Goal: Task Accomplishment & Management: Manage account settings

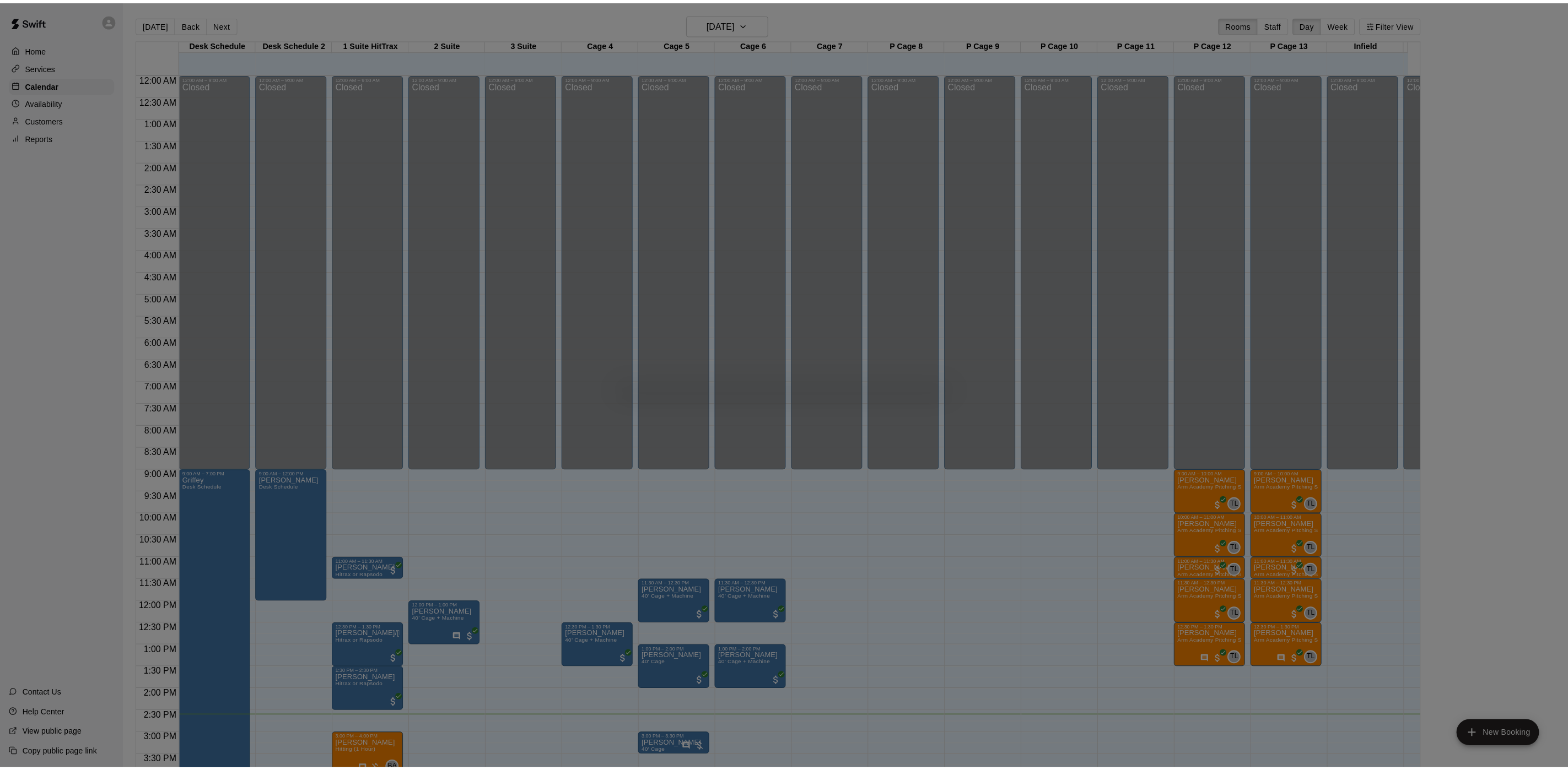
scroll to position [316, 0]
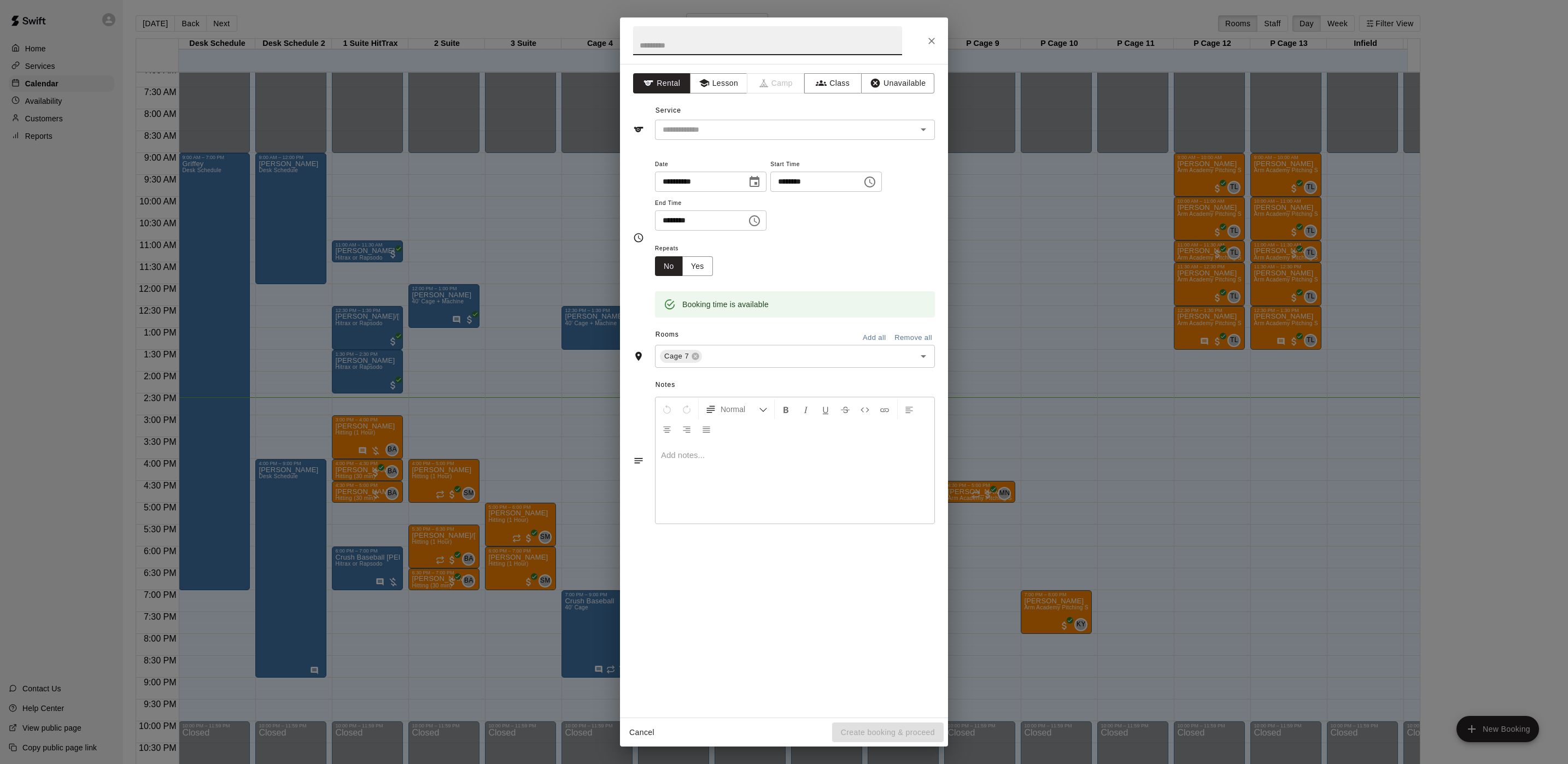
click at [421, 345] on div "**********" at bounding box center [784, 382] width 1568 height 764
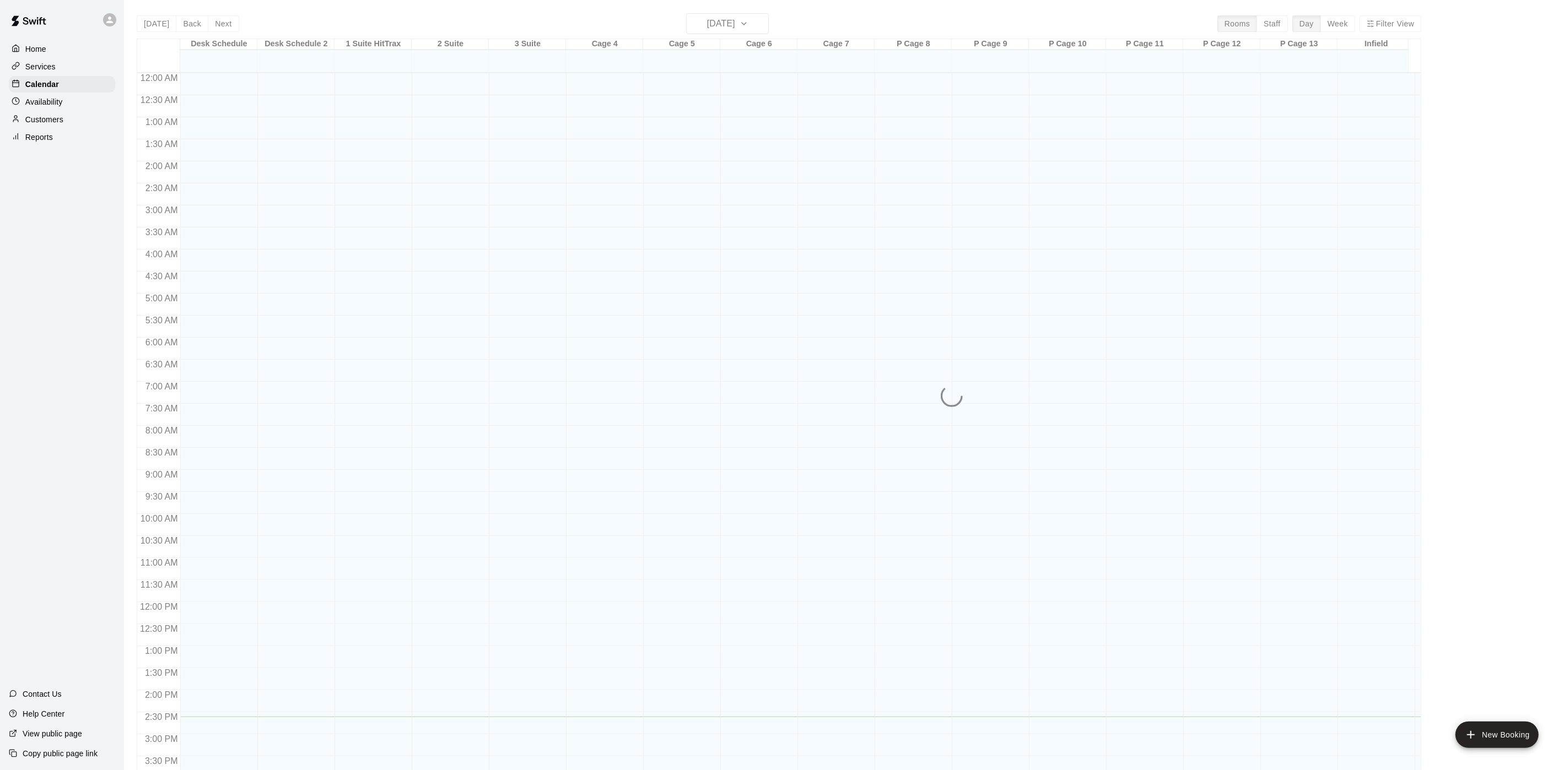
scroll to position [316, 0]
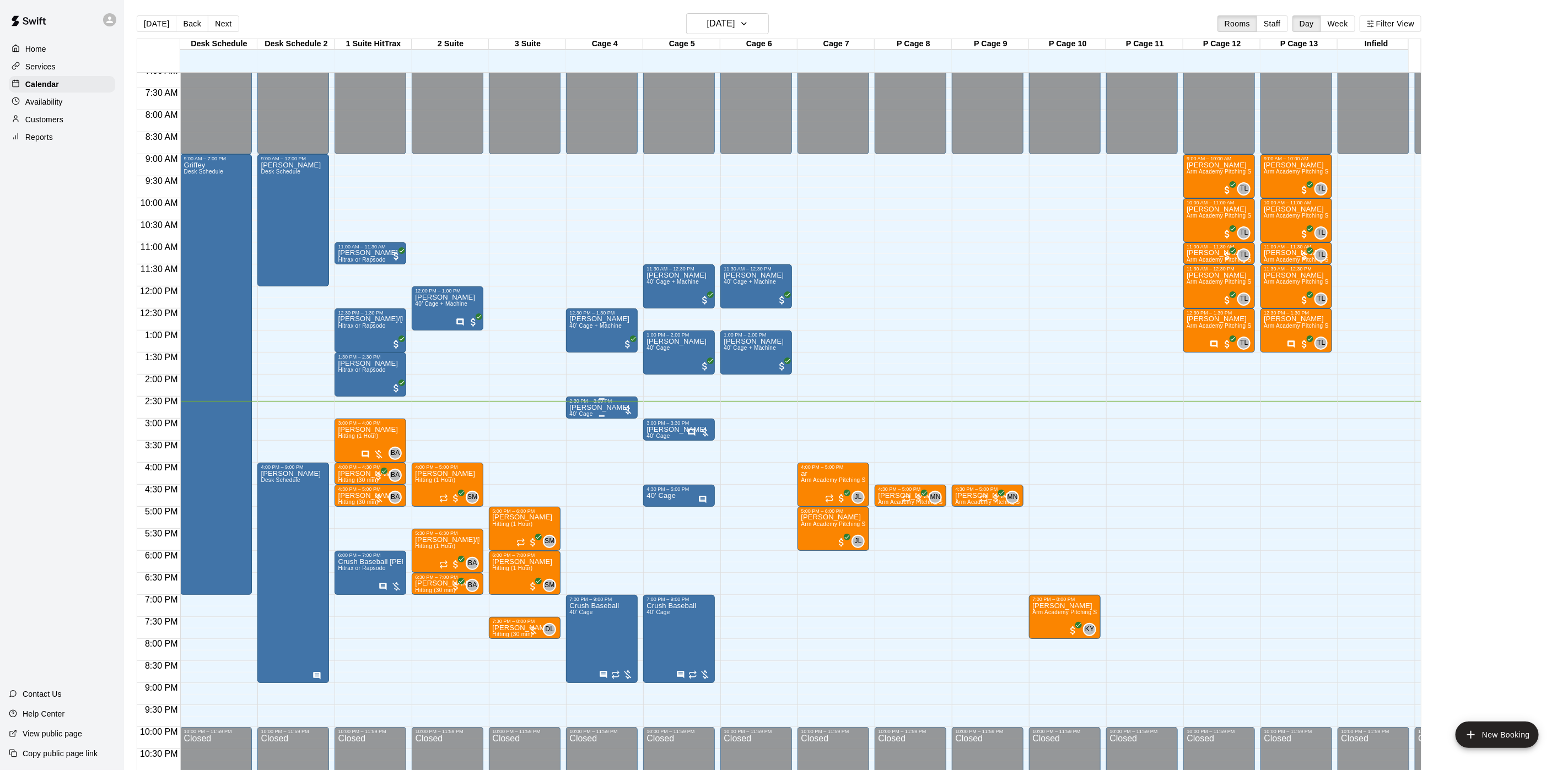
click at [583, 408] on p "[PERSON_NAME]" at bounding box center [598, 408] width 60 height 0
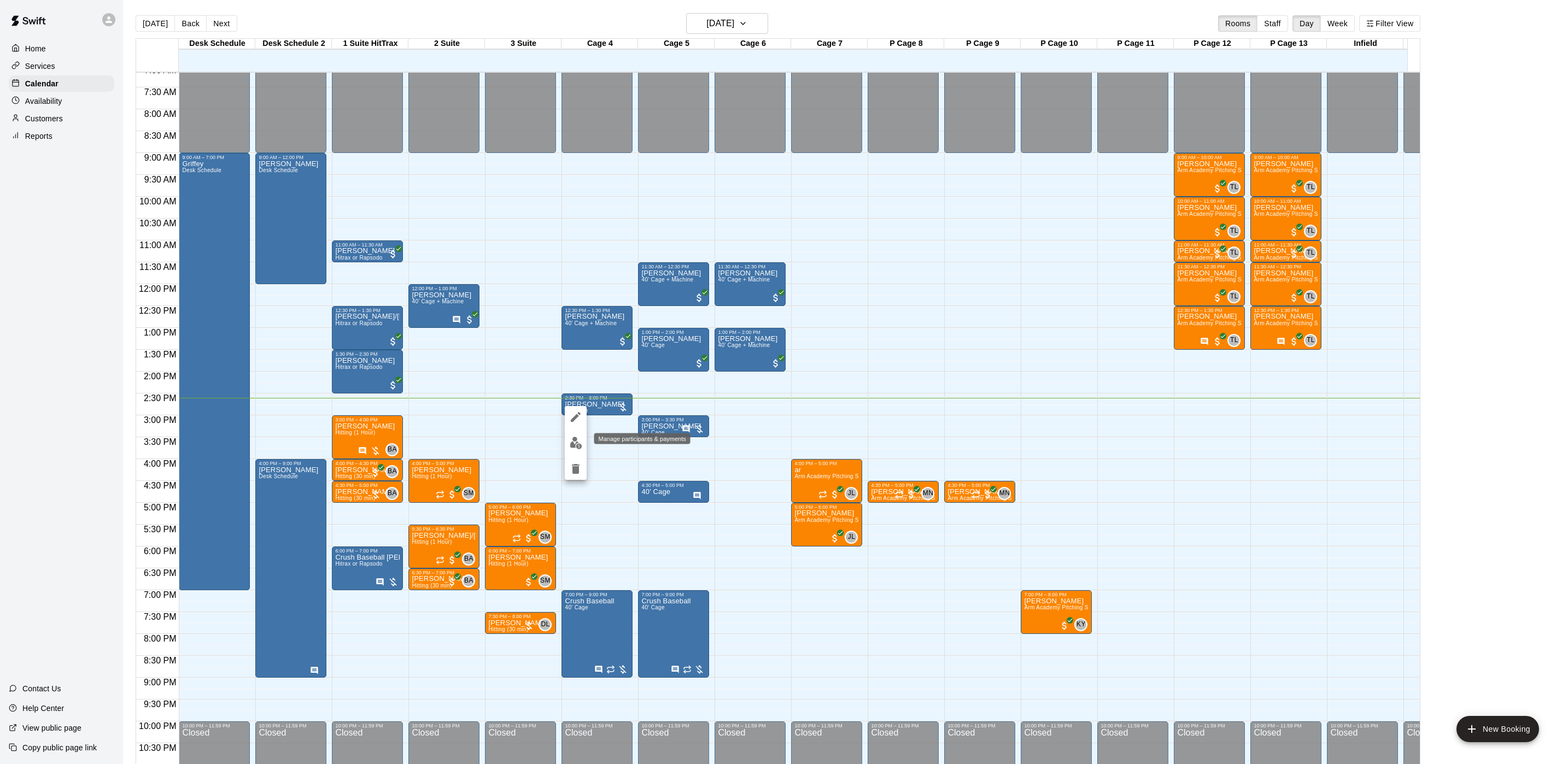
click at [574, 450] on button "edit" at bounding box center [575, 443] width 22 height 22
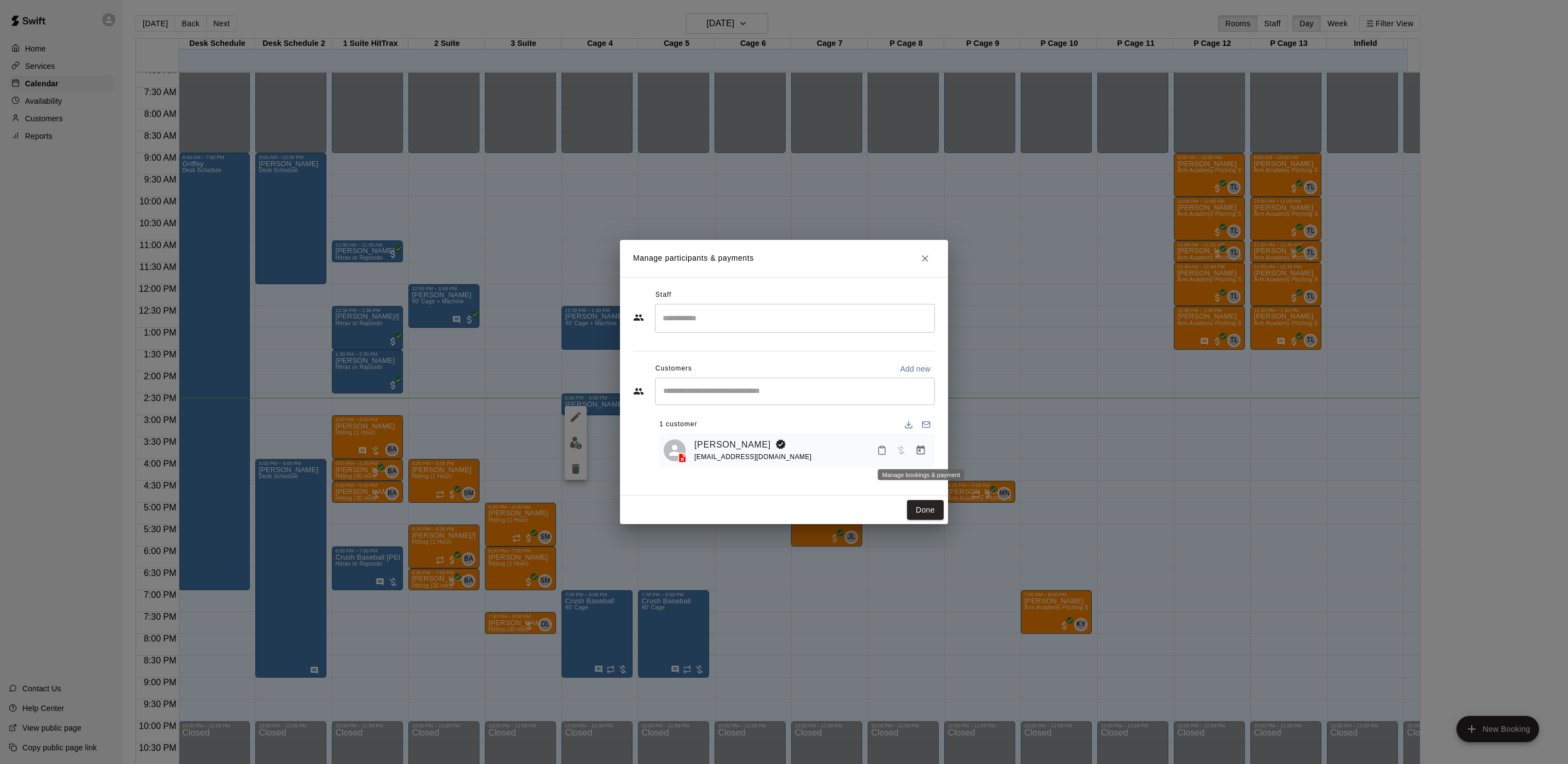
click at [926, 458] on button "Manage bookings & payment" at bounding box center [921, 451] width 20 height 20
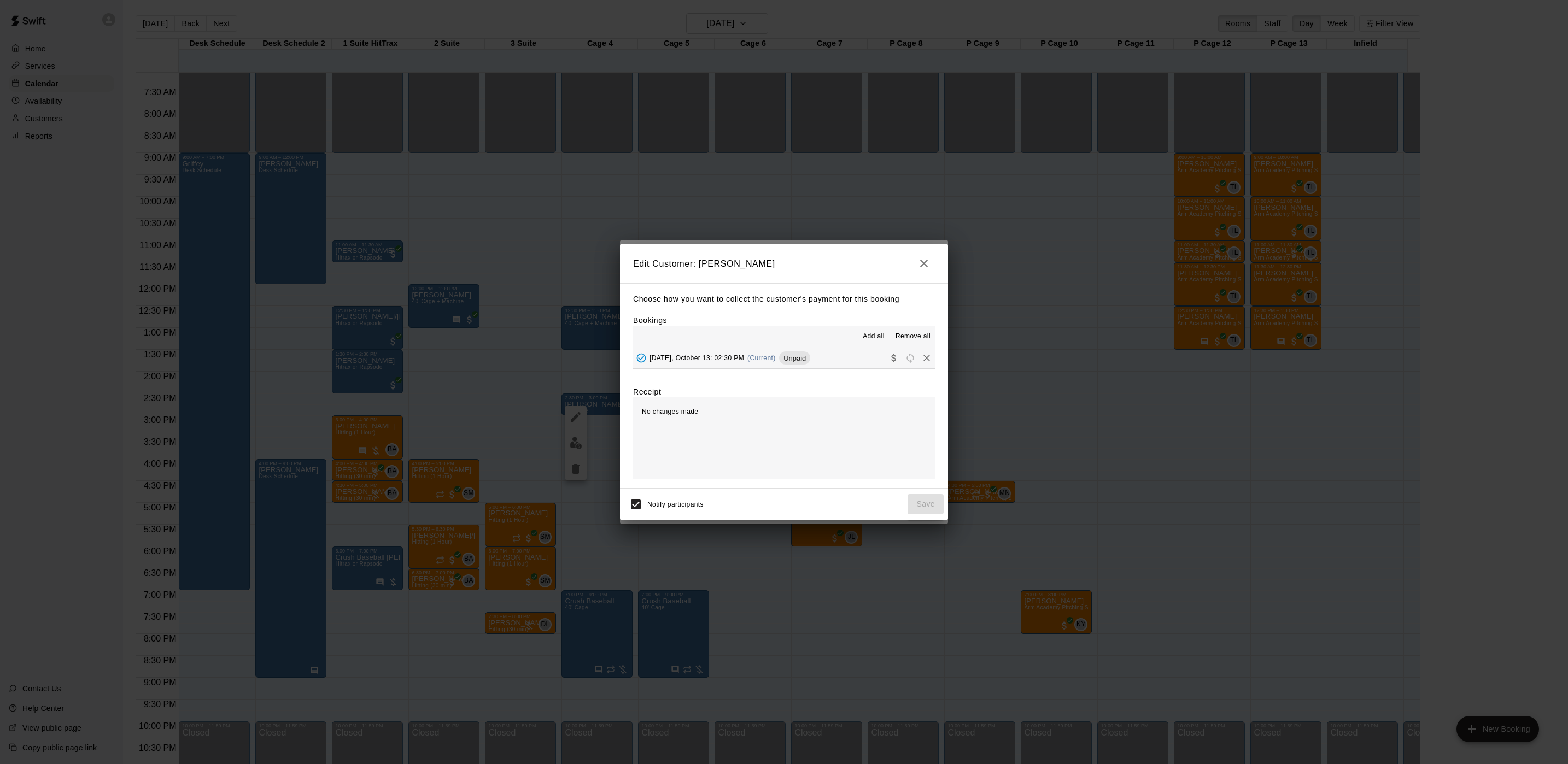
click at [760, 361] on span "(Current)" at bounding box center [761, 358] width 28 height 8
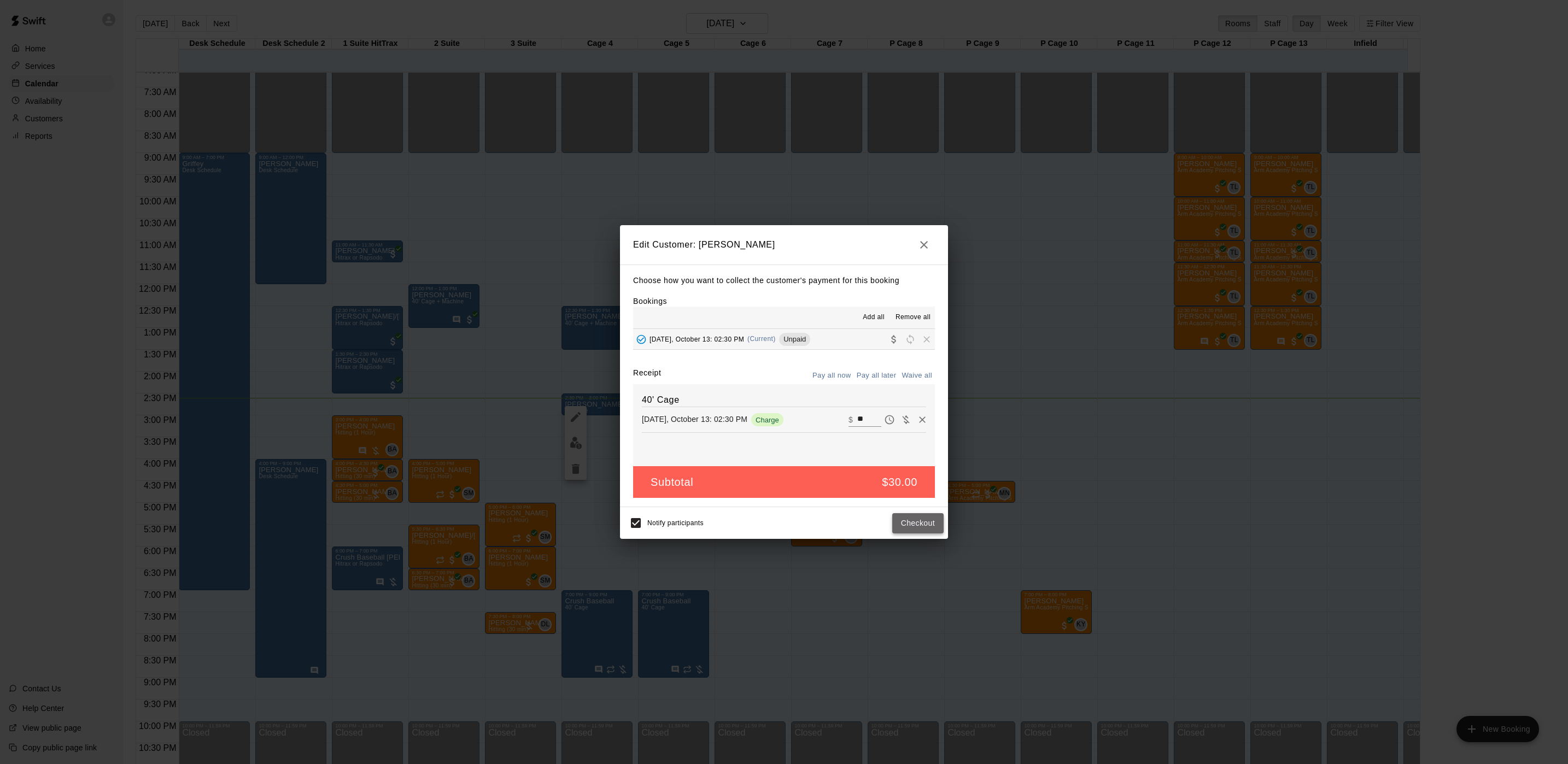
click at [904, 516] on button "Checkout" at bounding box center [918, 523] width 51 height 21
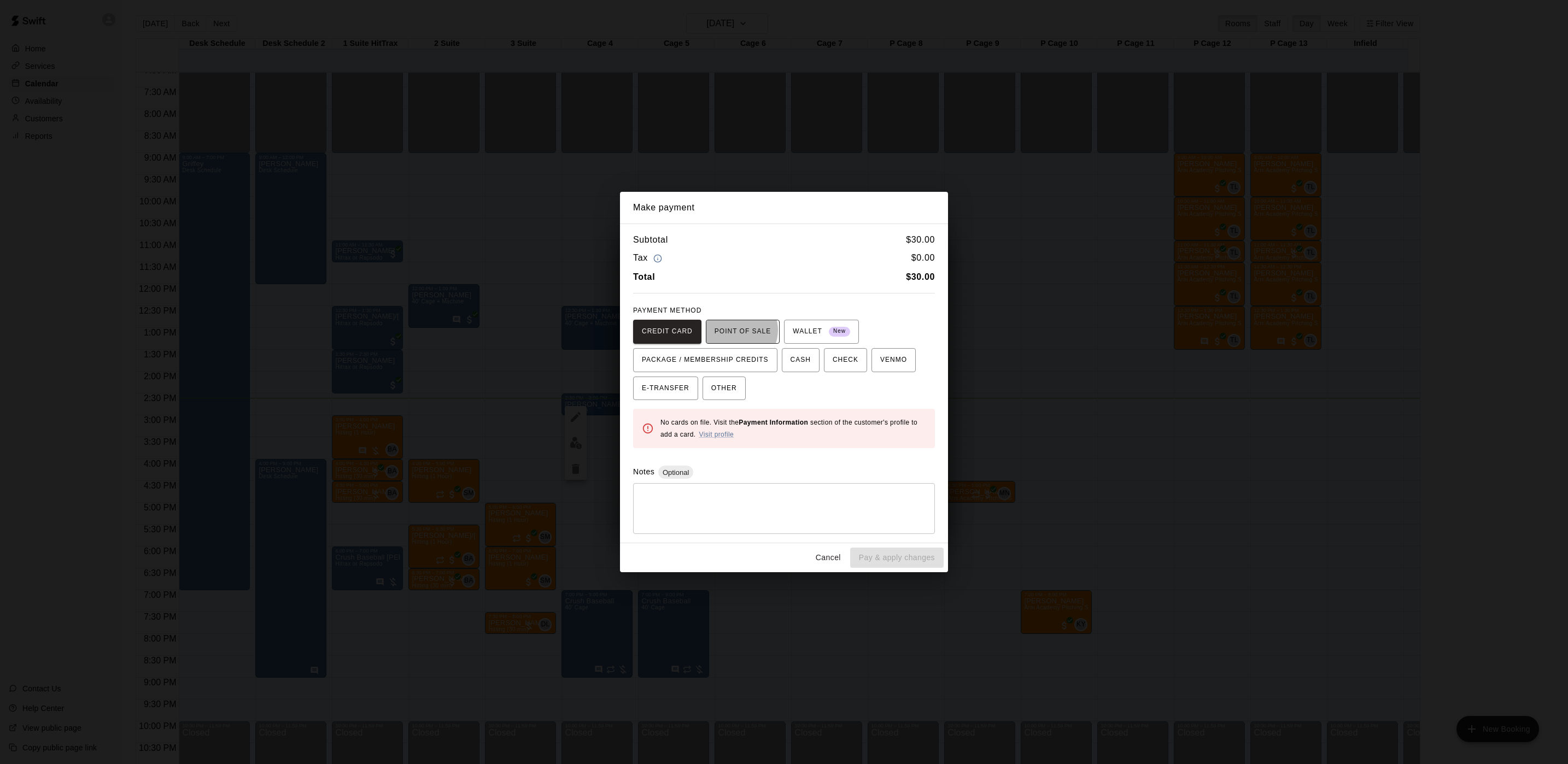
click at [732, 330] on span "POINT OF SALE" at bounding box center [742, 332] width 56 height 18
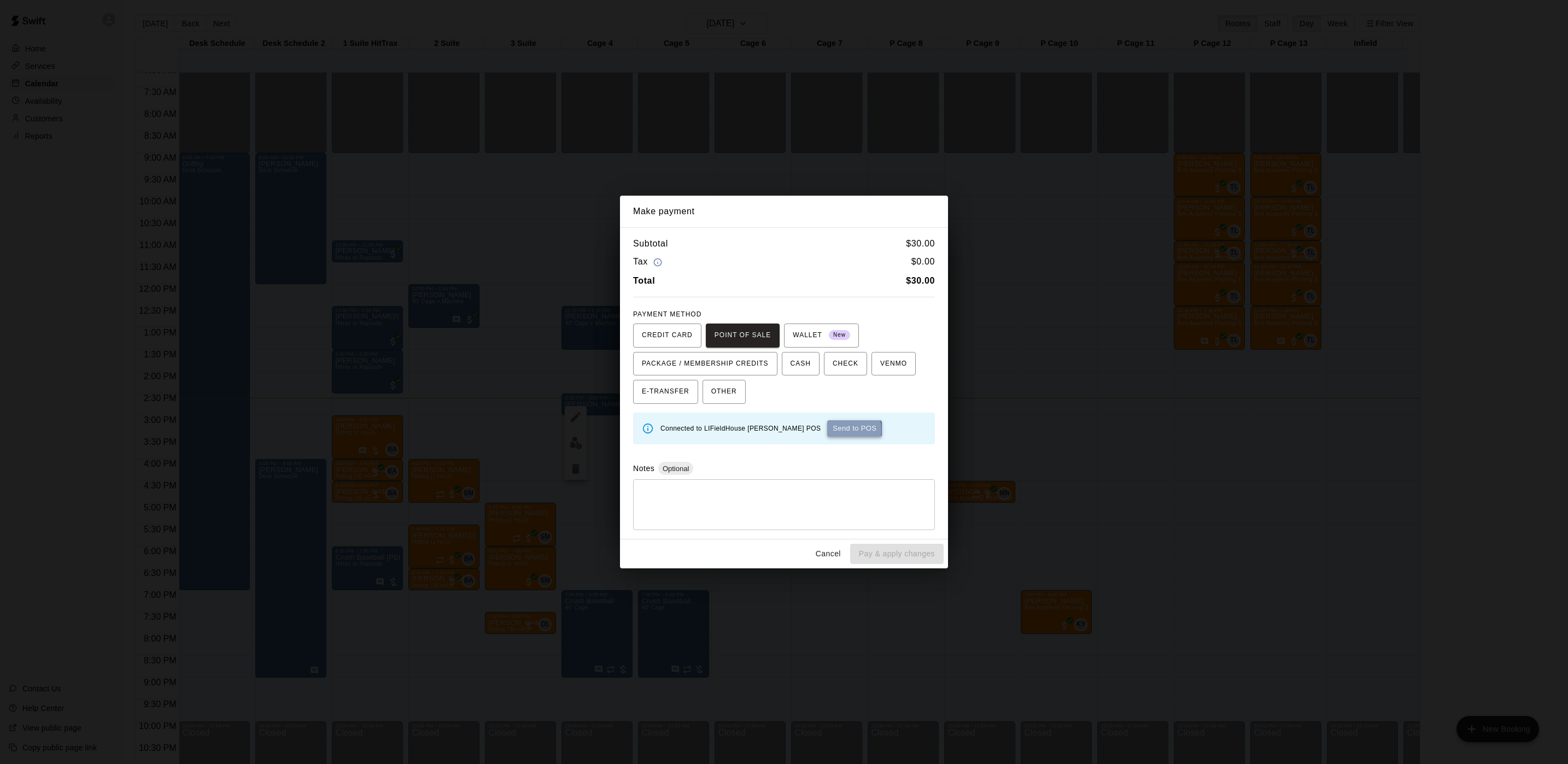
click at [827, 430] on button "Send to POS" at bounding box center [855, 428] width 55 height 17
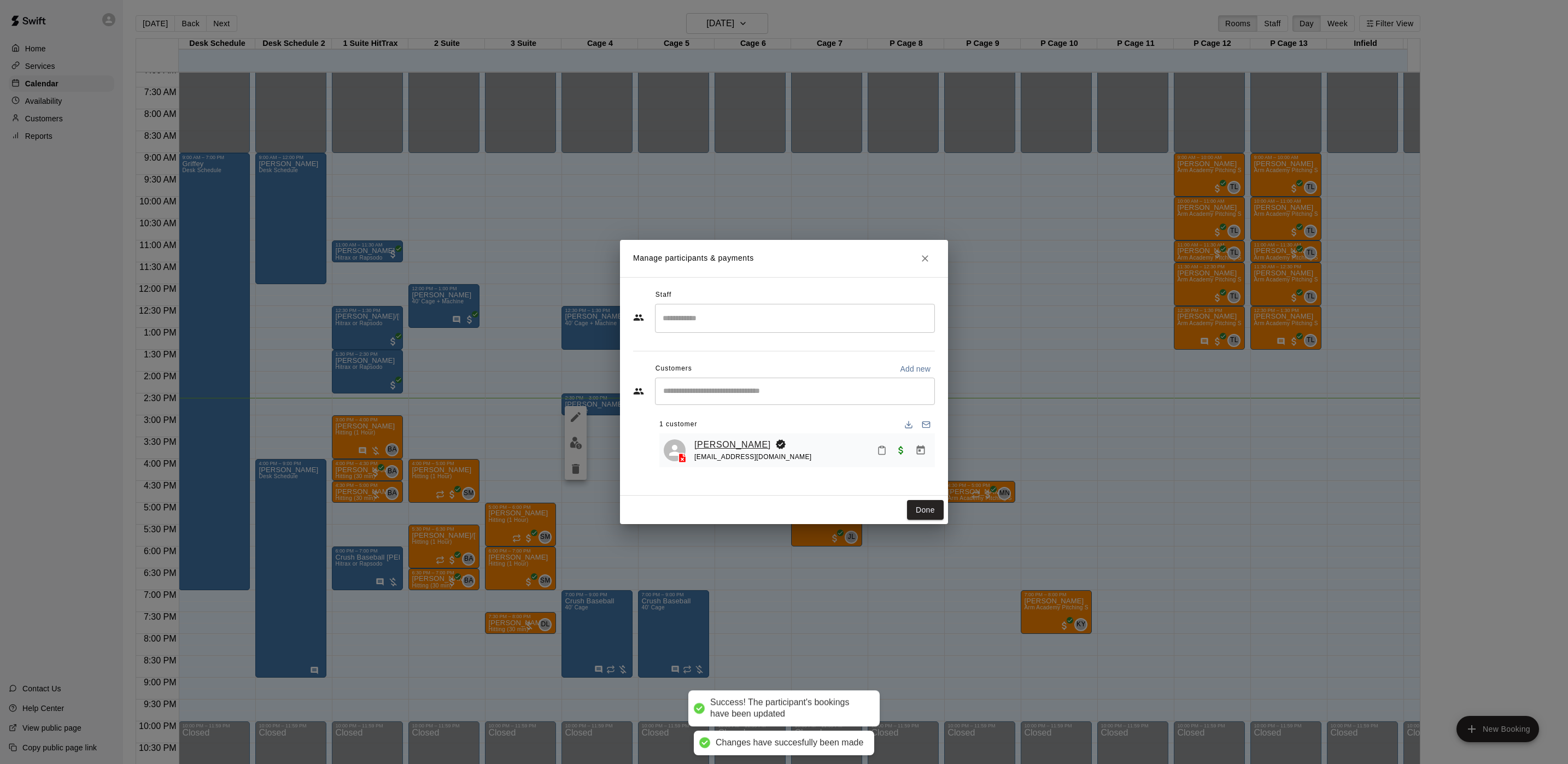
click at [715, 446] on link "[PERSON_NAME]" at bounding box center [733, 445] width 76 height 15
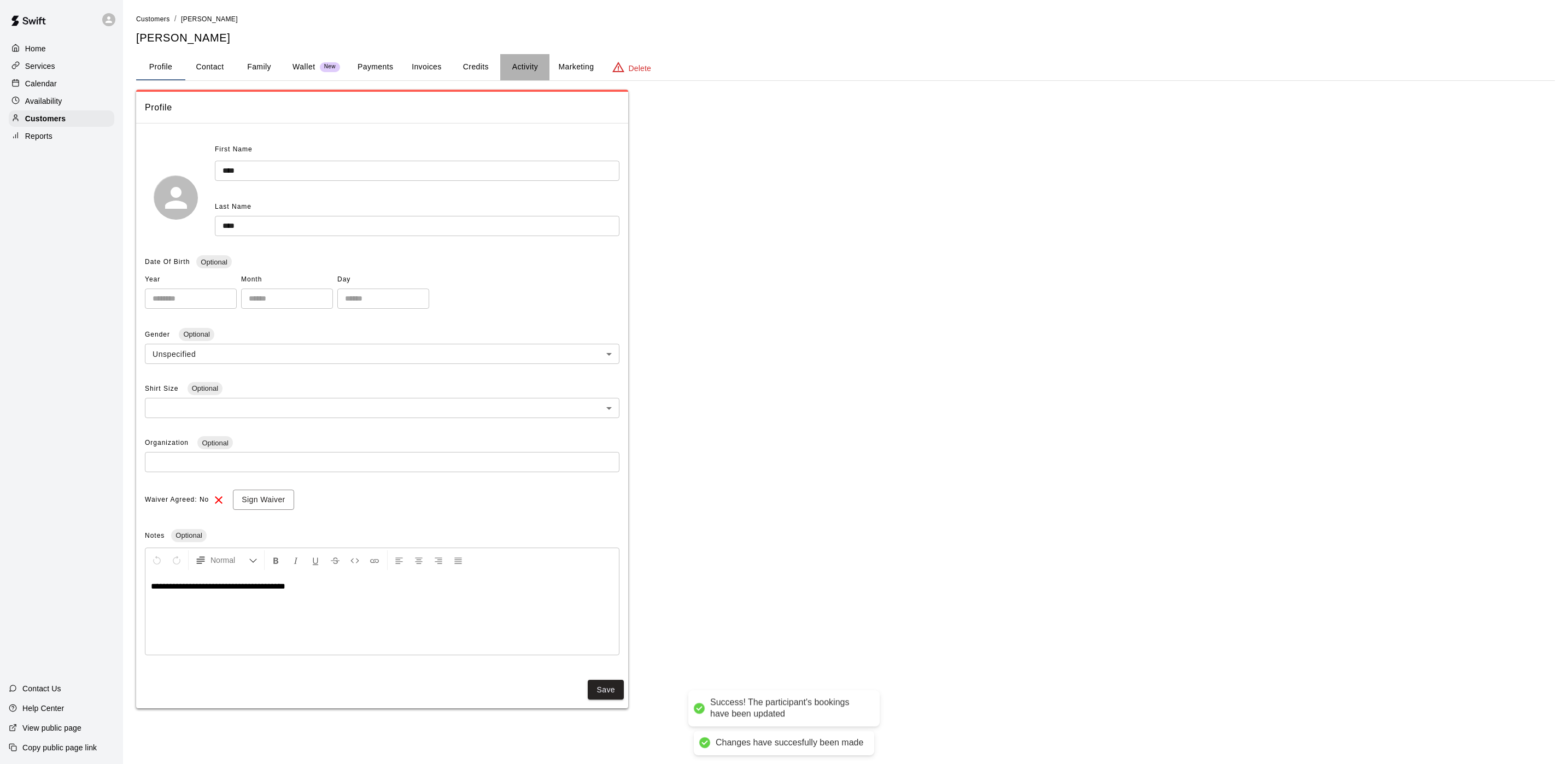
click at [539, 64] on button "Activity" at bounding box center [525, 67] width 49 height 26
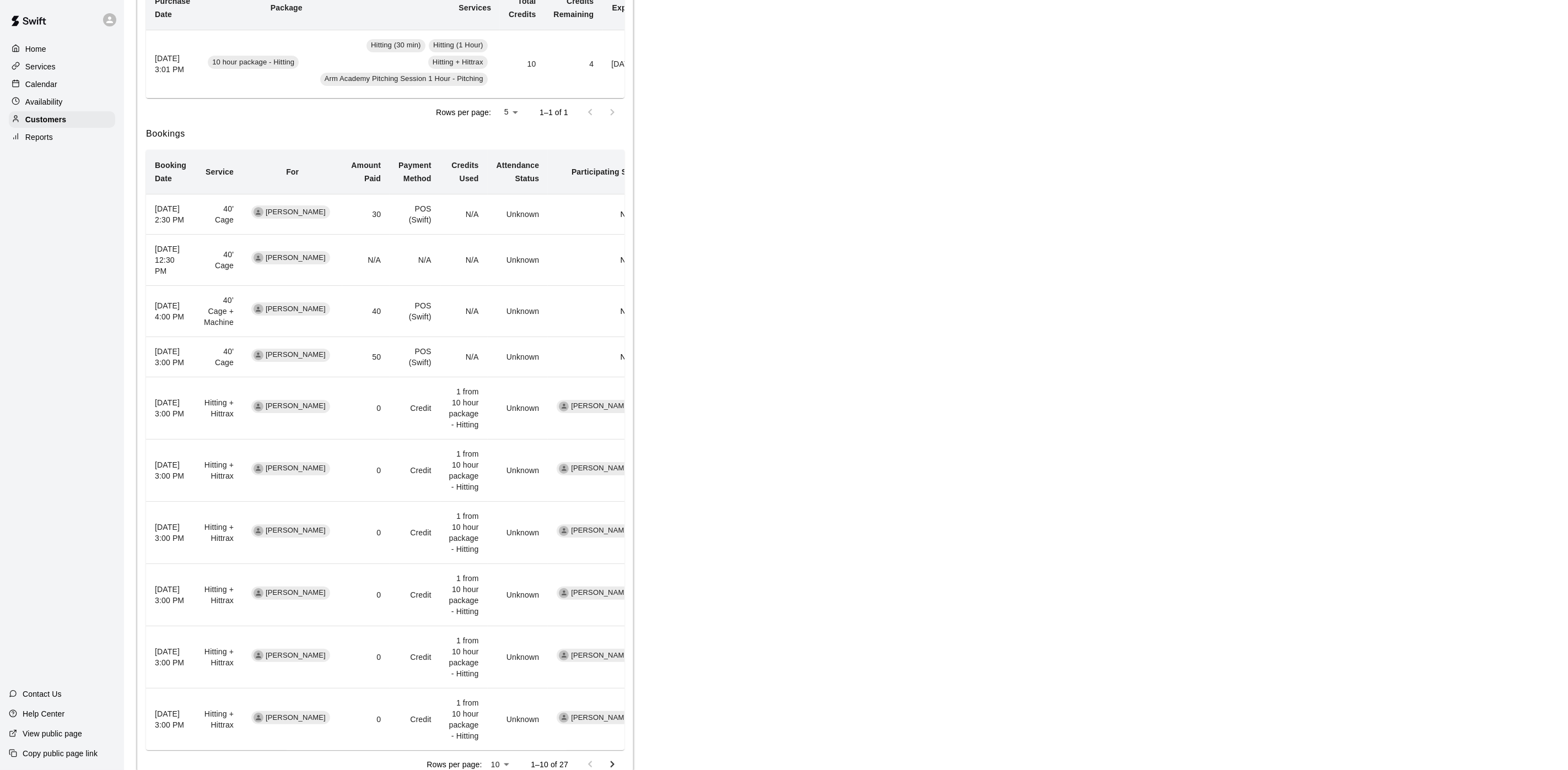
scroll to position [82, 0]
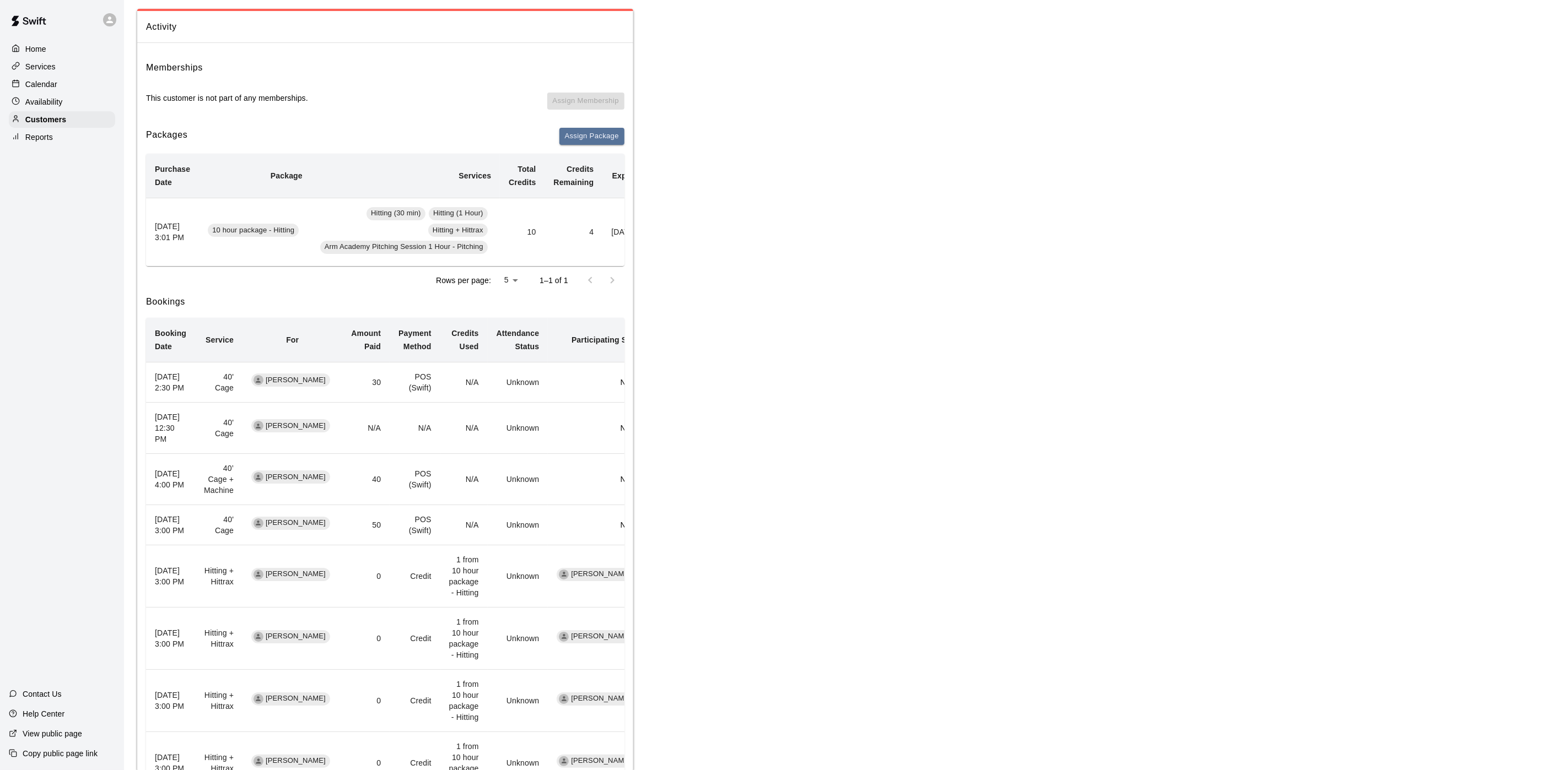
click at [73, 80] on div "Calendar" at bounding box center [62, 84] width 107 height 17
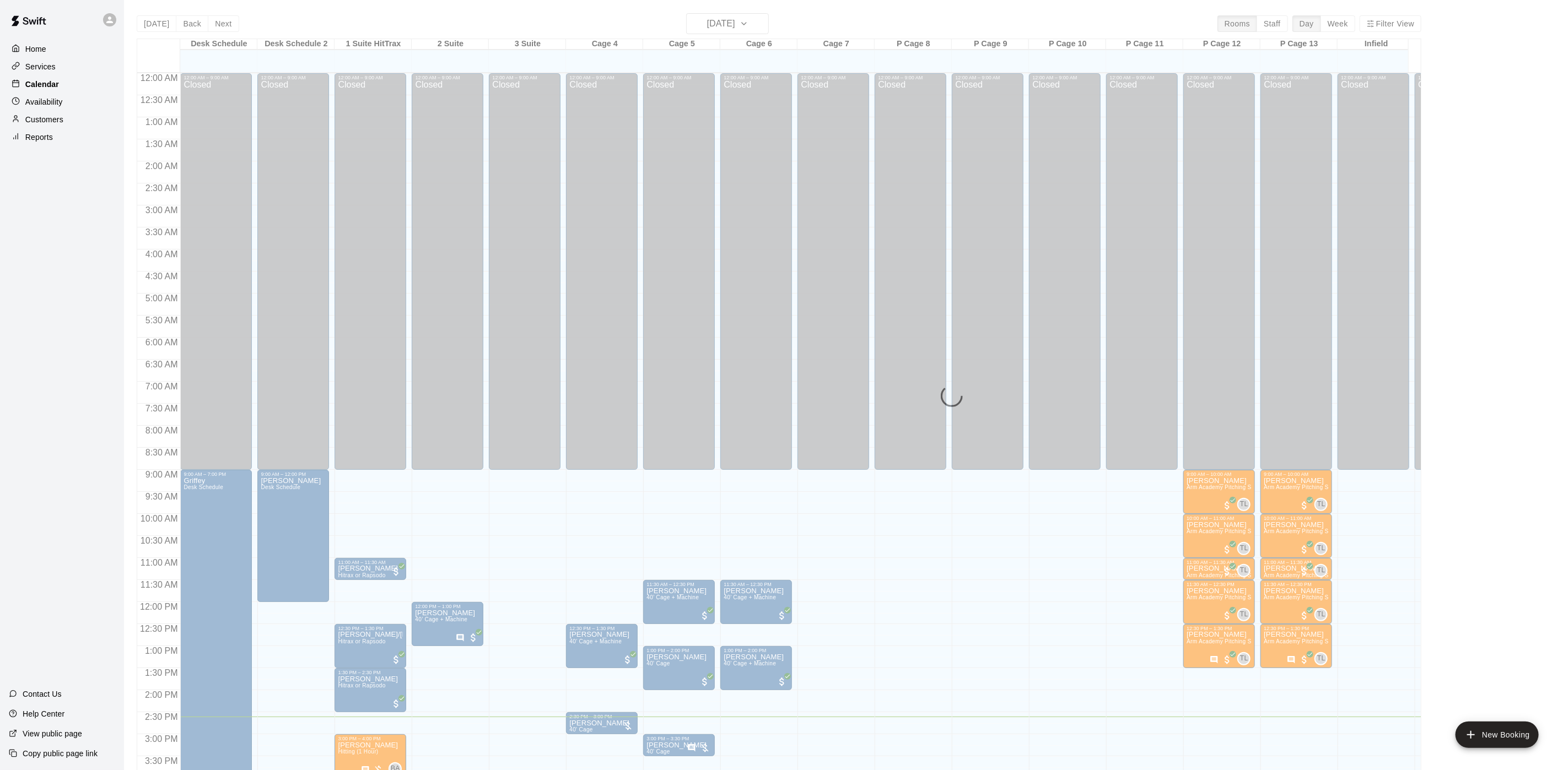
scroll to position [316, 0]
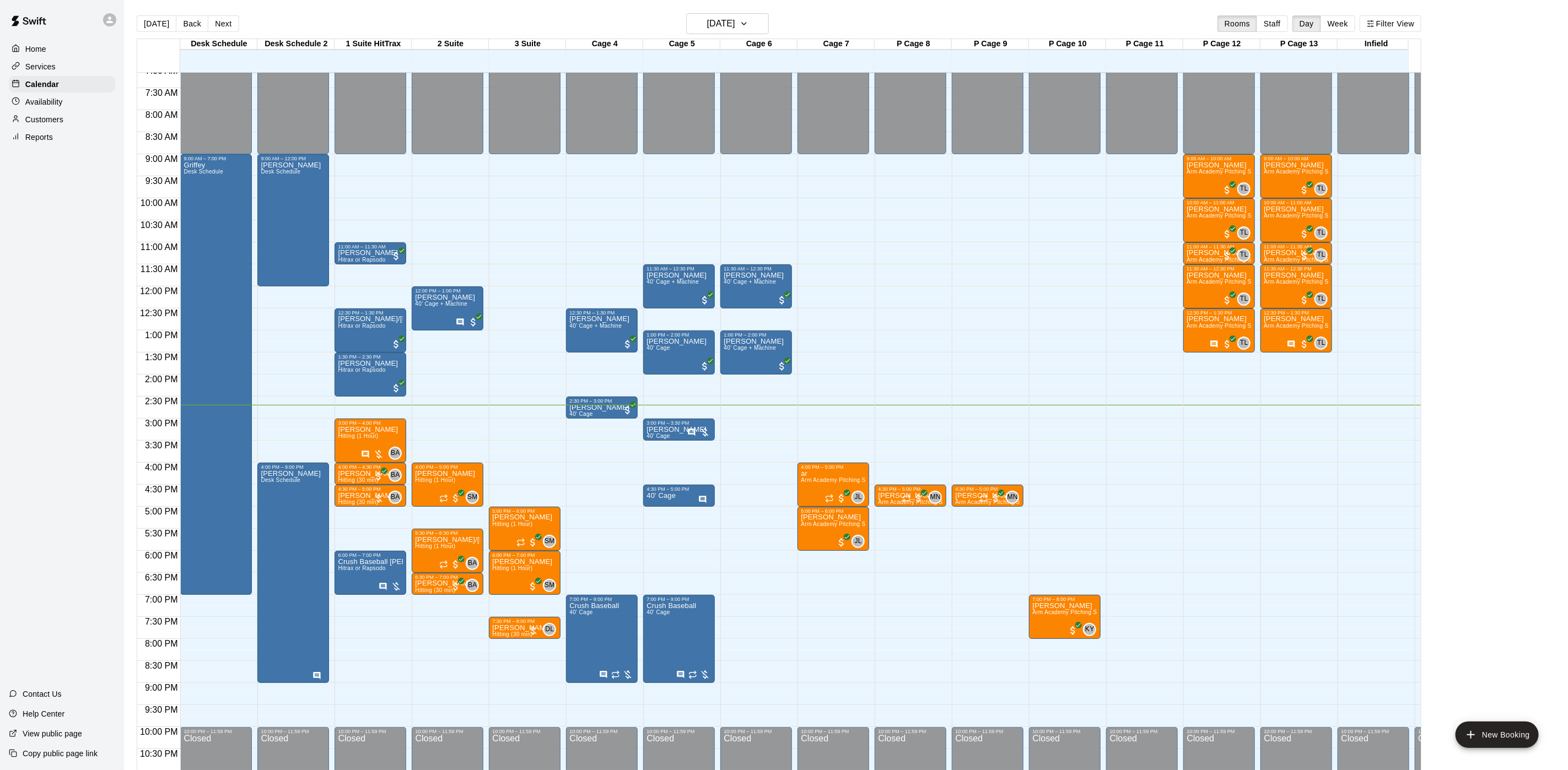
scroll to position [361, 0]
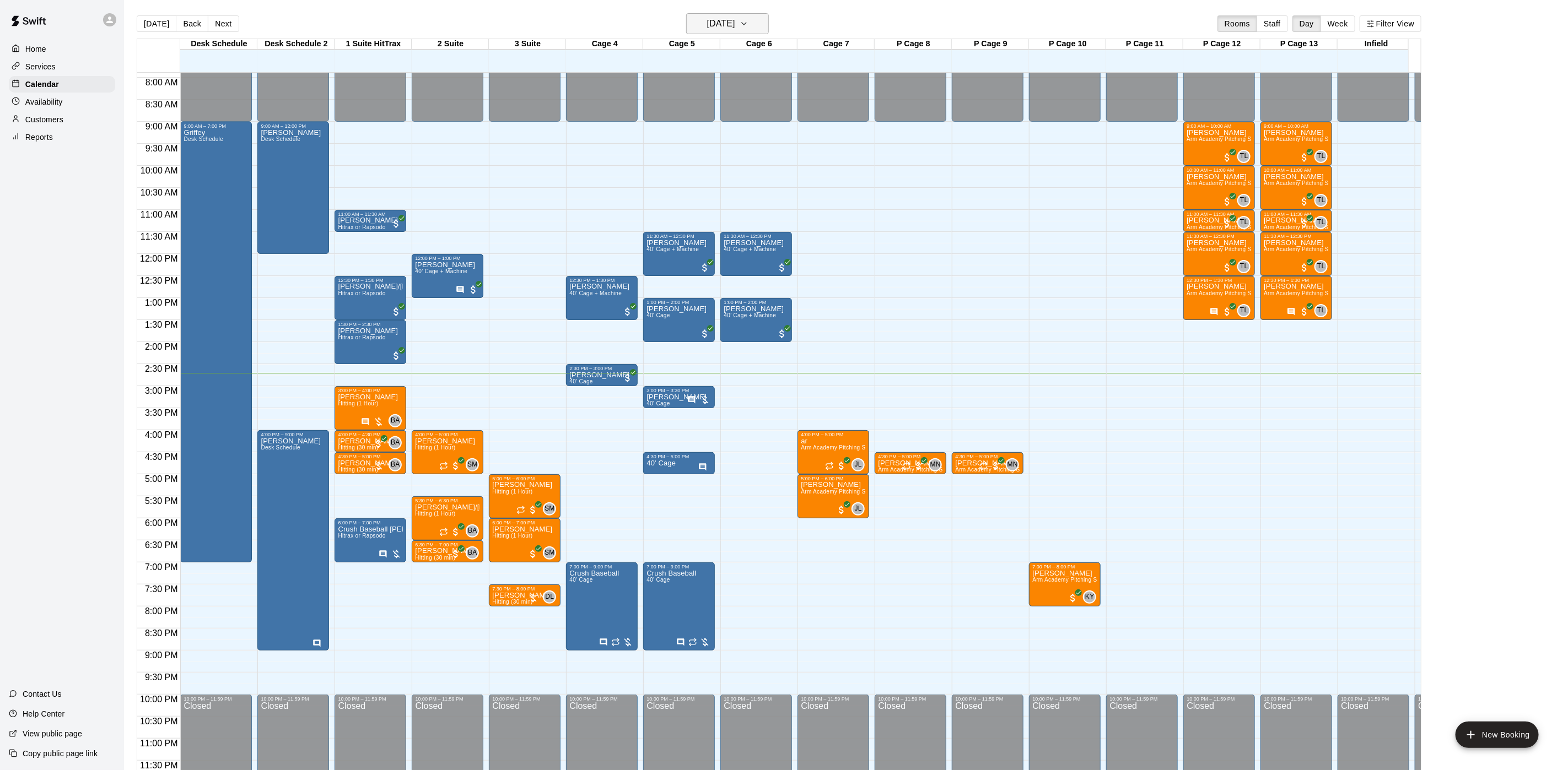
click at [748, 27] on icon "button" at bounding box center [744, 23] width 9 height 13
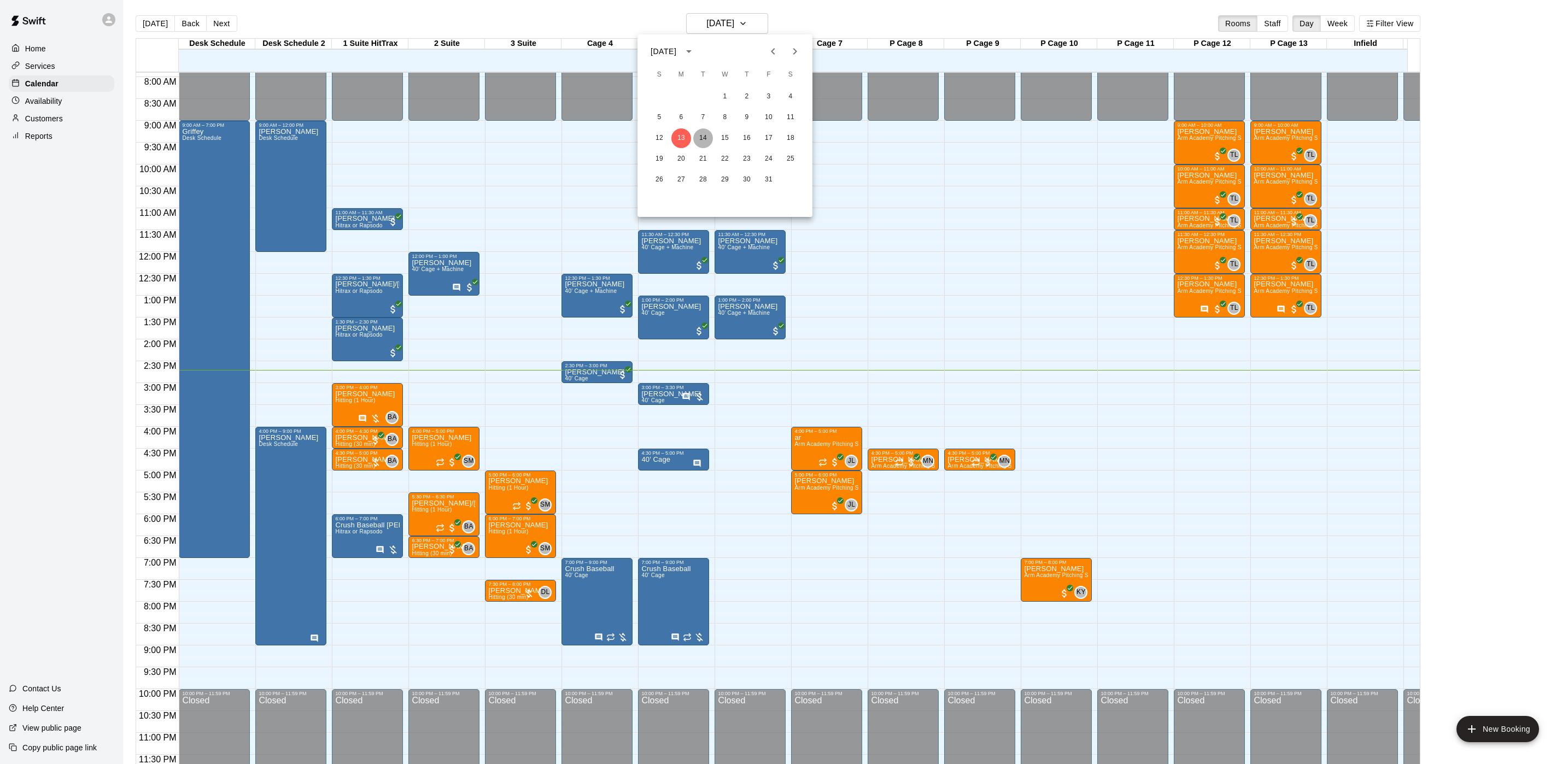
click at [703, 134] on button "14" at bounding box center [704, 138] width 20 height 20
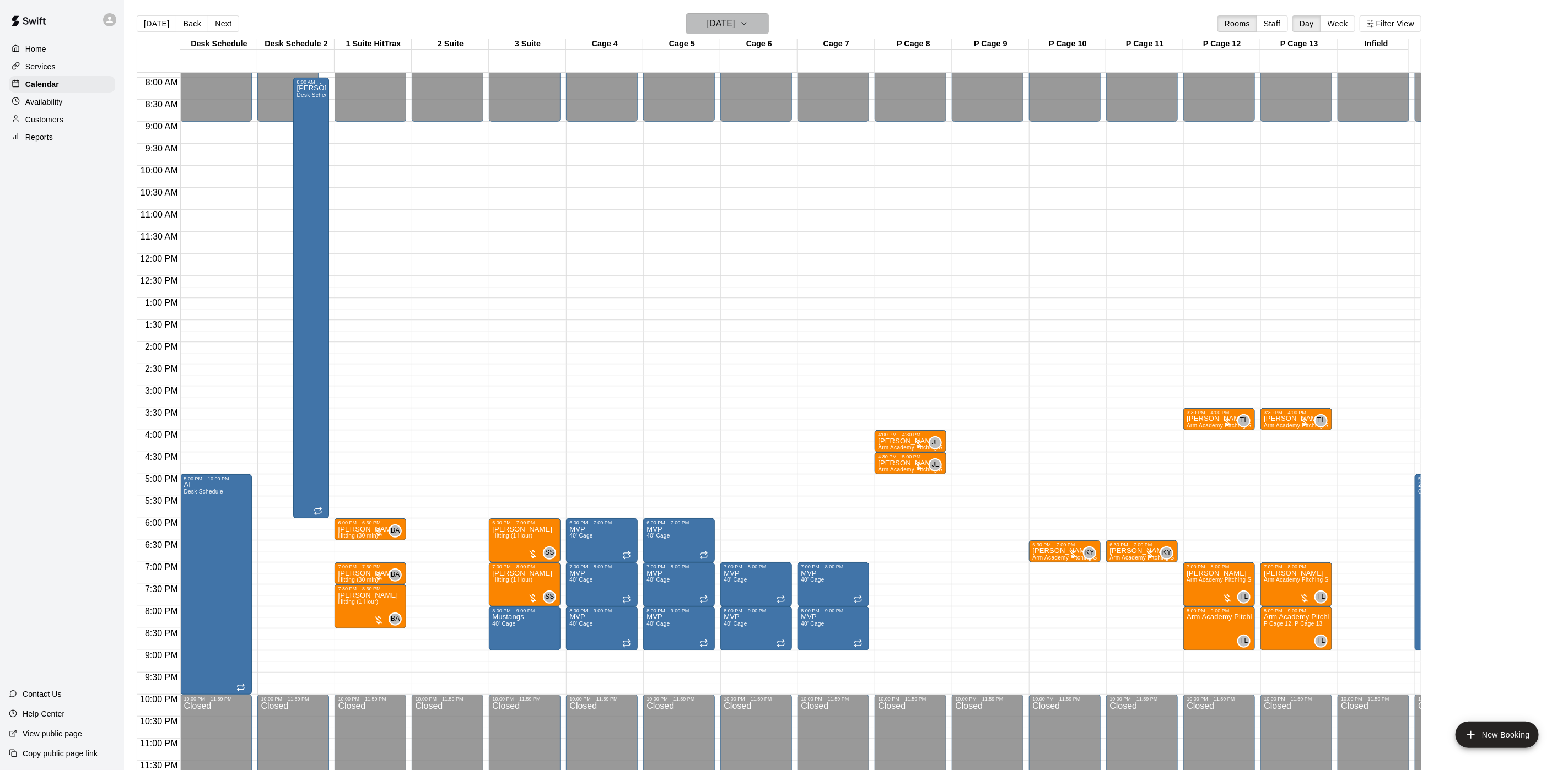
click at [768, 22] on button "[DATE]" at bounding box center [728, 23] width 83 height 21
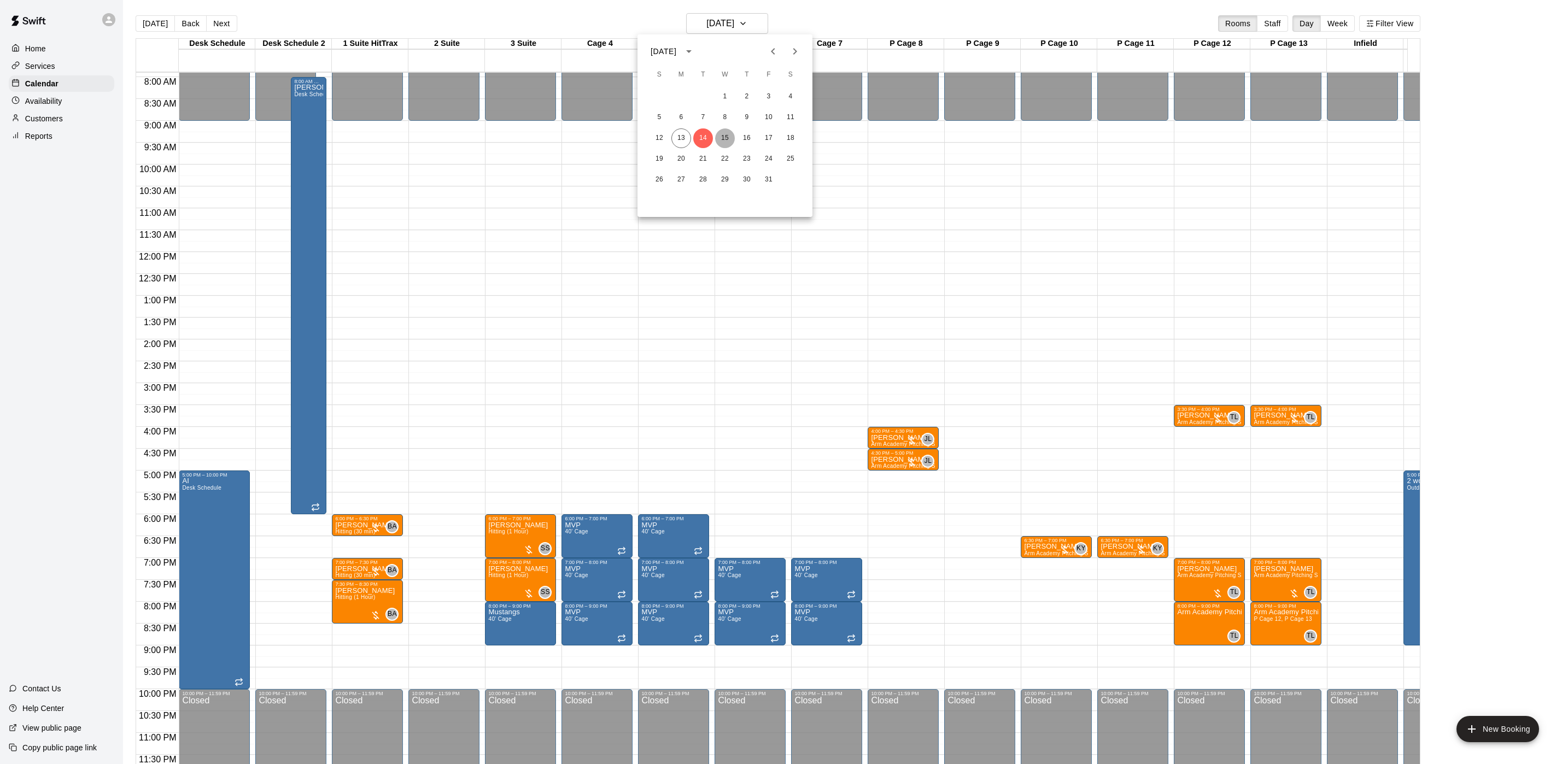
click at [722, 133] on button "15" at bounding box center [725, 138] width 20 height 20
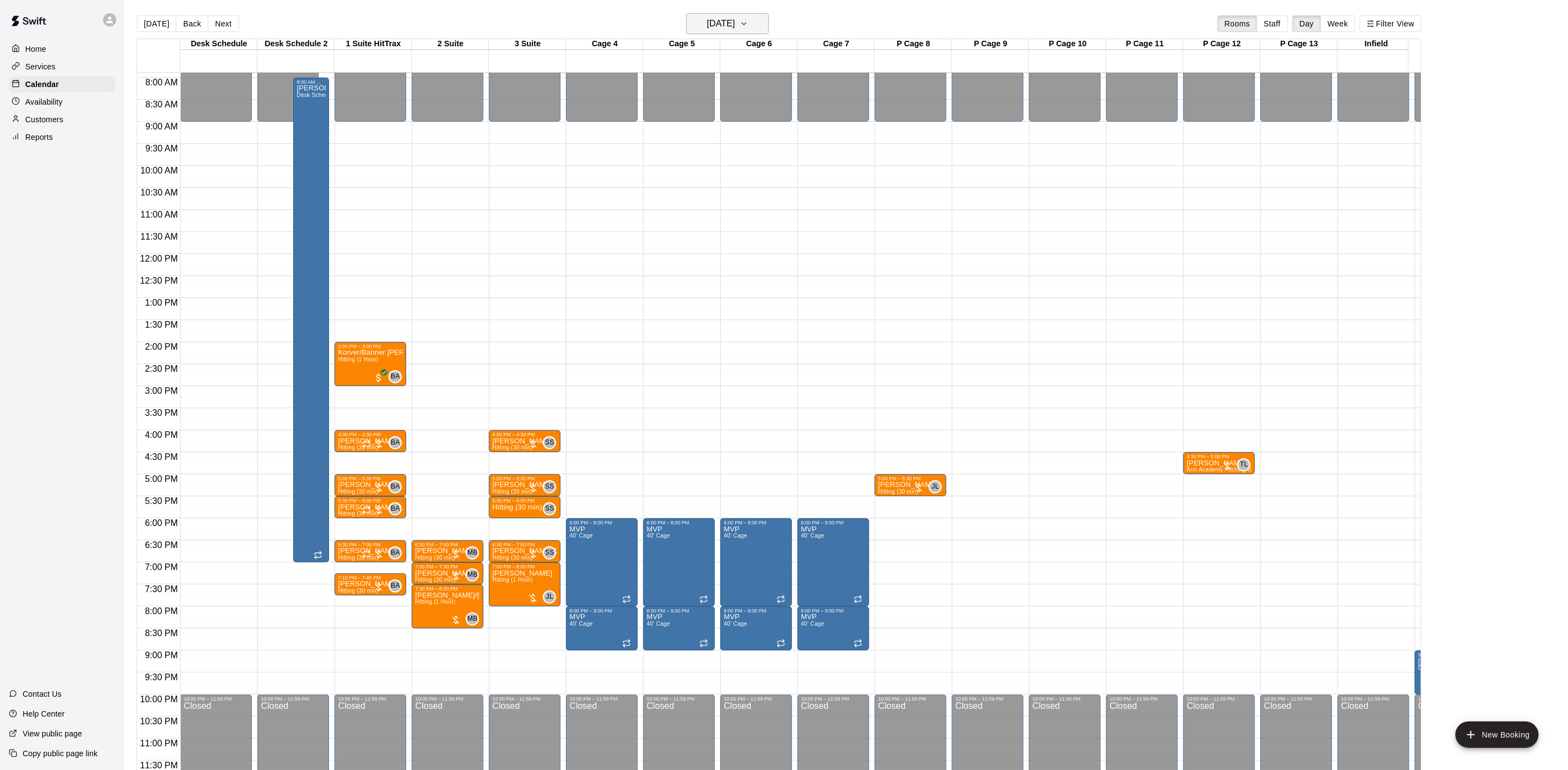
click at [748, 27] on icon "button" at bounding box center [744, 23] width 9 height 13
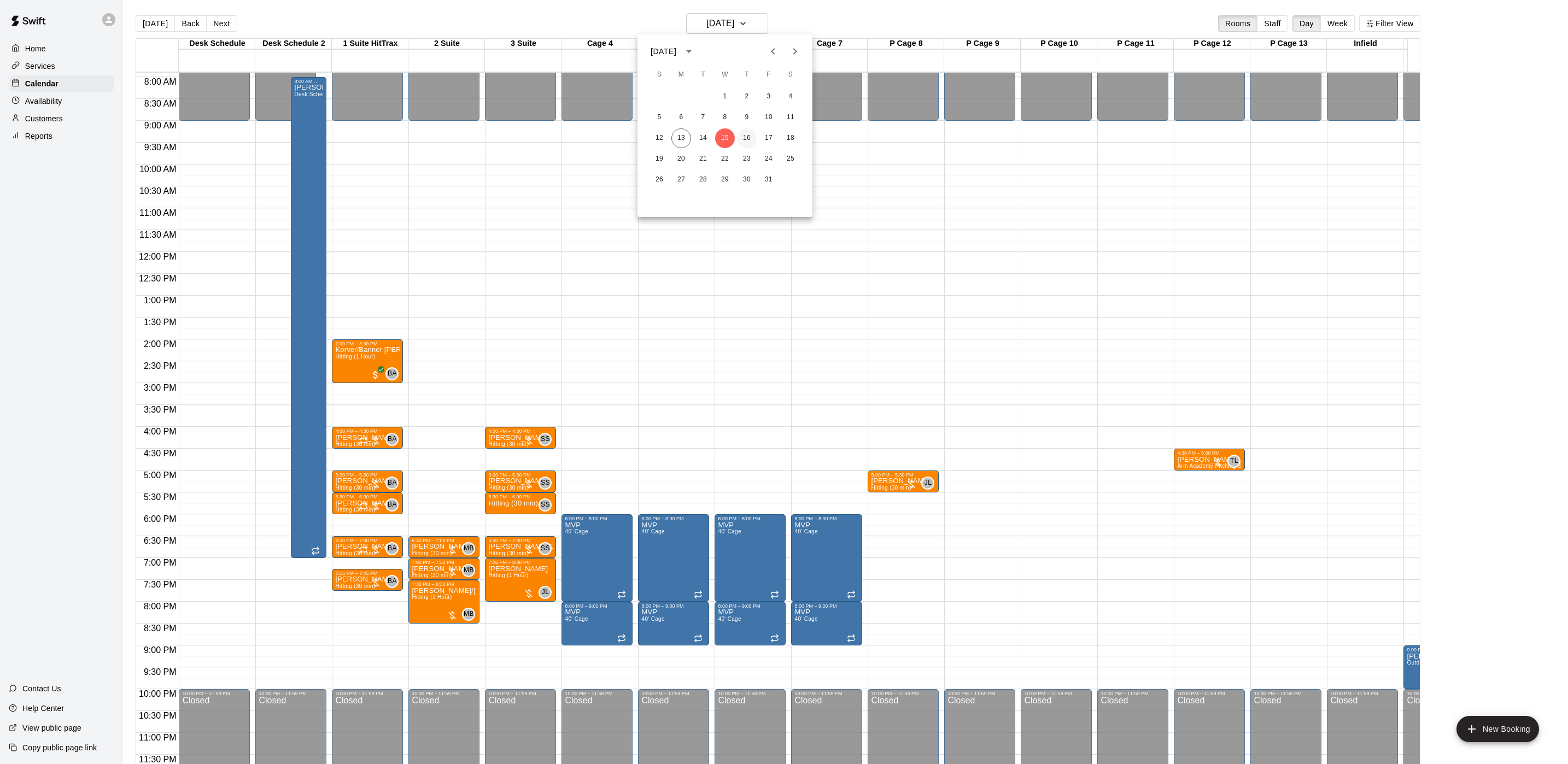
click at [745, 133] on button "16" at bounding box center [747, 138] width 20 height 20
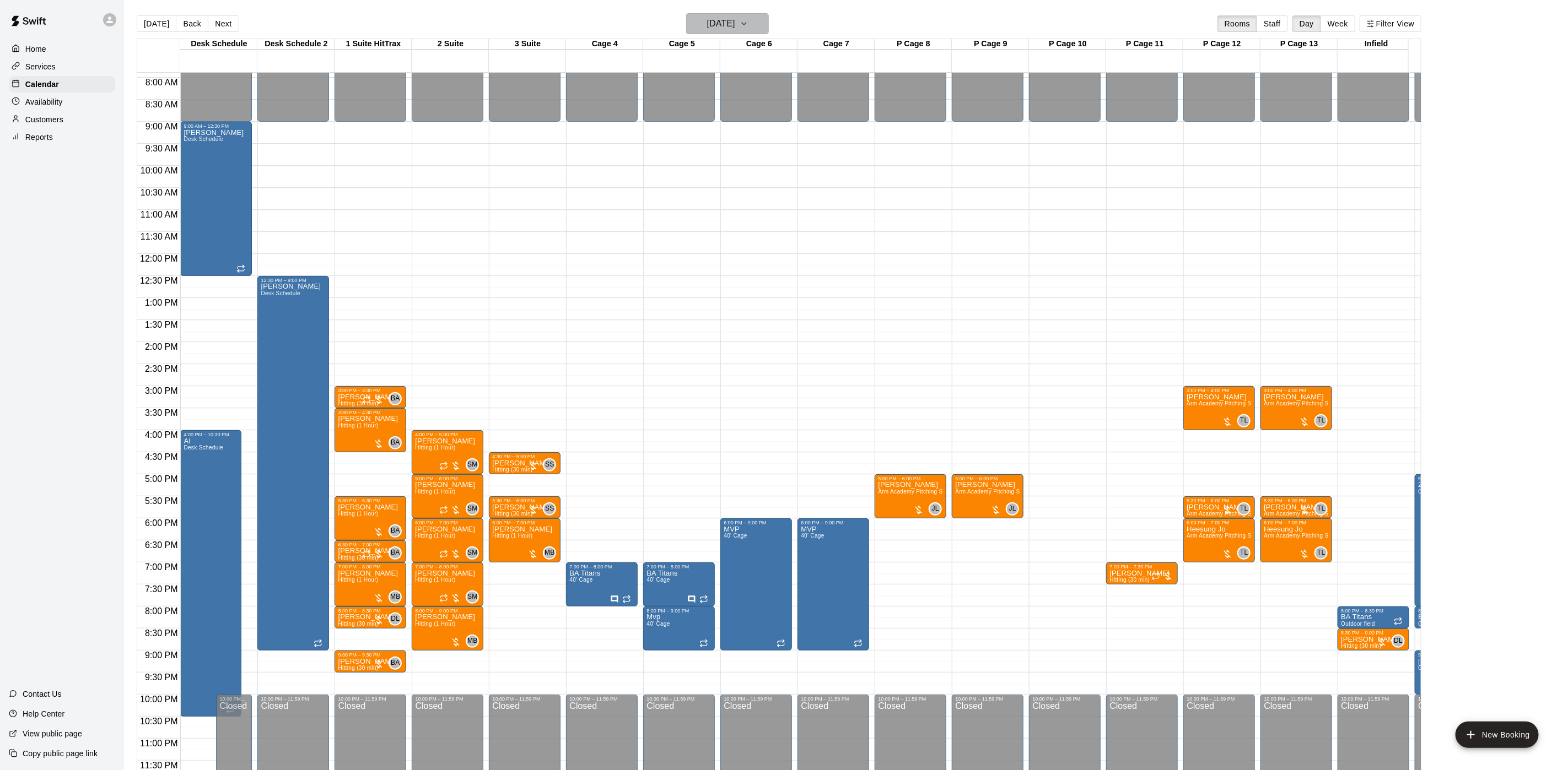
click at [768, 30] on button "[DATE]" at bounding box center [728, 23] width 83 height 21
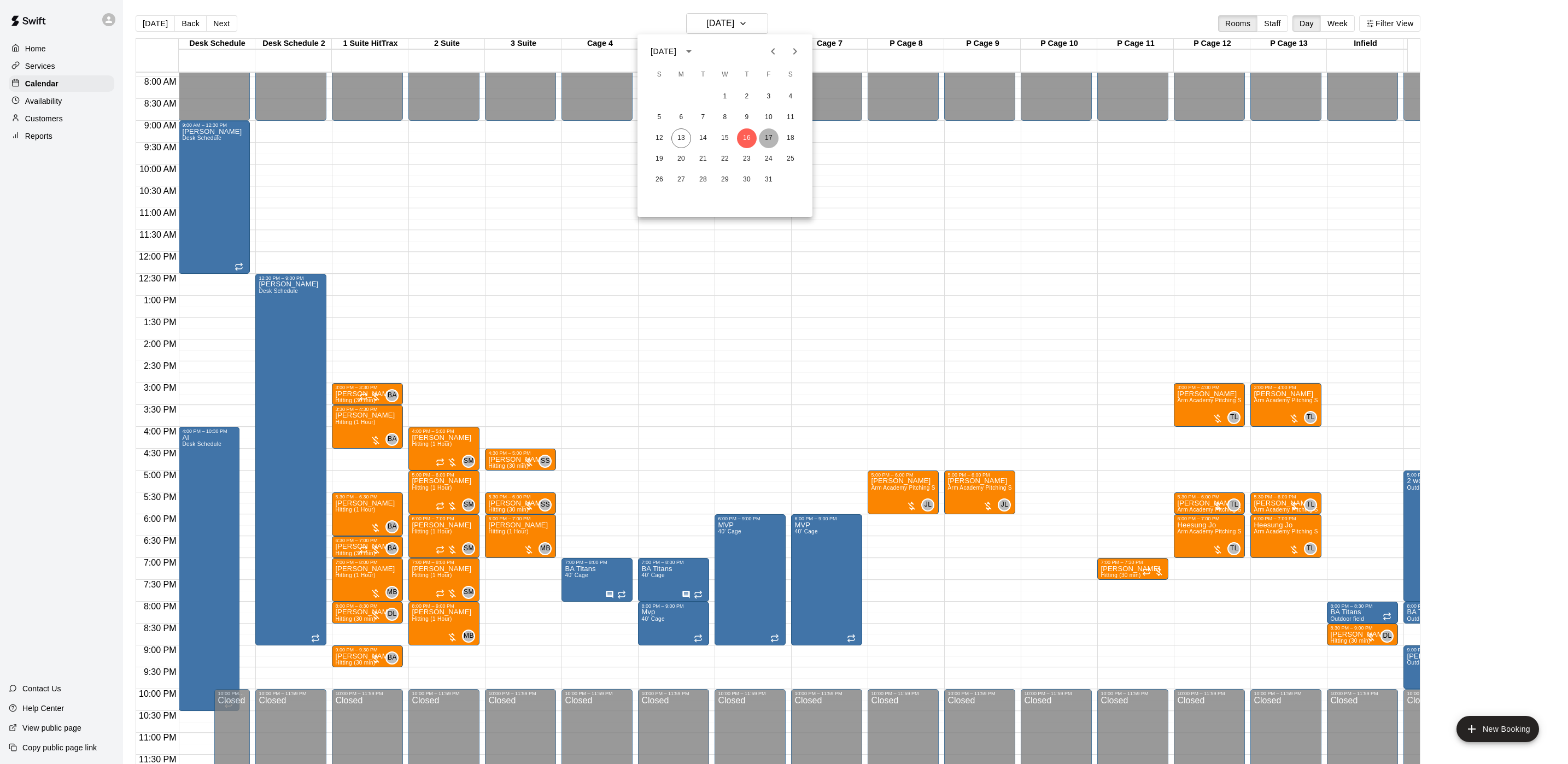
click at [766, 133] on button "17" at bounding box center [769, 138] width 20 height 20
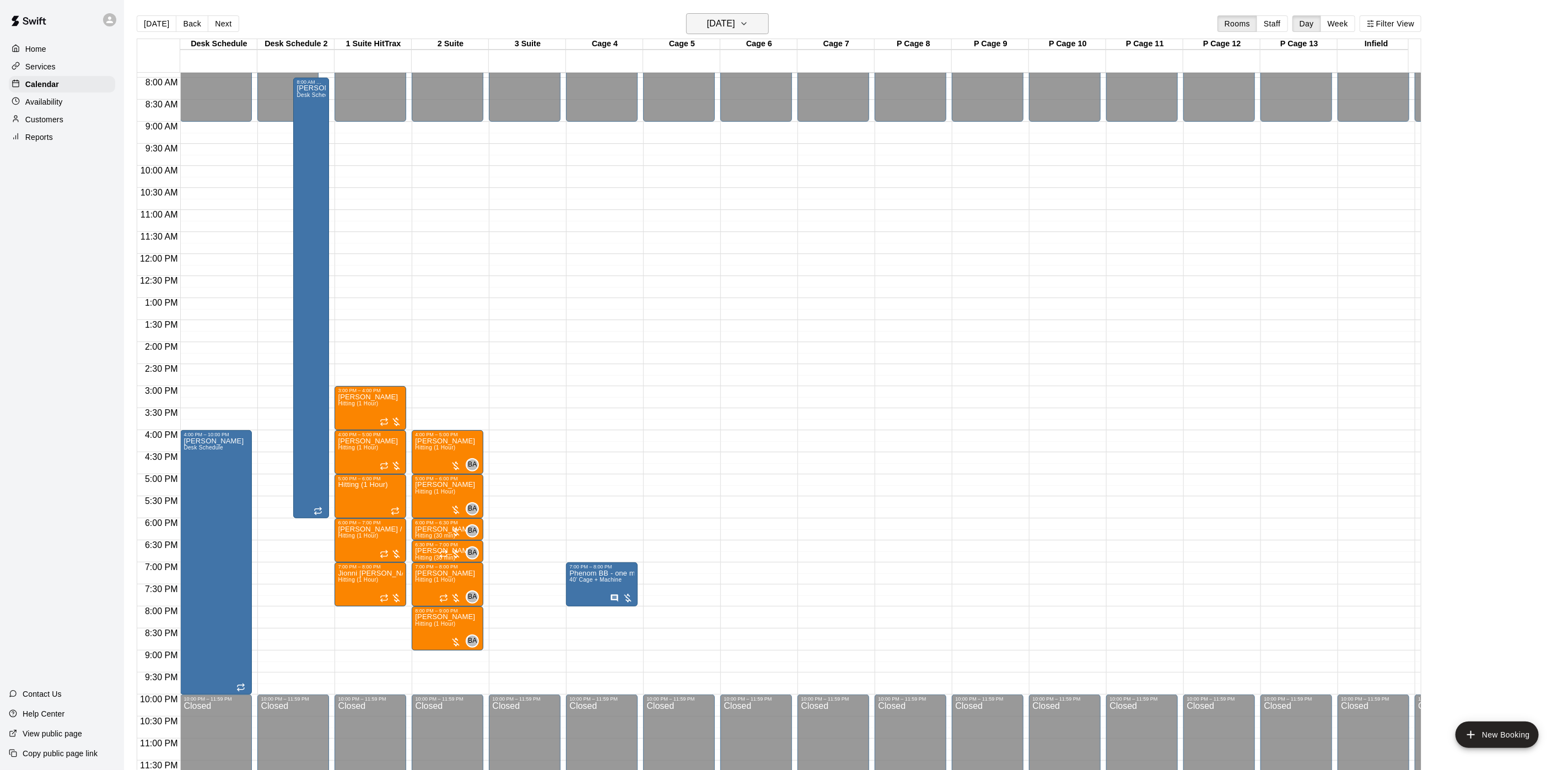
click at [762, 16] on button "[DATE]" at bounding box center [728, 23] width 83 height 21
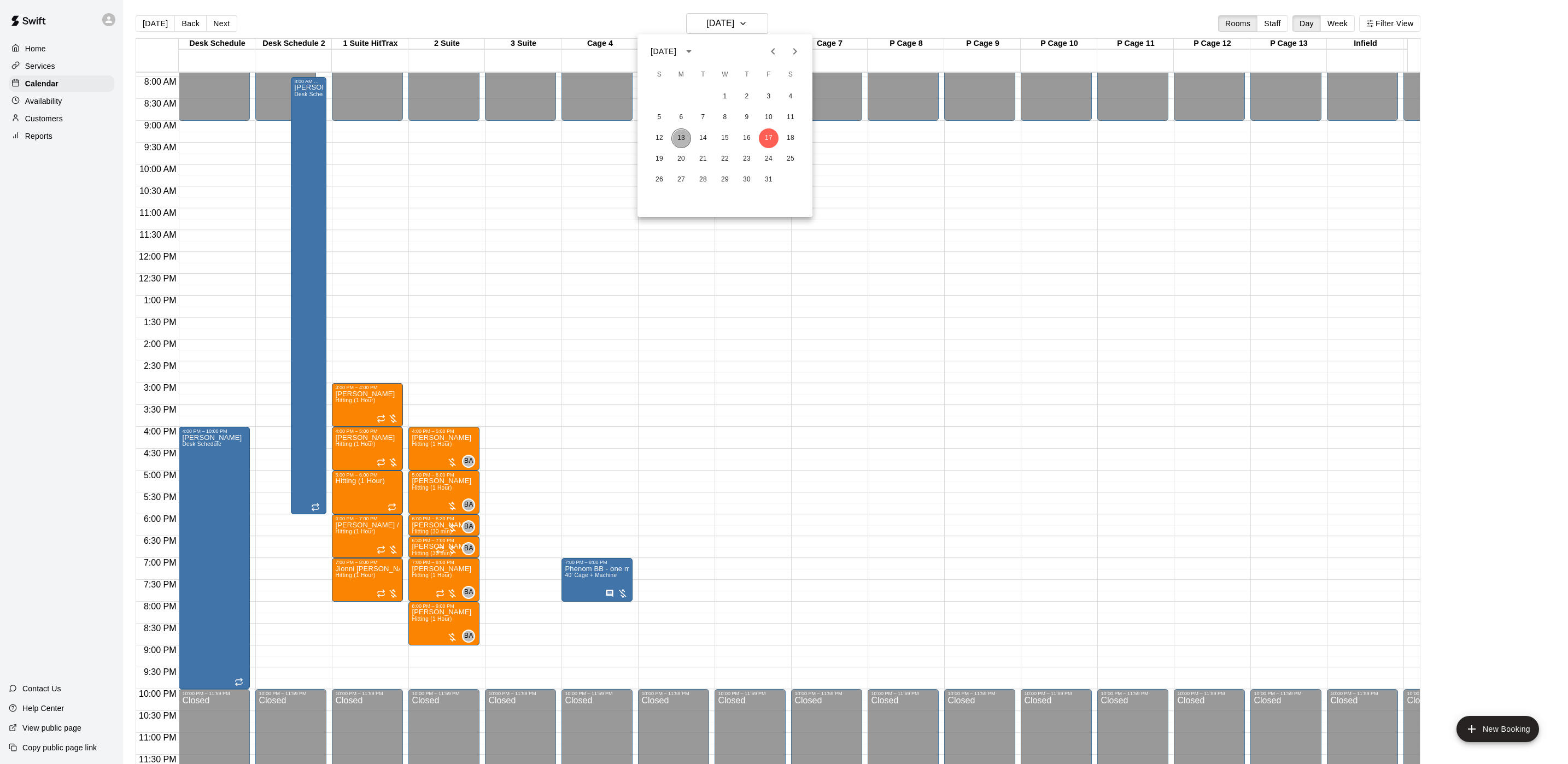
click at [685, 142] on button "13" at bounding box center [681, 138] width 20 height 20
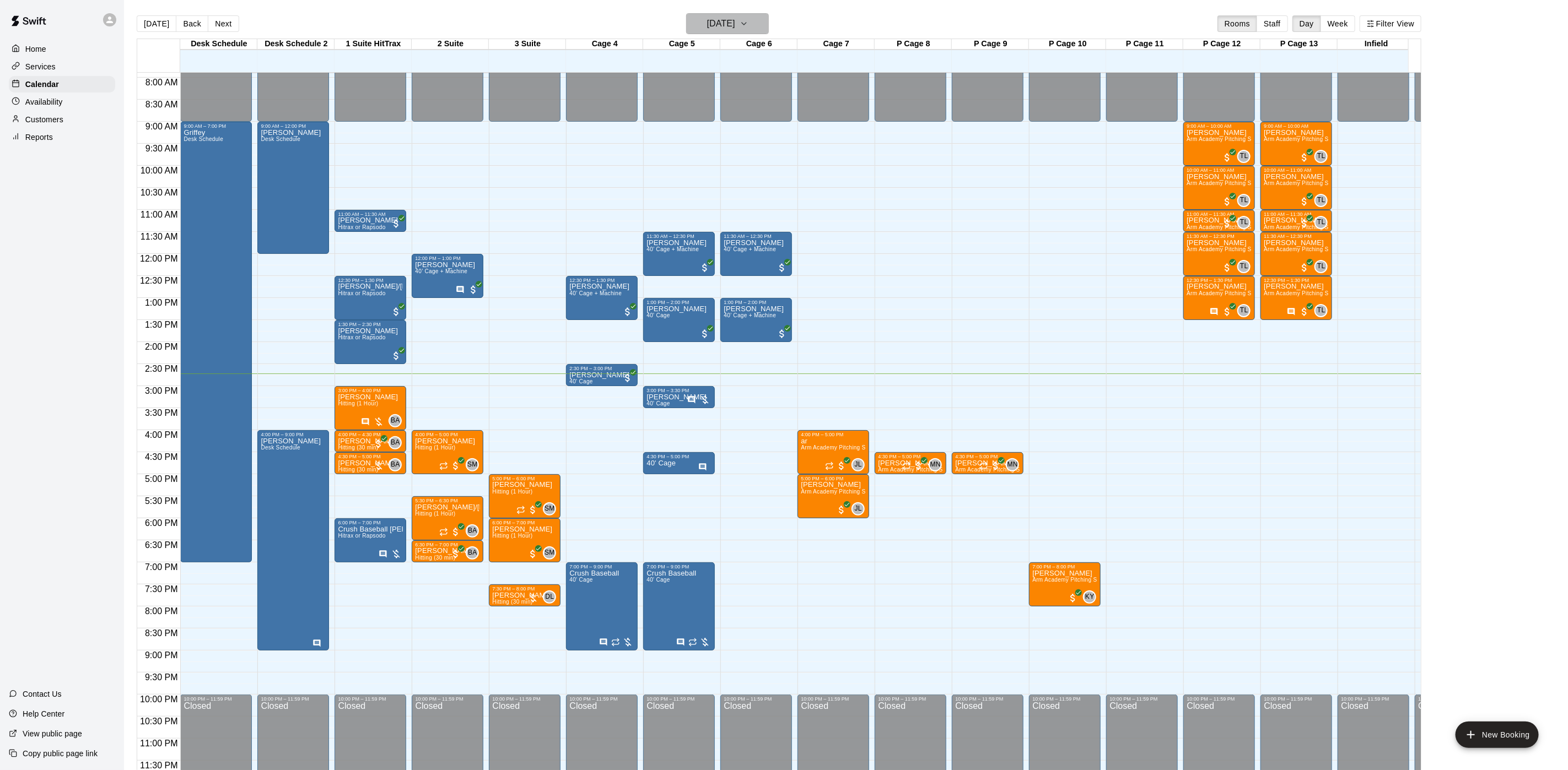
click at [766, 32] on button "[DATE]" at bounding box center [728, 23] width 83 height 21
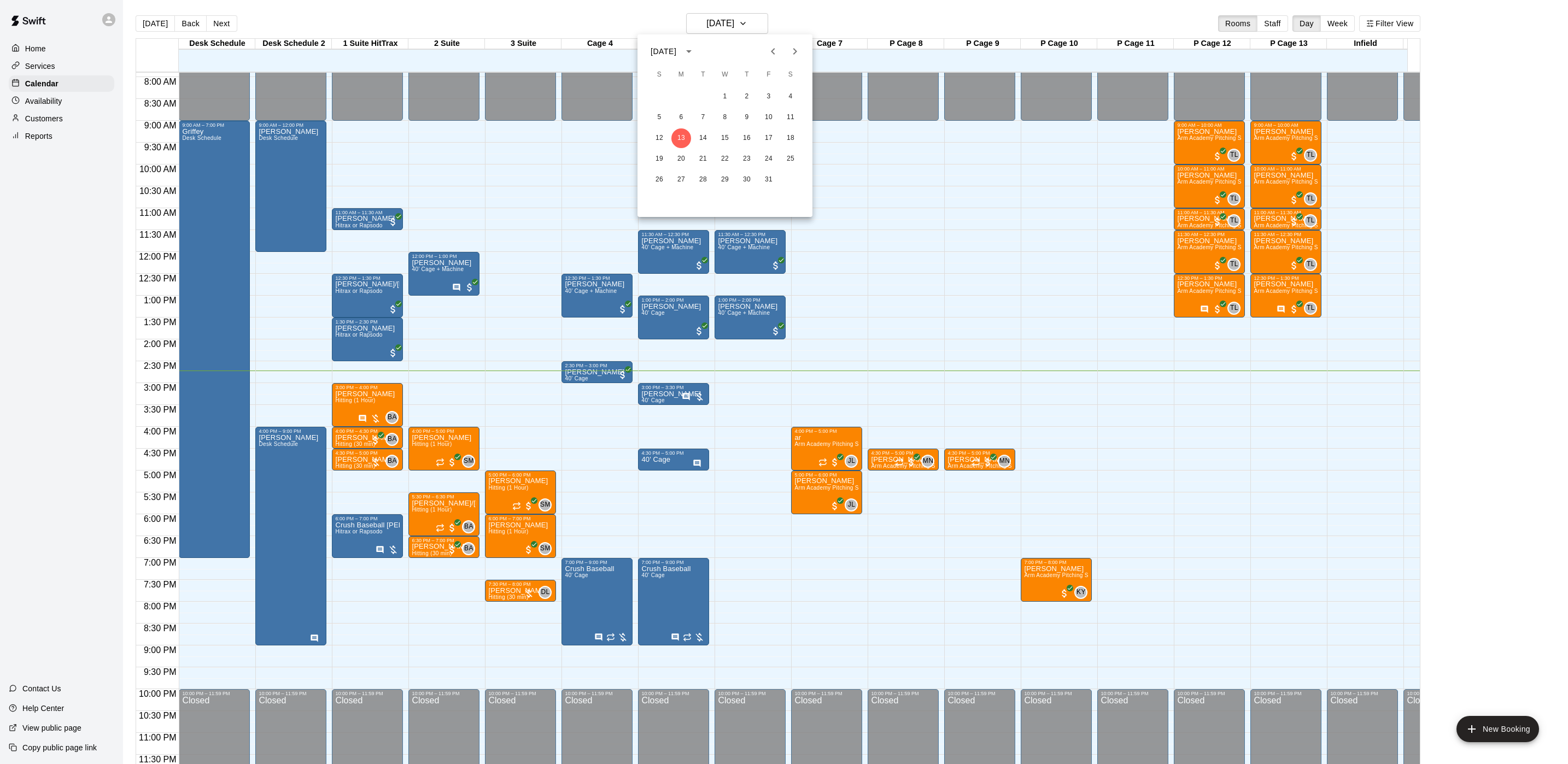
click at [799, 53] on icon "Next month" at bounding box center [795, 51] width 13 height 13
drag, startPoint x: 700, startPoint y: 157, endPoint x: 691, endPoint y: 181, distance: 25.6
click at [701, 158] on button "18" at bounding box center [704, 159] width 20 height 20
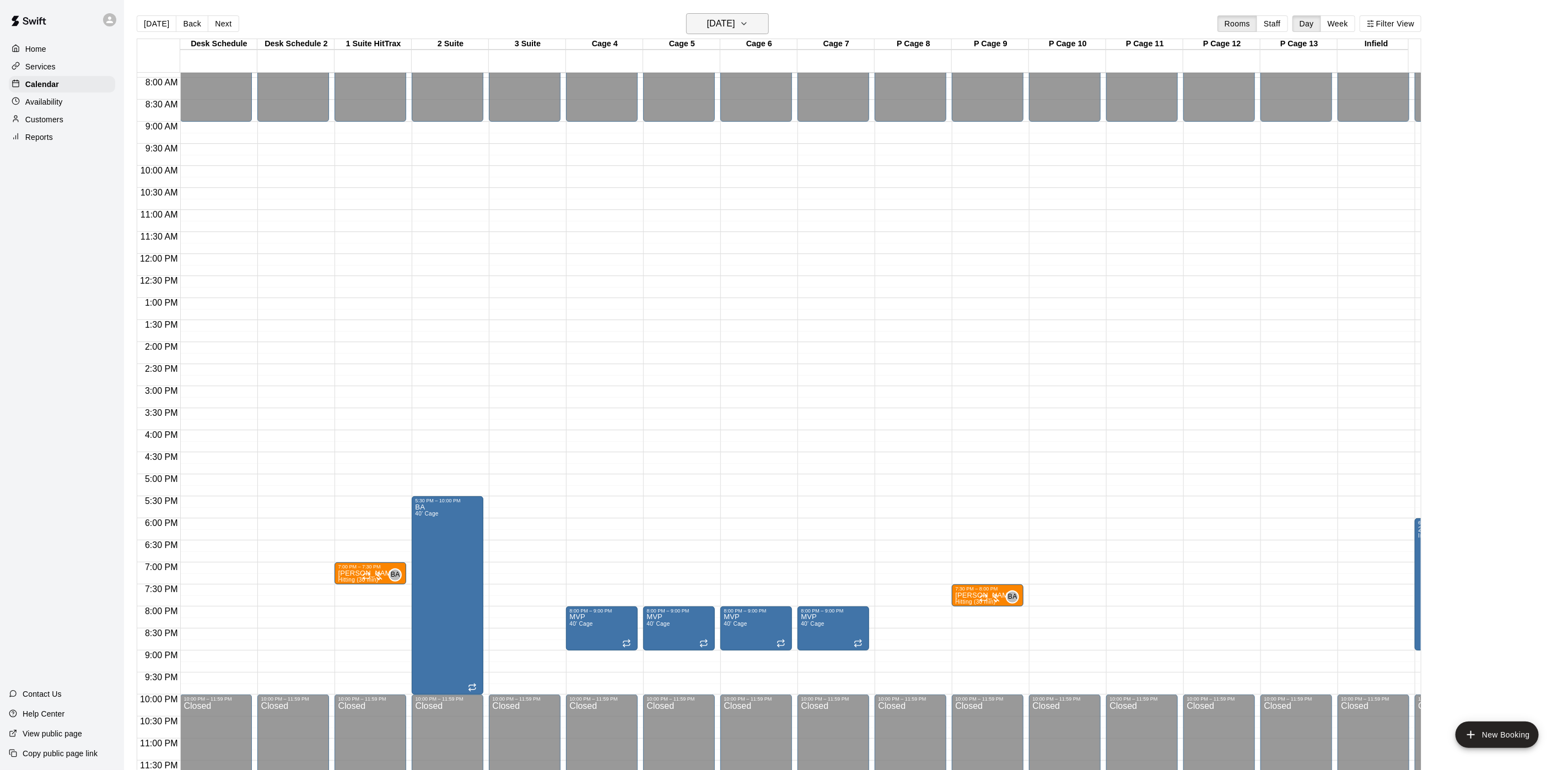
click at [748, 30] on icon "button" at bounding box center [744, 23] width 9 height 13
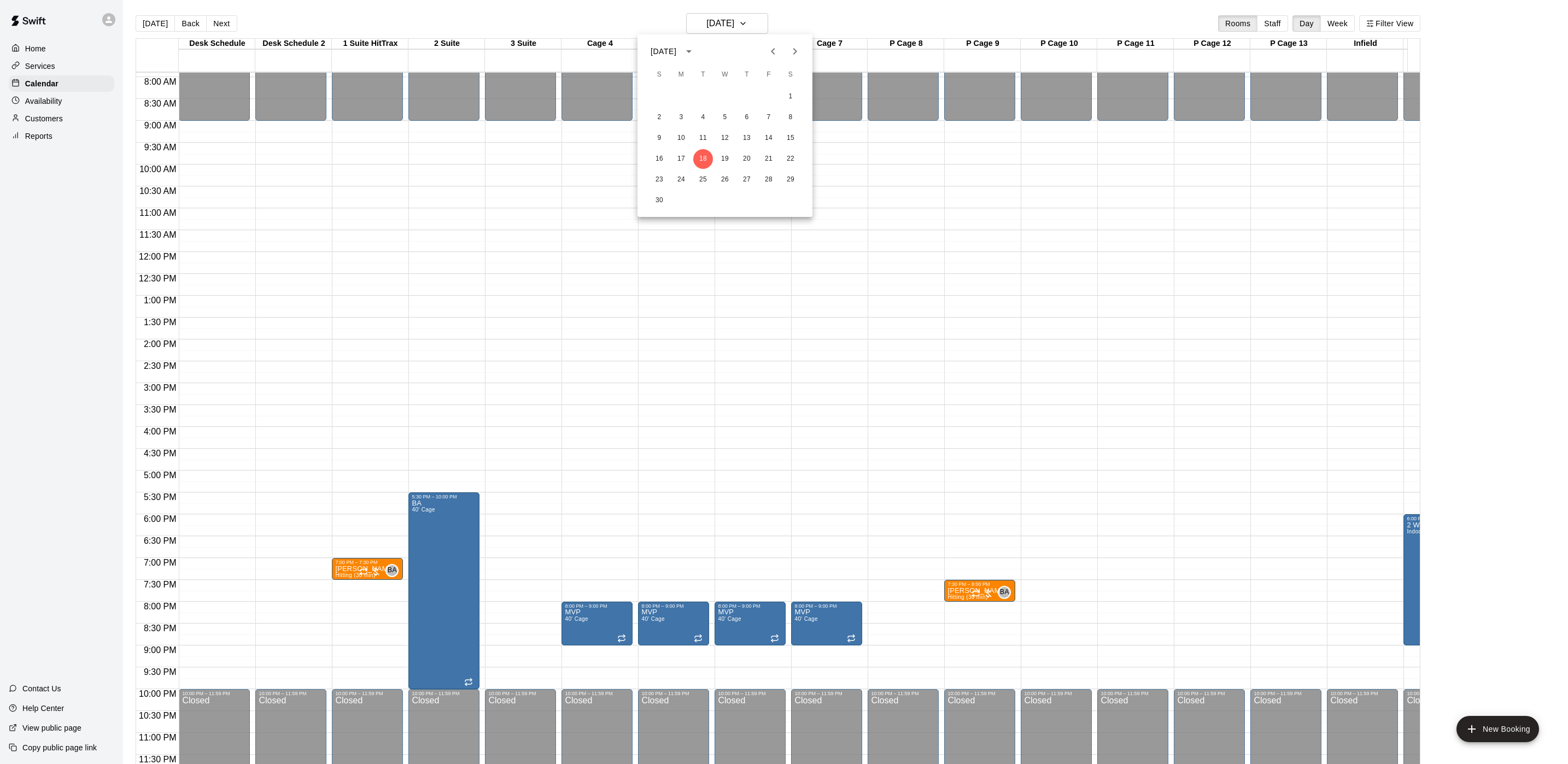
click at [748, 31] on div at bounding box center [784, 382] width 1568 height 764
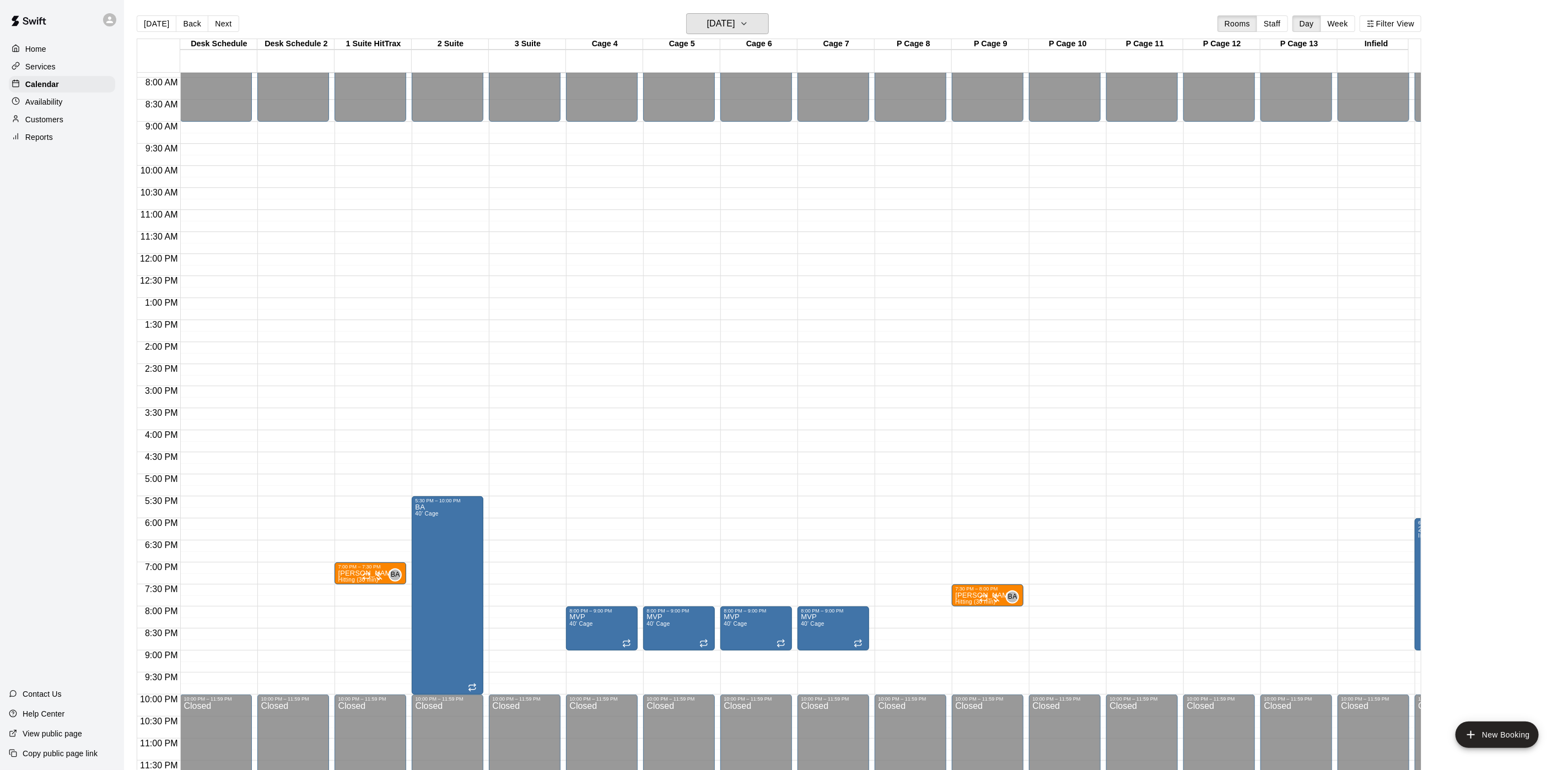
click at [757, 32] on button "[DATE]" at bounding box center [728, 23] width 83 height 21
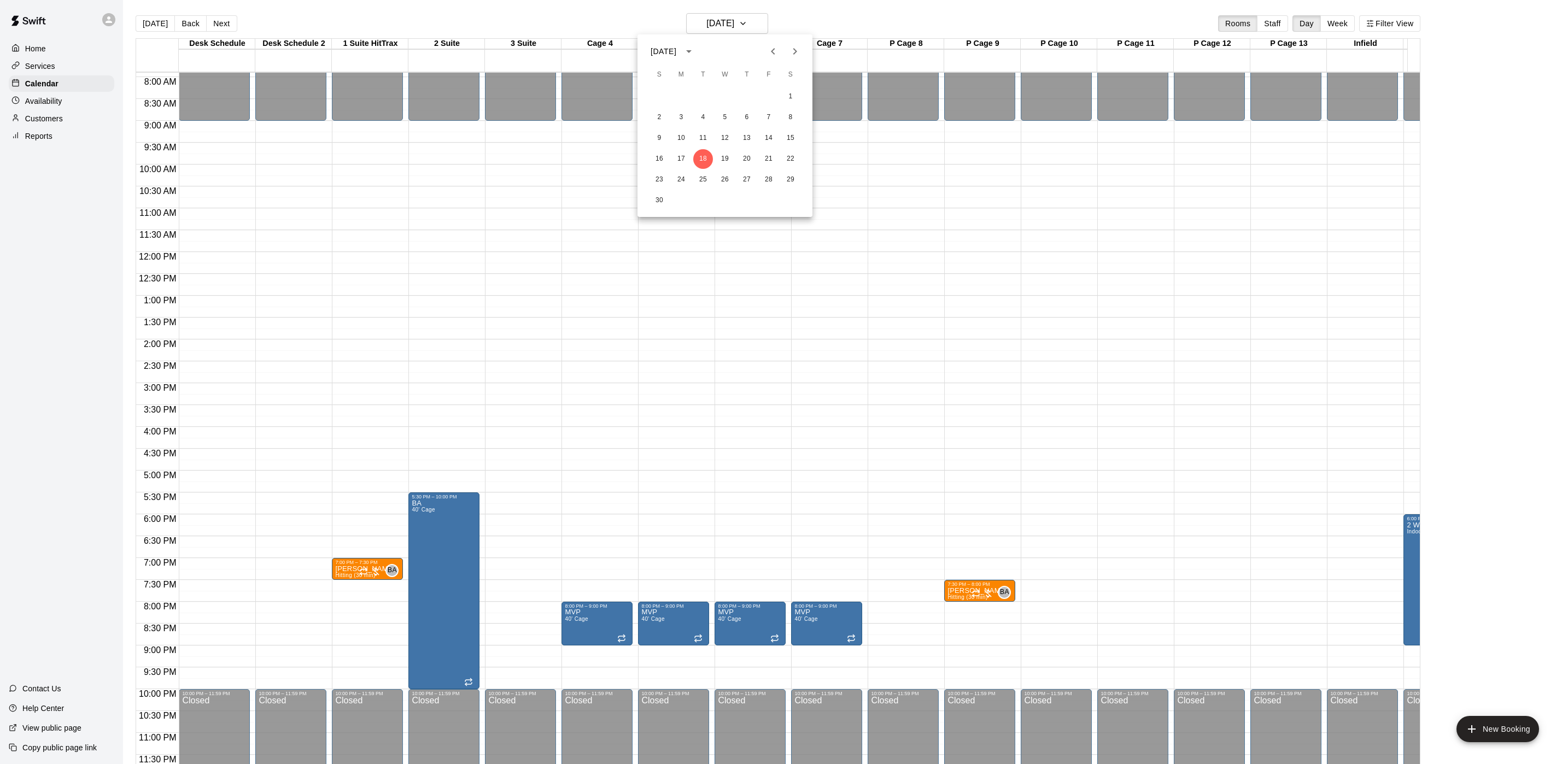
click at [771, 55] on icon "Previous month" at bounding box center [772, 51] width 13 height 13
click at [705, 116] on button "7" at bounding box center [704, 118] width 20 height 20
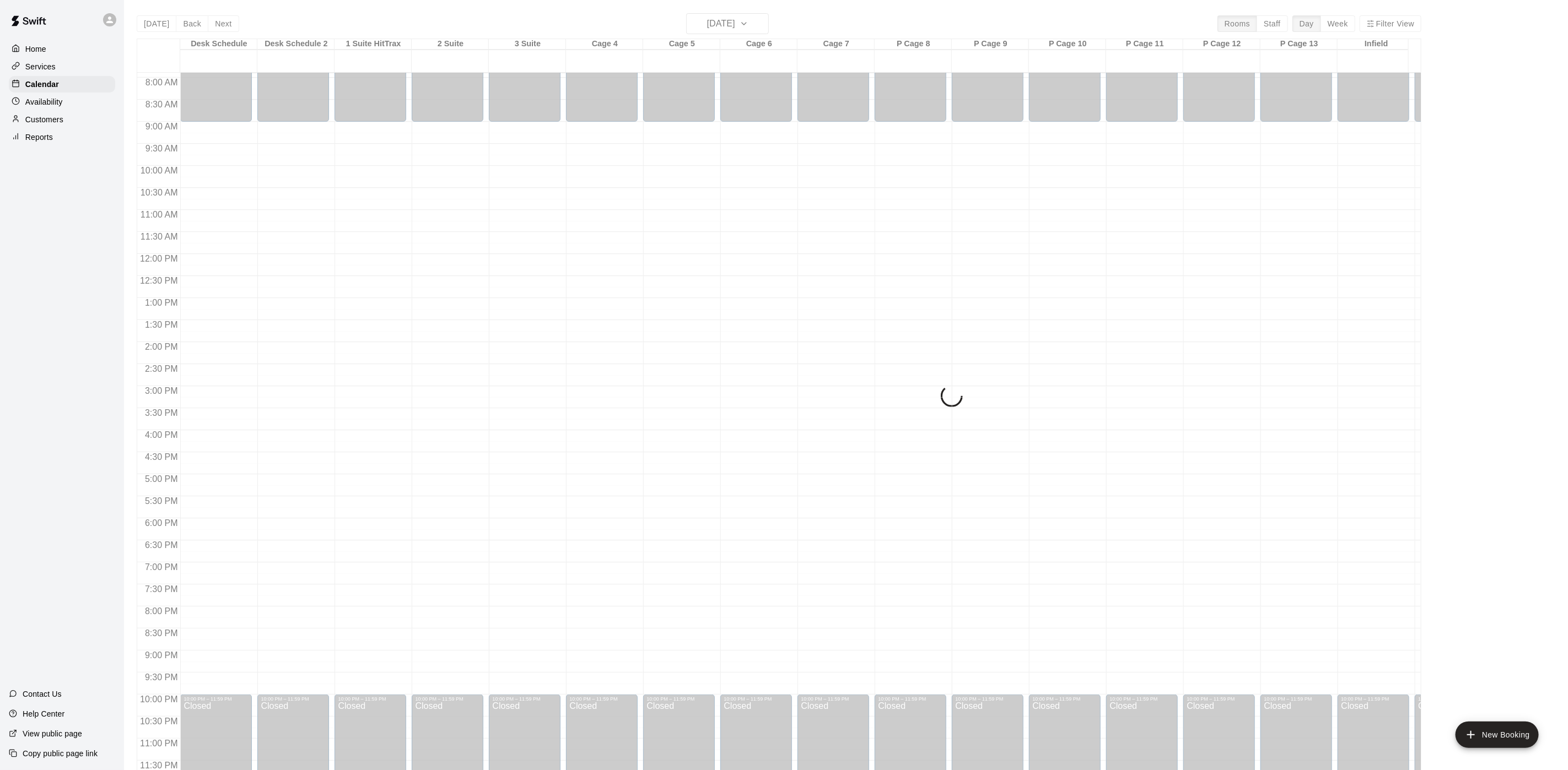
click at [756, 28] on div "[DATE] Back [DATE][DATE] Rooms Staff Day Week Filter View Desk Schedule 07 Tue …" at bounding box center [778, 398] width 1285 height 770
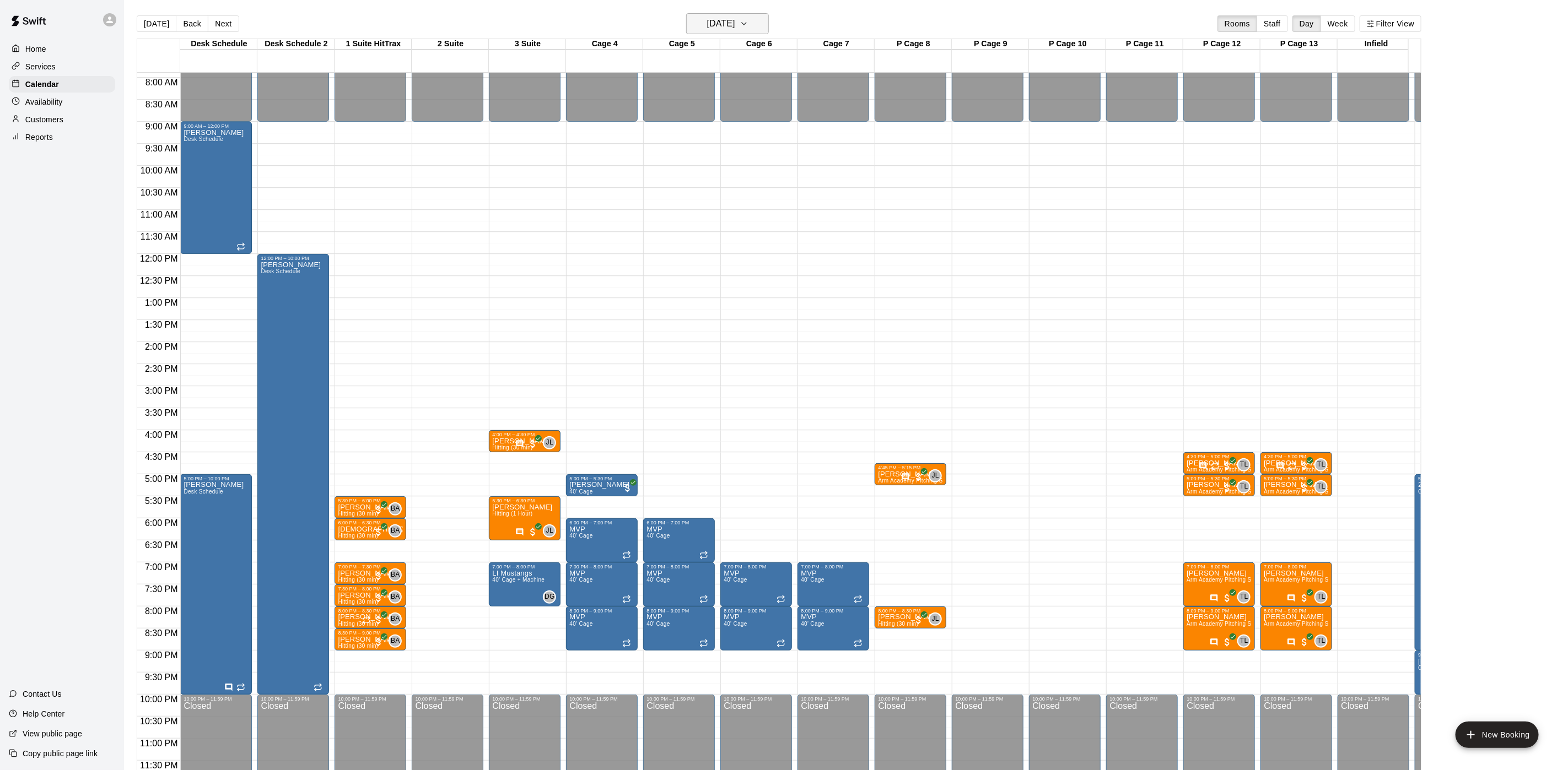
click at [768, 19] on button "[DATE]" at bounding box center [728, 23] width 83 height 21
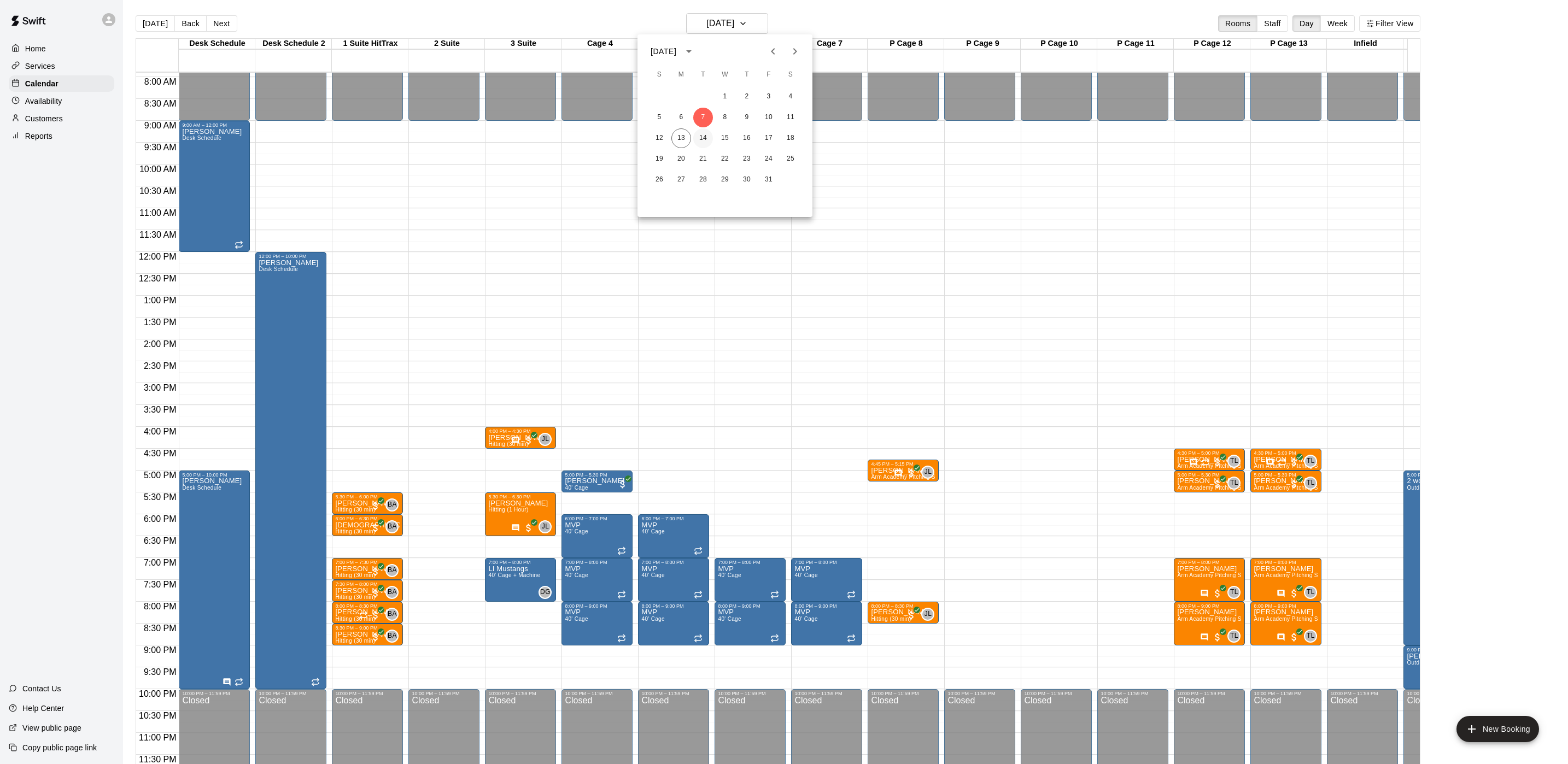
click at [710, 136] on button "14" at bounding box center [704, 138] width 20 height 20
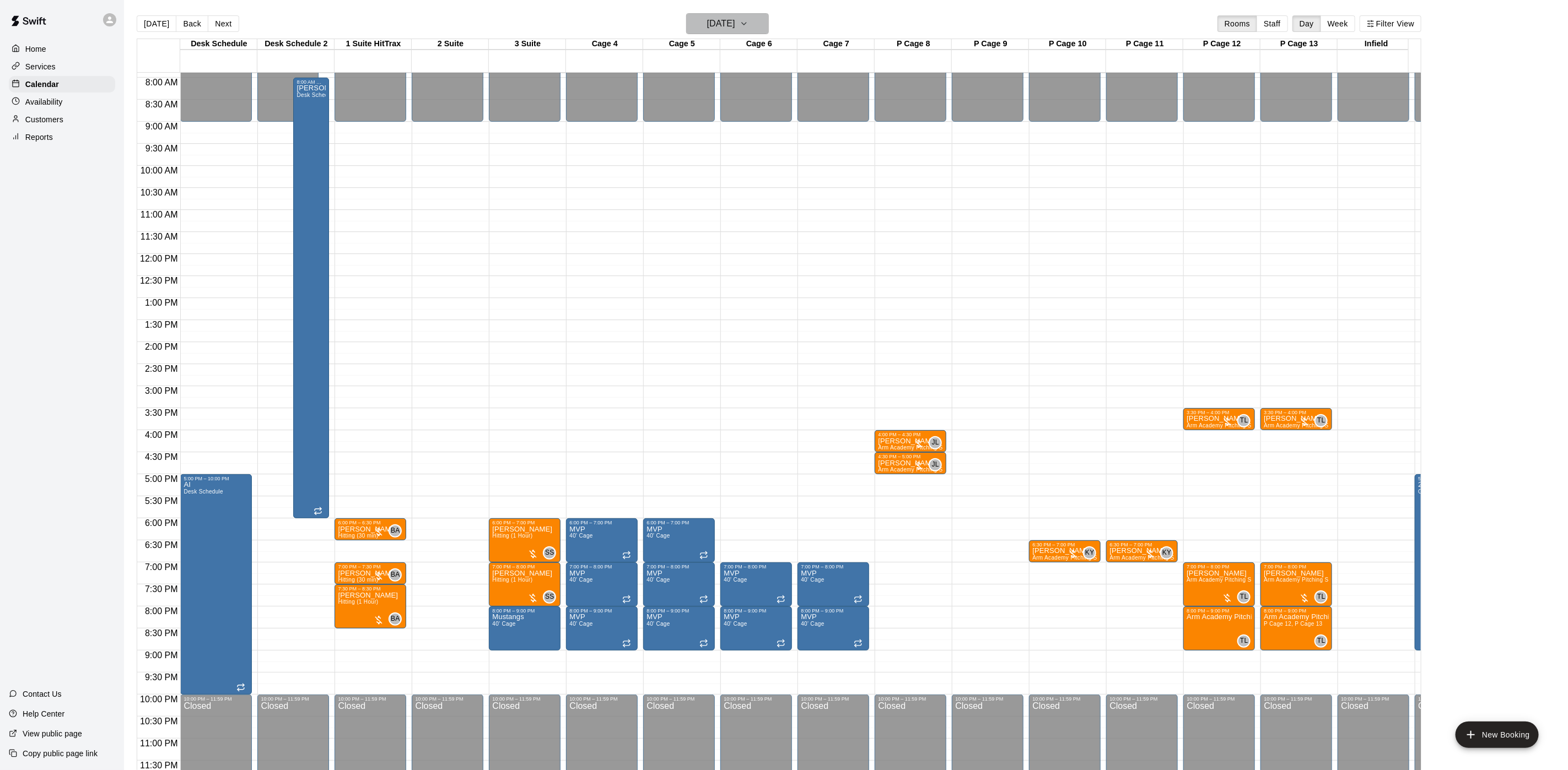
click at [735, 22] on h6 "[DATE]" at bounding box center [721, 24] width 28 height 16
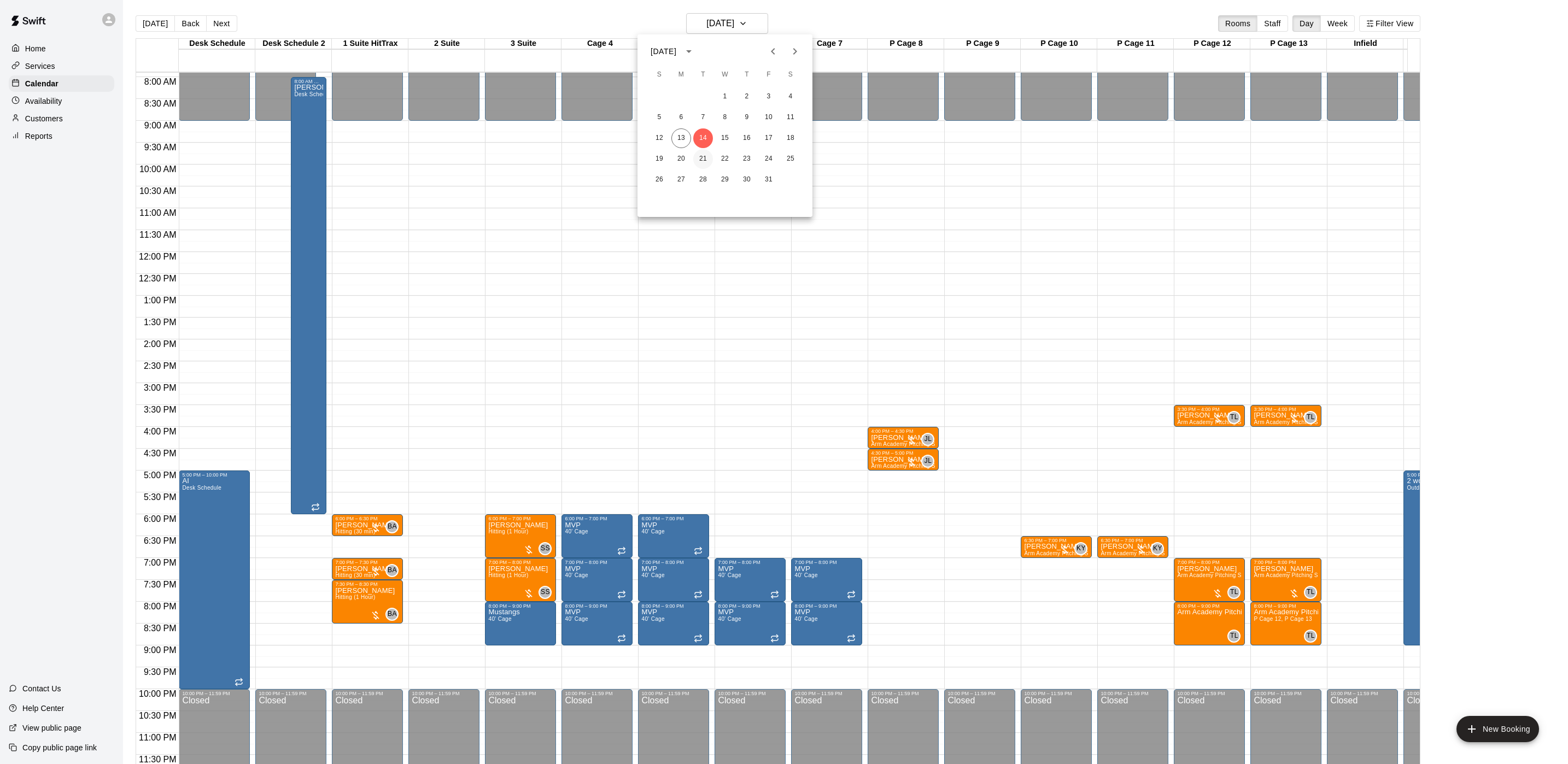
click at [705, 159] on button "21" at bounding box center [704, 159] width 20 height 20
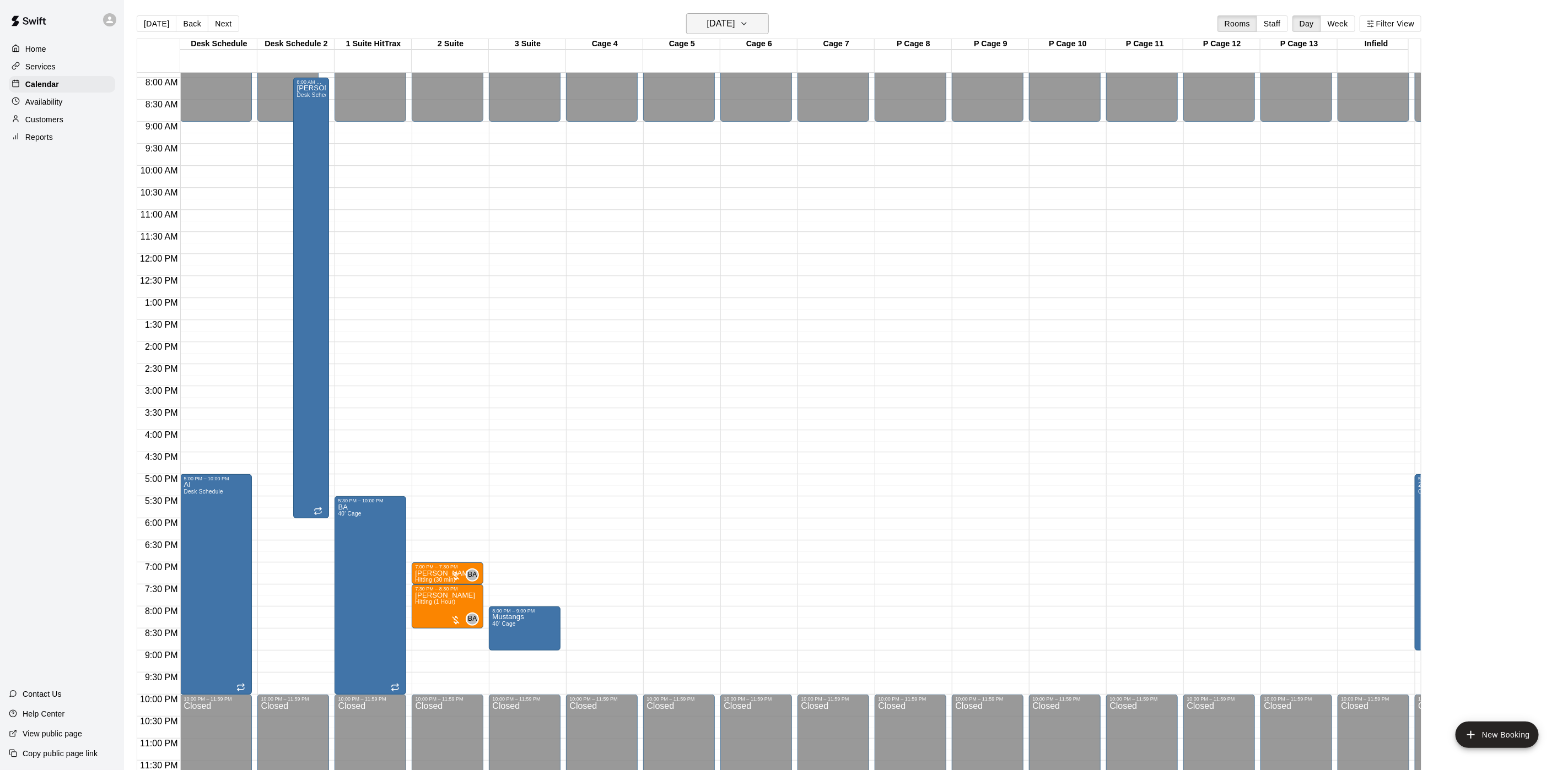
click at [748, 21] on icon "button" at bounding box center [744, 23] width 9 height 13
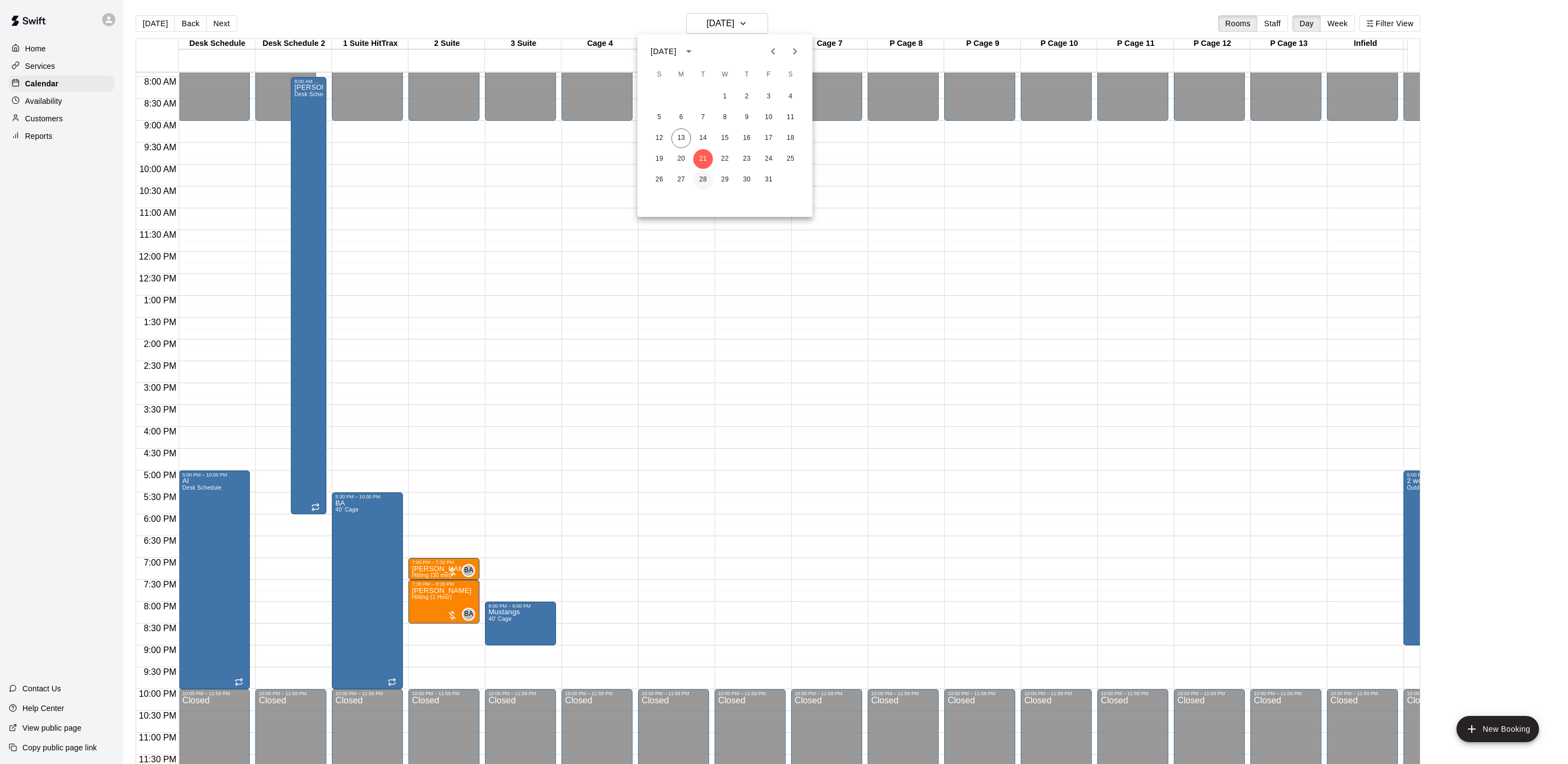
click at [708, 176] on button "28" at bounding box center [704, 180] width 20 height 20
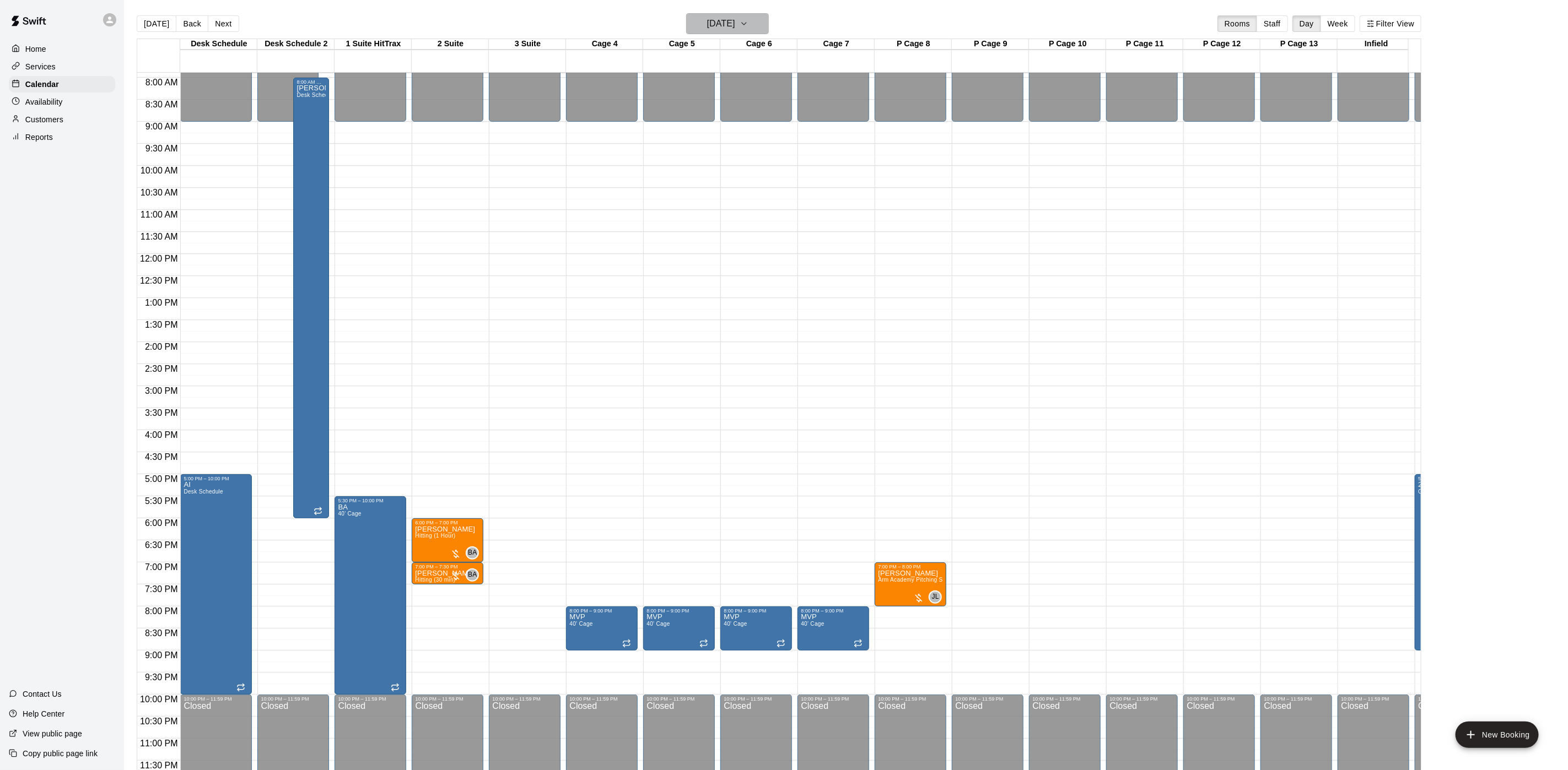
click at [768, 27] on button "[DATE]" at bounding box center [728, 23] width 83 height 21
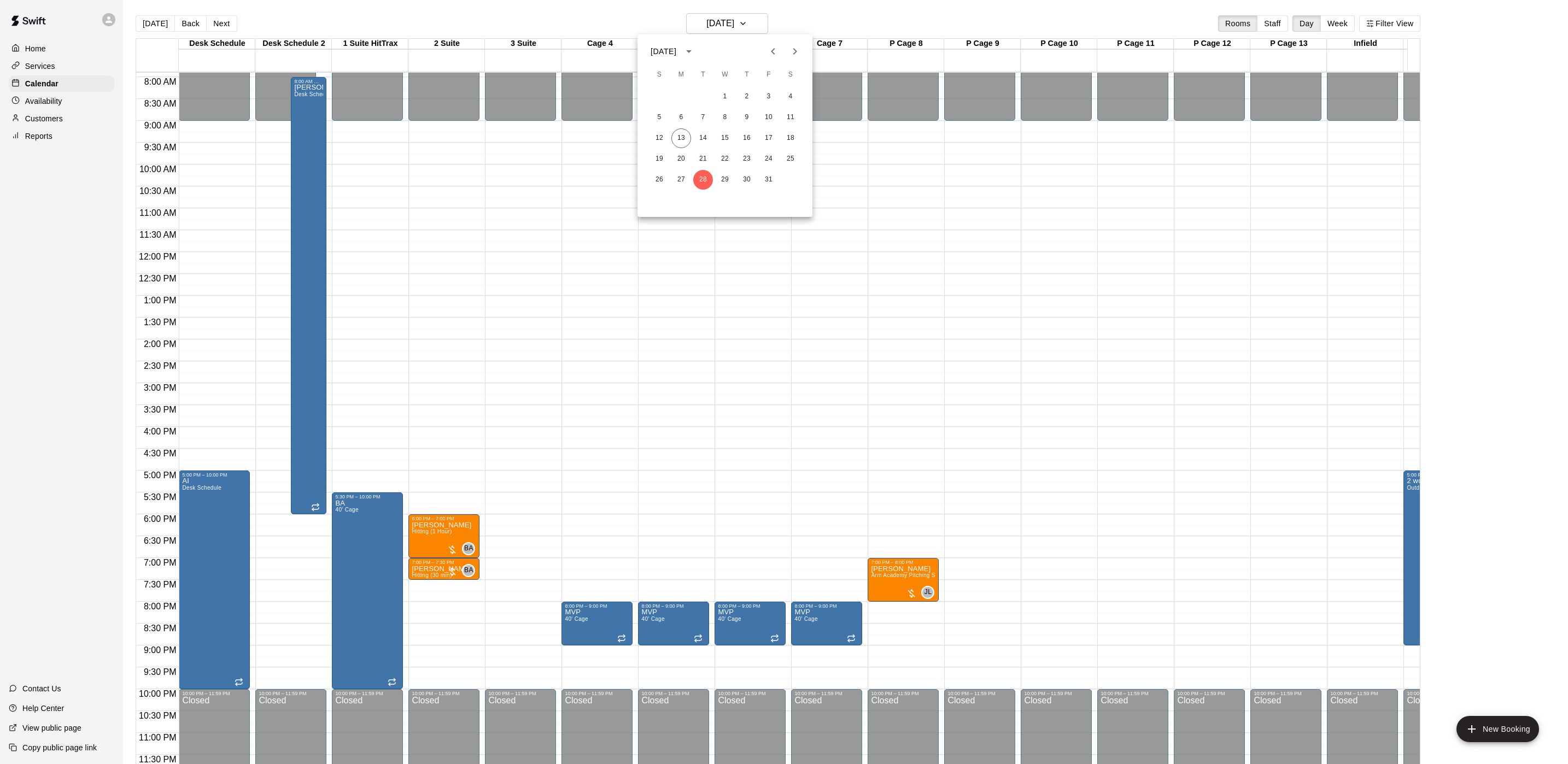
click at [798, 51] on icon "Next month" at bounding box center [795, 51] width 13 height 13
click at [708, 119] on button "4" at bounding box center [704, 118] width 20 height 20
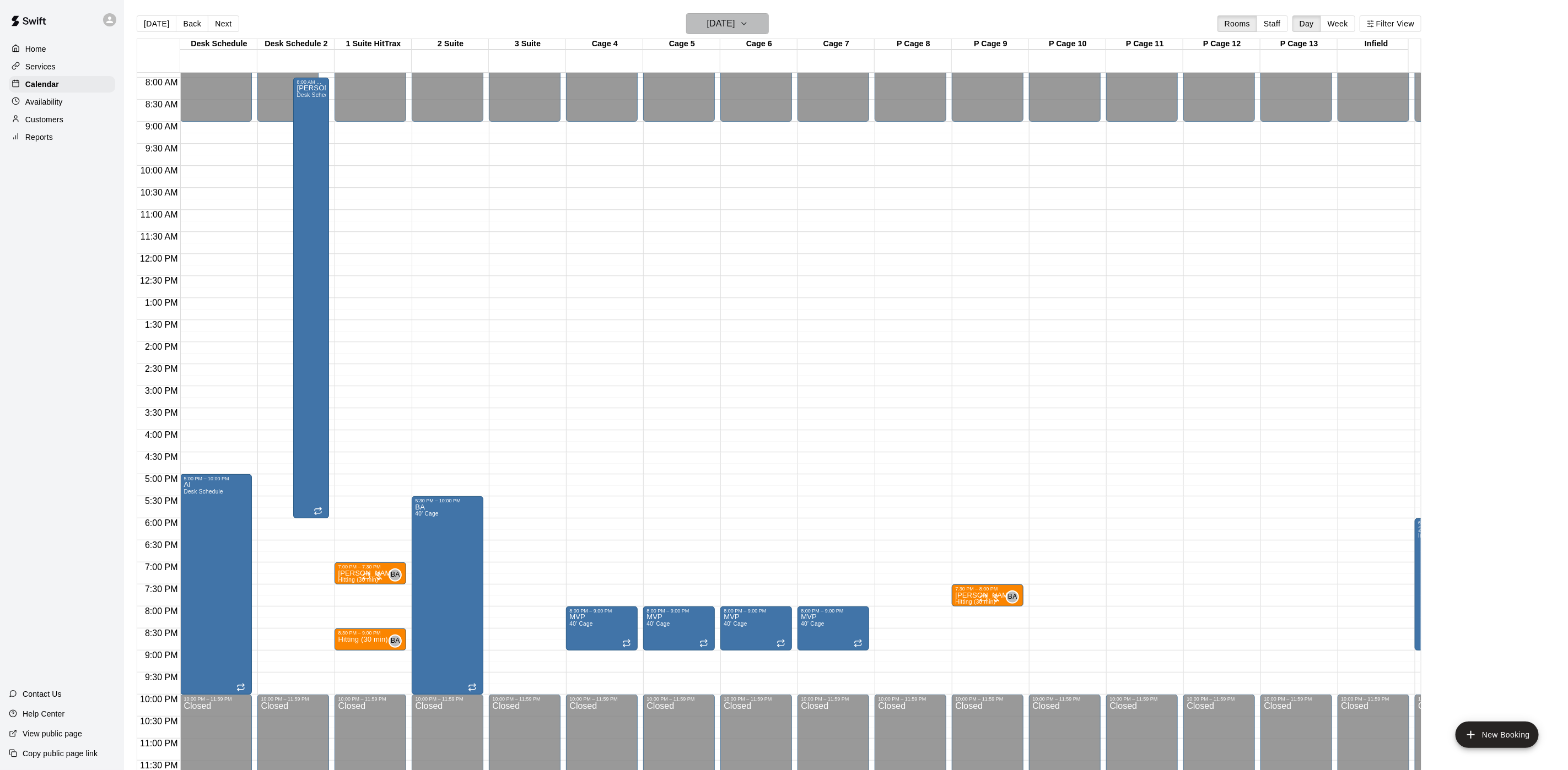
click at [748, 17] on icon "button" at bounding box center [744, 23] width 9 height 13
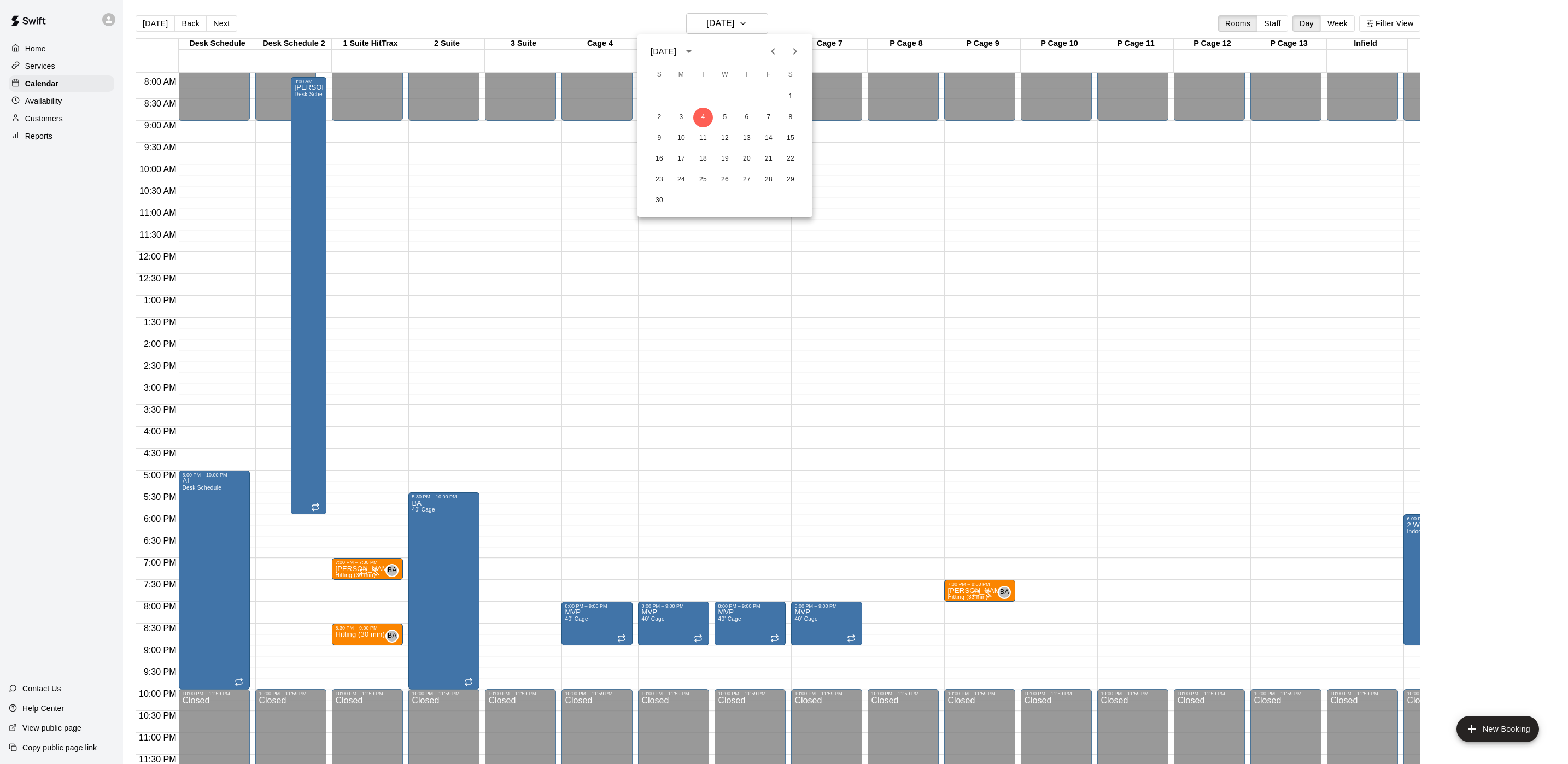
click at [769, 51] on icon "Previous month" at bounding box center [772, 51] width 13 height 13
click at [685, 131] on button "13" at bounding box center [681, 138] width 20 height 20
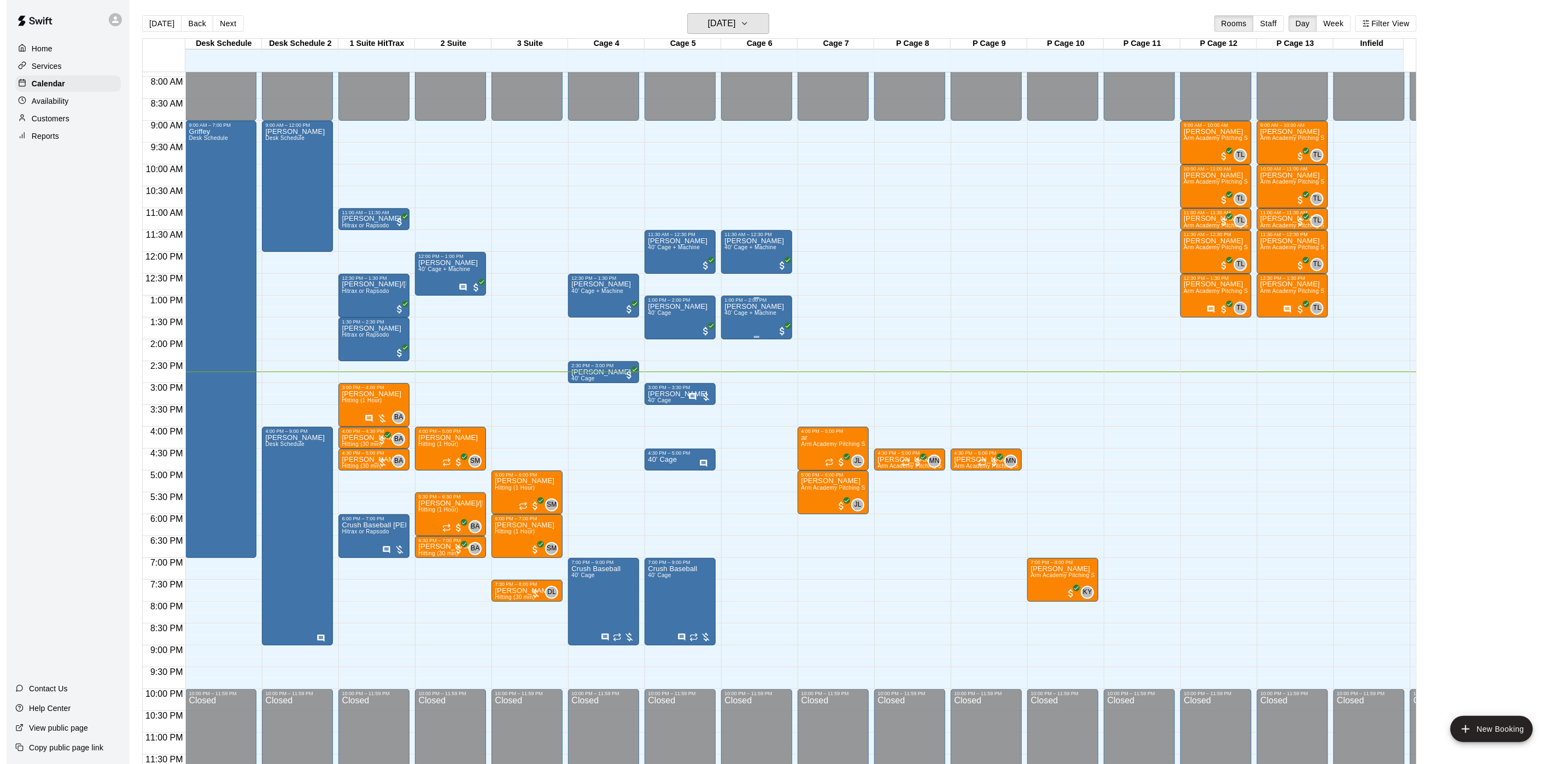
scroll to position [17, 0]
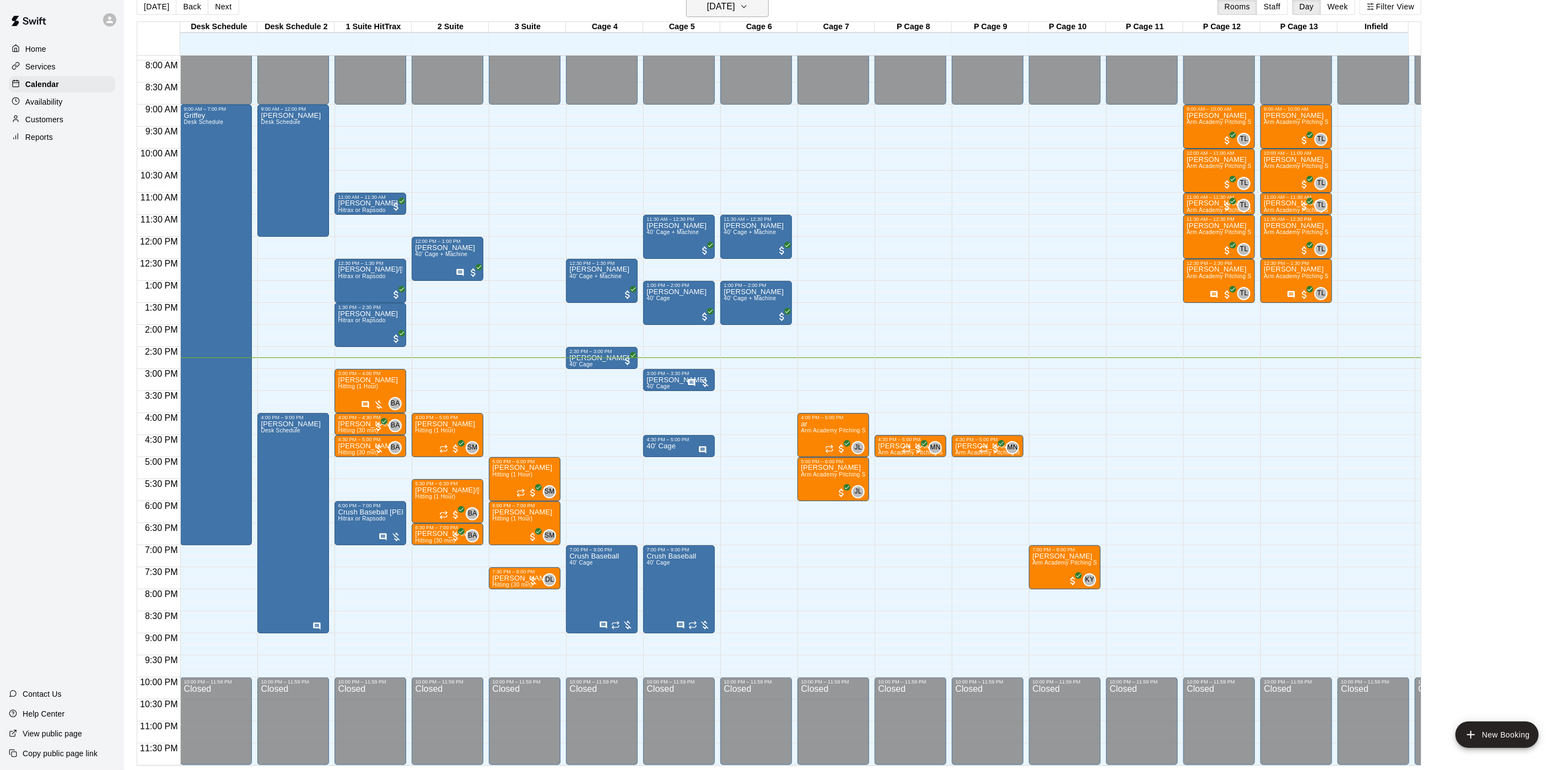
click at [748, 7] on icon "button" at bounding box center [744, 6] width 9 height 13
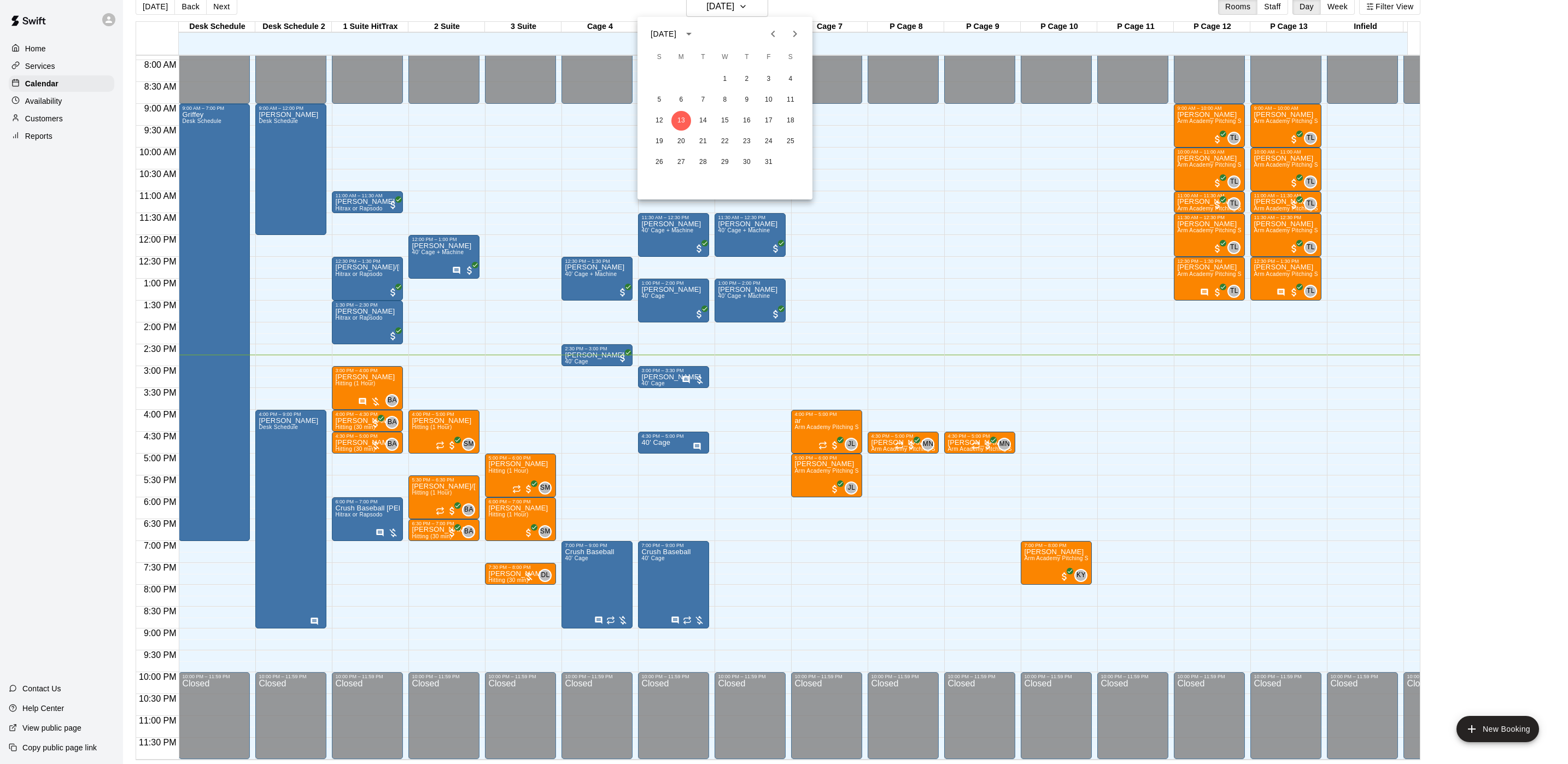
click at [795, 29] on icon "Next month" at bounding box center [795, 33] width 13 height 13
click at [706, 99] on button "4" at bounding box center [704, 100] width 20 height 20
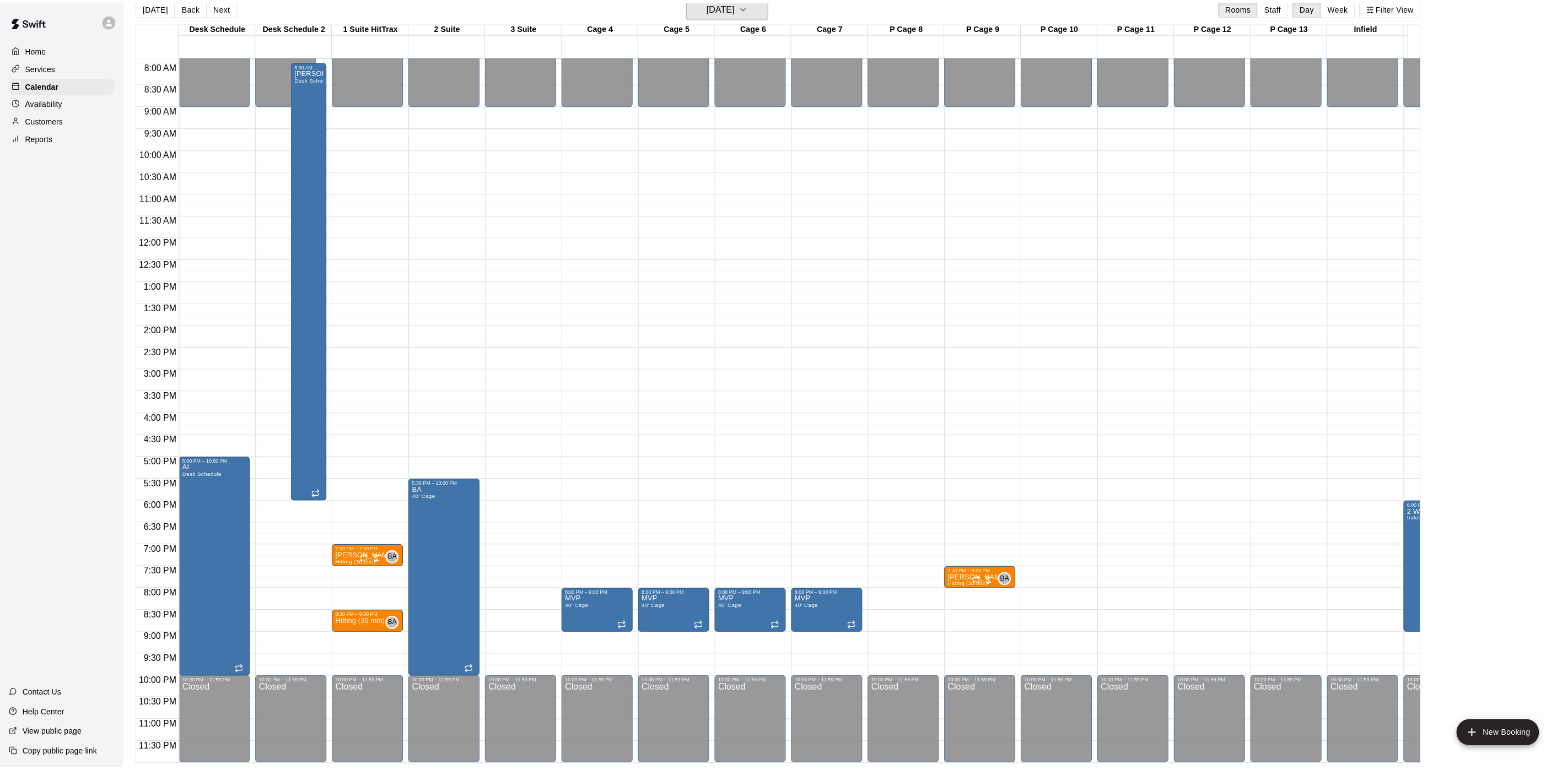
scroll to position [13, 0]
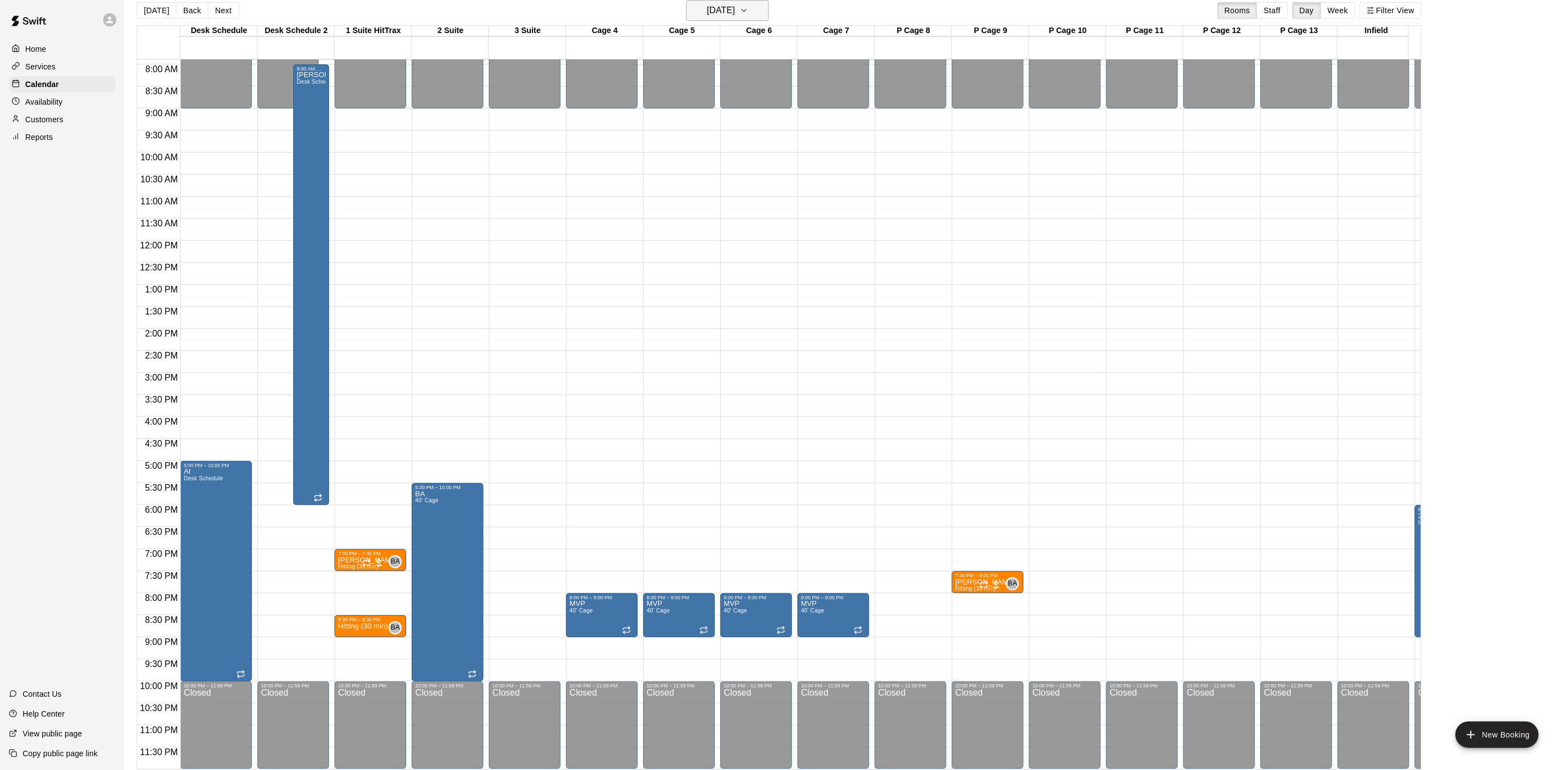
click at [759, 11] on button "[DATE]" at bounding box center [728, 10] width 83 height 21
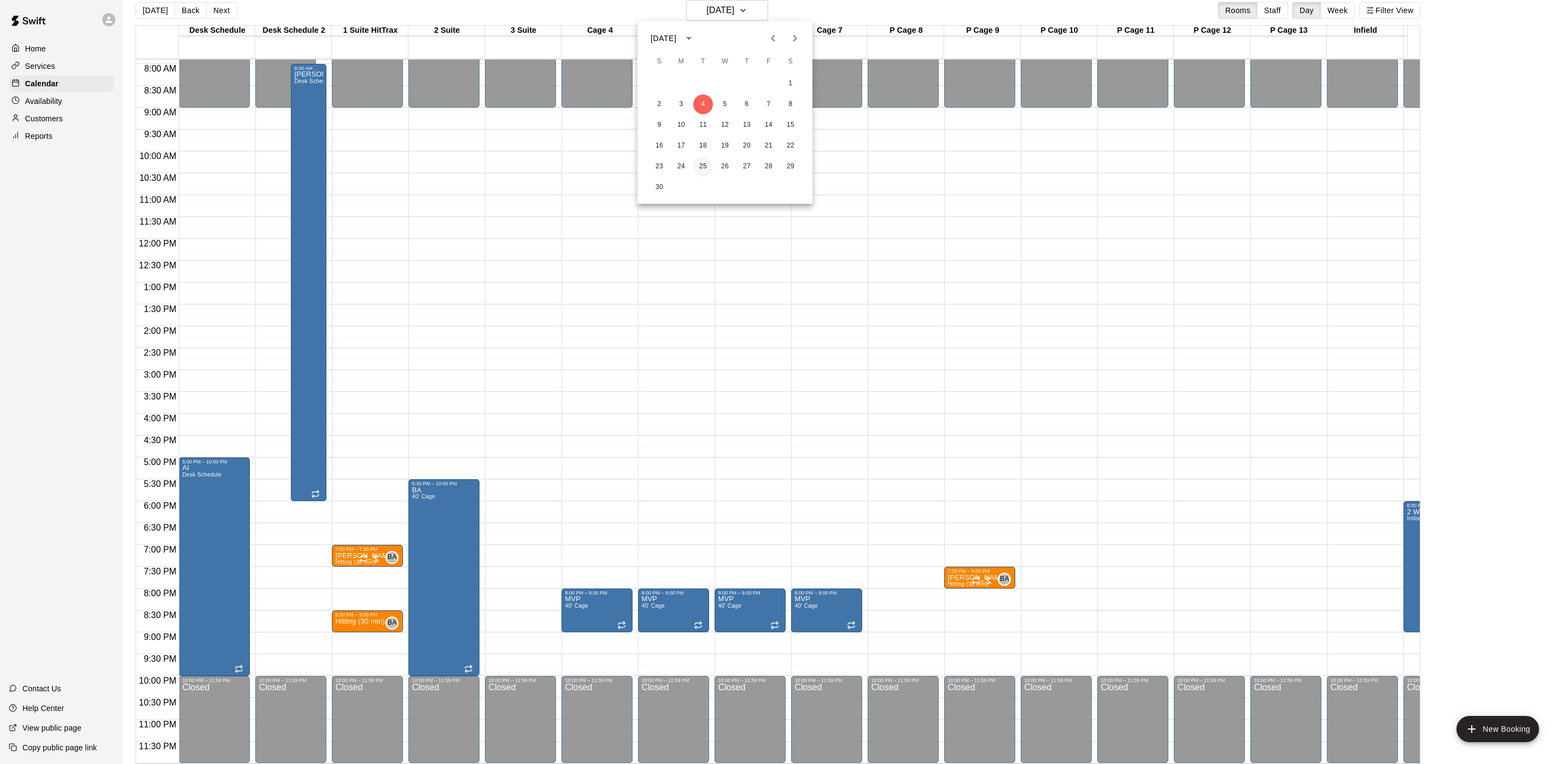
click at [705, 167] on button "25" at bounding box center [704, 167] width 20 height 20
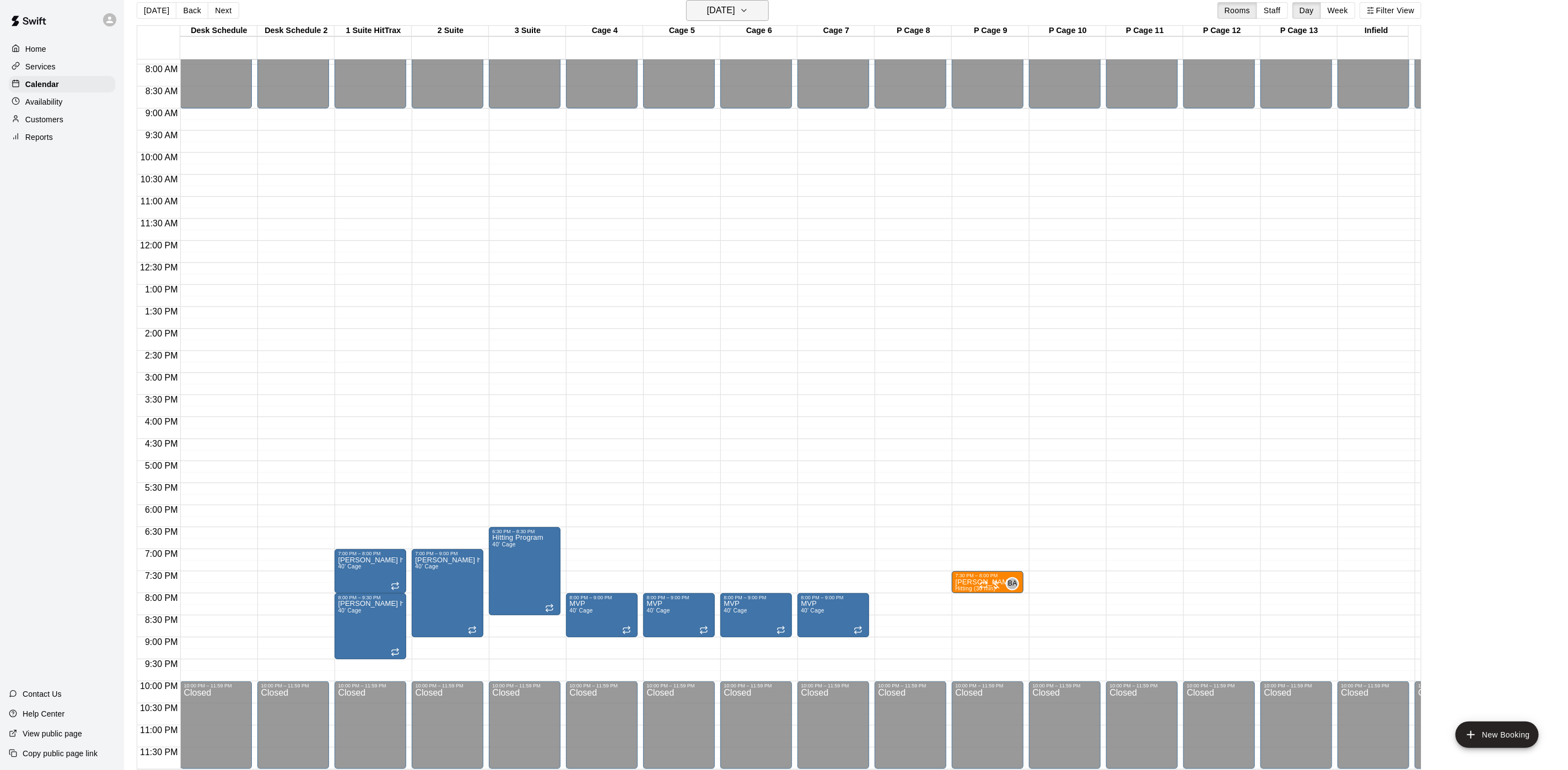
click at [748, 8] on icon "button" at bounding box center [744, 10] width 9 height 13
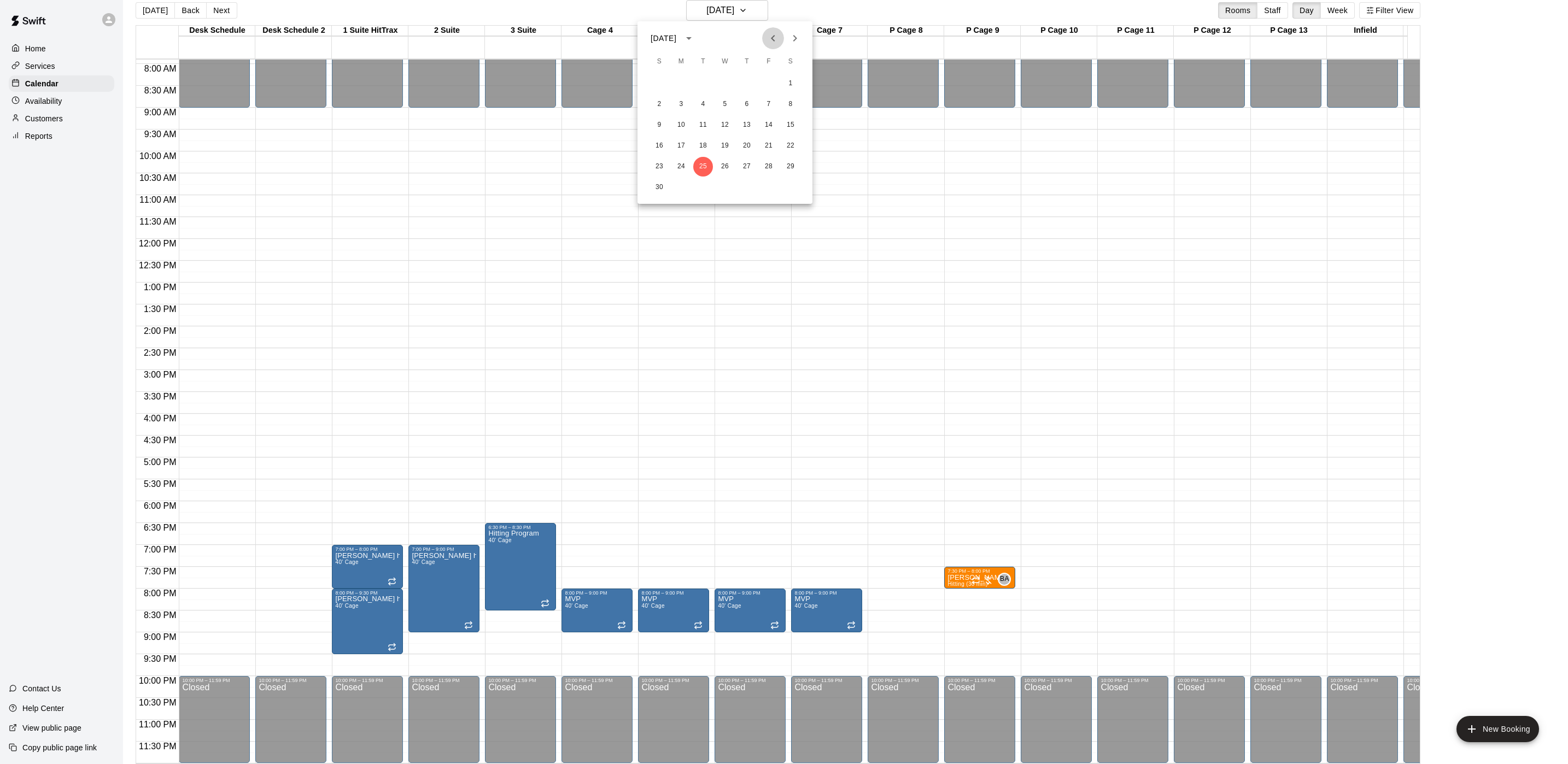
click at [773, 41] on icon "Previous month" at bounding box center [772, 37] width 13 height 13
click at [680, 129] on button "13" at bounding box center [681, 125] width 20 height 20
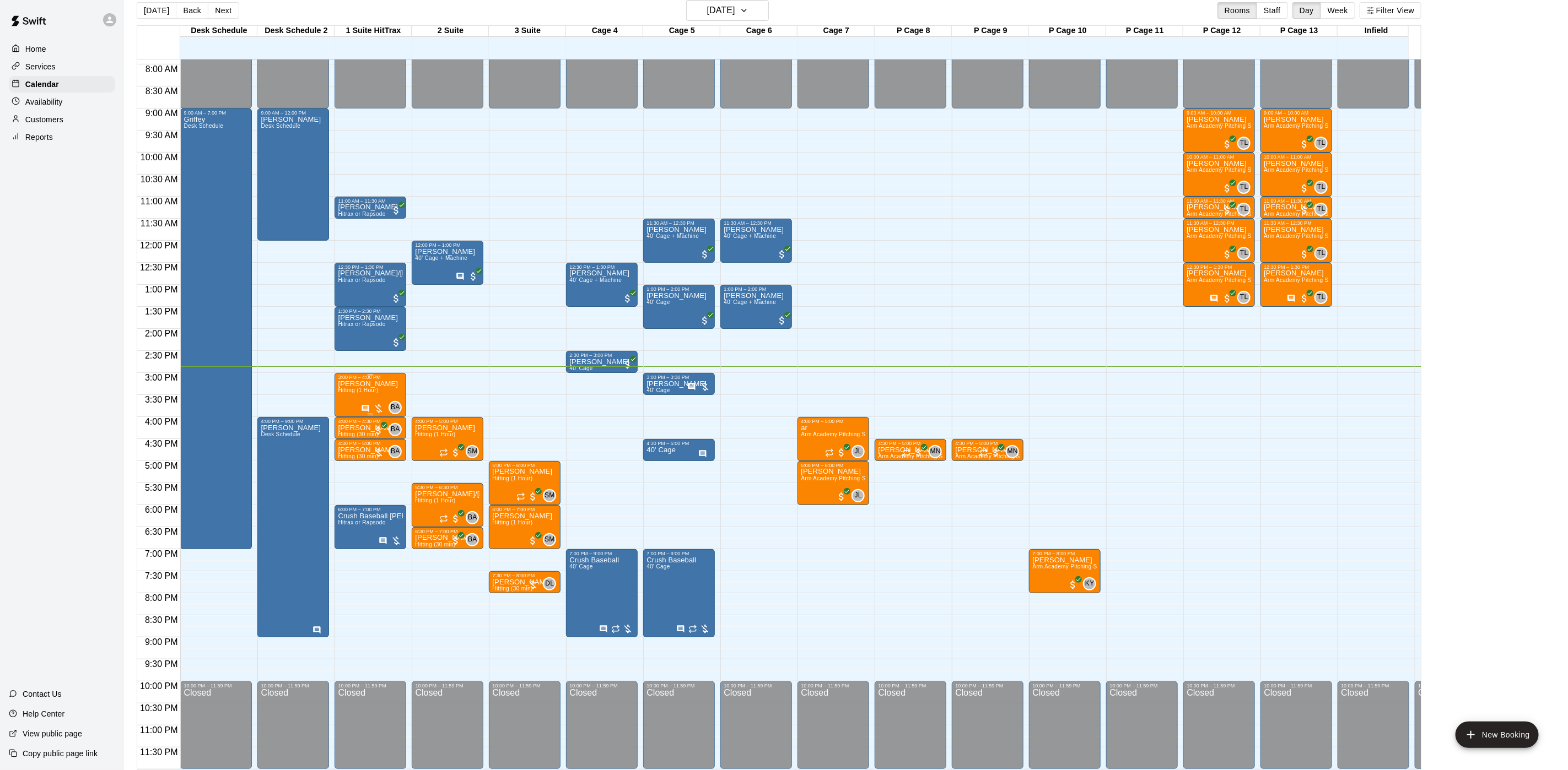
click at [379, 380] on div "[PERSON_NAME] (1 Hour) BA 0" at bounding box center [370, 765] width 65 height 770
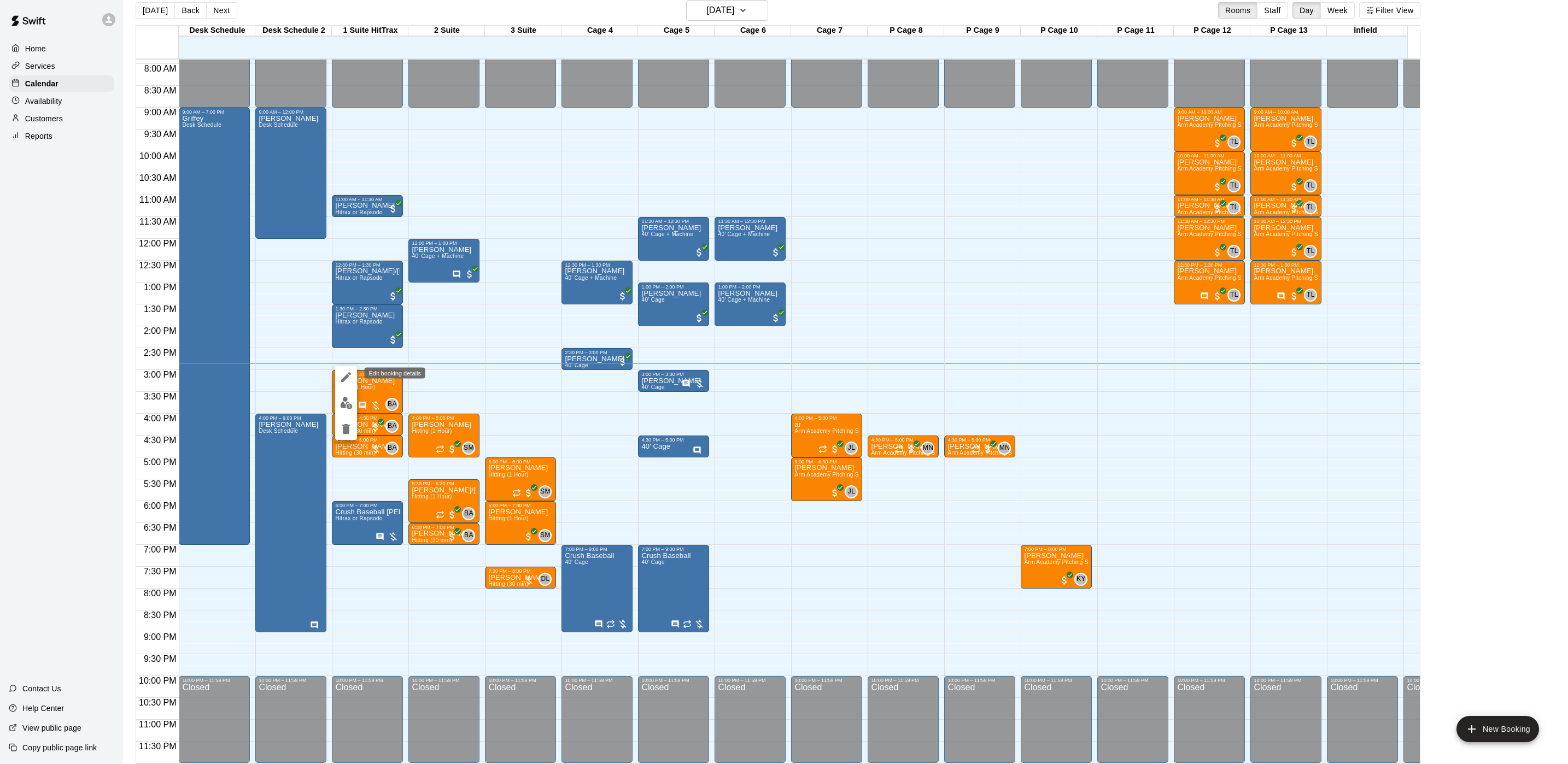
click at [348, 379] on icon "edit" at bounding box center [346, 376] width 13 height 13
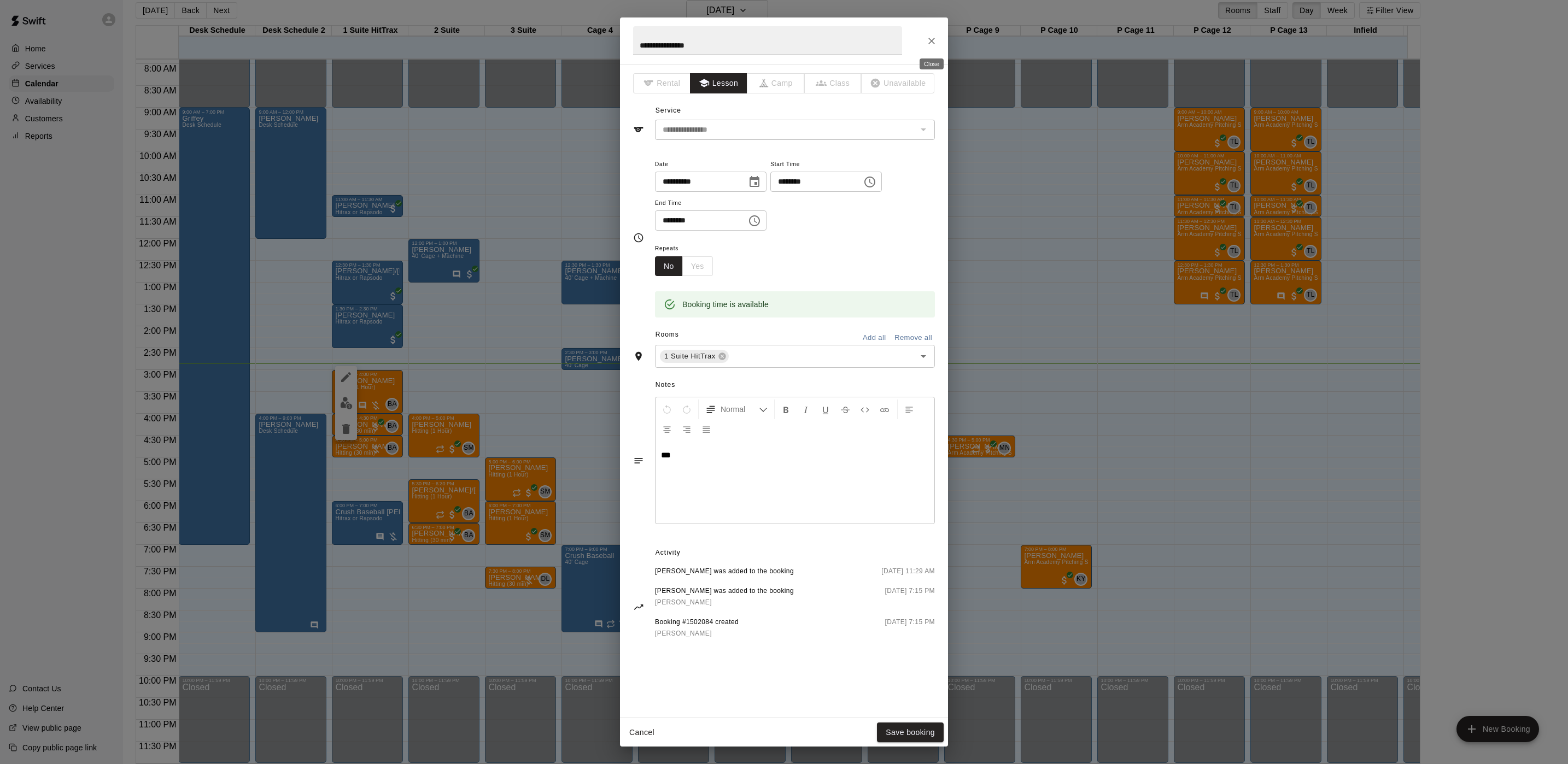
click at [932, 41] on icon "Close" at bounding box center [932, 41] width 7 height 7
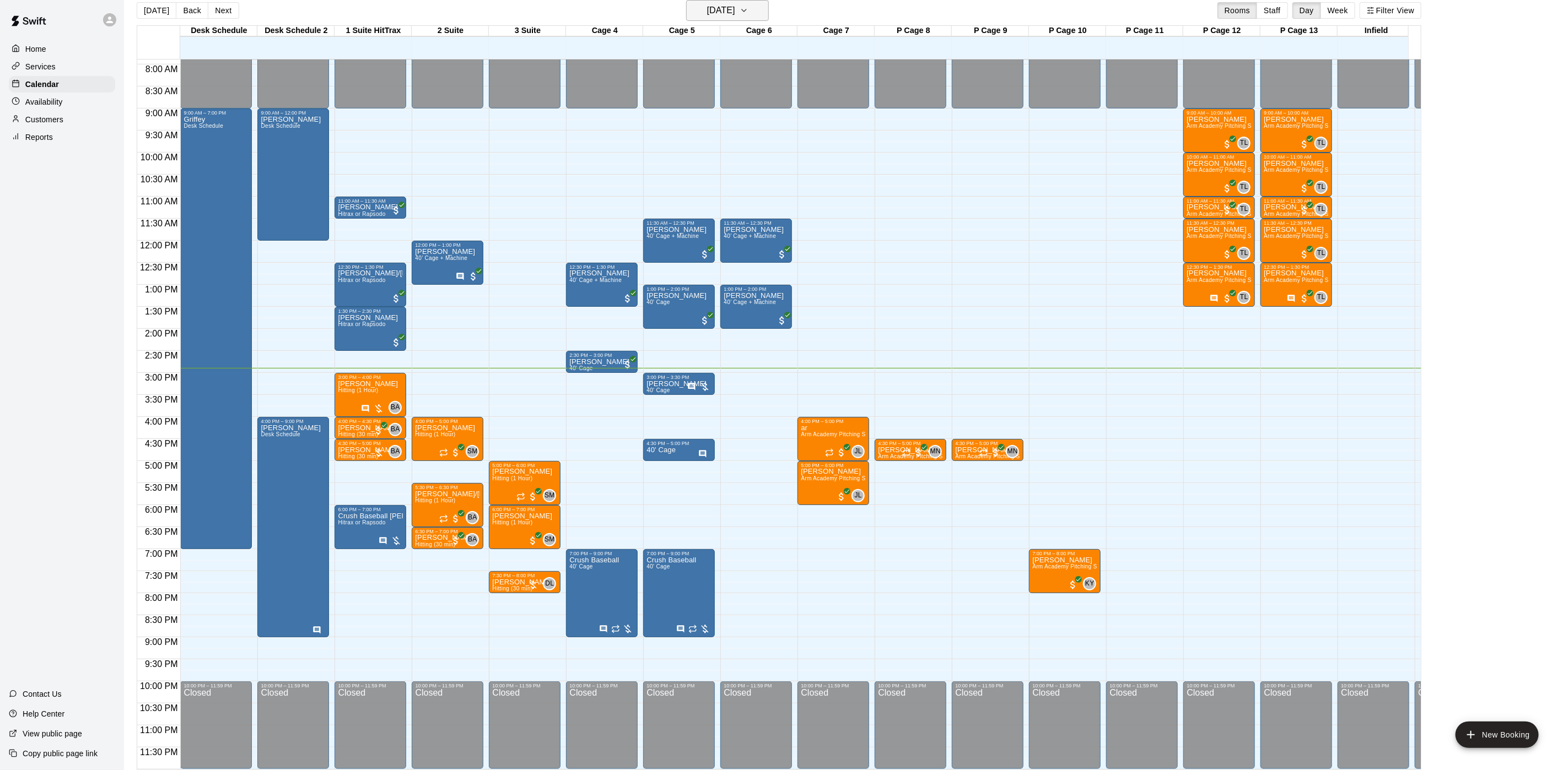
click at [748, 14] on icon "button" at bounding box center [744, 10] width 9 height 13
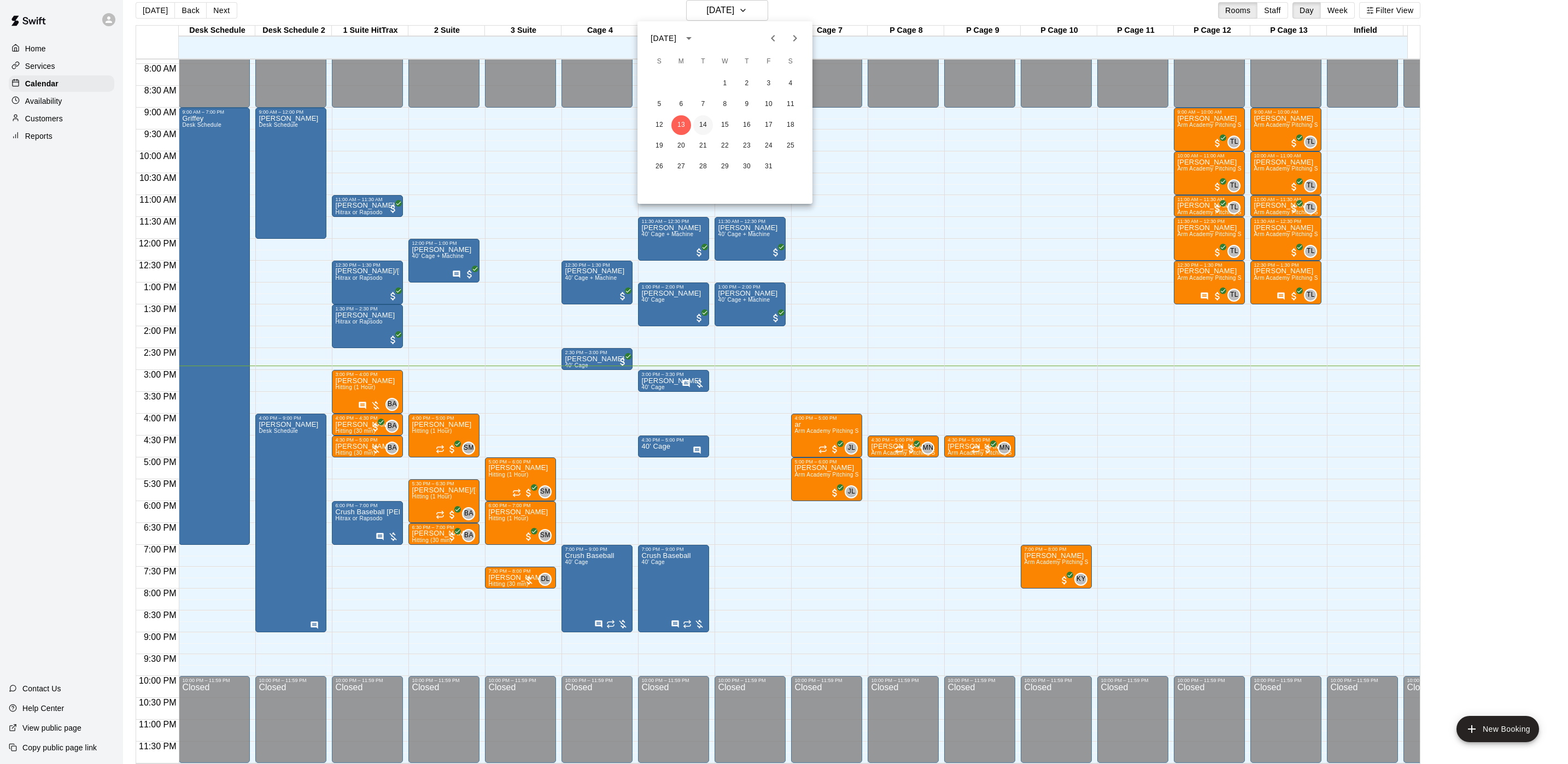
click at [703, 126] on button "14" at bounding box center [704, 125] width 20 height 20
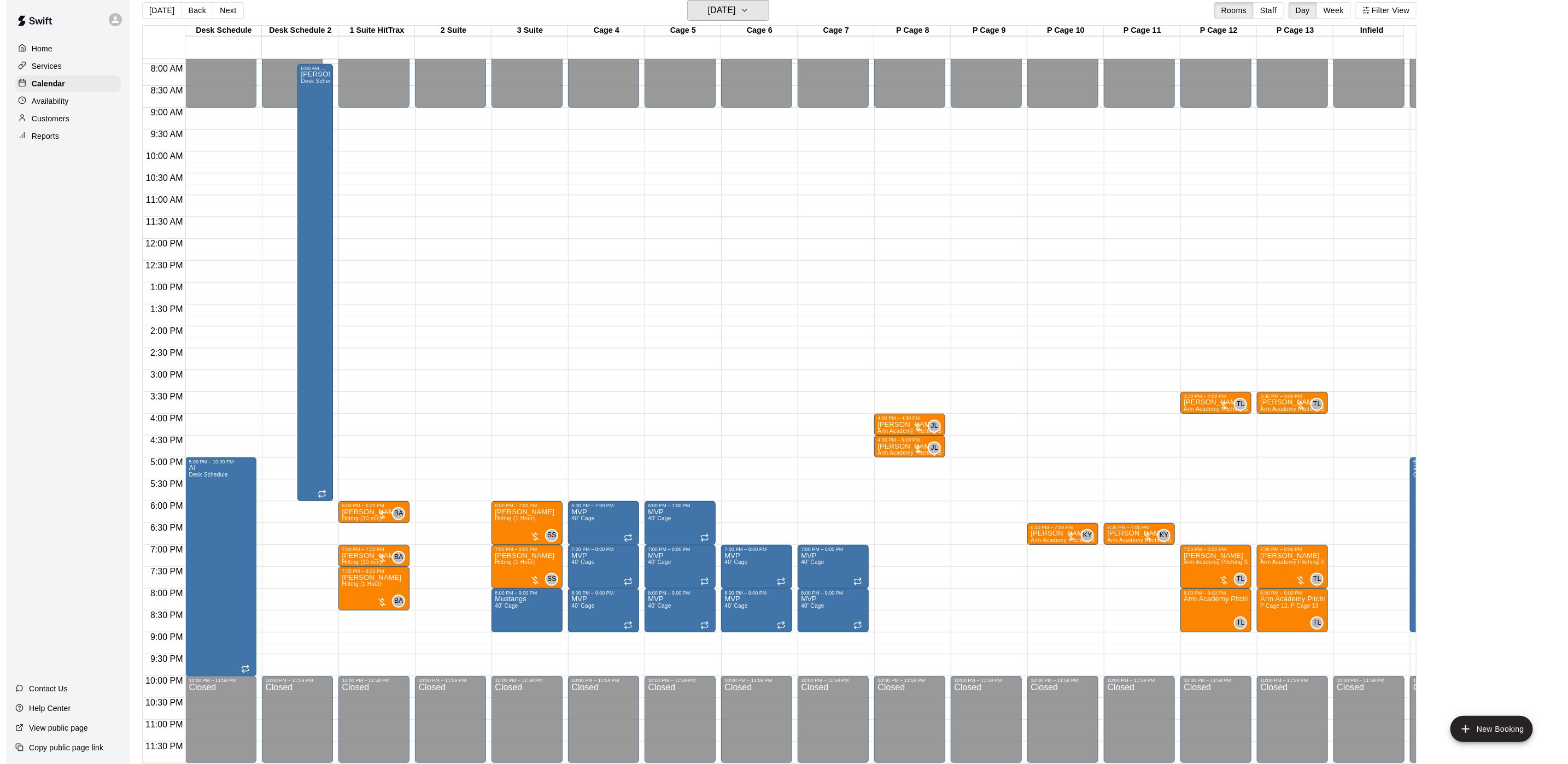
scroll to position [17, 0]
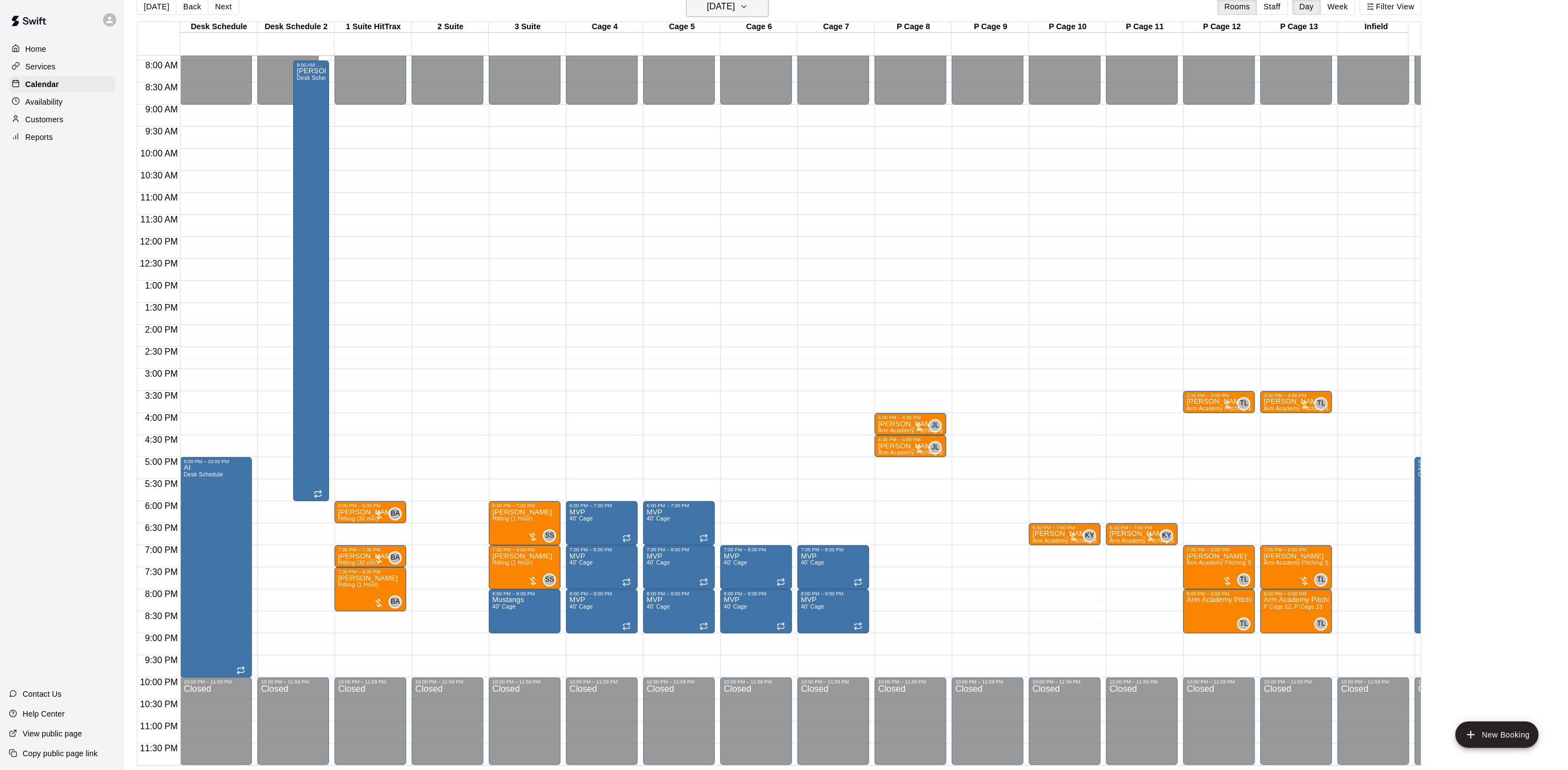
click at [748, 11] on icon "button" at bounding box center [744, 6] width 9 height 13
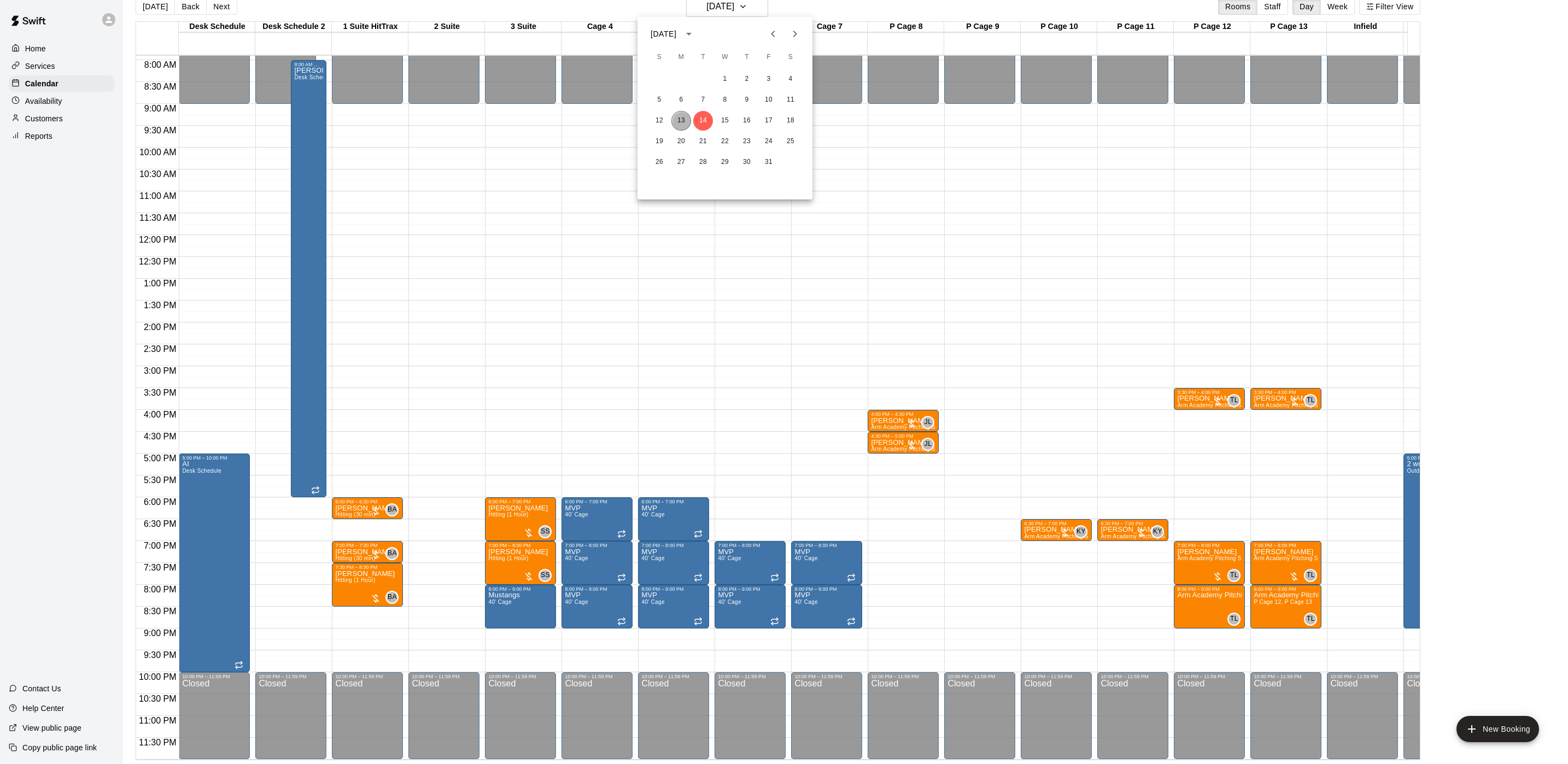
click at [685, 120] on button "13" at bounding box center [681, 120] width 20 height 20
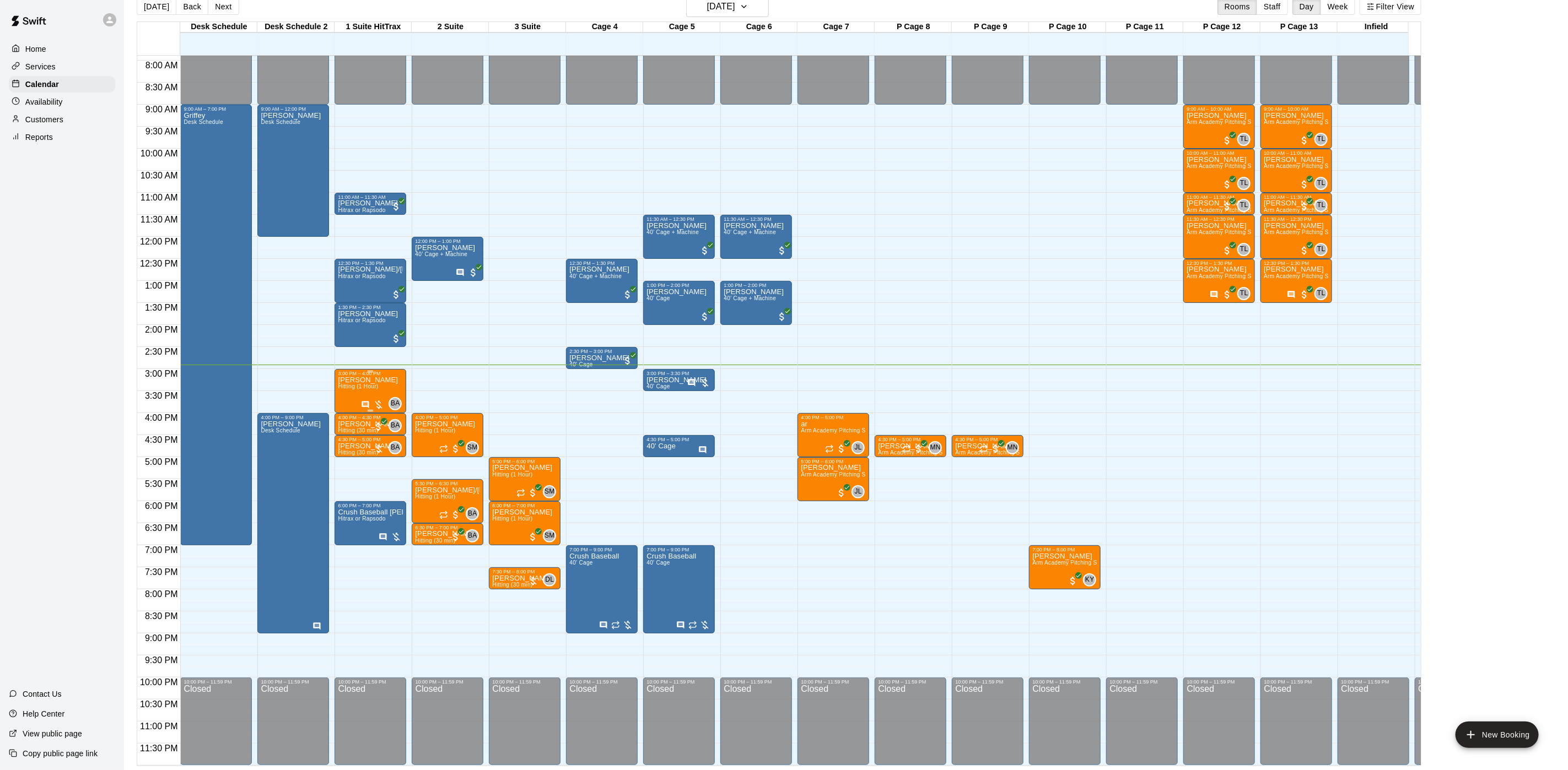
click at [353, 383] on span "Hitting (1 Hour)" at bounding box center [357, 386] width 40 height 6
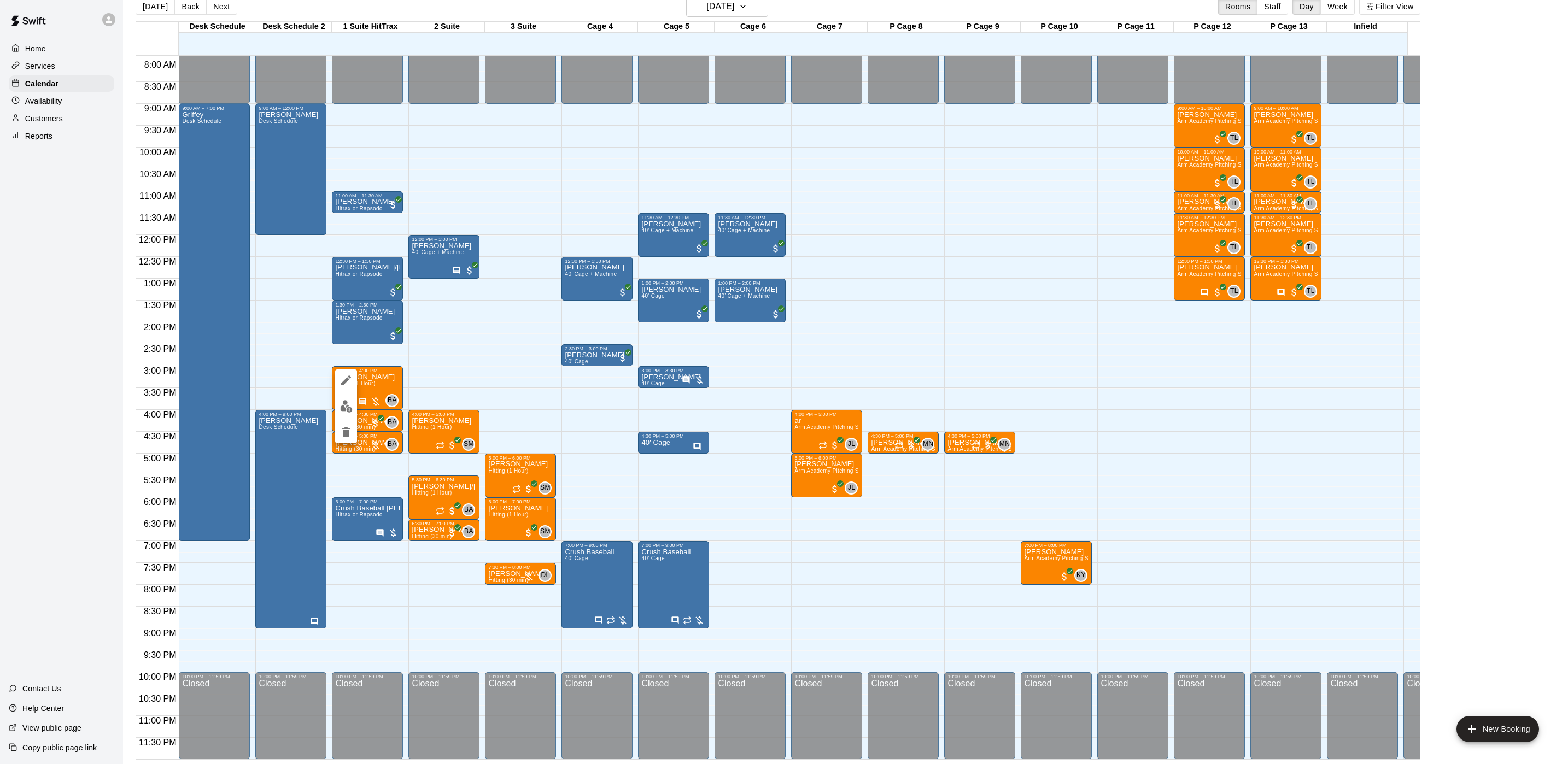
click at [472, 392] on div at bounding box center [784, 382] width 1568 height 764
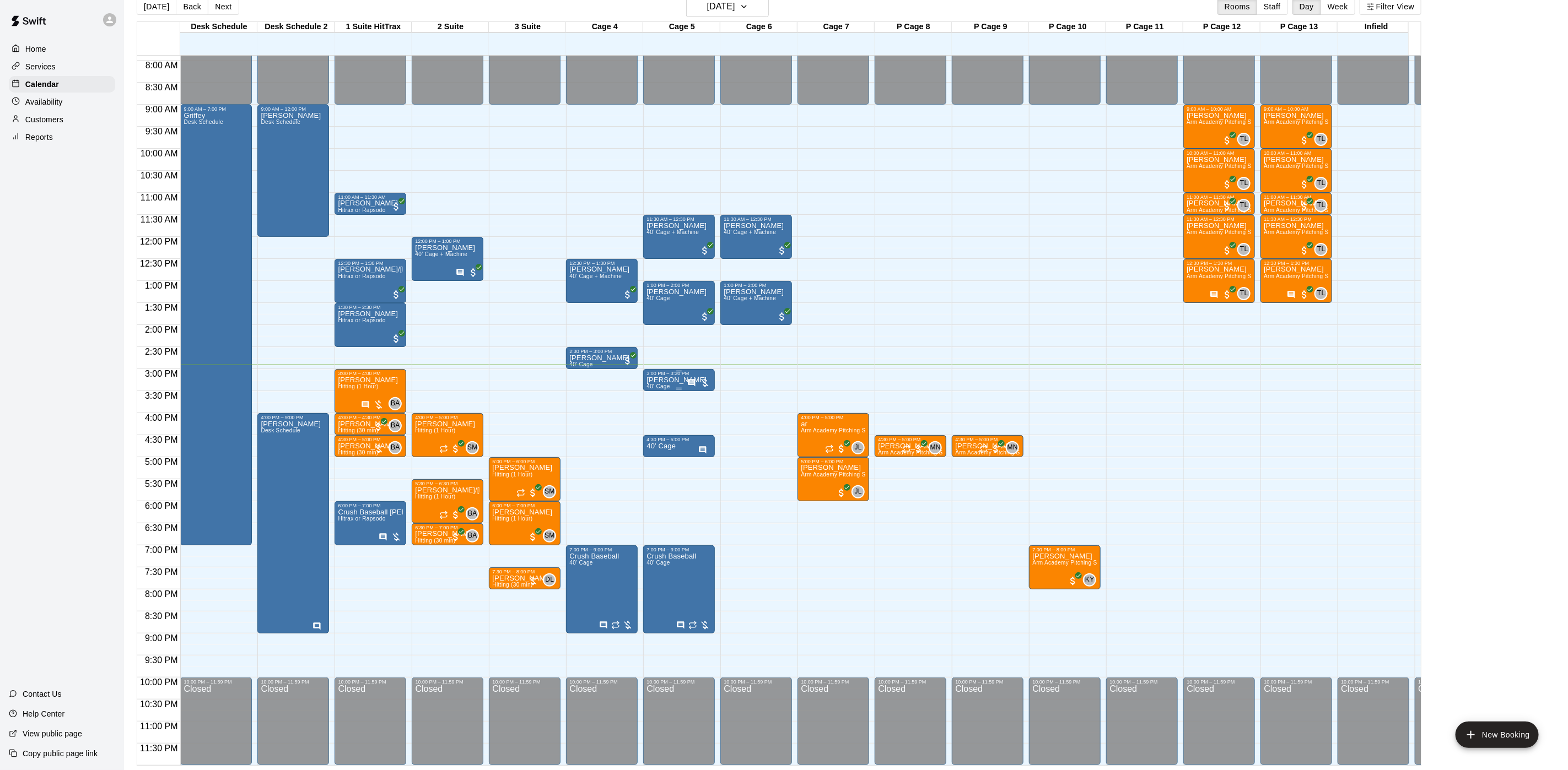
click at [671, 380] on p "[PERSON_NAME]" at bounding box center [676, 380] width 60 height 0
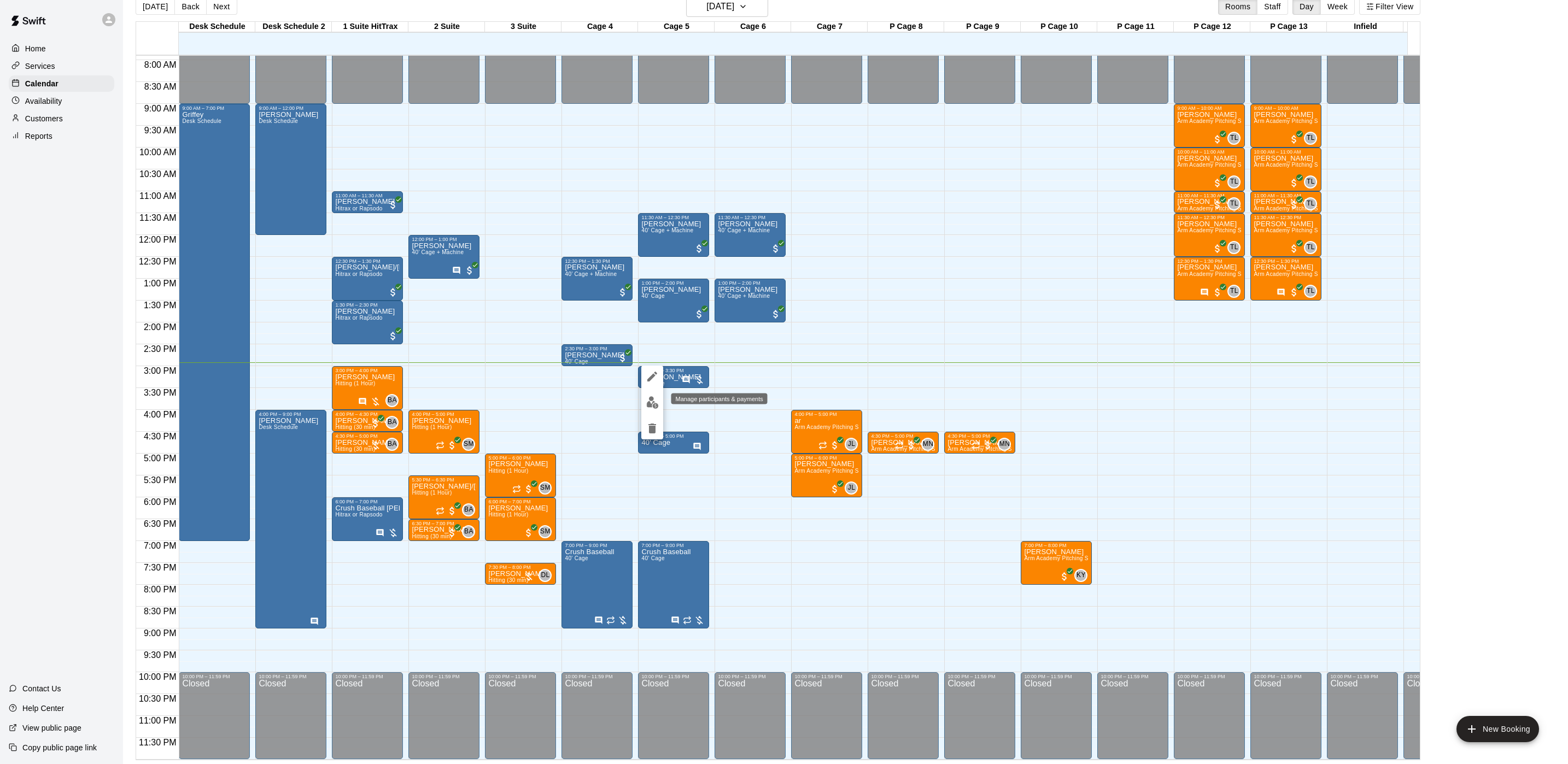
click at [656, 404] on img "edit" at bounding box center [653, 403] width 13 height 13
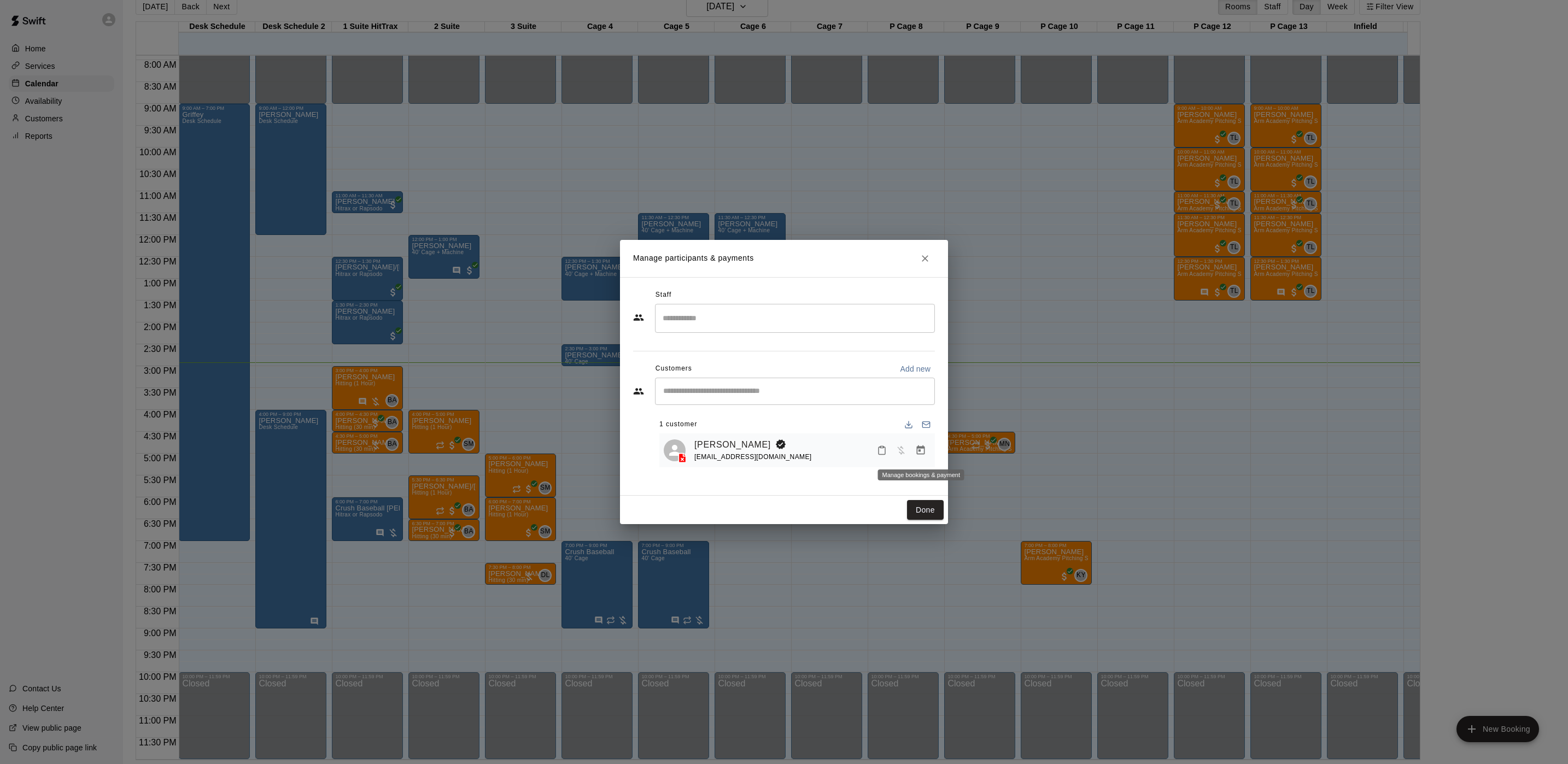
click at [915, 450] on icon "Manage bookings & payment" at bounding box center [920, 450] width 11 height 11
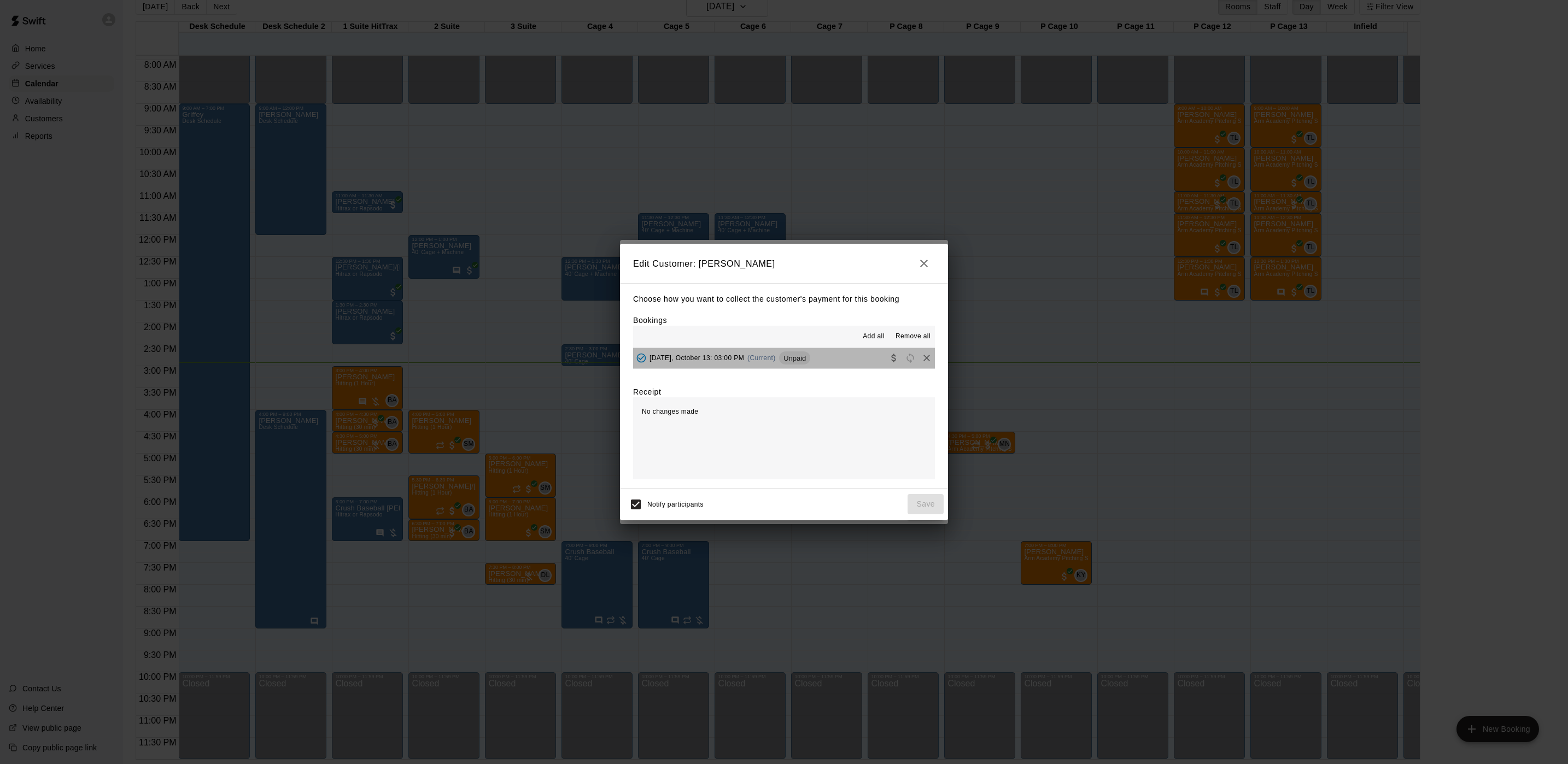
click at [822, 359] on button "[DATE], October 13: 03:00 PM (Current) Unpaid" at bounding box center [784, 358] width 302 height 21
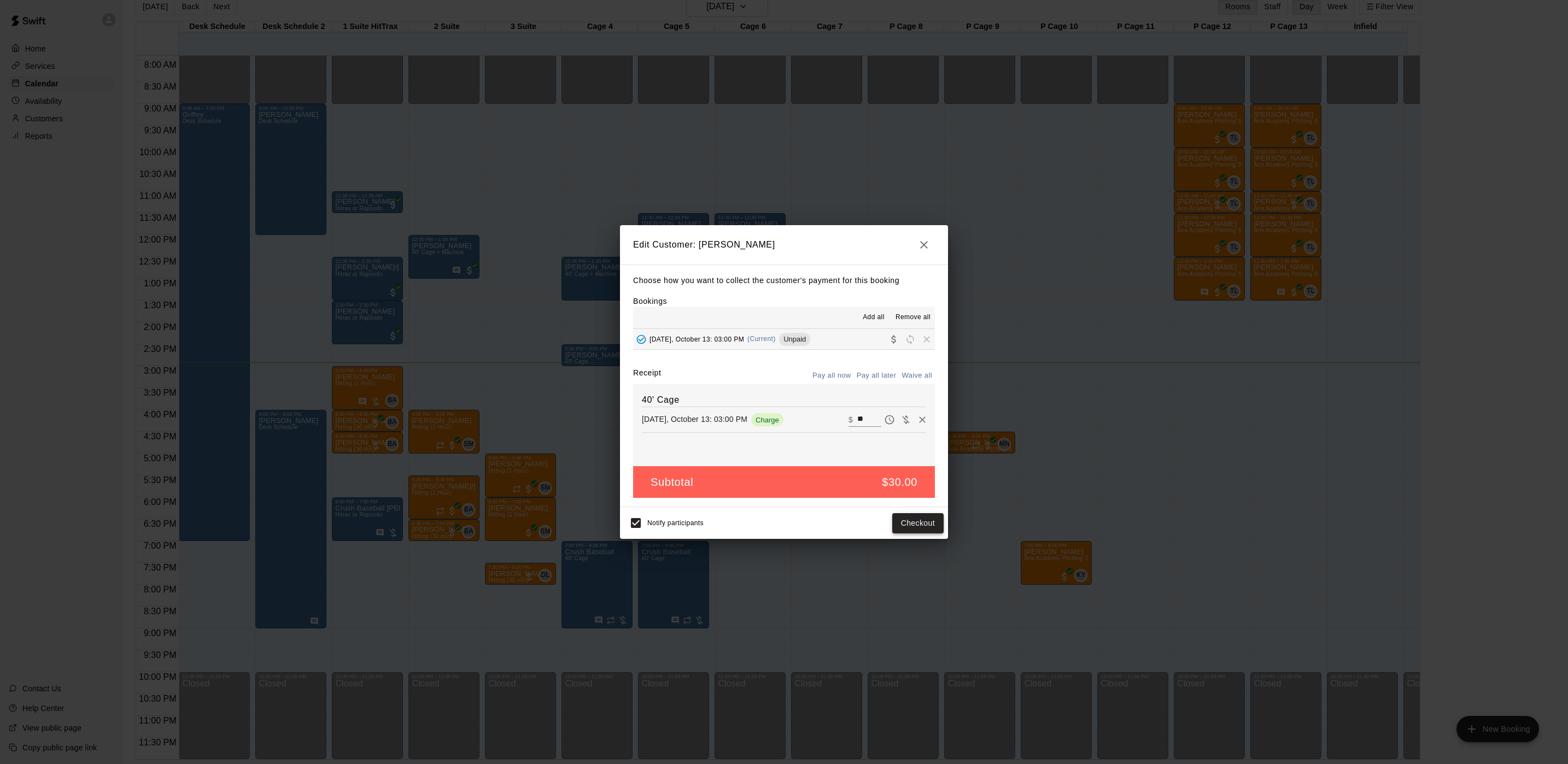
click at [925, 530] on button "Checkout" at bounding box center [918, 523] width 51 height 21
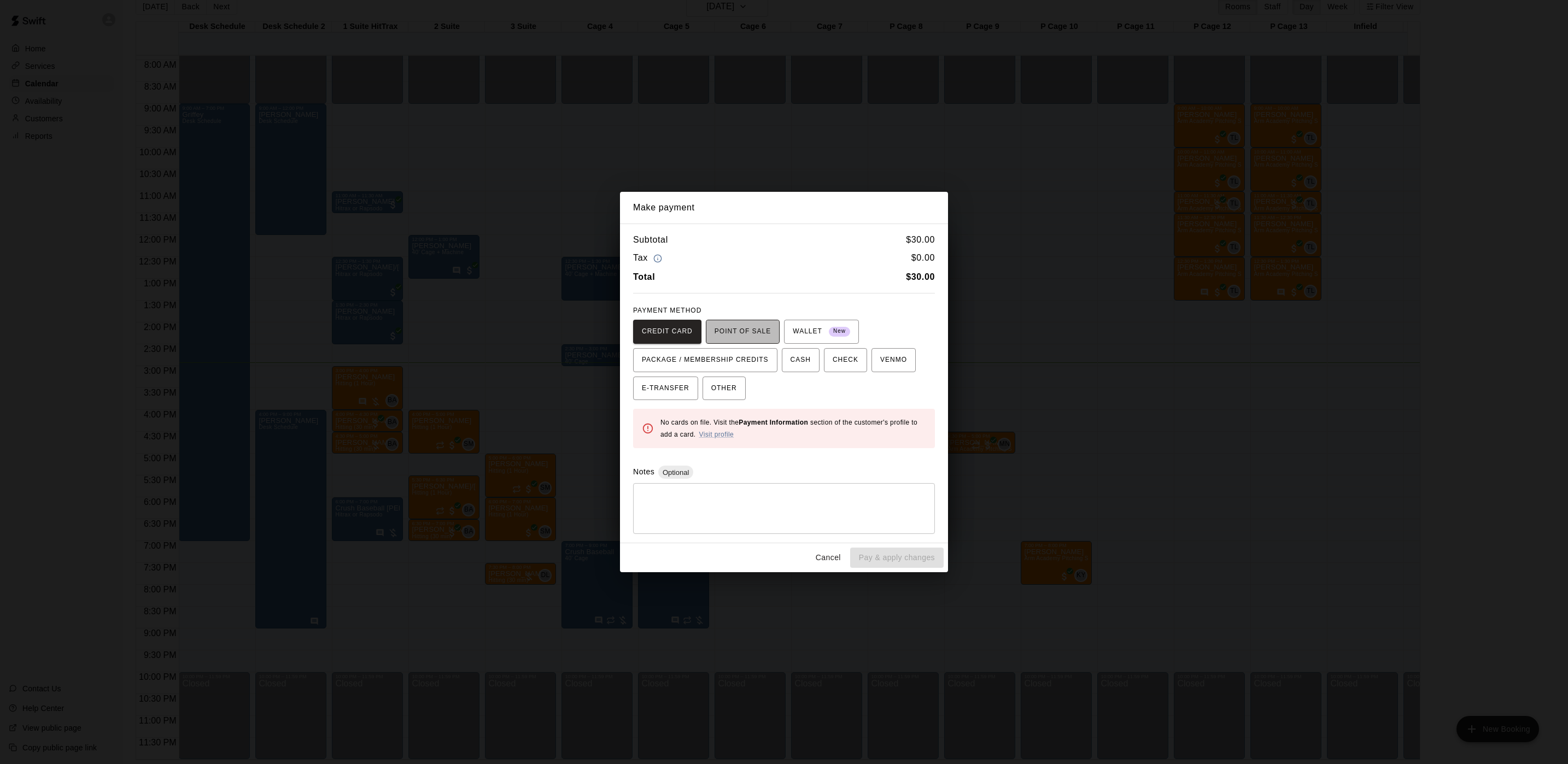
click at [759, 328] on span "POINT OF SALE" at bounding box center [742, 332] width 56 height 18
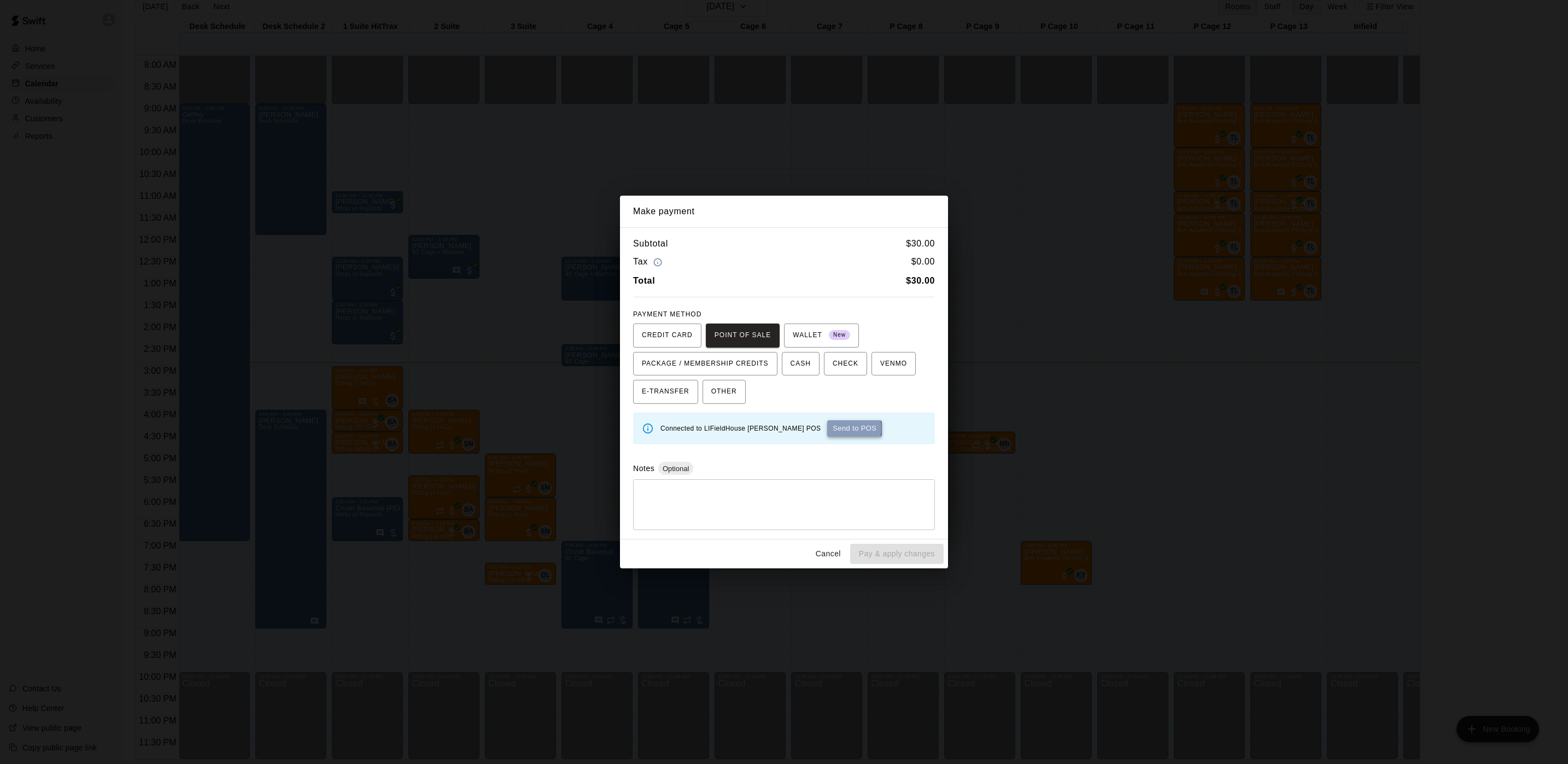
click at [827, 429] on button "Send to POS" at bounding box center [855, 428] width 55 height 17
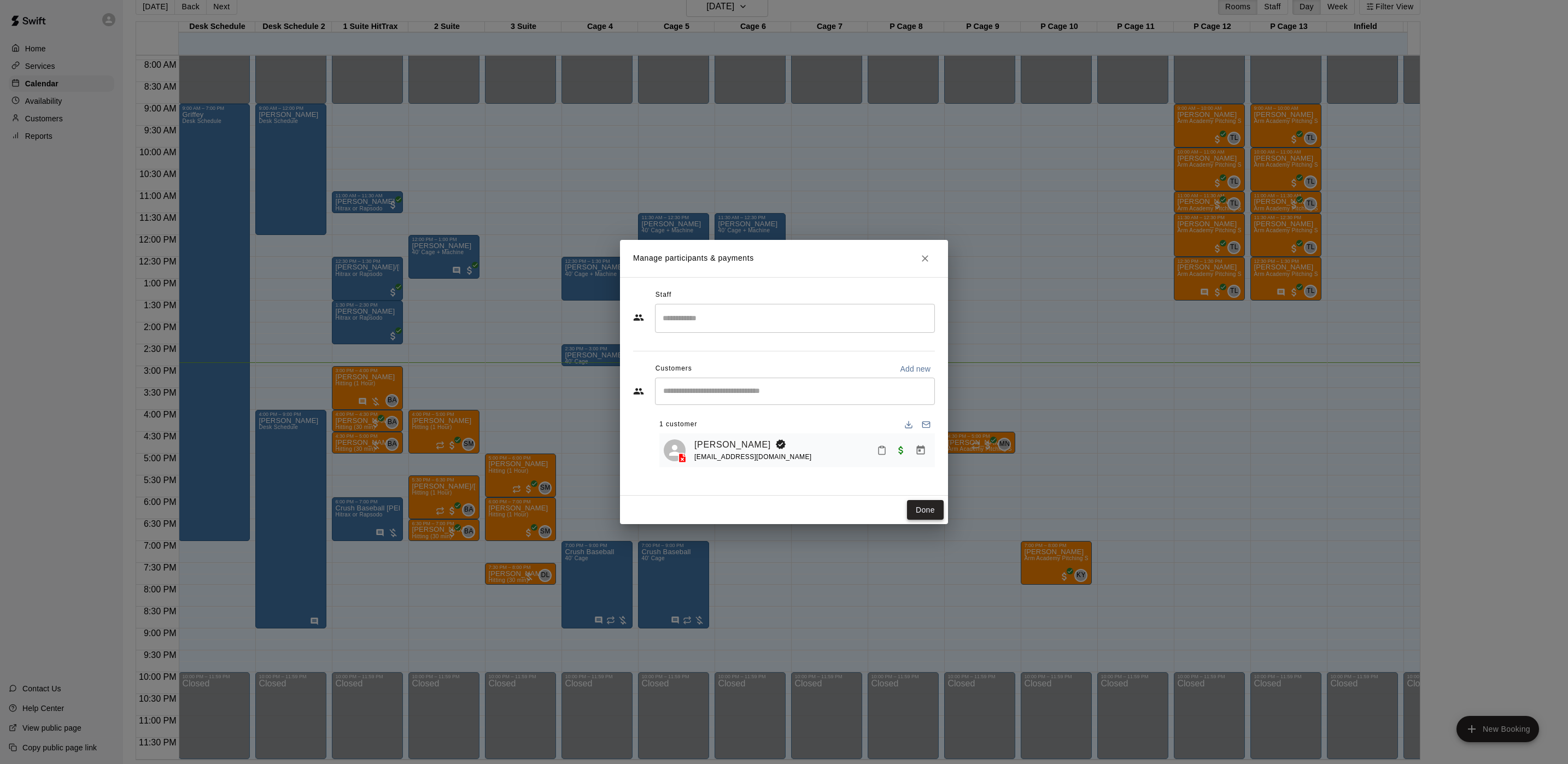
click at [932, 510] on button "Done" at bounding box center [925, 510] width 36 height 21
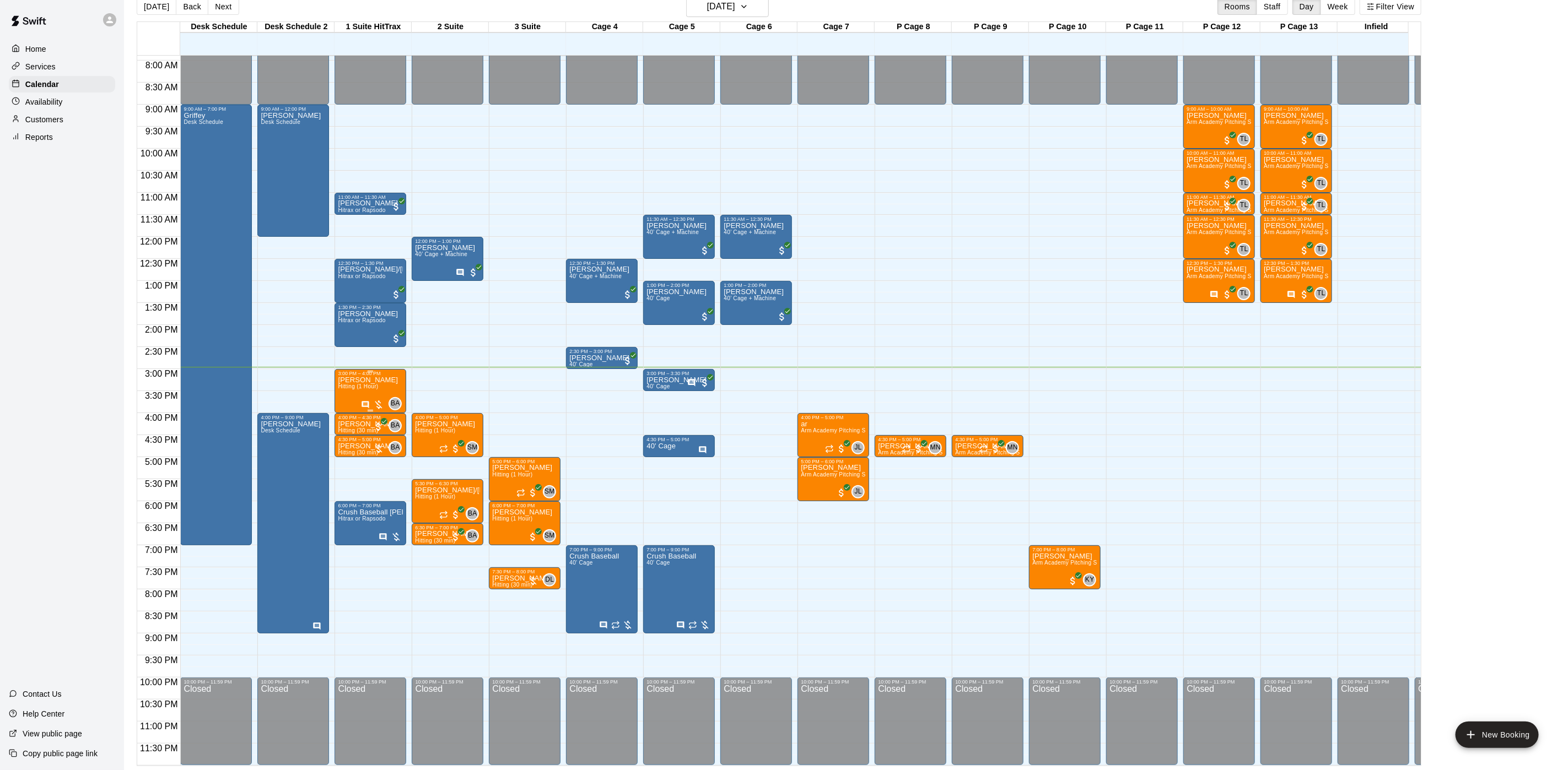
click at [353, 383] on span "Hitting (1 Hour)" at bounding box center [357, 386] width 40 height 6
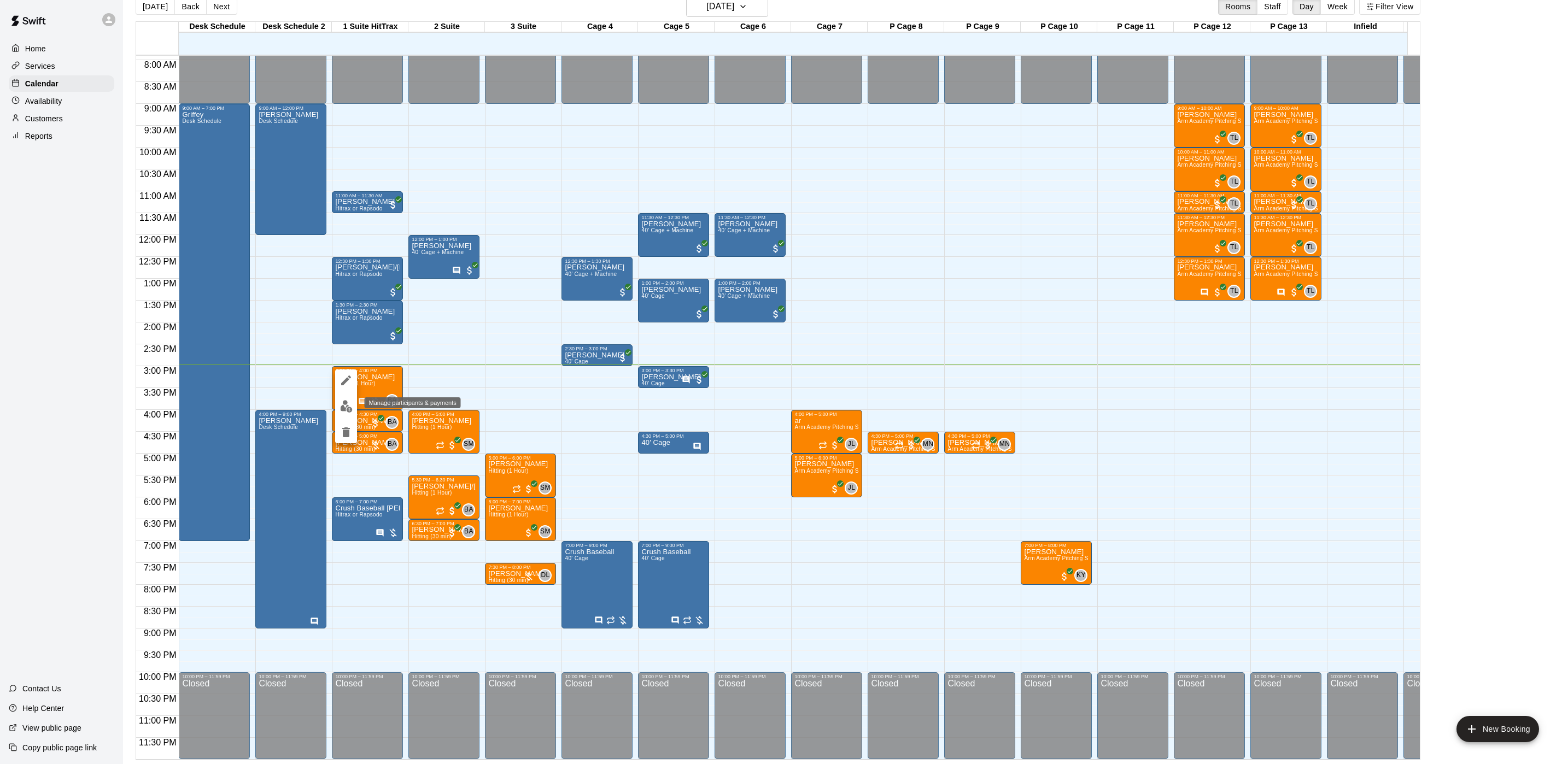
click at [343, 396] on button "edit" at bounding box center [346, 406] width 22 height 22
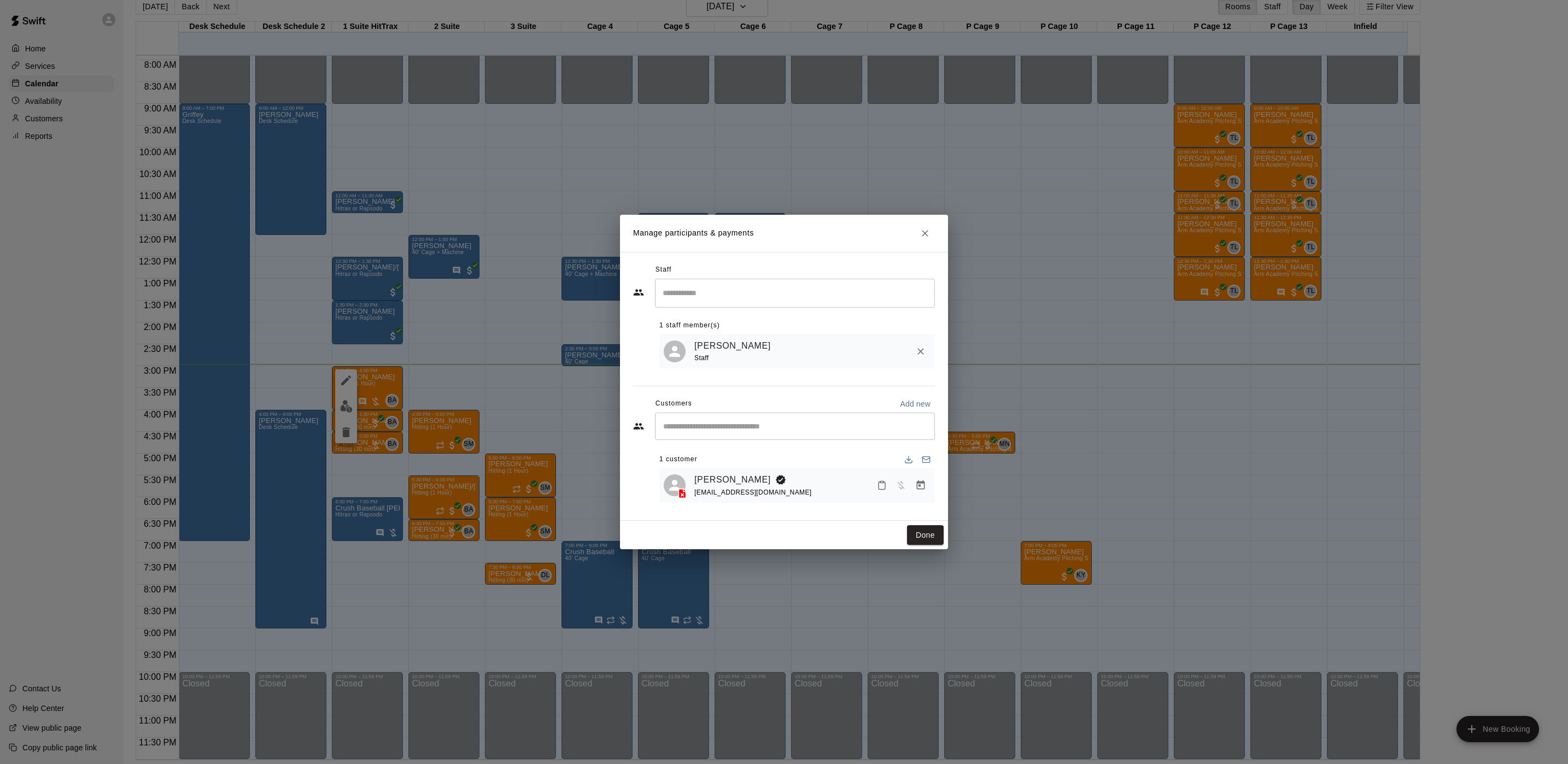
click at [924, 484] on icon "Manage bookings & payment" at bounding box center [921, 485] width 8 height 9
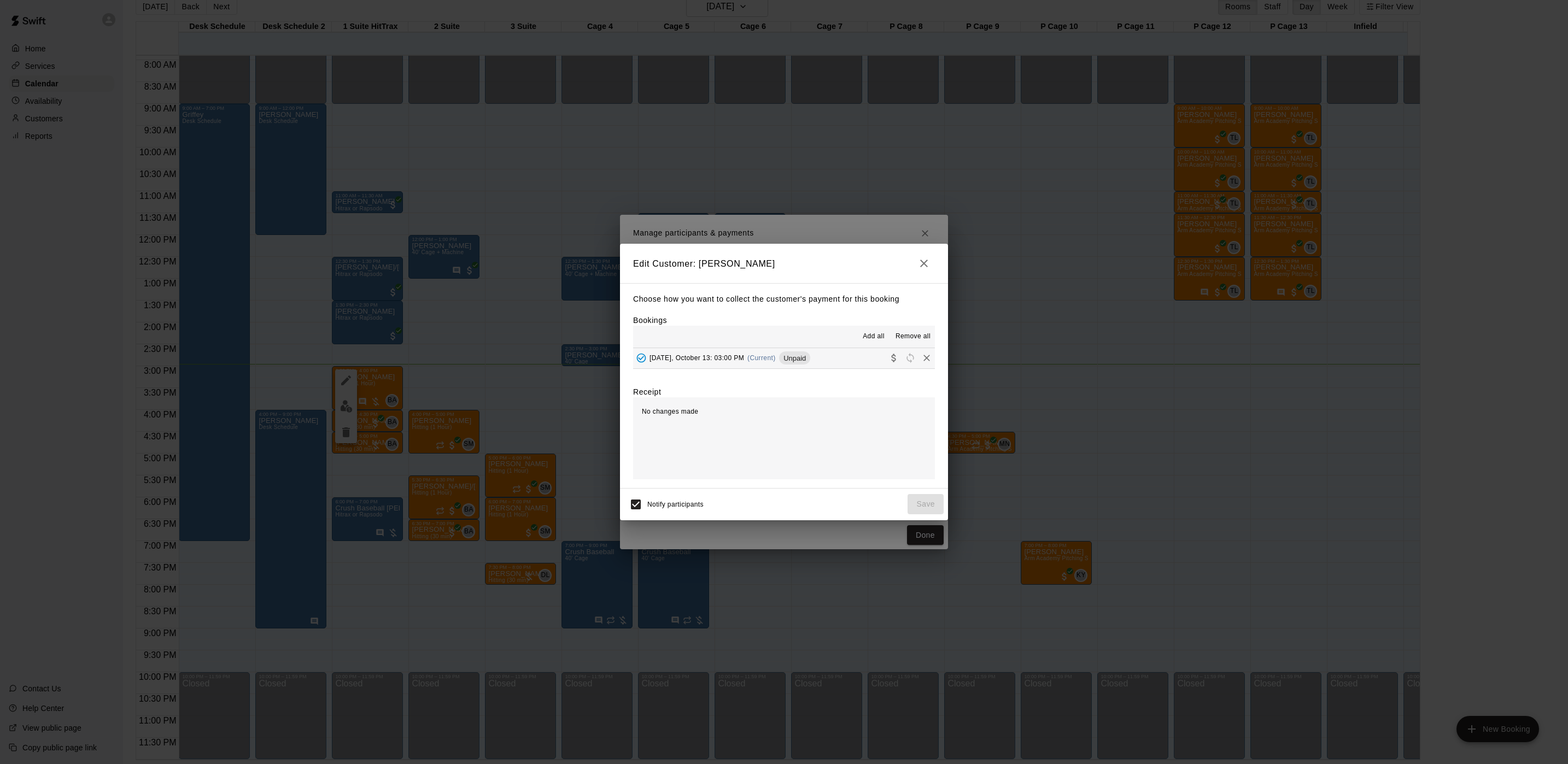
click at [1146, 372] on div "Edit Customer: [PERSON_NAME] how you want to collect the customer's payment for…" at bounding box center [784, 382] width 1568 height 764
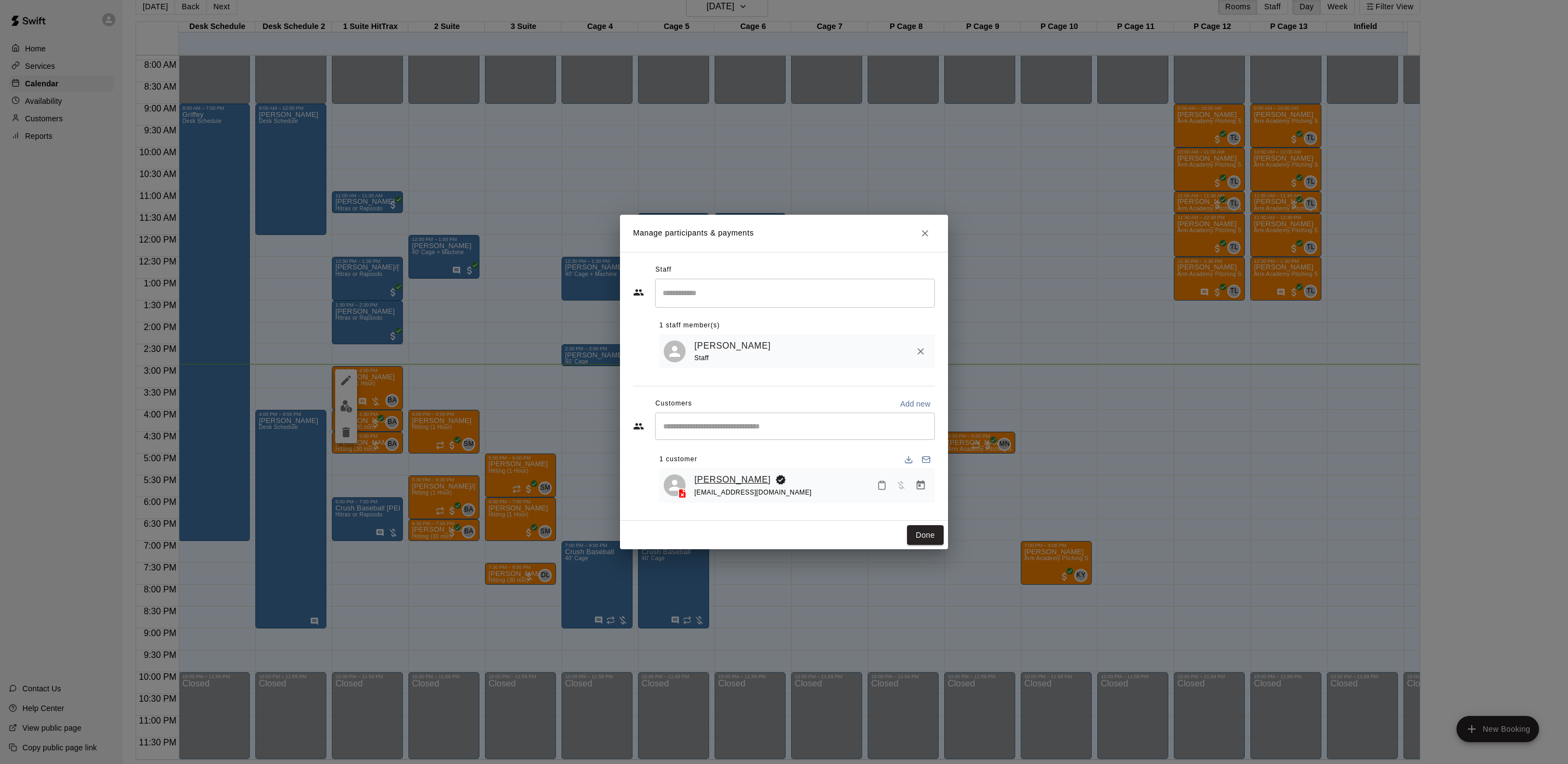
click at [729, 481] on link "[PERSON_NAME]" at bounding box center [733, 480] width 76 height 15
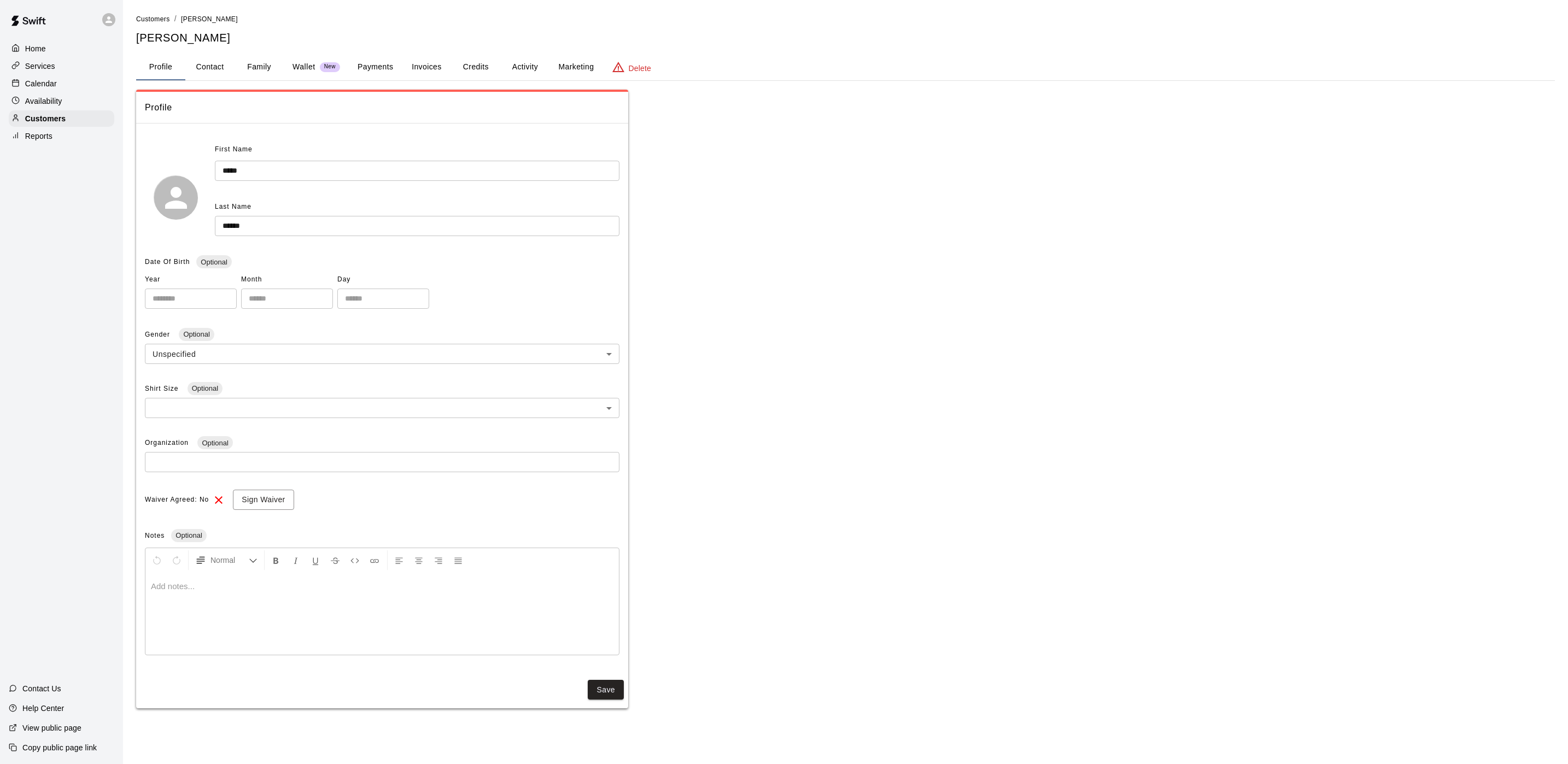
click at [534, 72] on button "Activity" at bounding box center [525, 67] width 49 height 26
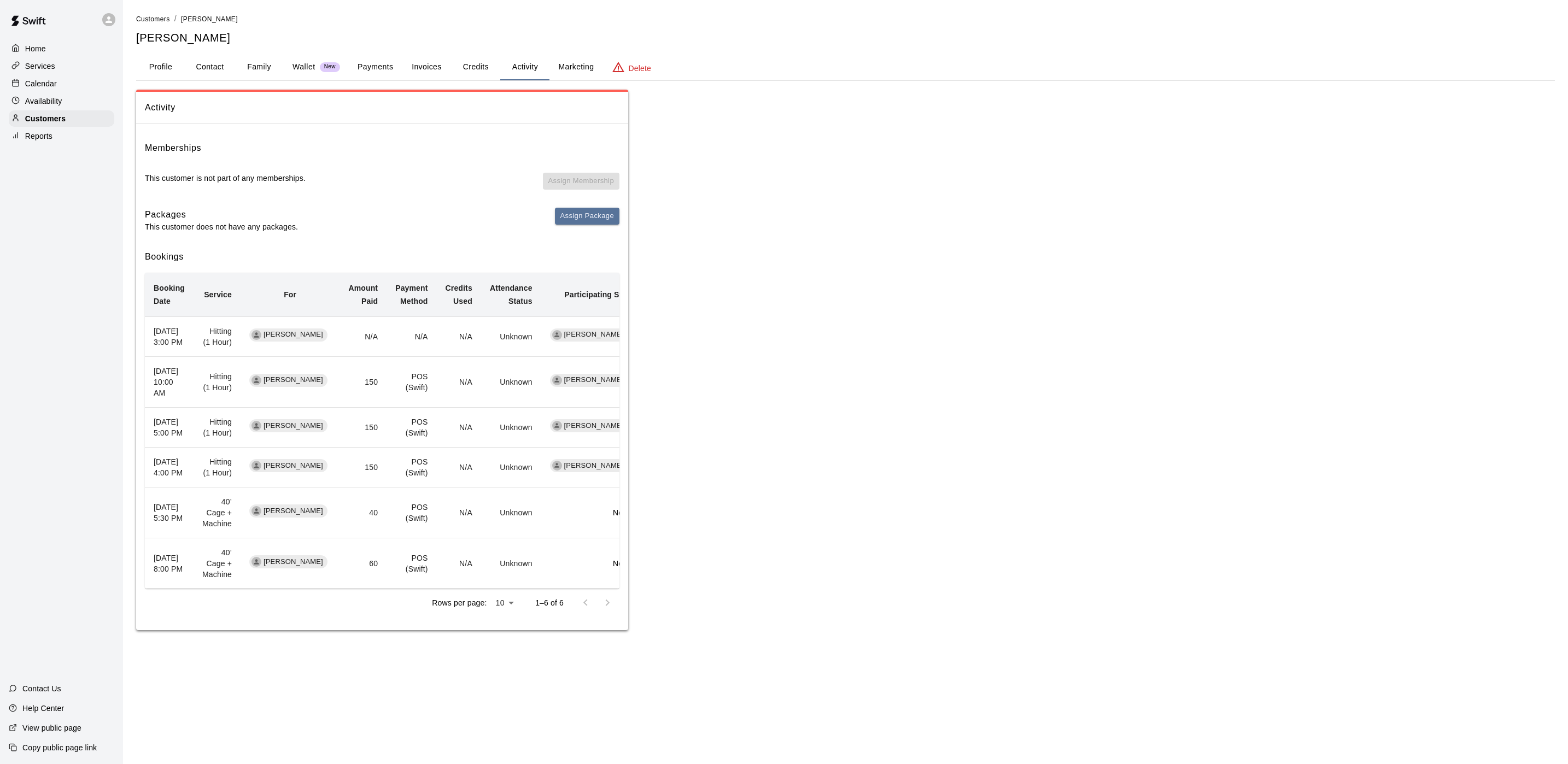
click at [32, 87] on p "Calendar" at bounding box center [41, 83] width 31 height 11
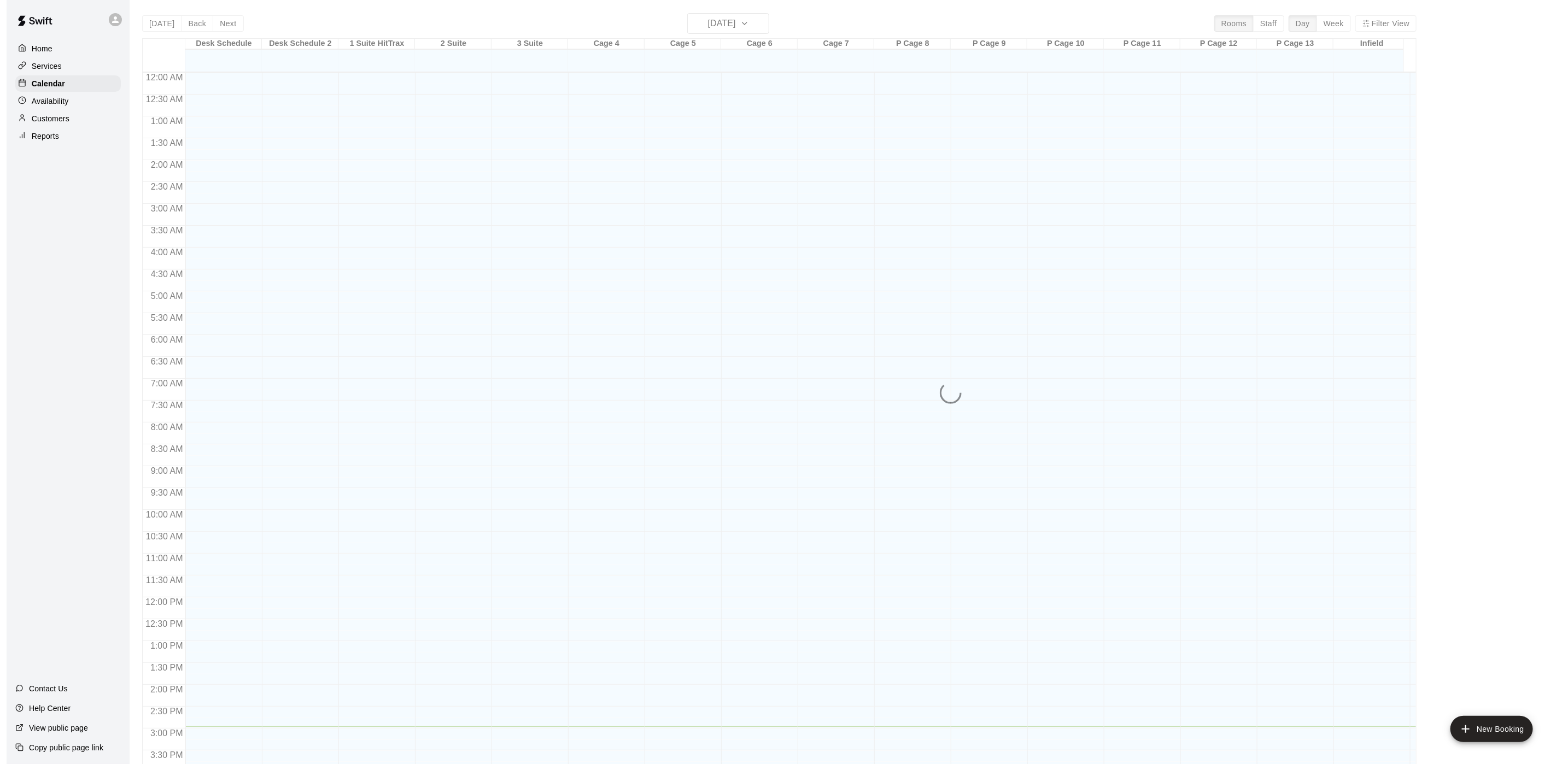
scroll to position [313, 0]
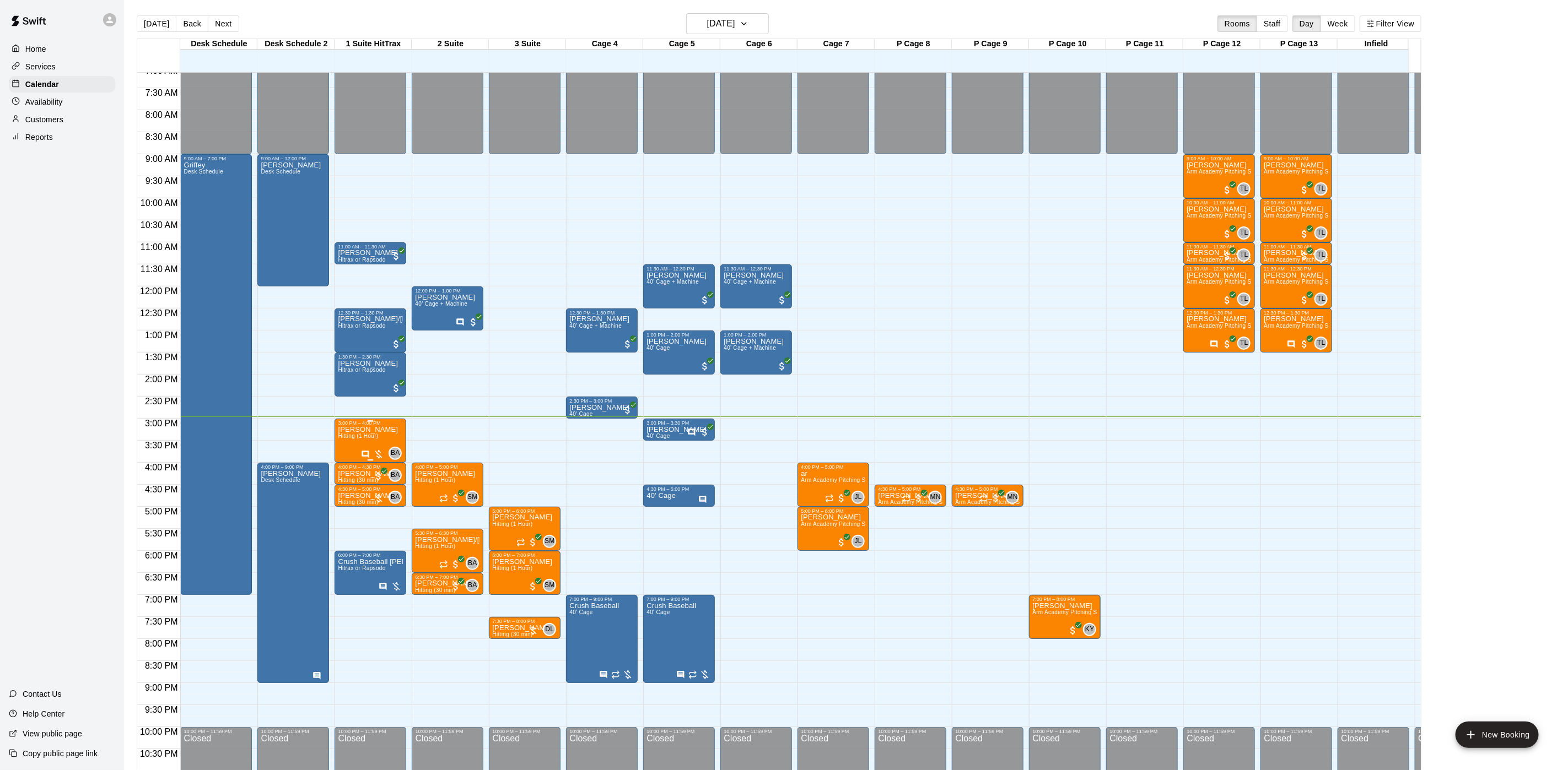
click at [369, 435] on span "Hitting (1 Hour)" at bounding box center [357, 436] width 40 height 6
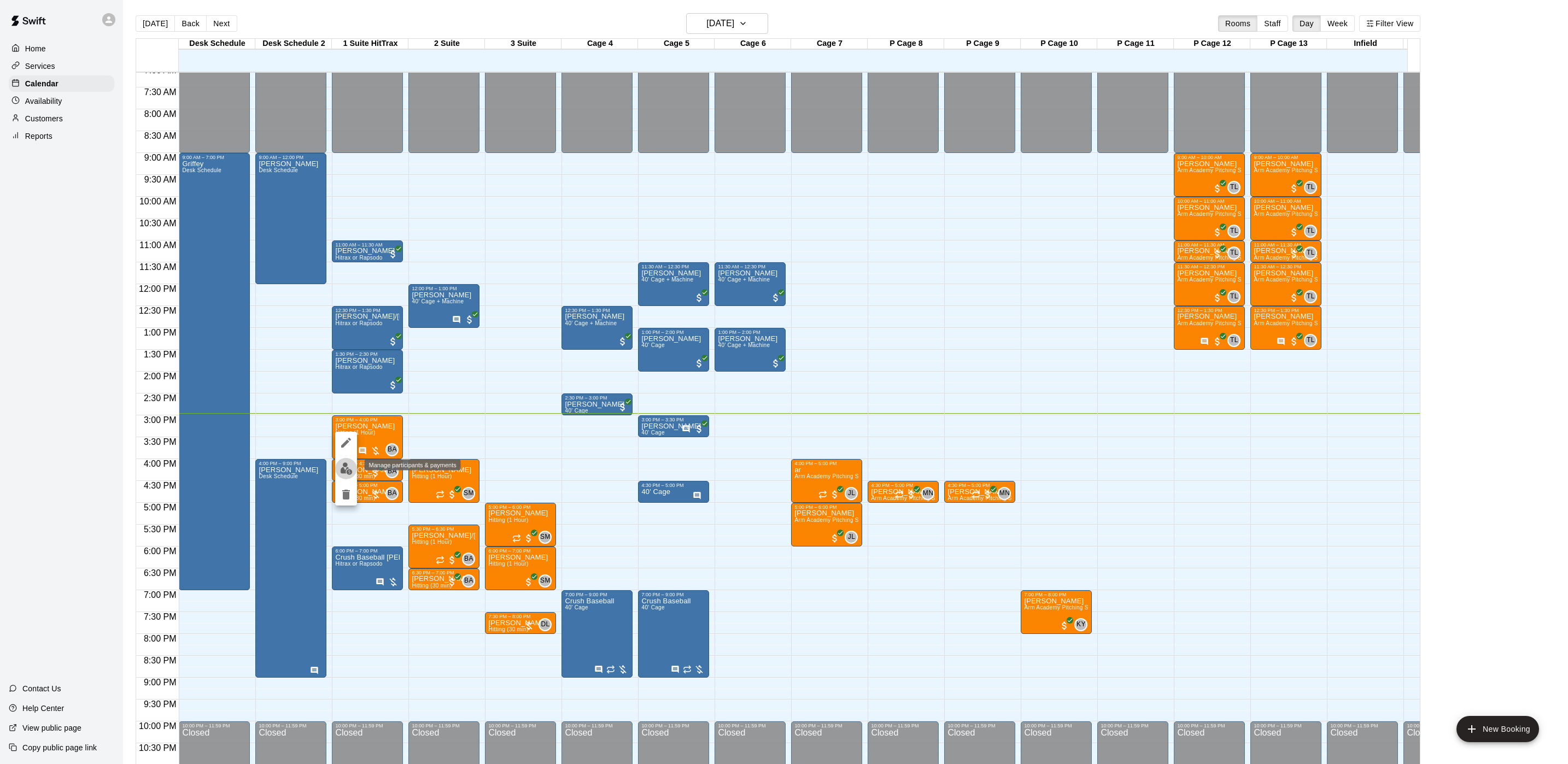
click at [343, 462] on img "edit" at bounding box center [346, 468] width 13 height 13
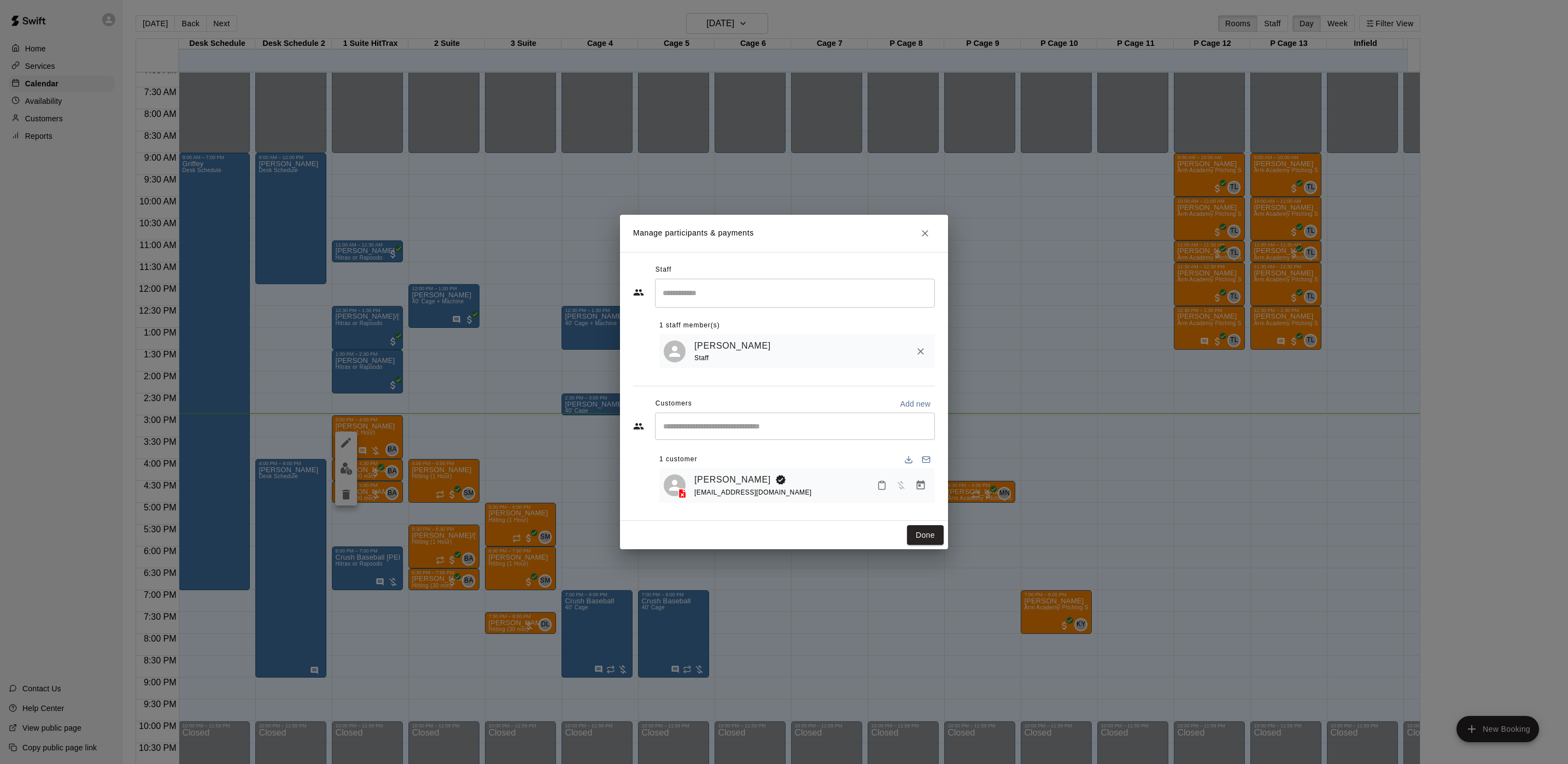
click at [921, 489] on icon "Manage bookings & payment" at bounding box center [920, 485] width 11 height 11
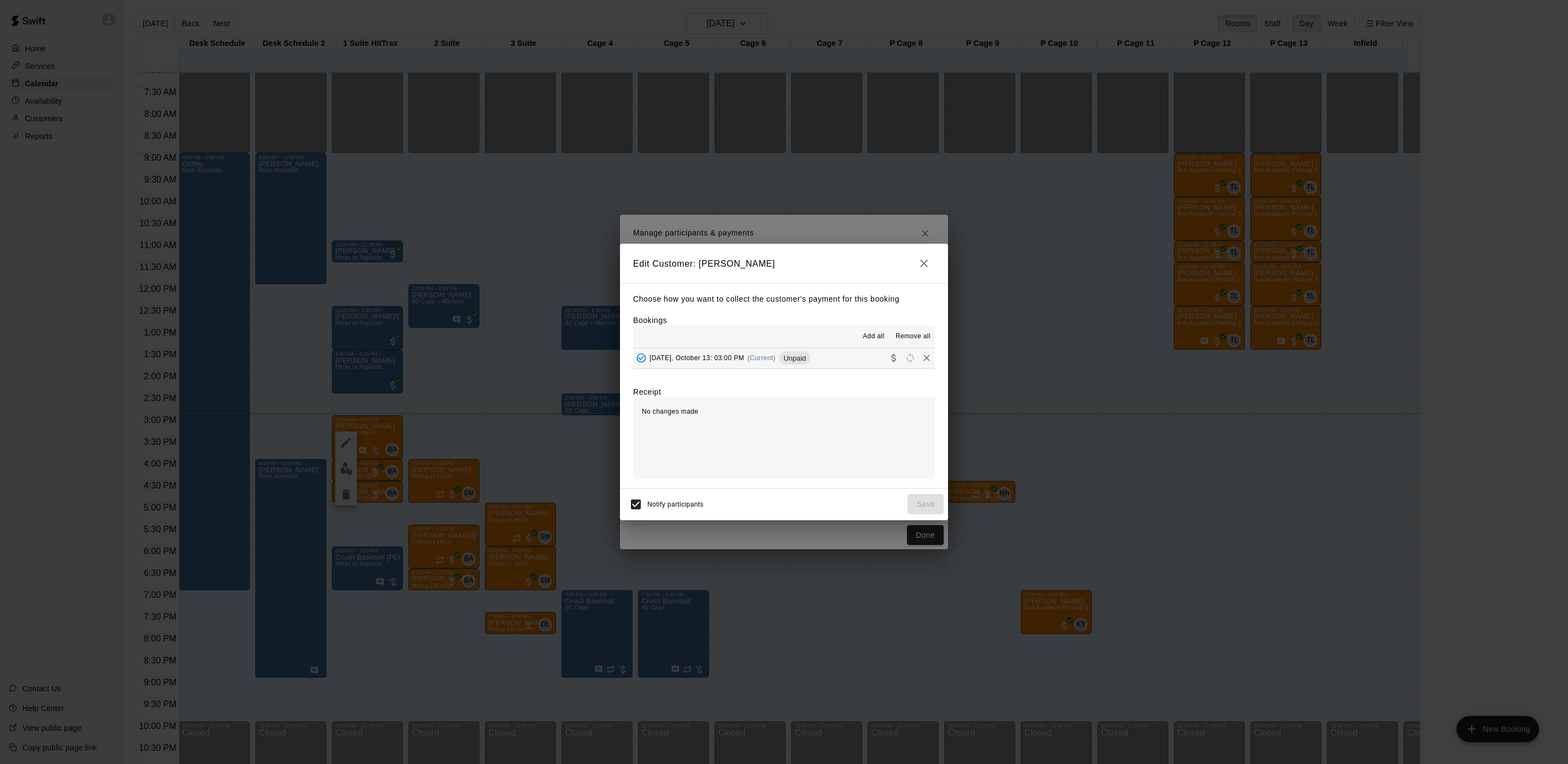
click at [789, 341] on div "Add all Remove all" at bounding box center [784, 337] width 302 height 22
drag, startPoint x: 789, startPoint y: 345, endPoint x: 791, endPoint y: 355, distance: 10.2
click at [789, 348] on div "Add all Remove all [DATE], October 13: 03:00 PM (Current) Unpaid" at bounding box center [784, 348] width 302 height 43
click at [791, 355] on span "Unpaid" at bounding box center [795, 358] width 31 height 8
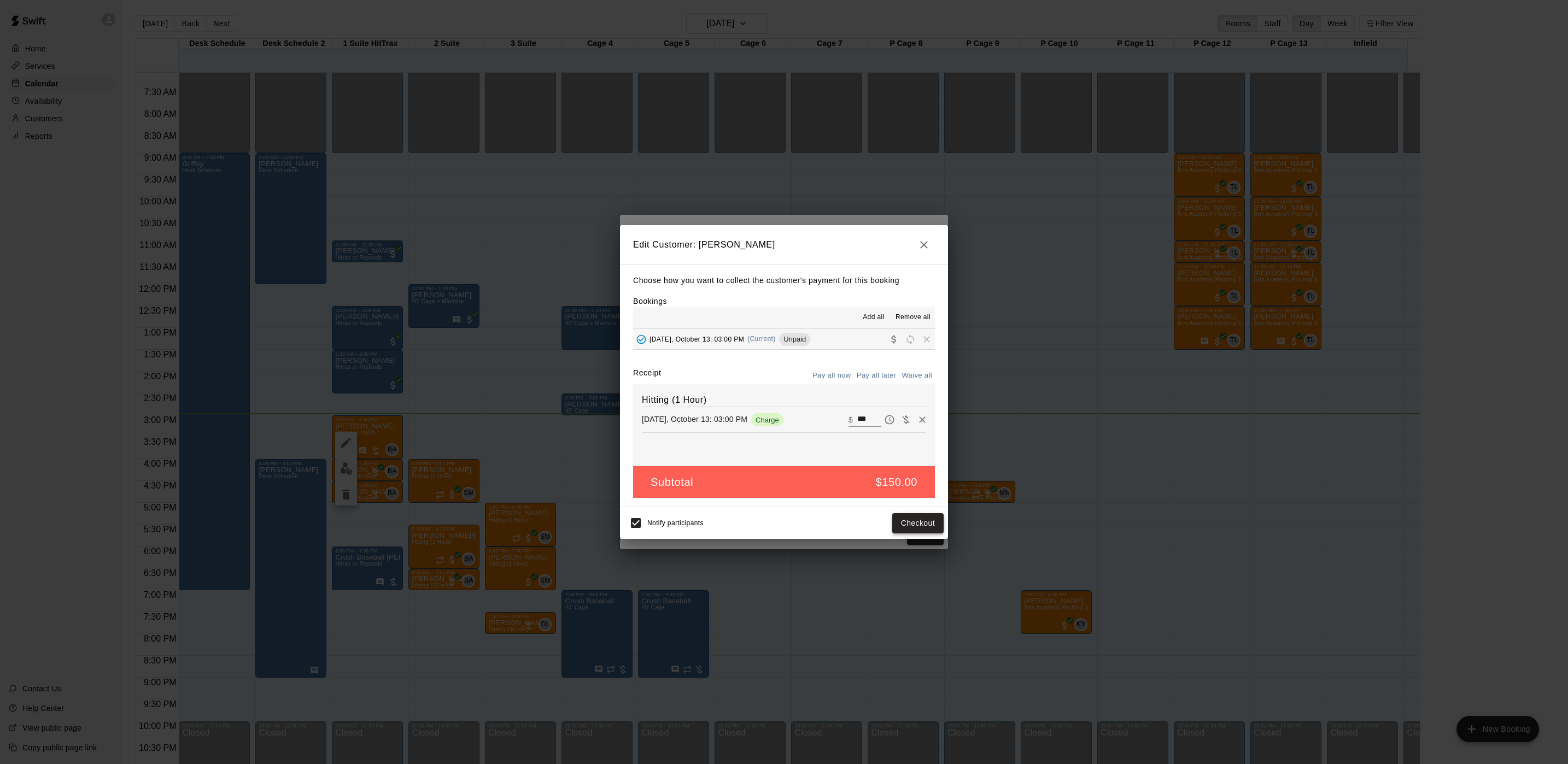
click at [924, 522] on button "Checkout" at bounding box center [918, 523] width 51 height 21
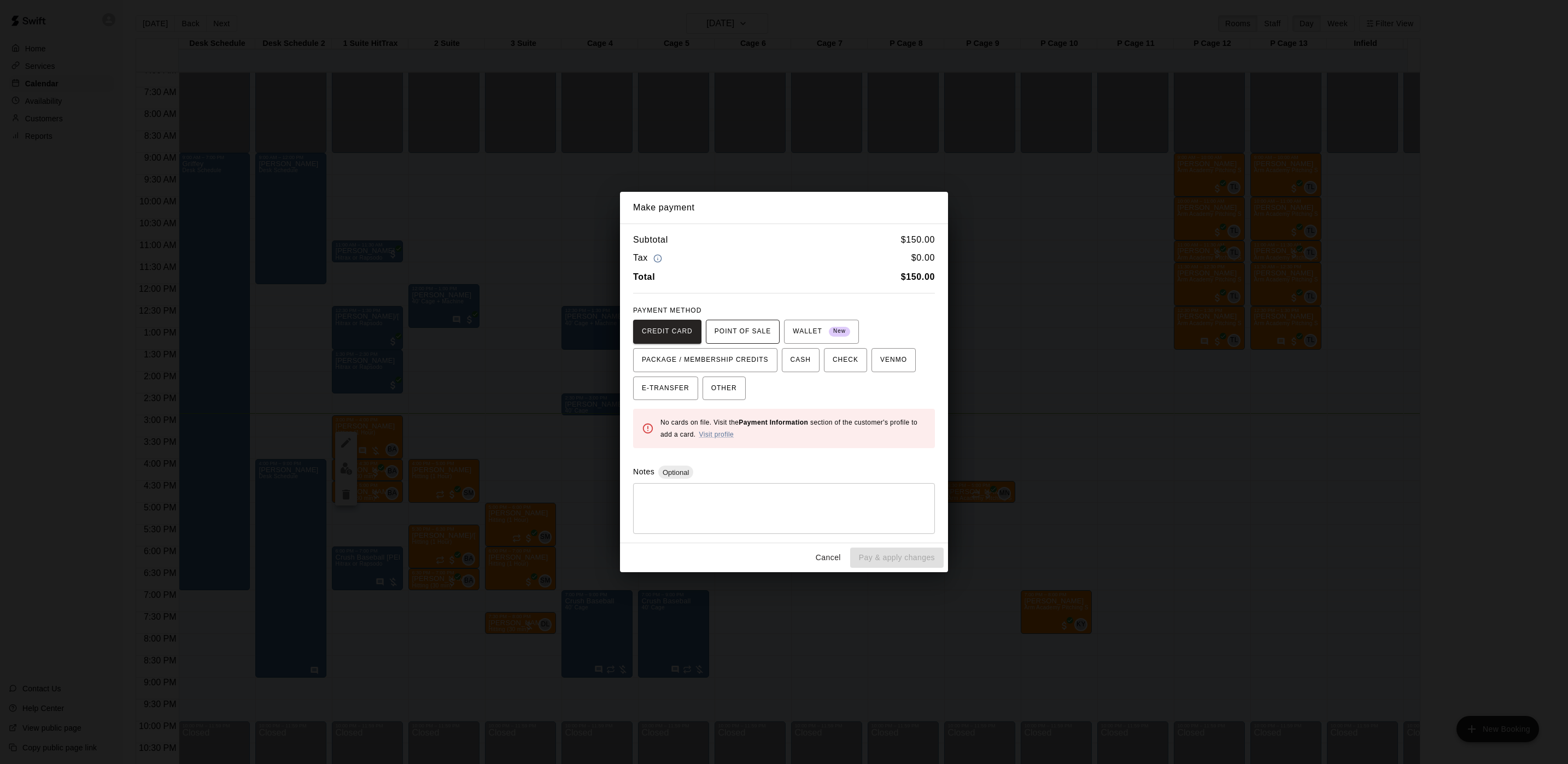
click at [706, 327] on button "POINT OF SALE" at bounding box center [742, 331] width 74 height 24
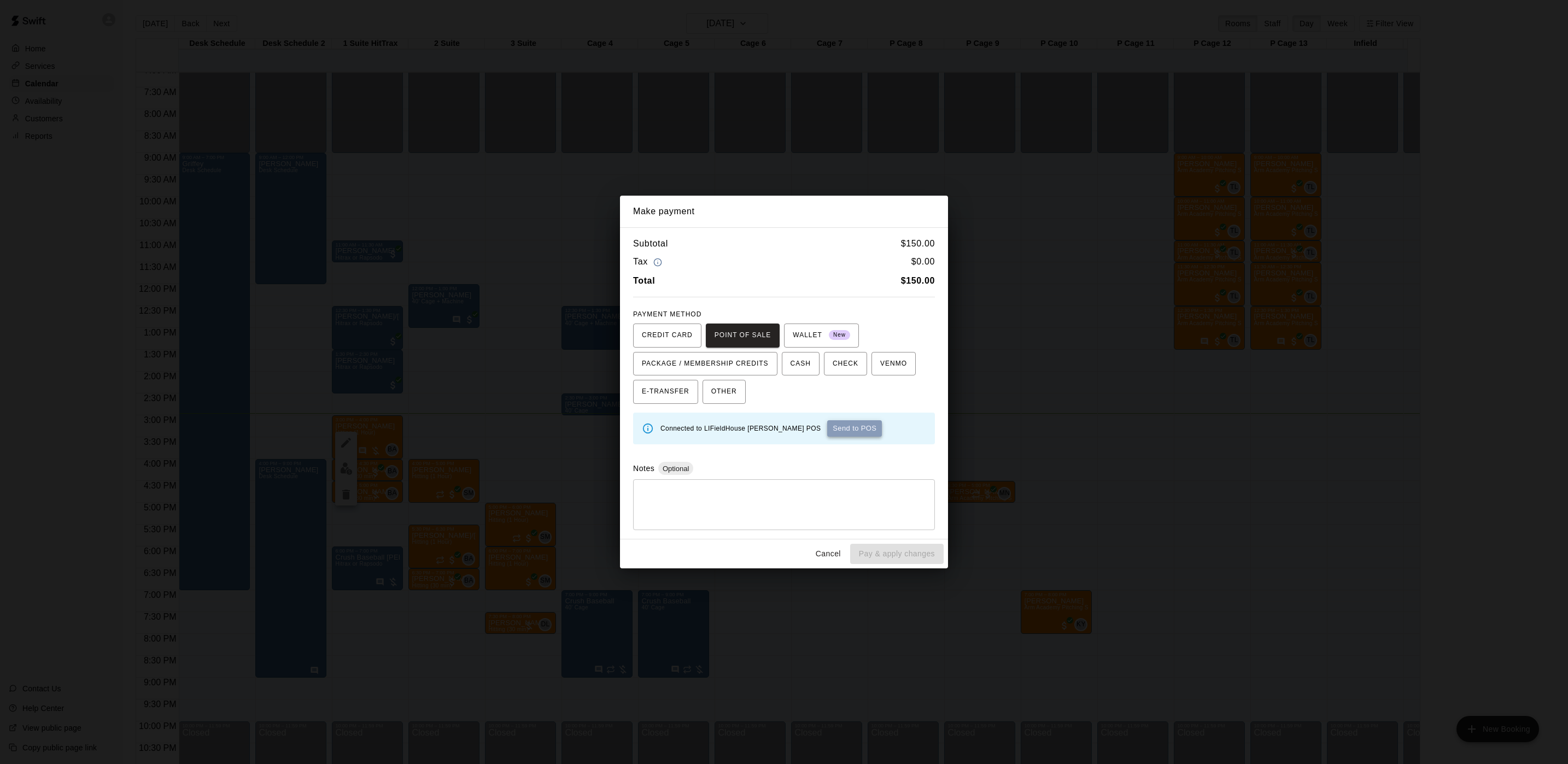
click at [827, 425] on button "Send to POS" at bounding box center [855, 428] width 55 height 17
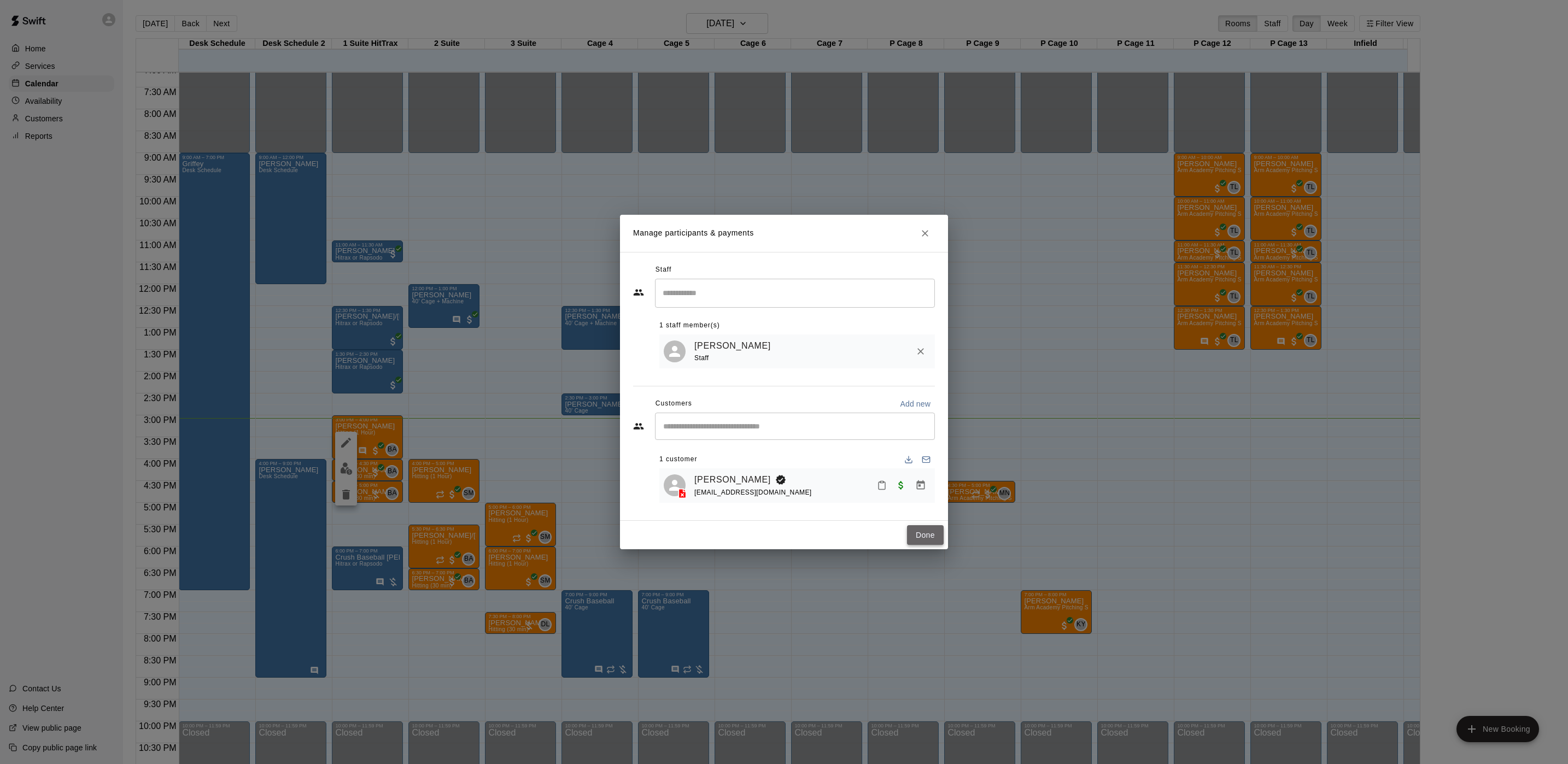
click at [931, 546] on button "Done" at bounding box center [925, 535] width 36 height 21
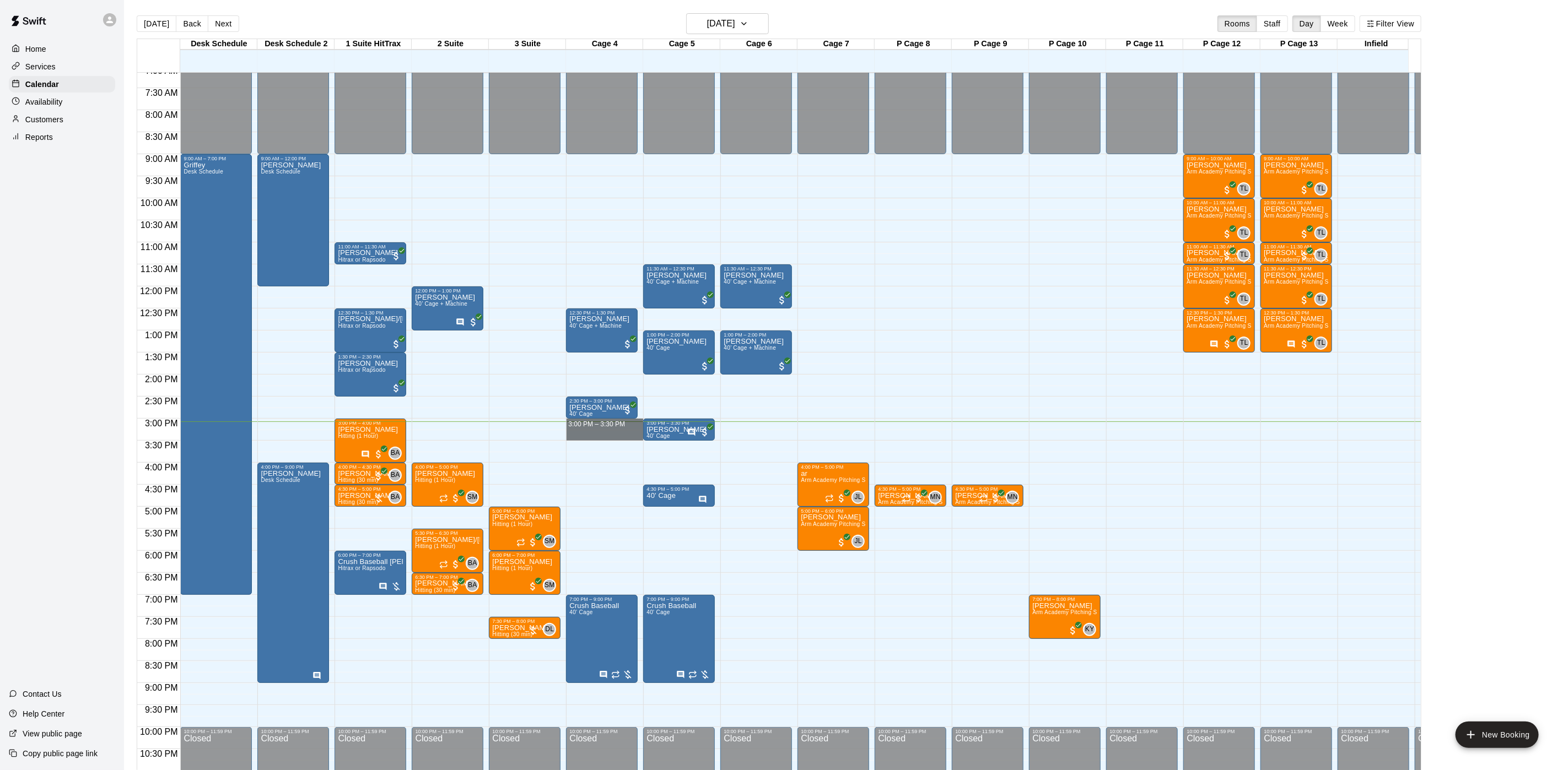
drag, startPoint x: 610, startPoint y: 424, endPoint x: 608, endPoint y: 432, distance: 8.2
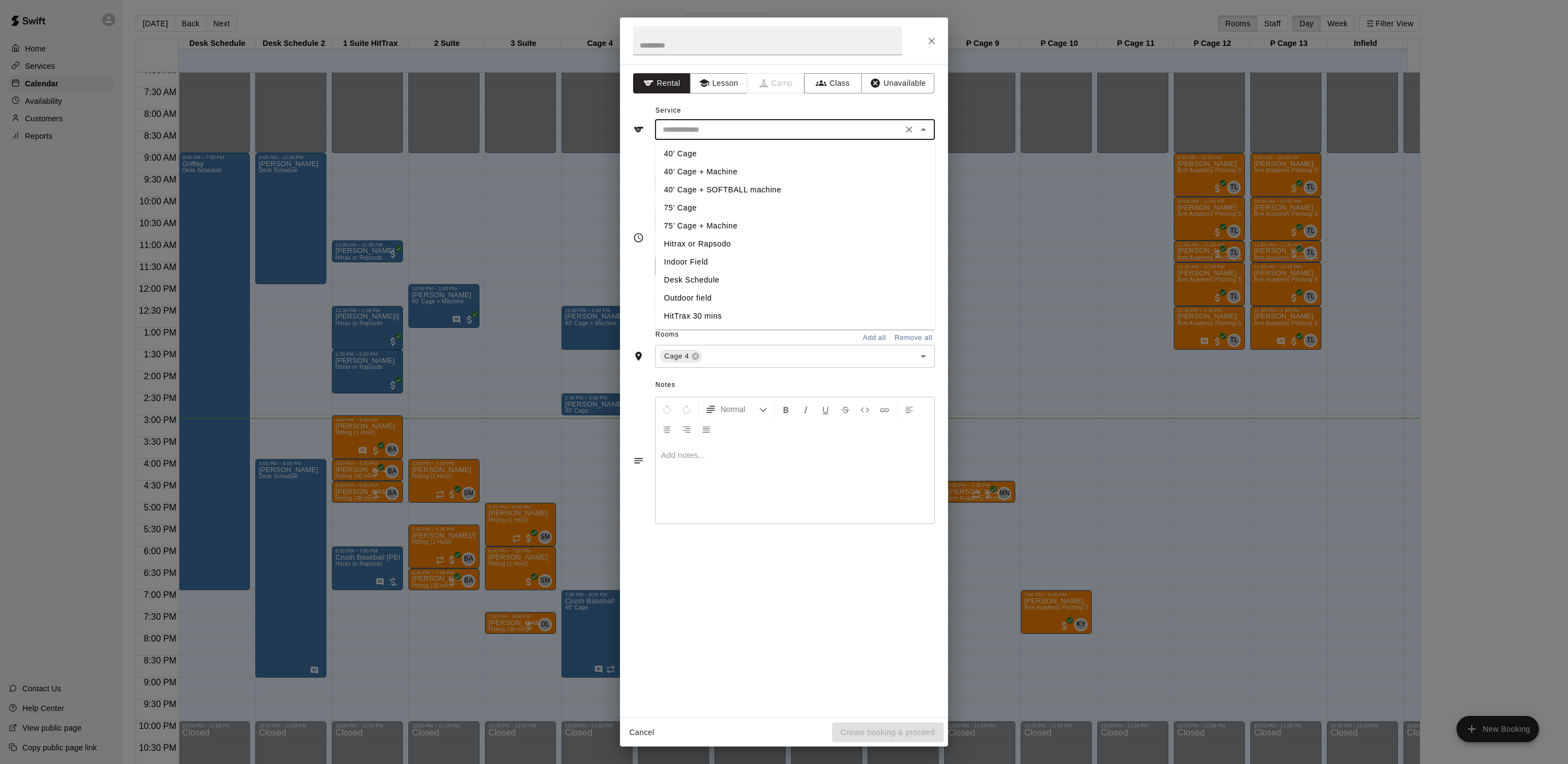
click at [728, 137] on input "text" at bounding box center [779, 130] width 241 height 14
click at [687, 150] on li "40' Cage" at bounding box center [796, 154] width 280 height 18
type input "********"
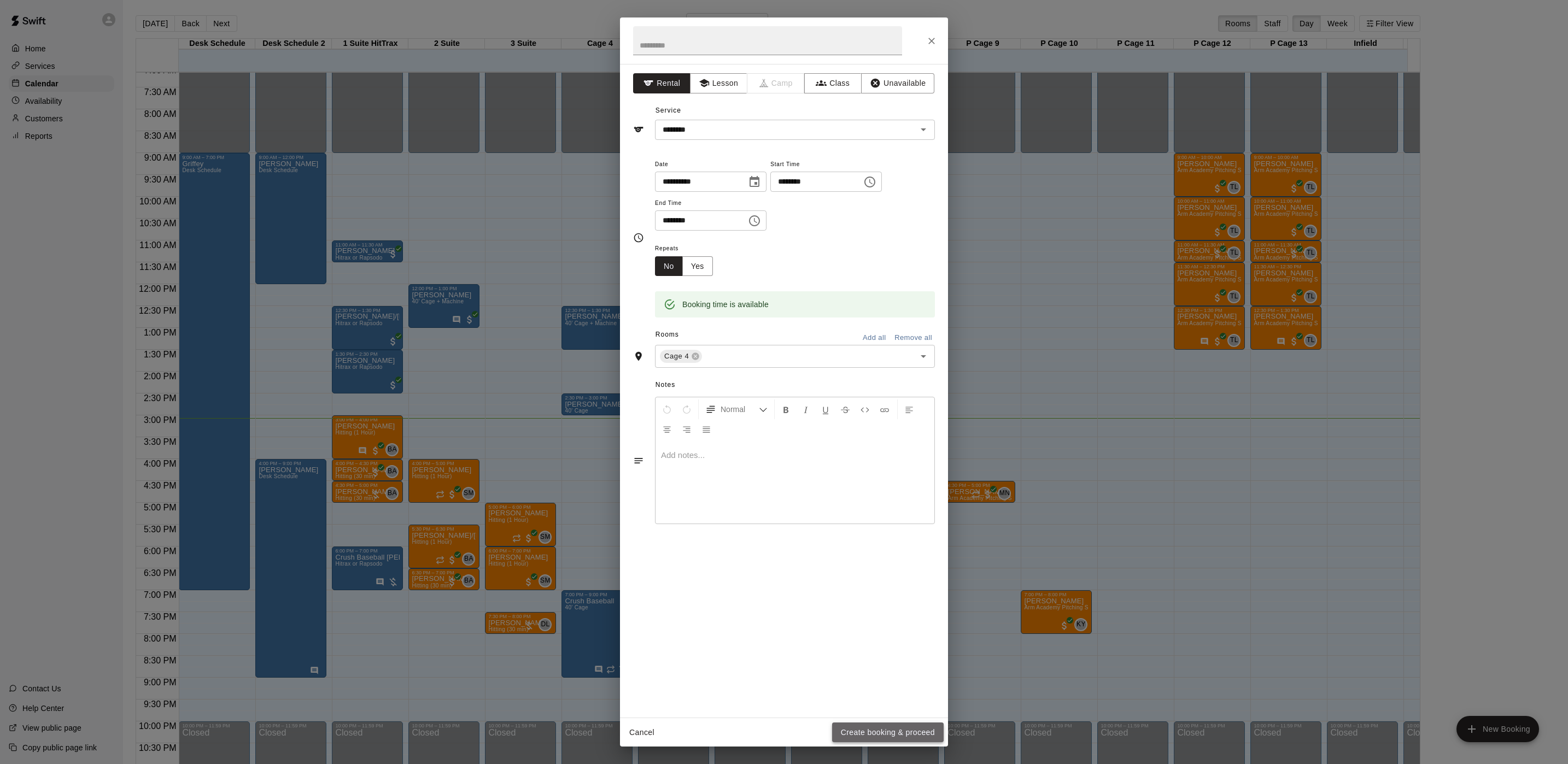
click at [906, 725] on button "Create booking & proceed" at bounding box center [888, 733] width 112 height 21
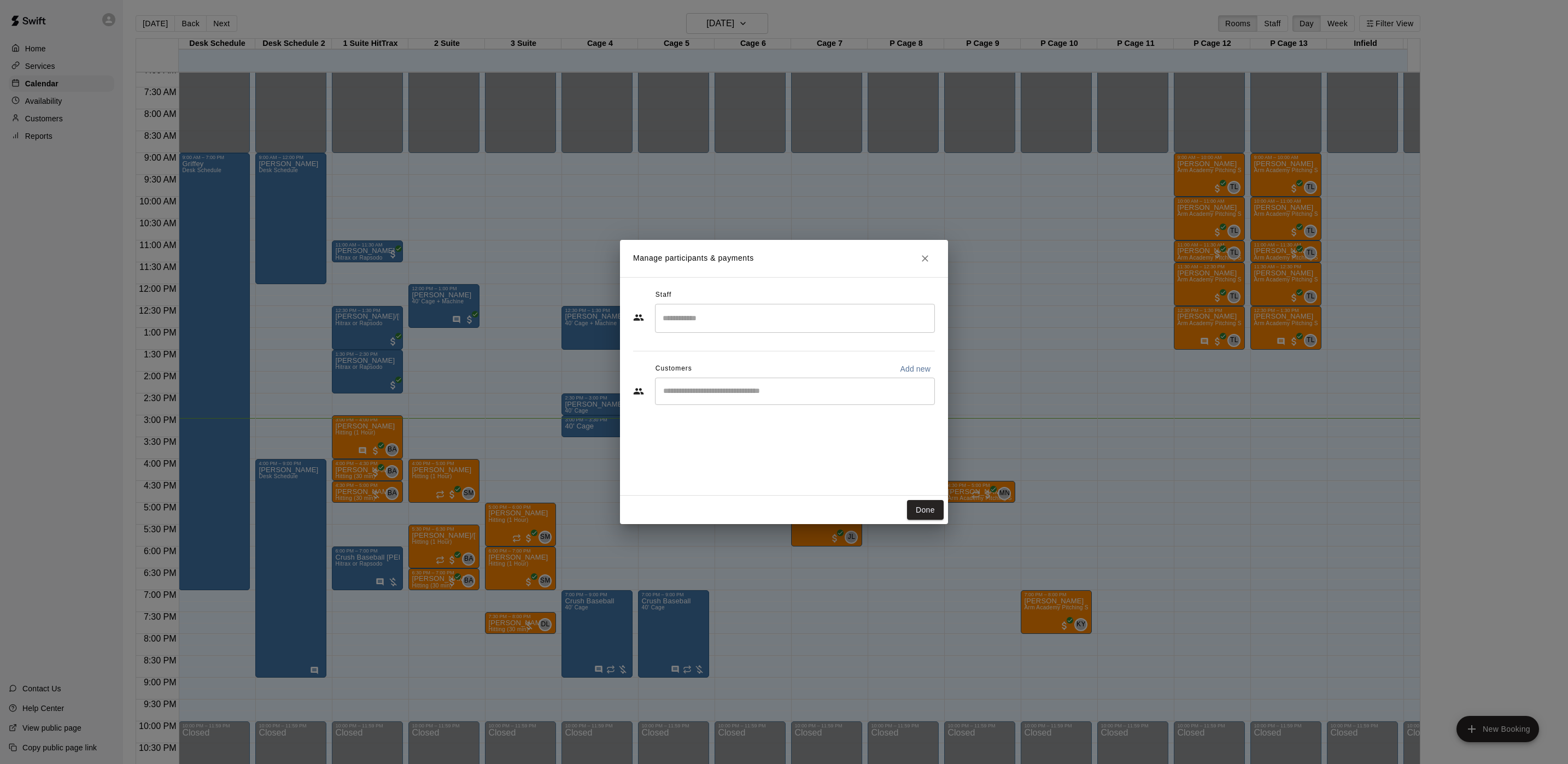
click at [929, 371] on p "Add new" at bounding box center [915, 368] width 30 height 11
select select "**"
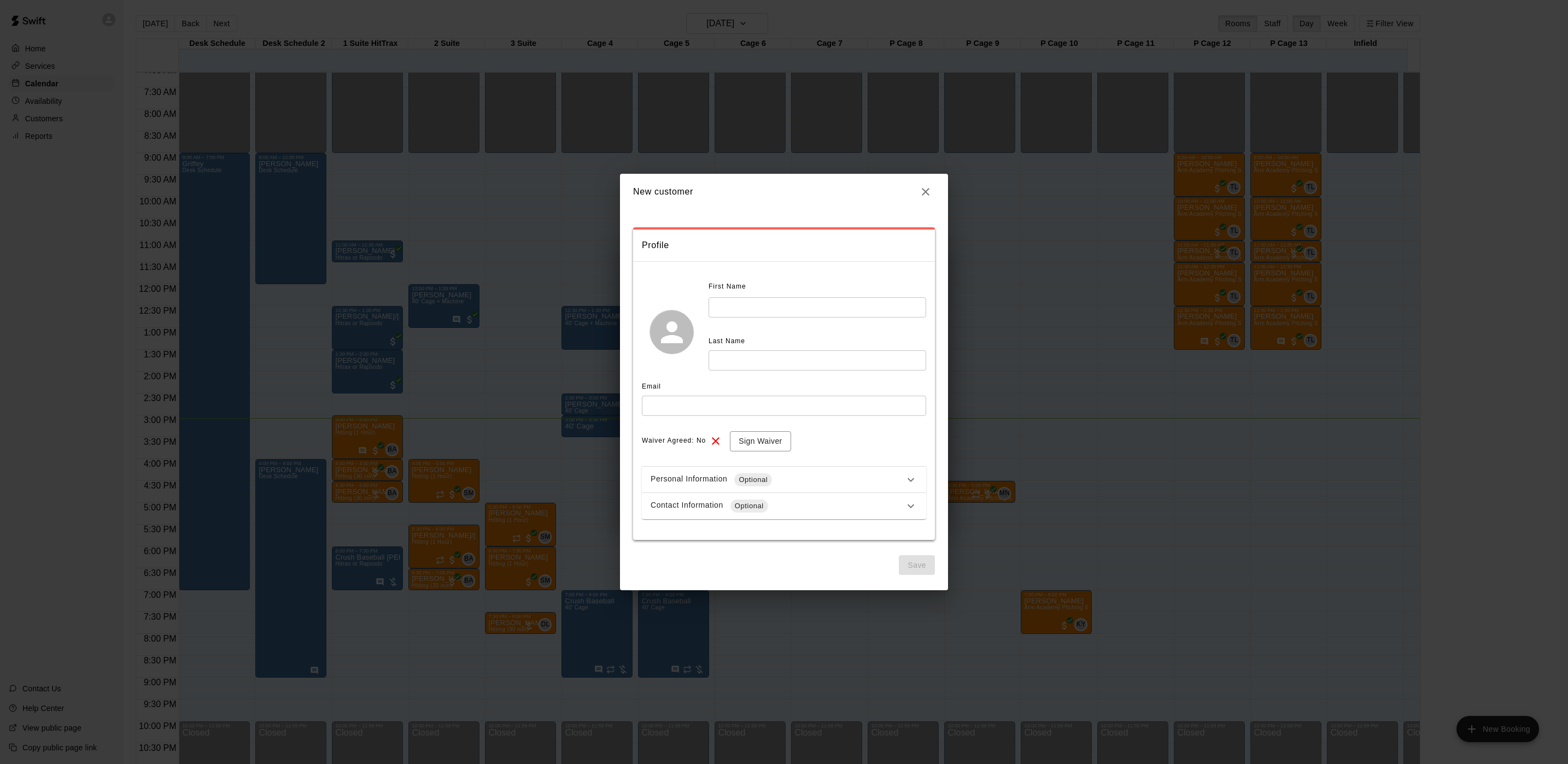
click at [754, 321] on div "First Name ​ Last Name ​" at bounding box center [817, 324] width 218 height 93
click at [754, 311] on input "text" at bounding box center [817, 308] width 218 height 21
type input "*"
type input "*******"
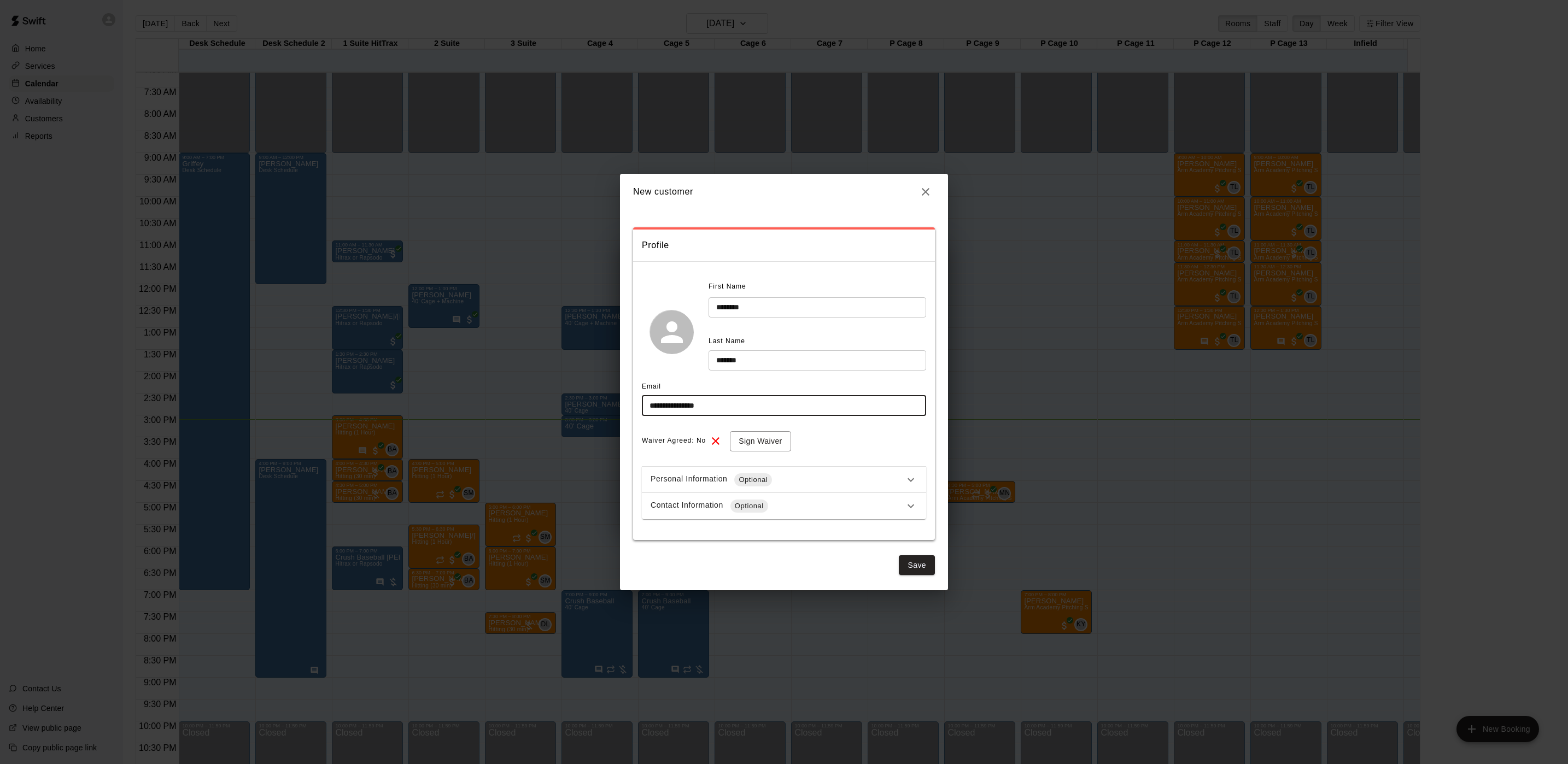
type input "**********"
click at [757, 510] on span "Optional" at bounding box center [750, 505] width 38 height 11
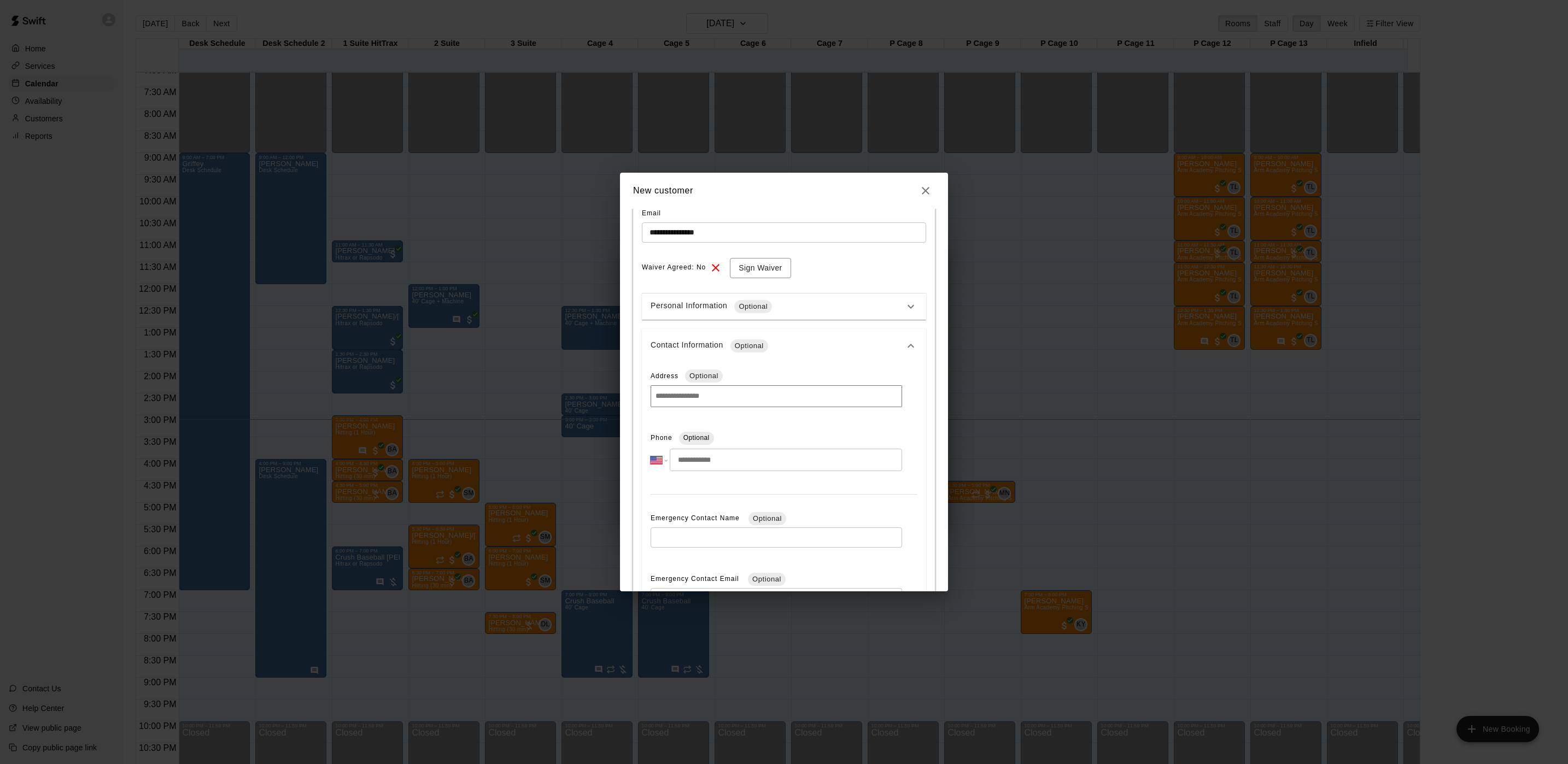
scroll to position [330, 0]
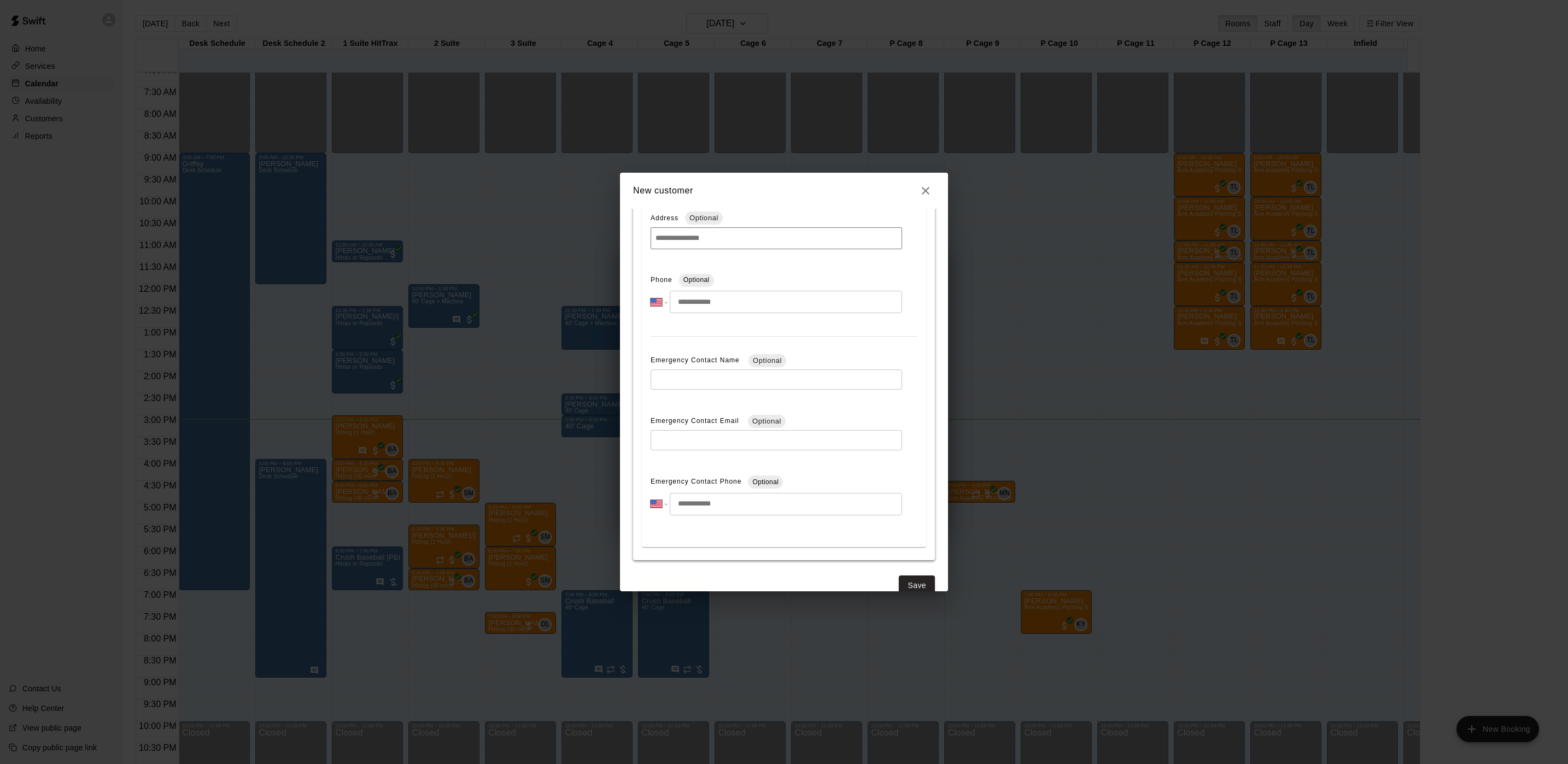
click at [731, 313] on input "tel" at bounding box center [786, 302] width 232 height 23
type input "**********"
click at [908, 586] on button "Save" at bounding box center [916, 586] width 36 height 21
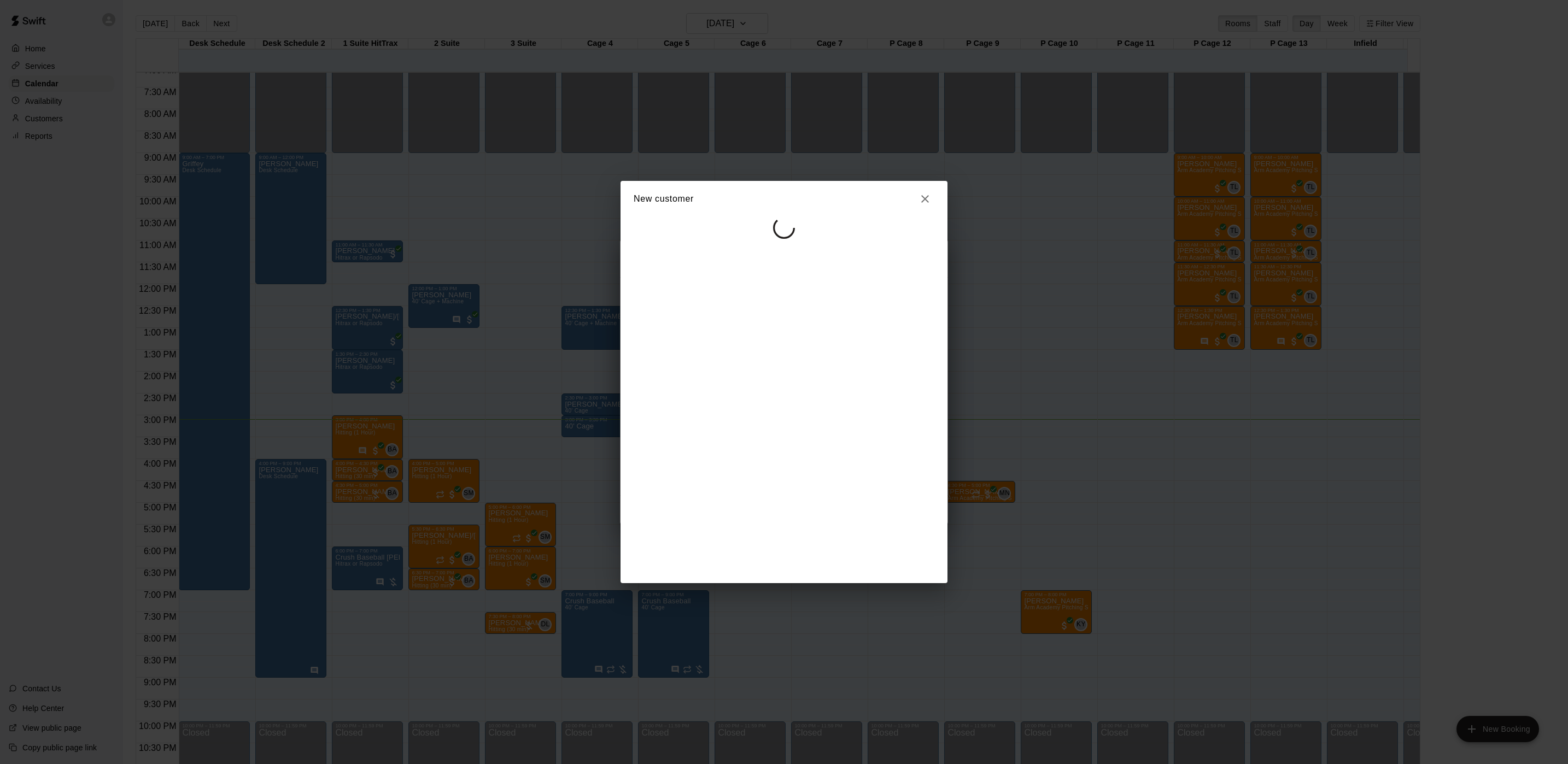
scroll to position [0, 0]
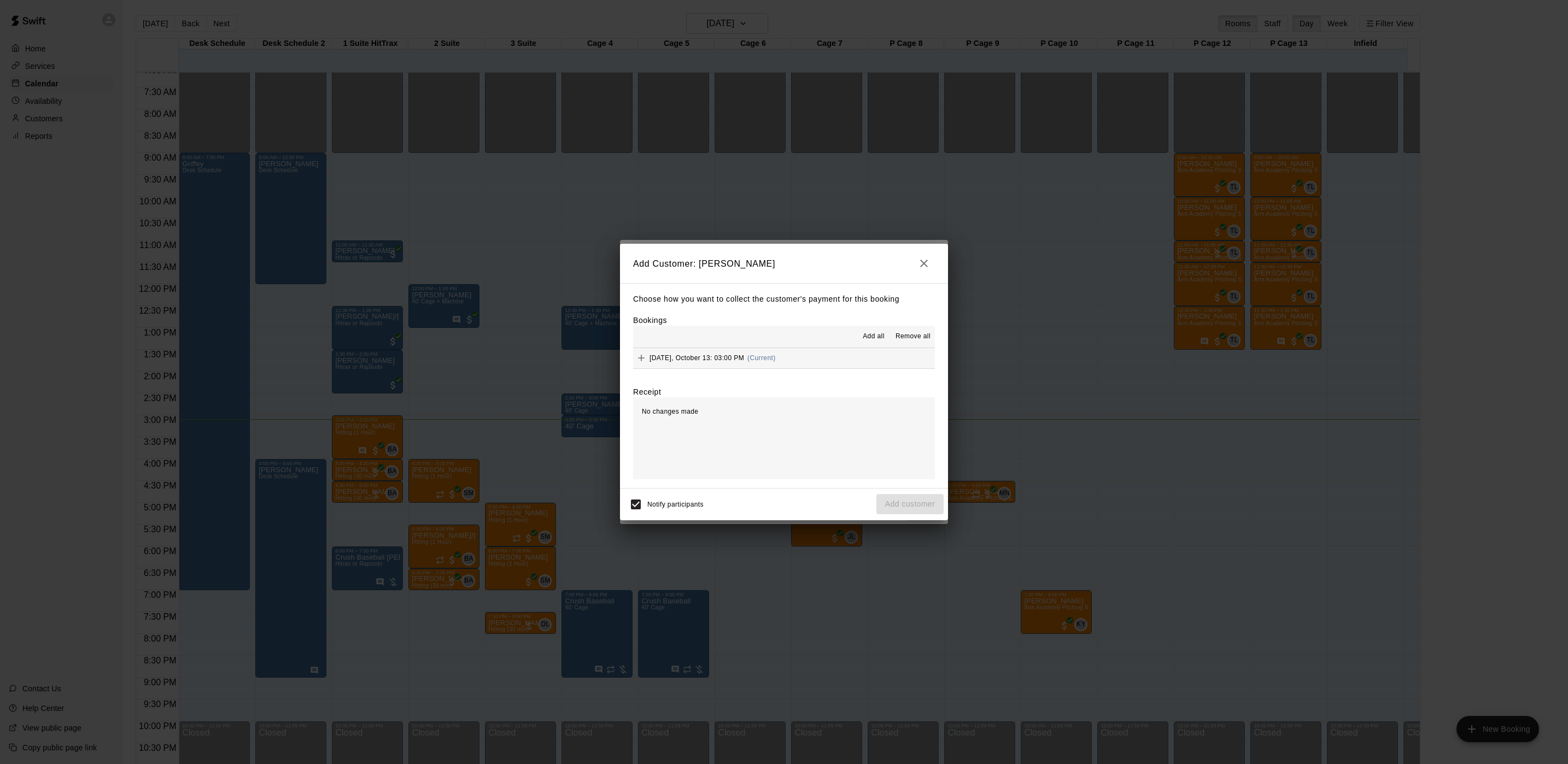
click at [747, 357] on div "[DATE], October 13: 03:00 PM (Current)" at bounding box center [705, 358] width 143 height 17
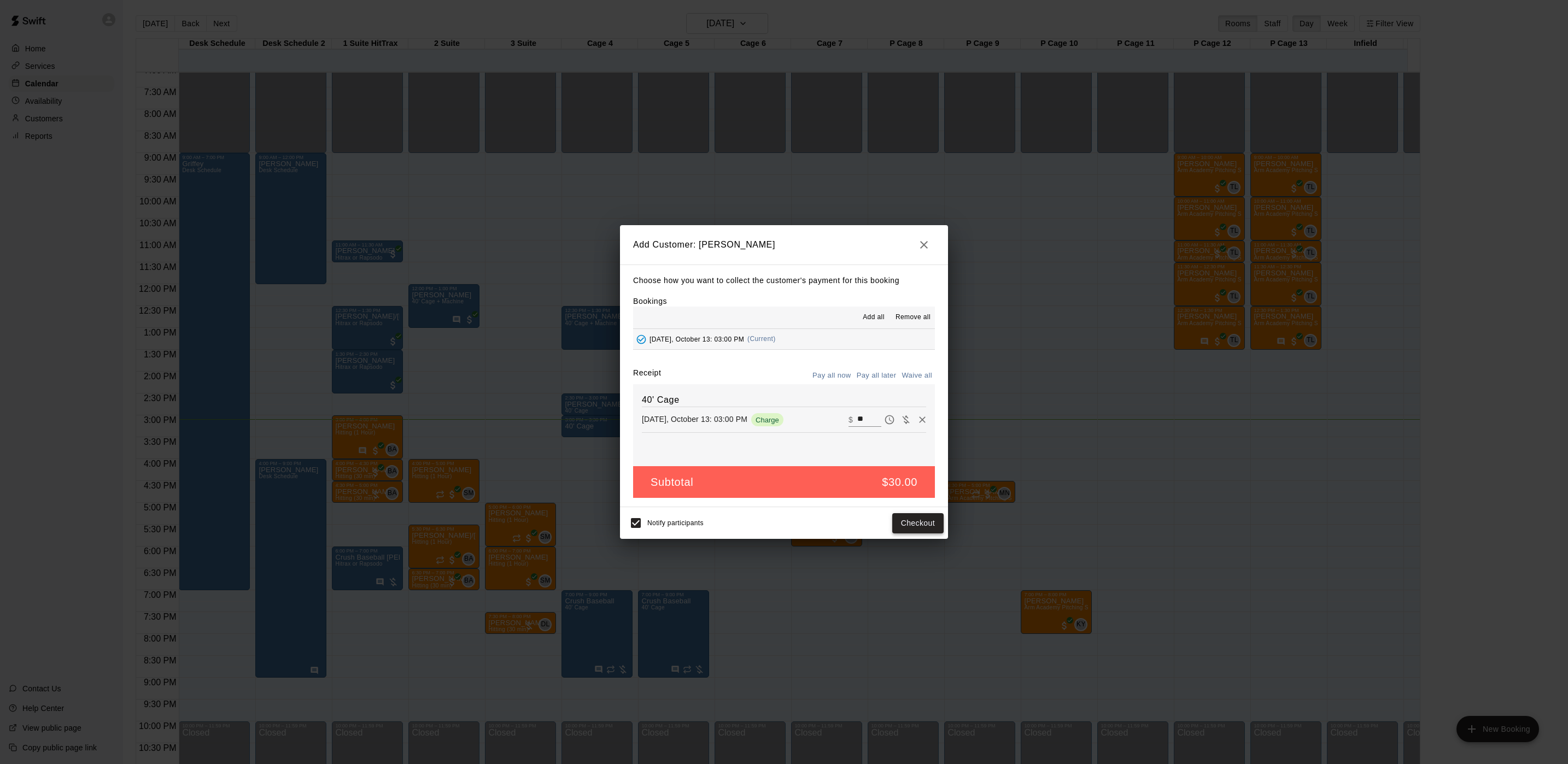
click at [922, 529] on button "Checkout" at bounding box center [918, 523] width 51 height 21
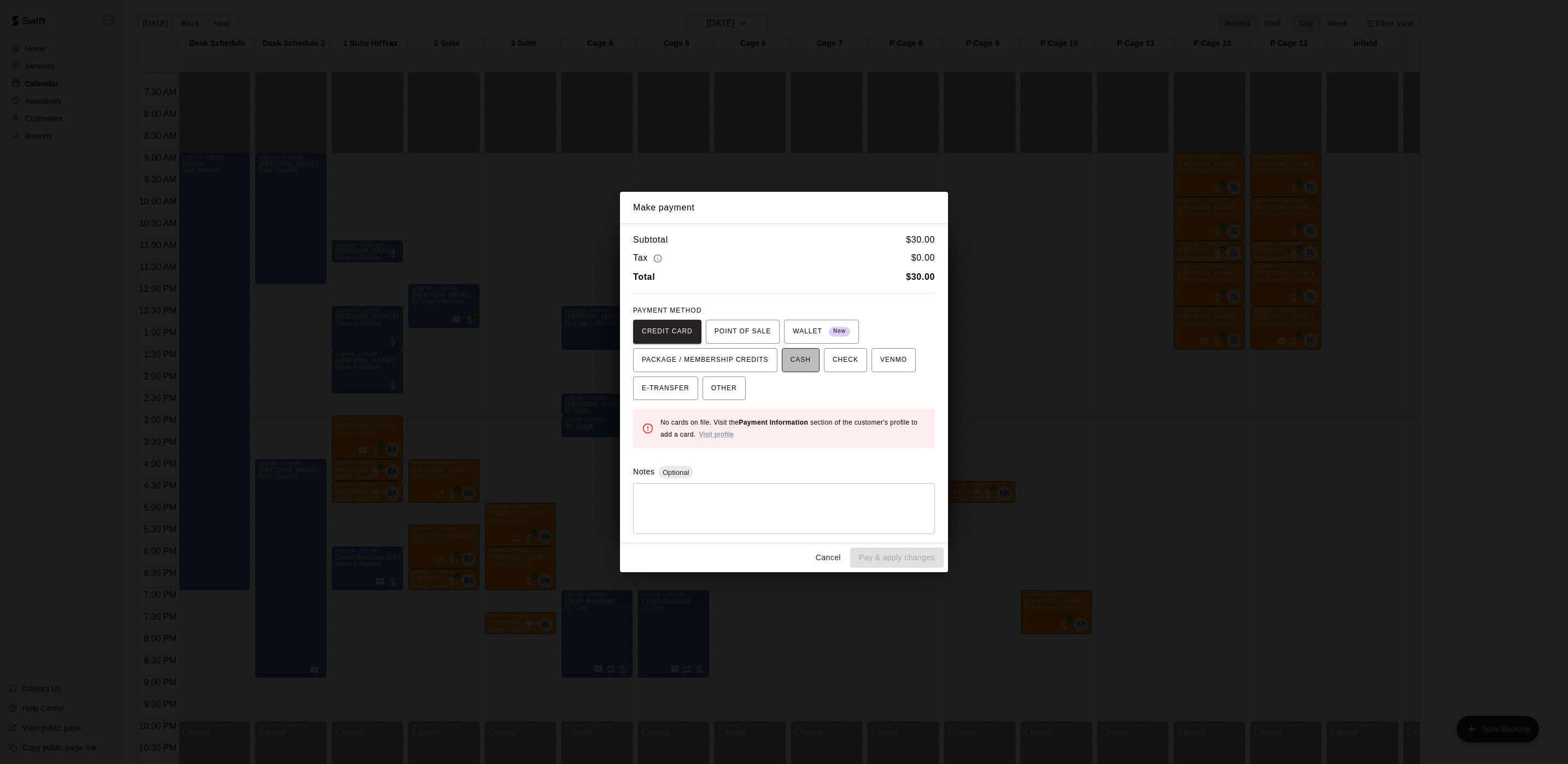
click at [797, 368] on span "CASH" at bounding box center [801, 360] width 21 height 18
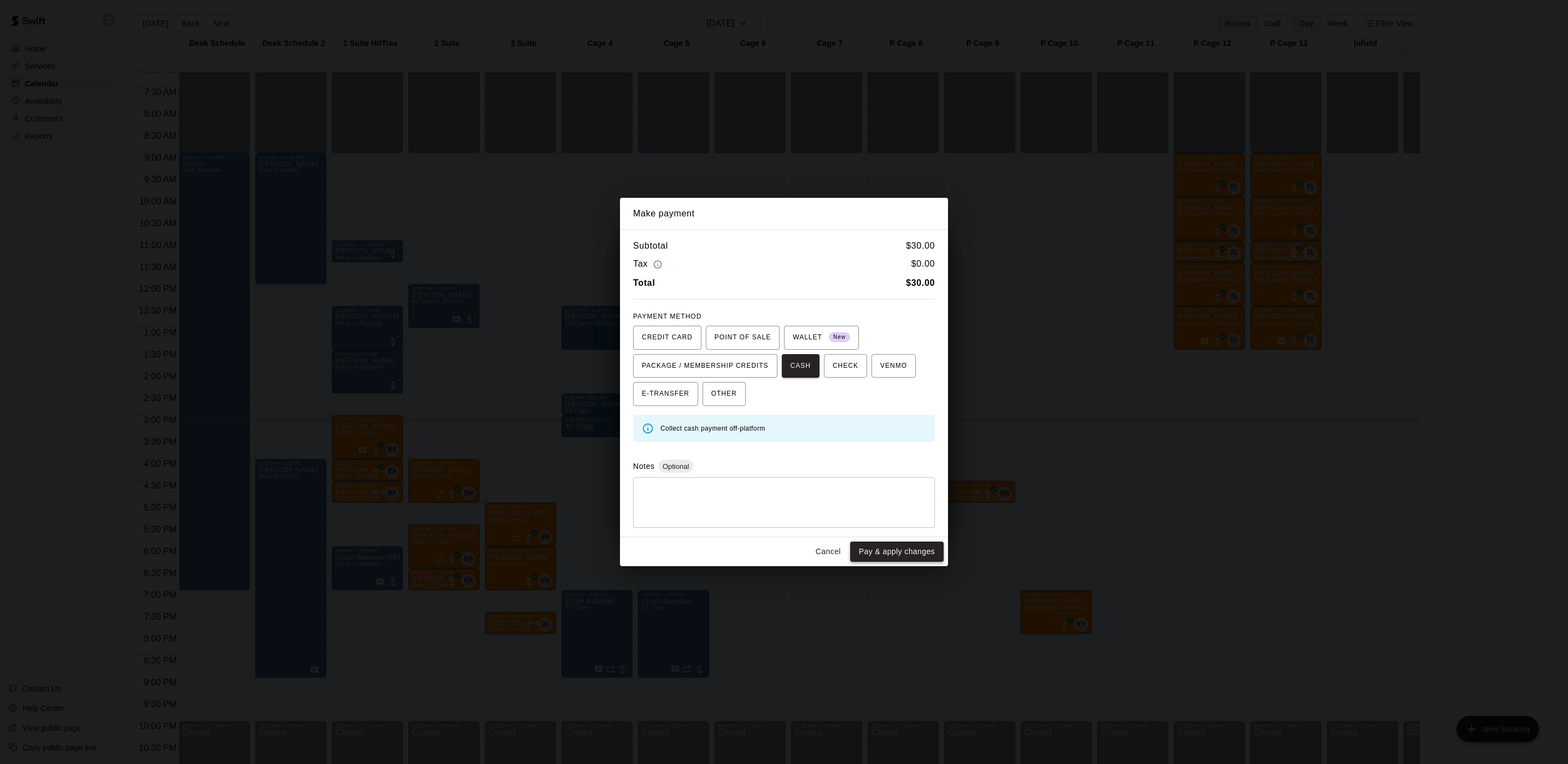
click at [907, 552] on button "Pay & apply changes" at bounding box center [897, 551] width 93 height 21
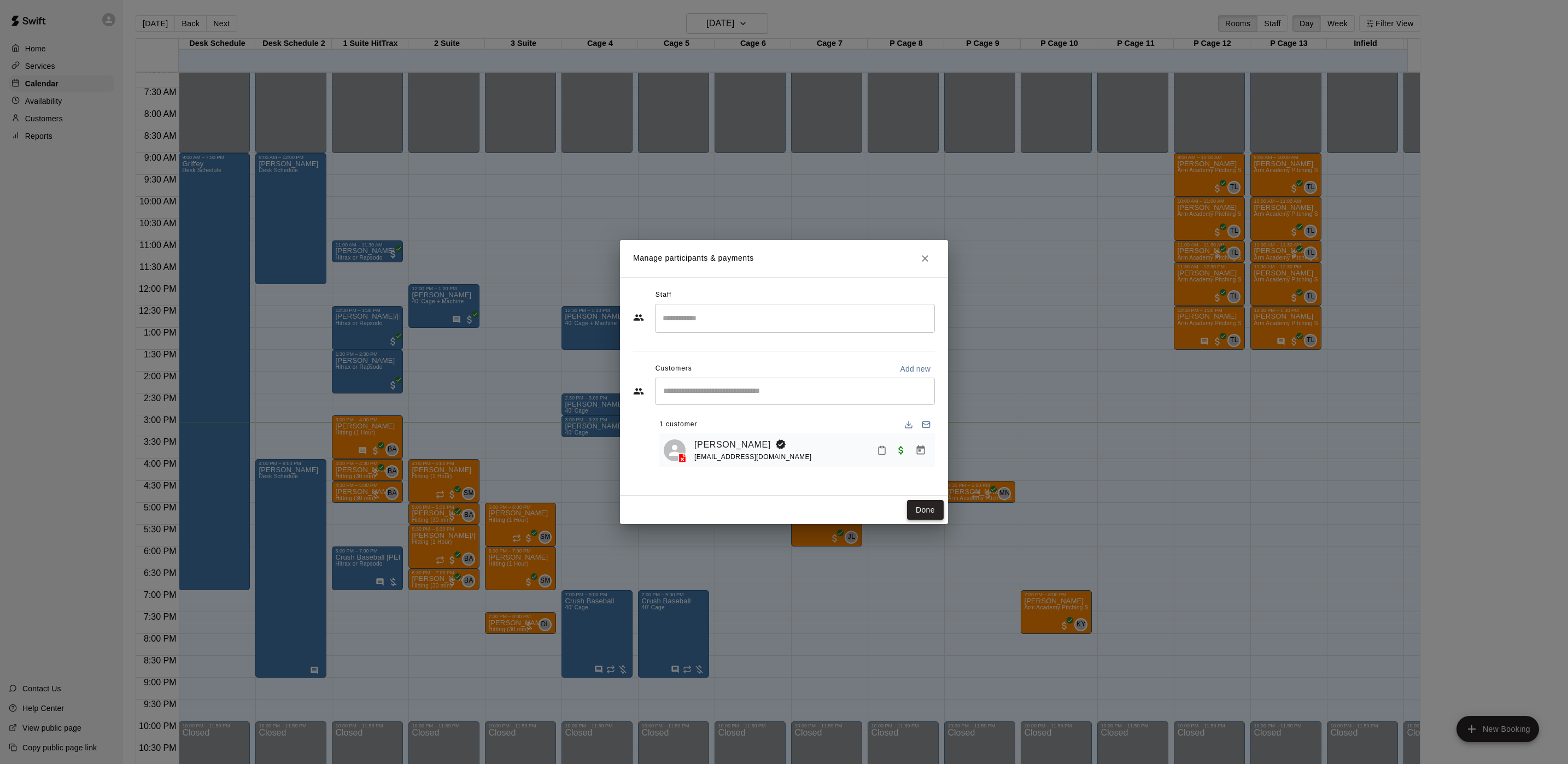
click at [924, 507] on button "Done" at bounding box center [925, 510] width 36 height 21
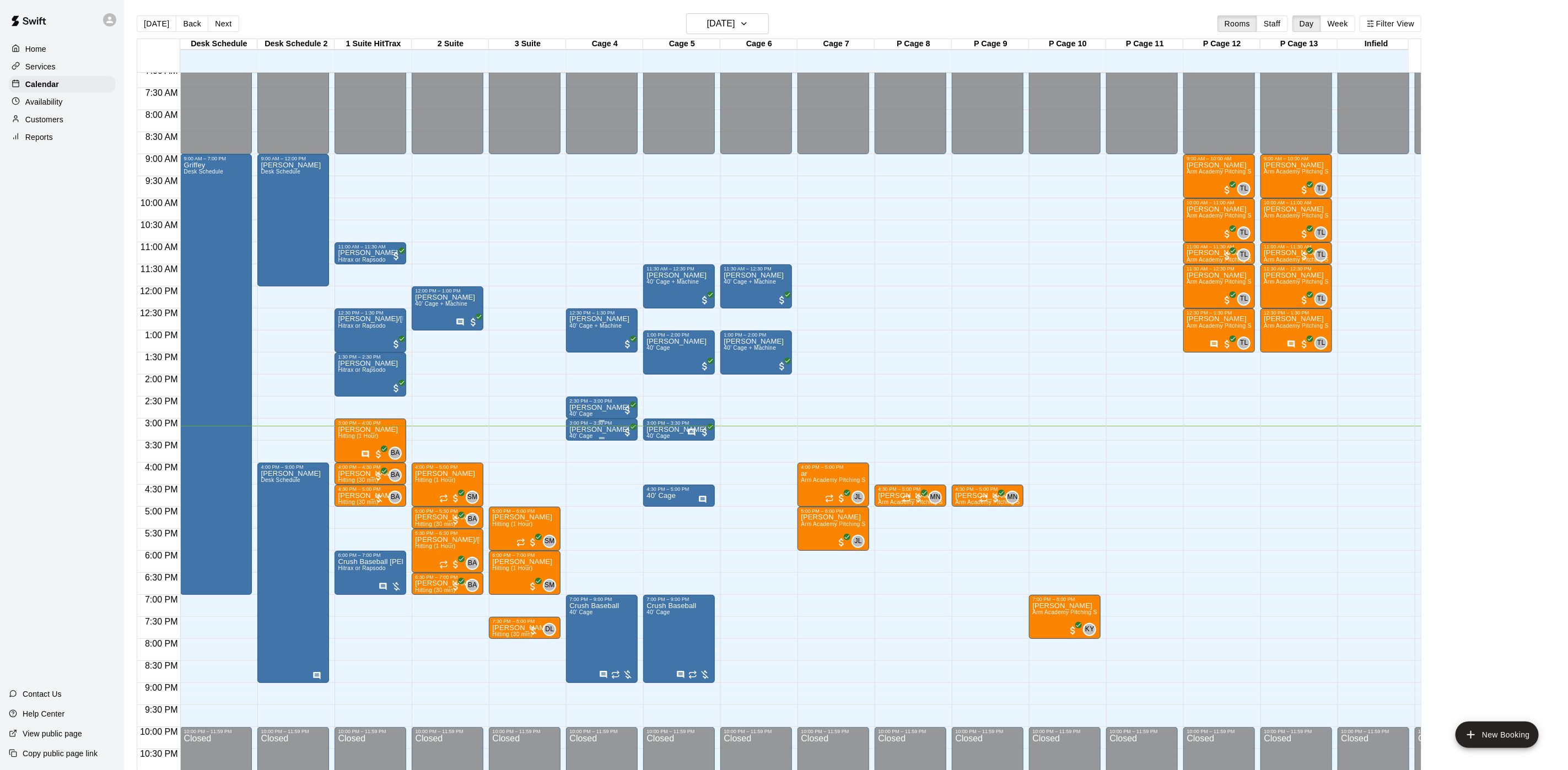
click at [569, 438] on div at bounding box center [601, 438] width 65 height 2
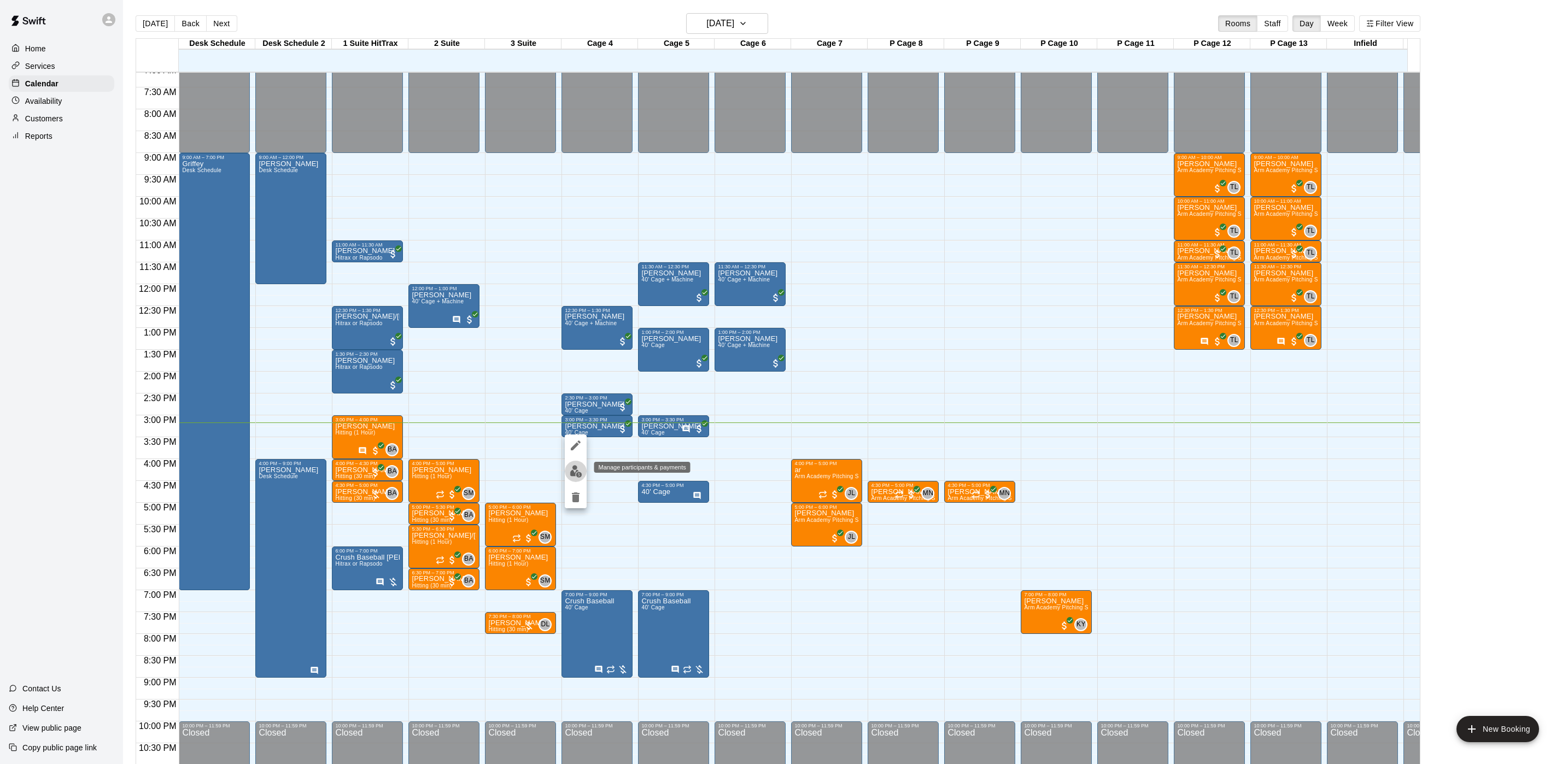
click at [584, 469] on button "edit" at bounding box center [575, 471] width 22 height 22
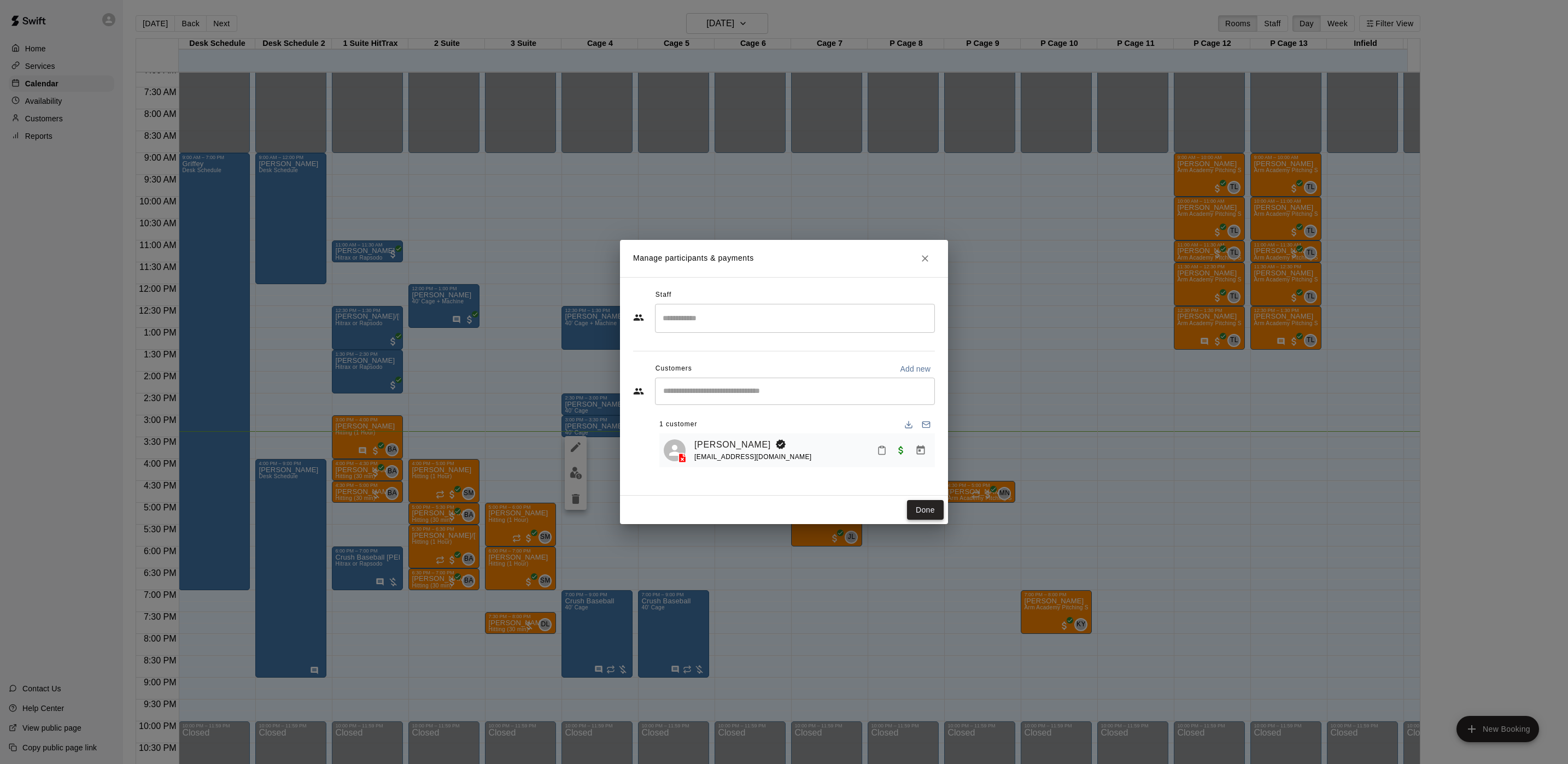
click at [925, 512] on button "Done" at bounding box center [925, 510] width 36 height 21
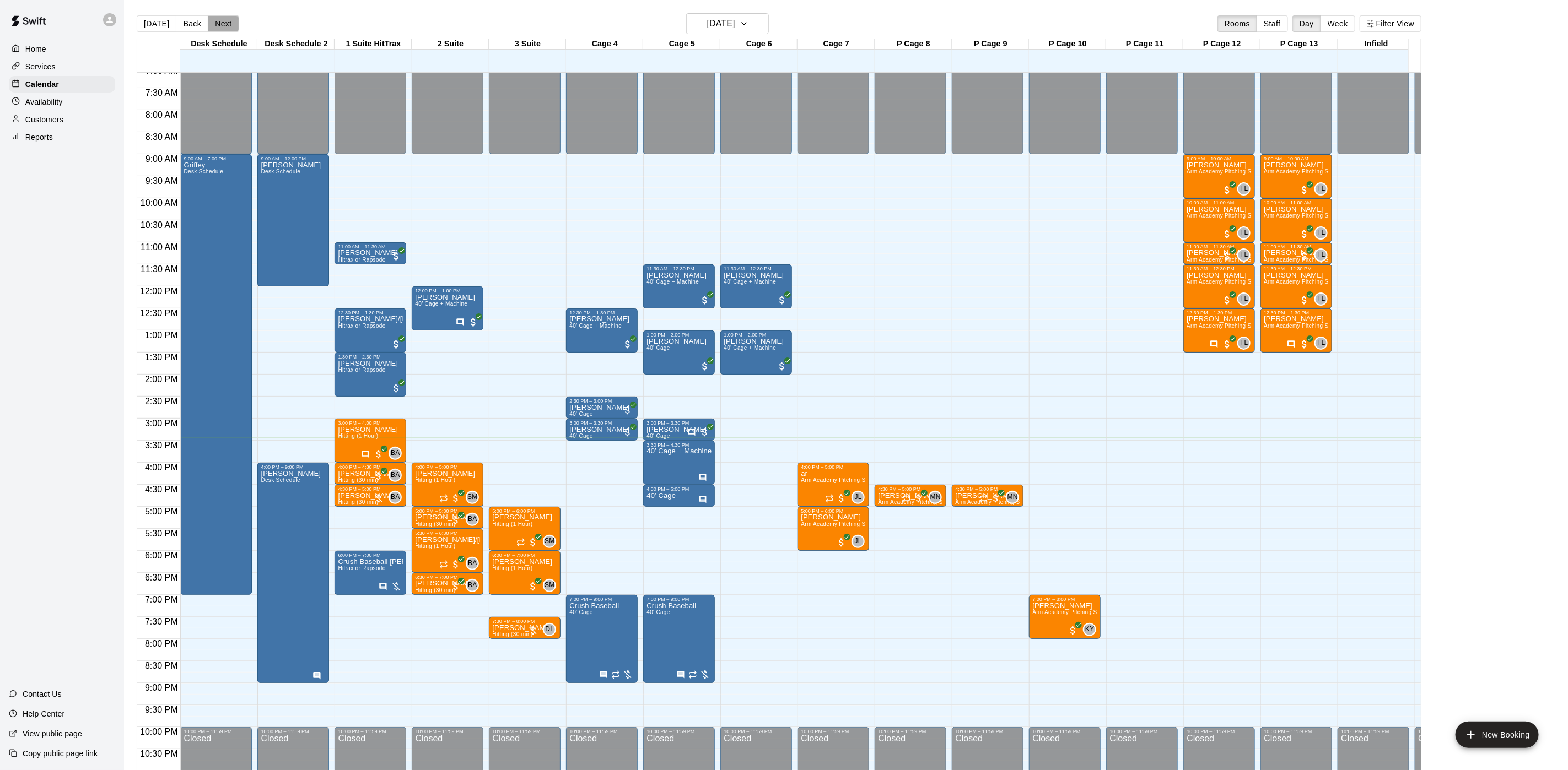
click at [220, 27] on button "Next" at bounding box center [222, 24] width 31 height 17
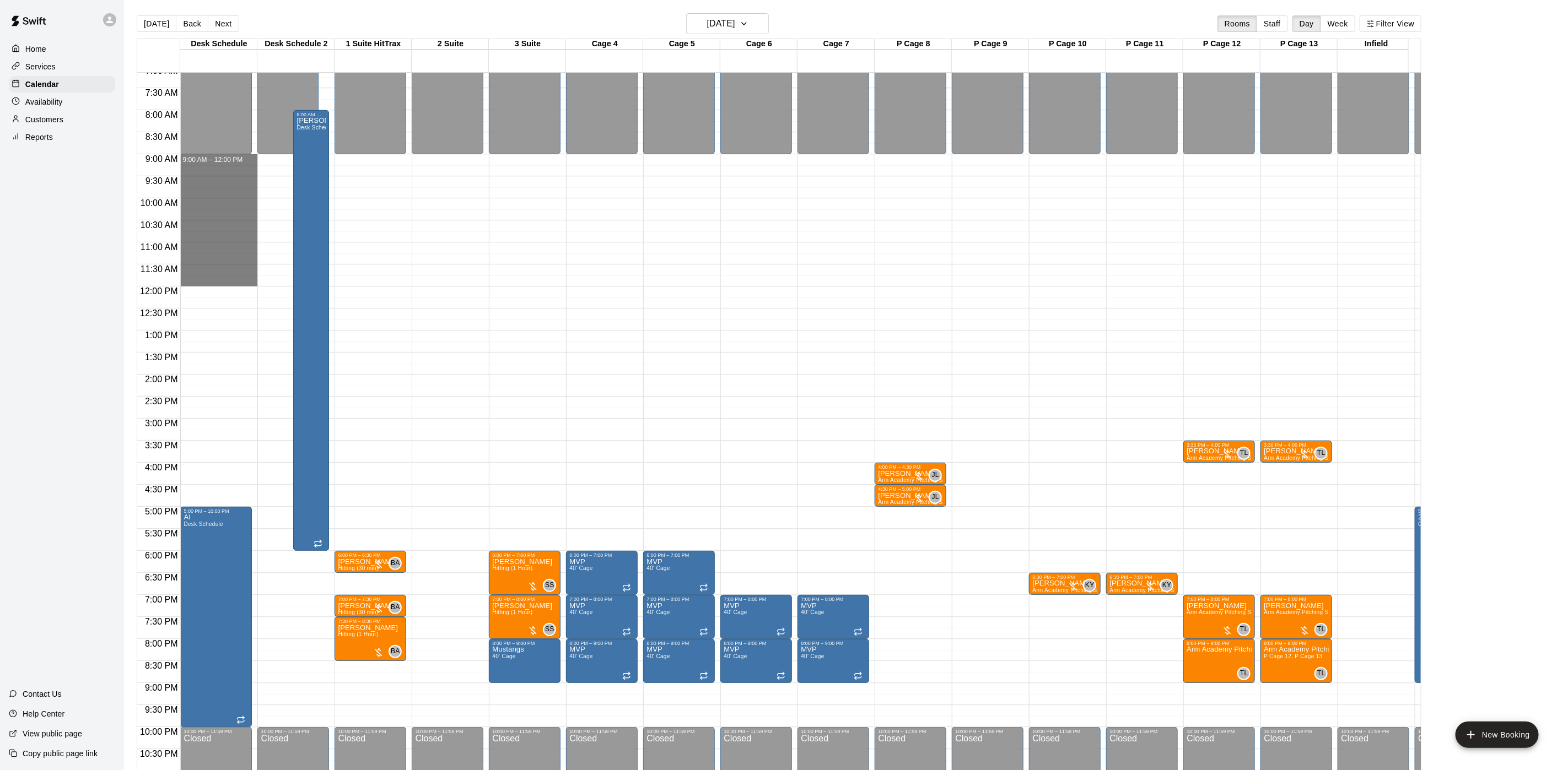
drag, startPoint x: 218, startPoint y: 159, endPoint x: 274, endPoint y: 281, distance: 134.2
click at [274, 281] on div "12:00 AM 12:30 AM 1:00 AM 1:30 AM 2:00 AM 2:30 AM 3:00 AM 3:30 AM 4:00 AM 4:30 …" at bounding box center [779, 427] width 1284 height 711
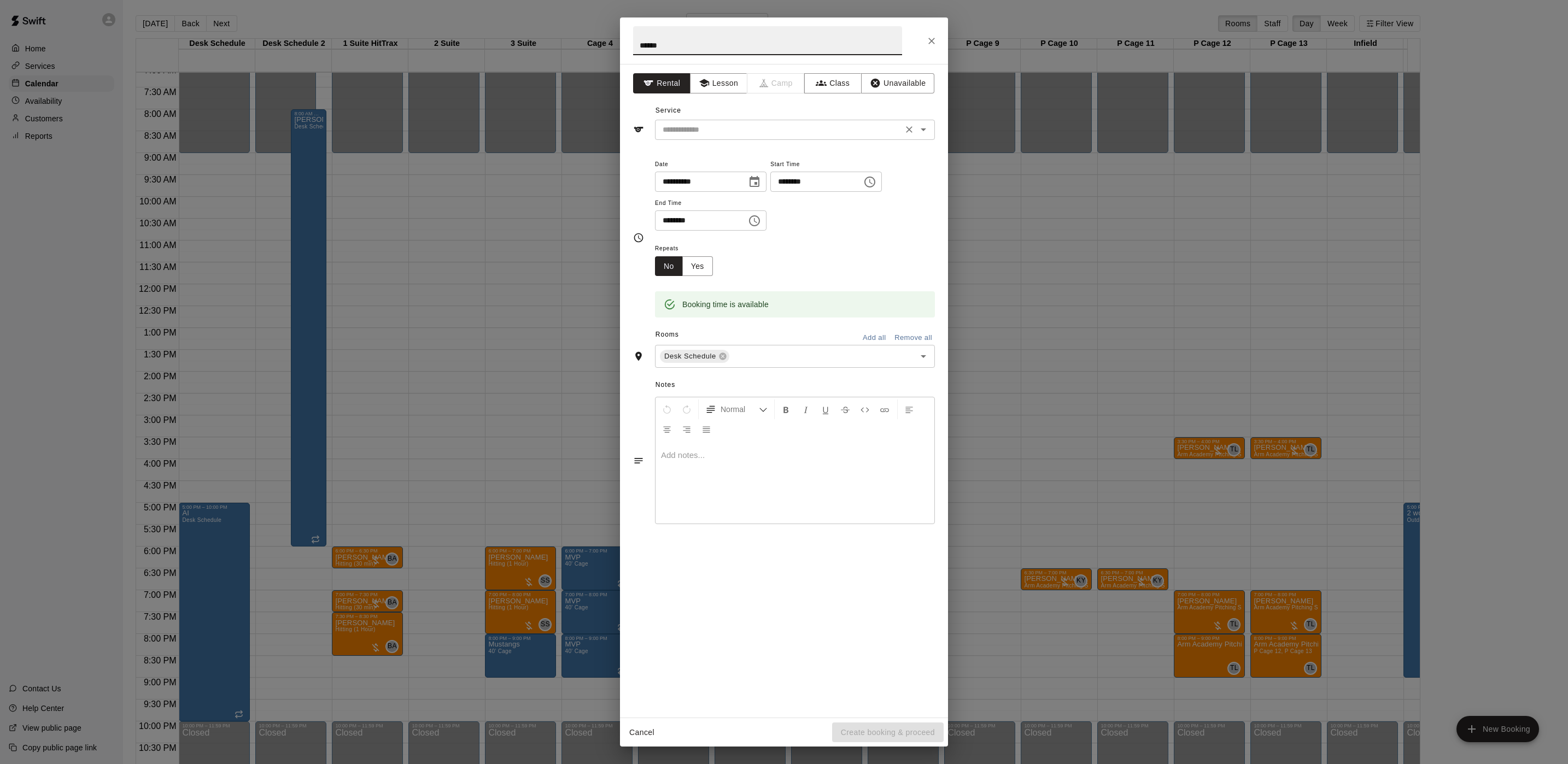
type input "******"
click at [747, 130] on input "text" at bounding box center [779, 130] width 241 height 14
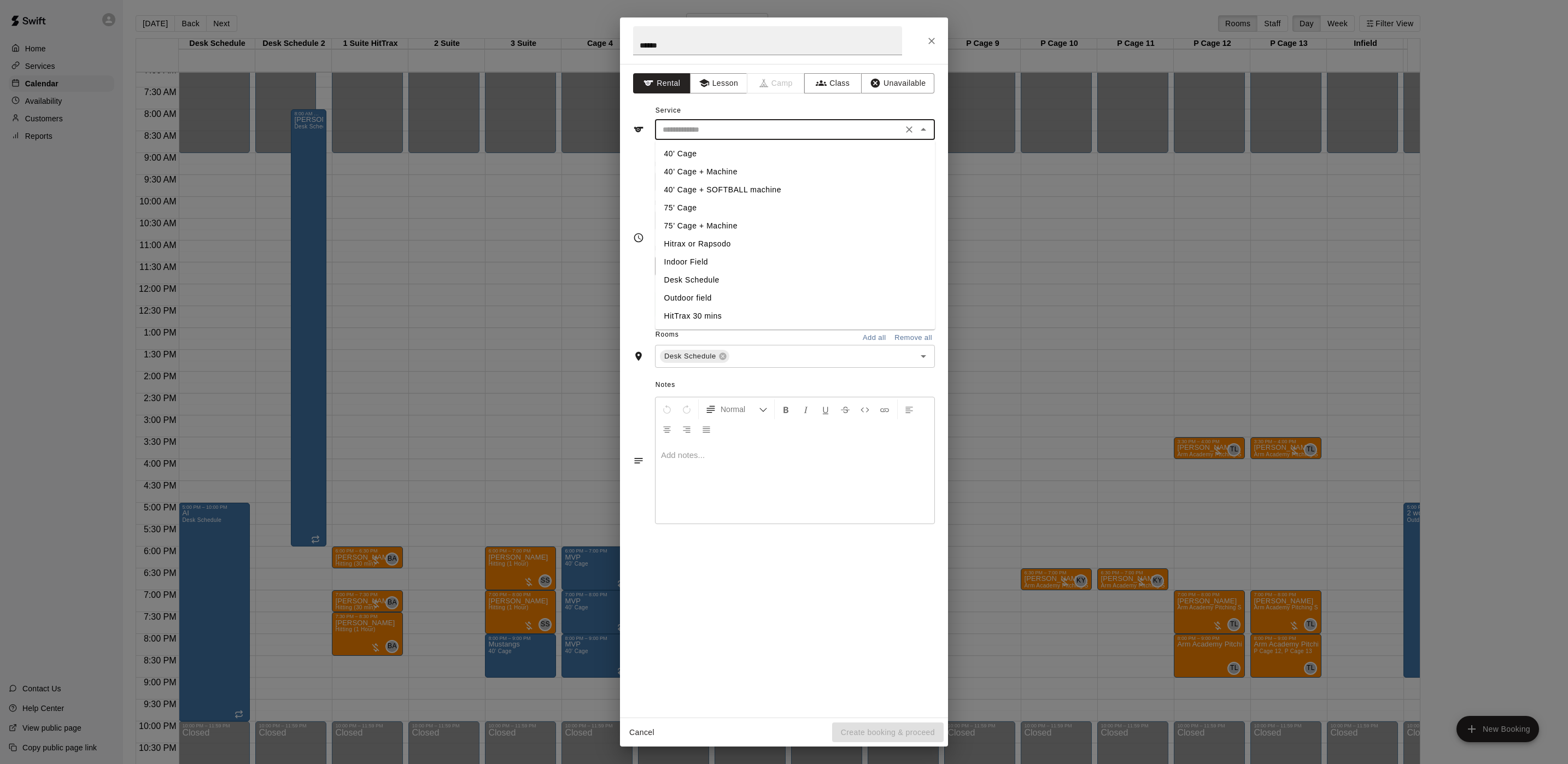
click at [675, 276] on li "Desk Schedule" at bounding box center [796, 280] width 280 height 18
type input "**********"
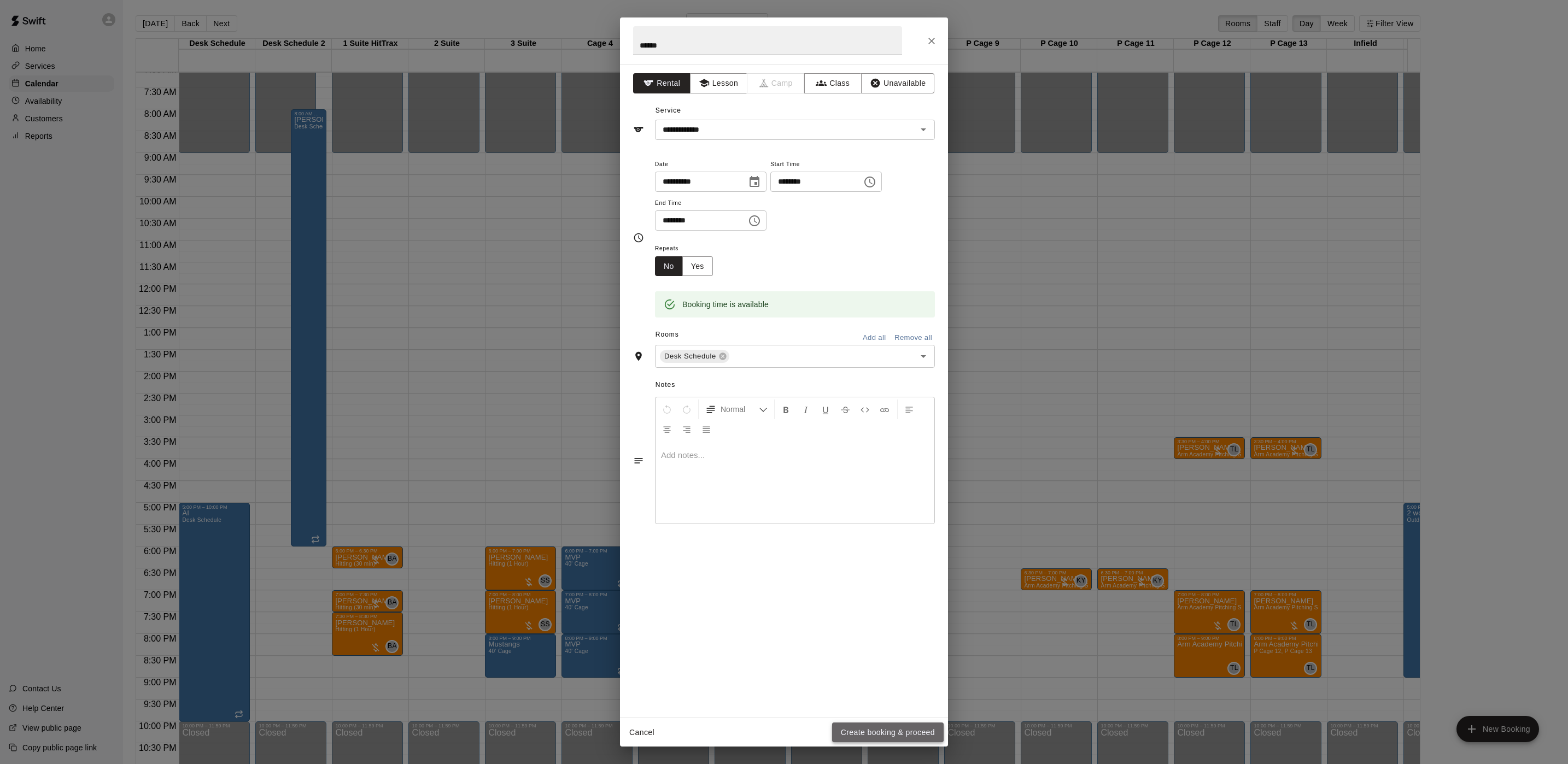
click at [898, 727] on button "Create booking & proceed" at bounding box center [888, 733] width 112 height 21
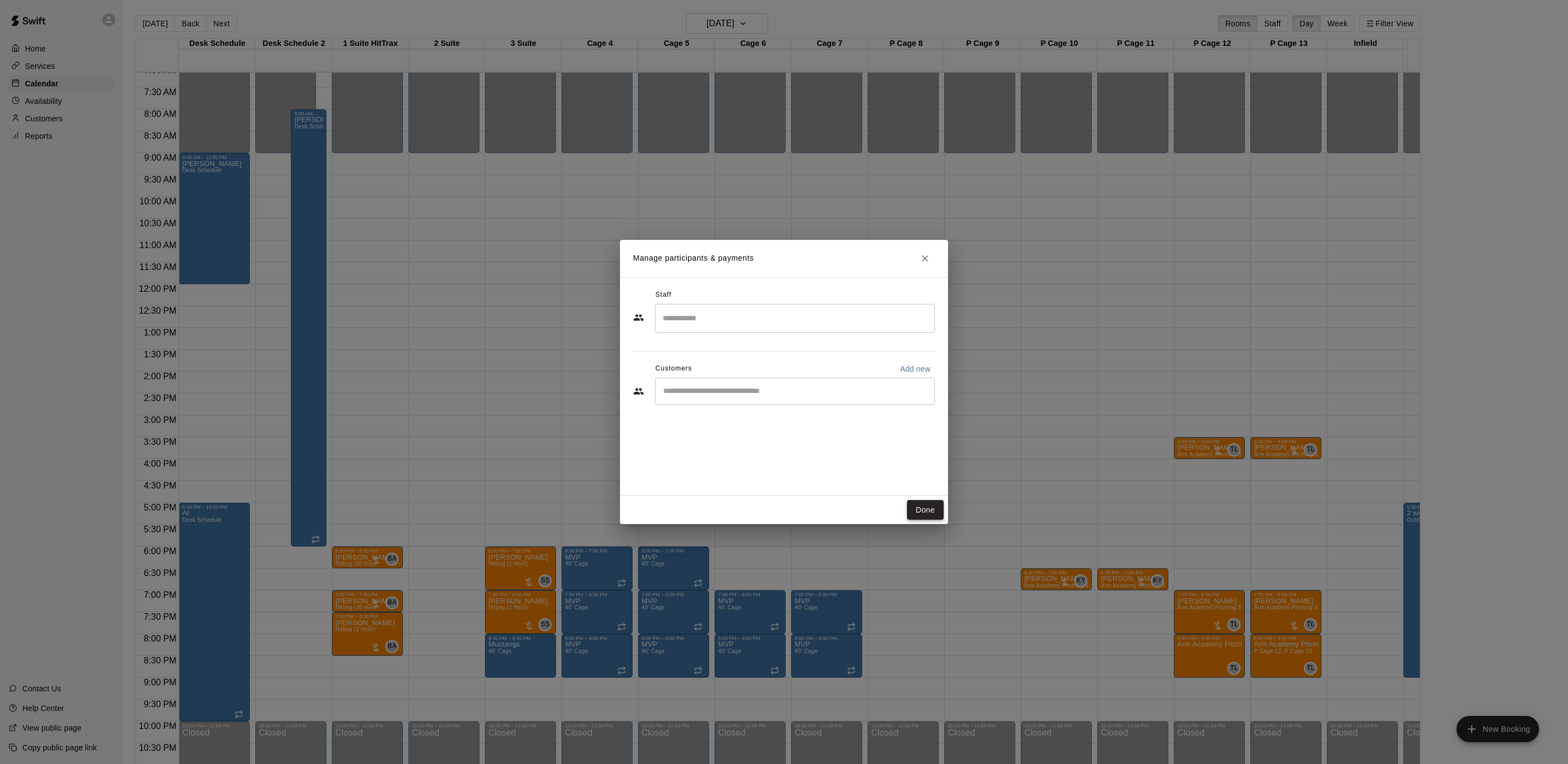
click at [919, 509] on button "Done" at bounding box center [925, 510] width 36 height 21
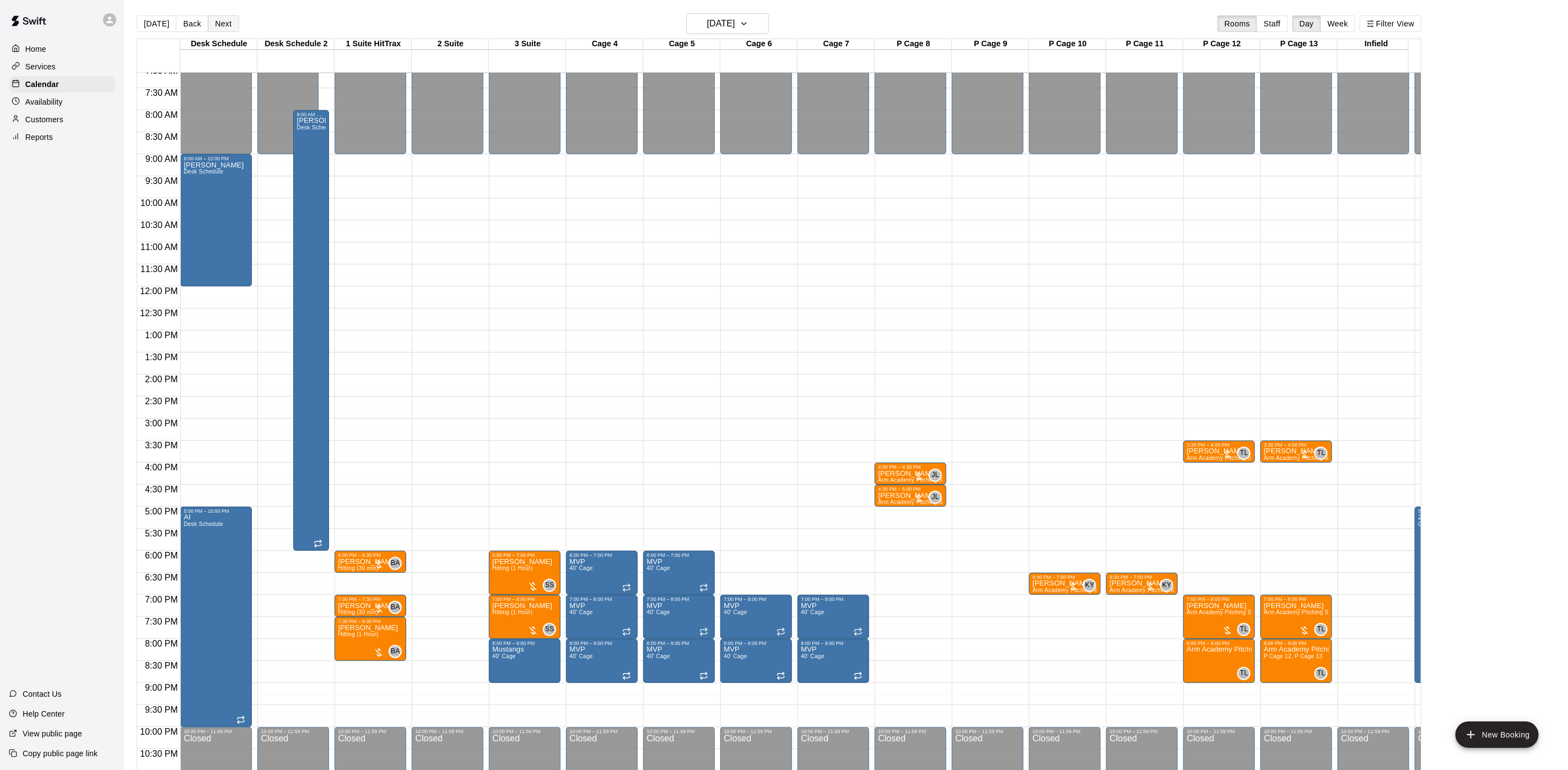
click at [227, 20] on button "Next" at bounding box center [222, 24] width 31 height 17
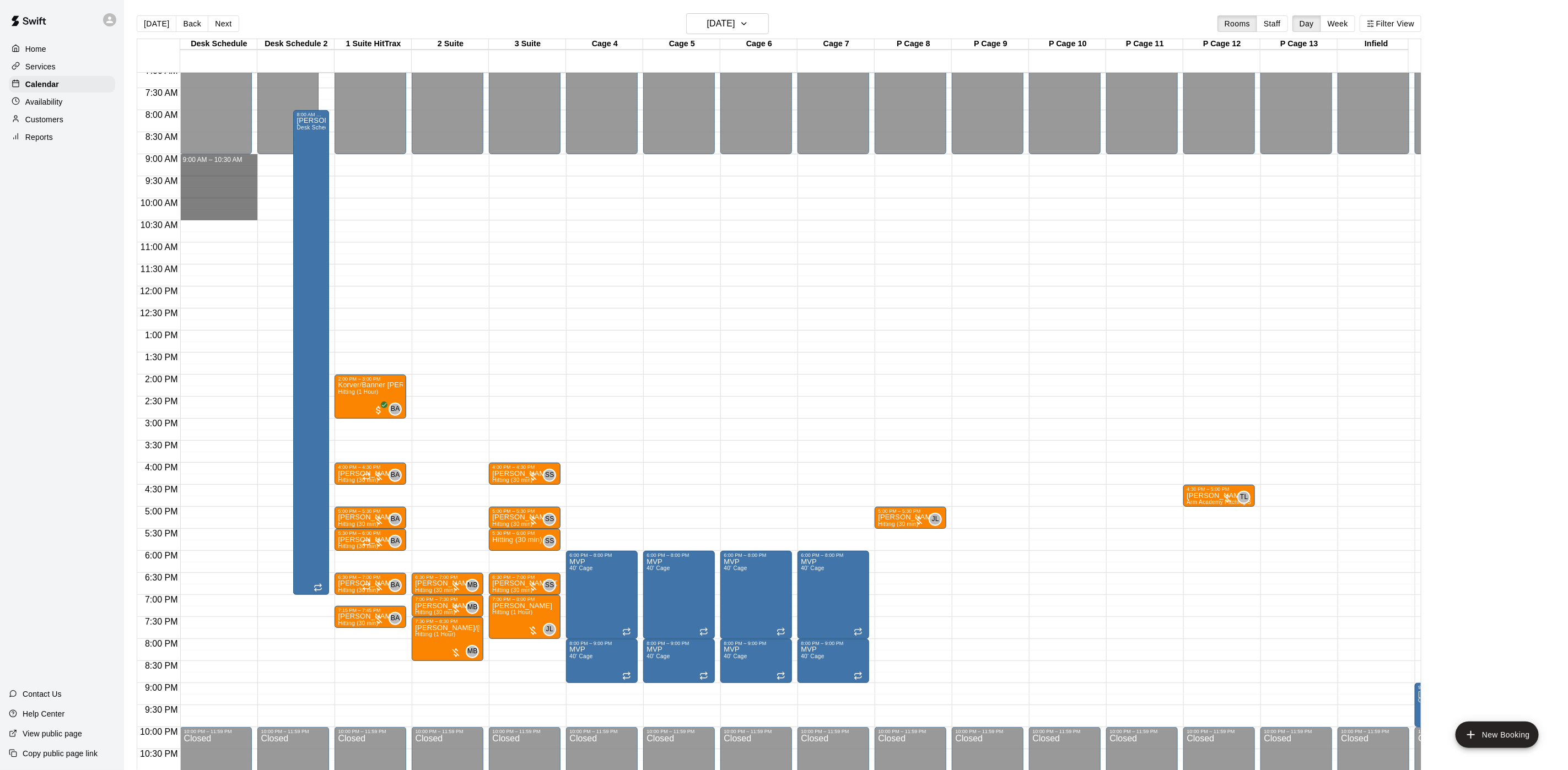
drag, startPoint x: 196, startPoint y: 162, endPoint x: 203, endPoint y: 217, distance: 55.4
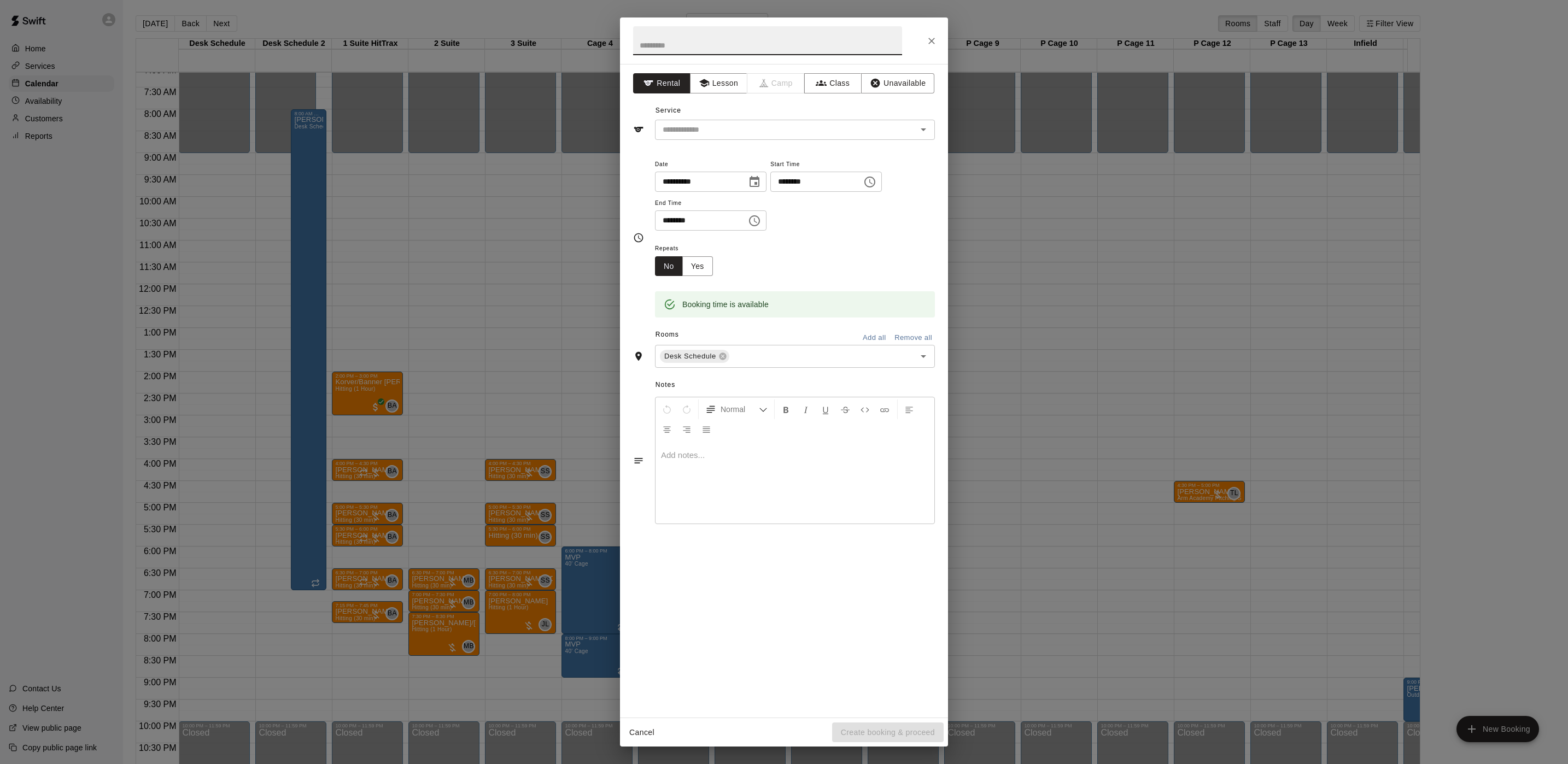
click at [672, 222] on input "********" at bounding box center [698, 220] width 84 height 21
type input "********"
click at [681, 124] on input "text" at bounding box center [779, 130] width 241 height 14
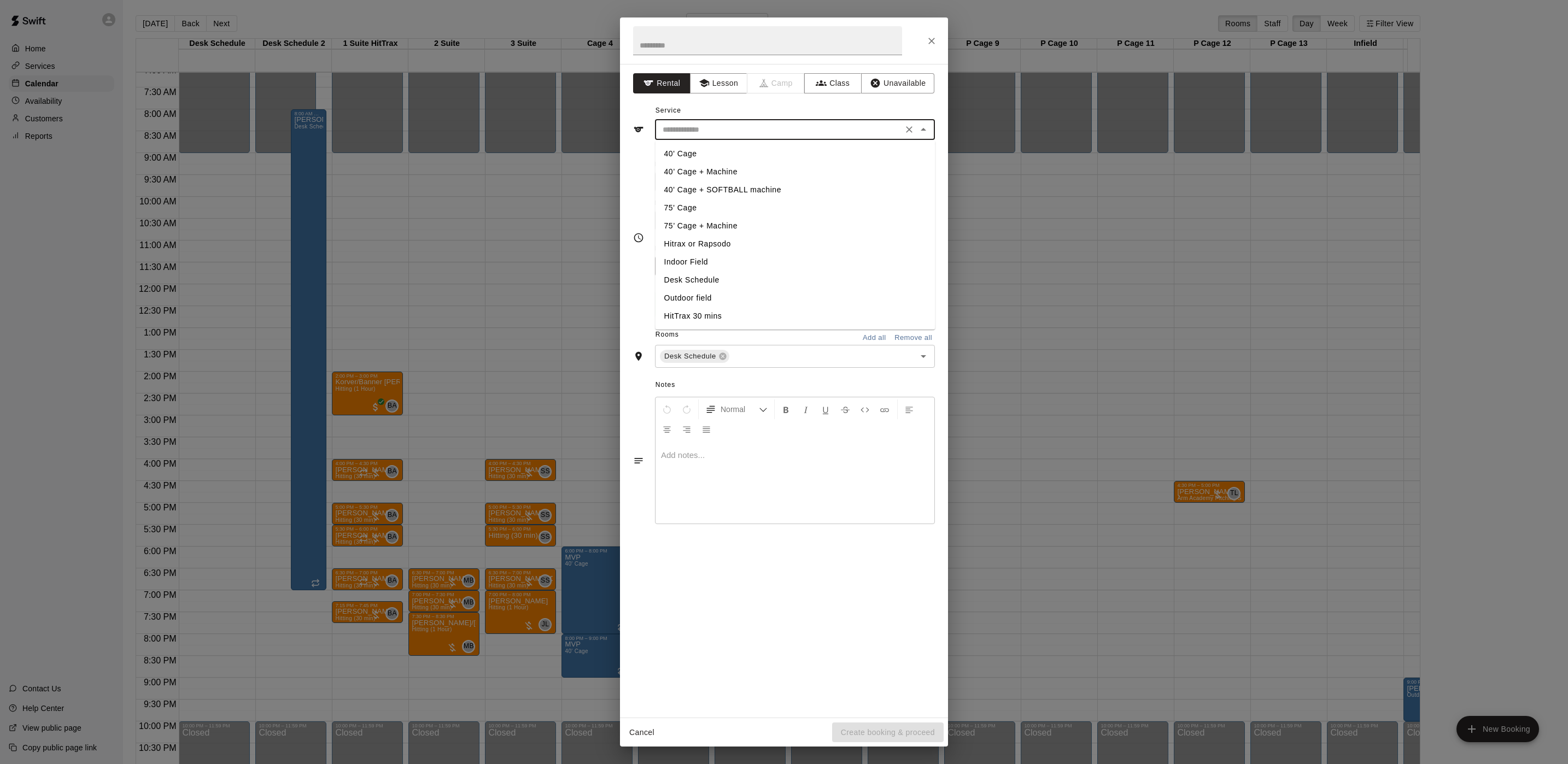
click at [681, 284] on li "Desk Schedule" at bounding box center [796, 280] width 280 height 18
type input "**********"
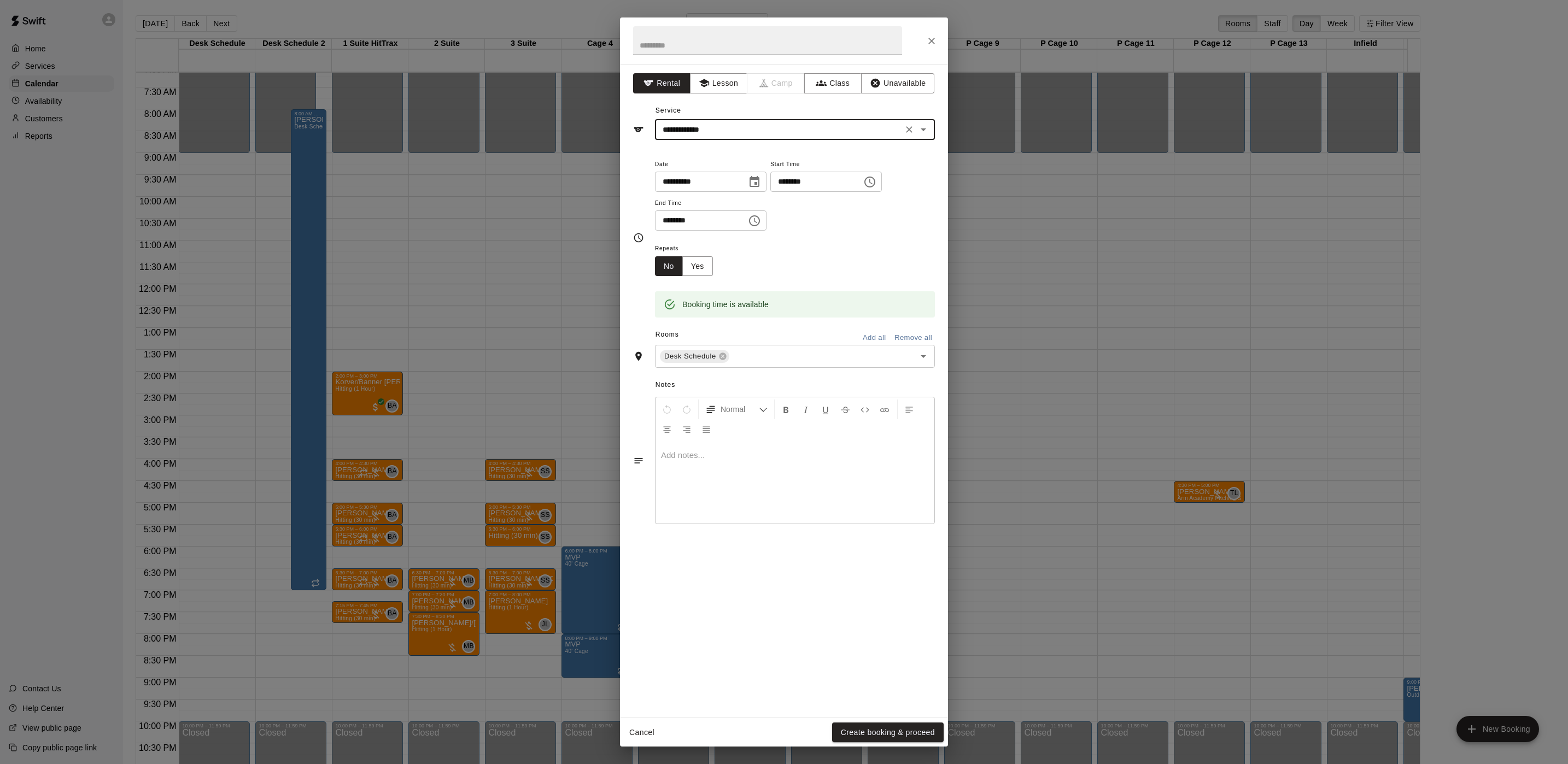
click at [690, 29] on input "text" at bounding box center [767, 41] width 270 height 29
type input "******"
click at [912, 730] on button "Create booking & proceed" at bounding box center [888, 733] width 112 height 21
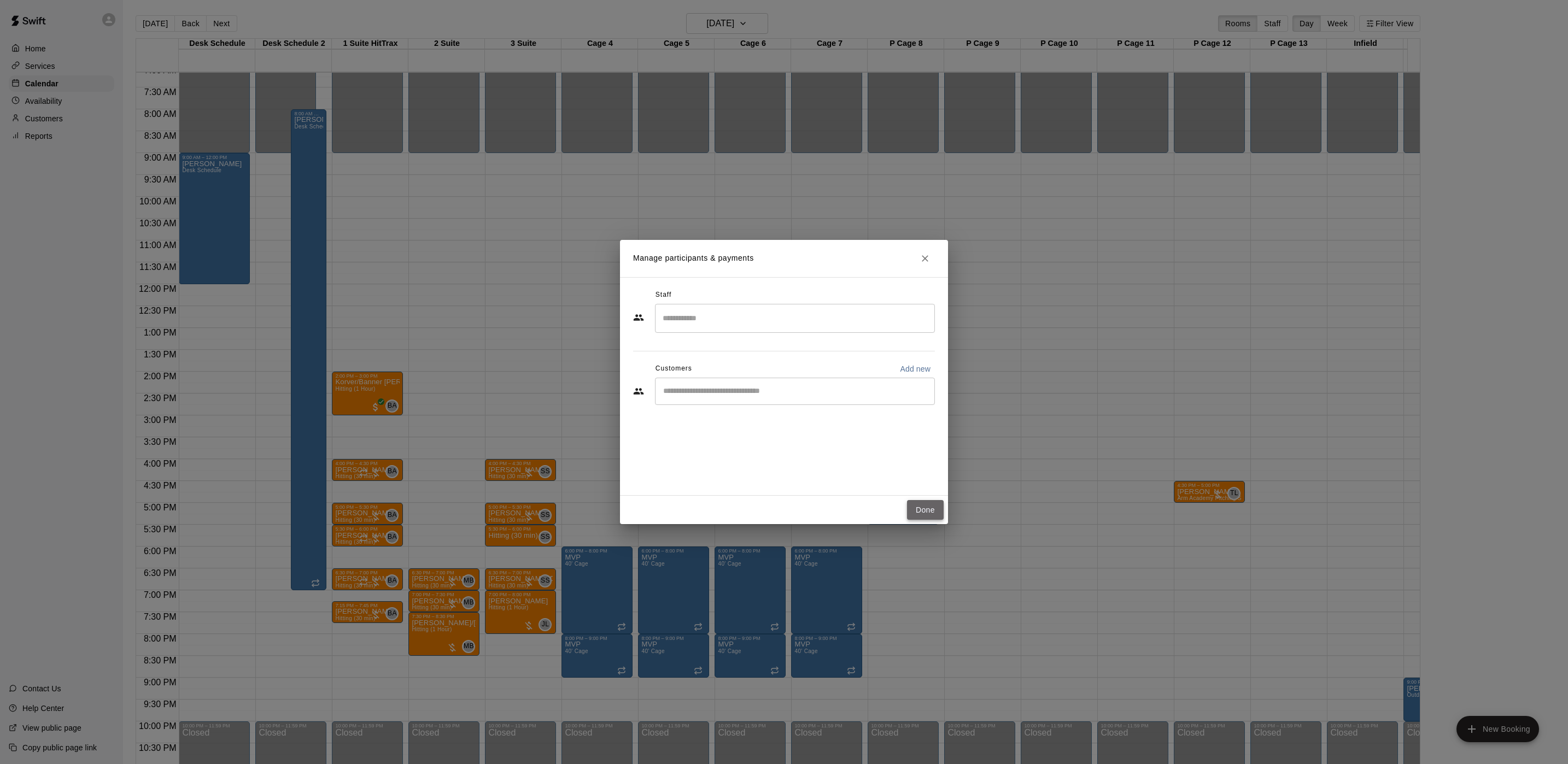
click at [932, 501] on button "Done" at bounding box center [925, 510] width 36 height 21
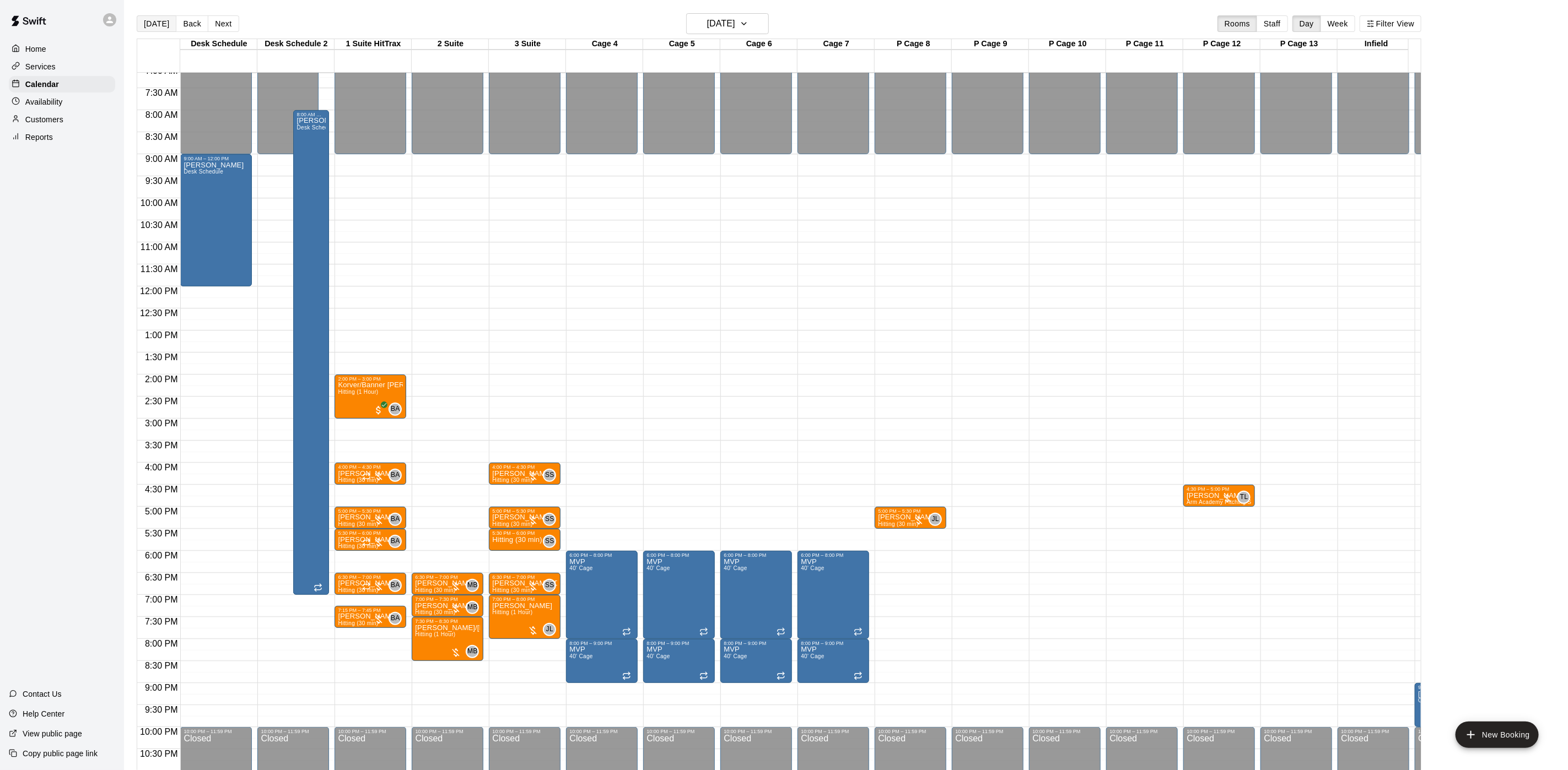
click at [150, 16] on button "[DATE]" at bounding box center [156, 24] width 39 height 17
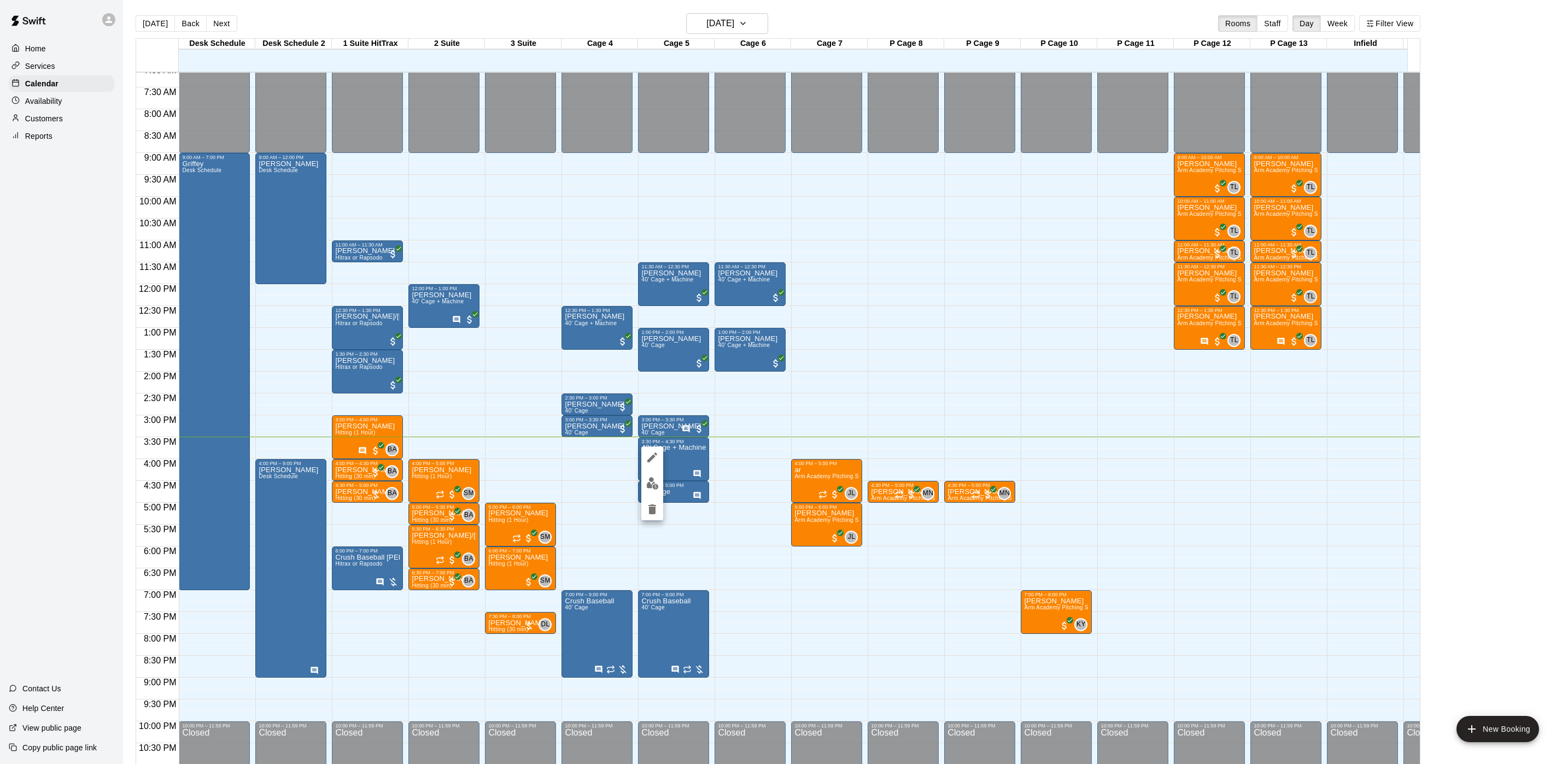
click at [652, 482] on img "edit" at bounding box center [653, 483] width 13 height 13
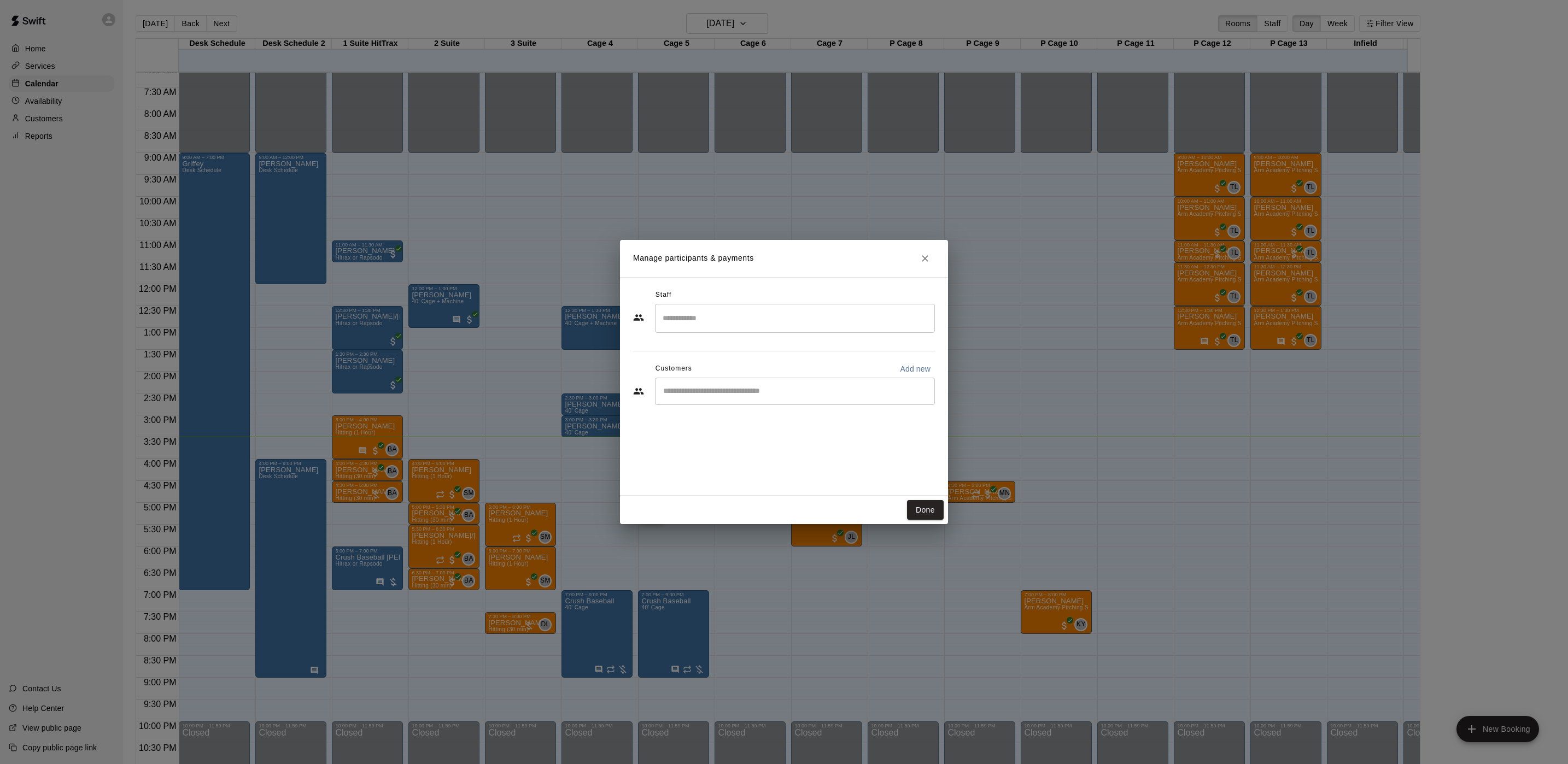
click at [925, 361] on button "Add new" at bounding box center [915, 369] width 39 height 18
select select "**"
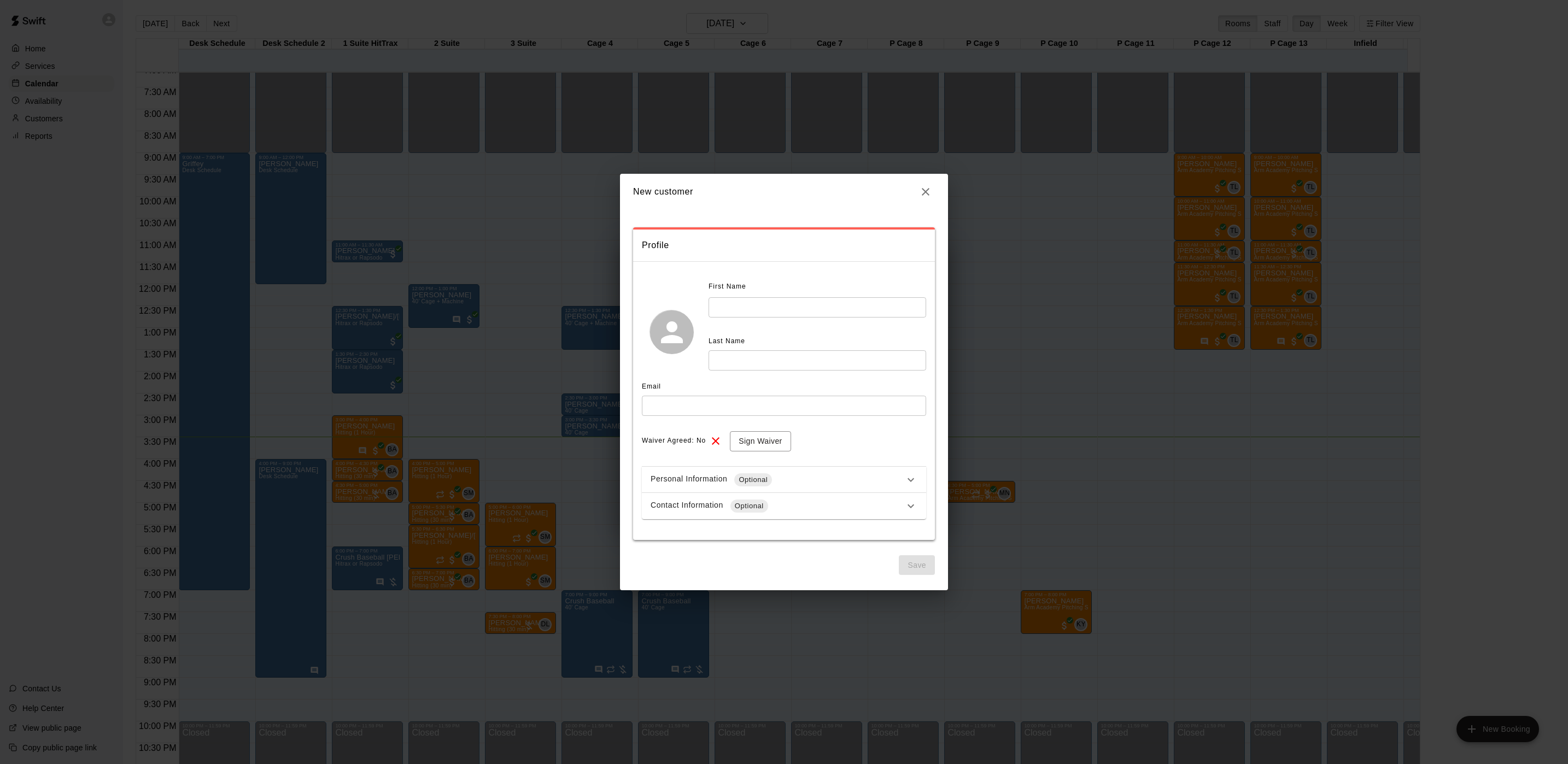
click at [745, 308] on input "text" at bounding box center [817, 308] width 218 height 21
type input "*******"
drag, startPoint x: 766, startPoint y: 303, endPoint x: 766, endPoint y: 312, distance: 9.0
click at [766, 312] on input "text" at bounding box center [817, 308] width 218 height 21
type input "*******"
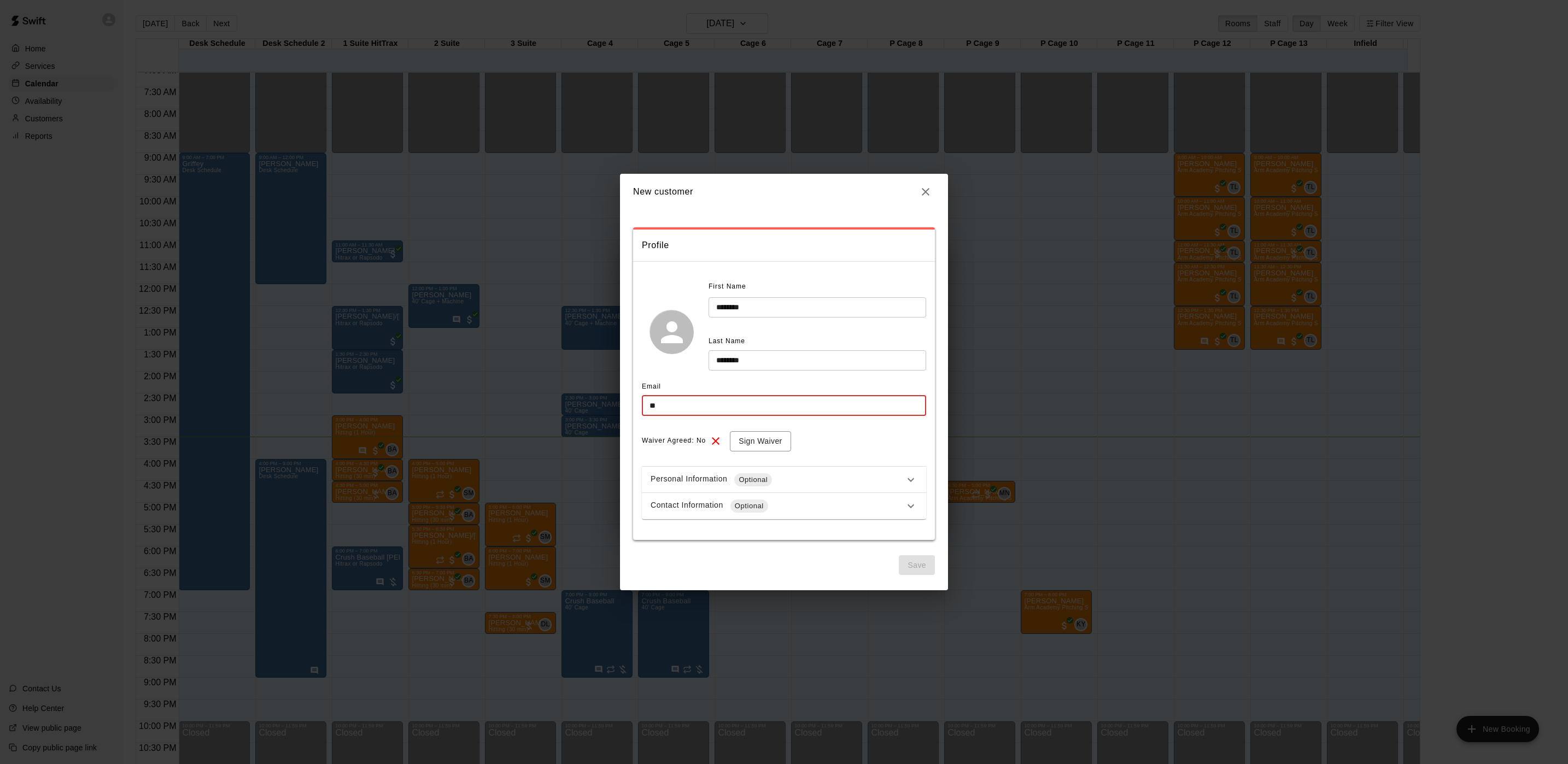
type input "*"
type input "**********"
click at [793, 501] on div "Contact Information Optional" at bounding box center [777, 505] width 254 height 13
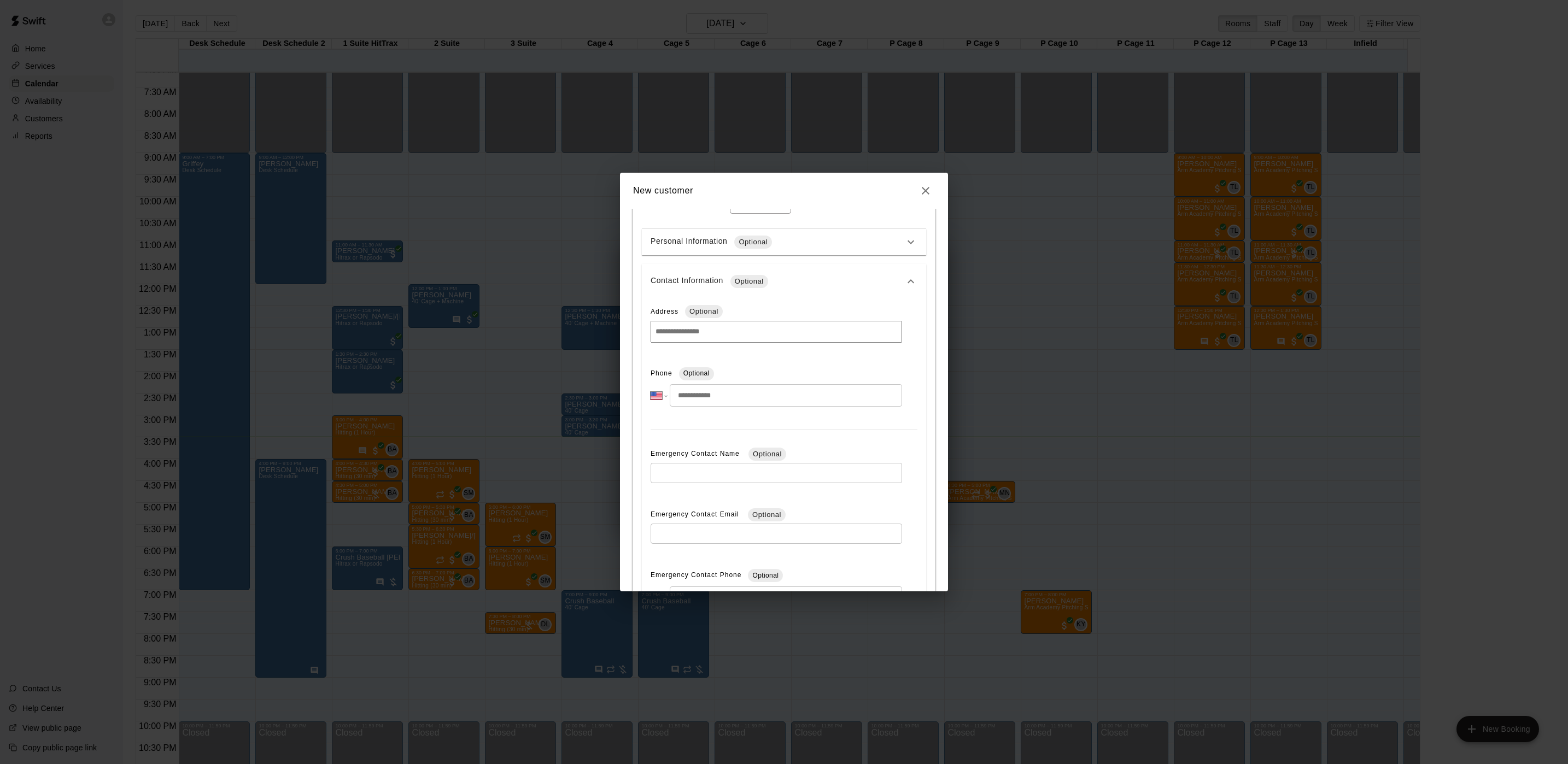
scroll to position [246, 0]
click at [708, 375] on input "tel" at bounding box center [786, 386] width 232 height 23
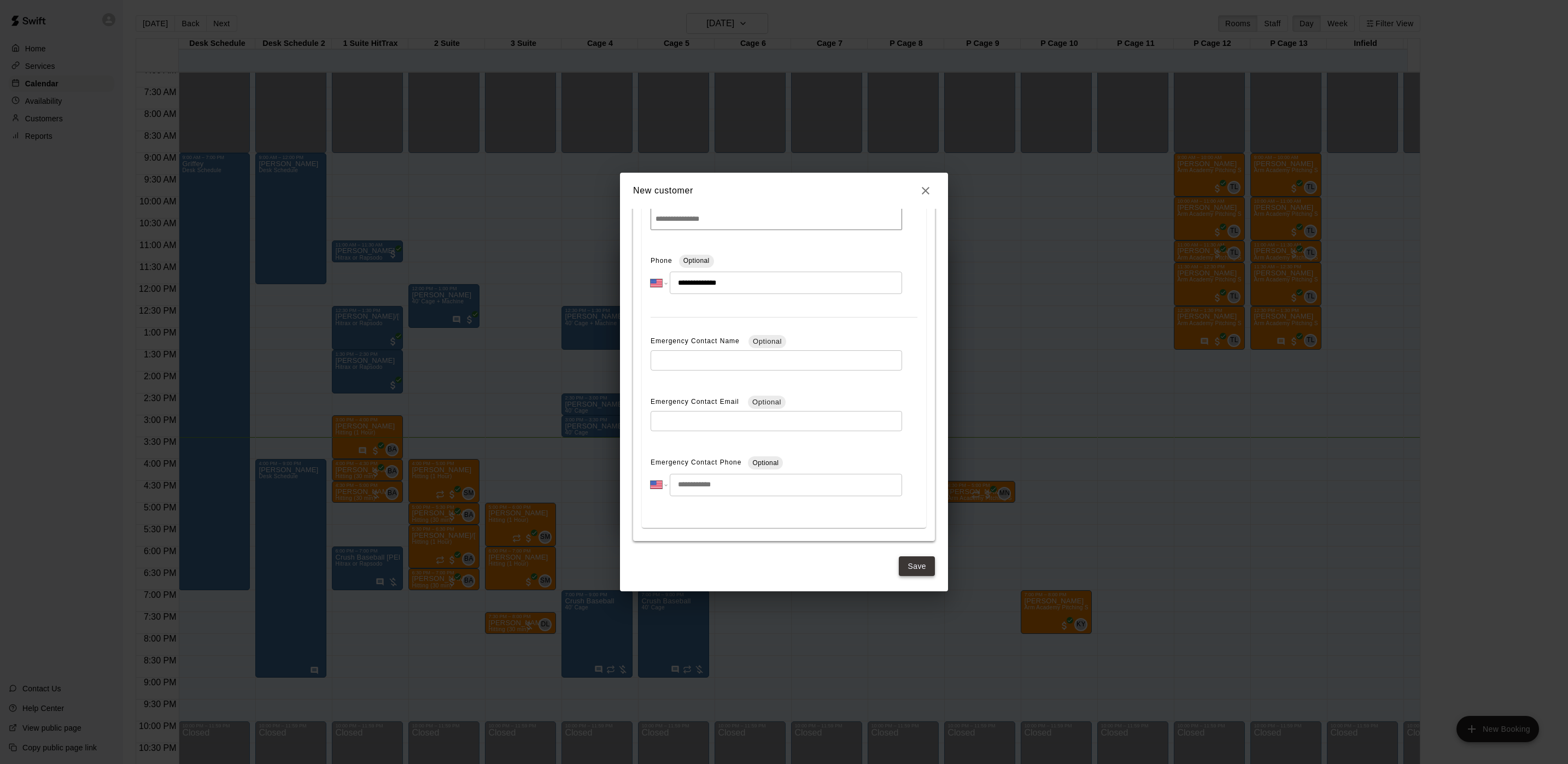
type input "**********"
click at [906, 571] on button "Save" at bounding box center [916, 566] width 36 height 21
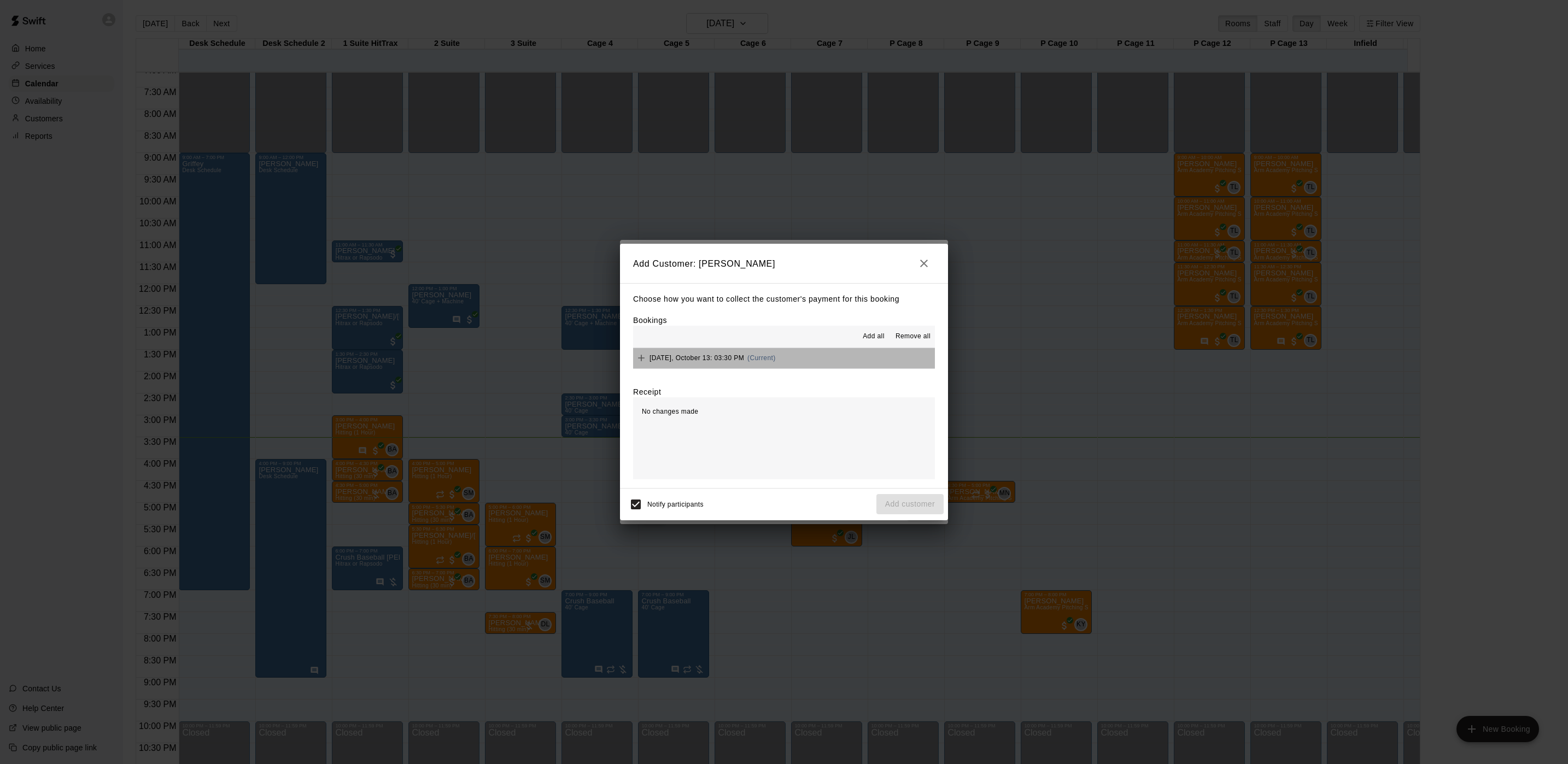
click at [785, 364] on button "[DATE], October 13: 03:30 PM (Current)" at bounding box center [784, 358] width 302 height 21
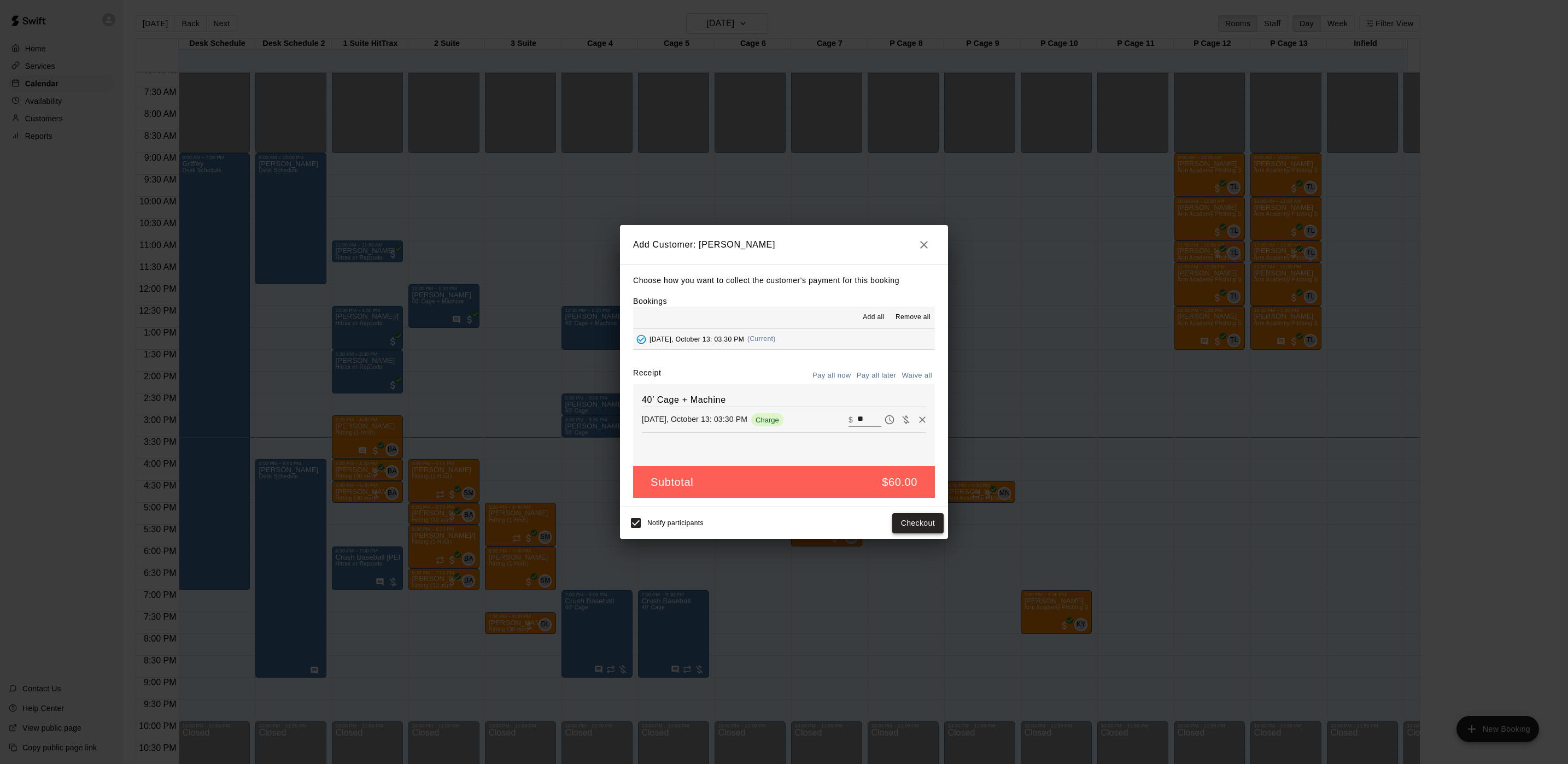
click at [920, 519] on button "Checkout" at bounding box center [918, 523] width 51 height 21
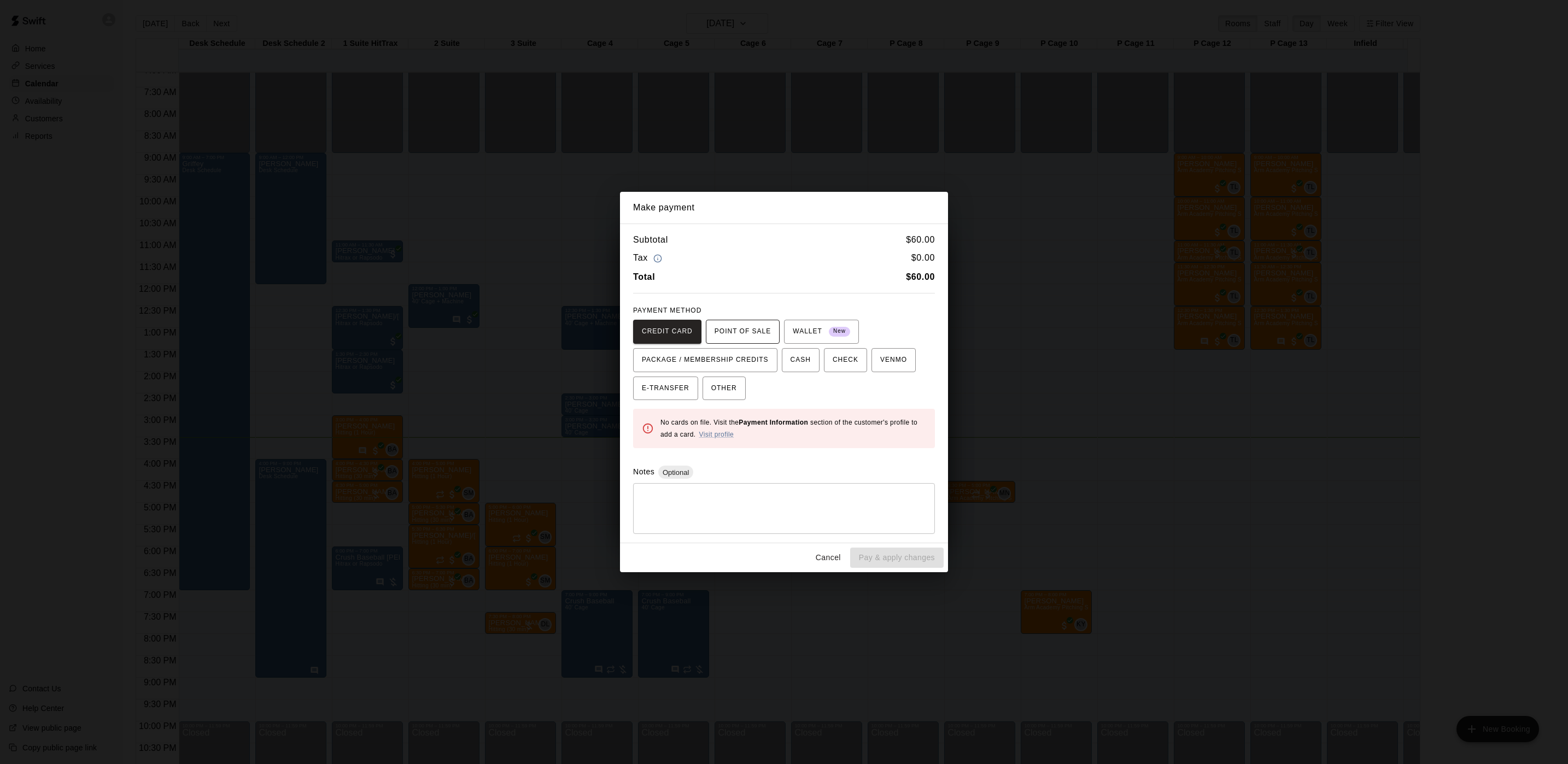
click at [757, 337] on span "POINT OF SALE" at bounding box center [742, 332] width 56 height 18
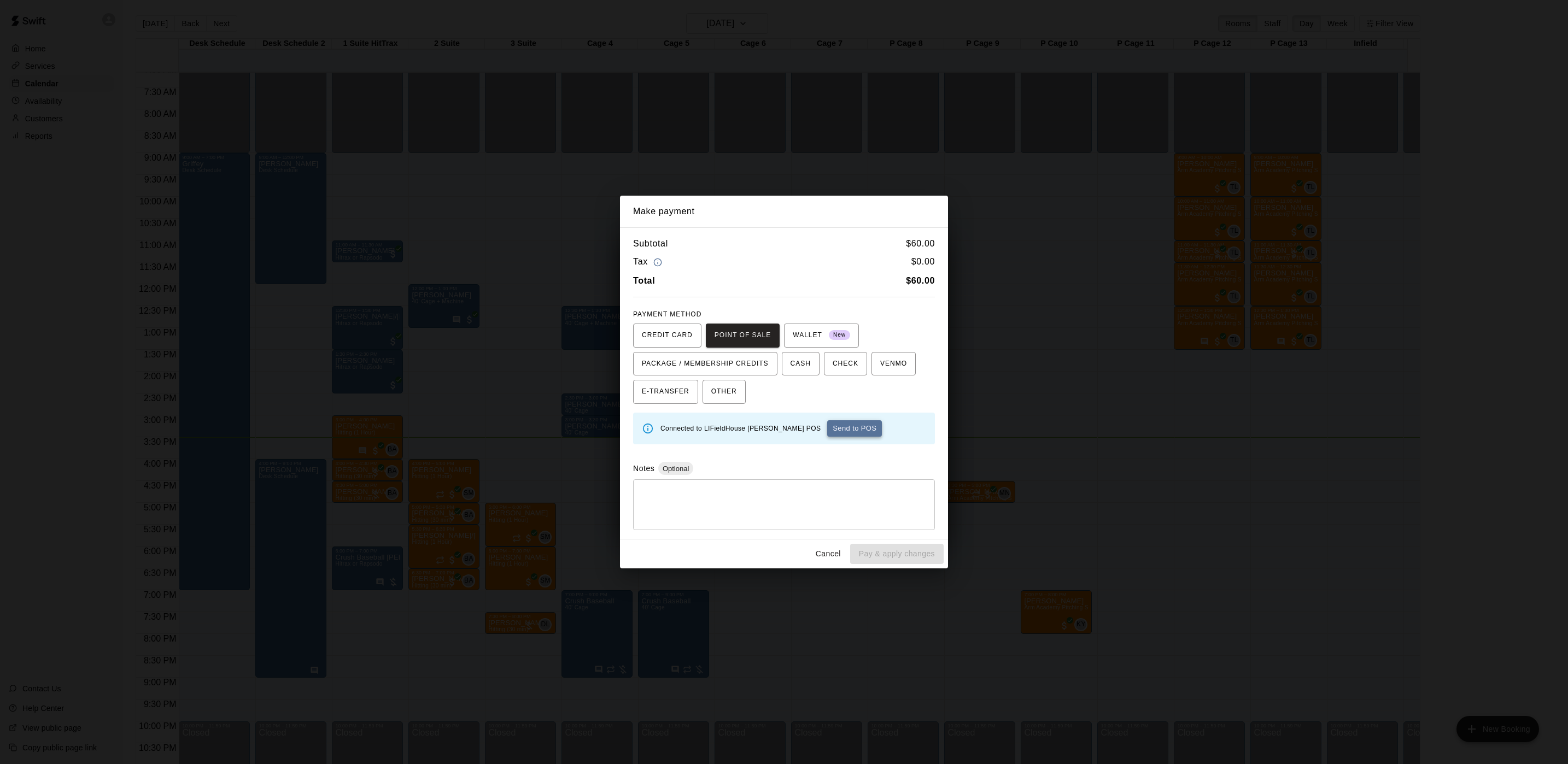
click at [827, 426] on button "Send to POS" at bounding box center [855, 428] width 55 height 17
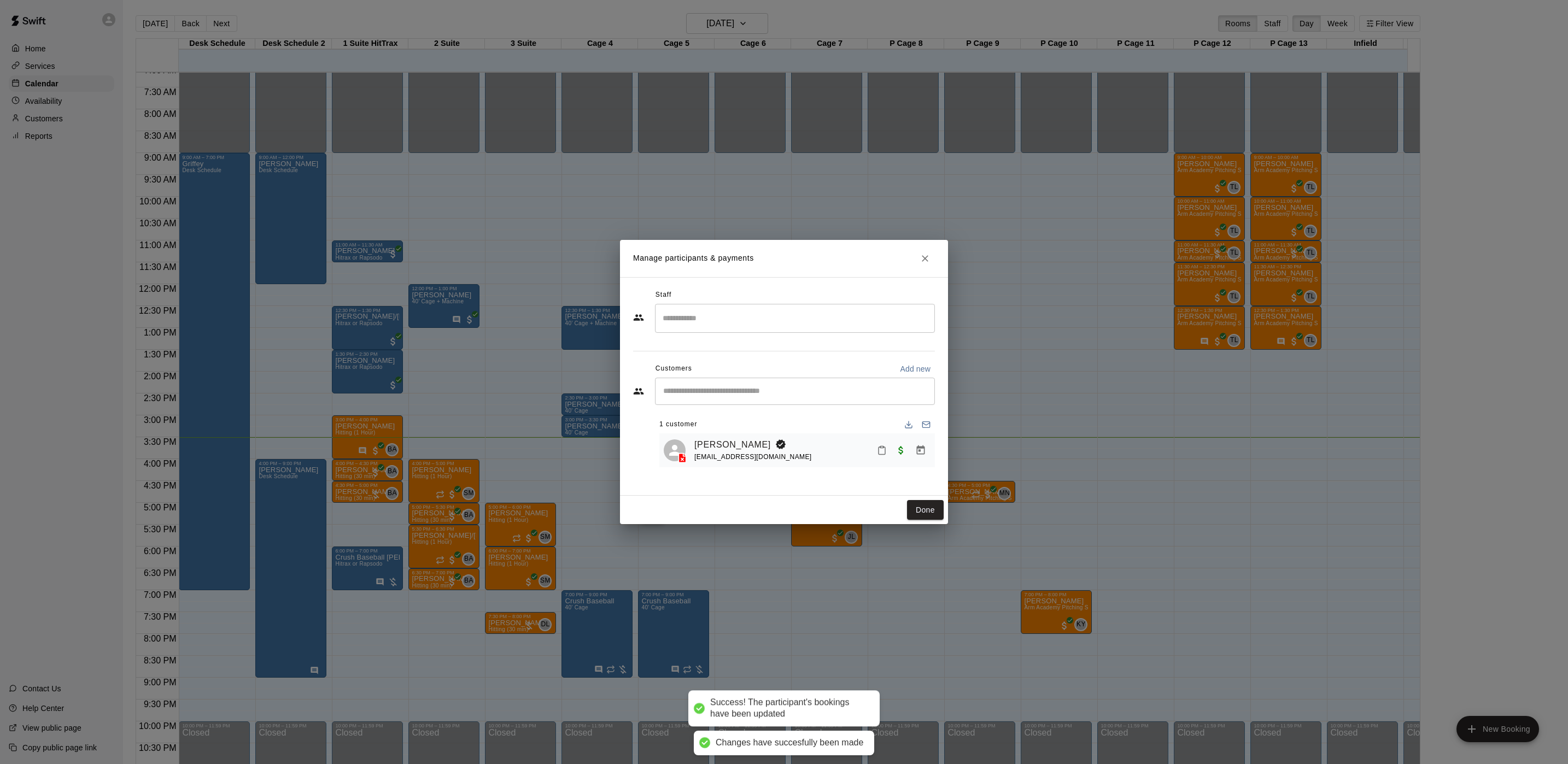
click at [908, 498] on div "Done" at bounding box center [784, 510] width 328 height 29
click at [920, 505] on button "Done" at bounding box center [925, 510] width 36 height 21
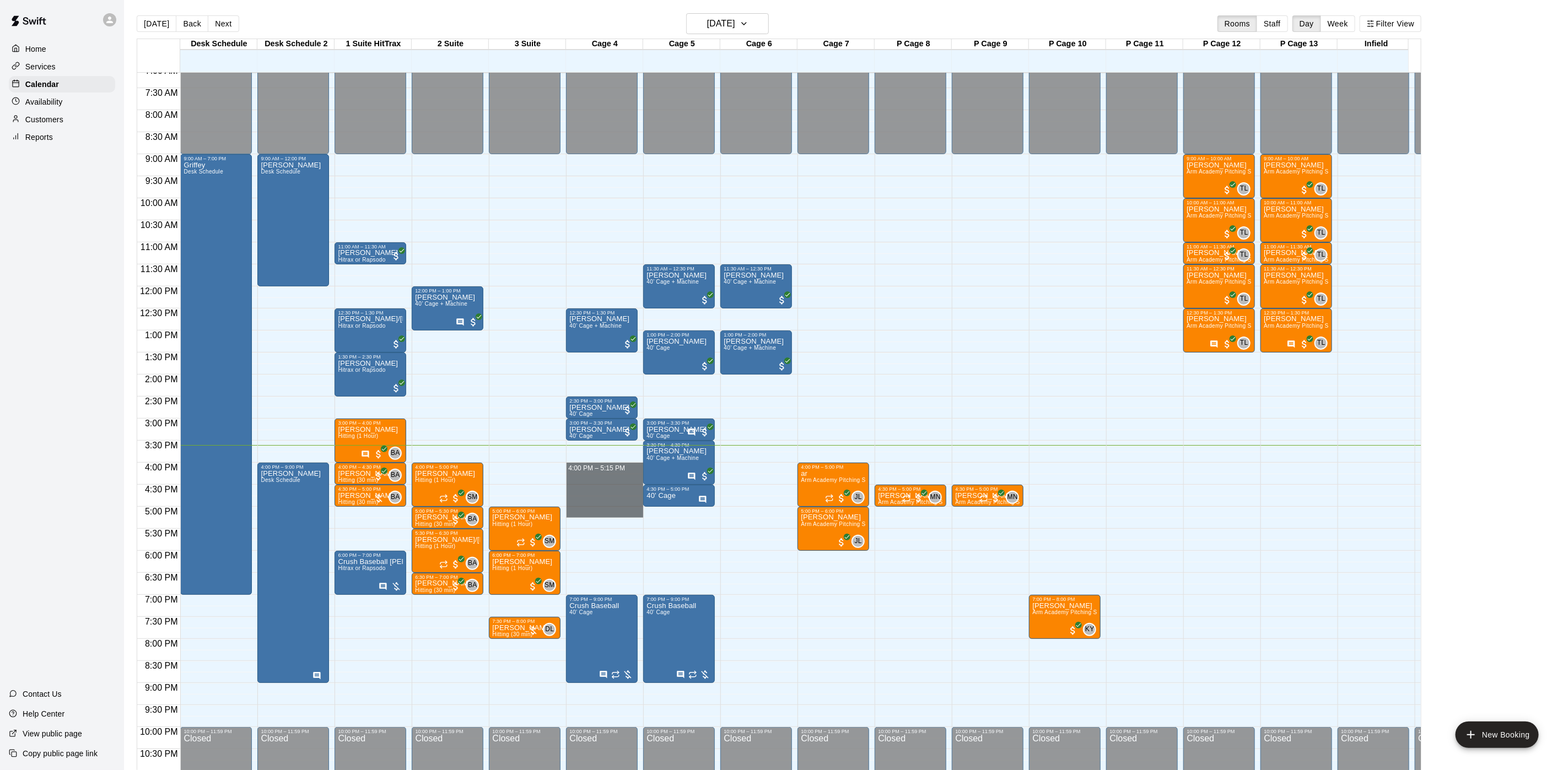
drag, startPoint x: 593, startPoint y: 472, endPoint x: 599, endPoint y: 510, distance: 38.5
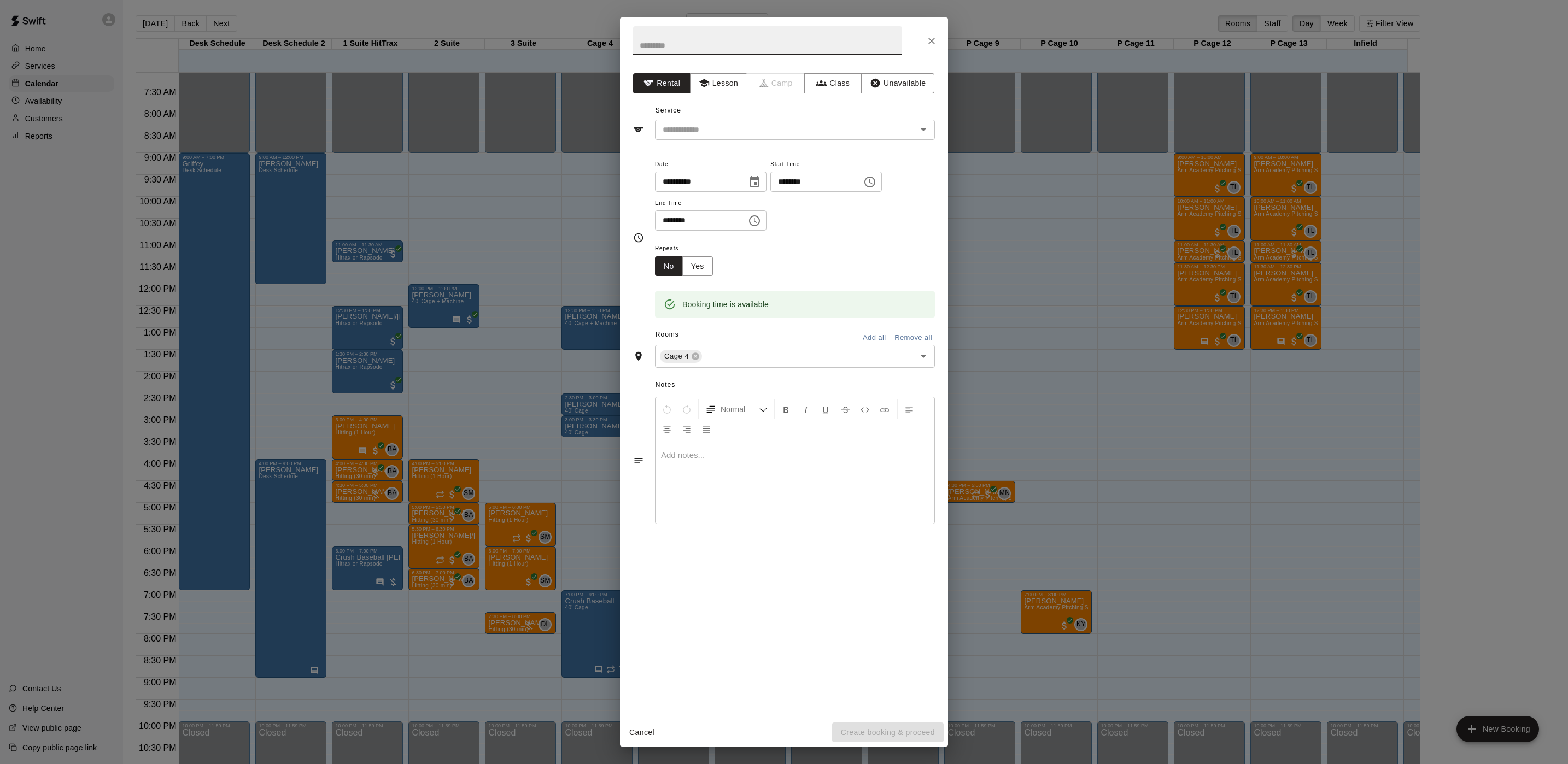
click at [681, 230] on input "********" at bounding box center [698, 220] width 84 height 21
type input "********"
click at [652, 133] on div "​" at bounding box center [784, 129] width 302 height 21
click at [725, 129] on input "text" at bounding box center [779, 130] width 241 height 14
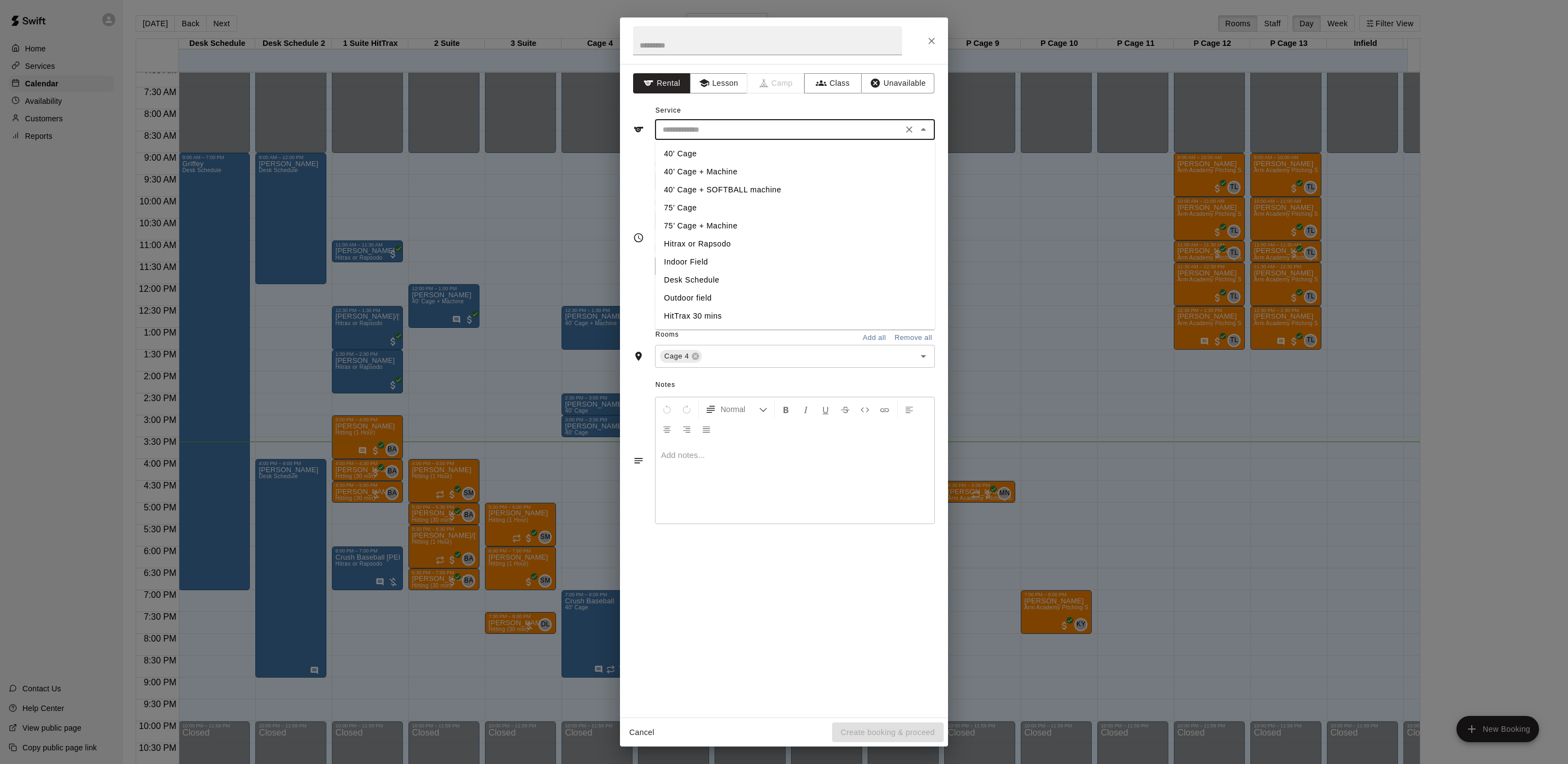
click at [700, 166] on li "40’ Cage + Machine" at bounding box center [796, 171] width 280 height 18
type input "**********"
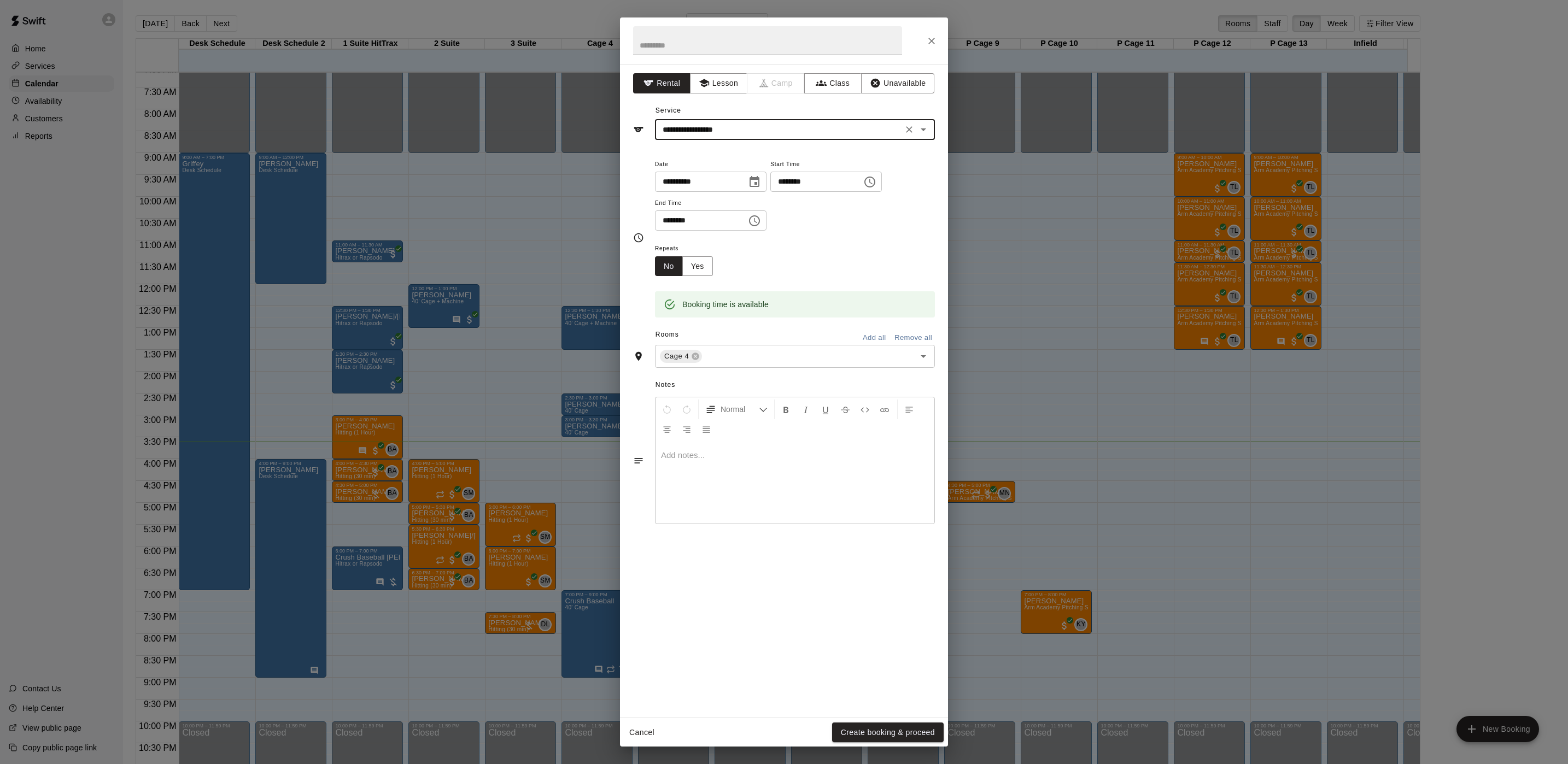
click at [808, 184] on input "********" at bounding box center [812, 181] width 84 height 21
click at [653, 225] on div "**********" at bounding box center [784, 238] width 302 height 161
click at [665, 224] on input "********" at bounding box center [698, 220] width 84 height 21
type input "********"
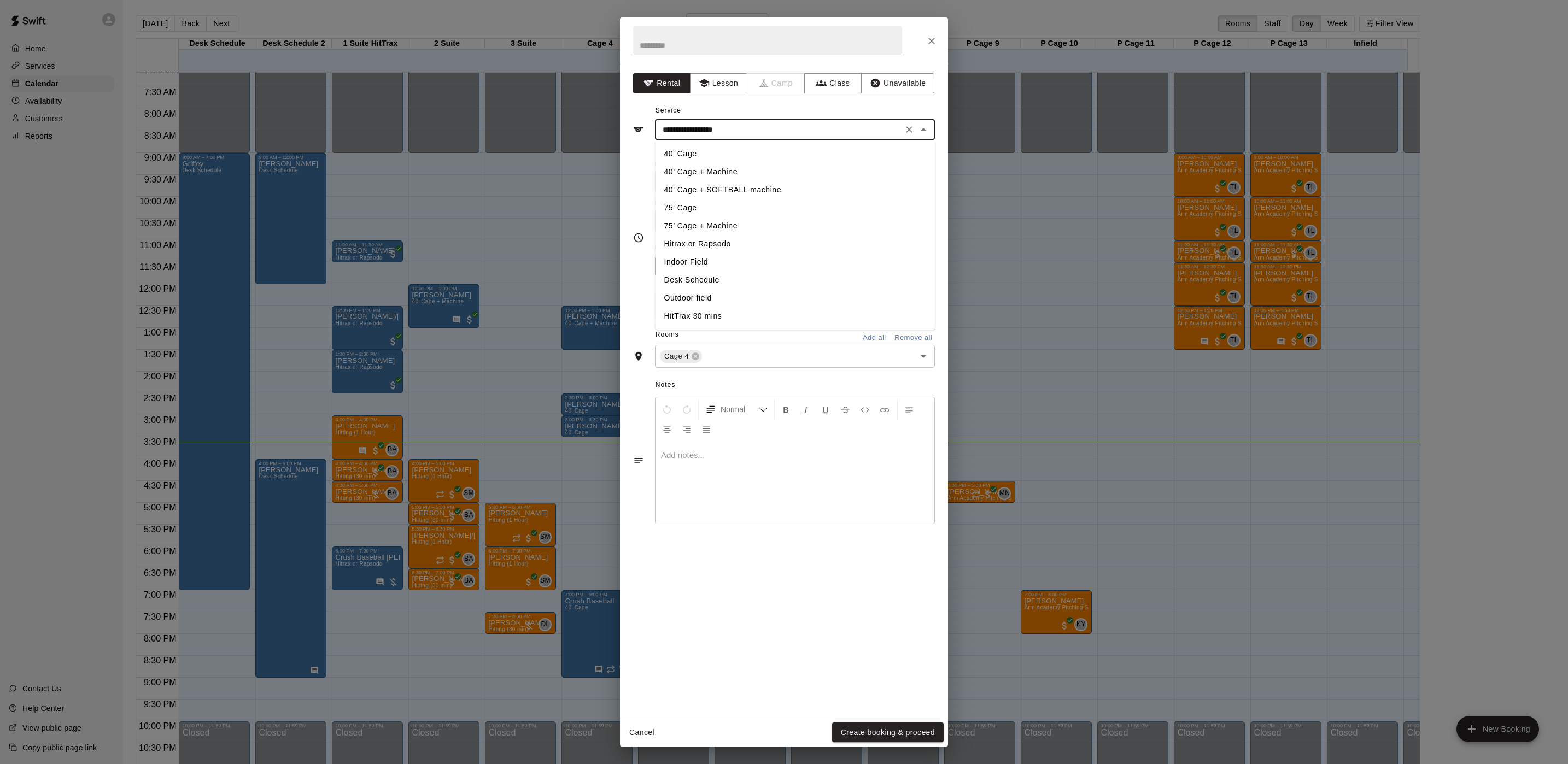
click at [689, 126] on input "**********" at bounding box center [779, 130] width 241 height 14
click at [719, 172] on li "40’ Cage + Machine" at bounding box center [796, 171] width 280 height 18
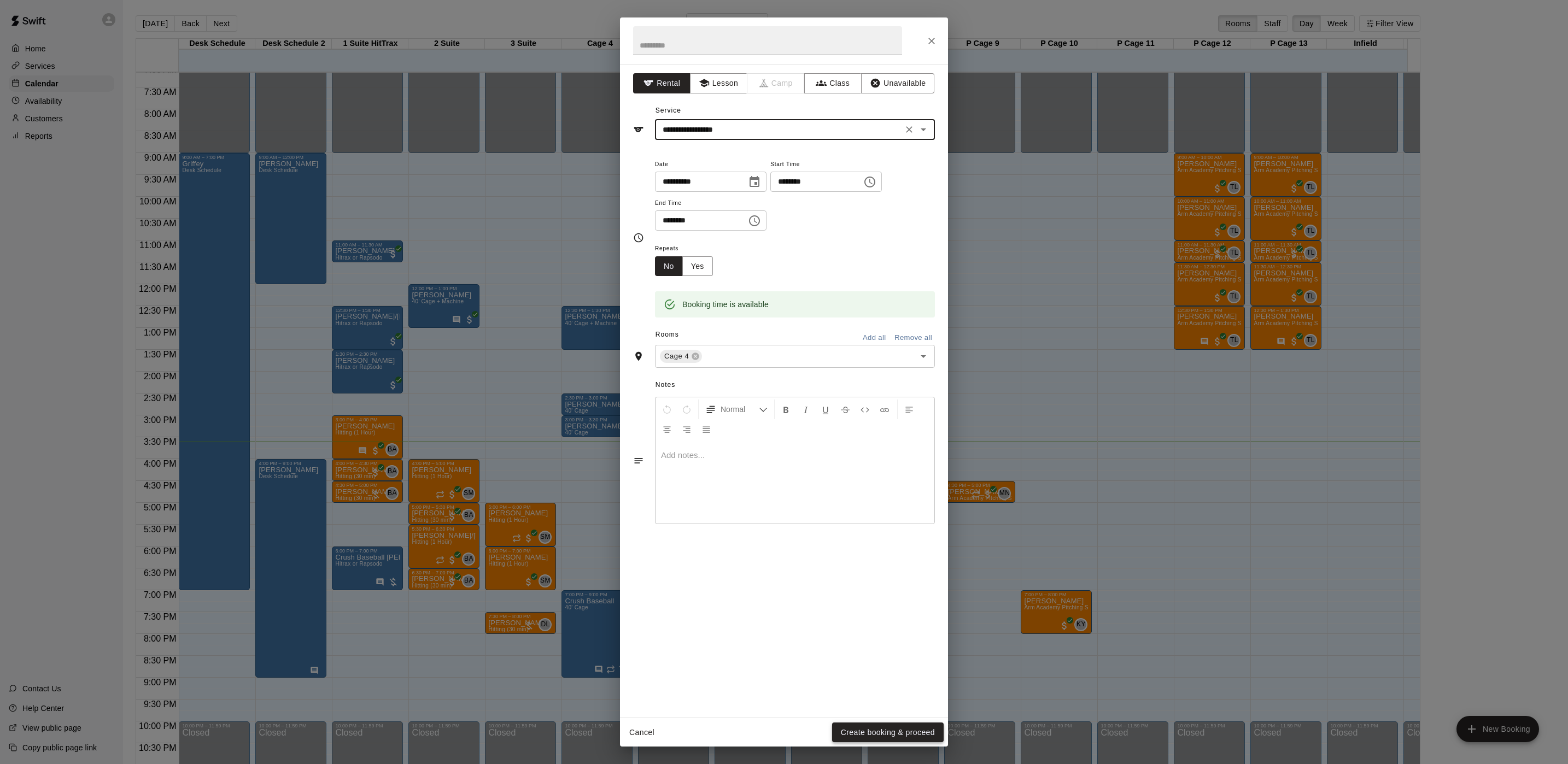
click at [869, 729] on button "Create booking & proceed" at bounding box center [888, 733] width 112 height 21
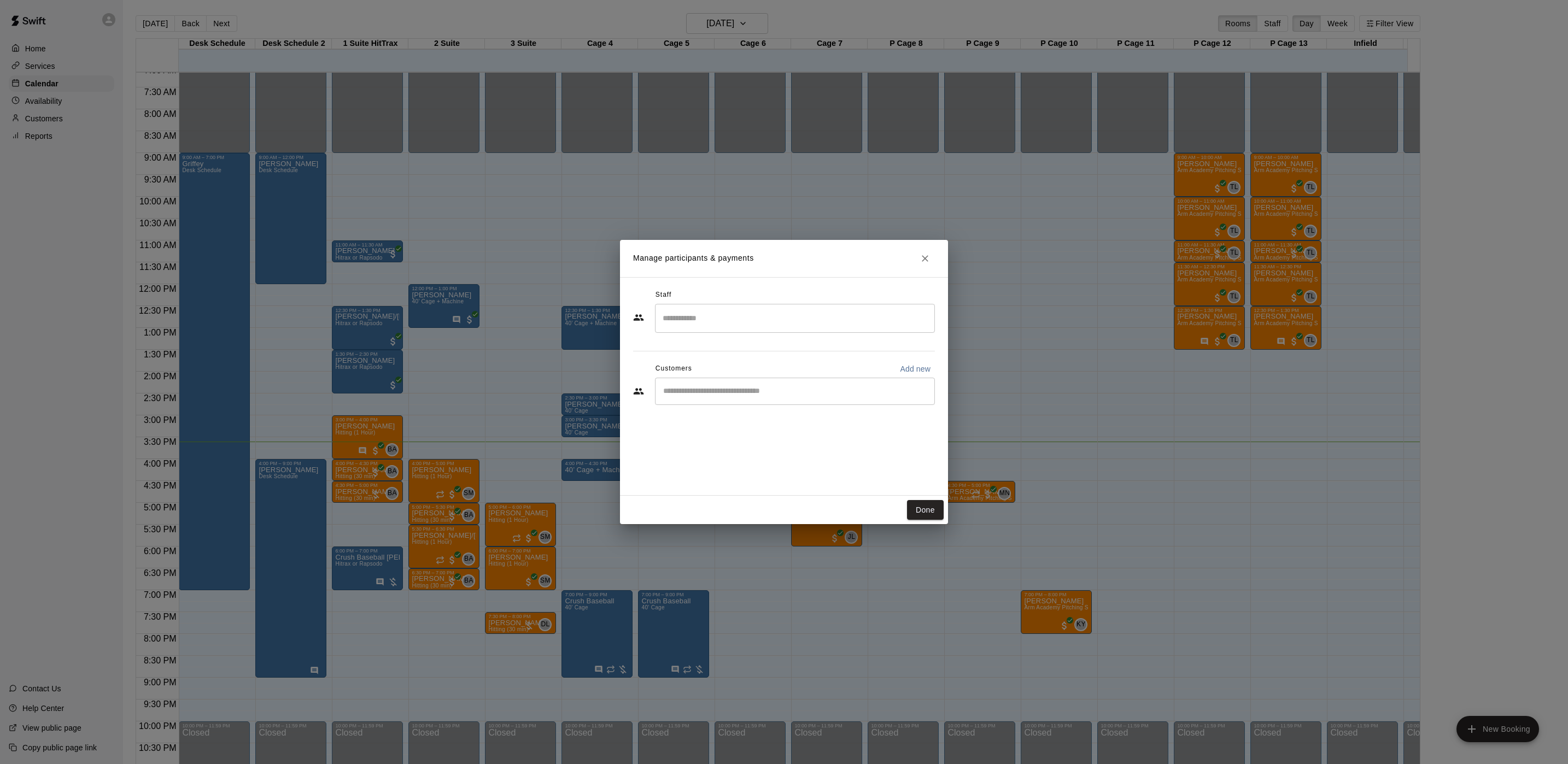
click at [765, 393] on input "Start typing to search customers..." at bounding box center [796, 391] width 270 height 11
type input "****"
click at [927, 507] on button "Done" at bounding box center [925, 510] width 36 height 21
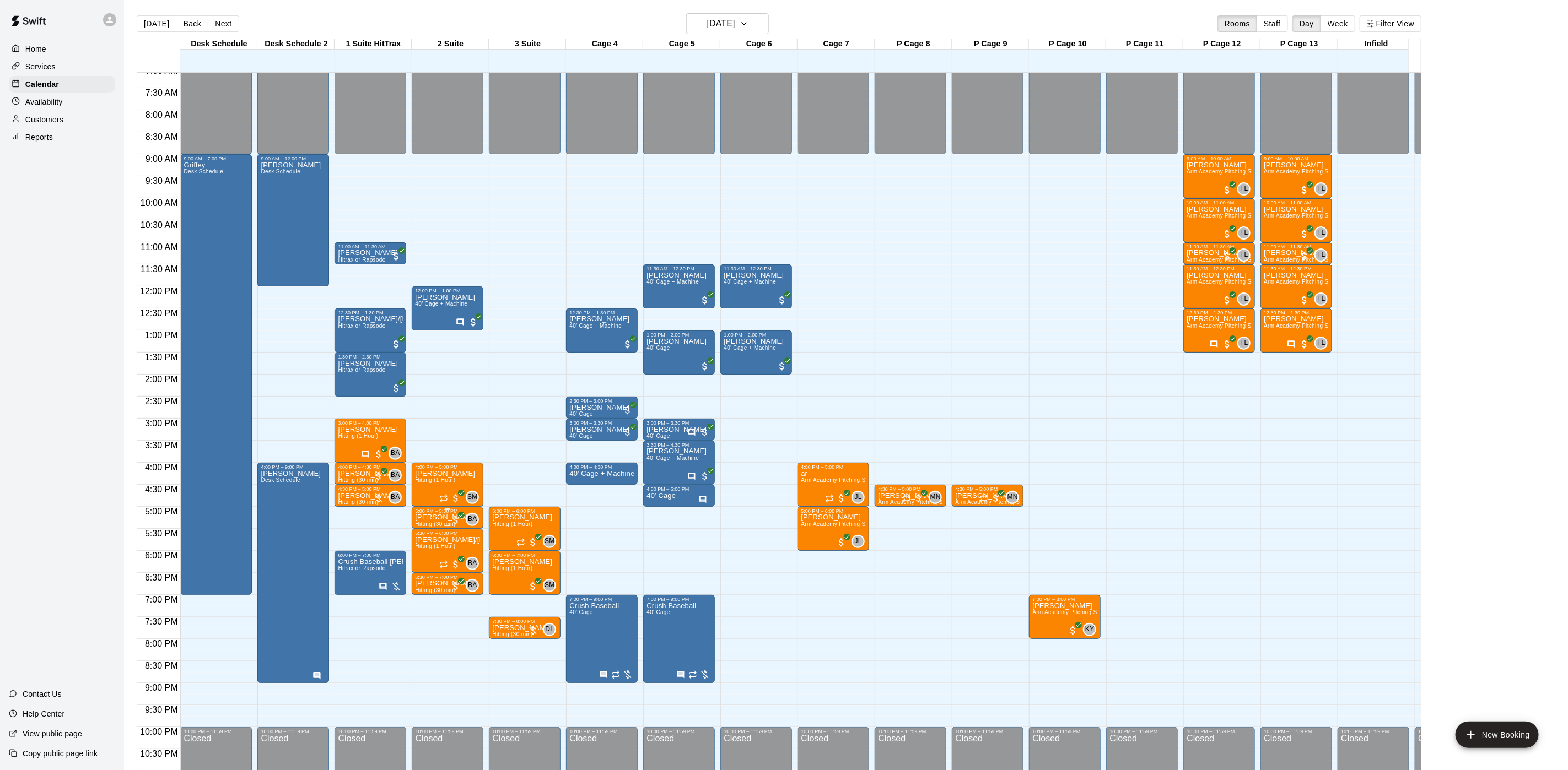
click at [429, 517] on p "[PERSON_NAME]" at bounding box center [444, 517] width 60 height 0
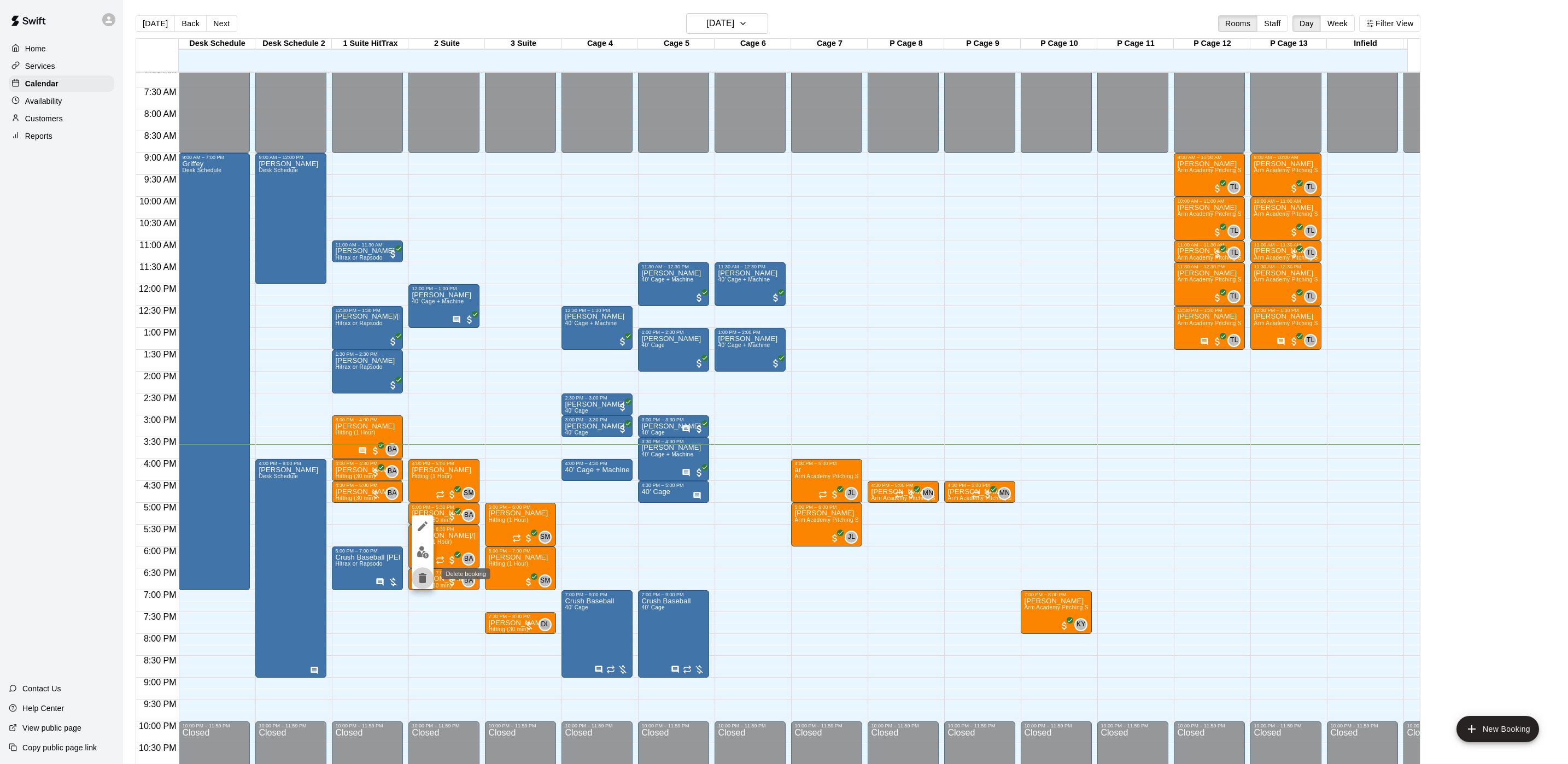
click at [420, 569] on button "delete" at bounding box center [422, 578] width 22 height 22
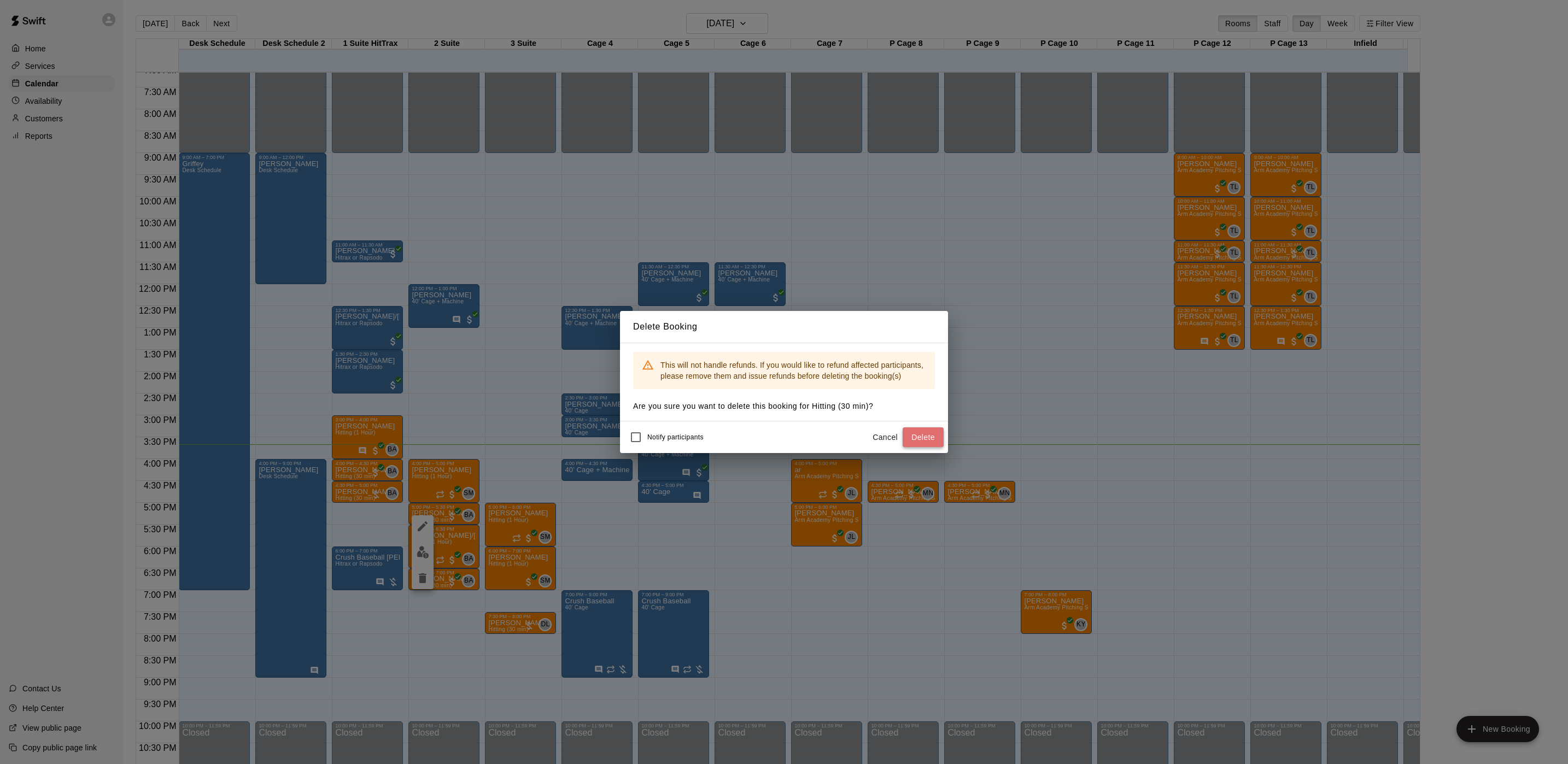
click at [915, 431] on button "Delete" at bounding box center [923, 437] width 41 height 21
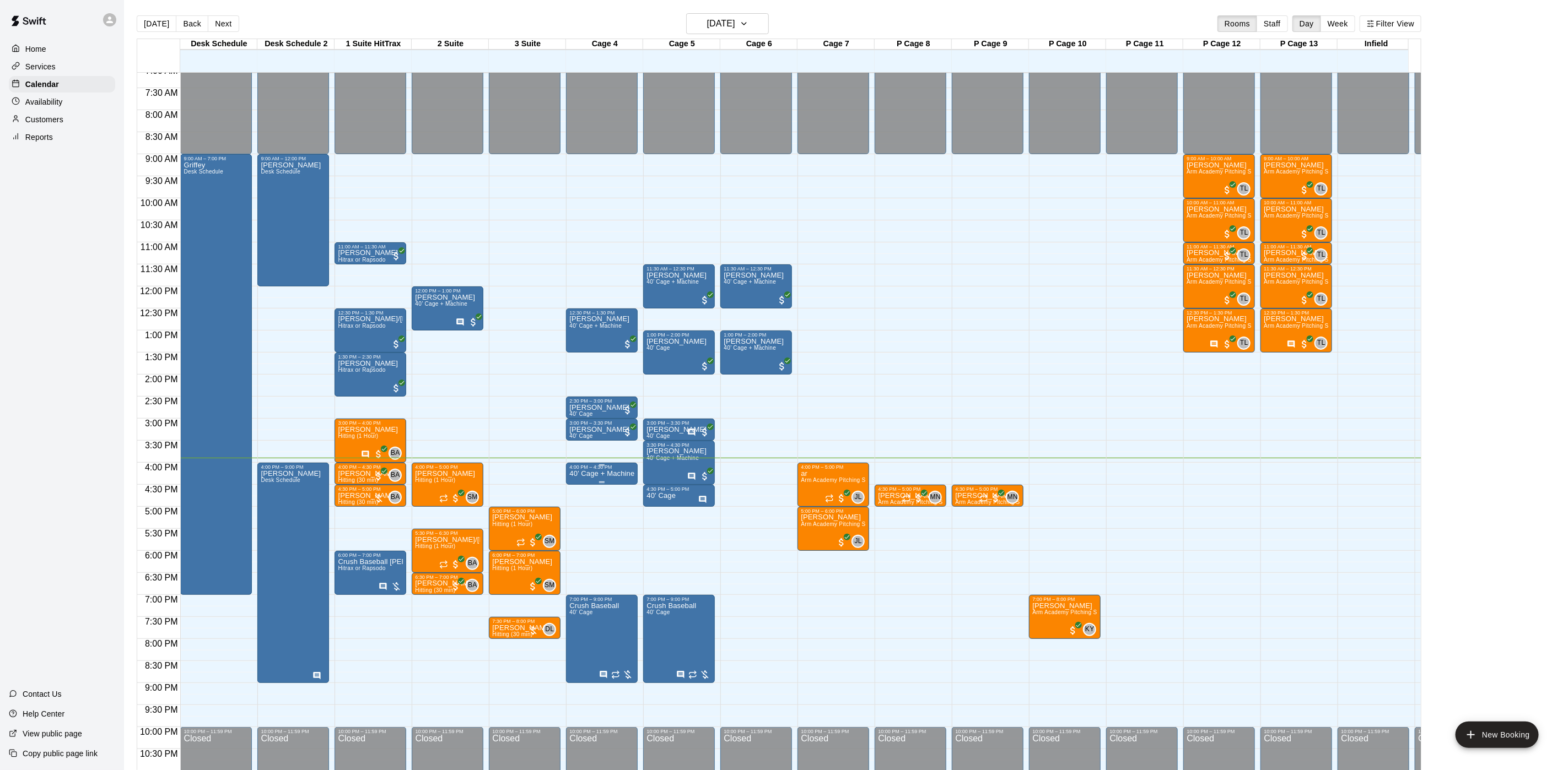
click at [581, 466] on div at bounding box center [601, 465] width 65 height 2
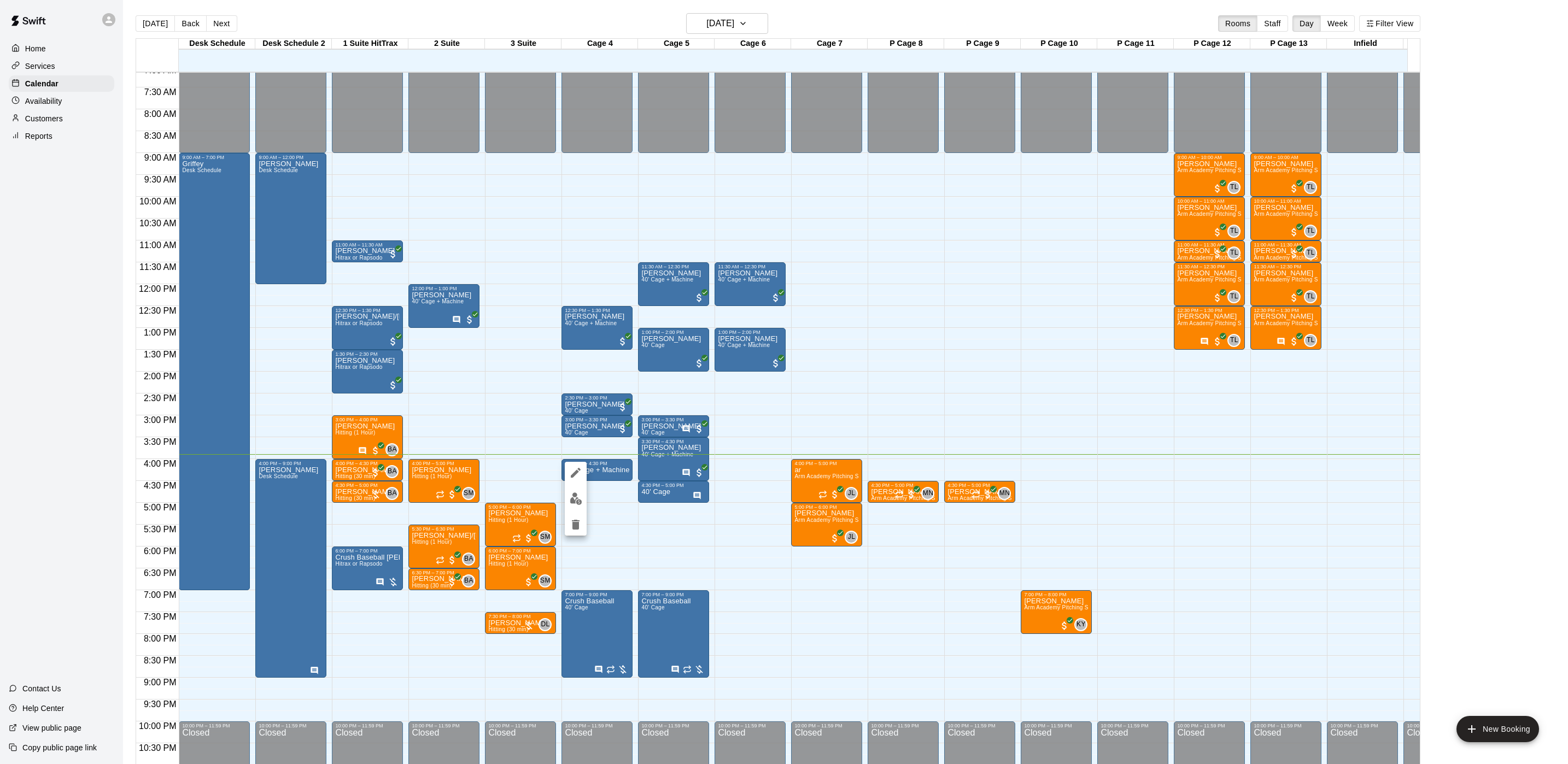
click at [569, 506] on button "edit" at bounding box center [575, 499] width 22 height 22
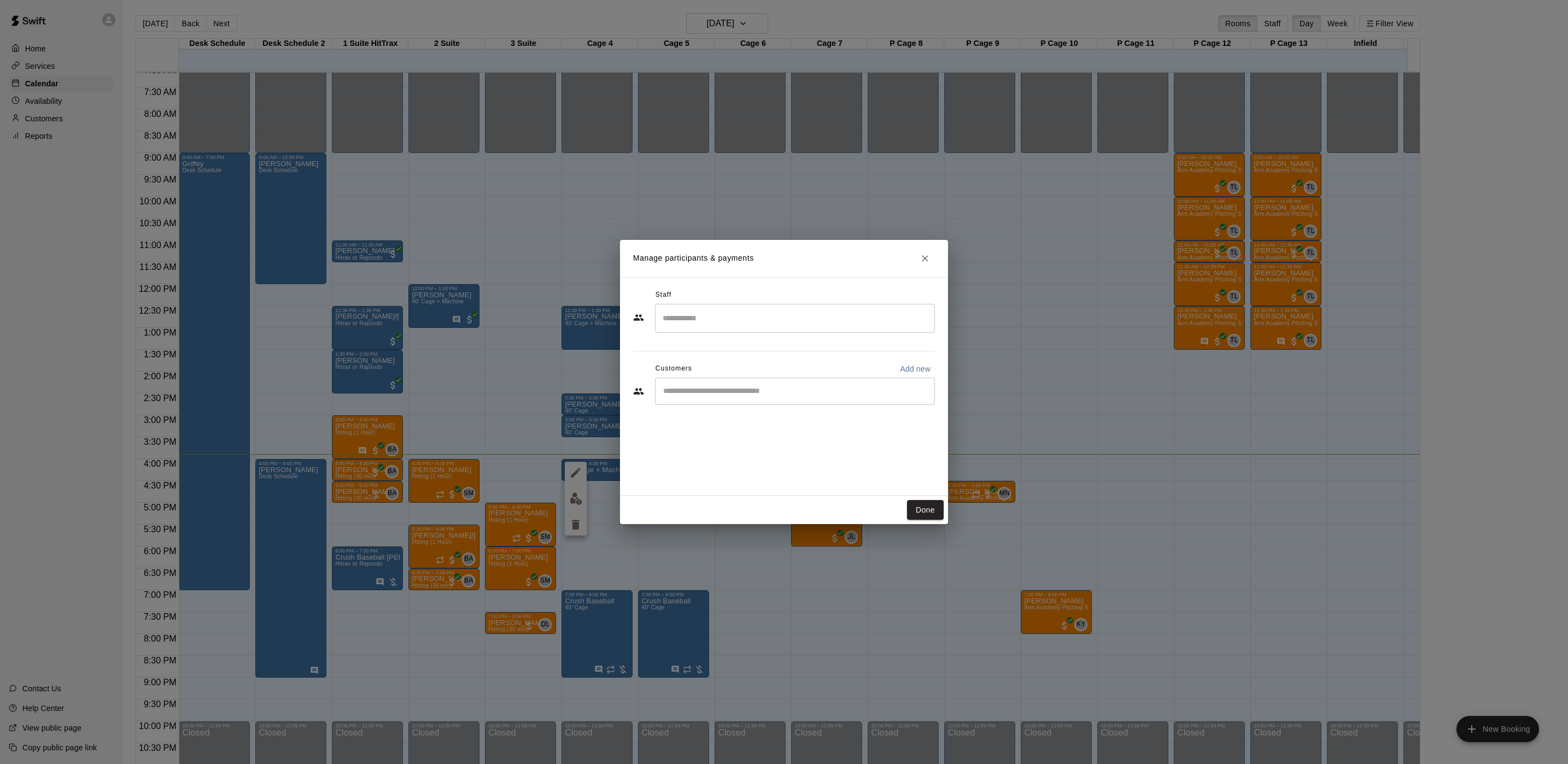
click at [924, 358] on div "Staff ​ Customers Add new ​" at bounding box center [784, 351] width 302 height 129
click at [893, 365] on div "Customers Add new" at bounding box center [784, 369] width 302 height 18
click at [912, 366] on p "Add new" at bounding box center [915, 368] width 30 height 11
select select "**"
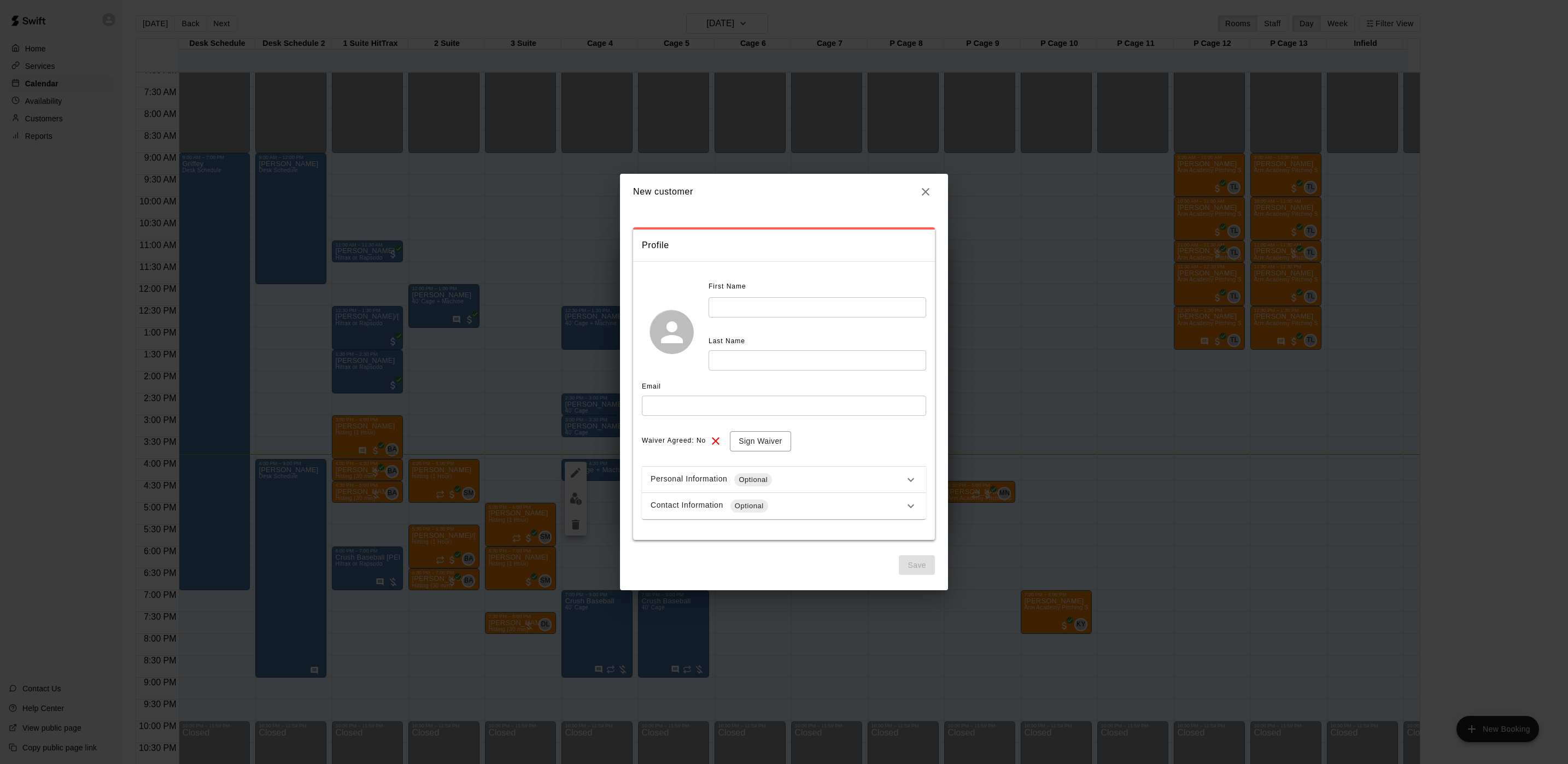
click at [770, 299] on input "text" at bounding box center [817, 308] width 218 height 21
type input "******"
type input "********"
type input "**********"
click at [742, 503] on span "Optional" at bounding box center [750, 505] width 38 height 11
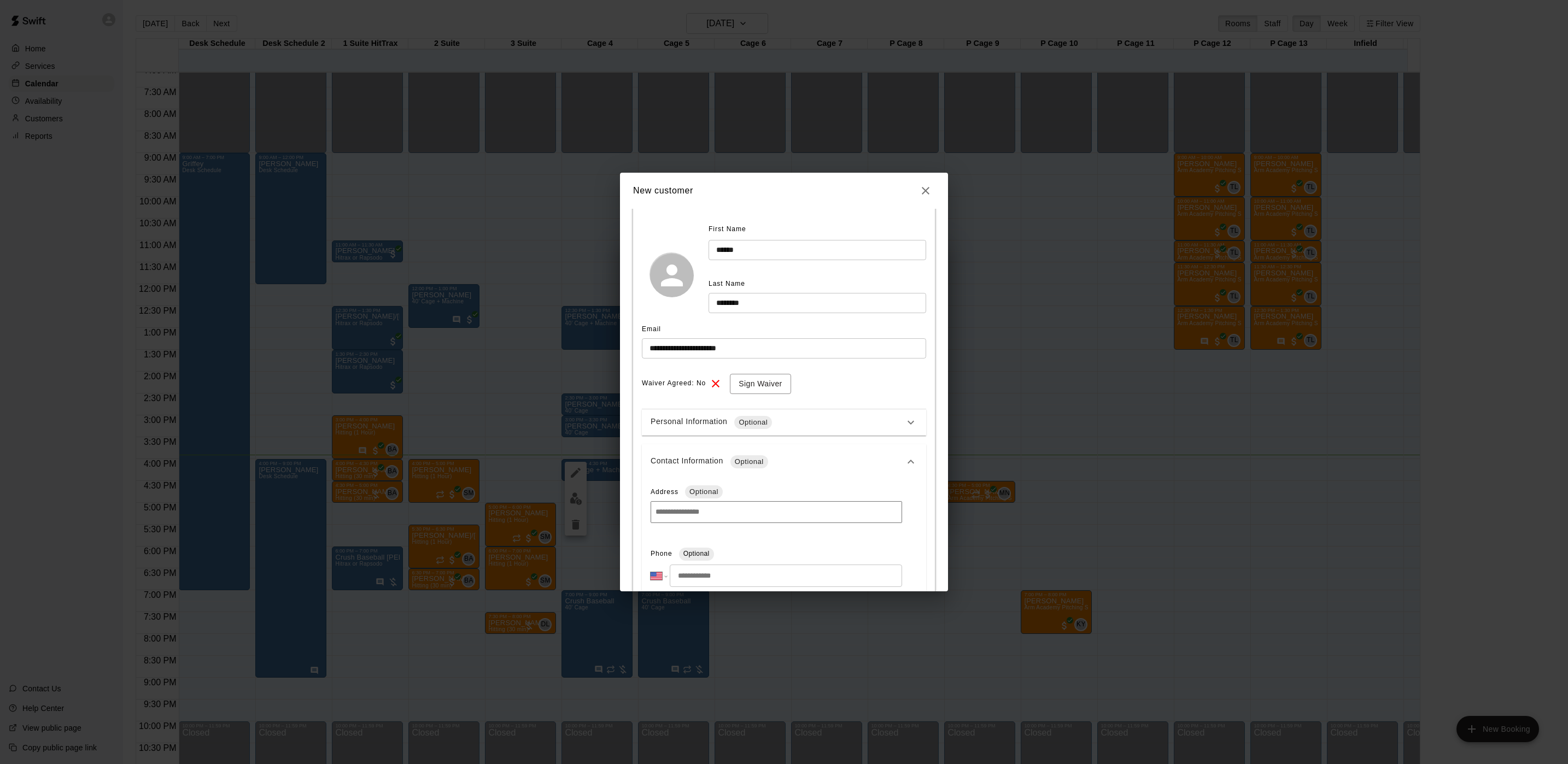
scroll to position [82, 0]
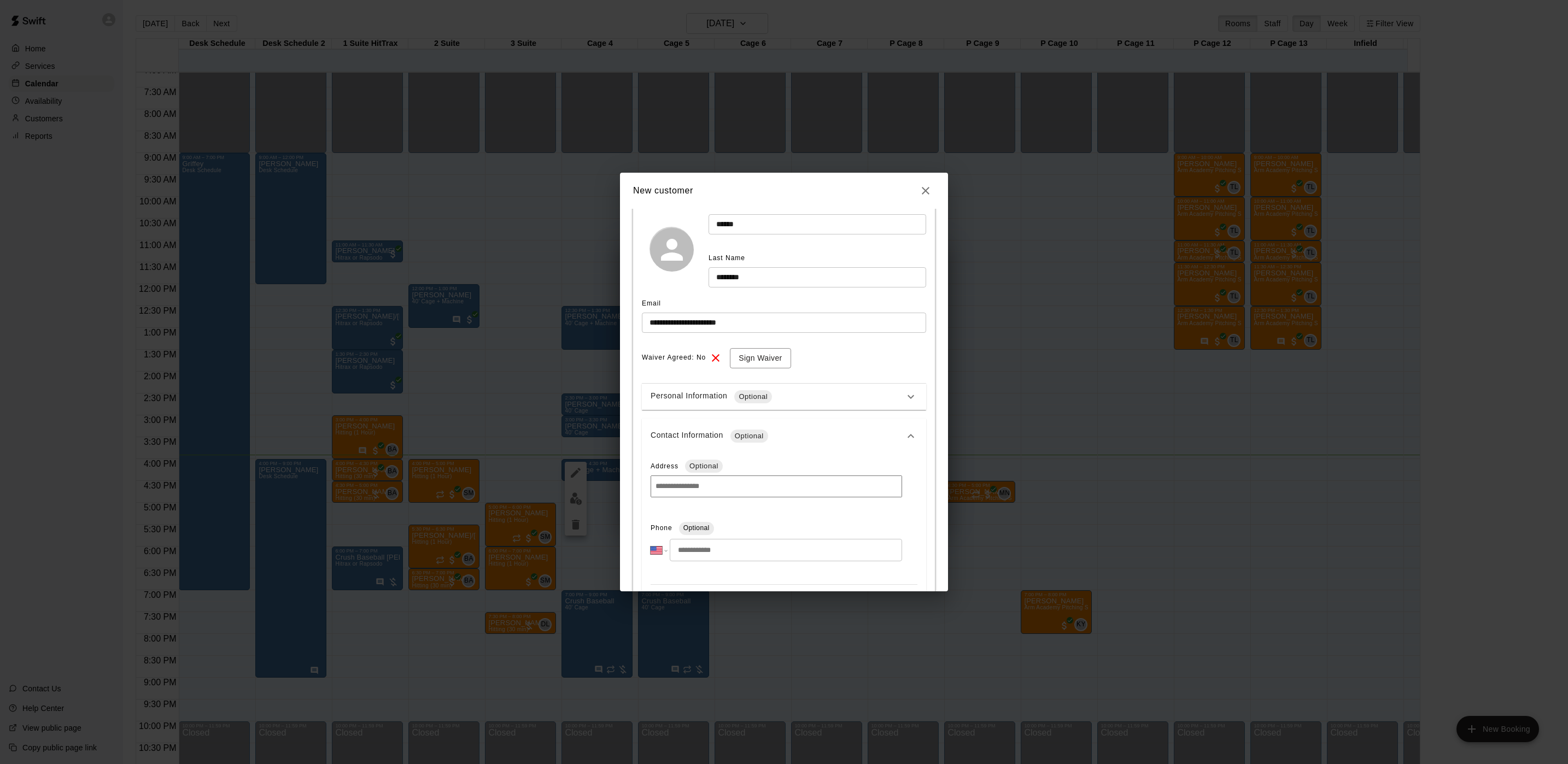
click at [691, 551] on input "tel" at bounding box center [786, 549] width 232 height 23
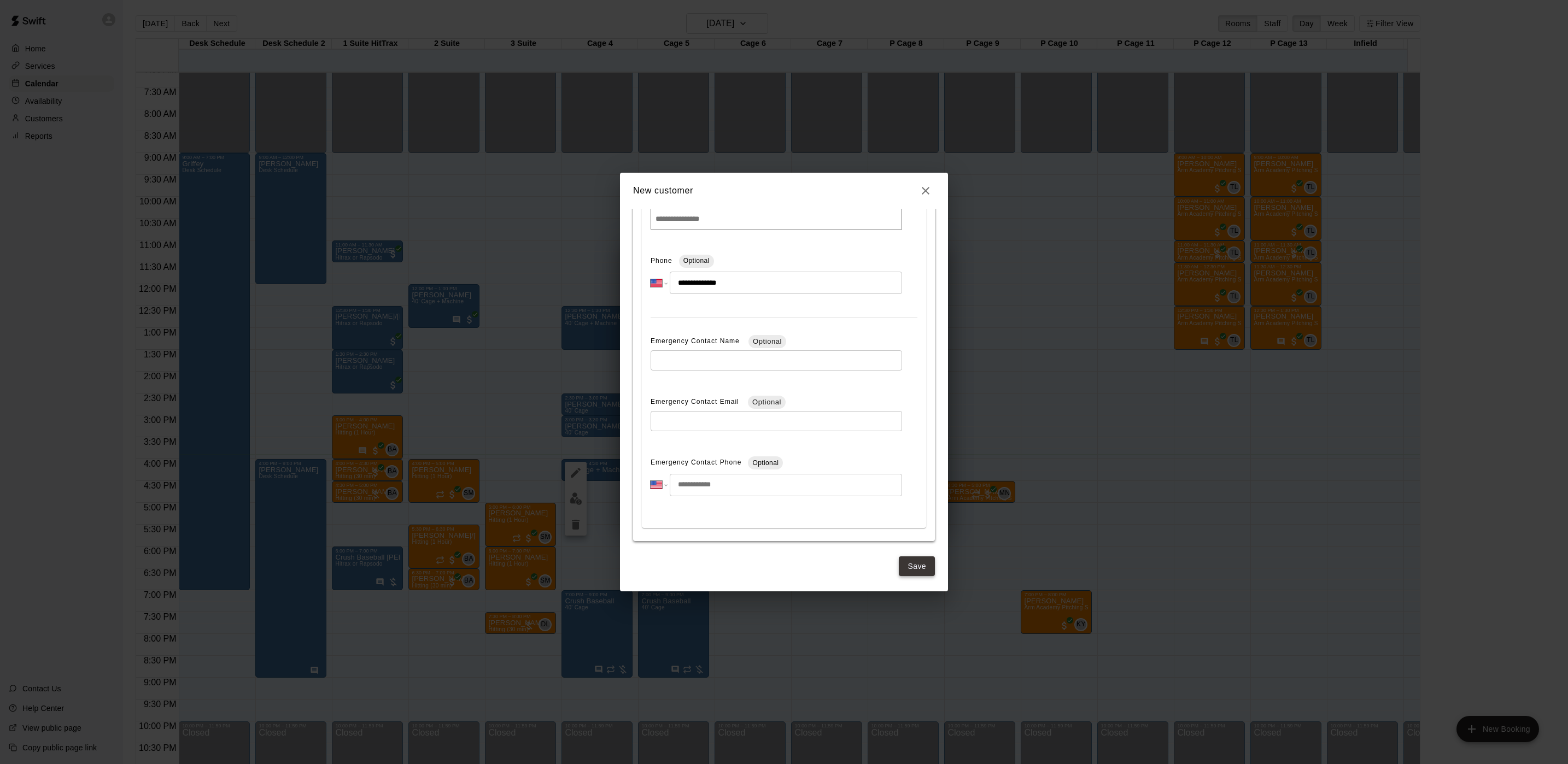
type input "**********"
click at [911, 568] on button "Save" at bounding box center [916, 566] width 36 height 21
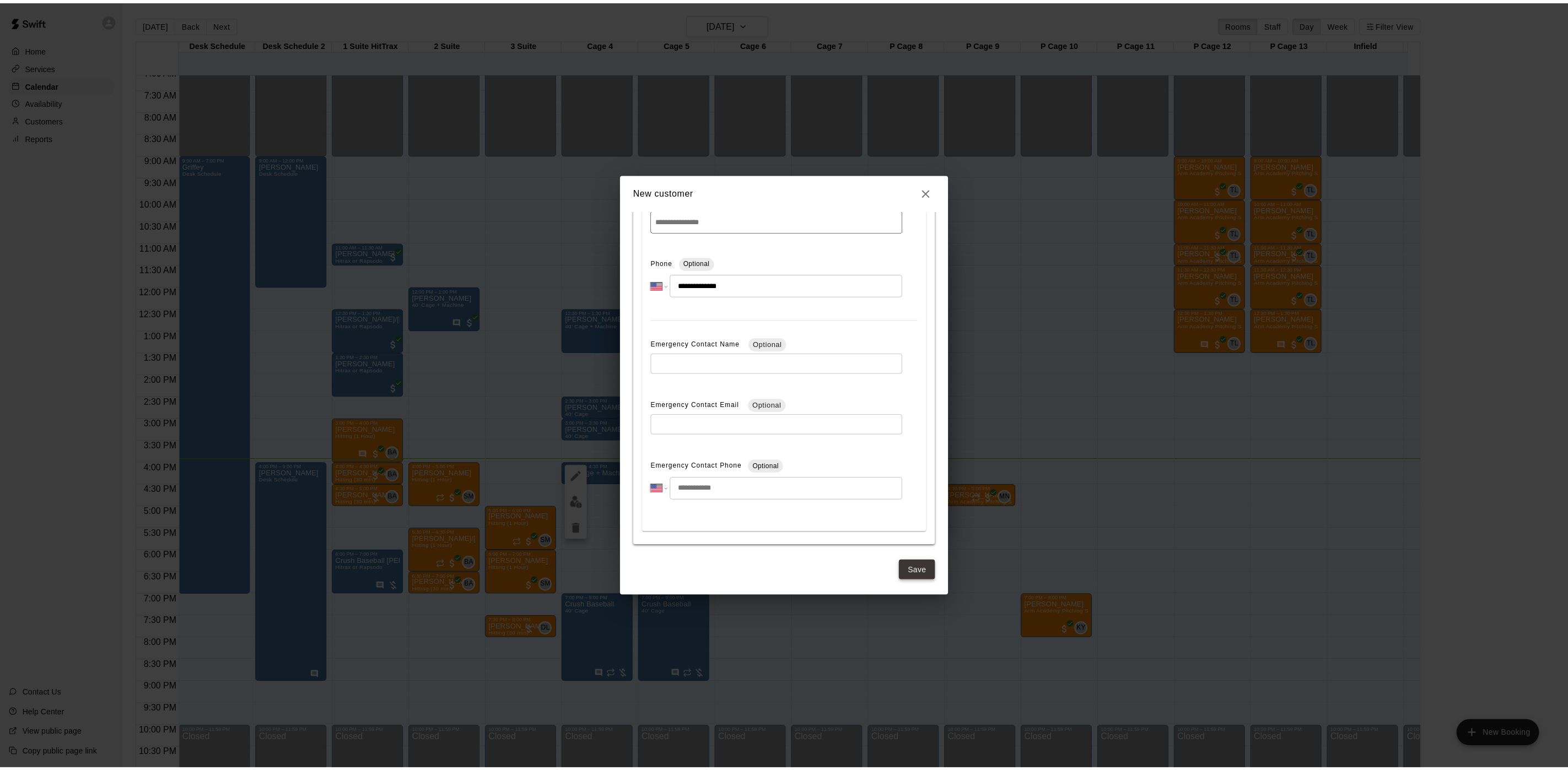
scroll to position [0, 0]
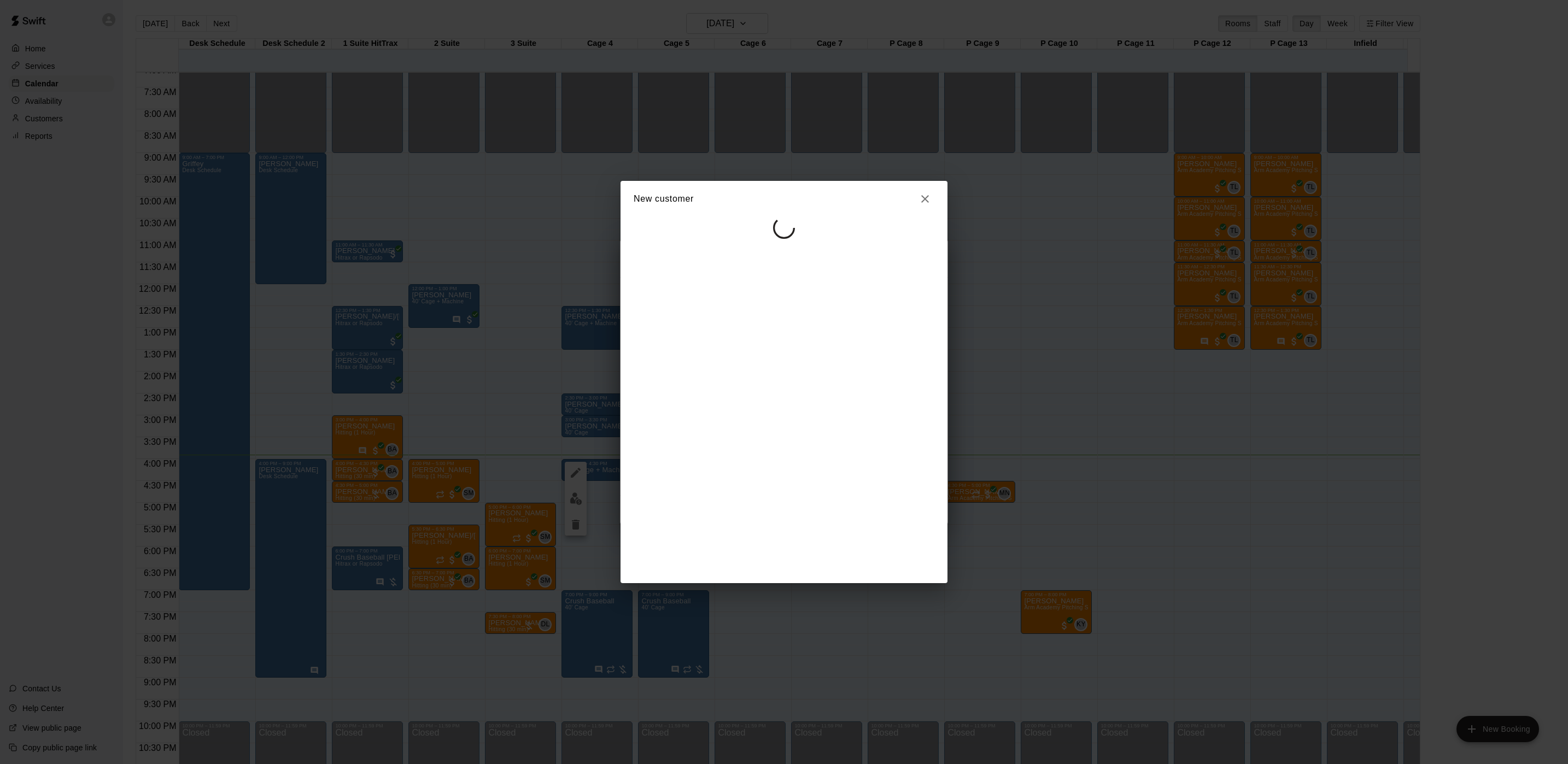
select select "**"
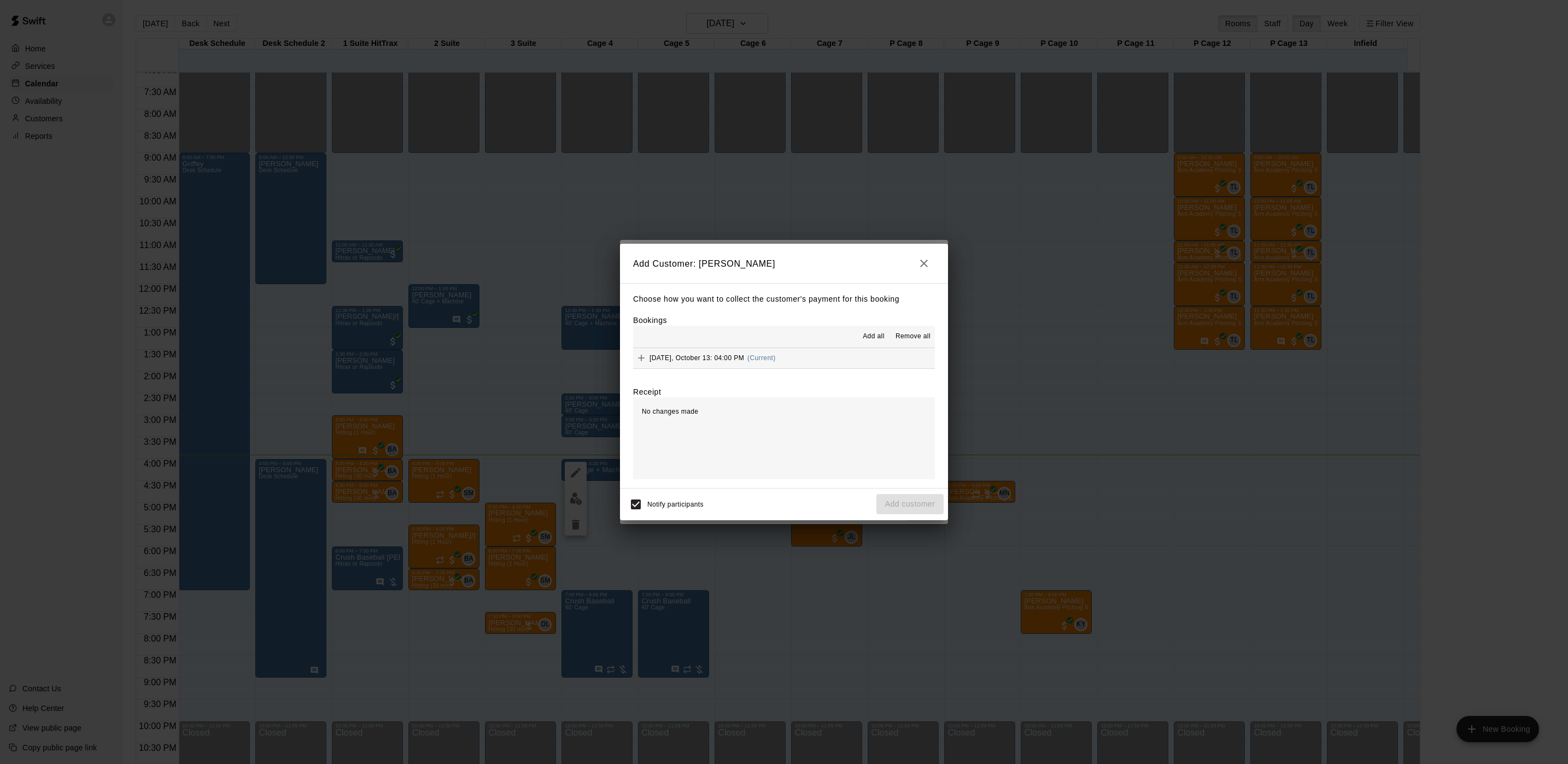
click at [775, 359] on span "(Current)" at bounding box center [761, 358] width 28 height 8
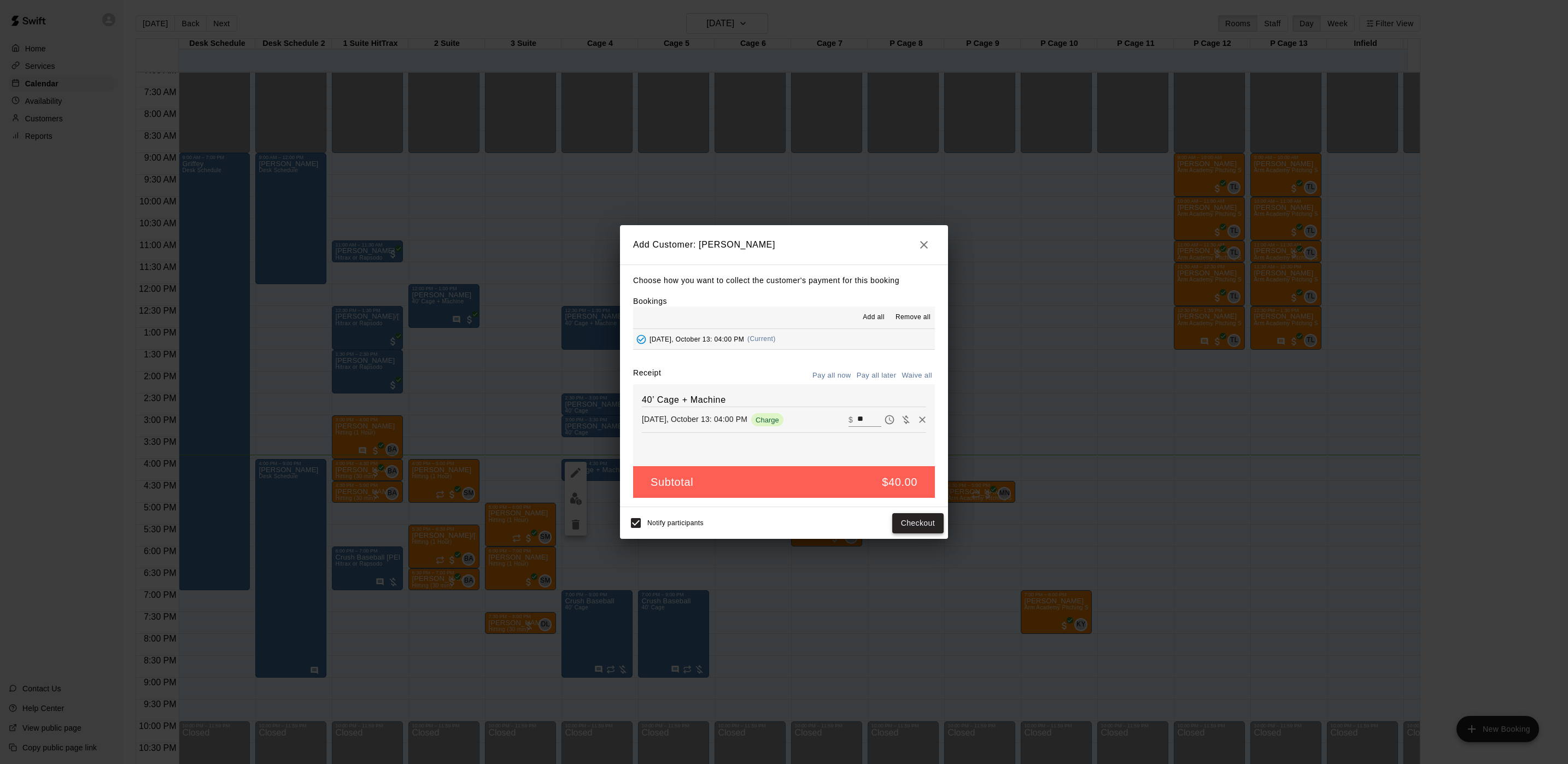
click at [932, 521] on button "Checkout" at bounding box center [918, 523] width 51 height 21
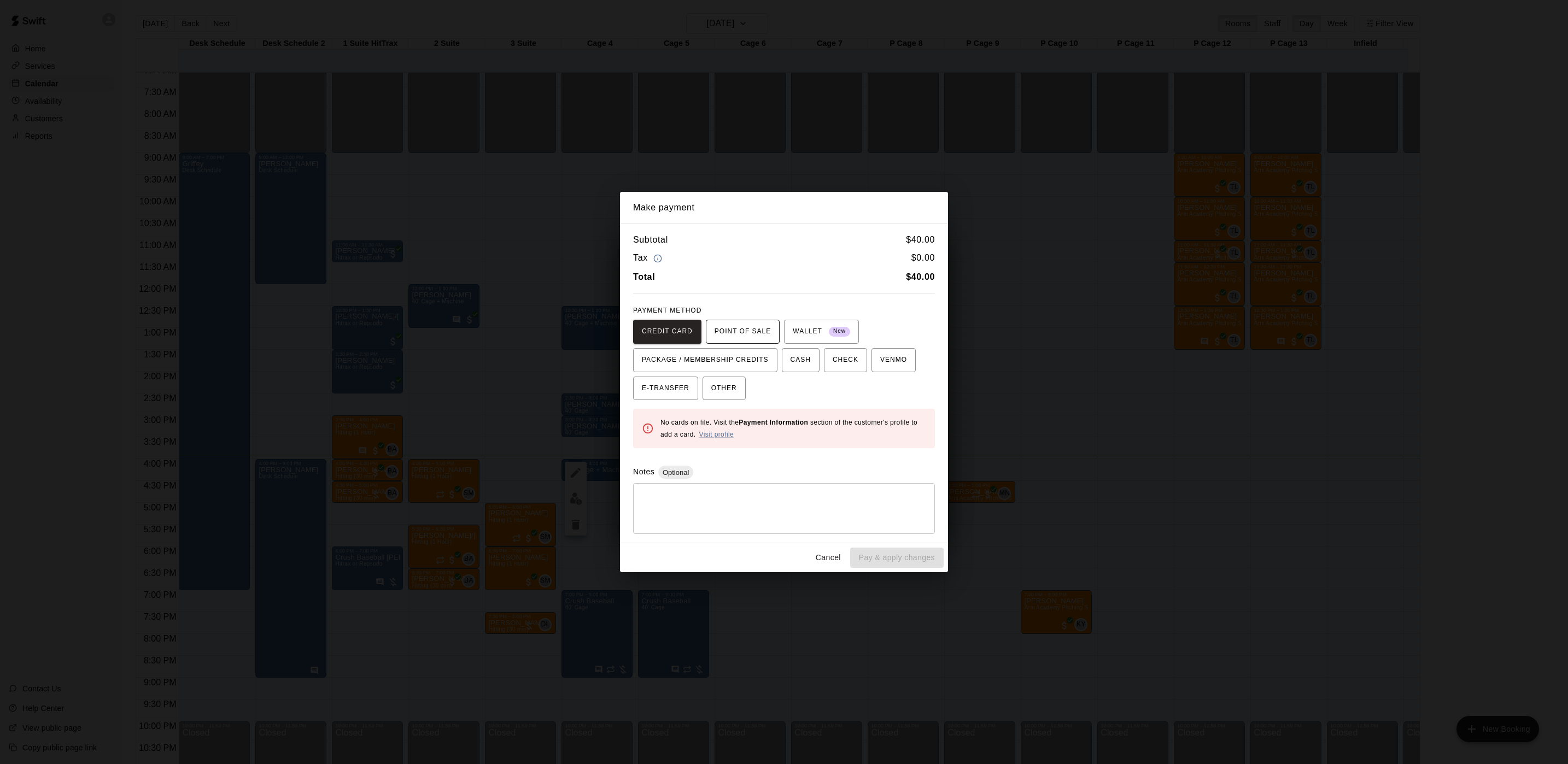
click at [729, 323] on span "POINT OF SALE" at bounding box center [742, 332] width 56 height 18
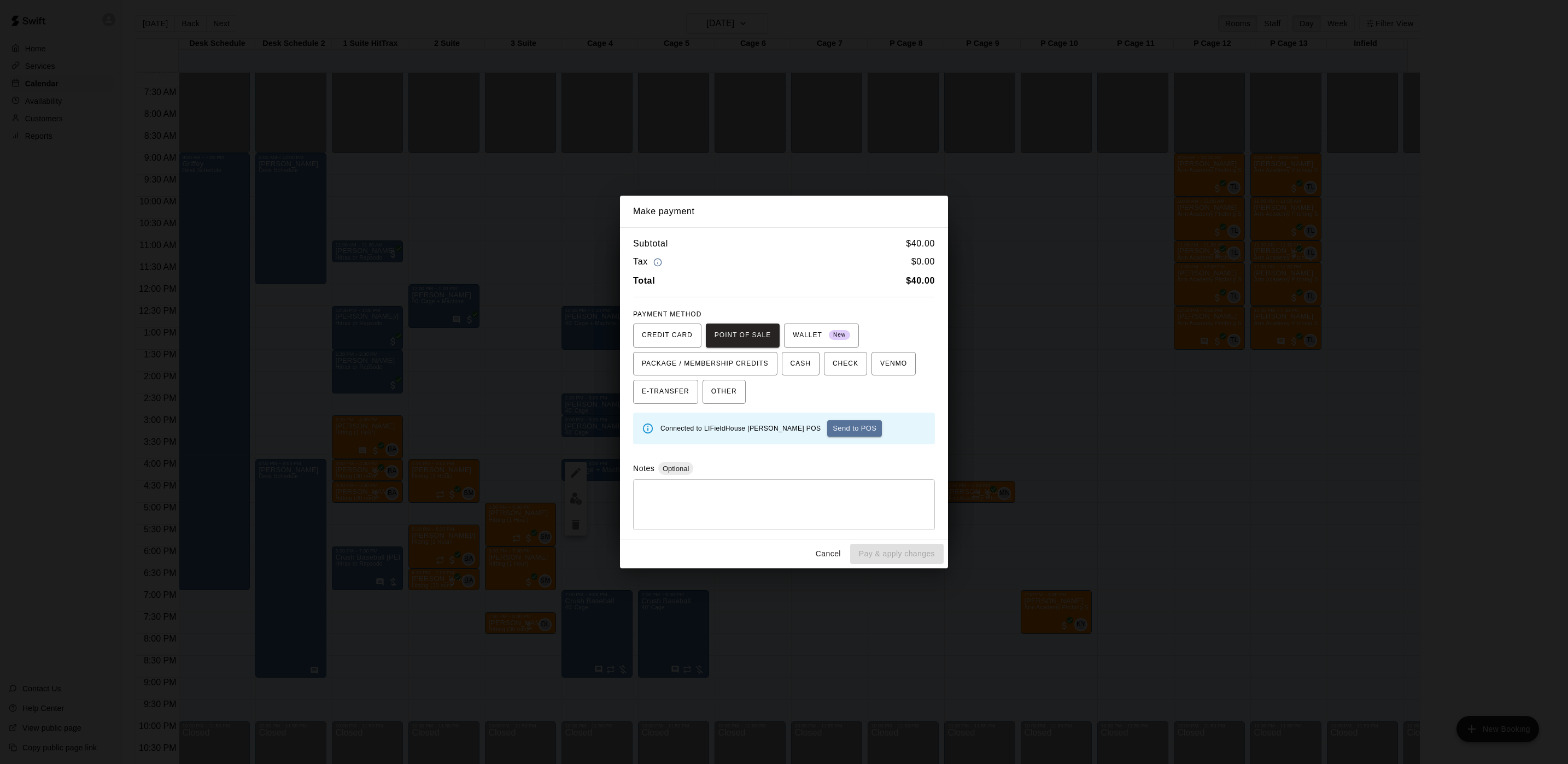
click at [827, 429] on button "Send to POS" at bounding box center [855, 428] width 55 height 17
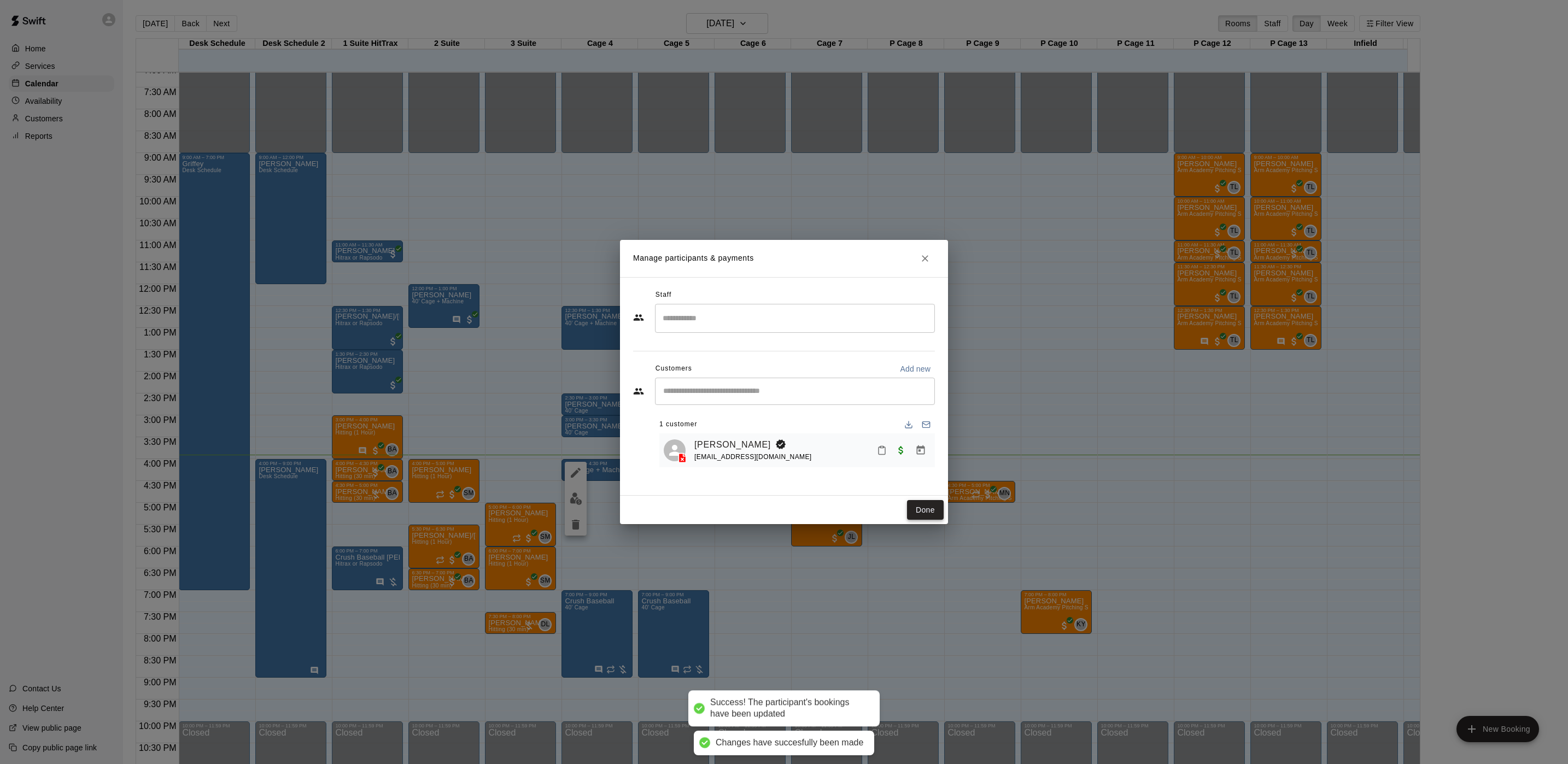
click at [934, 511] on button "Done" at bounding box center [925, 510] width 36 height 21
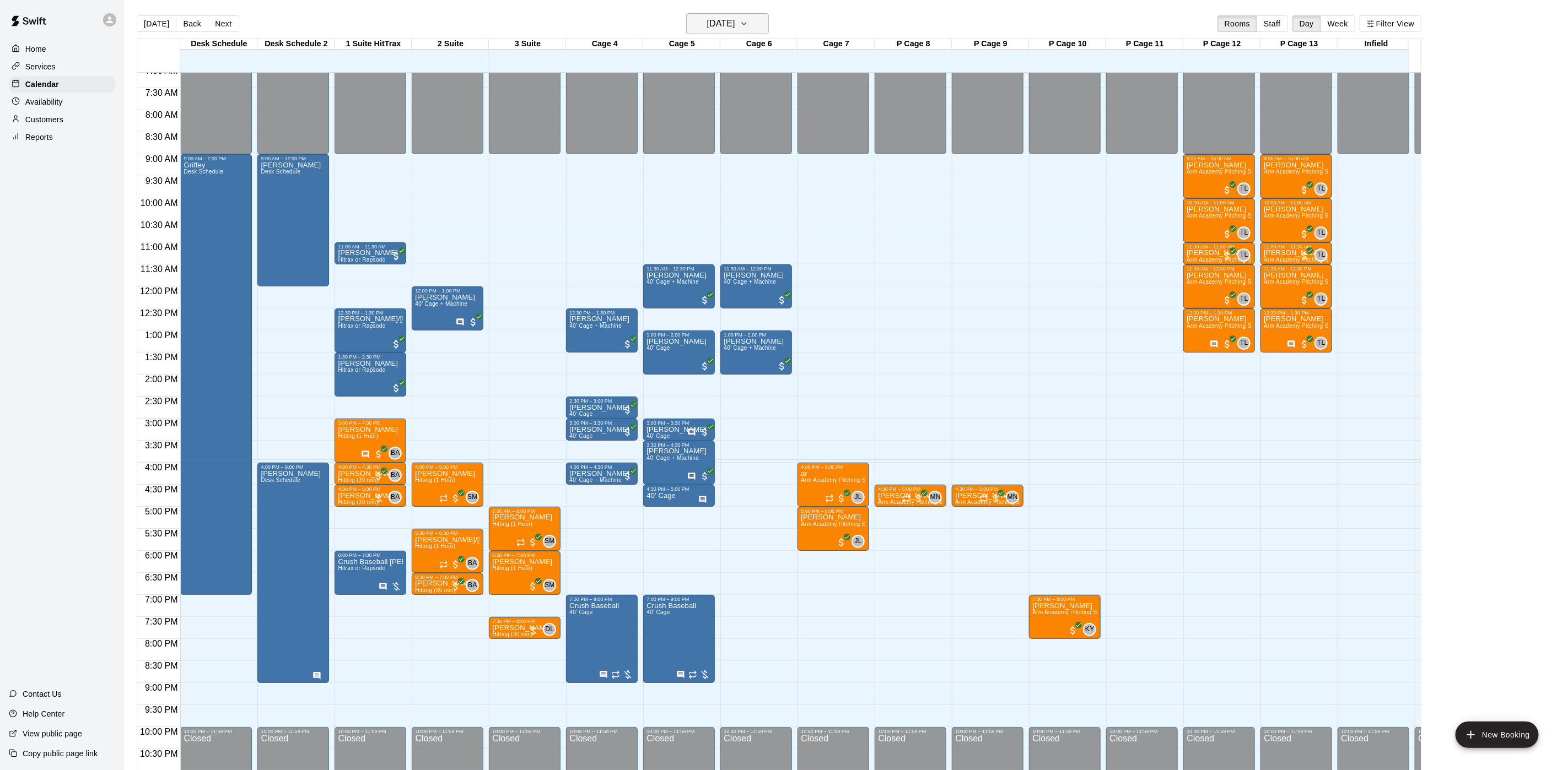
click at [715, 17] on h6 "[DATE]" at bounding box center [721, 24] width 28 height 16
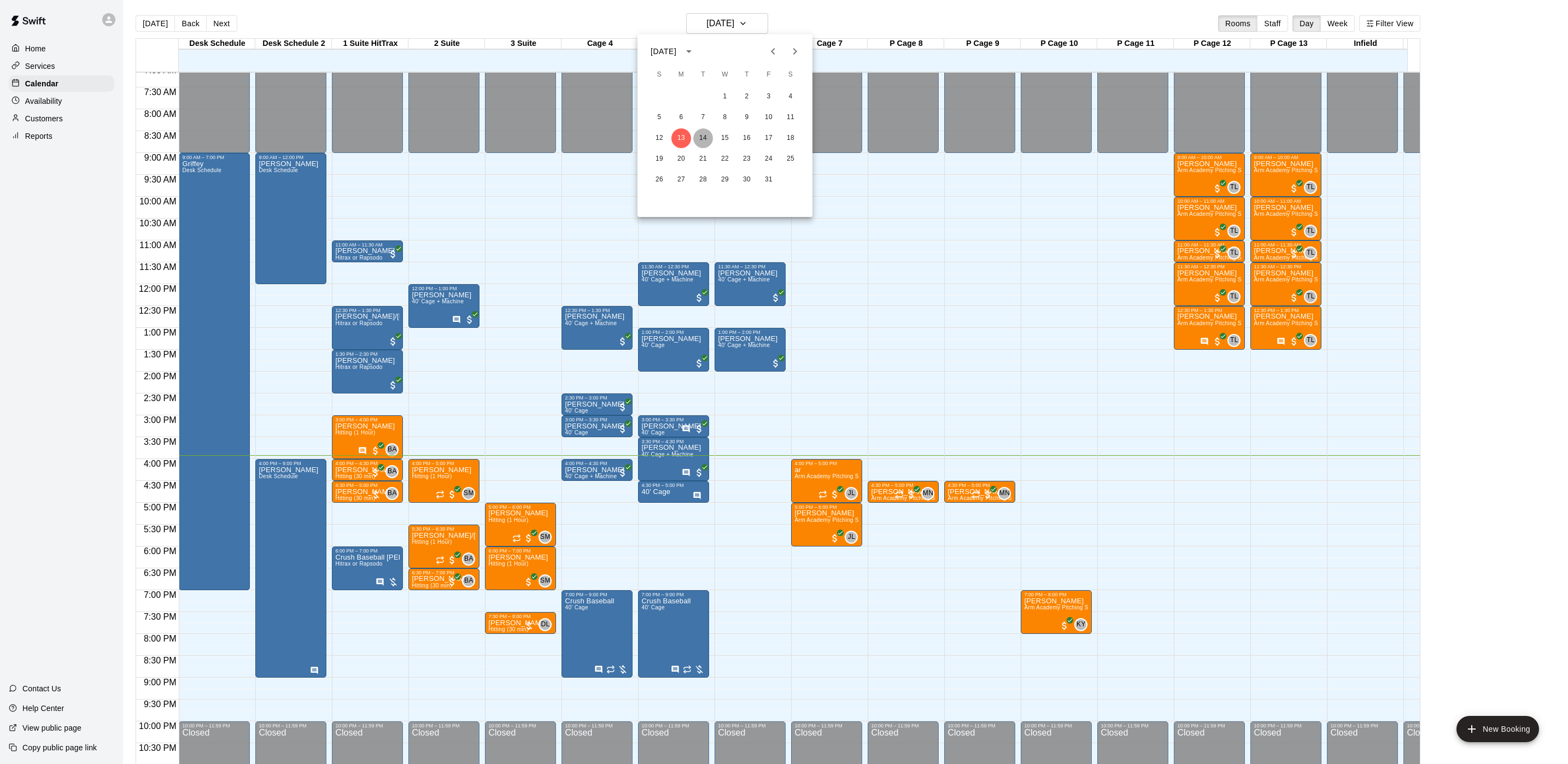
click at [708, 137] on button "14" at bounding box center [704, 138] width 20 height 20
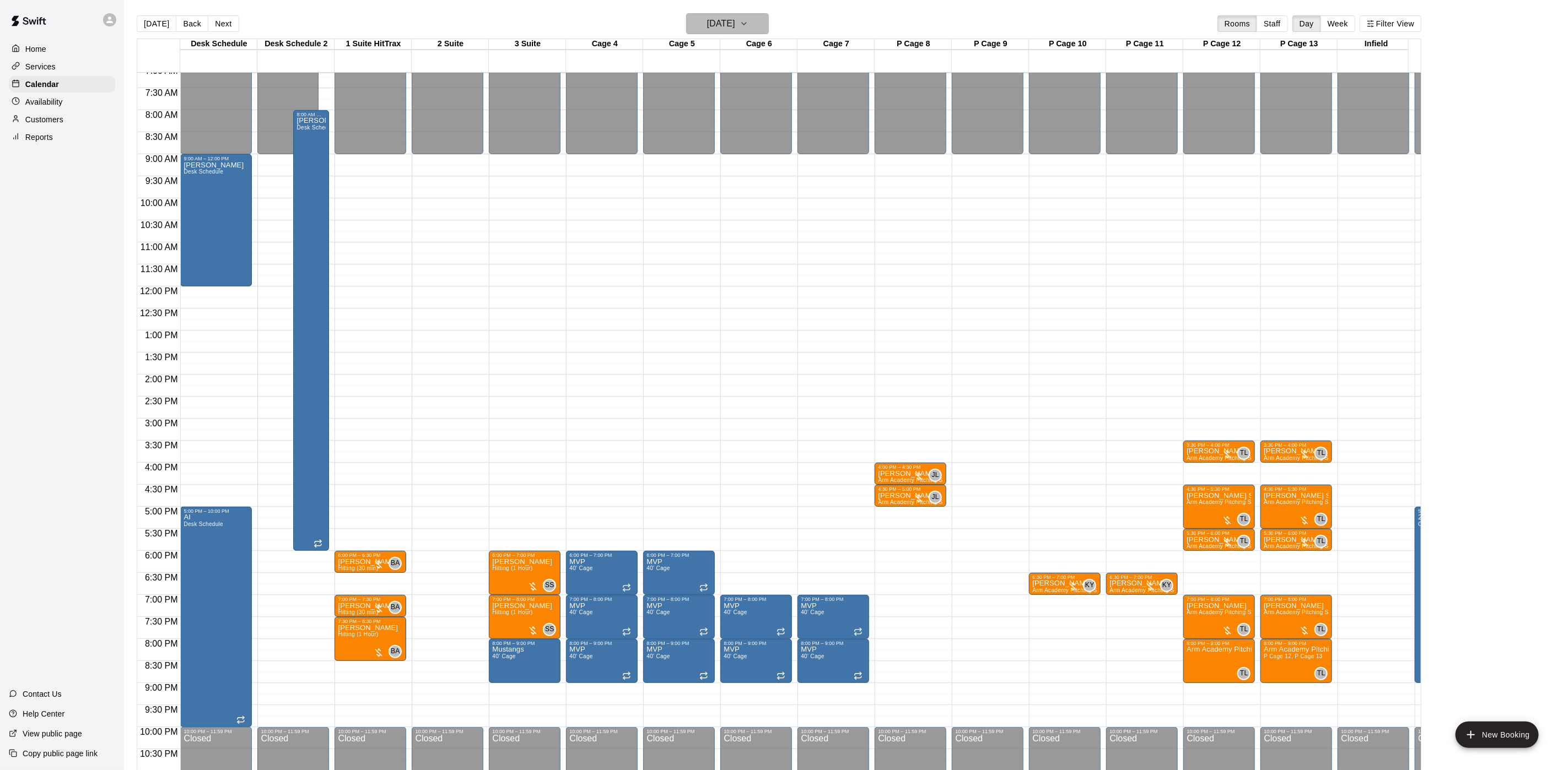
click at [723, 27] on h6 "[DATE]" at bounding box center [721, 24] width 28 height 16
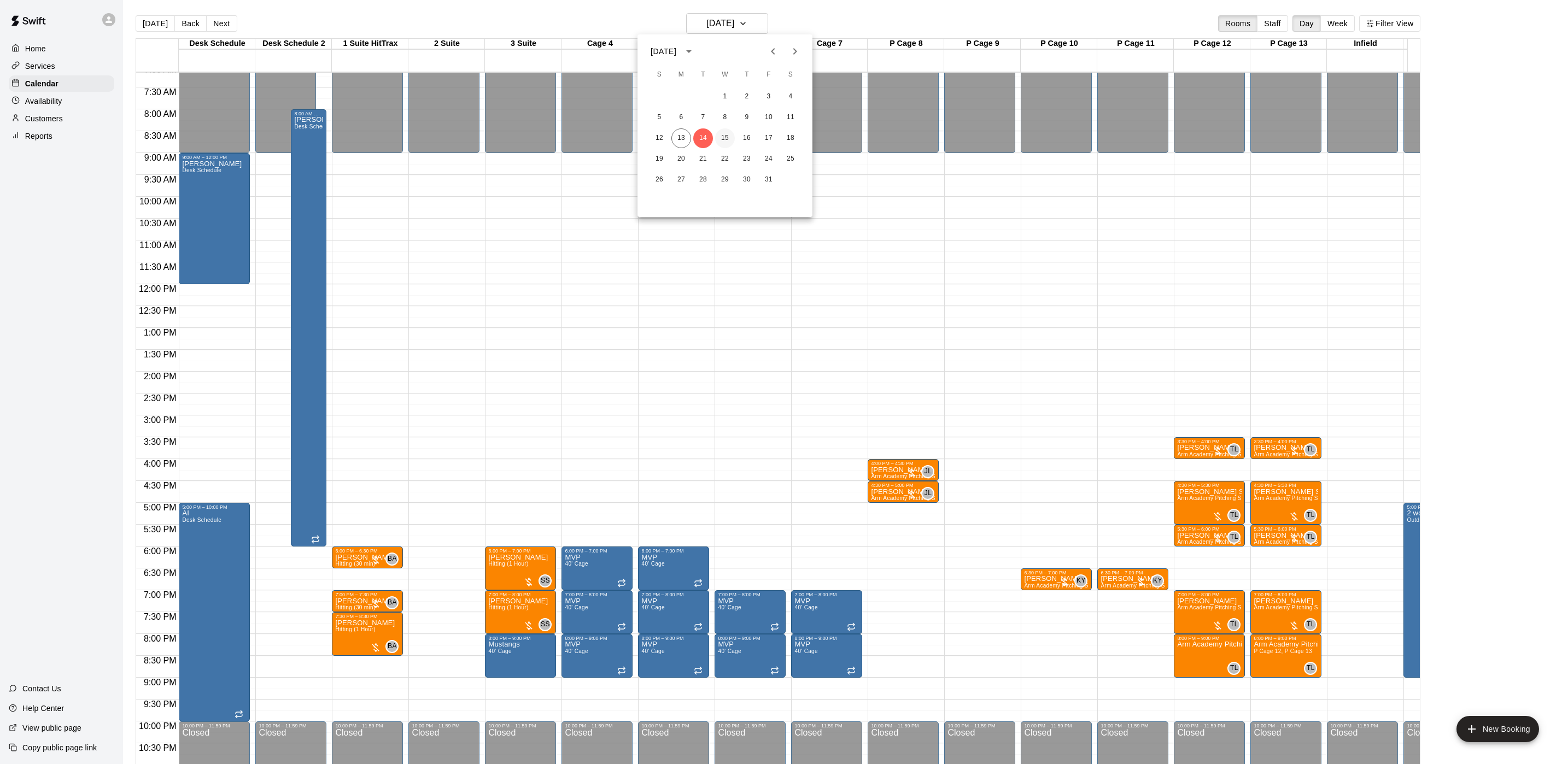
click at [717, 136] on button "15" at bounding box center [725, 138] width 20 height 20
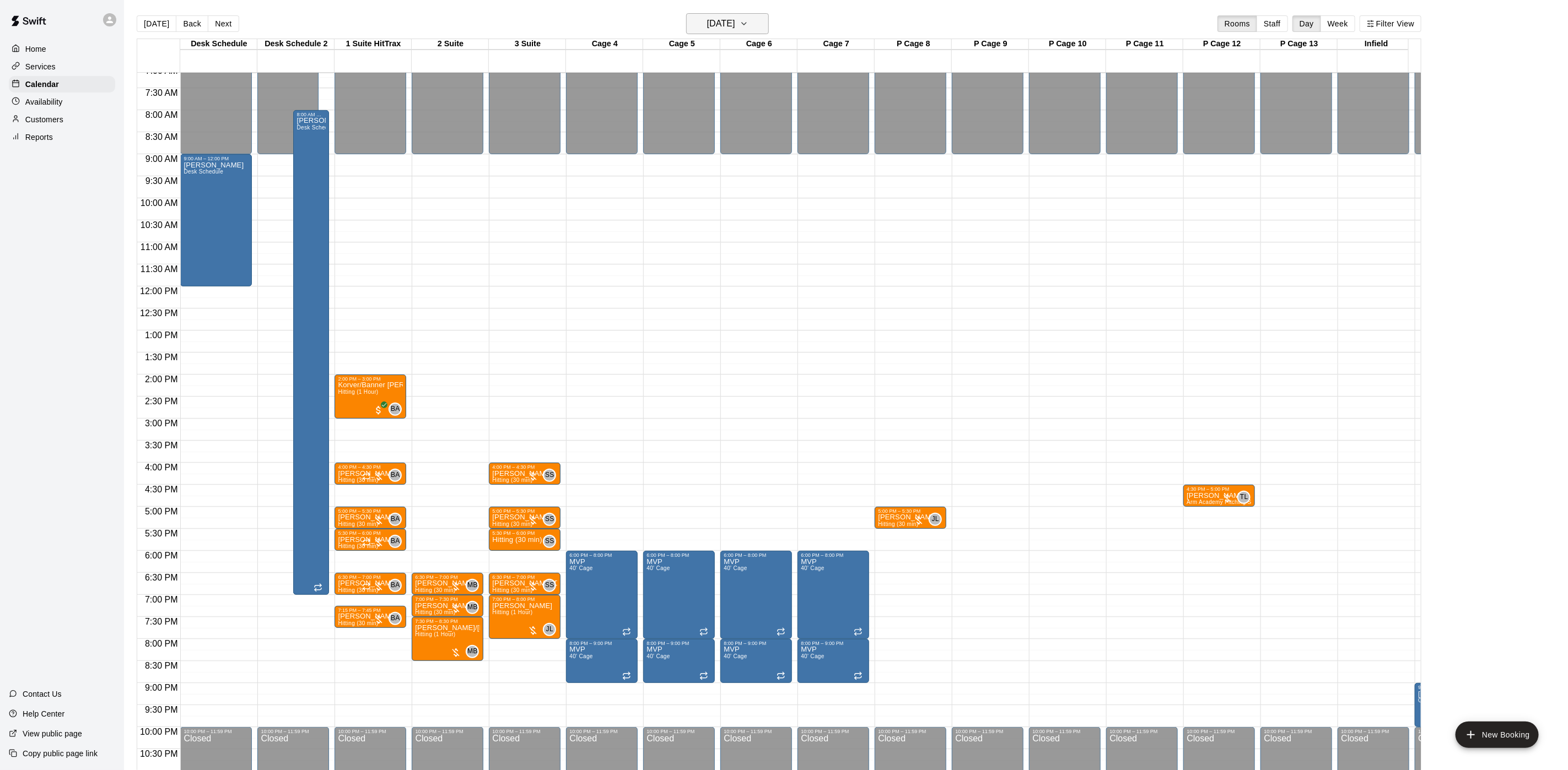
click at [721, 22] on h6 "[DATE]" at bounding box center [721, 24] width 28 height 16
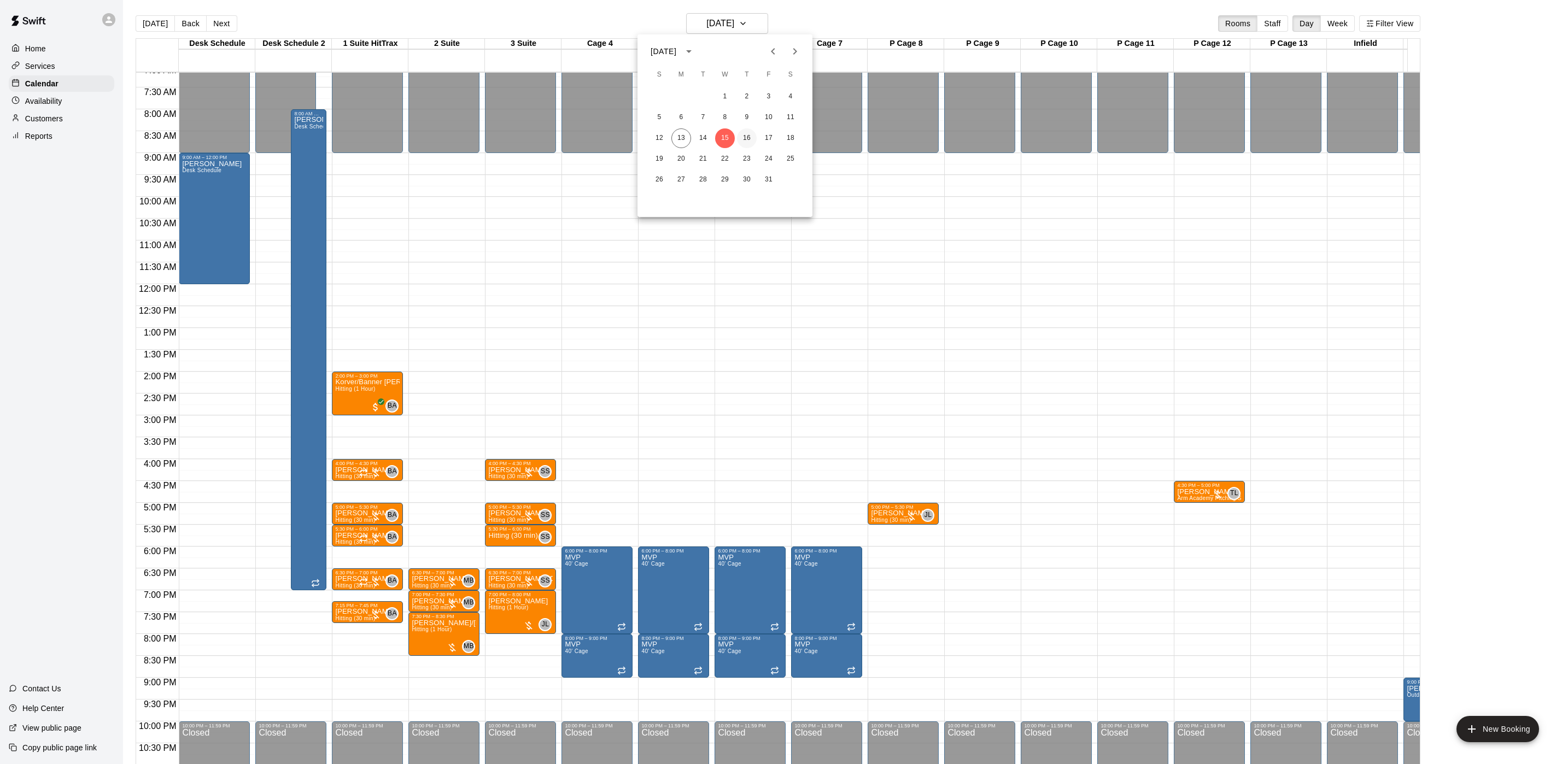
click at [749, 137] on button "16" at bounding box center [747, 138] width 20 height 20
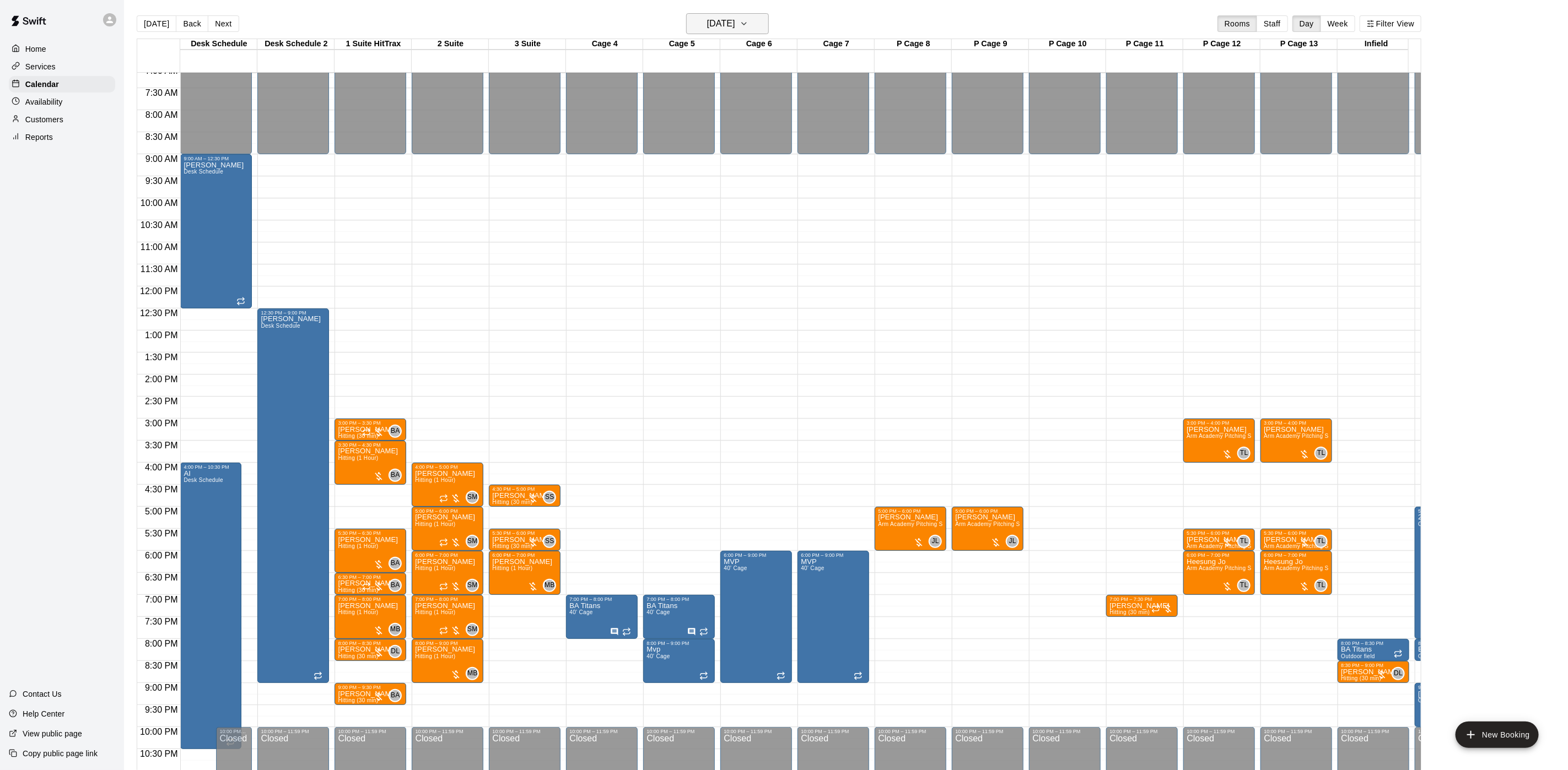
click at [735, 27] on h6 "[DATE]" at bounding box center [721, 24] width 28 height 16
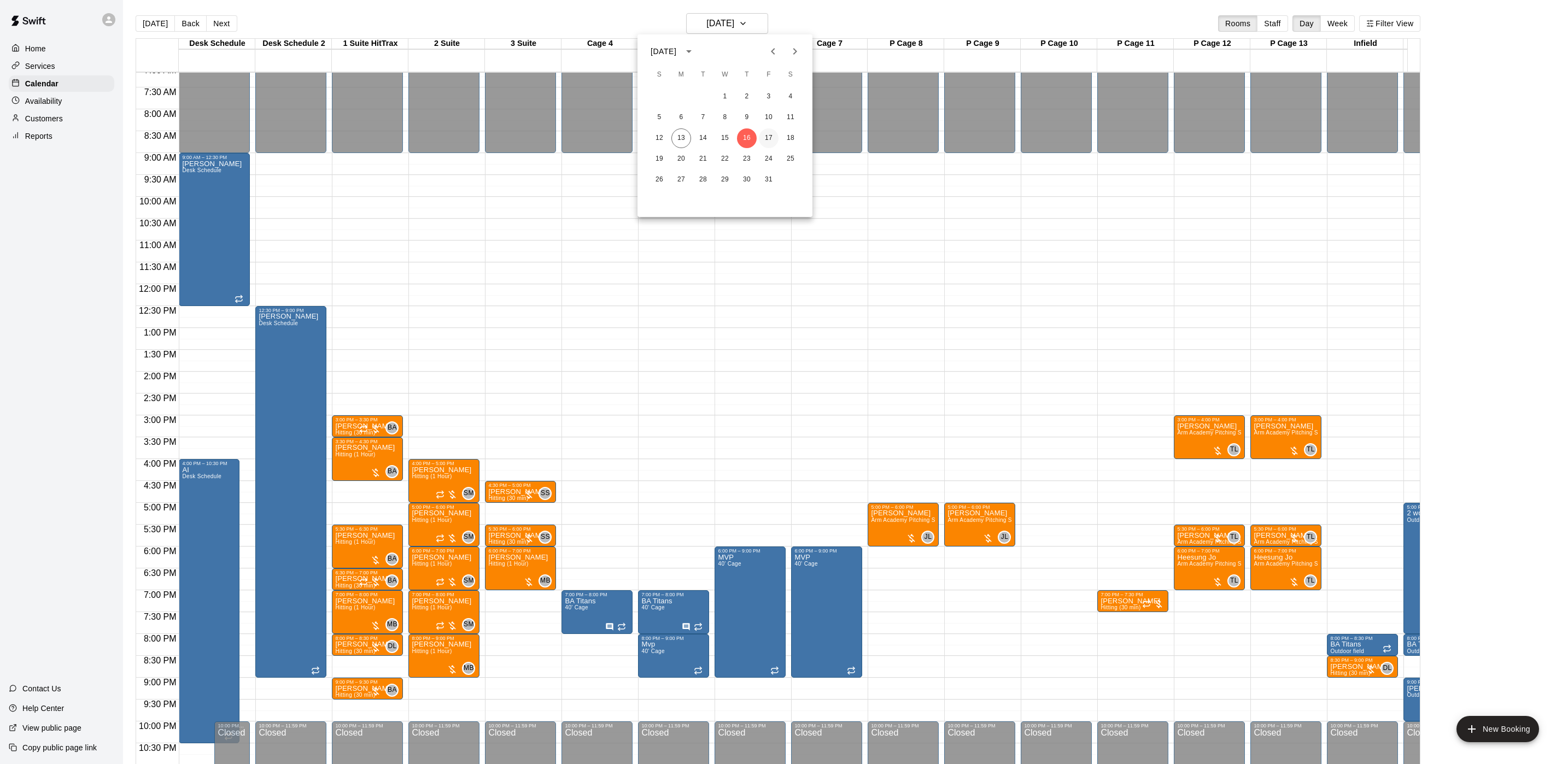
click at [767, 133] on button "17" at bounding box center [769, 138] width 20 height 20
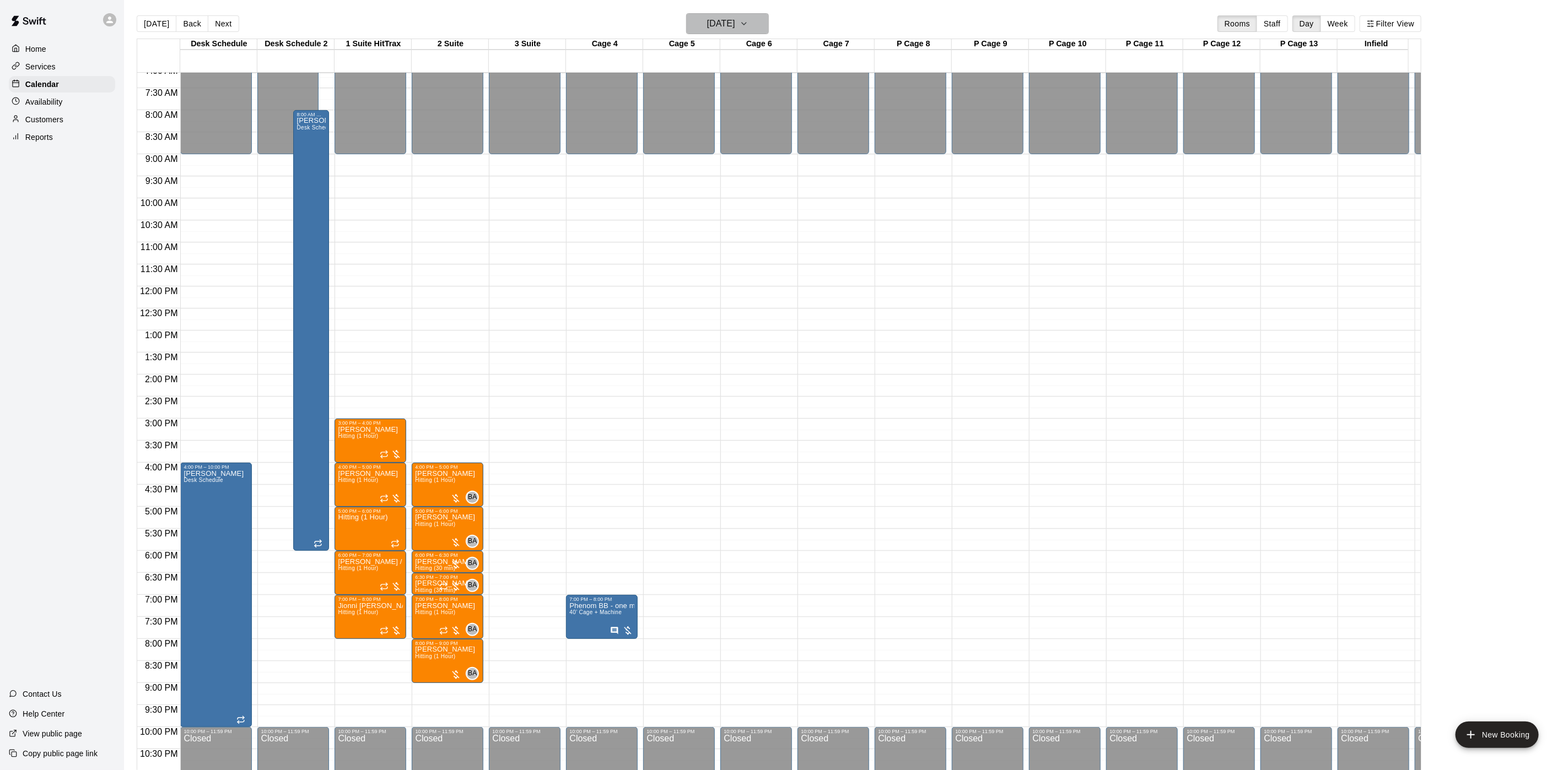
click at [724, 22] on h6 "[DATE]" at bounding box center [721, 24] width 28 height 16
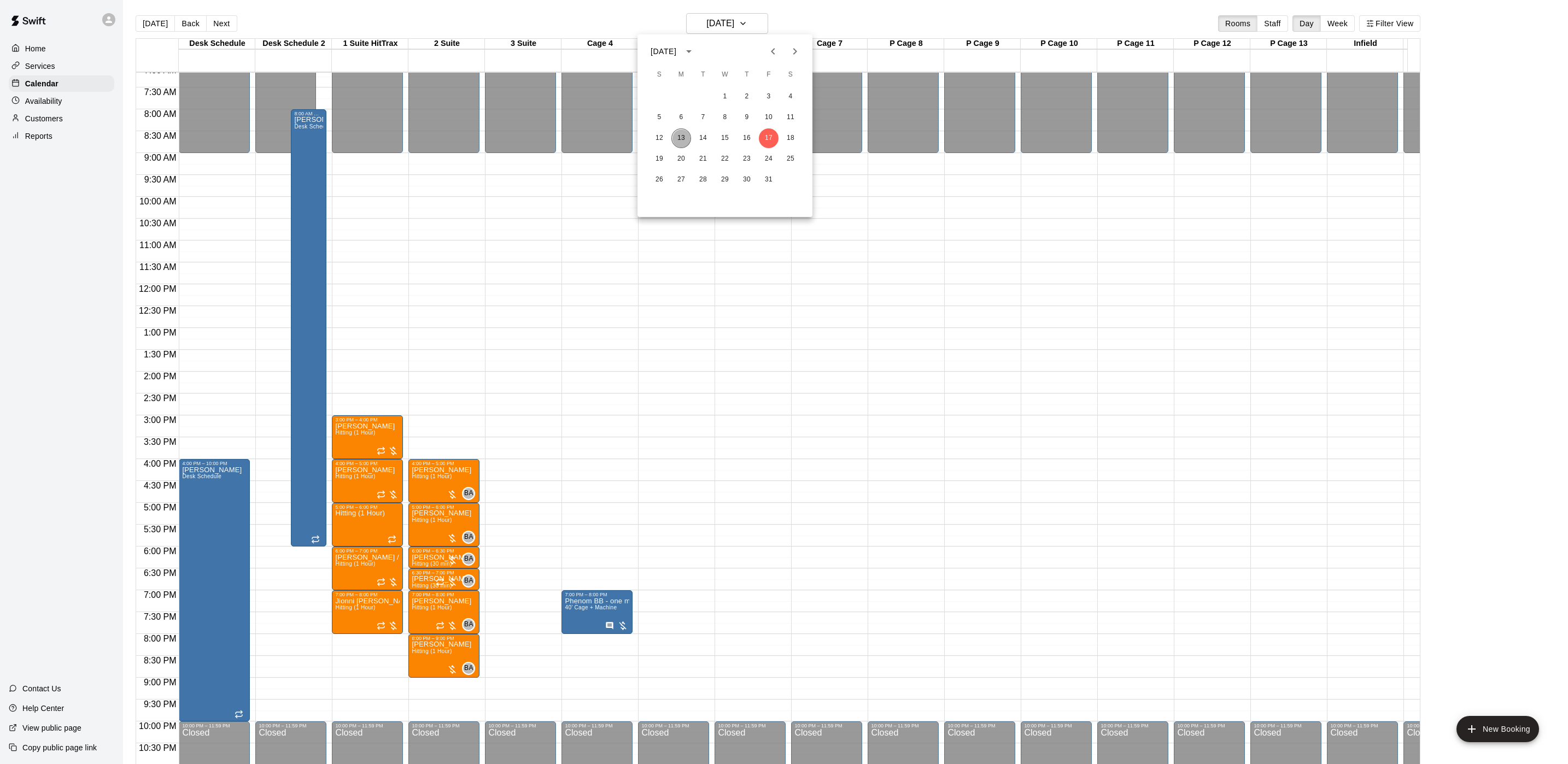
click at [691, 138] on button "13" at bounding box center [681, 138] width 20 height 20
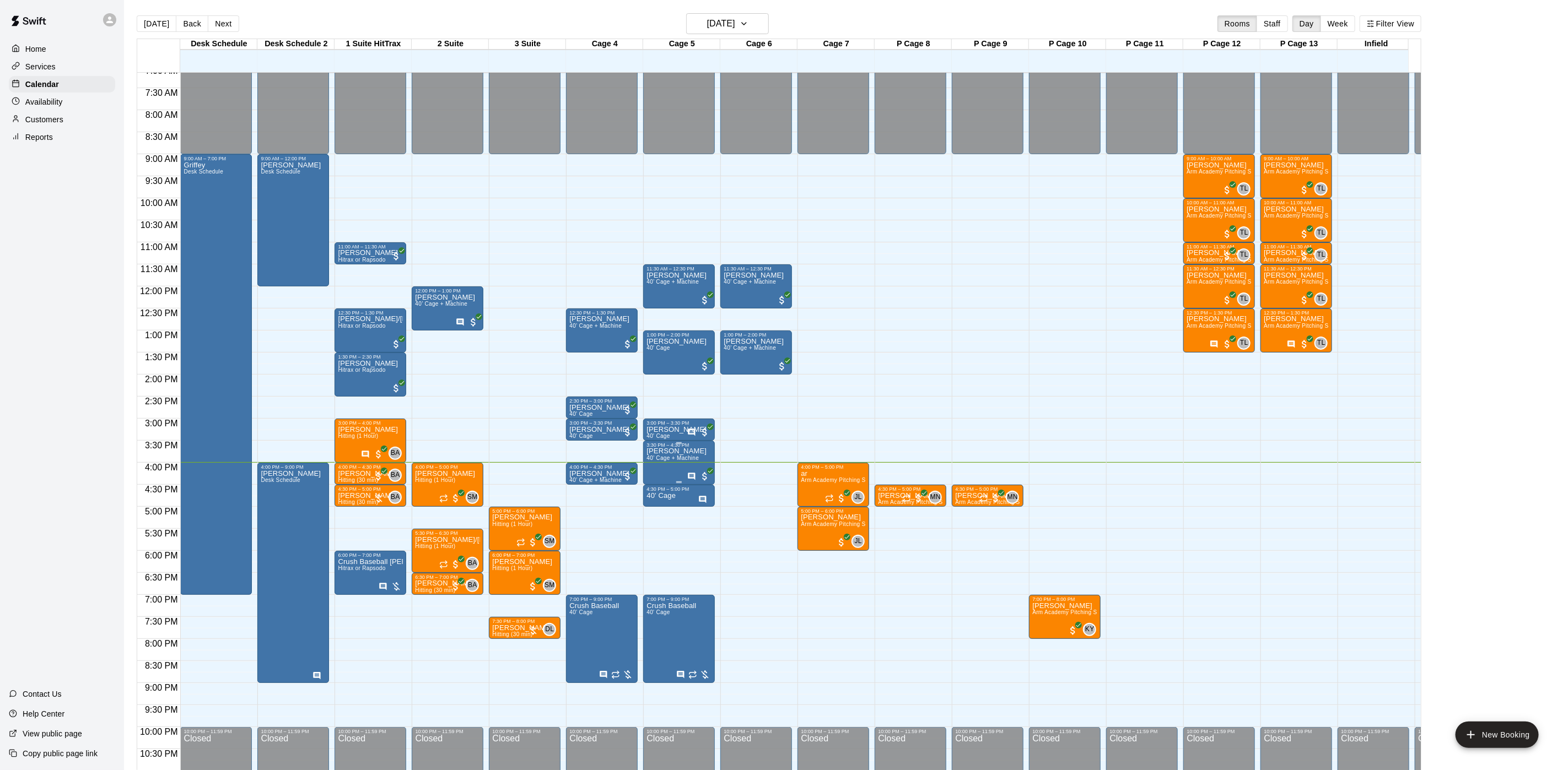
click at [676, 451] on p "[PERSON_NAME]" at bounding box center [676, 451] width 60 height 0
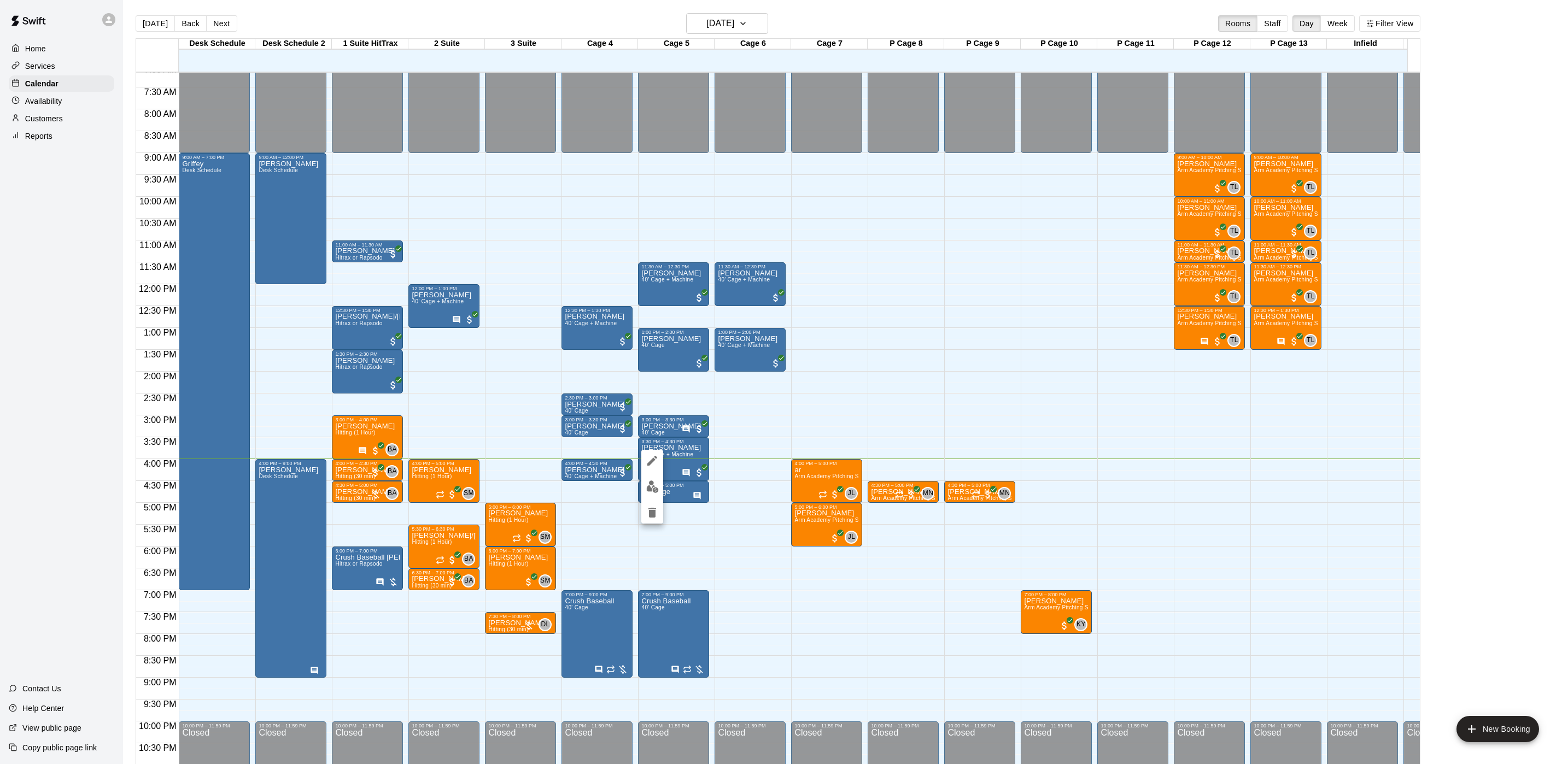
click at [650, 488] on img "edit" at bounding box center [653, 487] width 13 height 13
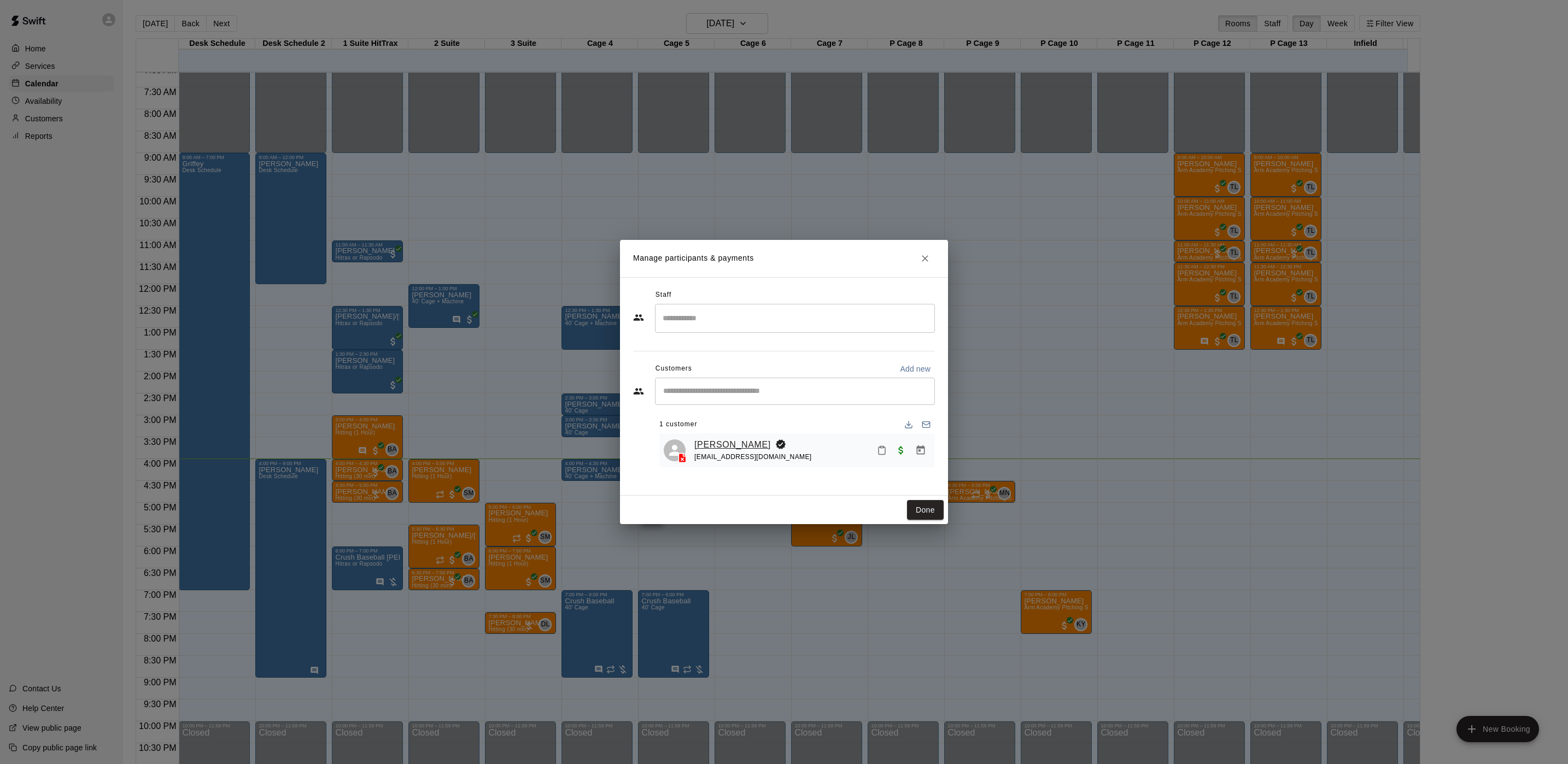
click at [728, 445] on link "[PERSON_NAME]" at bounding box center [733, 445] width 76 height 15
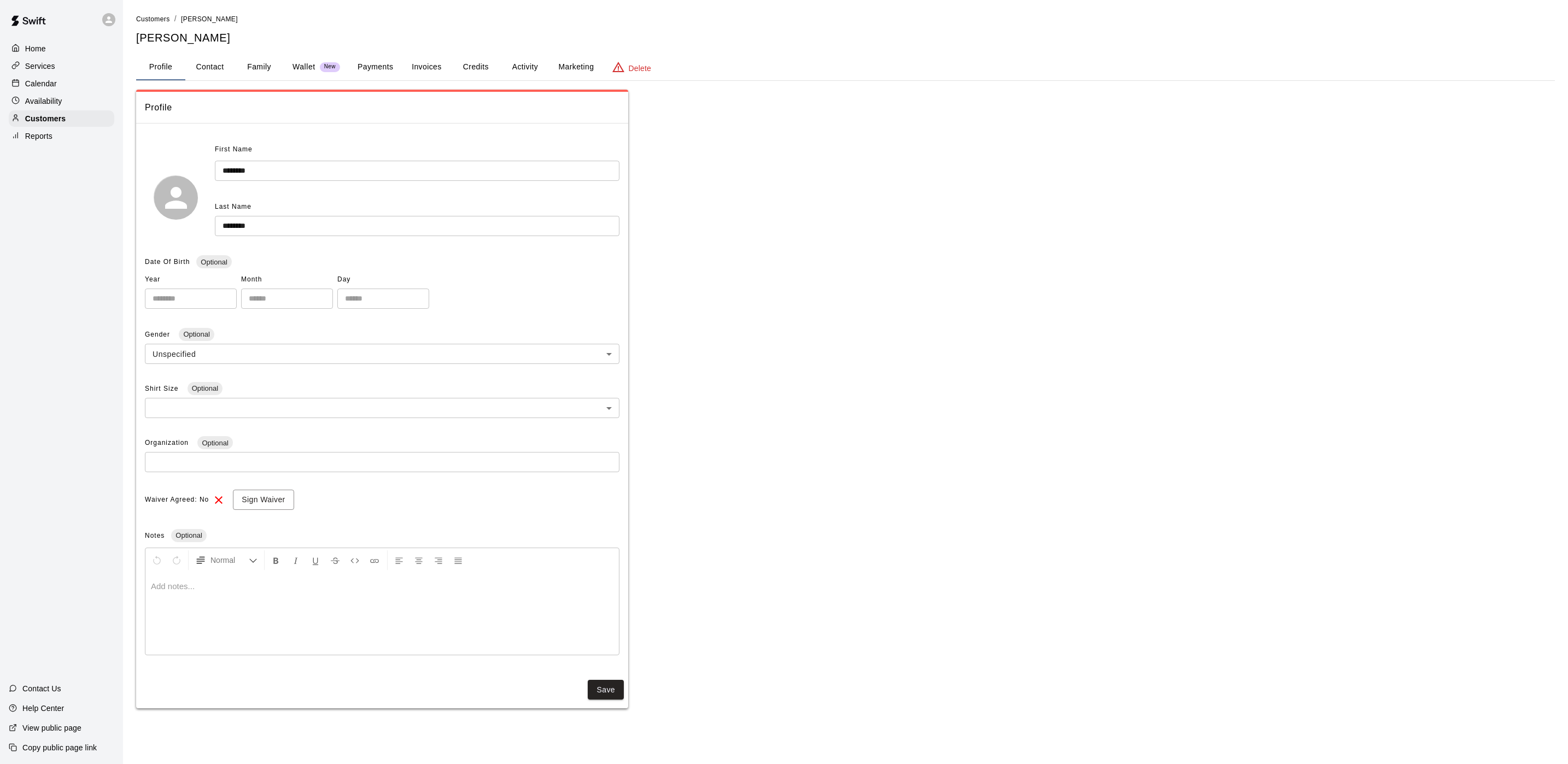
click at [386, 86] on div "**********" at bounding box center [846, 360] width 1419 height 695
click at [384, 72] on button "Payments" at bounding box center [375, 67] width 53 height 26
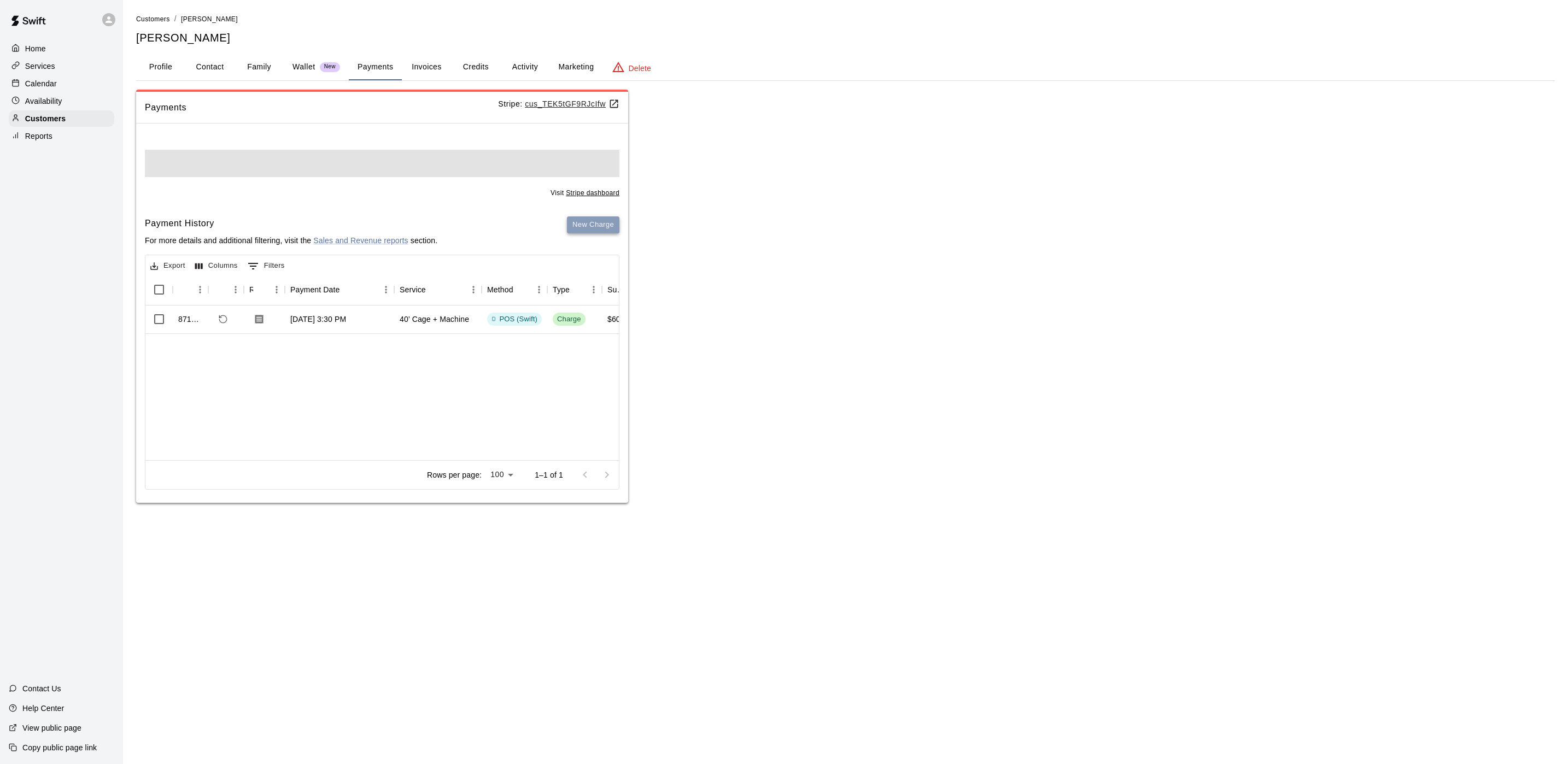
click at [587, 225] on button "New Charge" at bounding box center [594, 224] width 53 height 17
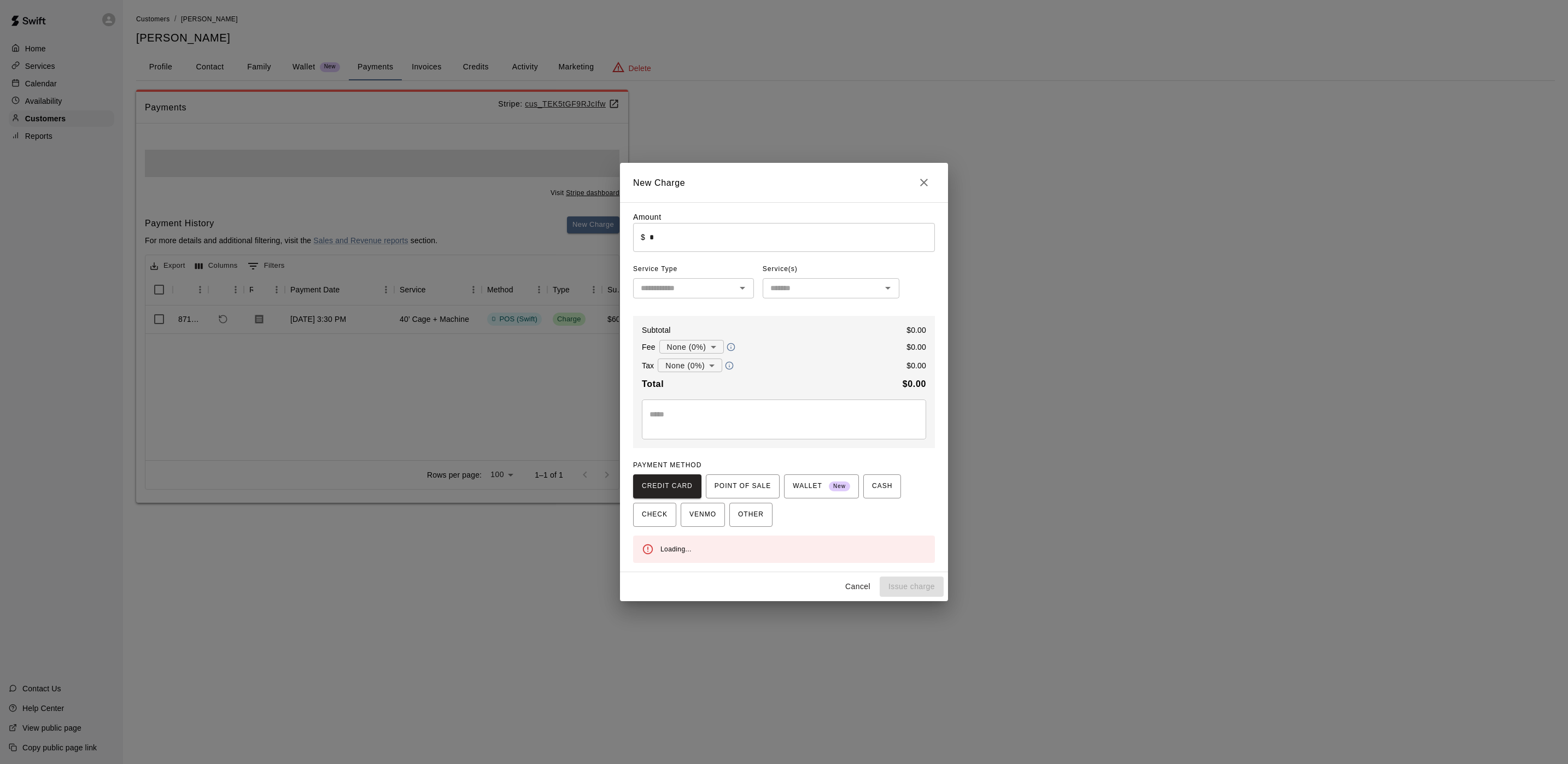
click at [686, 230] on input "*" at bounding box center [792, 238] width 285 height 29
type input "****"
click at [700, 427] on textarea at bounding box center [784, 419] width 270 height 22
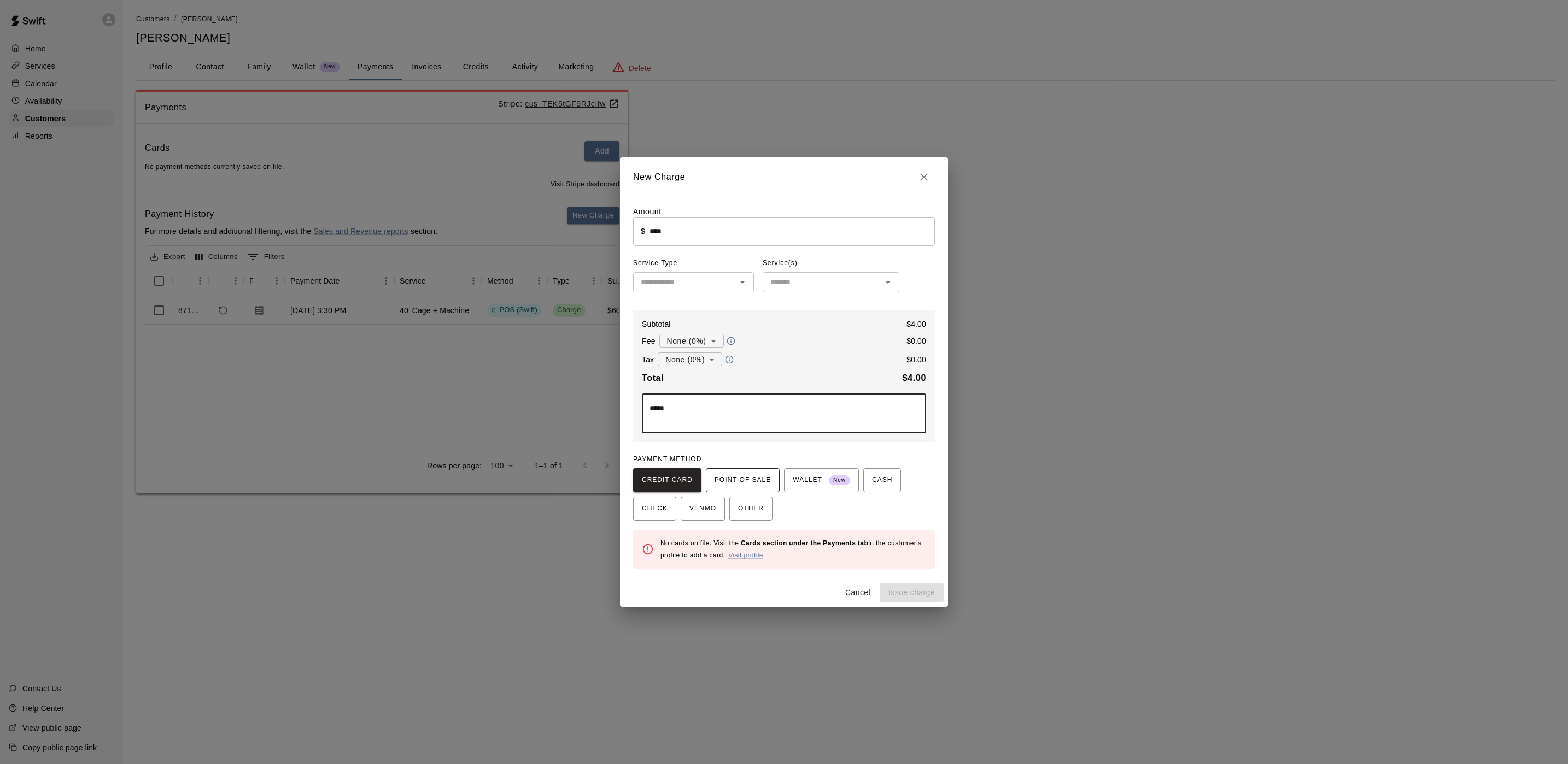
type textarea "*****"
click at [729, 463] on div "PAYMENT METHOD CREDIT CARD POINT OF SALE WALLET New CASH CHECK VENMO OTHER" at bounding box center [784, 485] width 302 height 70
click at [732, 470] on button "POINT OF SALE" at bounding box center [742, 480] width 74 height 24
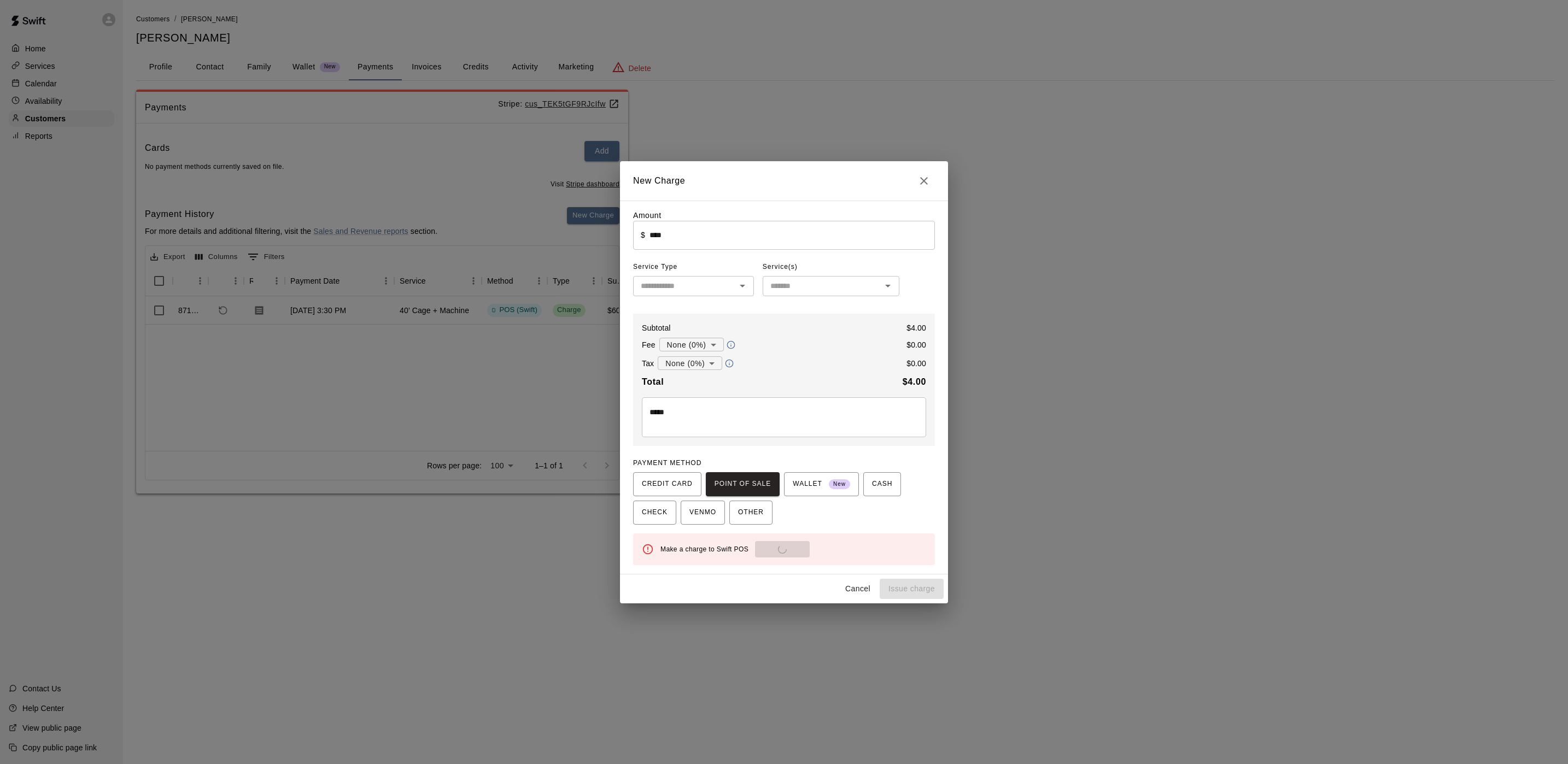
click at [736, 471] on div "PAYMENT METHOD CREDIT CARD POINT OF SALE WALLET New CASH CHECK VENMO OTHER" at bounding box center [784, 489] width 302 height 70
click at [827, 551] on button "Send to POS" at bounding box center [855, 549] width 55 height 17
type input "*"
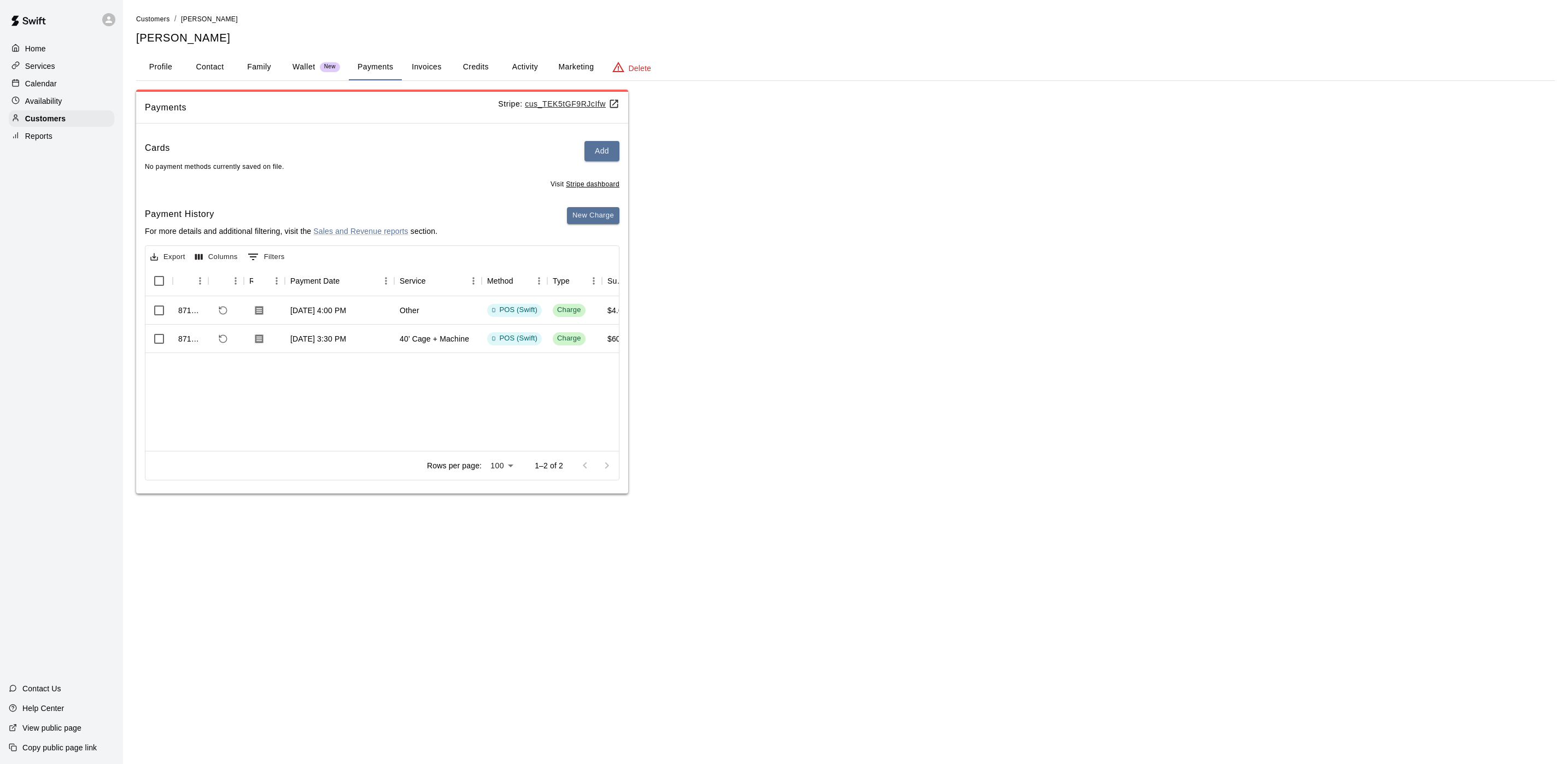
click at [87, 83] on div "Calendar" at bounding box center [62, 83] width 106 height 17
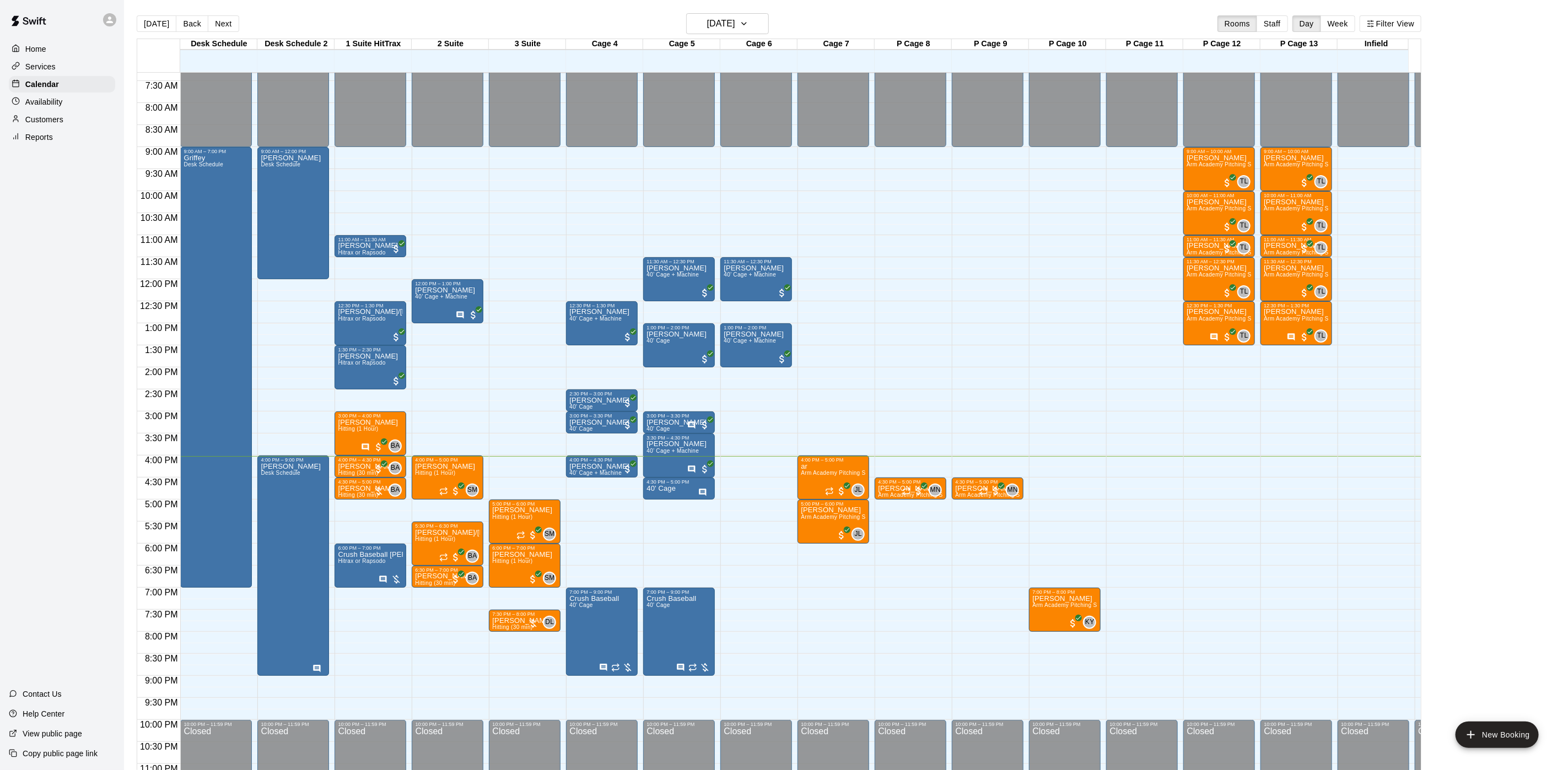
scroll to position [361, 0]
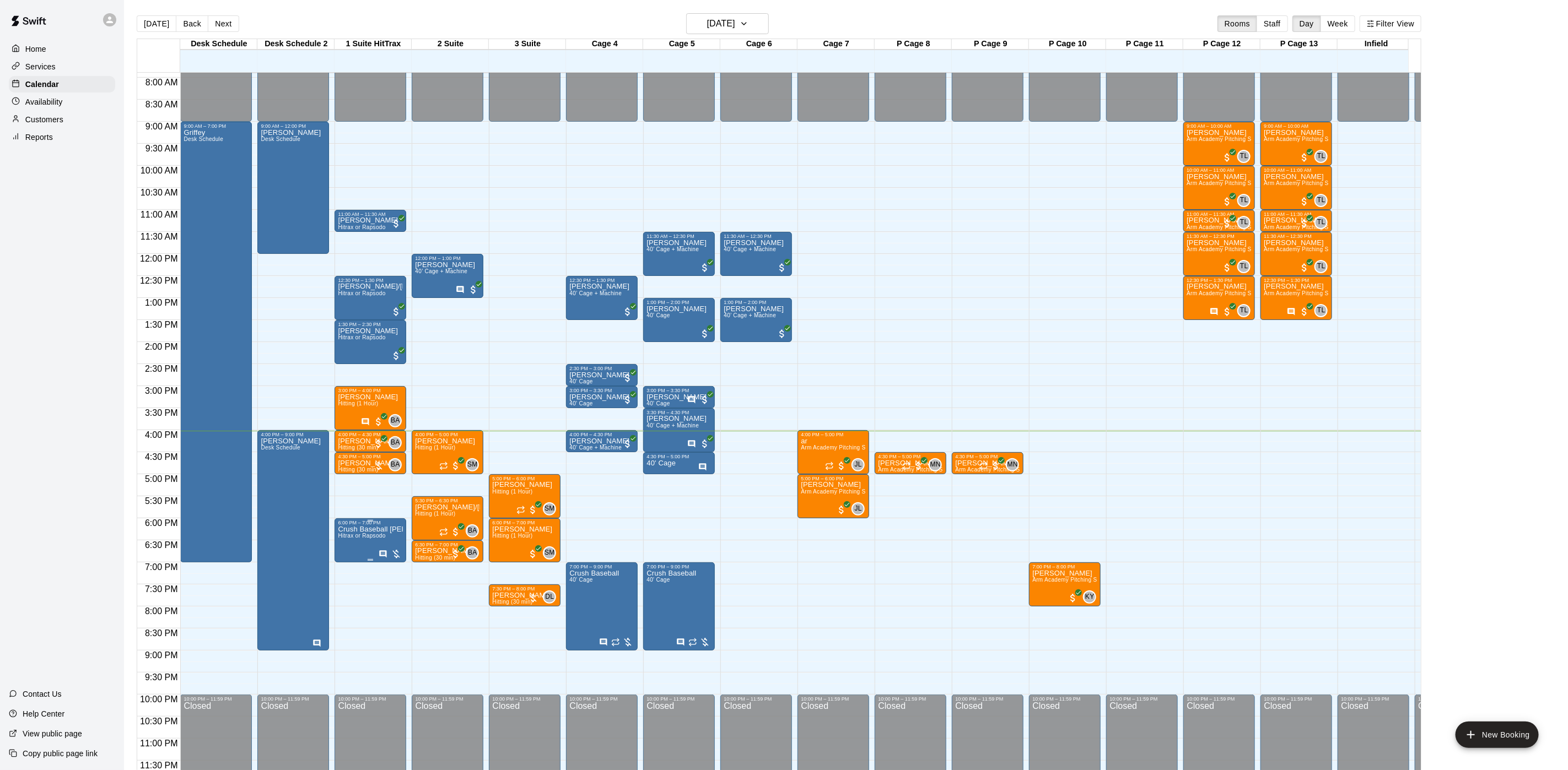
click at [384, 559] on div at bounding box center [370, 560] width 65 height 2
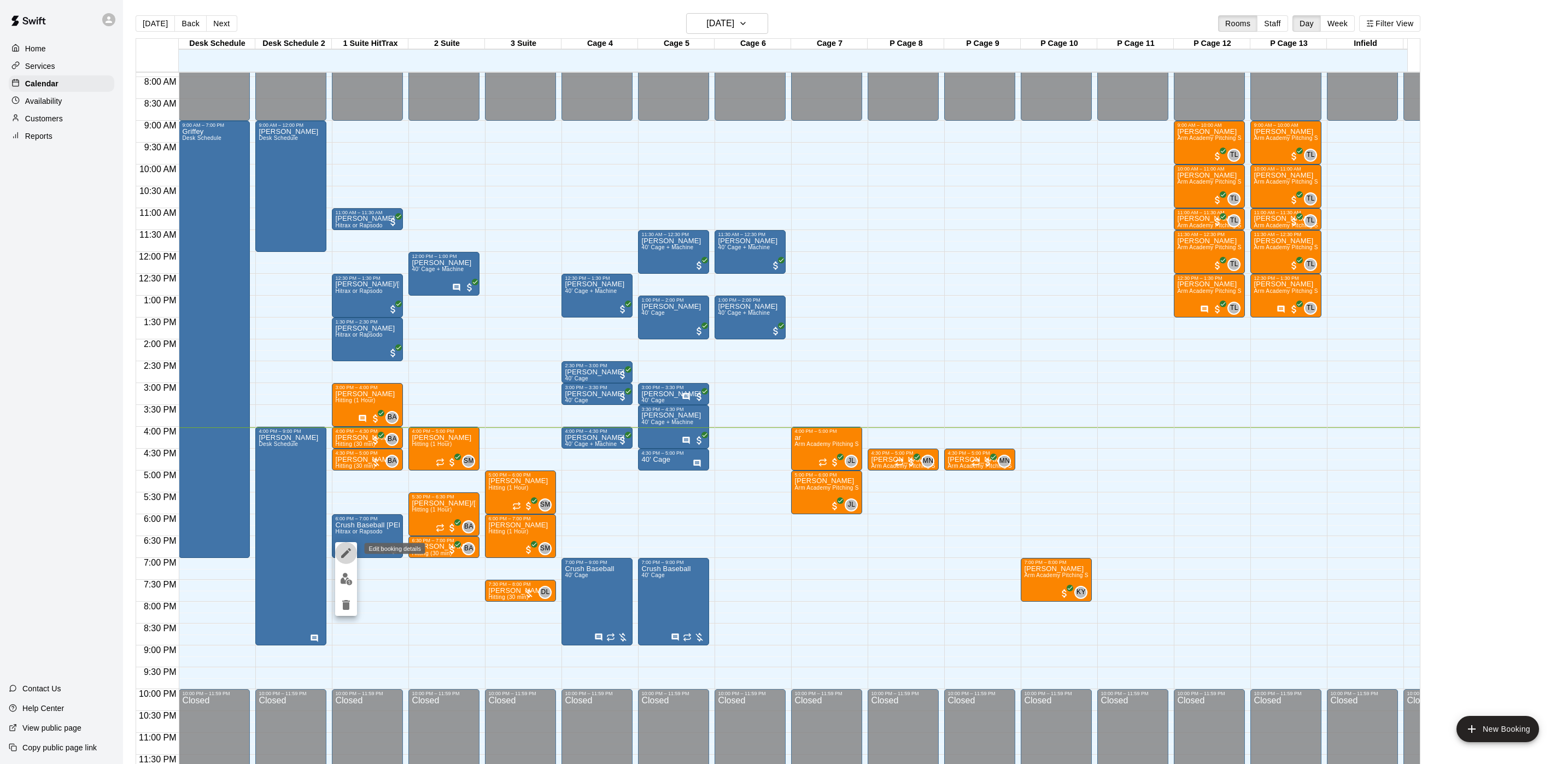
click at [348, 551] on icon "edit" at bounding box center [346, 553] width 10 height 10
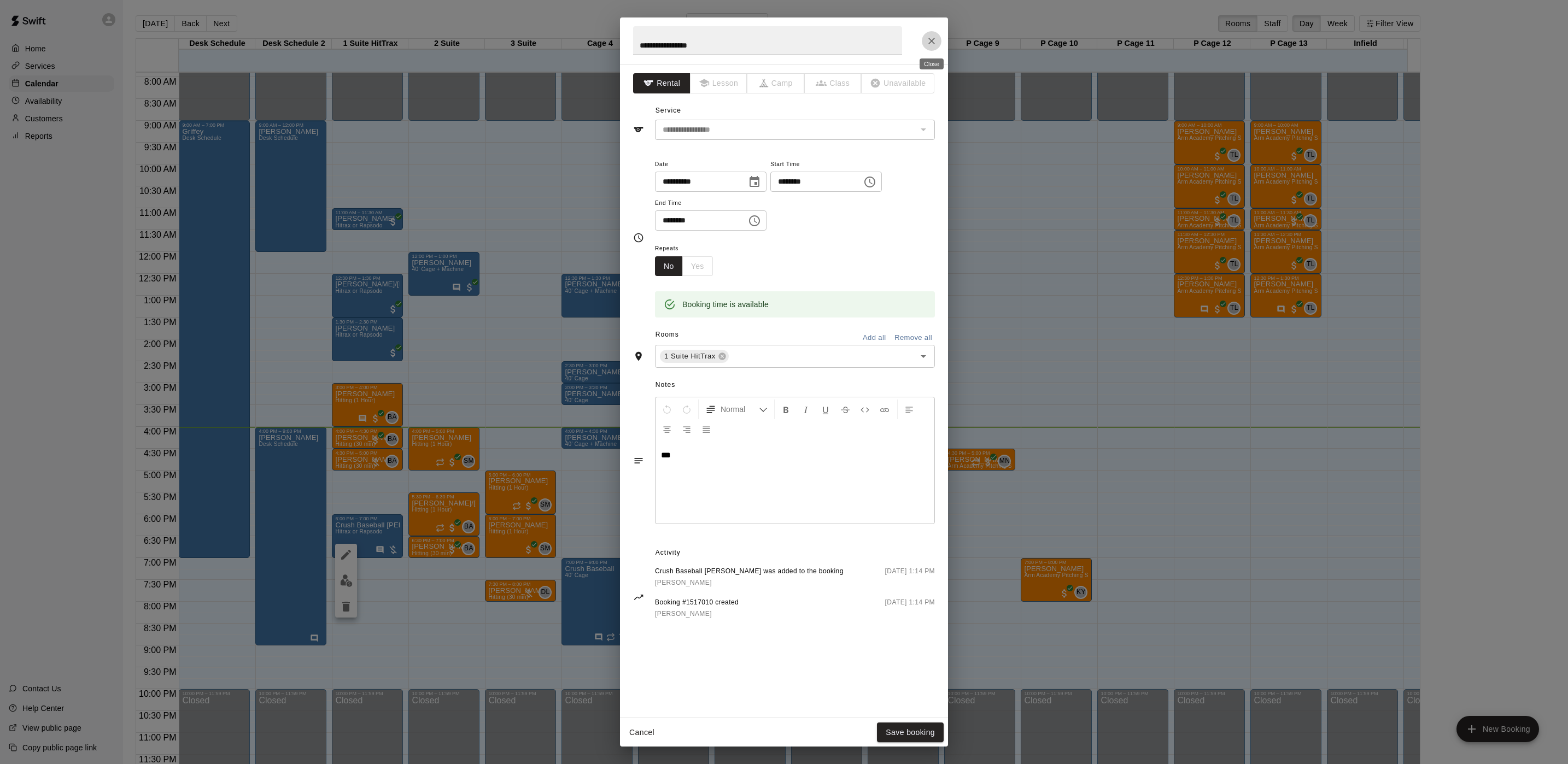
click at [937, 46] on button "Close" at bounding box center [932, 41] width 20 height 20
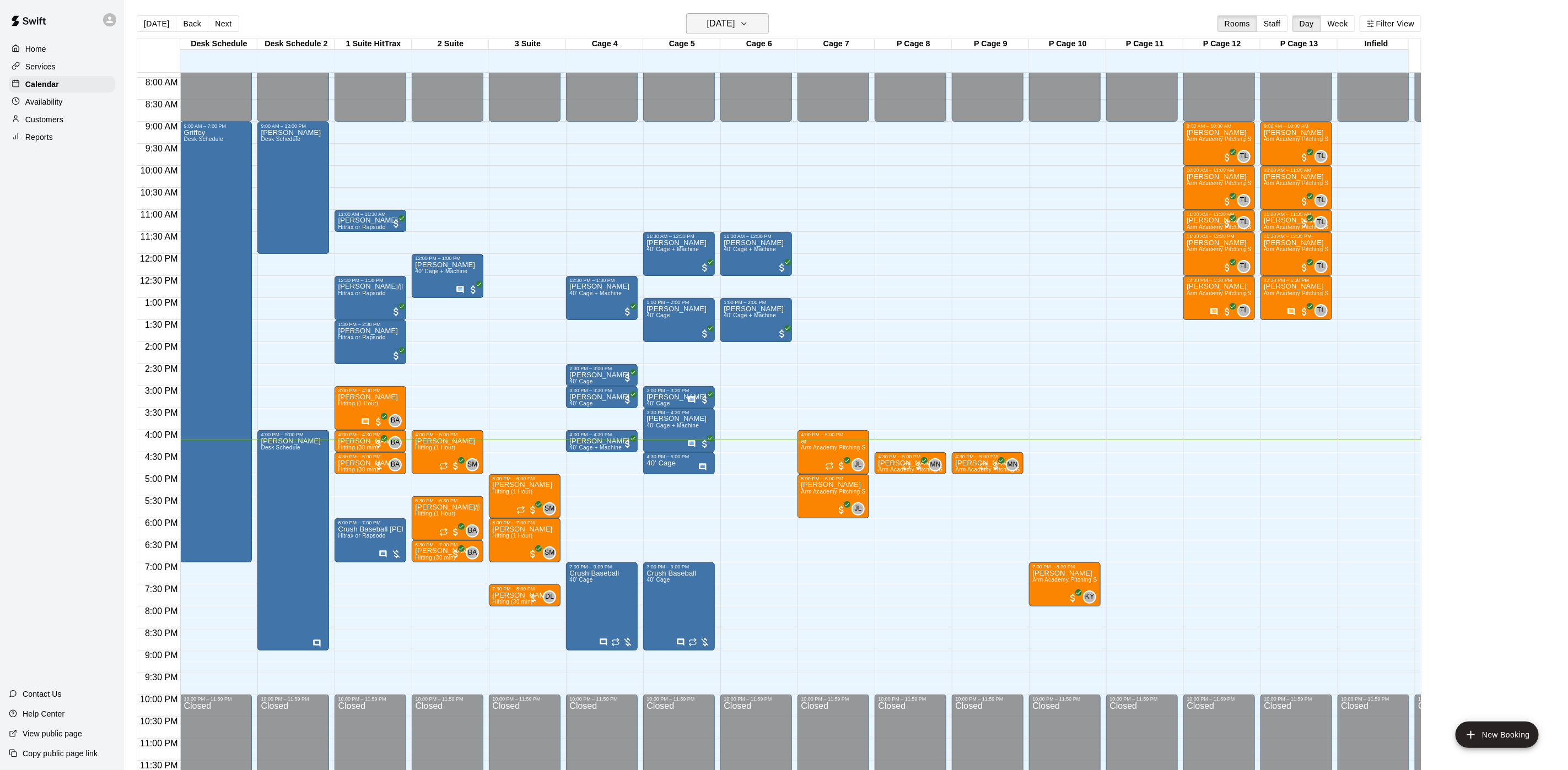
click at [735, 23] on h6 "[DATE]" at bounding box center [721, 24] width 28 height 16
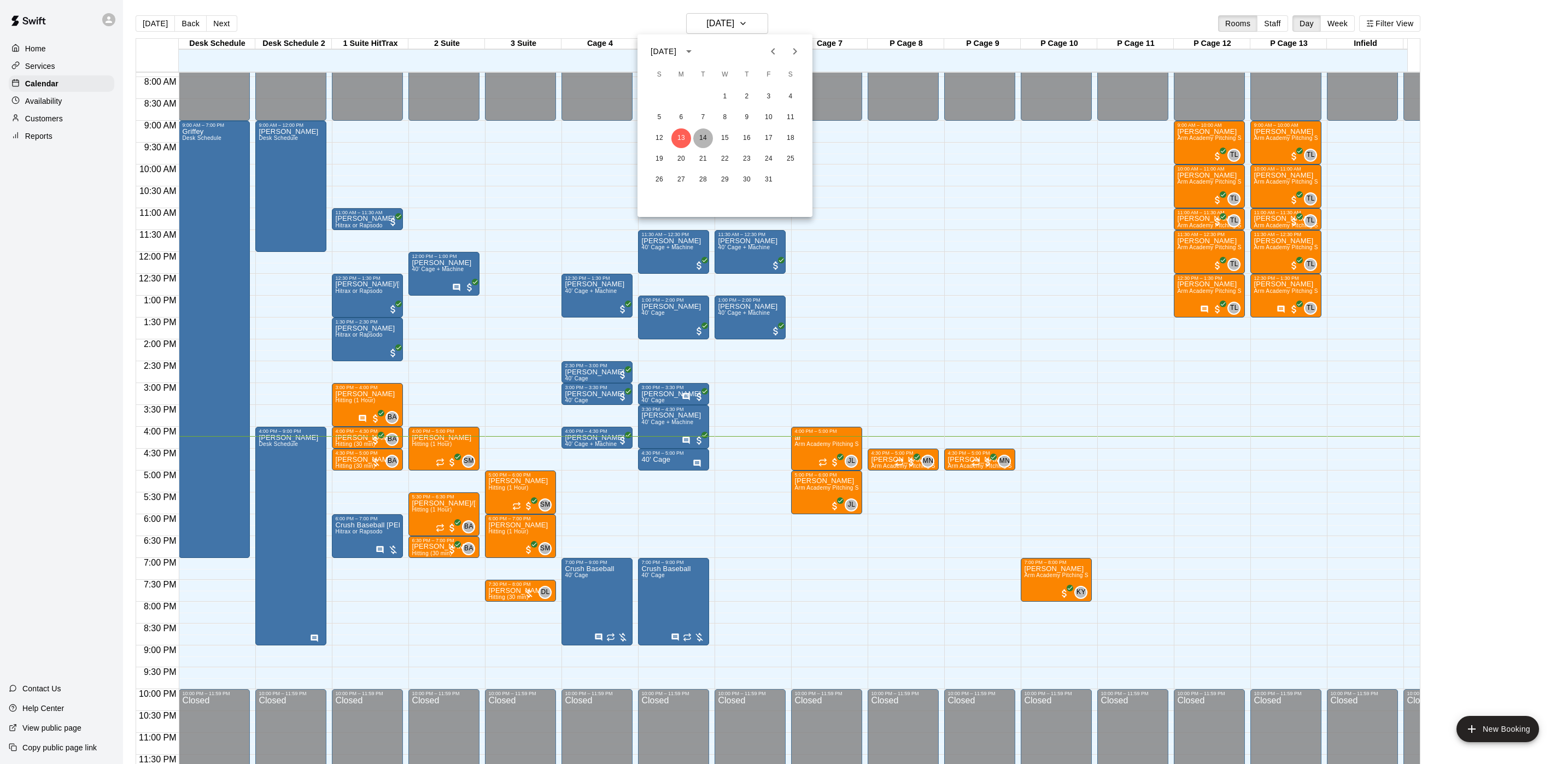
click at [706, 136] on button "14" at bounding box center [704, 138] width 20 height 20
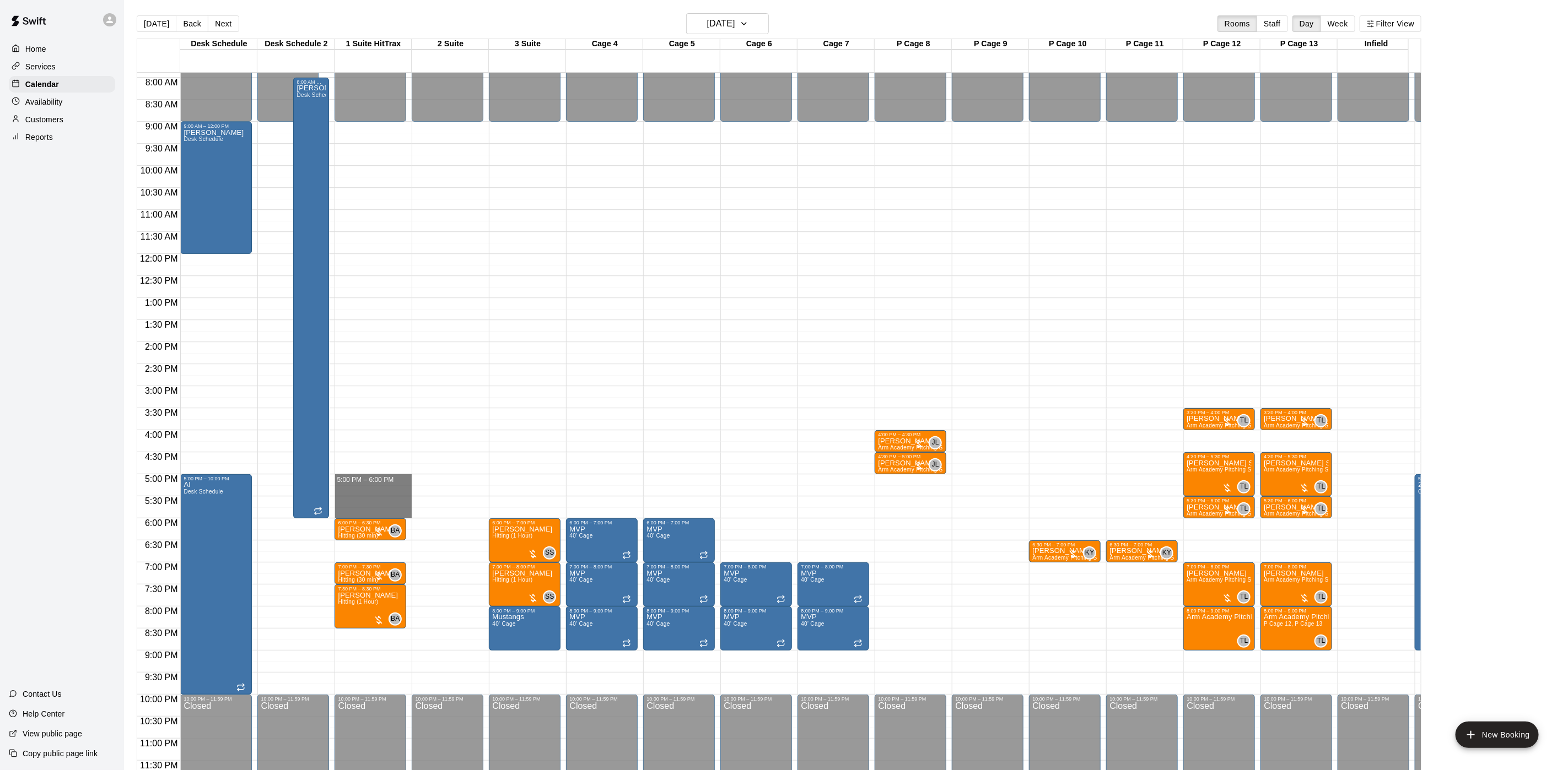
drag, startPoint x: 362, startPoint y: 465, endPoint x: 358, endPoint y: 500, distance: 35.2
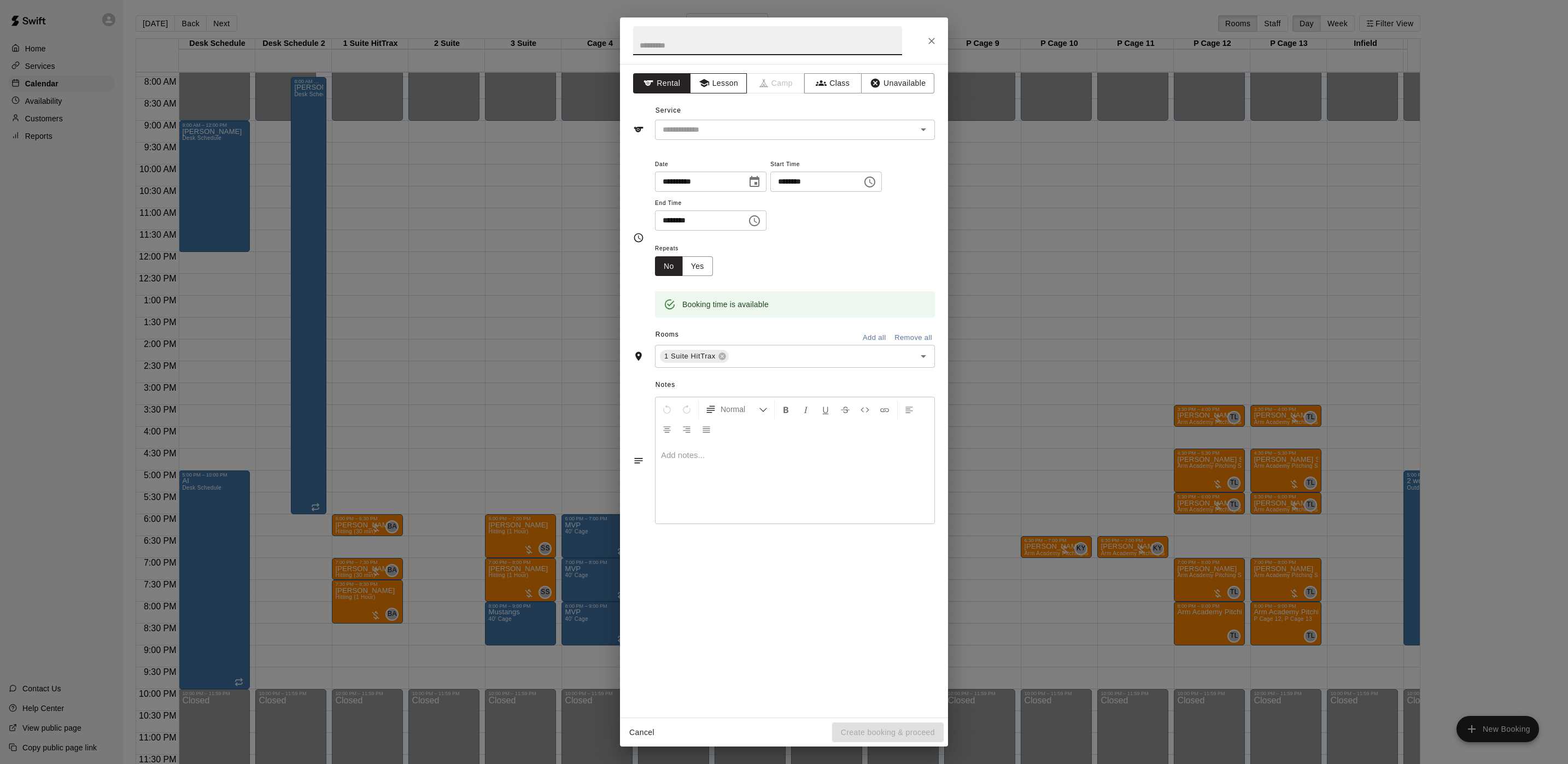
click at [708, 85] on icon "button" at bounding box center [704, 83] width 10 height 8
click at [681, 141] on div "**********" at bounding box center [784, 390] width 328 height 653
click at [687, 136] on input "text" at bounding box center [779, 130] width 241 height 14
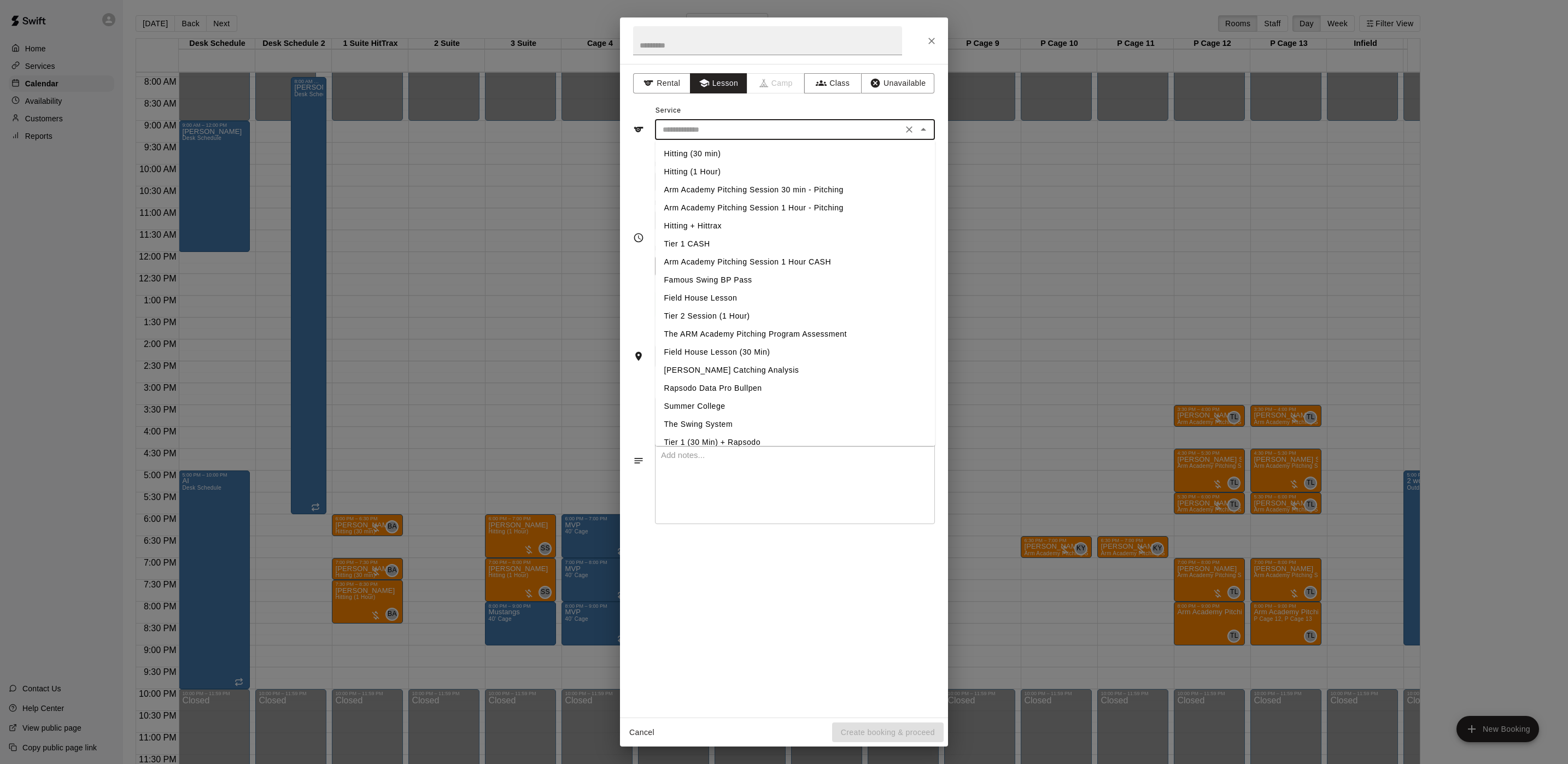
click at [662, 170] on li "Hitting (1 Hour)" at bounding box center [796, 171] width 280 height 18
type input "**********"
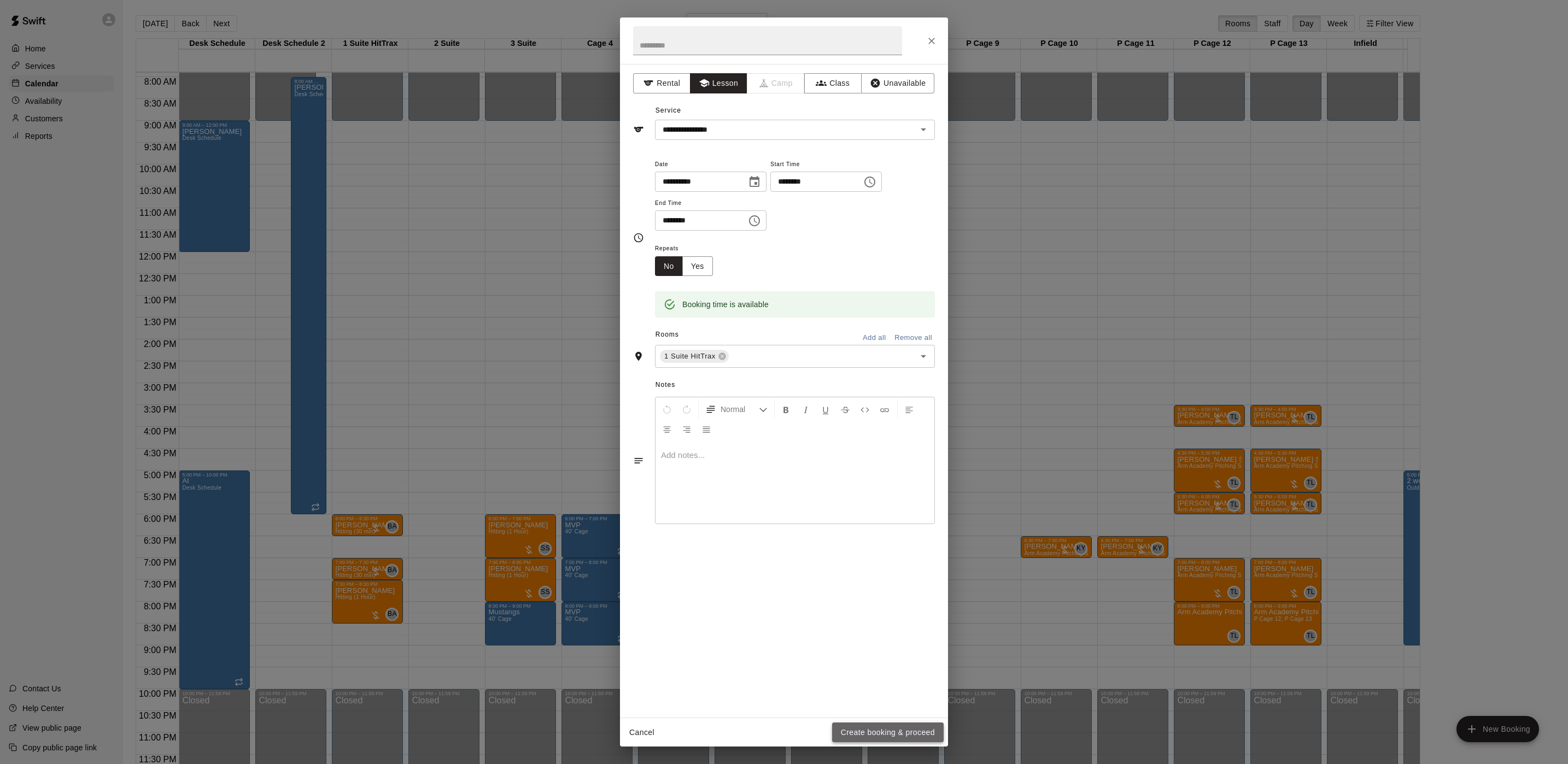
click at [876, 723] on button "Create booking & proceed" at bounding box center [888, 733] width 112 height 21
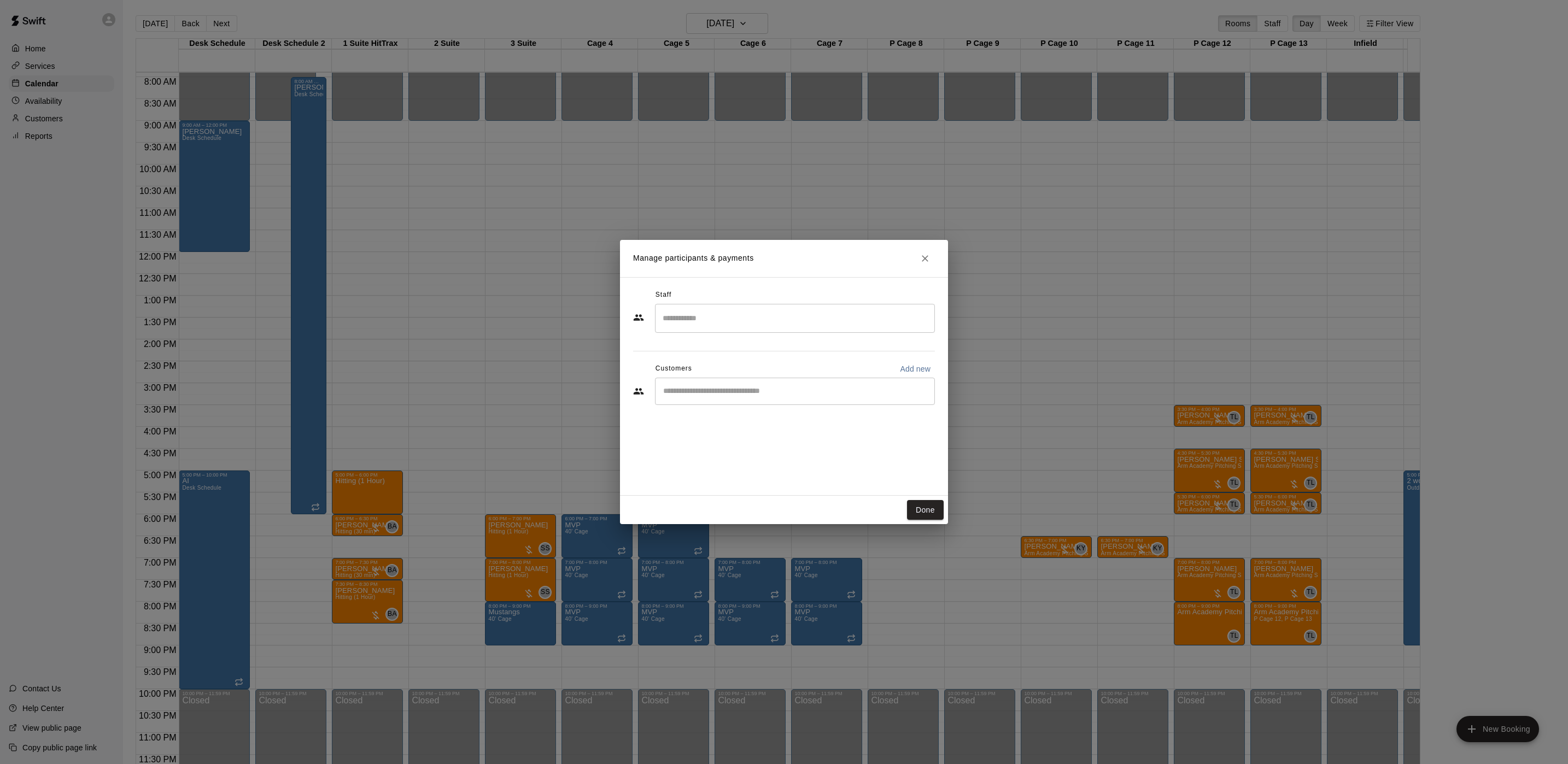
click at [717, 391] on input "Start typing to search customers..." at bounding box center [796, 391] width 270 height 11
type input "****"
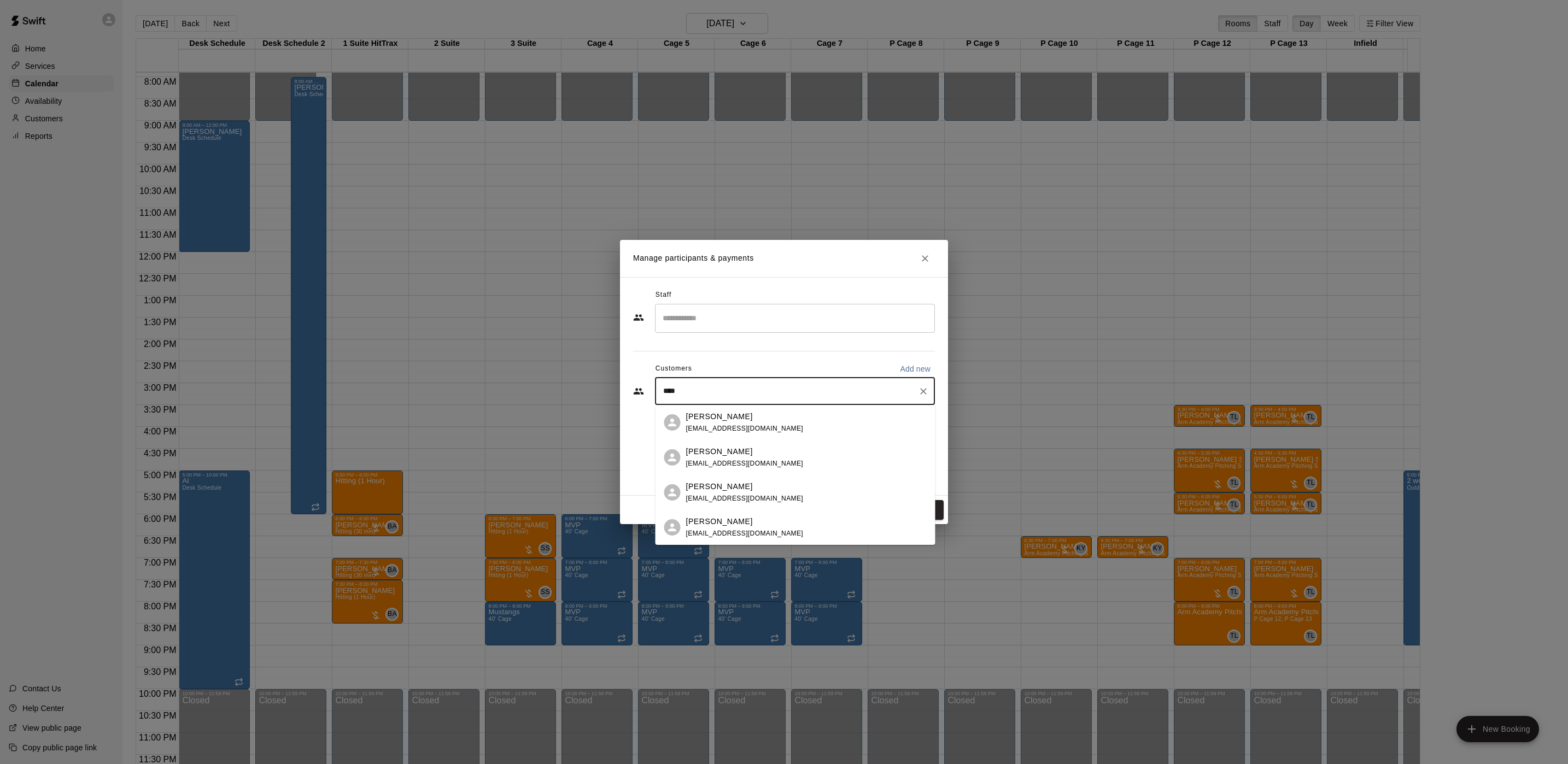
click at [769, 450] on div "[PERSON_NAME]" at bounding box center [745, 452] width 118 height 12
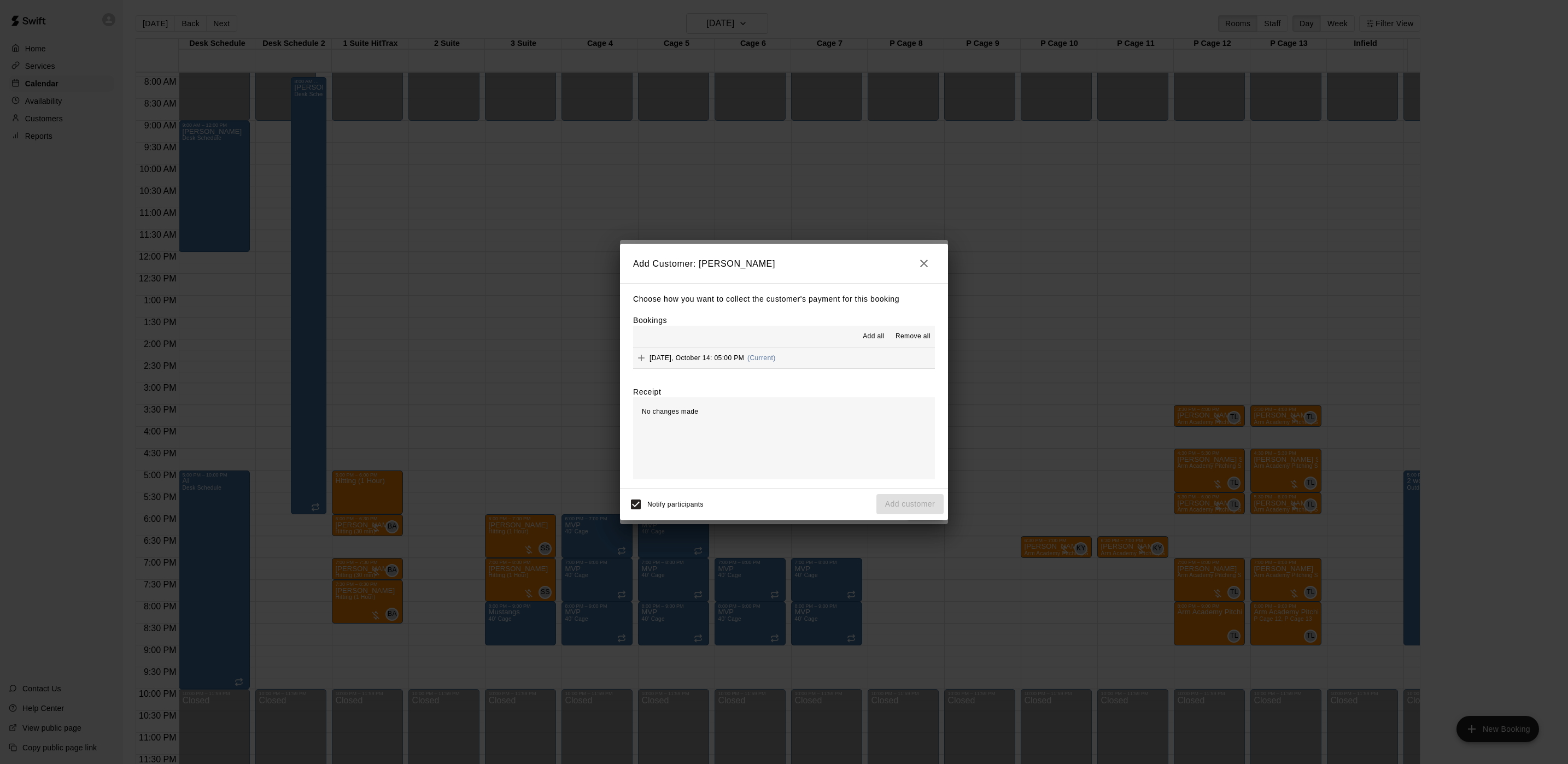
click at [813, 357] on button "[DATE], October 14: 05:00 PM (Current)" at bounding box center [784, 358] width 302 height 21
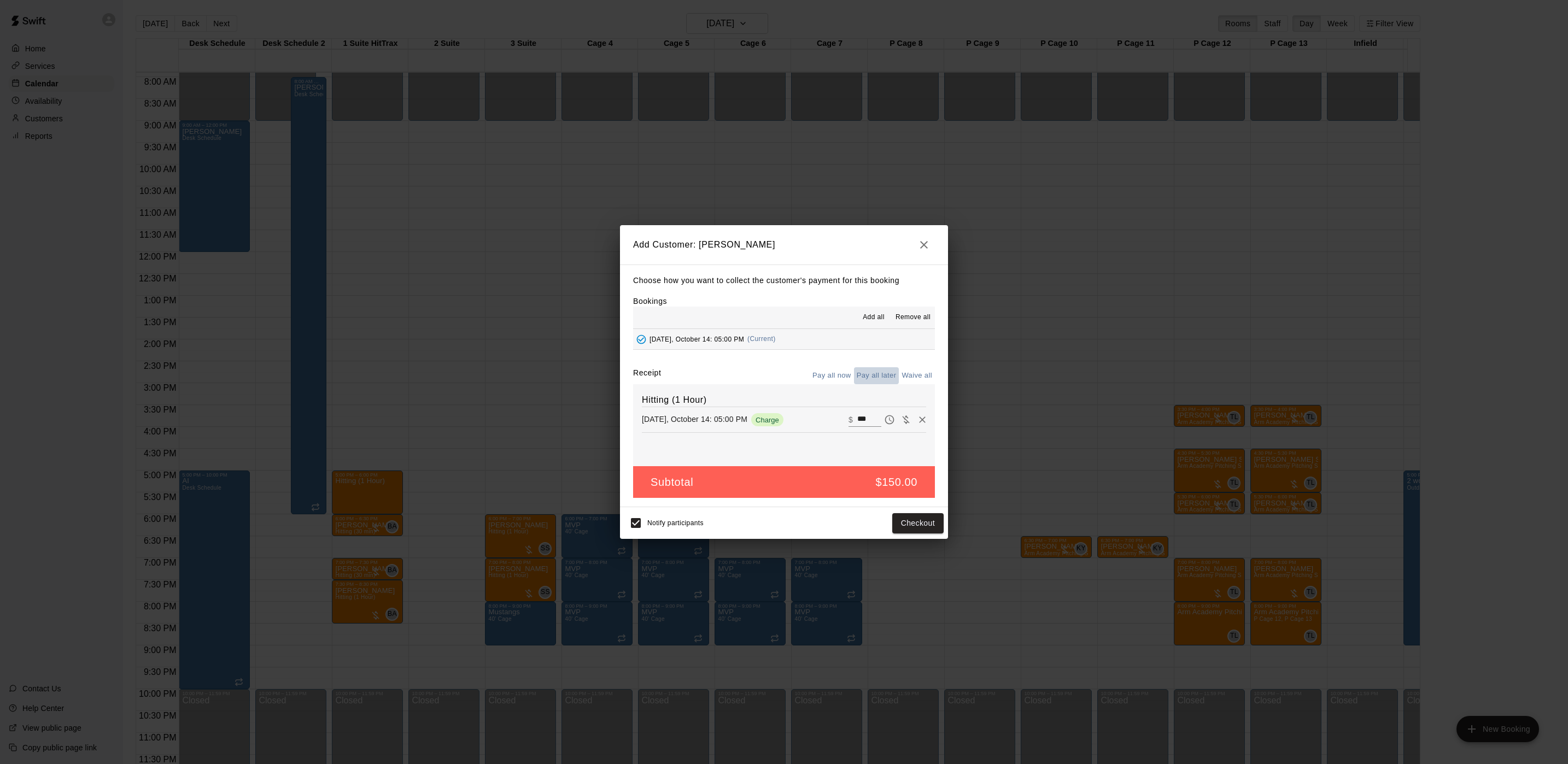
click at [872, 374] on button "Pay all later" at bounding box center [877, 375] width 45 height 17
click at [892, 517] on button "Add customer" at bounding box center [910, 523] width 68 height 21
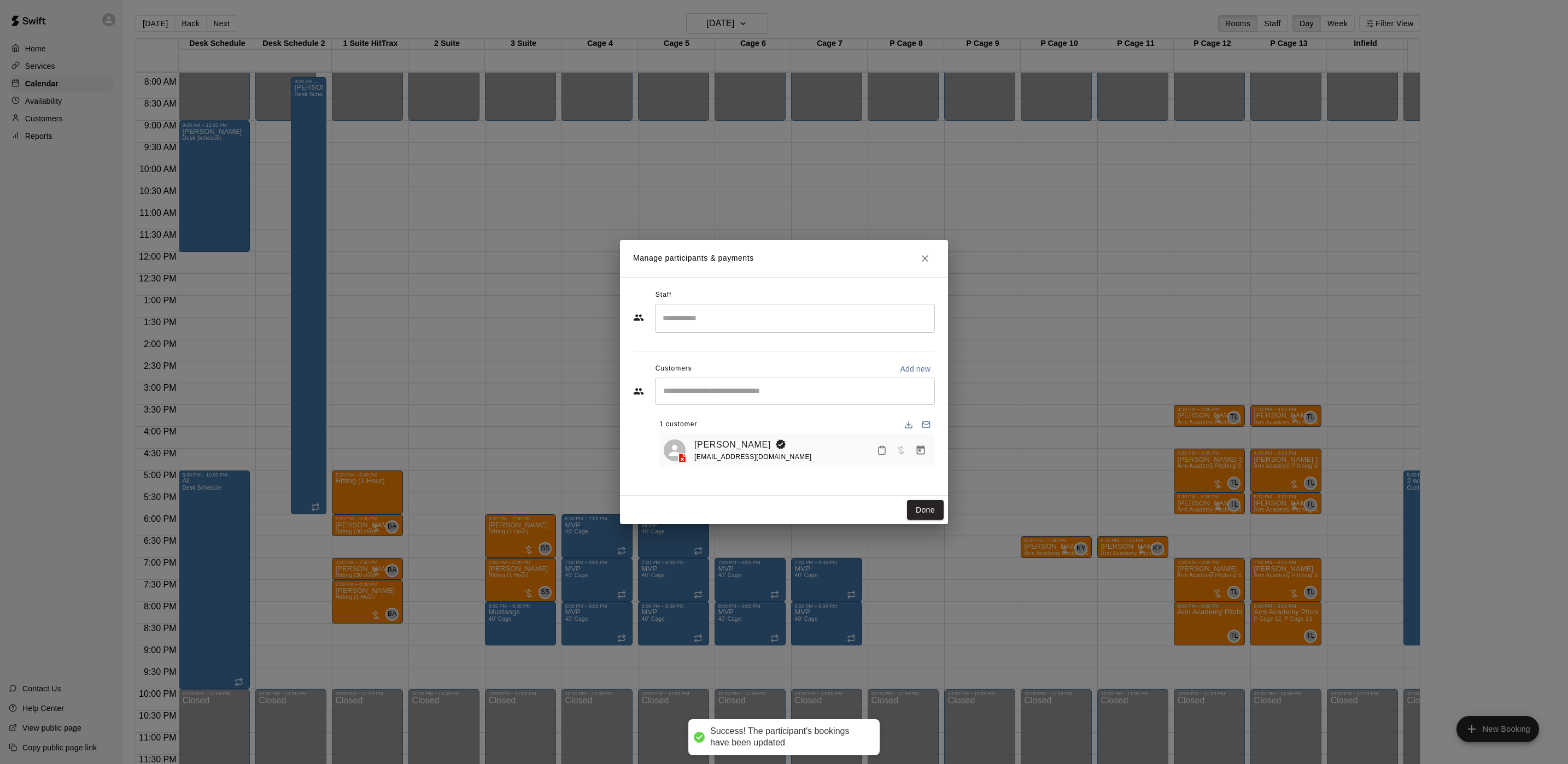
click at [747, 319] on input "Search staff" at bounding box center [796, 318] width 270 height 20
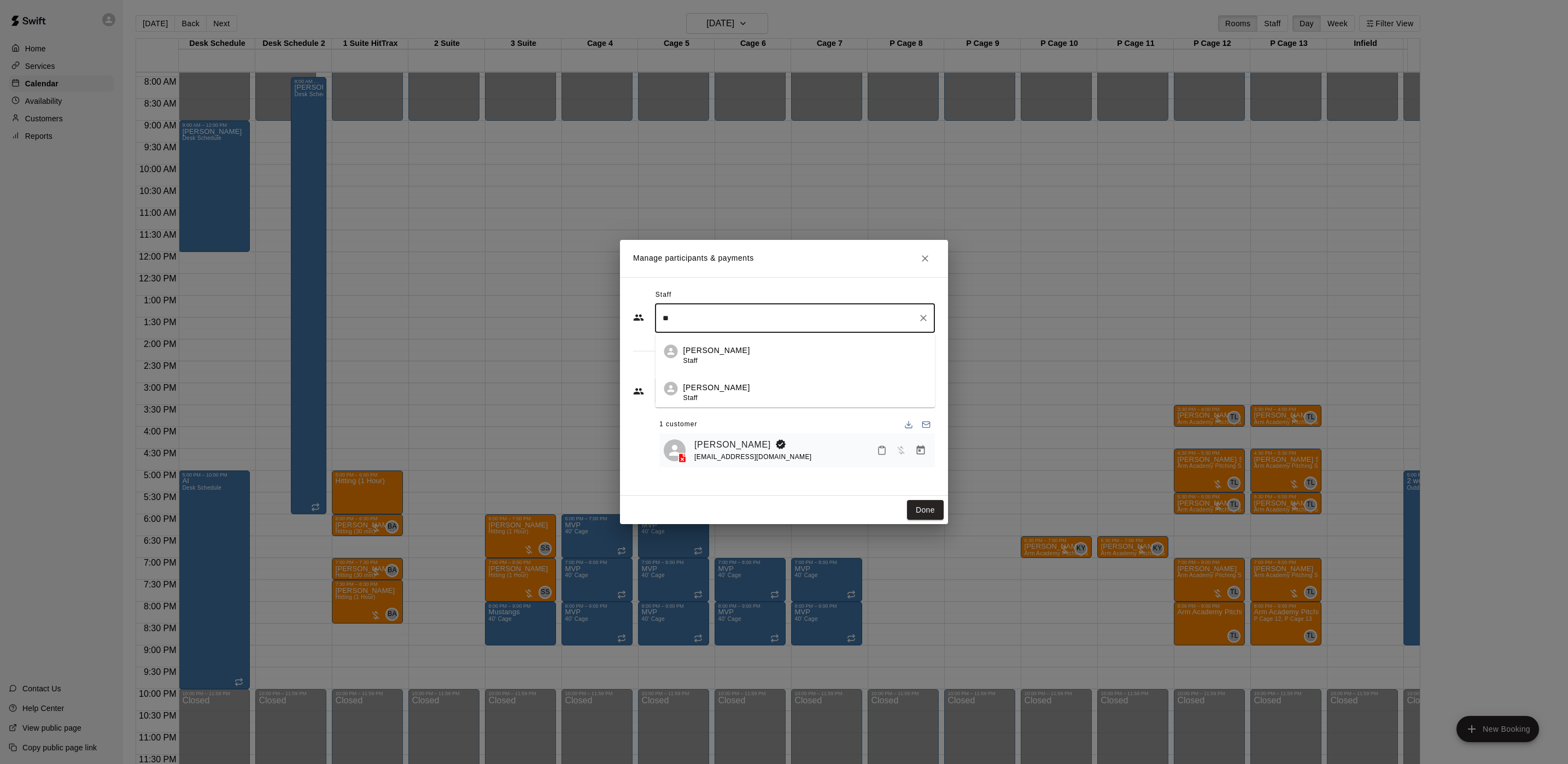
type input "*"
click at [743, 340] on li "[PERSON_NAME] Staff" at bounding box center [789, 352] width 268 height 37
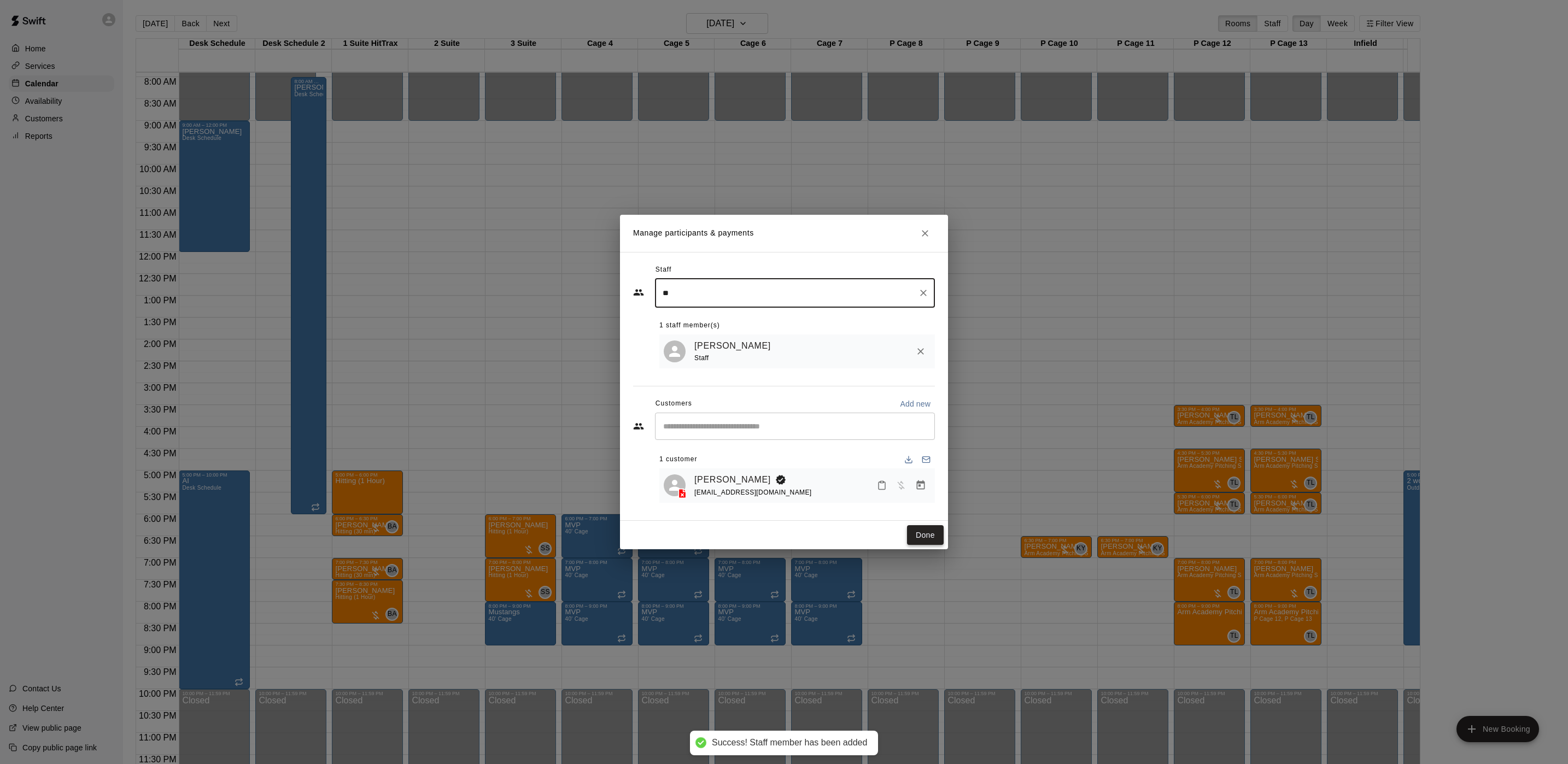
type input "**"
click at [921, 540] on button "Done" at bounding box center [925, 535] width 36 height 21
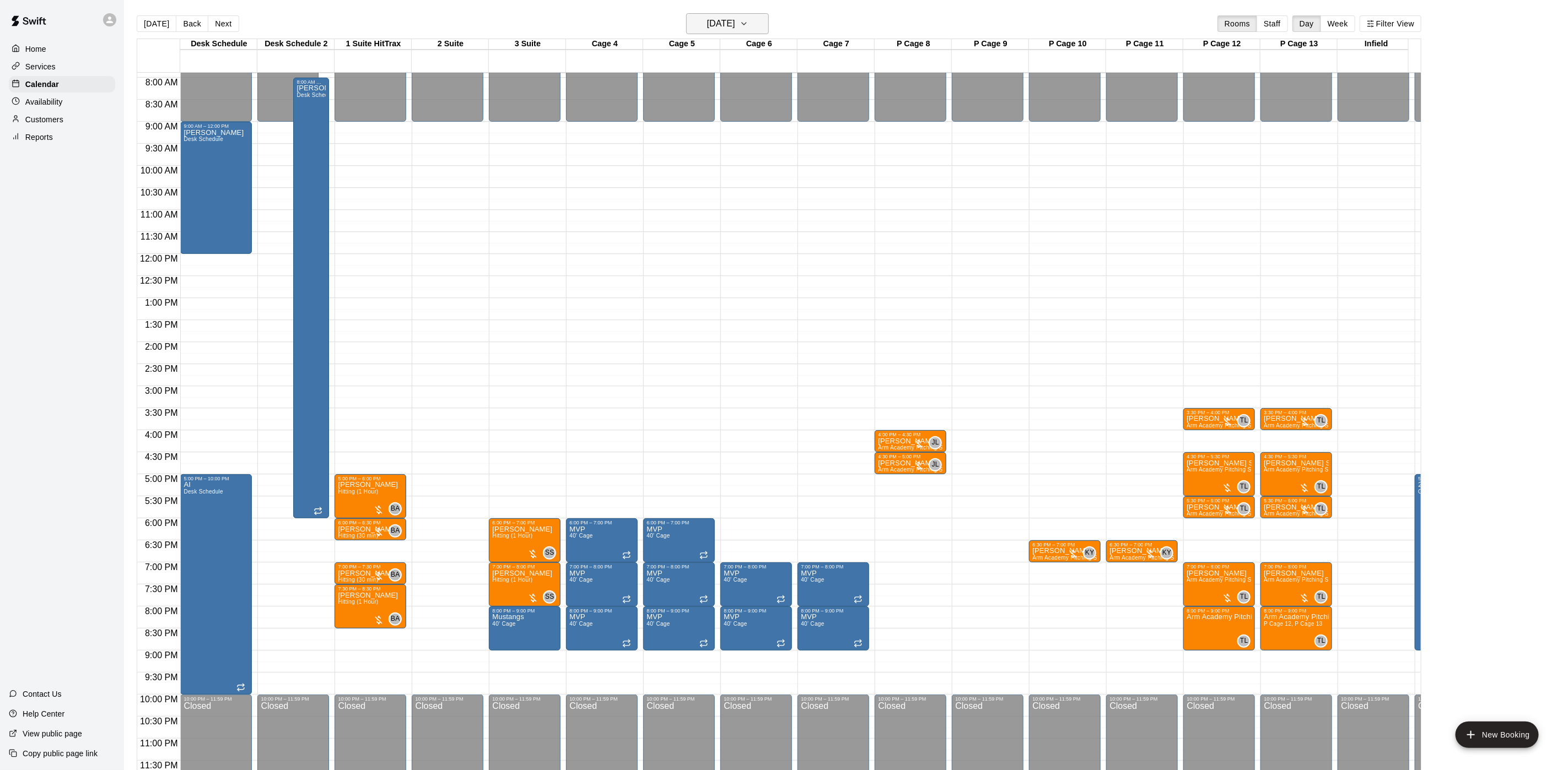
click at [738, 15] on button "[DATE]" at bounding box center [728, 23] width 83 height 21
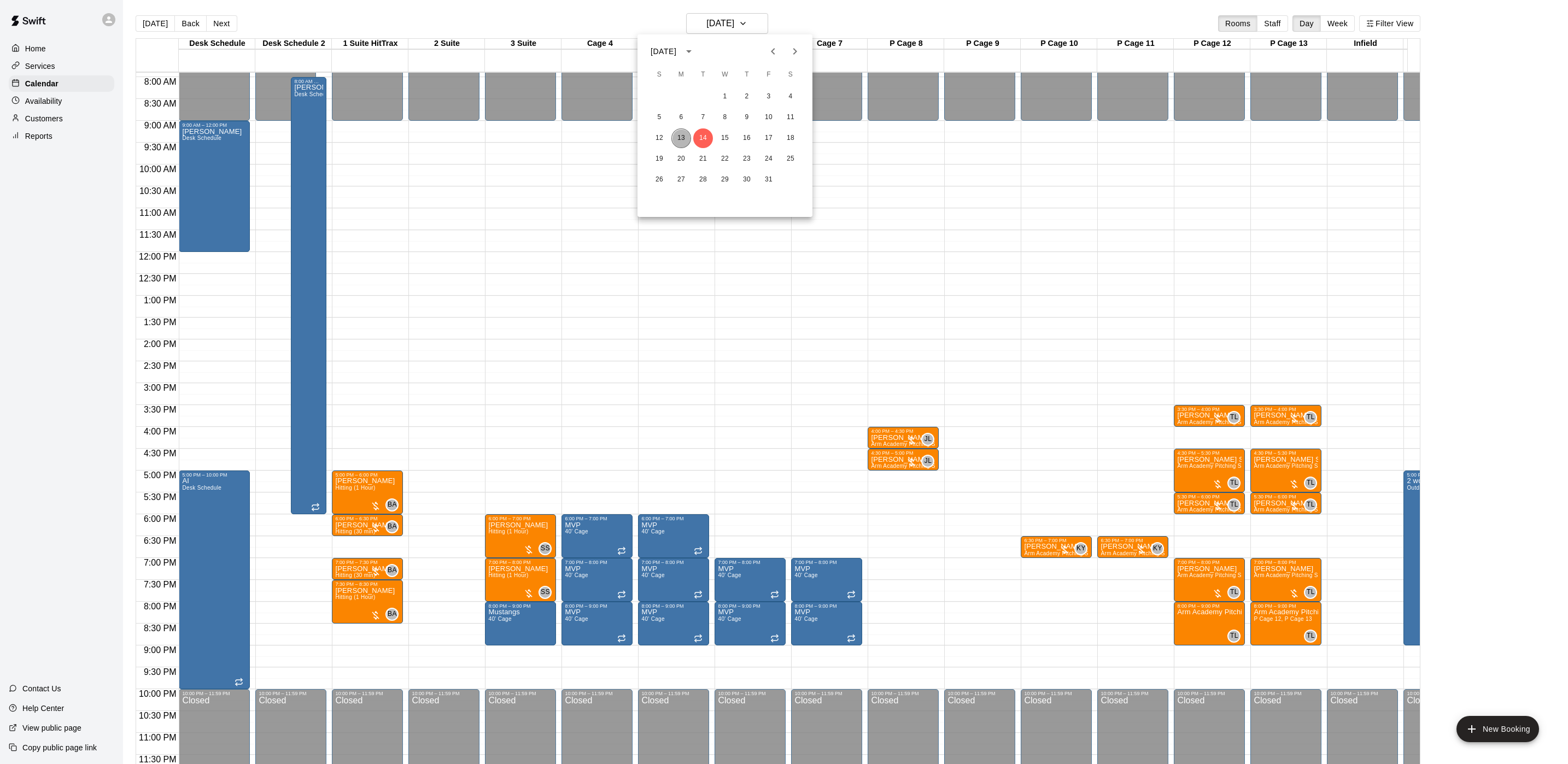
click at [681, 134] on button "13" at bounding box center [681, 138] width 20 height 20
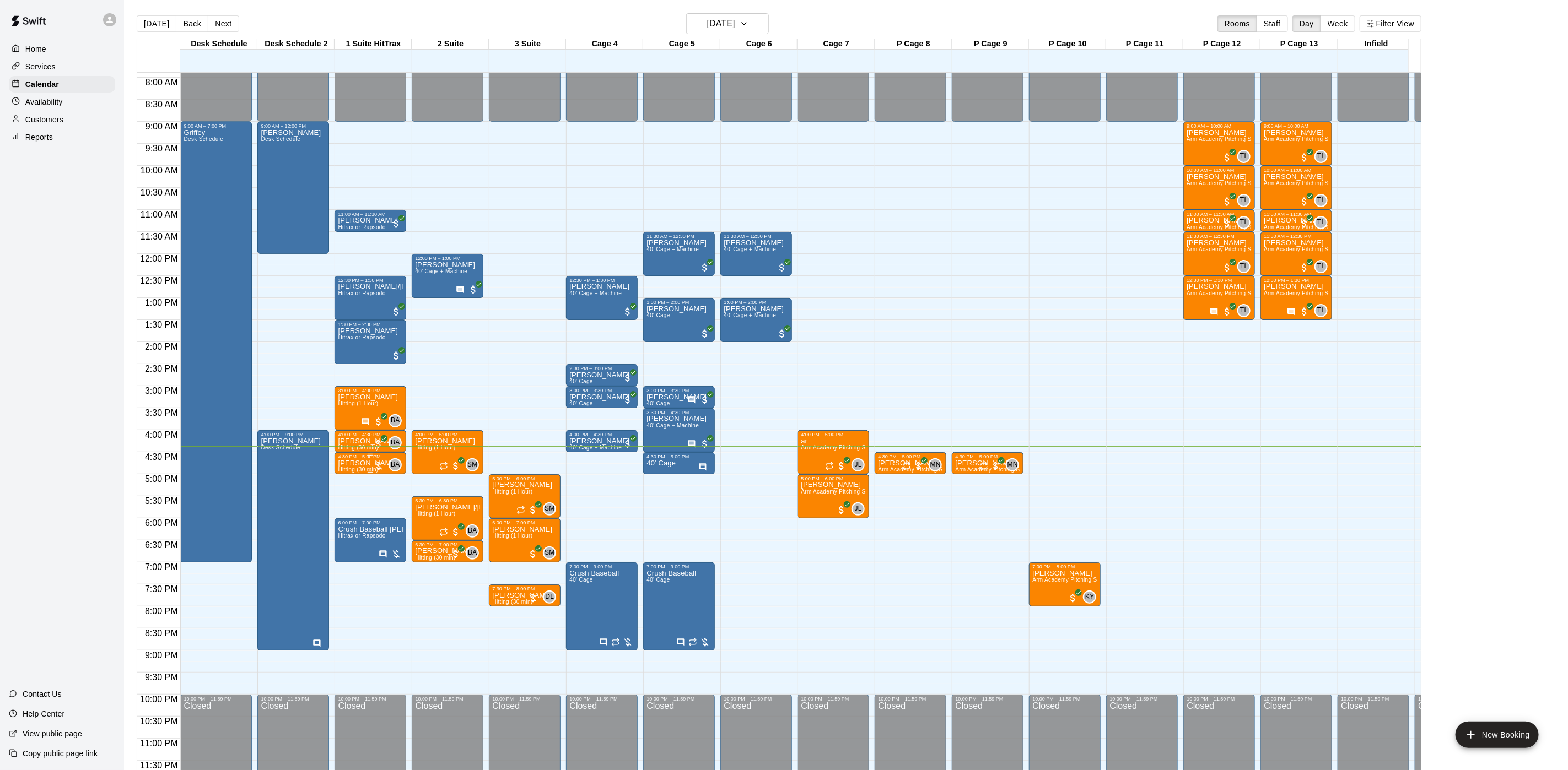
click at [373, 461] on div at bounding box center [378, 466] width 11 height 11
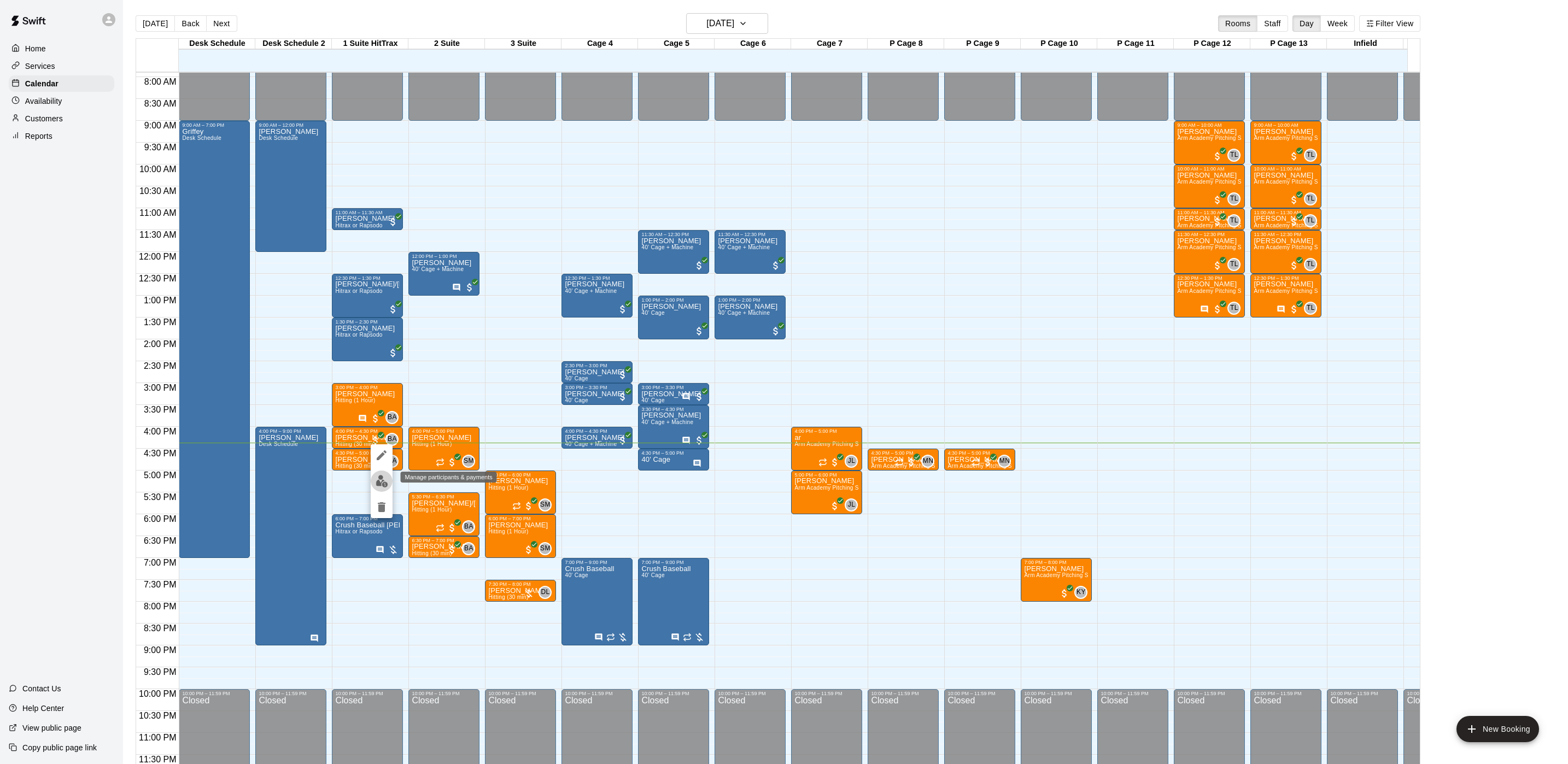
click at [383, 483] on img "edit" at bounding box center [381, 481] width 13 height 13
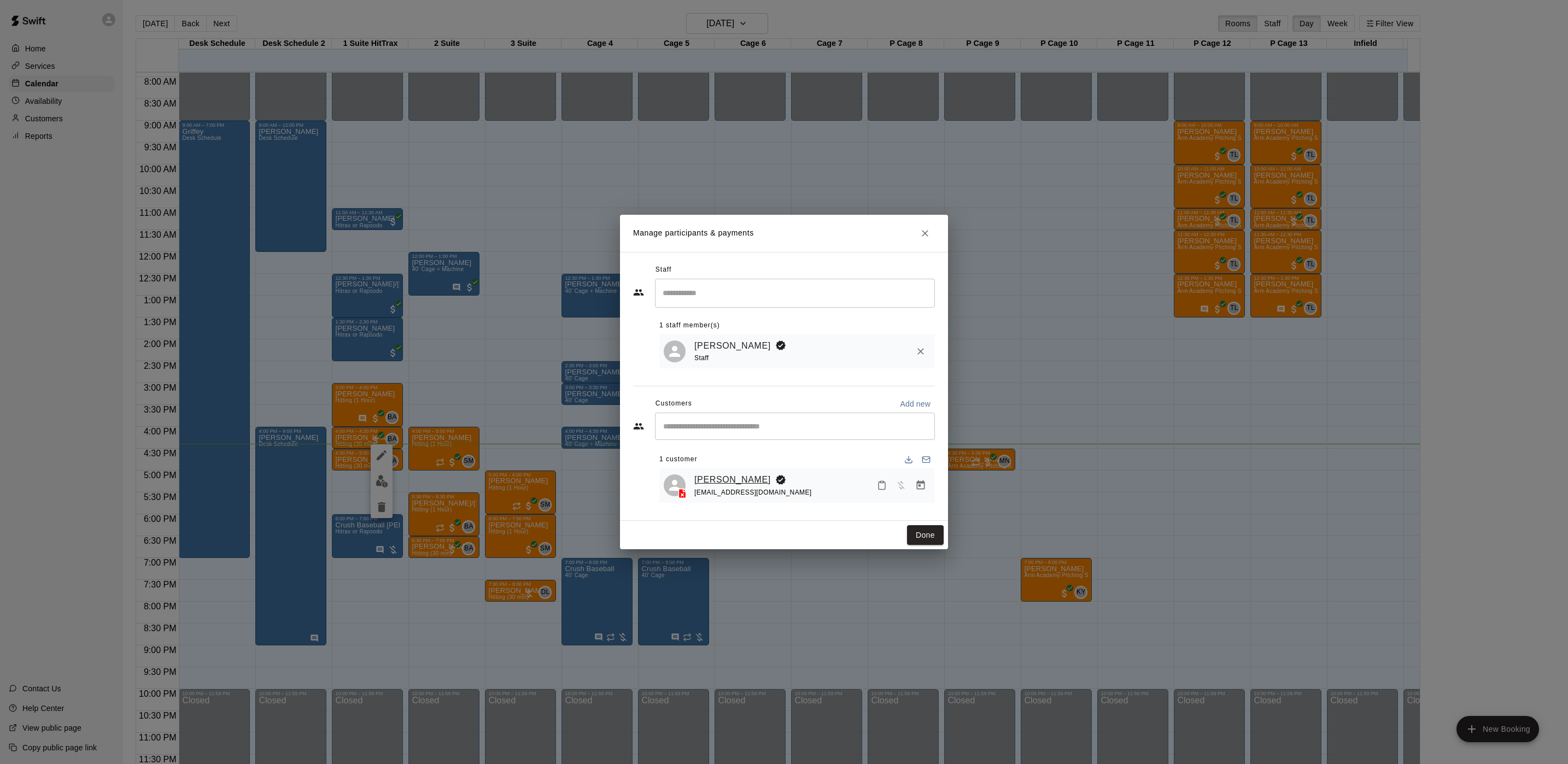
click at [734, 484] on link "[PERSON_NAME]" at bounding box center [733, 480] width 76 height 15
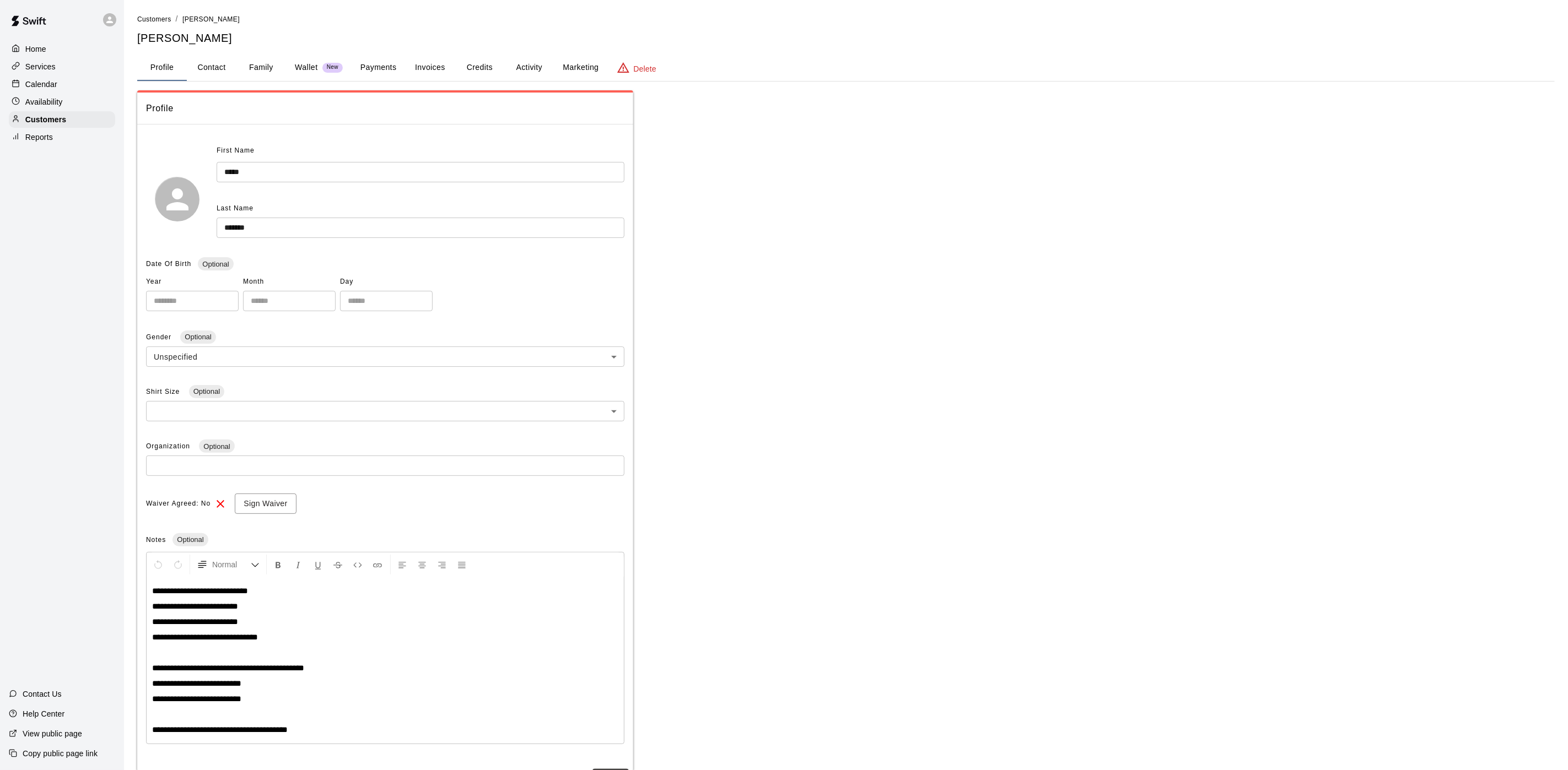
click at [416, 63] on button "Invoices" at bounding box center [430, 67] width 49 height 27
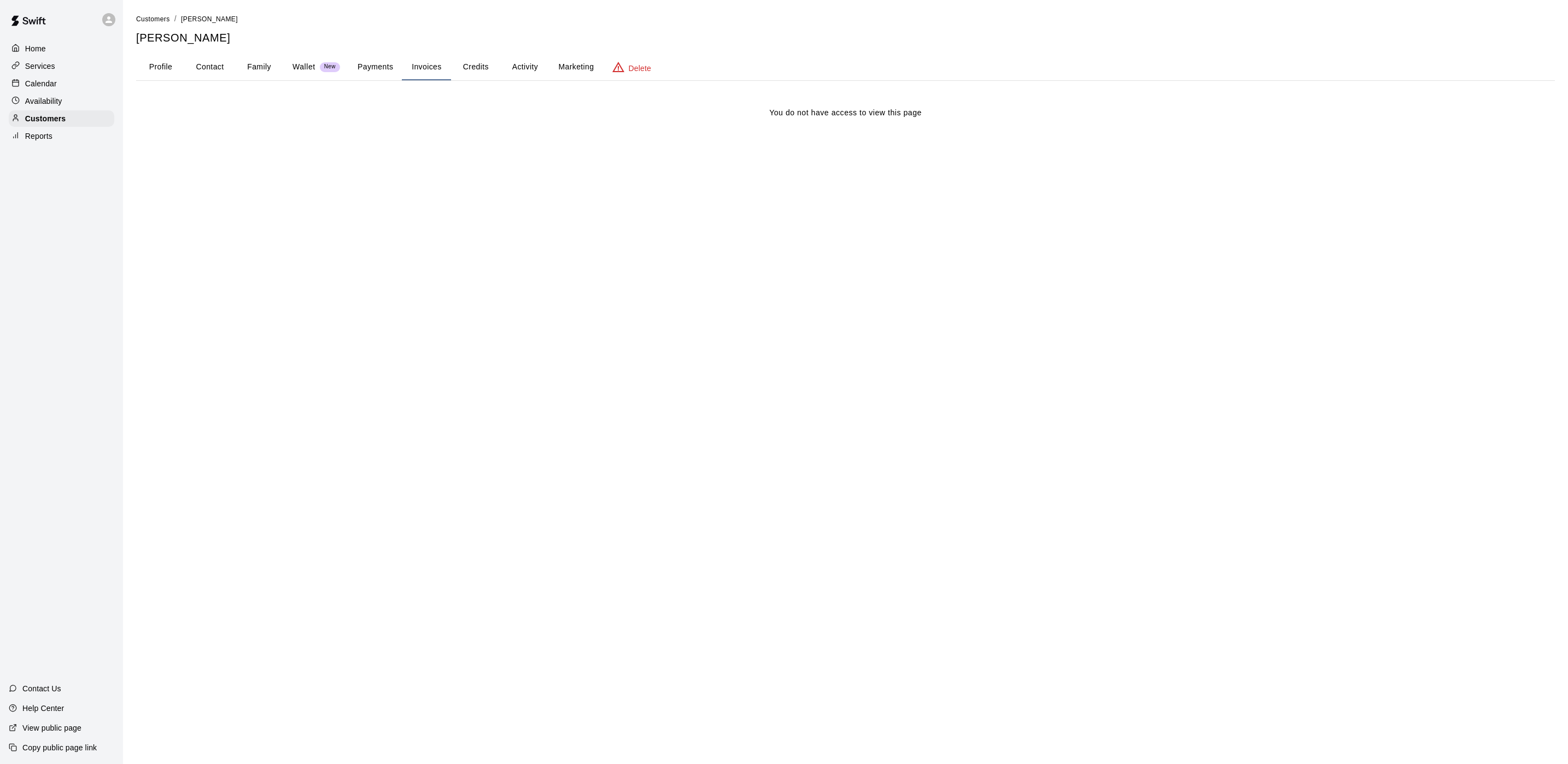
click at [519, 68] on button "Activity" at bounding box center [525, 67] width 49 height 26
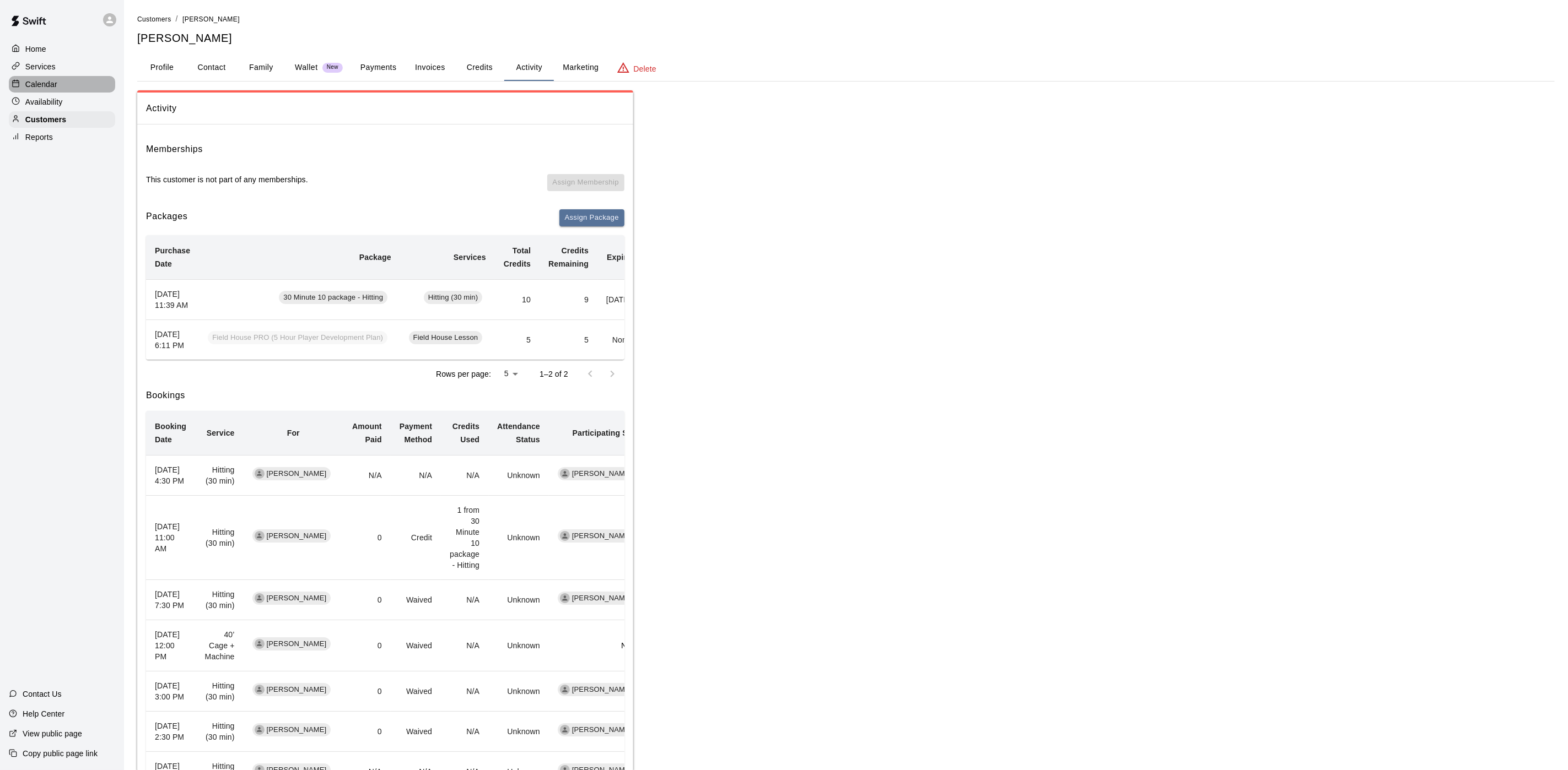
click at [60, 89] on div "Calendar" at bounding box center [62, 84] width 107 height 17
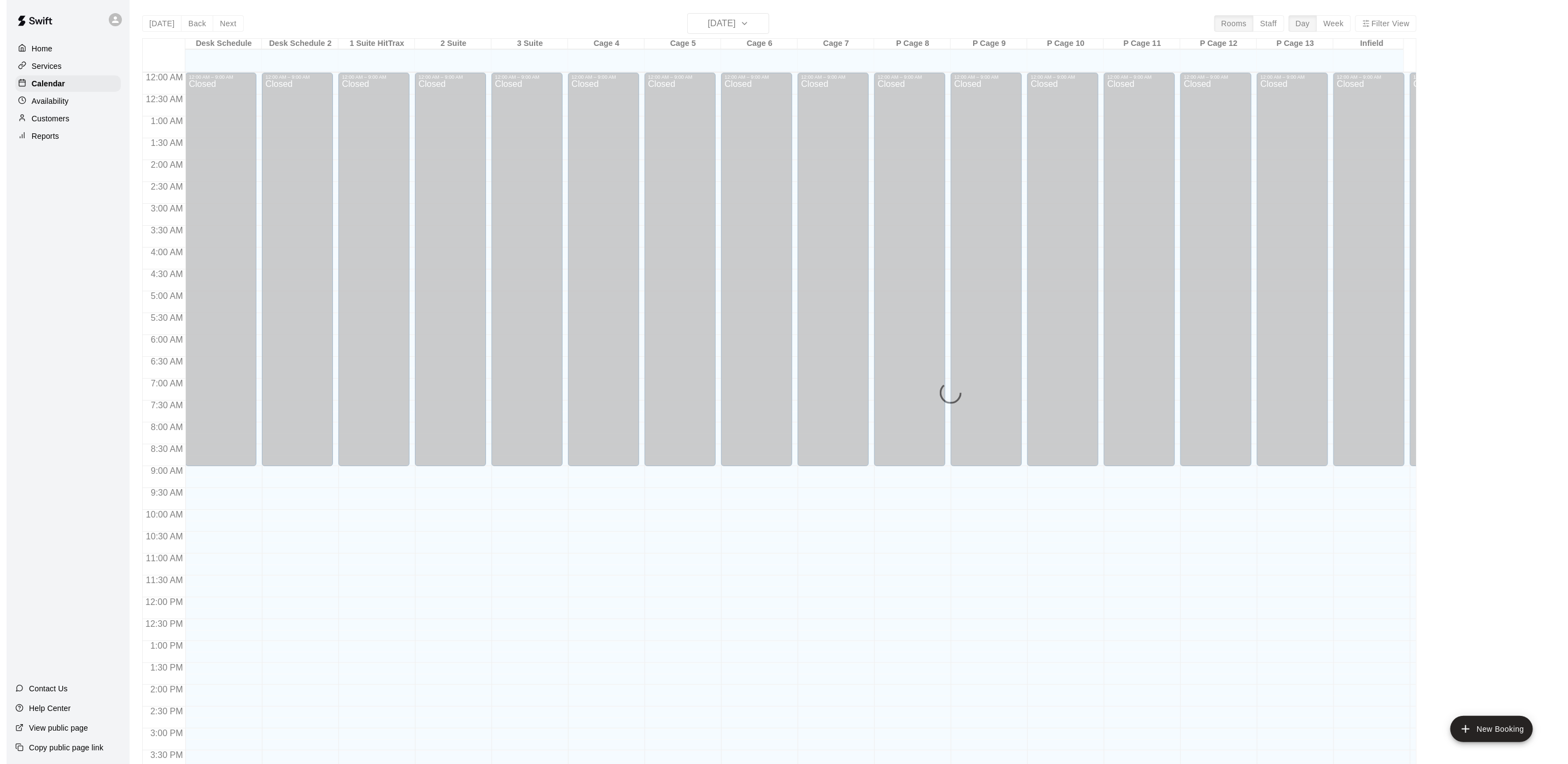
scroll to position [313, 0]
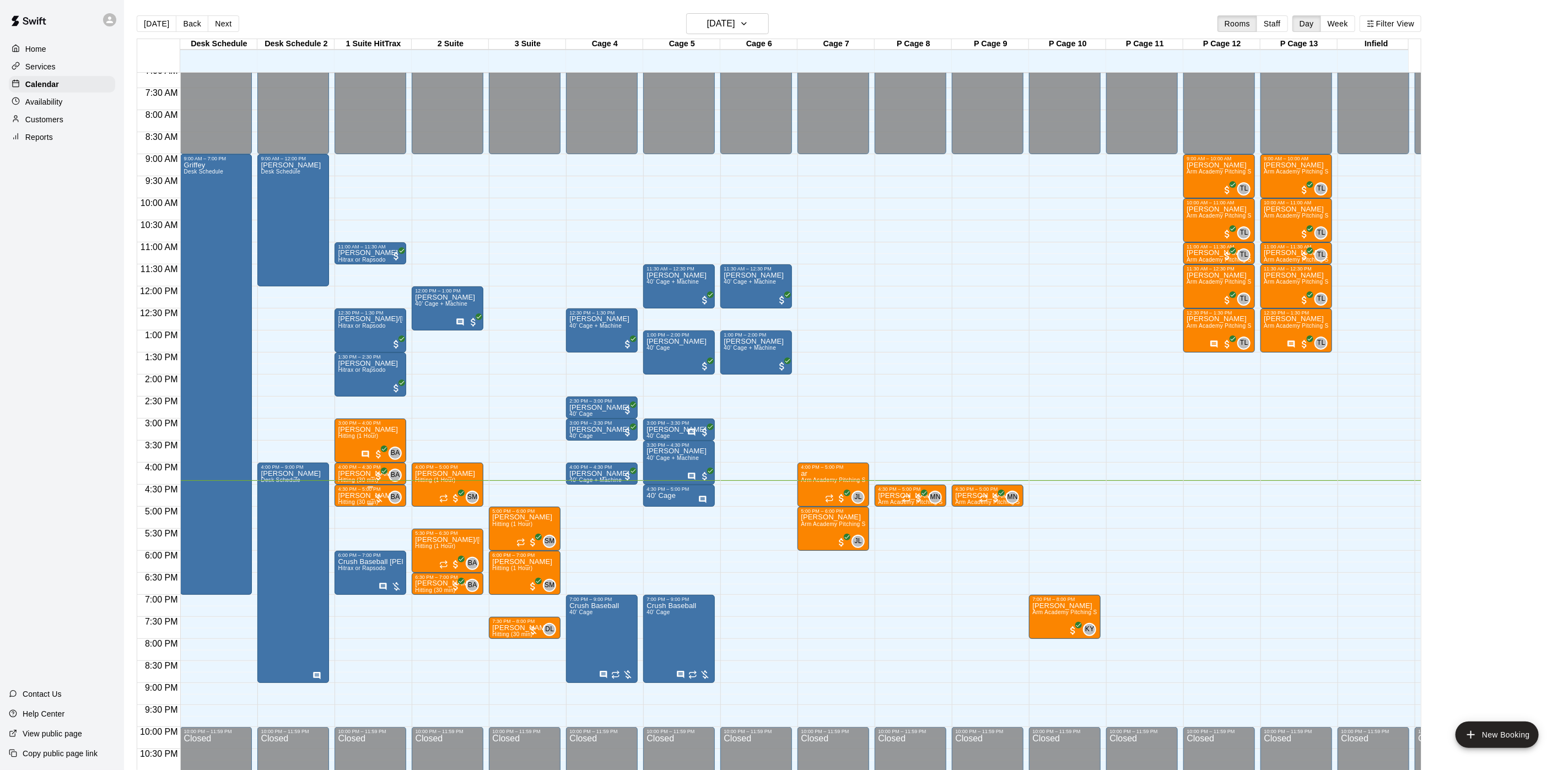
click at [362, 496] on p "[PERSON_NAME]" at bounding box center [367, 496] width 60 height 0
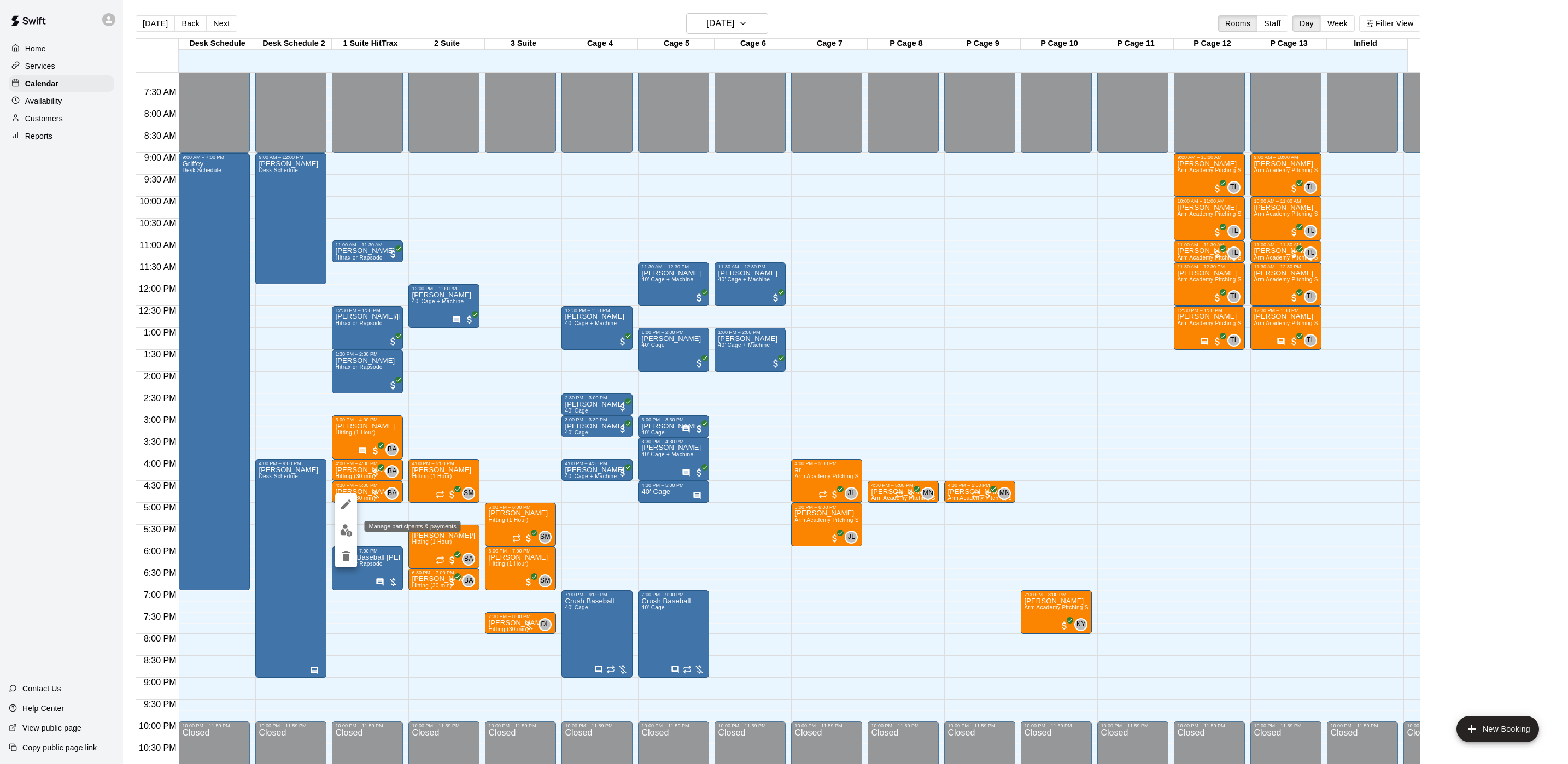
click at [342, 532] on img "edit" at bounding box center [346, 530] width 13 height 13
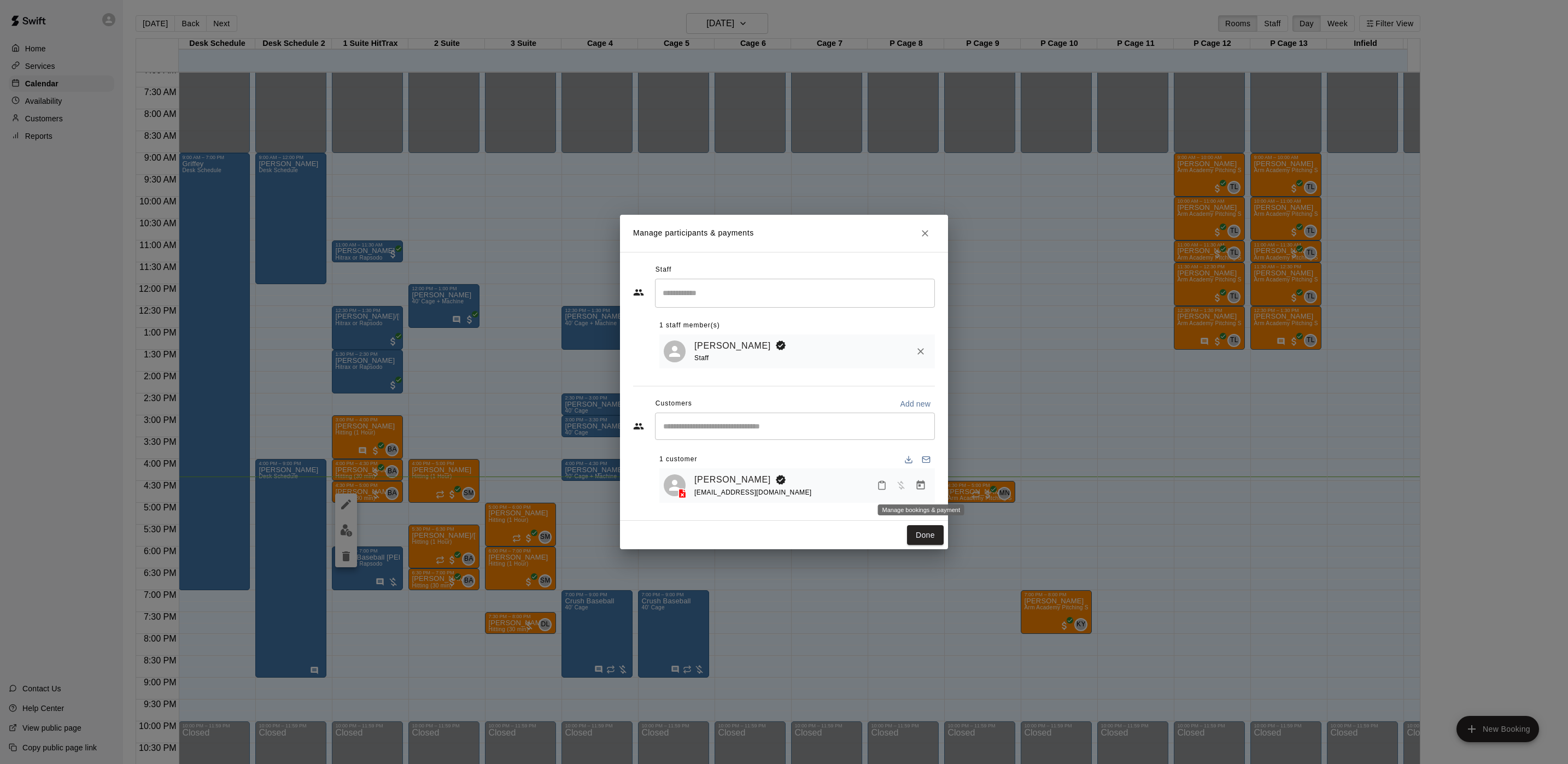
click at [914, 489] on button "Manage bookings & payment" at bounding box center [921, 485] width 20 height 20
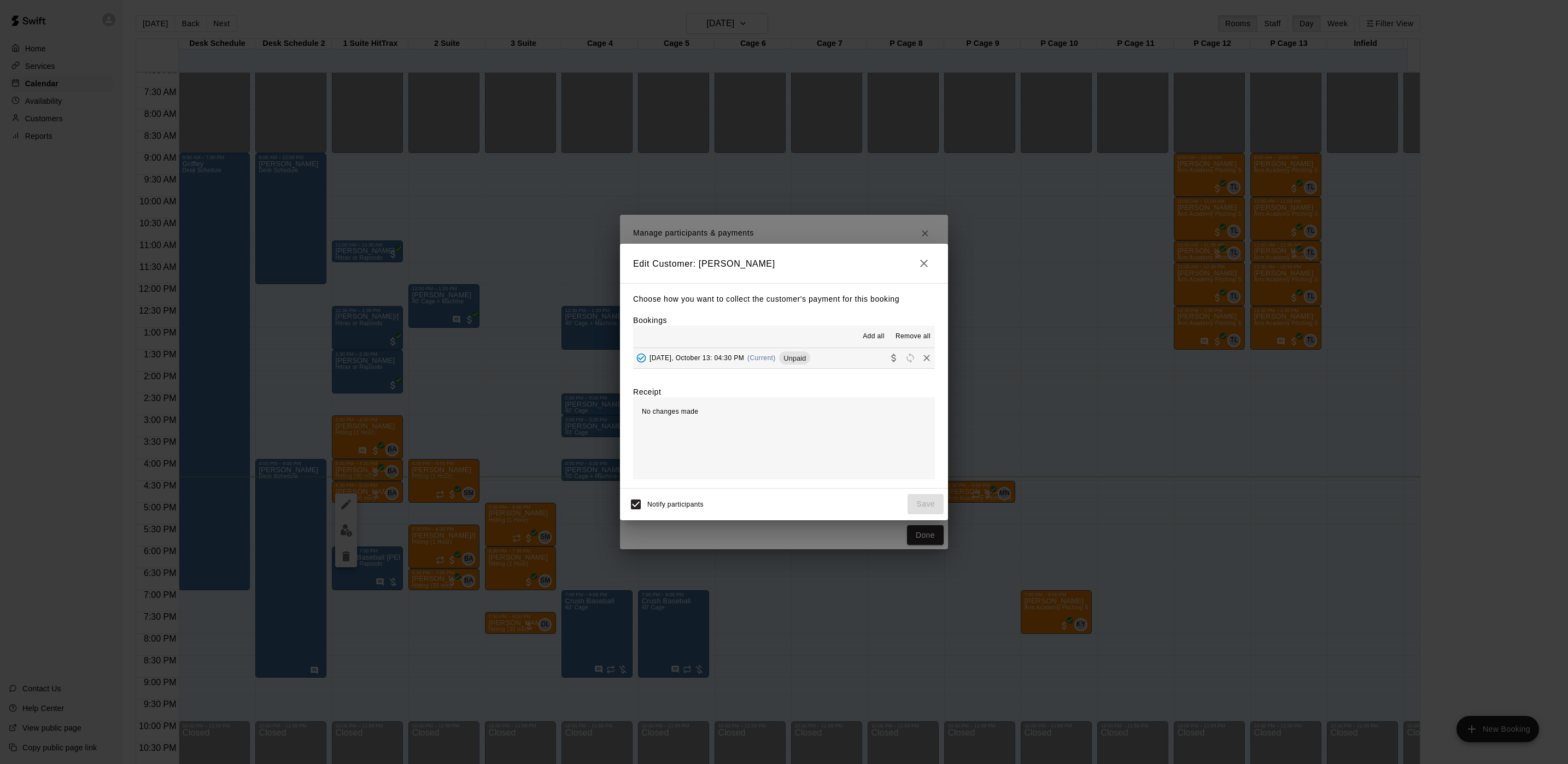
click at [822, 358] on button "[DATE], October 13: 04:30 PM (Current) Unpaid" at bounding box center [784, 358] width 302 height 21
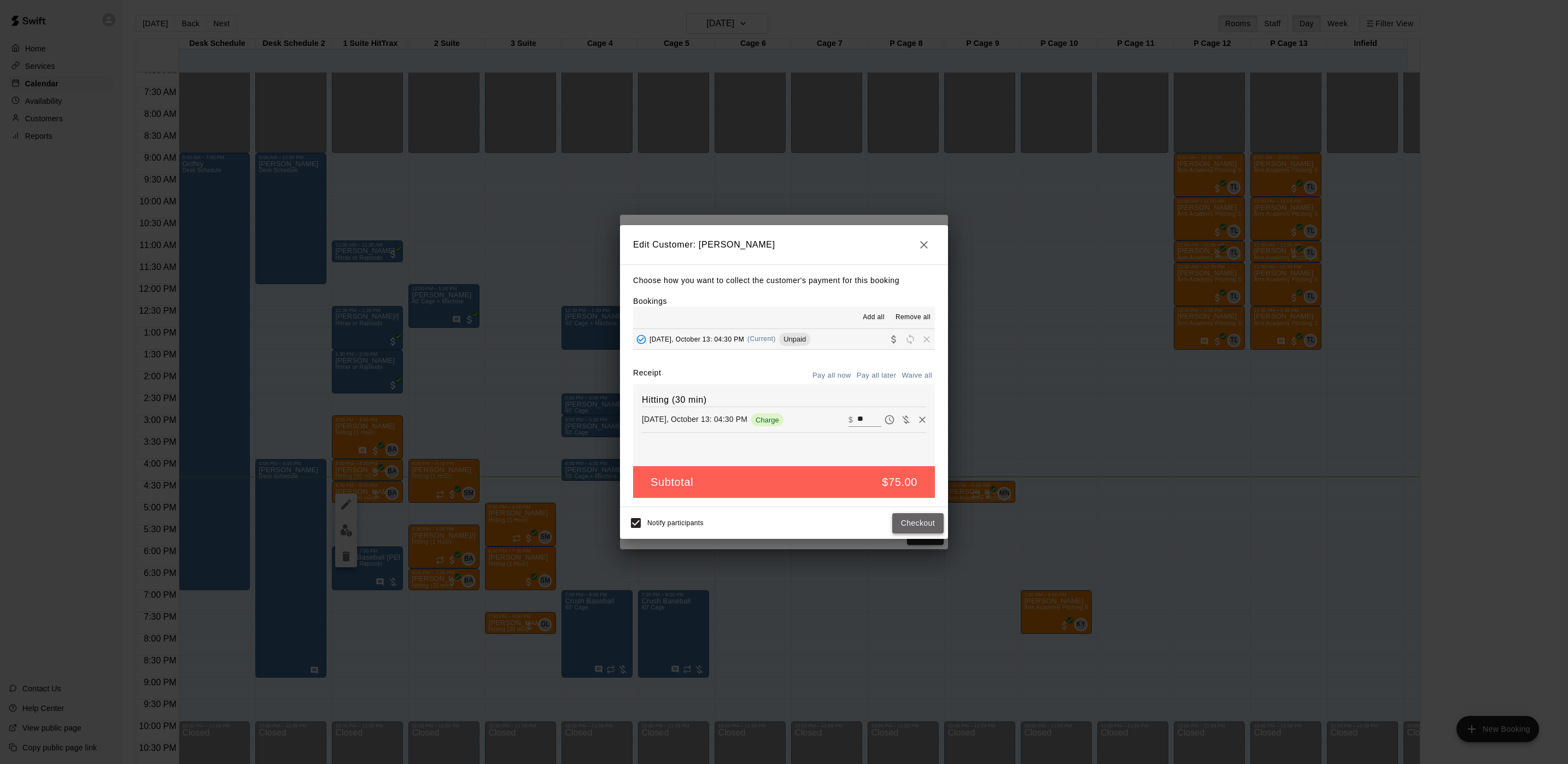
click at [906, 524] on button "Checkout" at bounding box center [918, 523] width 51 height 21
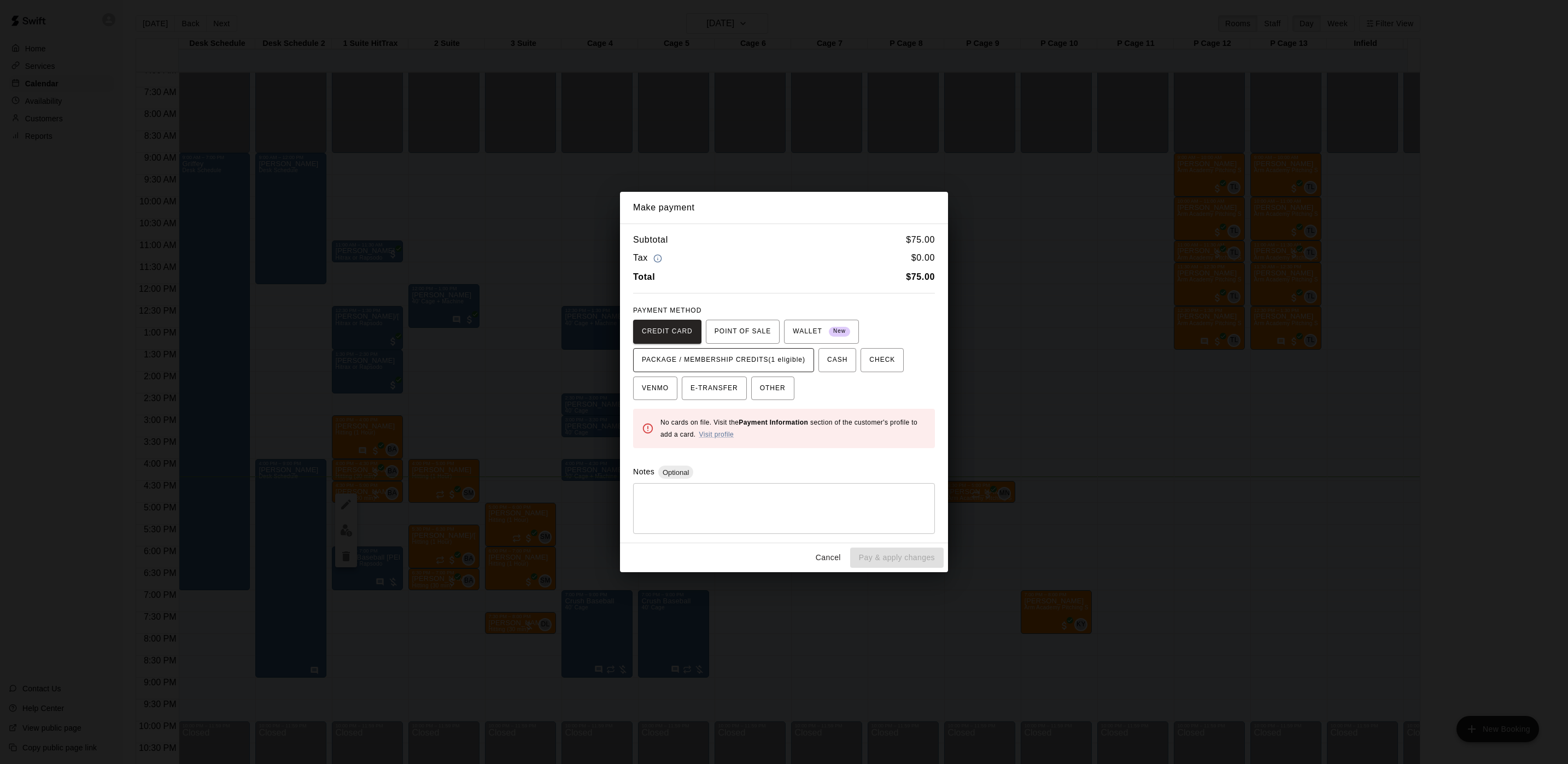
click at [746, 369] on button "PACKAGE / MEMBERSHIP CREDITS (1 eligible)" at bounding box center [723, 359] width 181 height 24
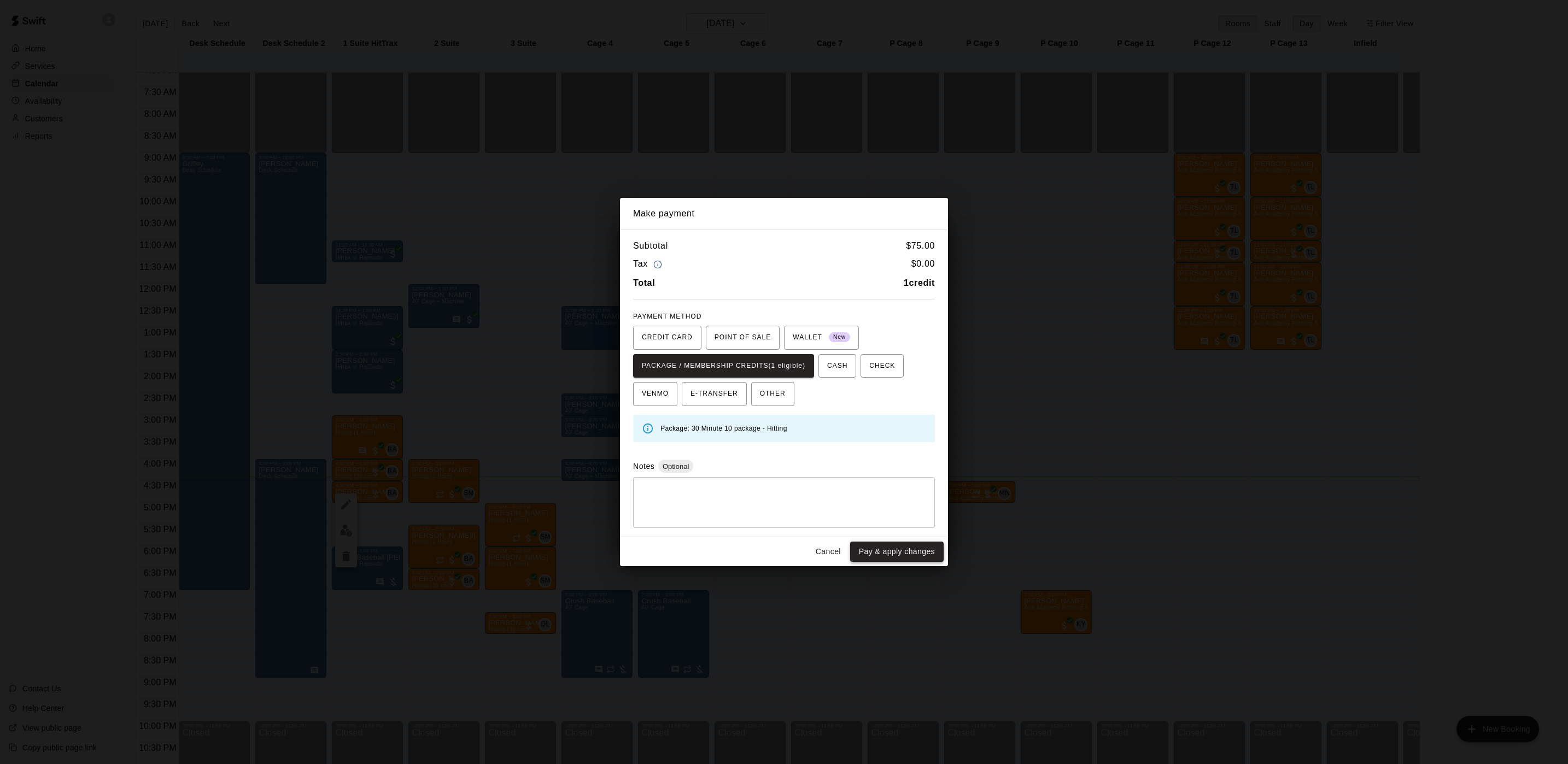
click at [913, 552] on button "Pay & apply changes" at bounding box center [897, 551] width 93 height 21
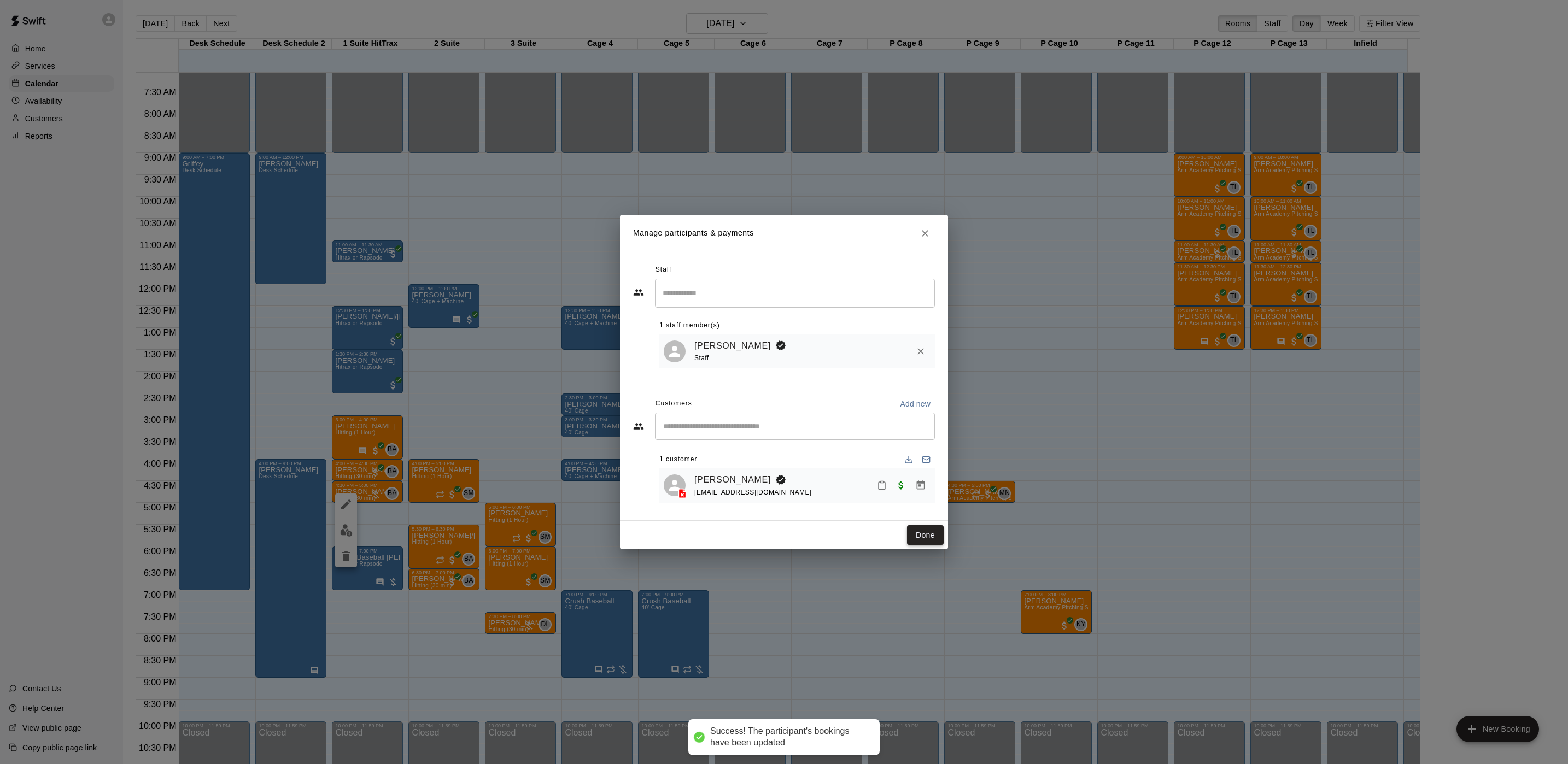
click at [917, 541] on button "Done" at bounding box center [925, 535] width 36 height 21
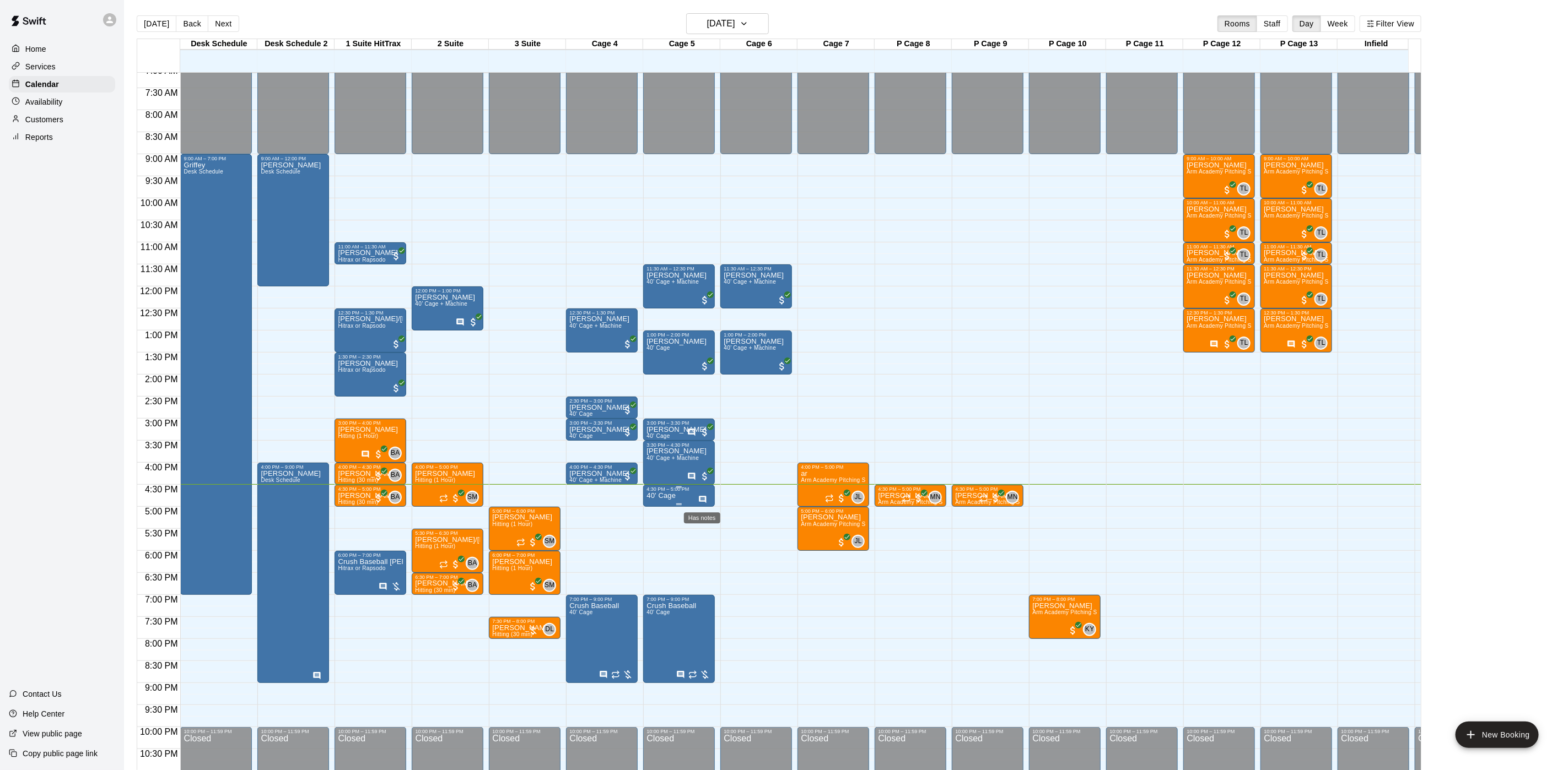
click at [700, 498] on icon "Has notes" at bounding box center [702, 499] width 7 height 7
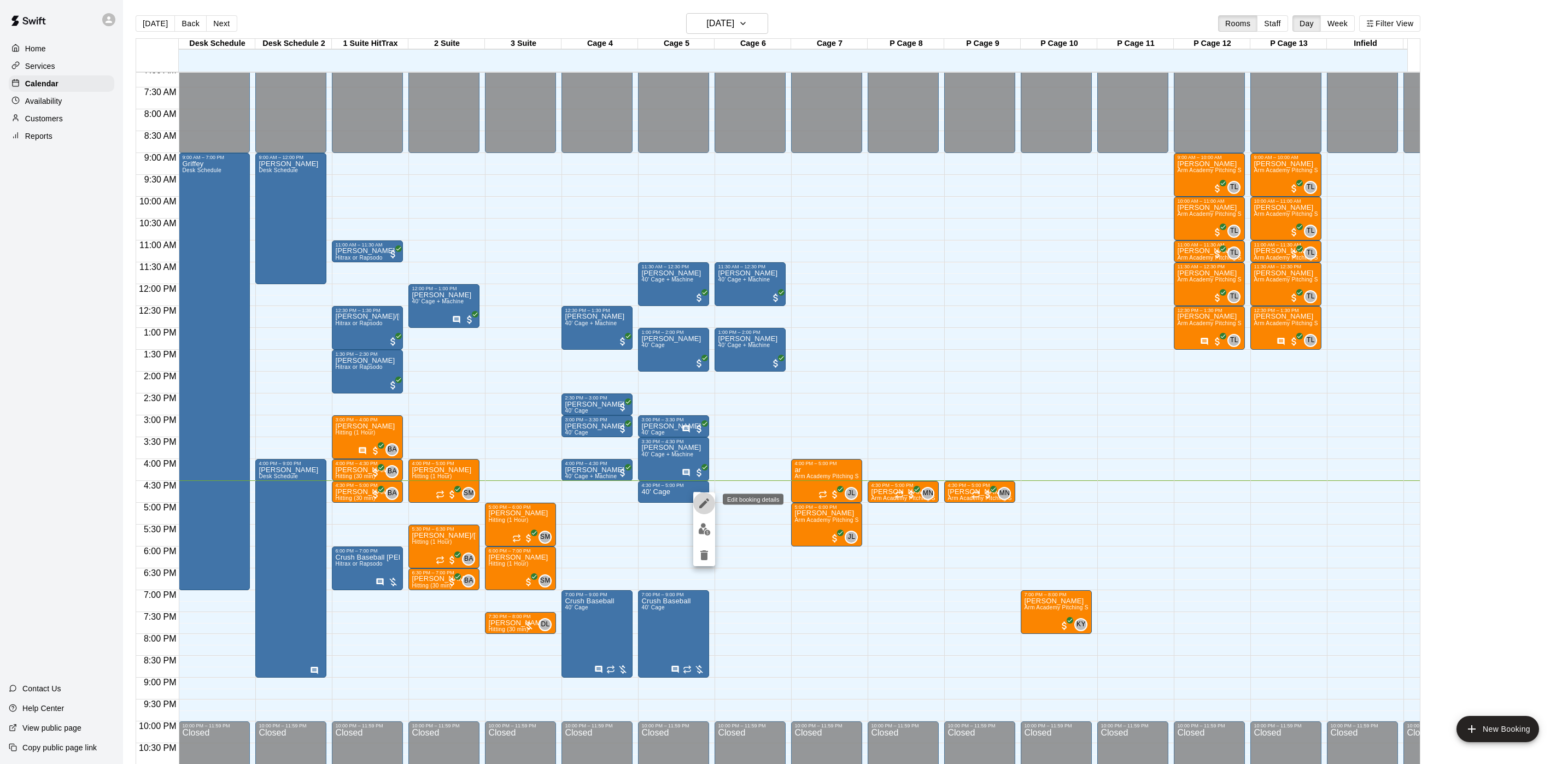
click at [704, 510] on button "edit" at bounding box center [705, 503] width 22 height 22
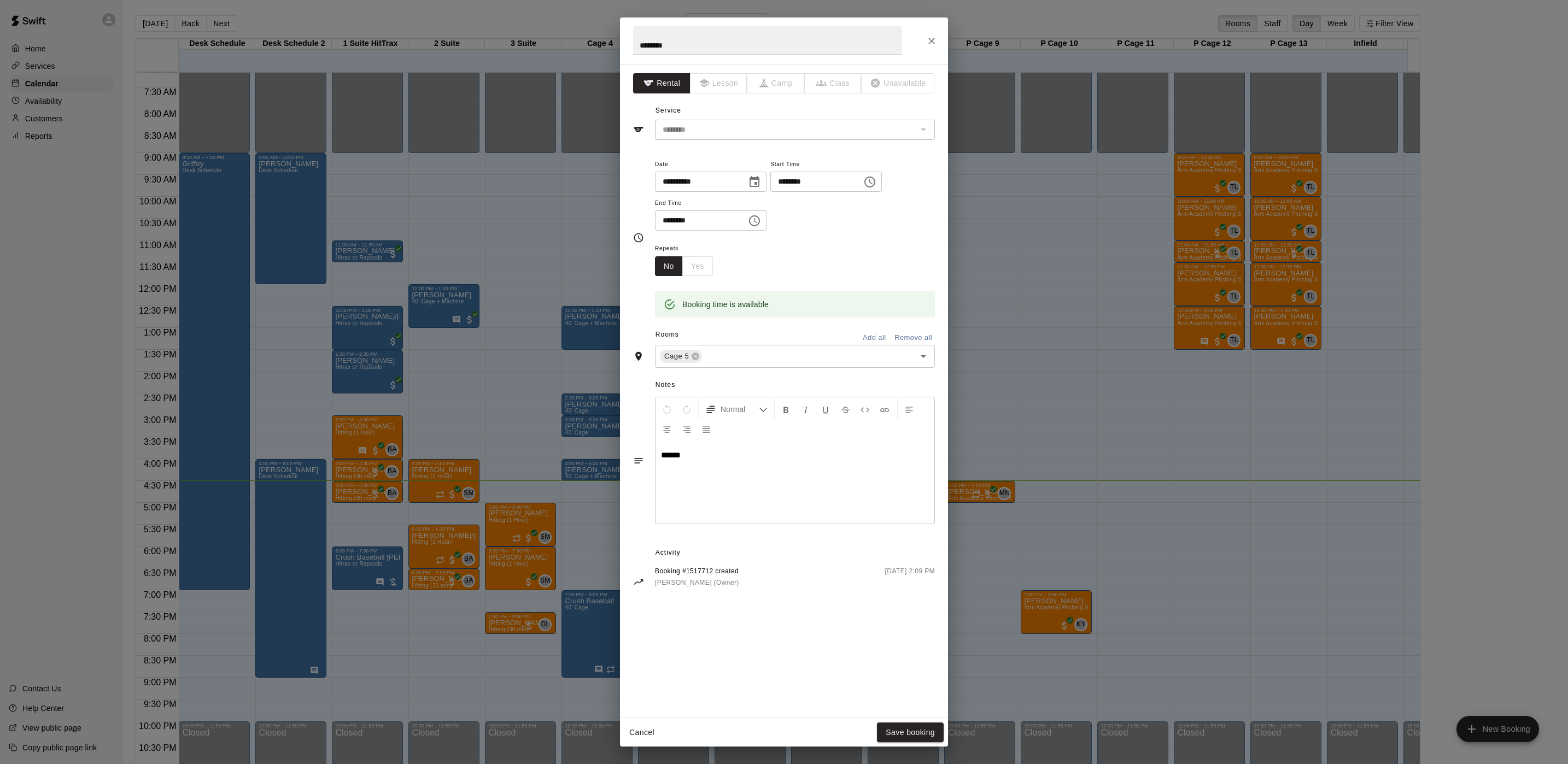
click at [927, 34] on button "Close" at bounding box center [932, 41] width 20 height 20
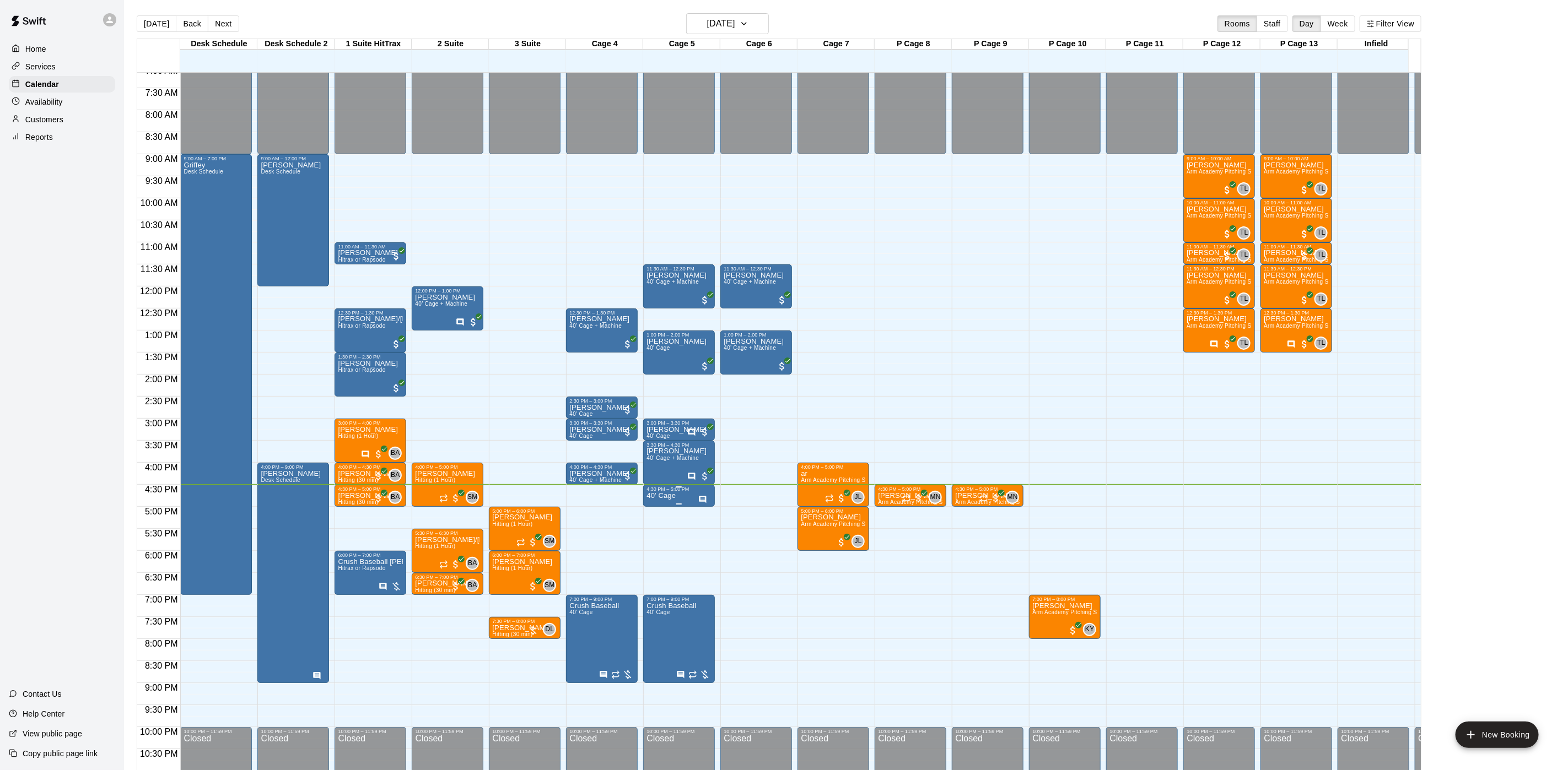
click at [665, 506] on div "4:30 PM – 5:00 PM 40' Cage" at bounding box center [678, 496] width 72 height 22
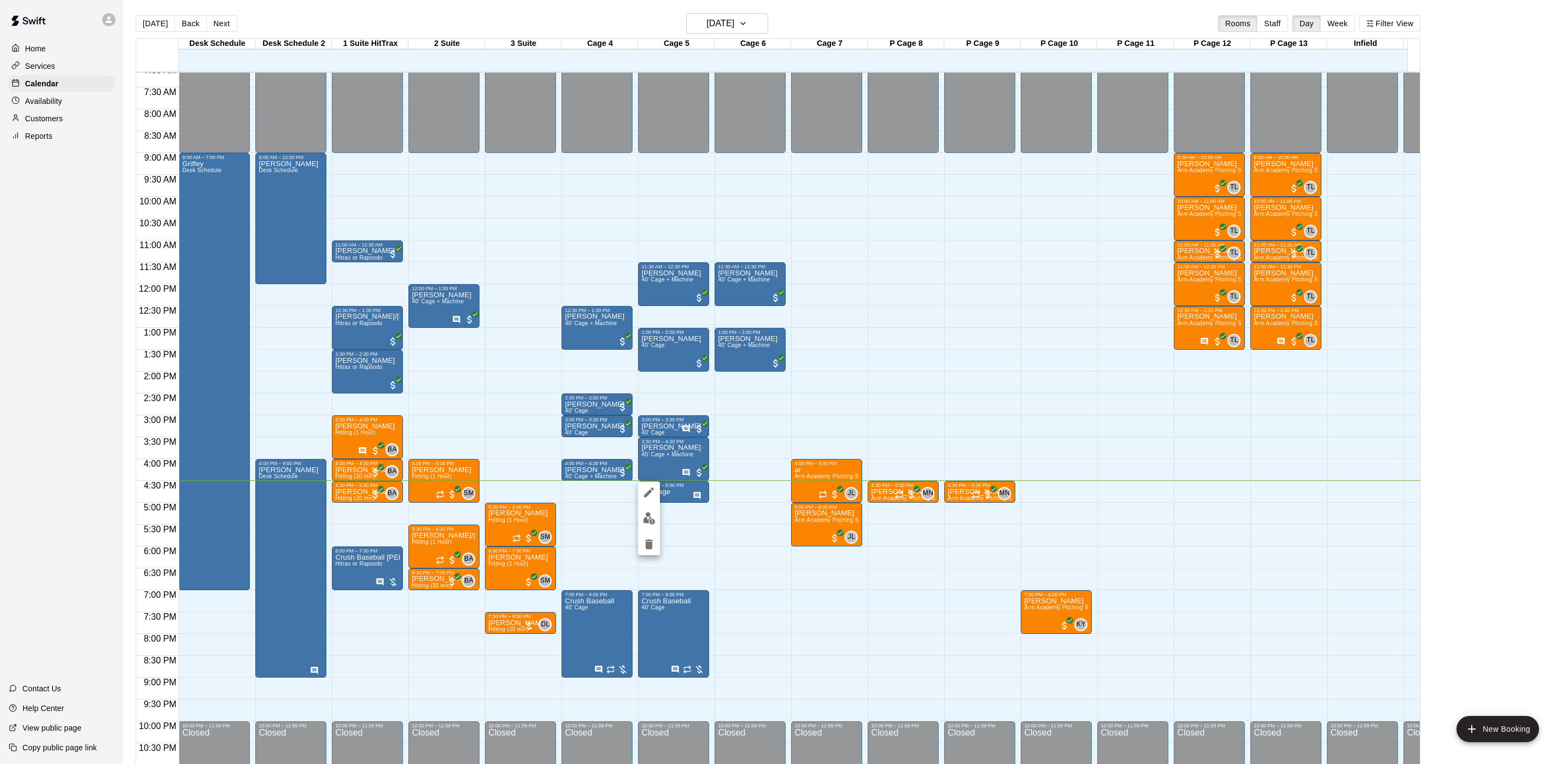
click at [649, 522] on img "edit" at bounding box center [649, 518] width 13 height 13
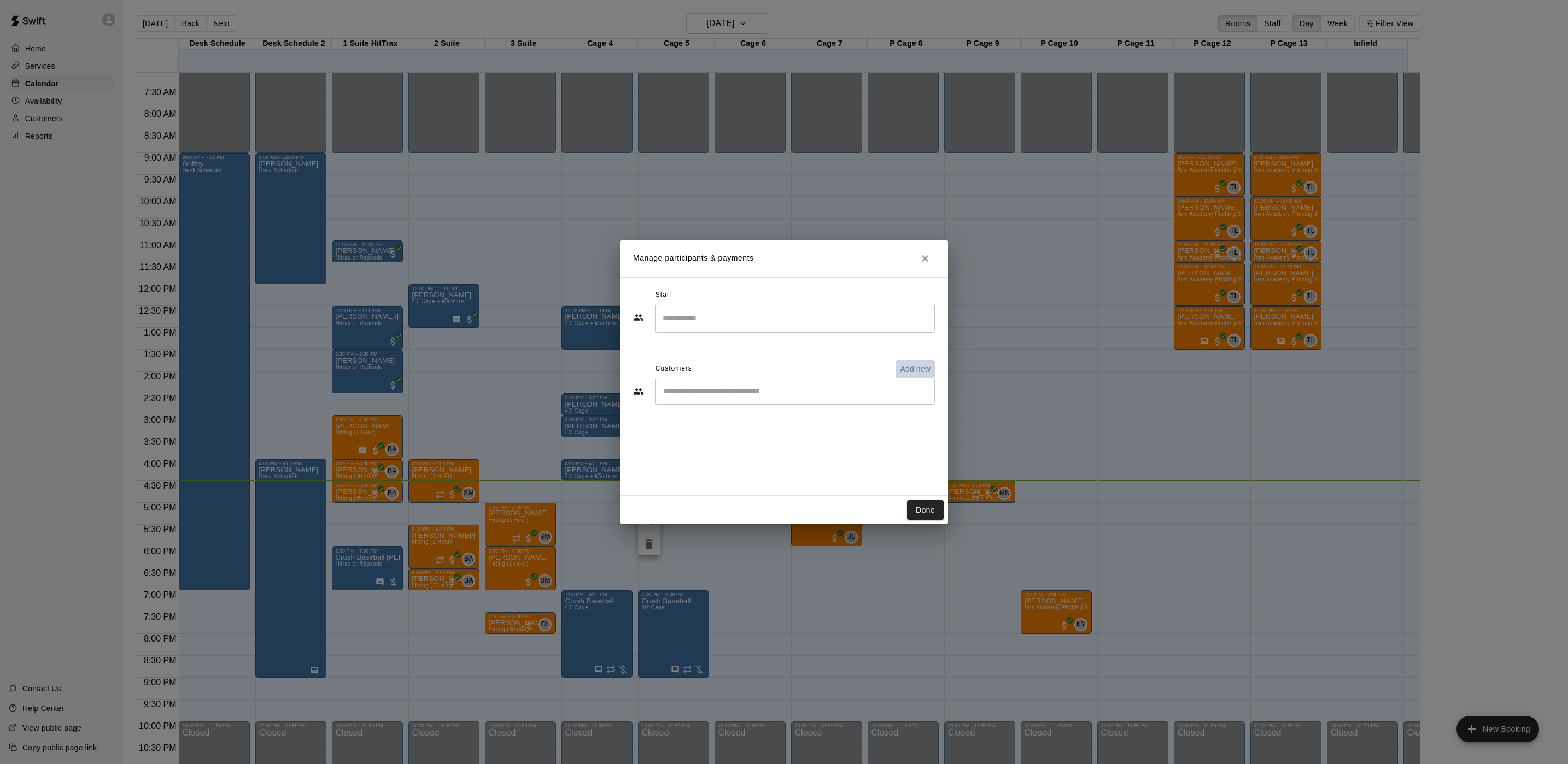
click at [919, 376] on button "Add new" at bounding box center [915, 369] width 39 height 18
select select "**"
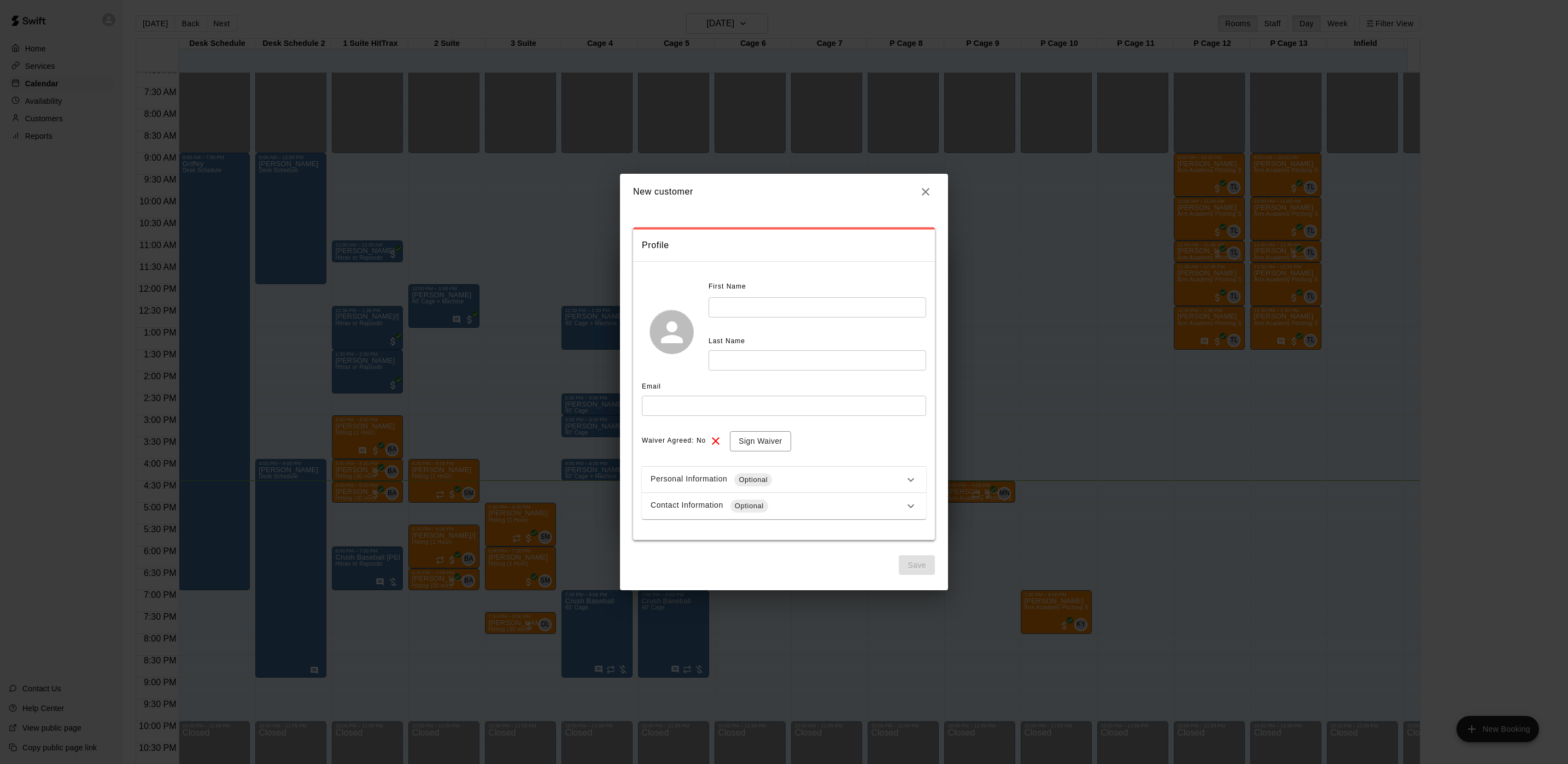
click at [798, 296] on div "First Name ​" at bounding box center [817, 298] width 218 height 40
click at [801, 310] on input "text" at bounding box center [817, 308] width 218 height 21
type input "*"
type input "****"
click at [800, 367] on input "text" at bounding box center [817, 360] width 218 height 21
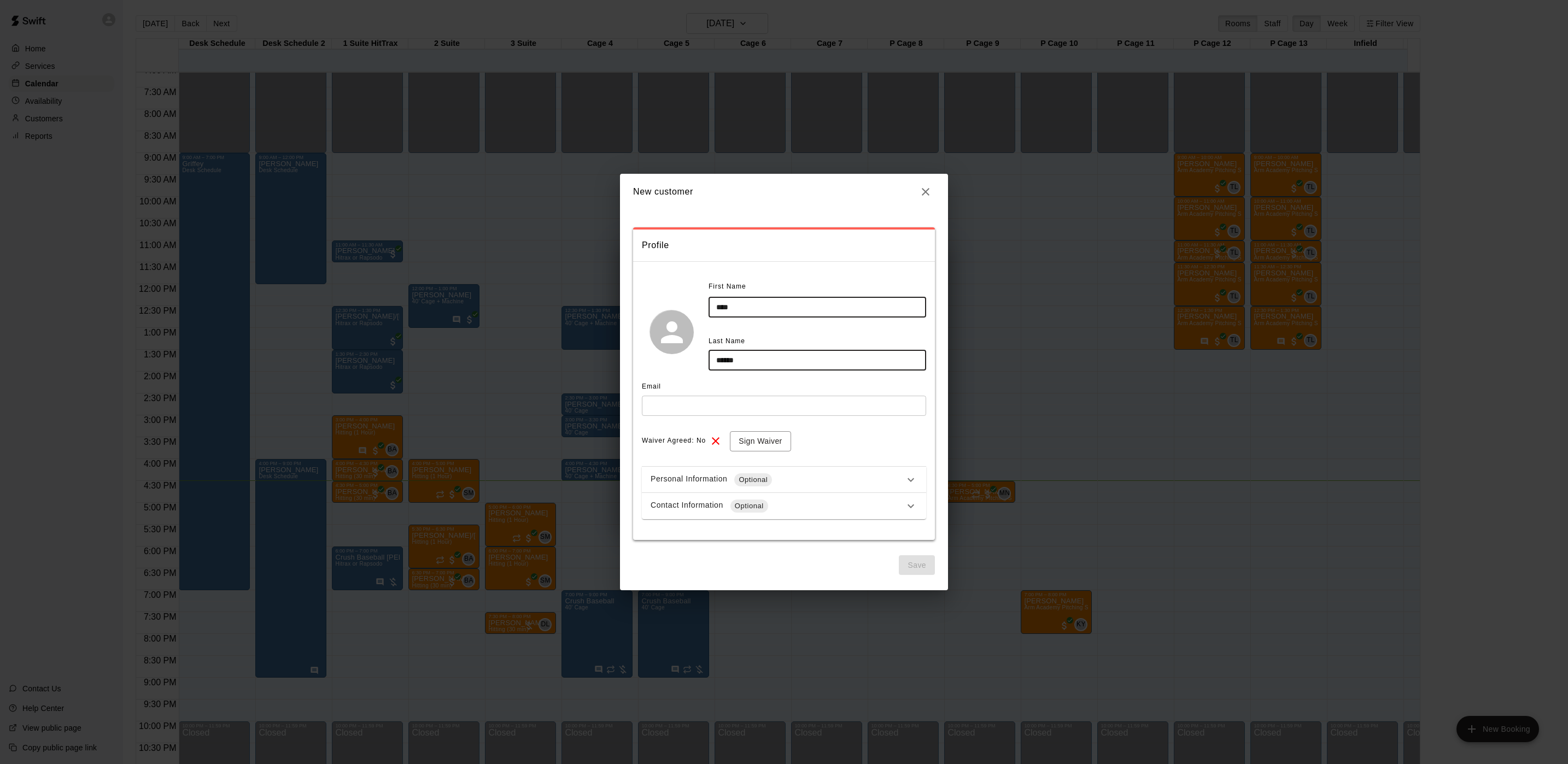
type input "******"
click at [793, 406] on input "text" at bounding box center [784, 406] width 284 height 21
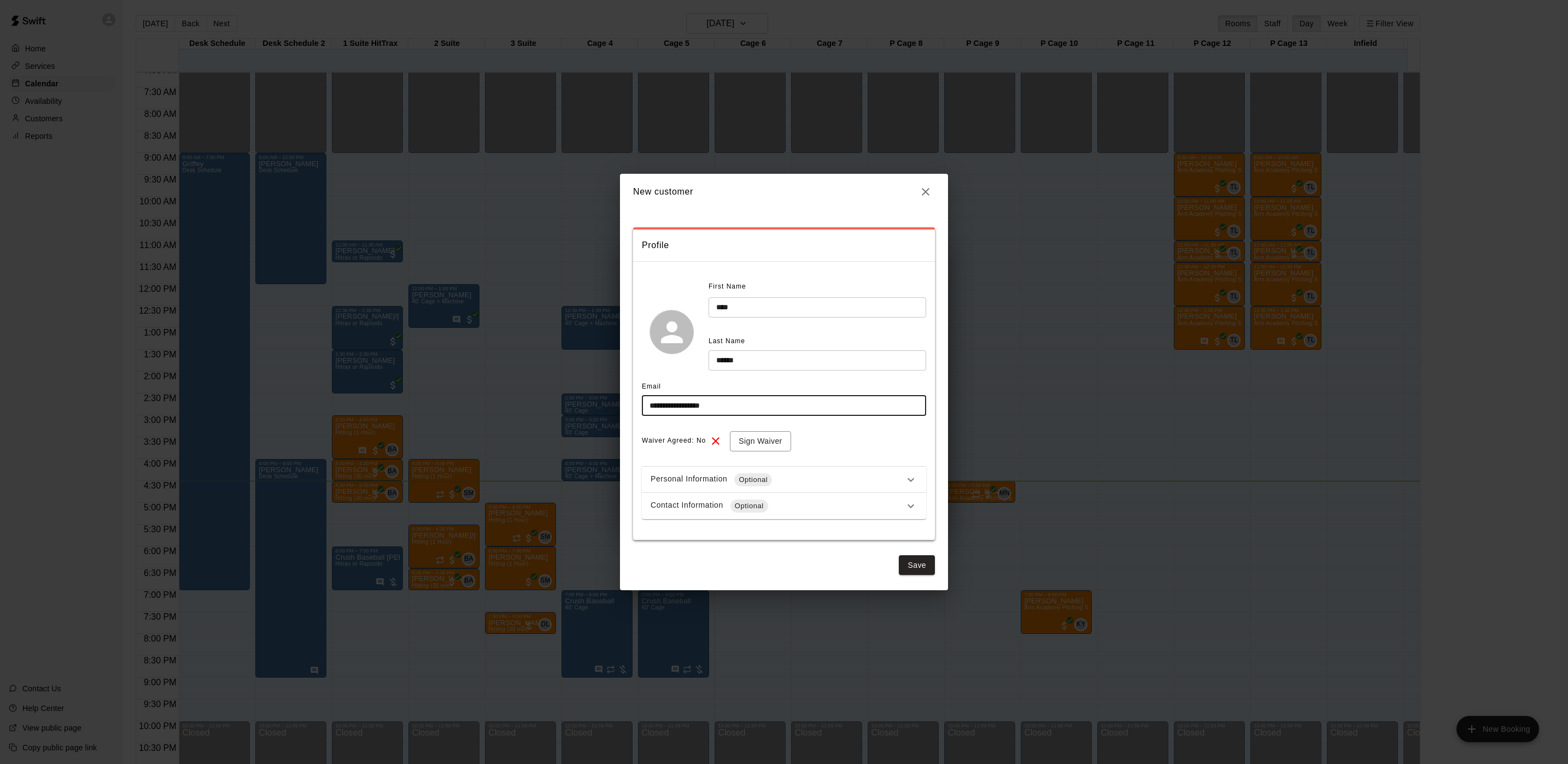
type input "**********"
click at [854, 476] on div "Personal Information Optional" at bounding box center [777, 479] width 254 height 13
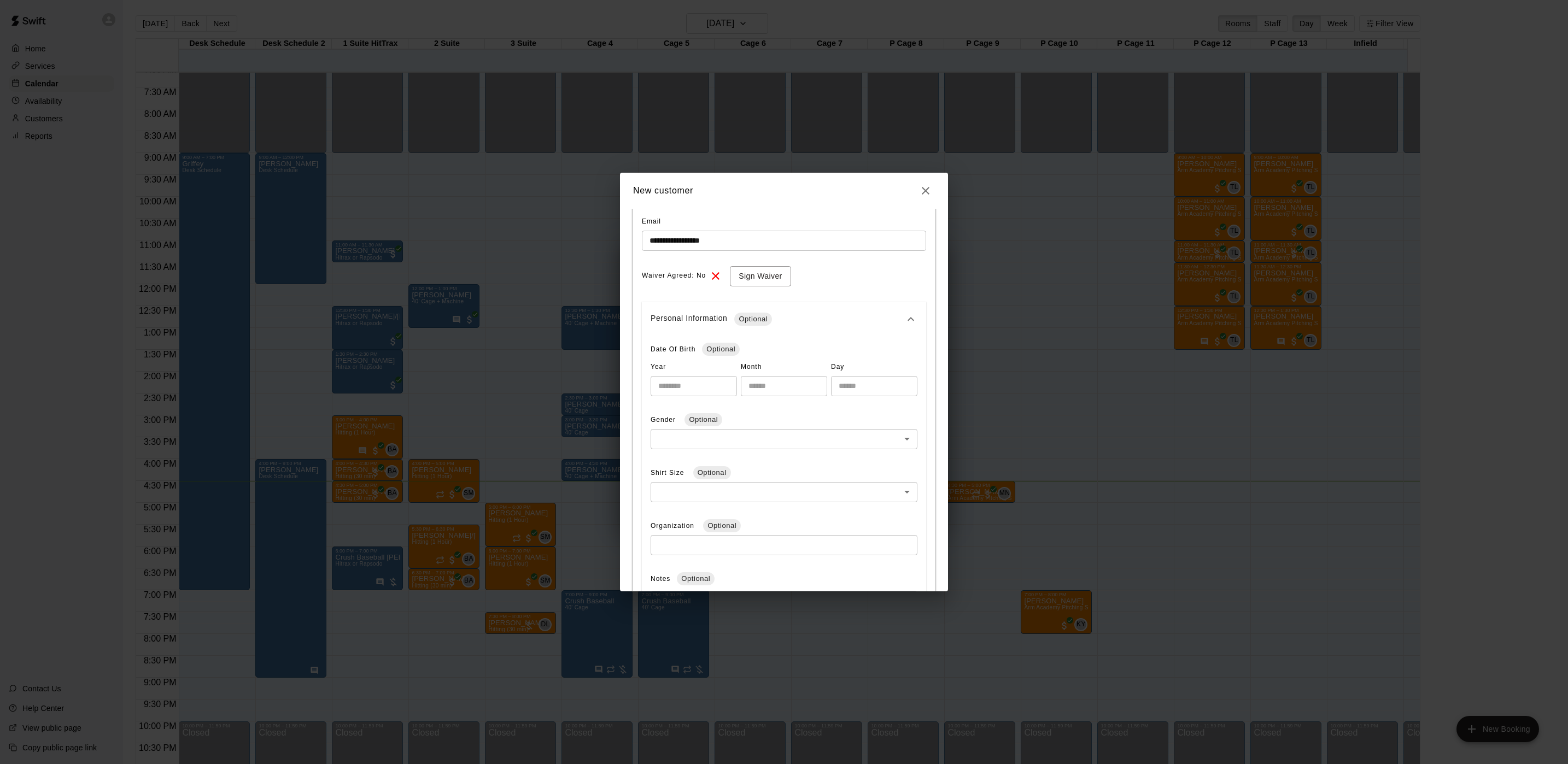
scroll to position [408, 0]
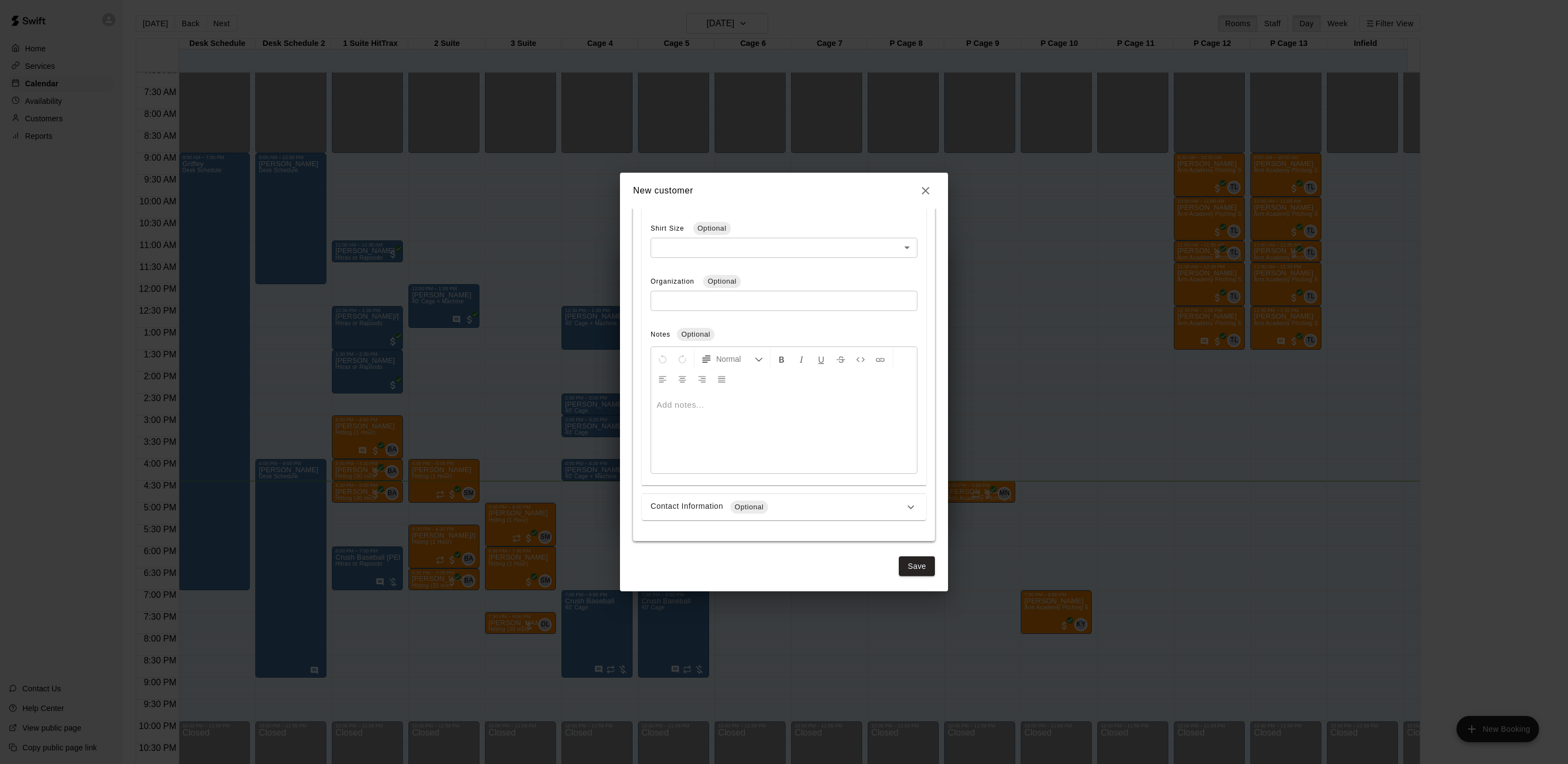
click at [723, 510] on div "Contact Information Optional" at bounding box center [777, 506] width 254 height 13
click at [701, 556] on input at bounding box center [776, 562] width 252 height 22
click at [710, 300] on input "tel" at bounding box center [786, 297] width 232 height 23
type input "**********"
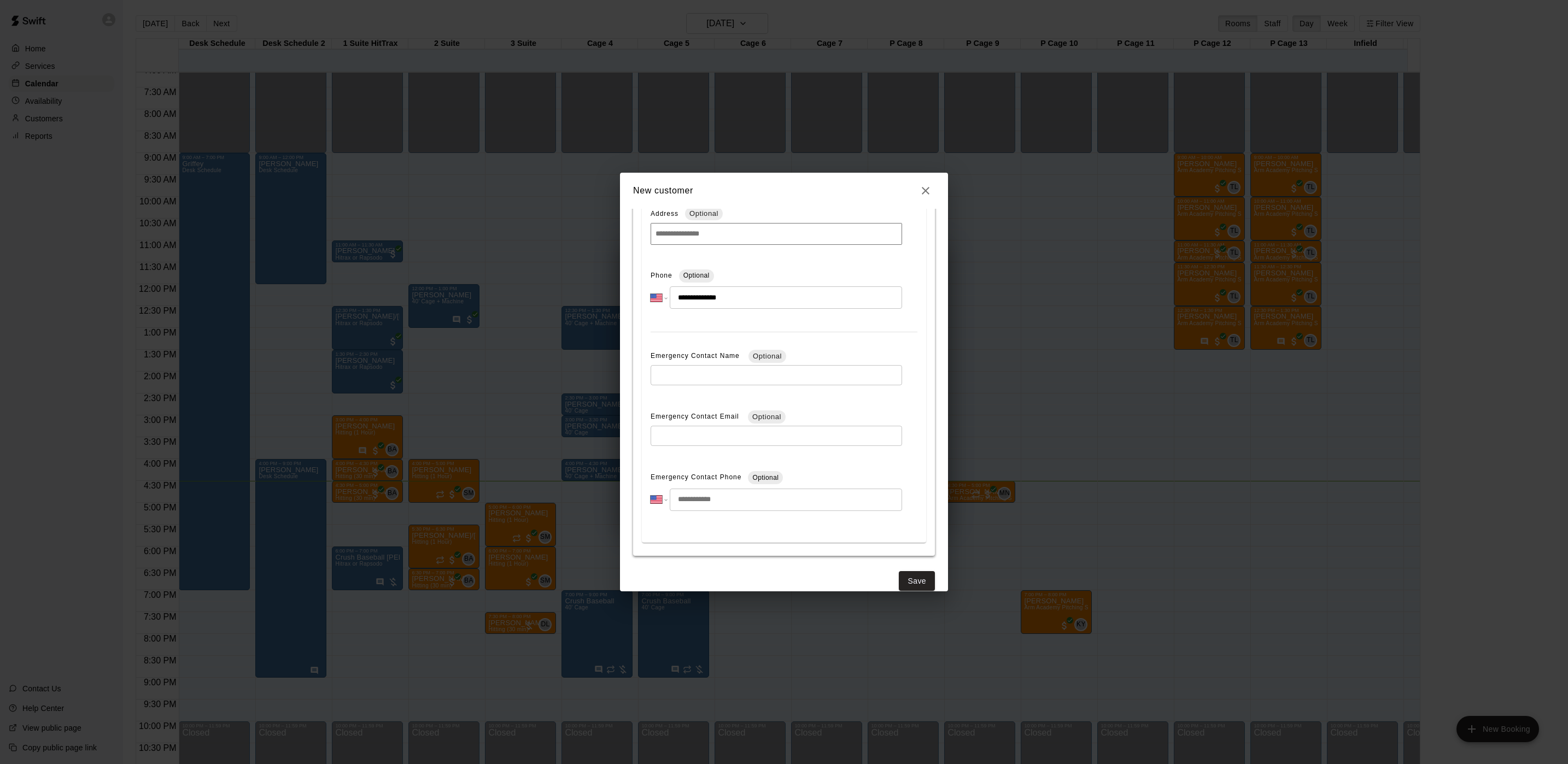
click at [916, 569] on div "**********" at bounding box center [784, 31] width 302 height 1119
click at [915, 573] on button "Save" at bounding box center [916, 581] width 36 height 21
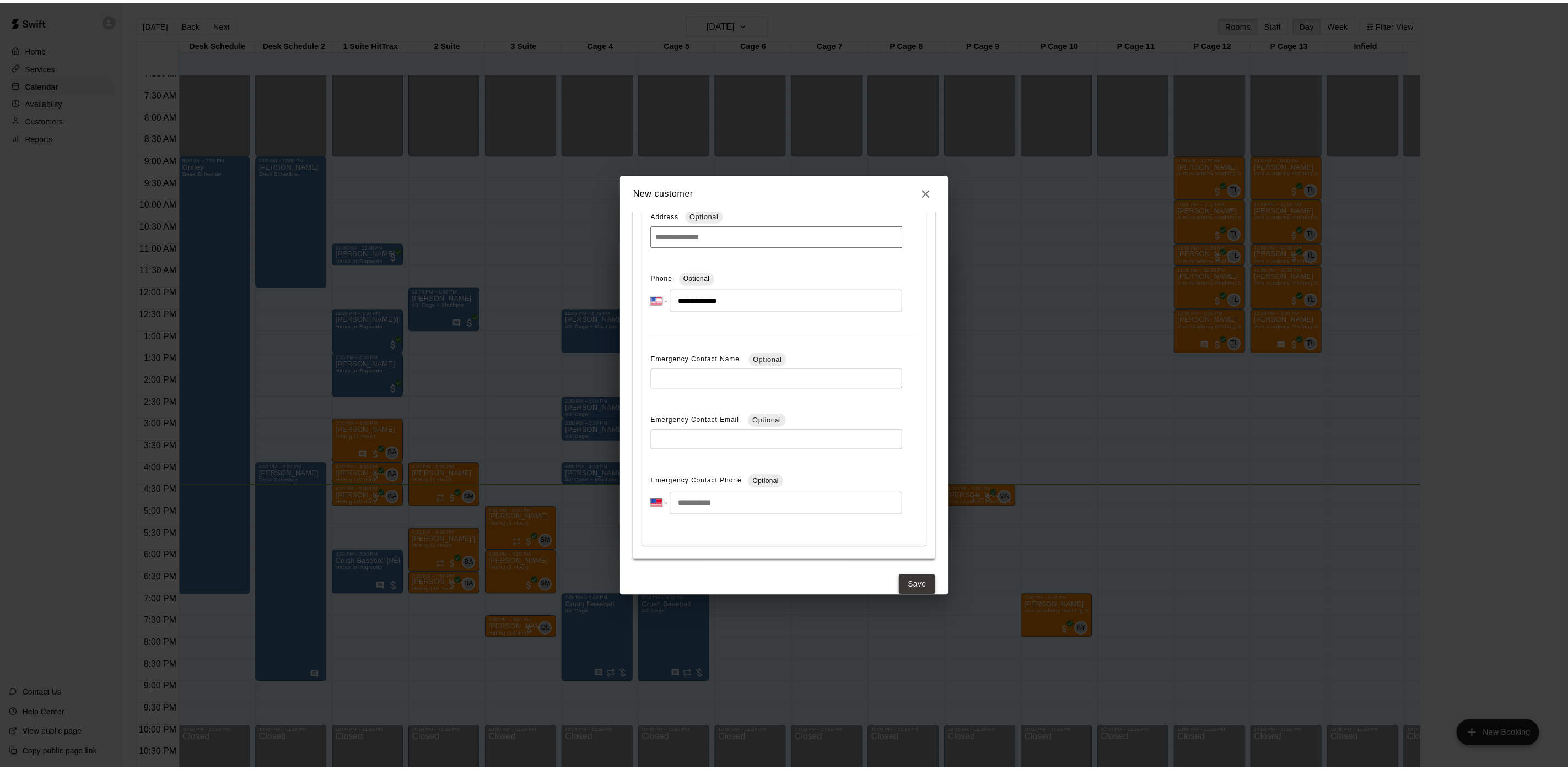
scroll to position [0, 0]
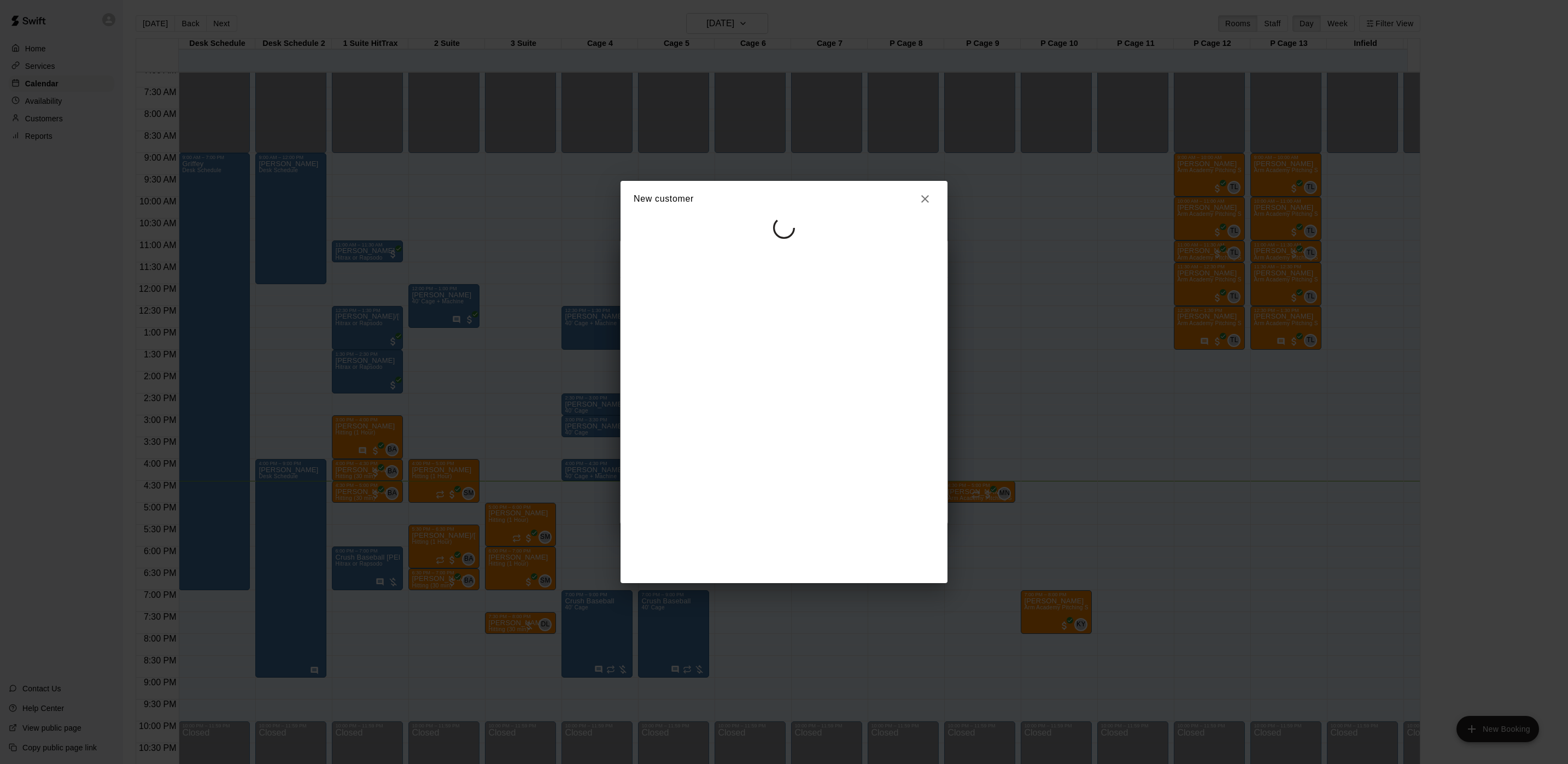
select select "**"
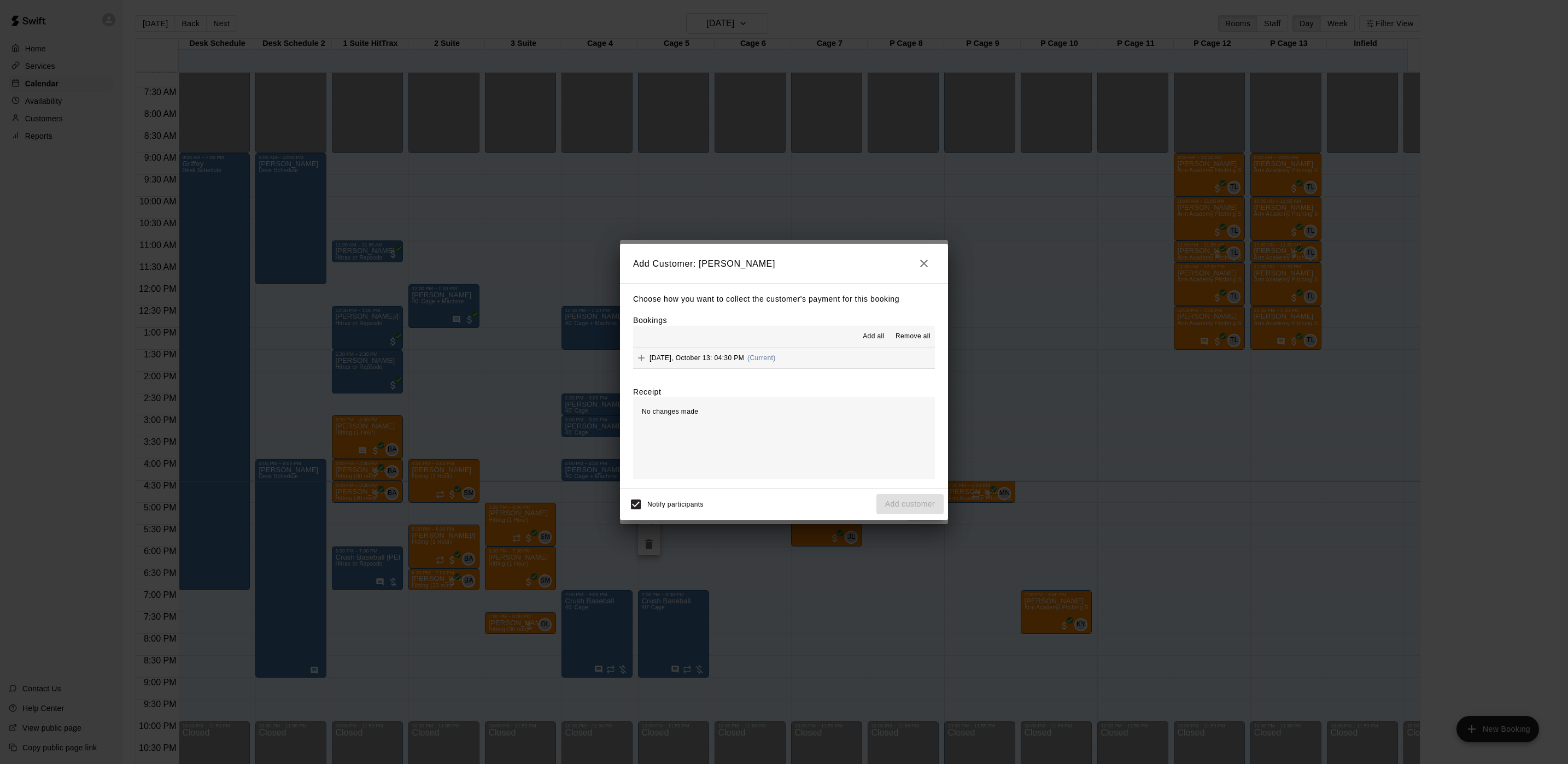
click at [784, 365] on button "[DATE], October 13: 04:30 PM (Current)" at bounding box center [784, 358] width 302 height 21
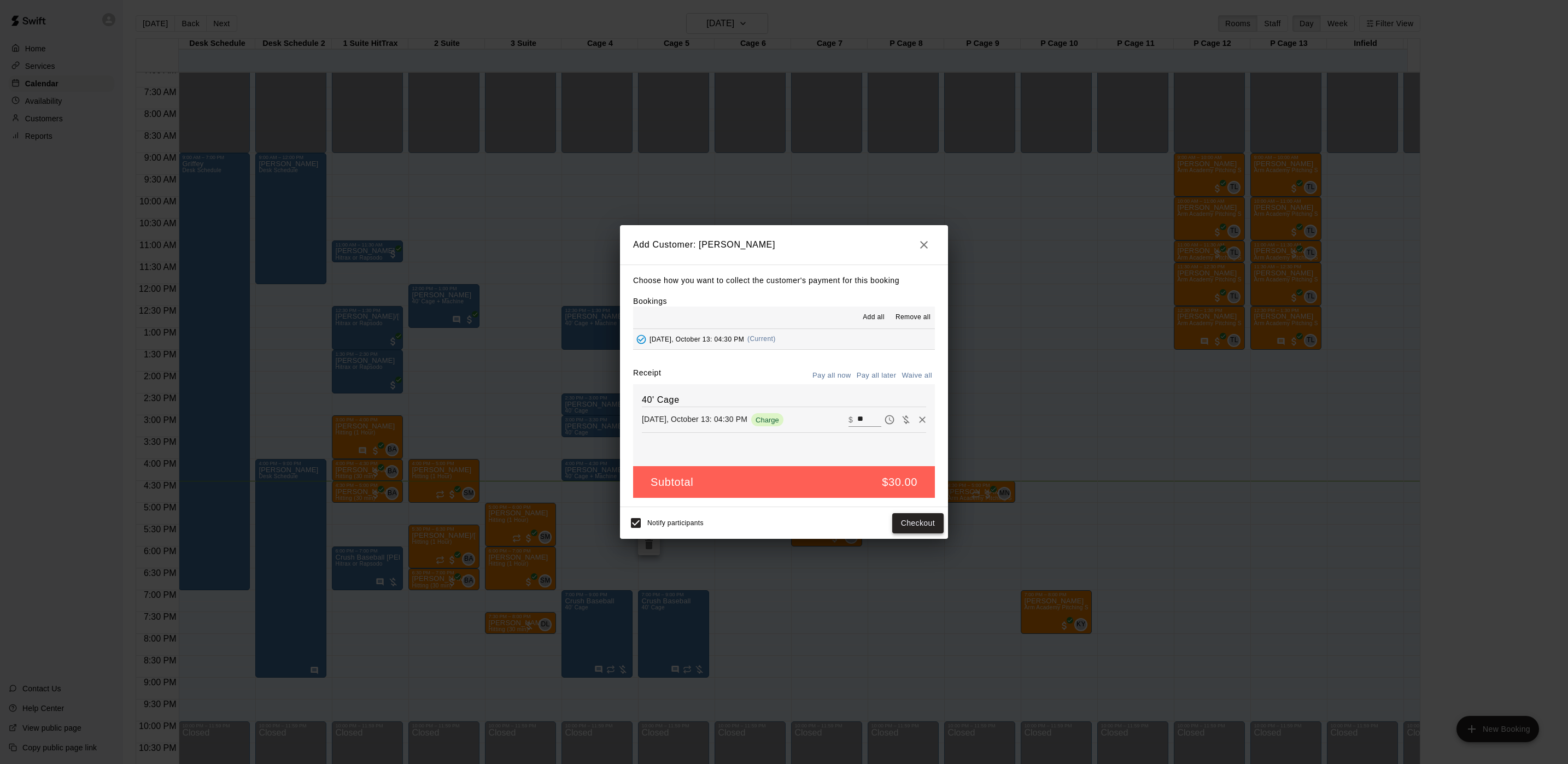
click at [912, 524] on button "Checkout" at bounding box center [918, 523] width 51 height 21
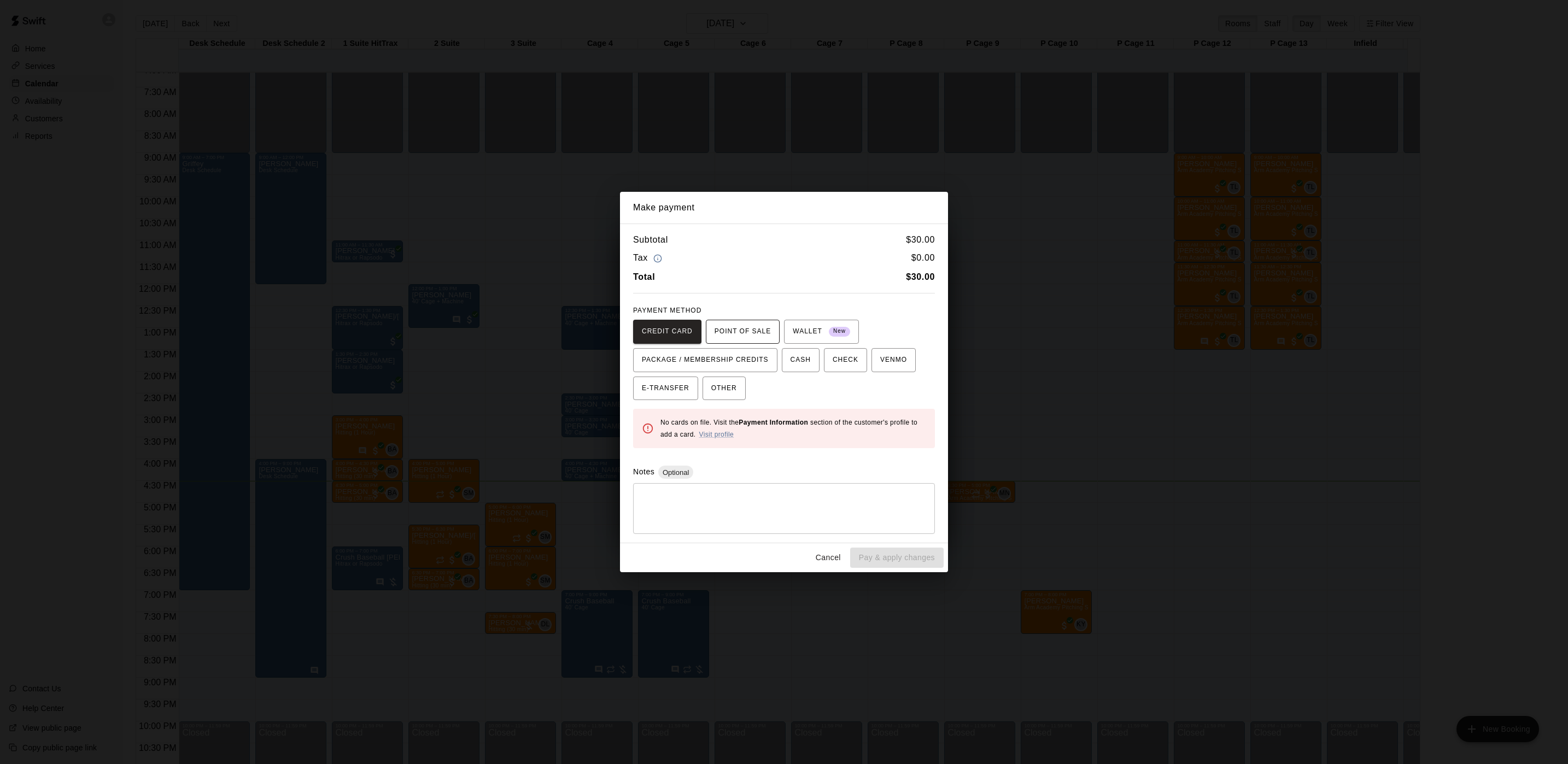
click at [737, 333] on span "POINT OF SALE" at bounding box center [742, 332] width 56 height 18
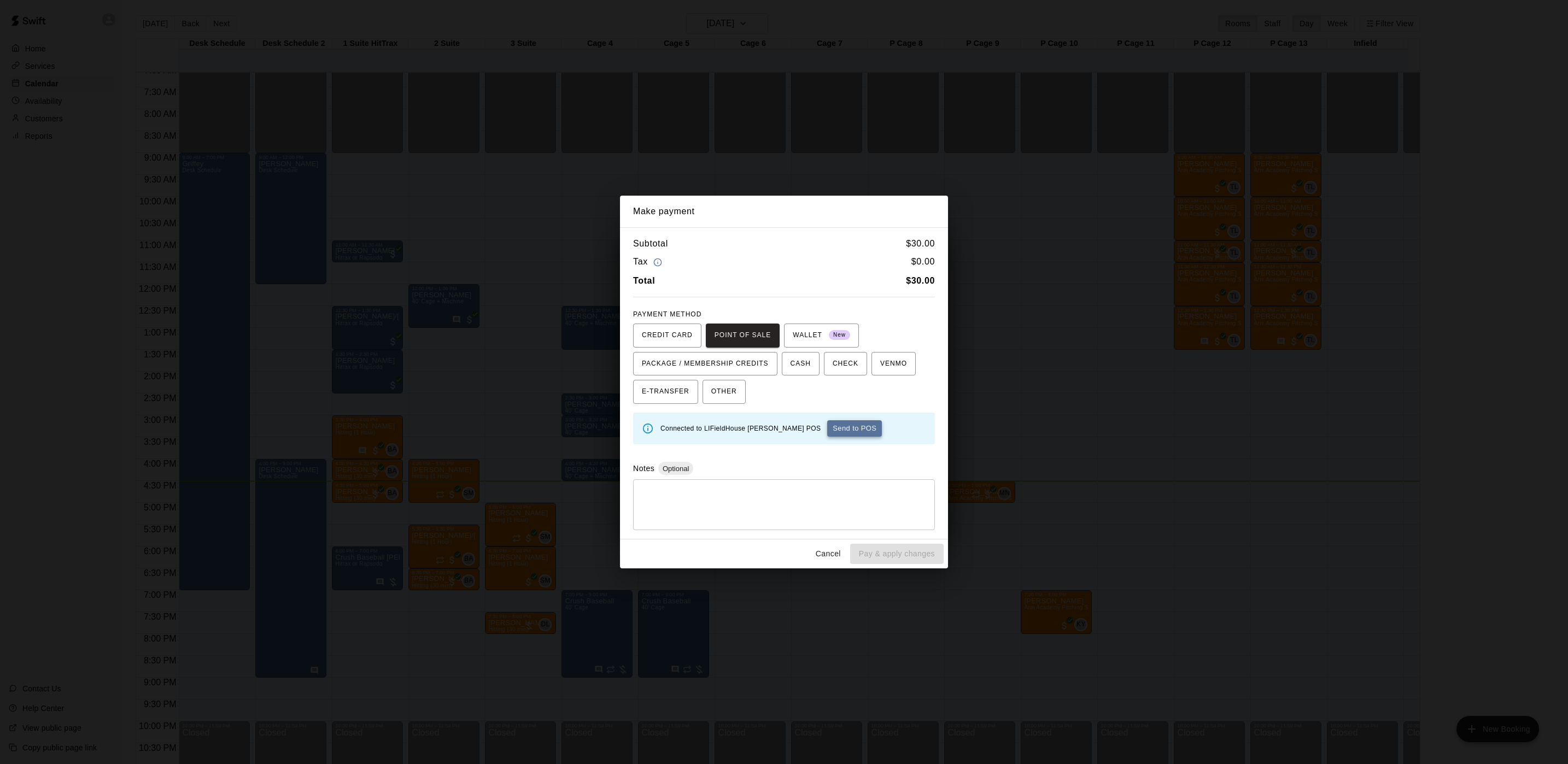
click at [827, 426] on button "Send to POS" at bounding box center [855, 428] width 55 height 17
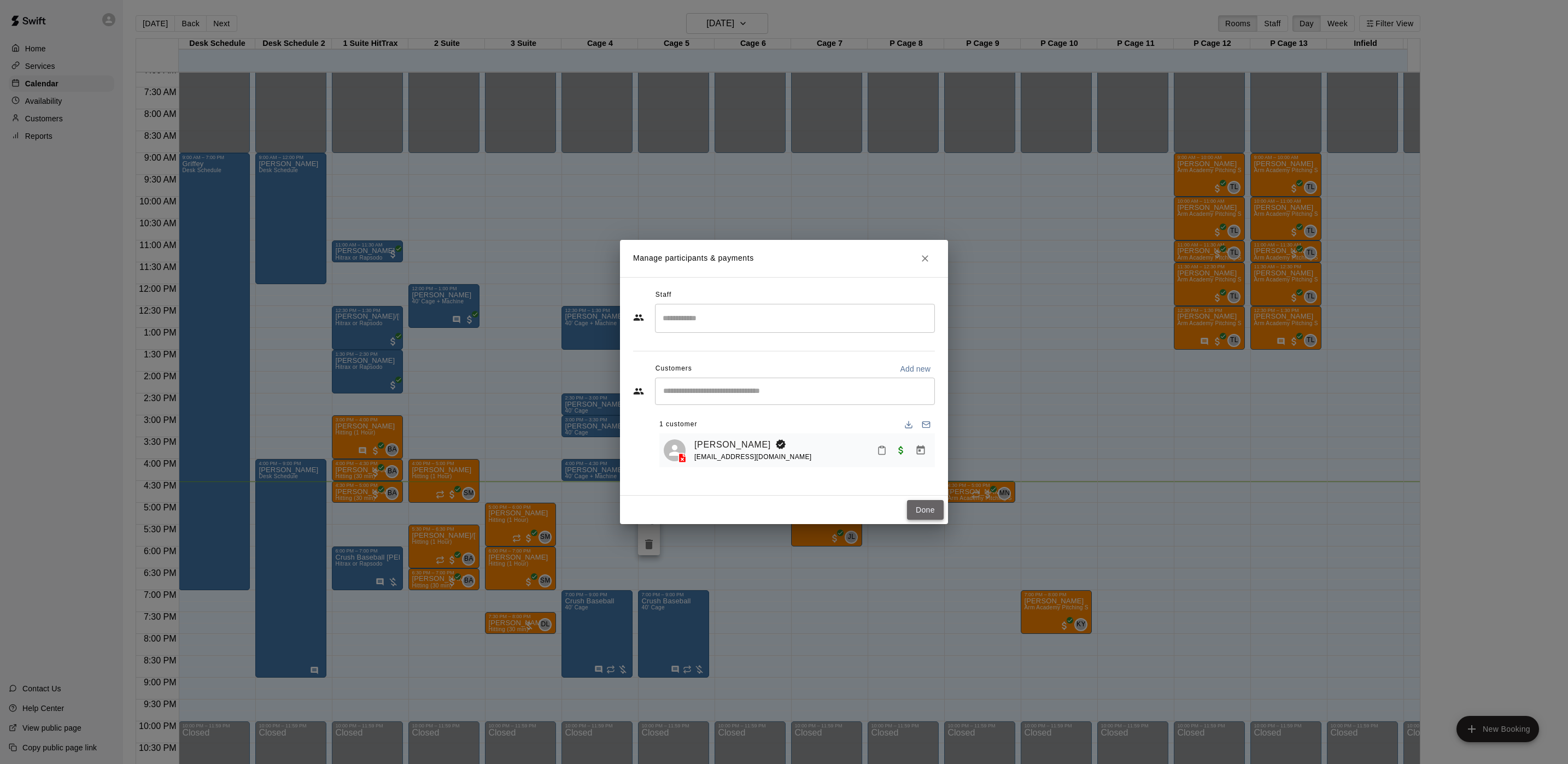
click at [927, 511] on button "Done" at bounding box center [925, 510] width 36 height 21
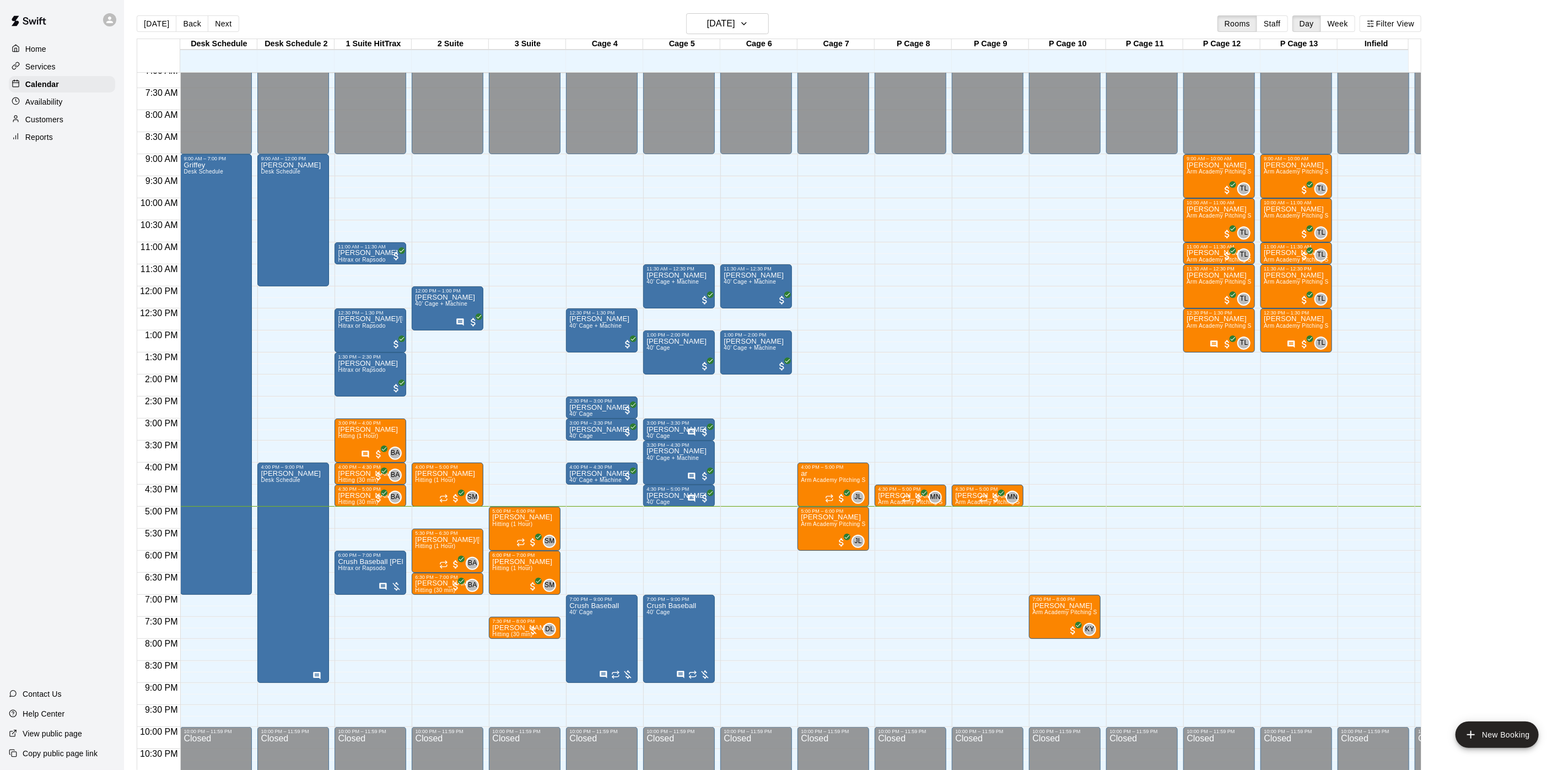
click at [43, 125] on p "Customers" at bounding box center [44, 119] width 39 height 11
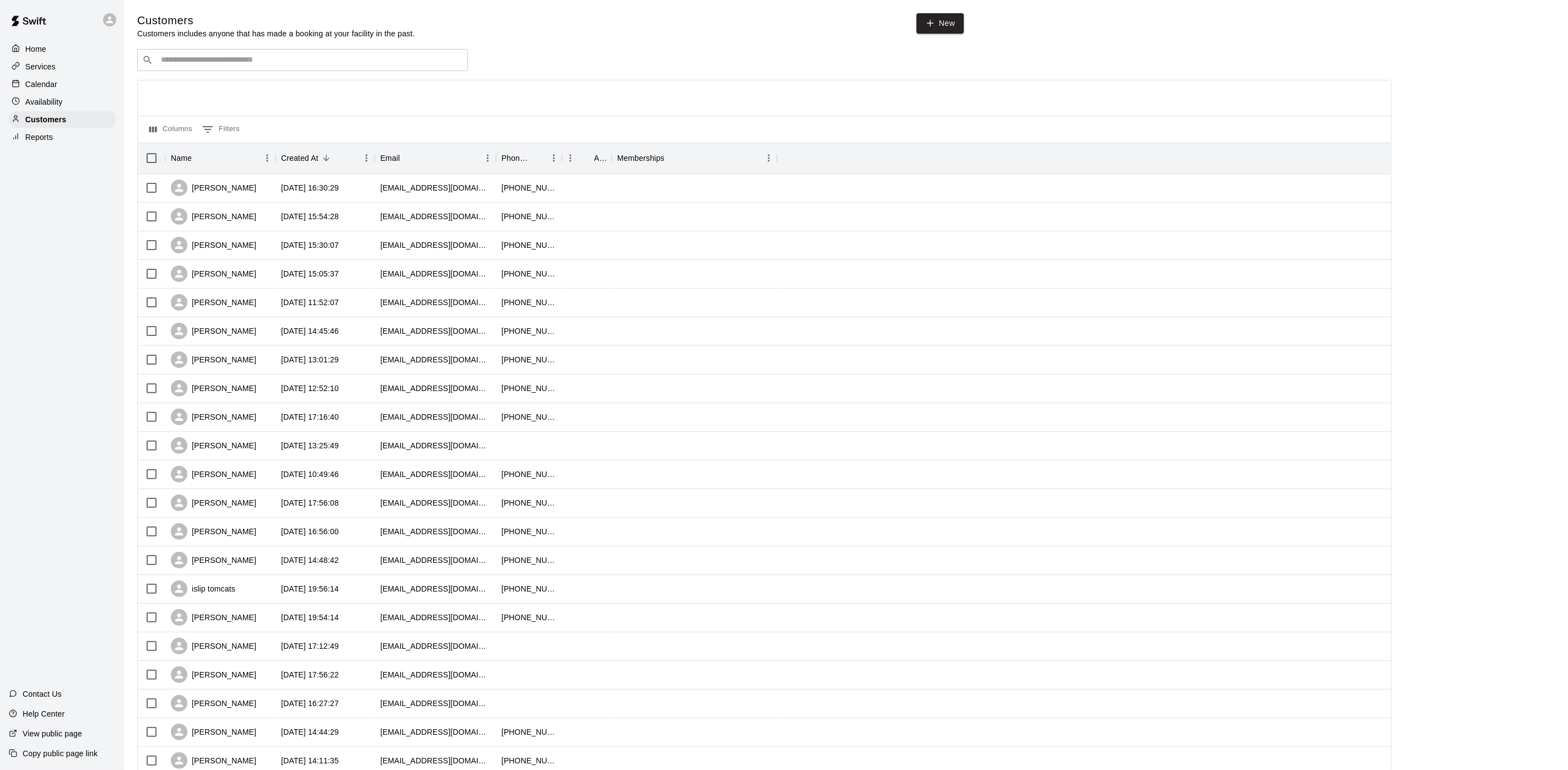
click at [322, 65] on input "Search customers by name or email" at bounding box center [310, 59] width 305 height 11
type input "*****"
click at [326, 92] on div "[PERSON_NAME] [EMAIL_ADDRESS][DOMAIN_NAME]" at bounding box center [313, 91] width 291 height 24
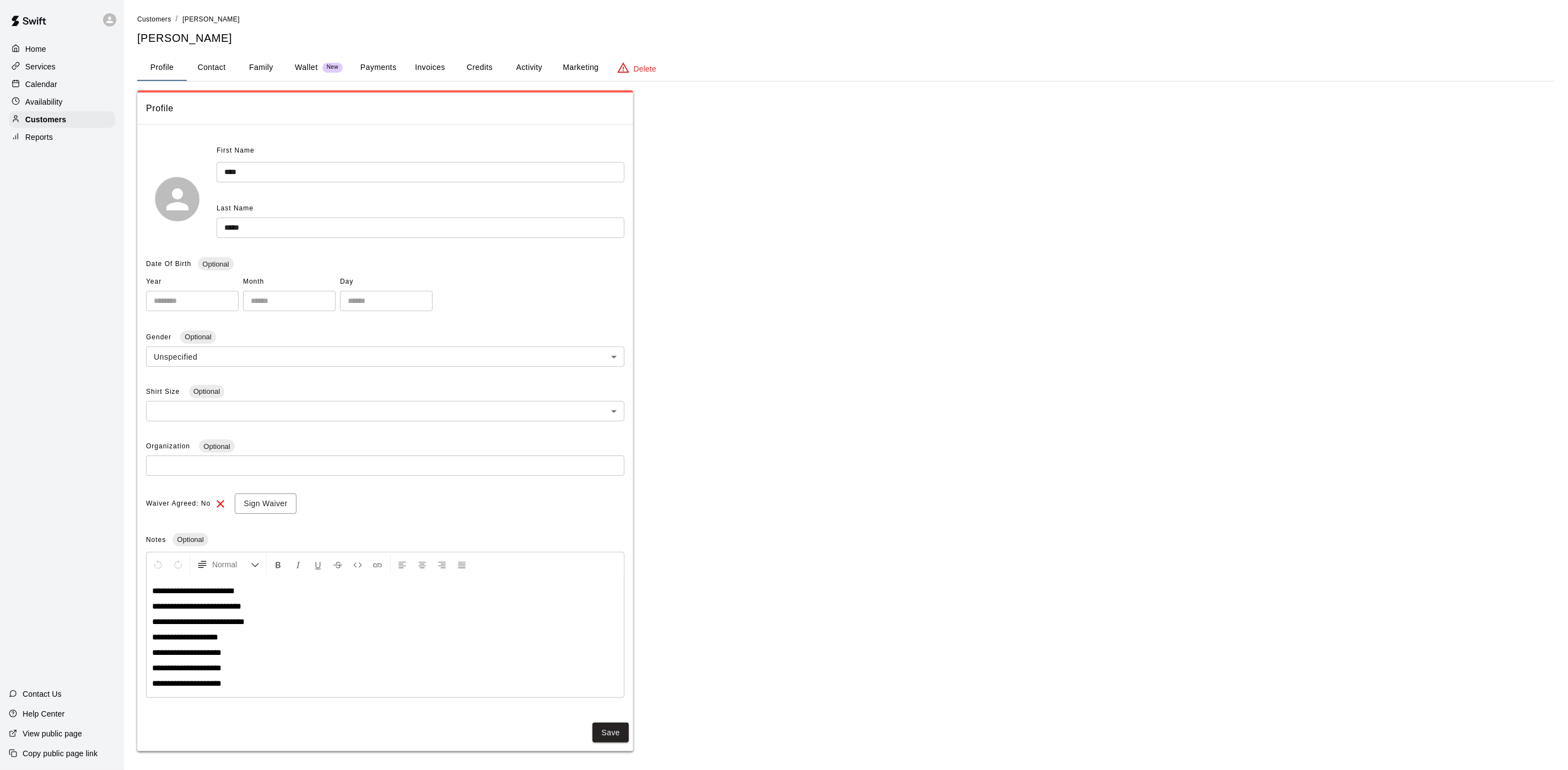
click at [281, 63] on button "Family" at bounding box center [261, 67] width 49 height 27
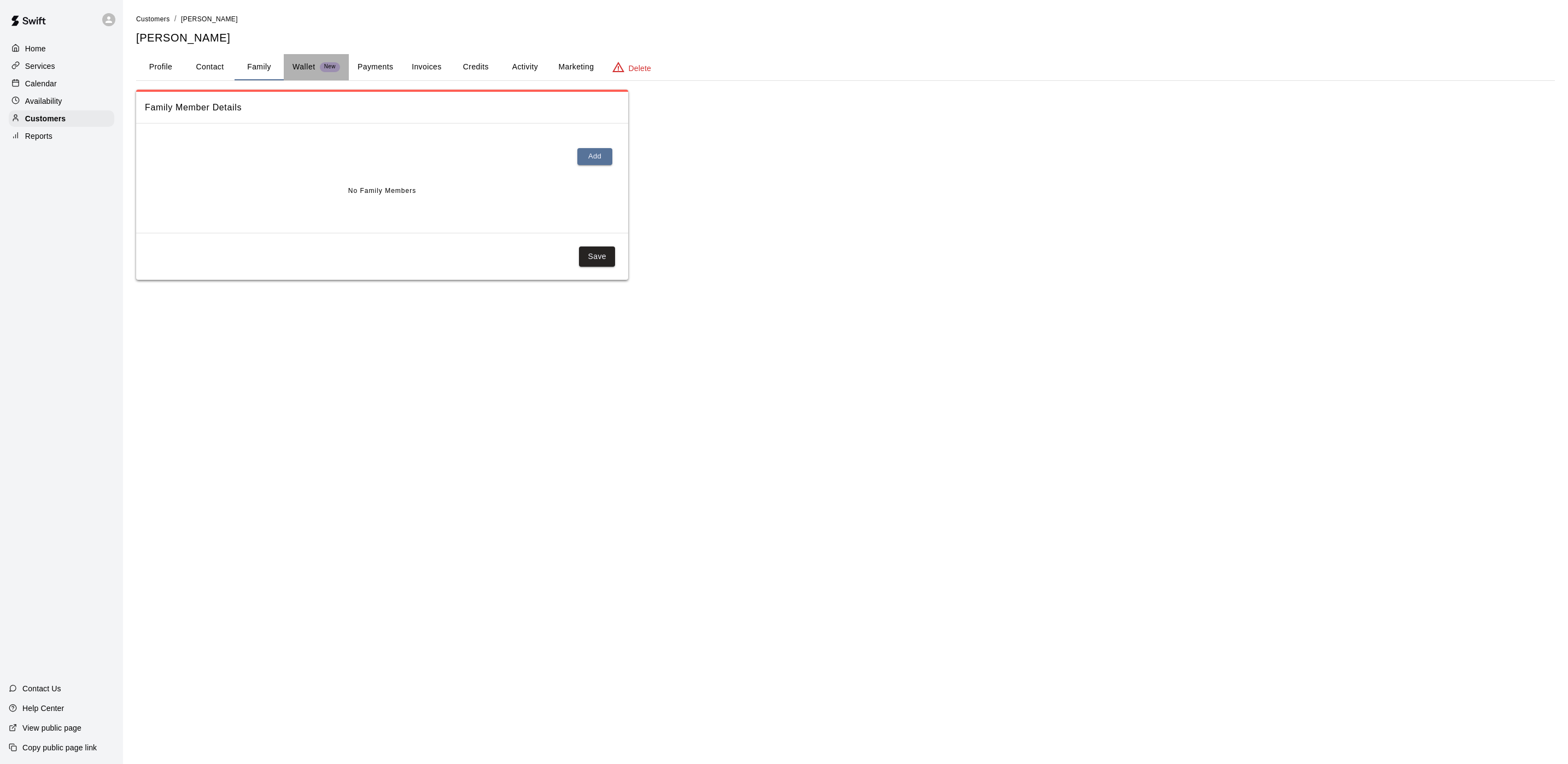
click at [310, 62] on p "Wallet" at bounding box center [304, 68] width 23 height 12
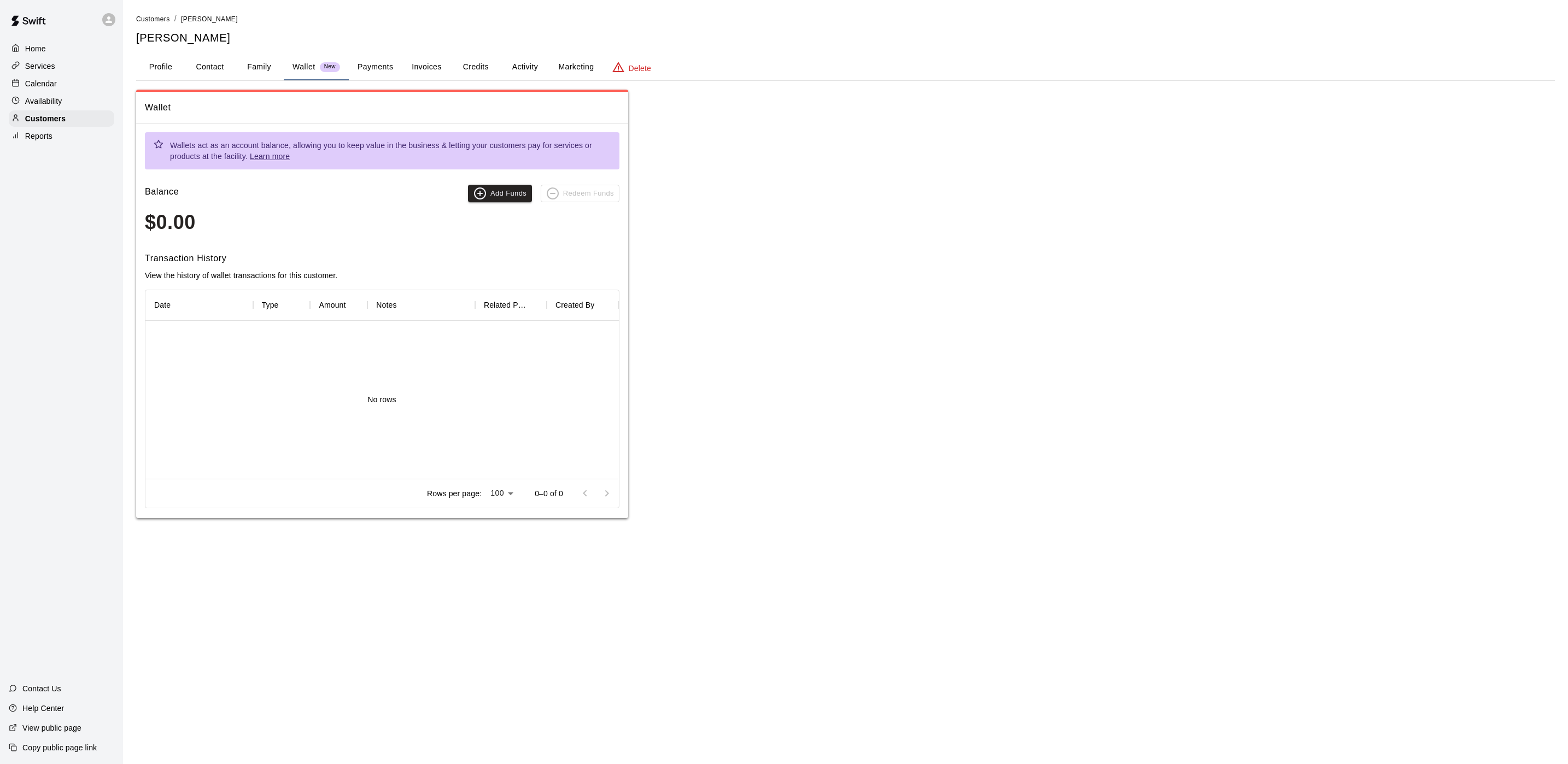
click at [374, 55] on button "Payments" at bounding box center [375, 67] width 53 height 26
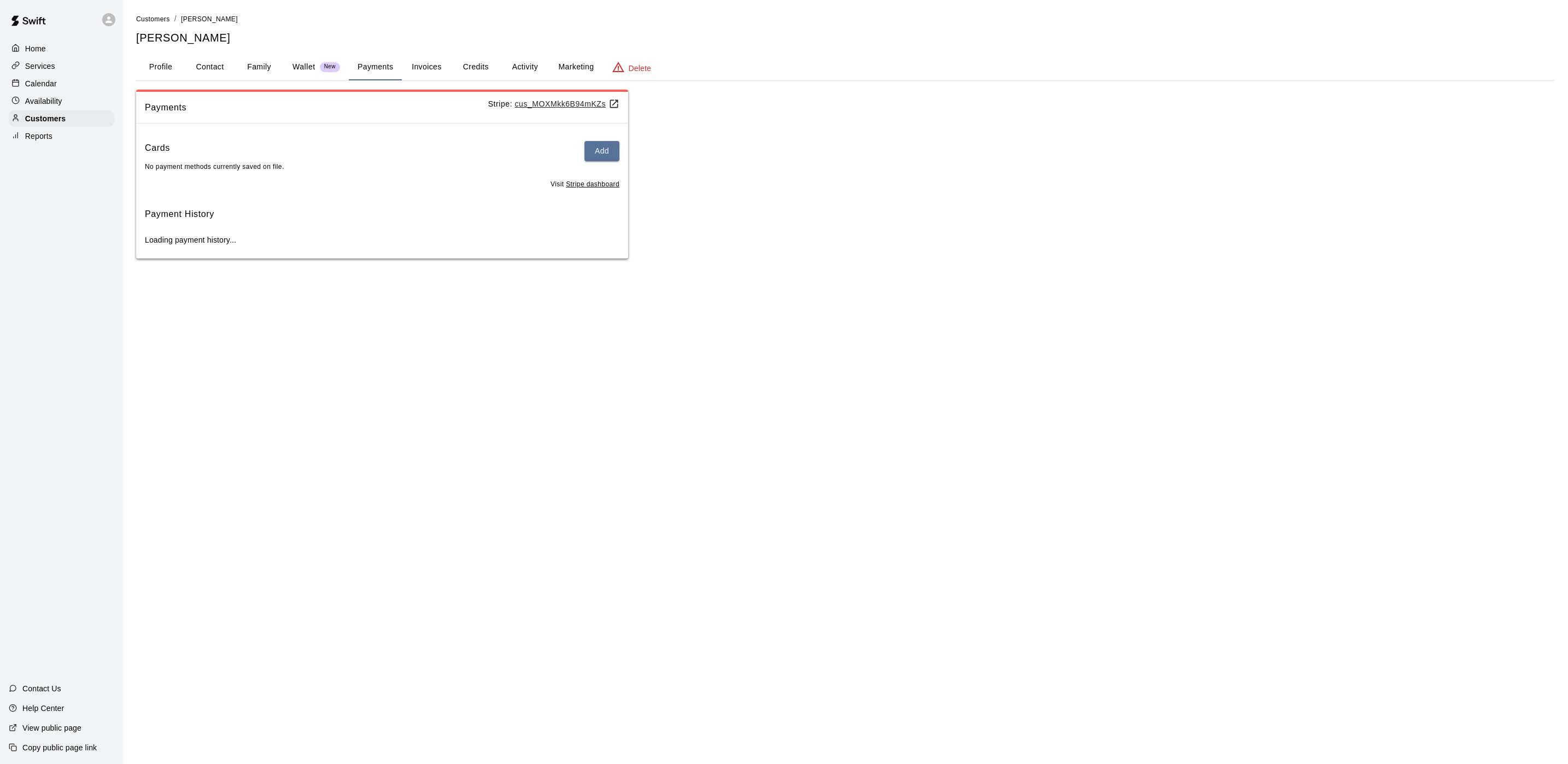
click at [474, 68] on button "Credits" at bounding box center [475, 67] width 49 height 26
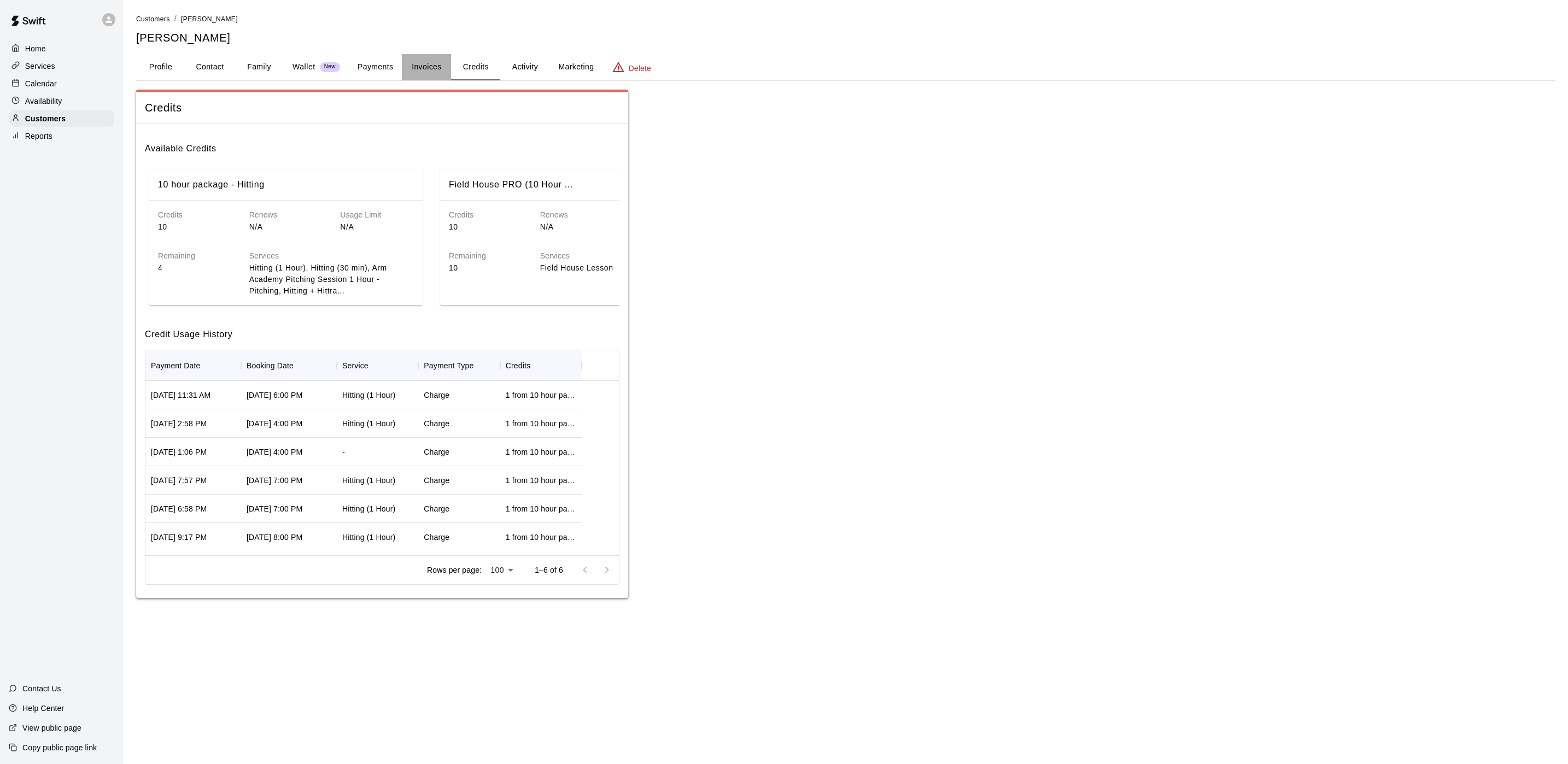
click at [432, 58] on button "Invoices" at bounding box center [426, 67] width 49 height 26
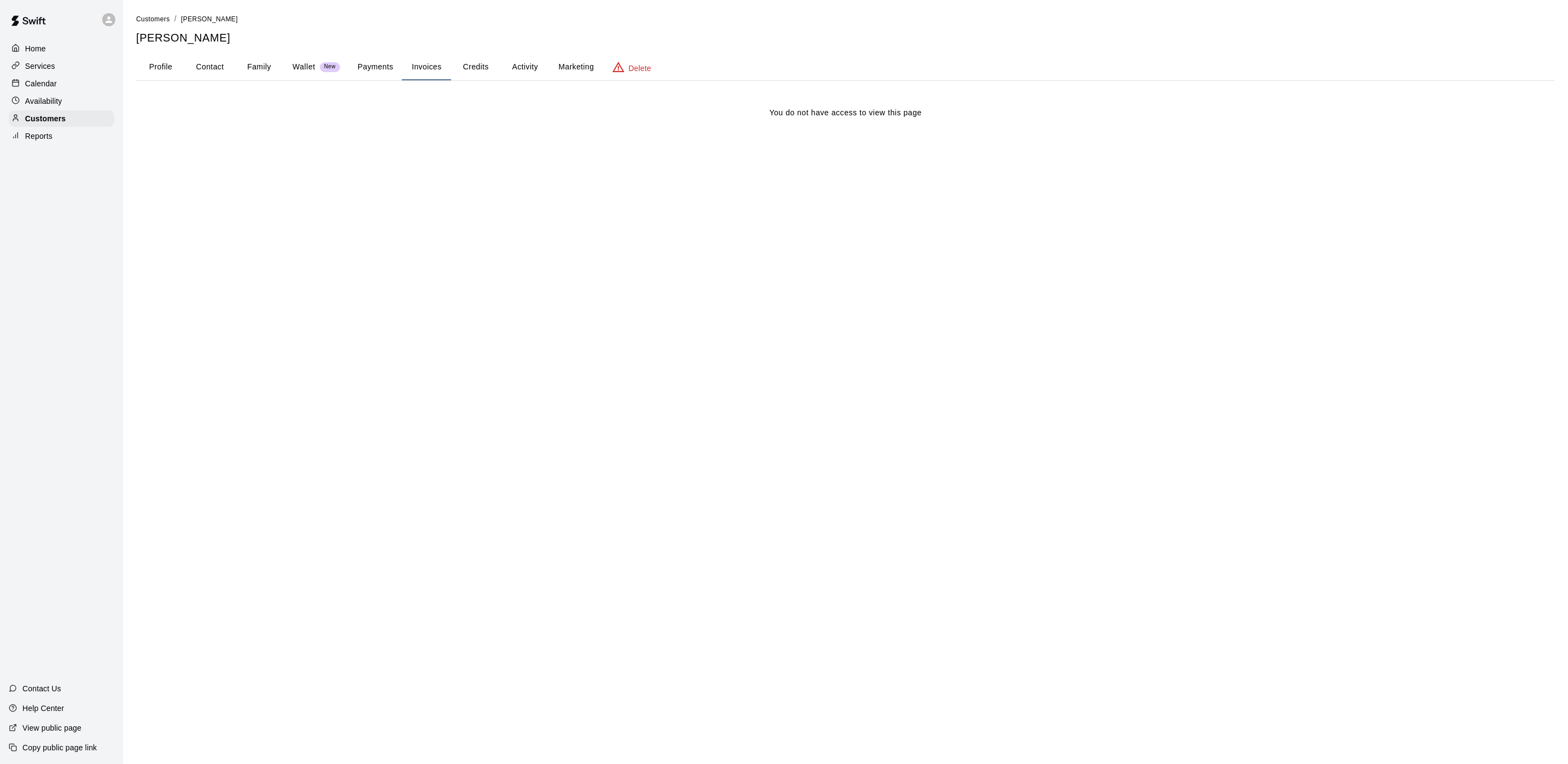
click at [319, 63] on div "Wallet New" at bounding box center [317, 68] width 48 height 12
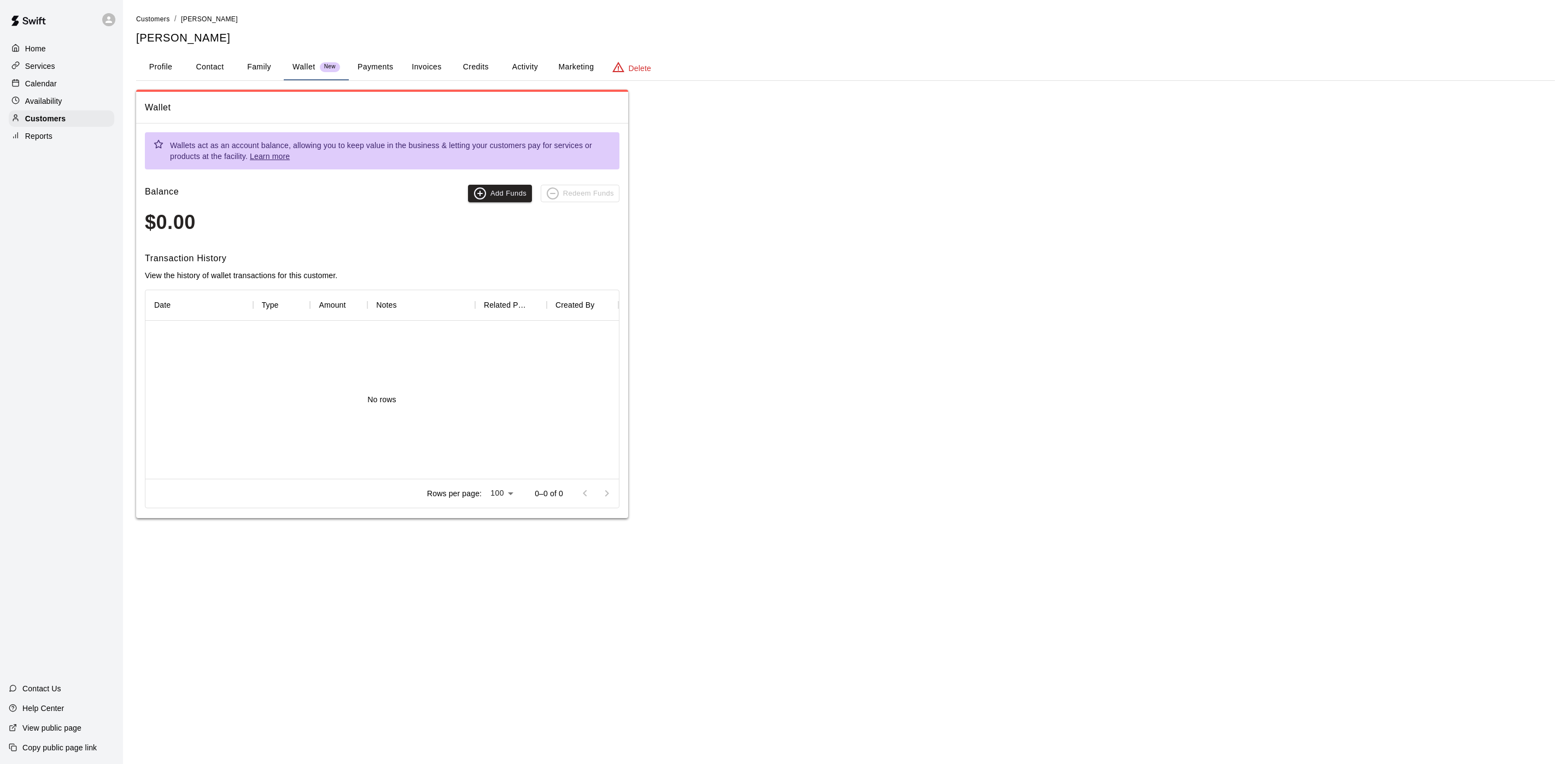
click at [288, 63] on button "Wallet New" at bounding box center [317, 67] width 65 height 26
click at [260, 70] on button "Family" at bounding box center [259, 67] width 49 height 26
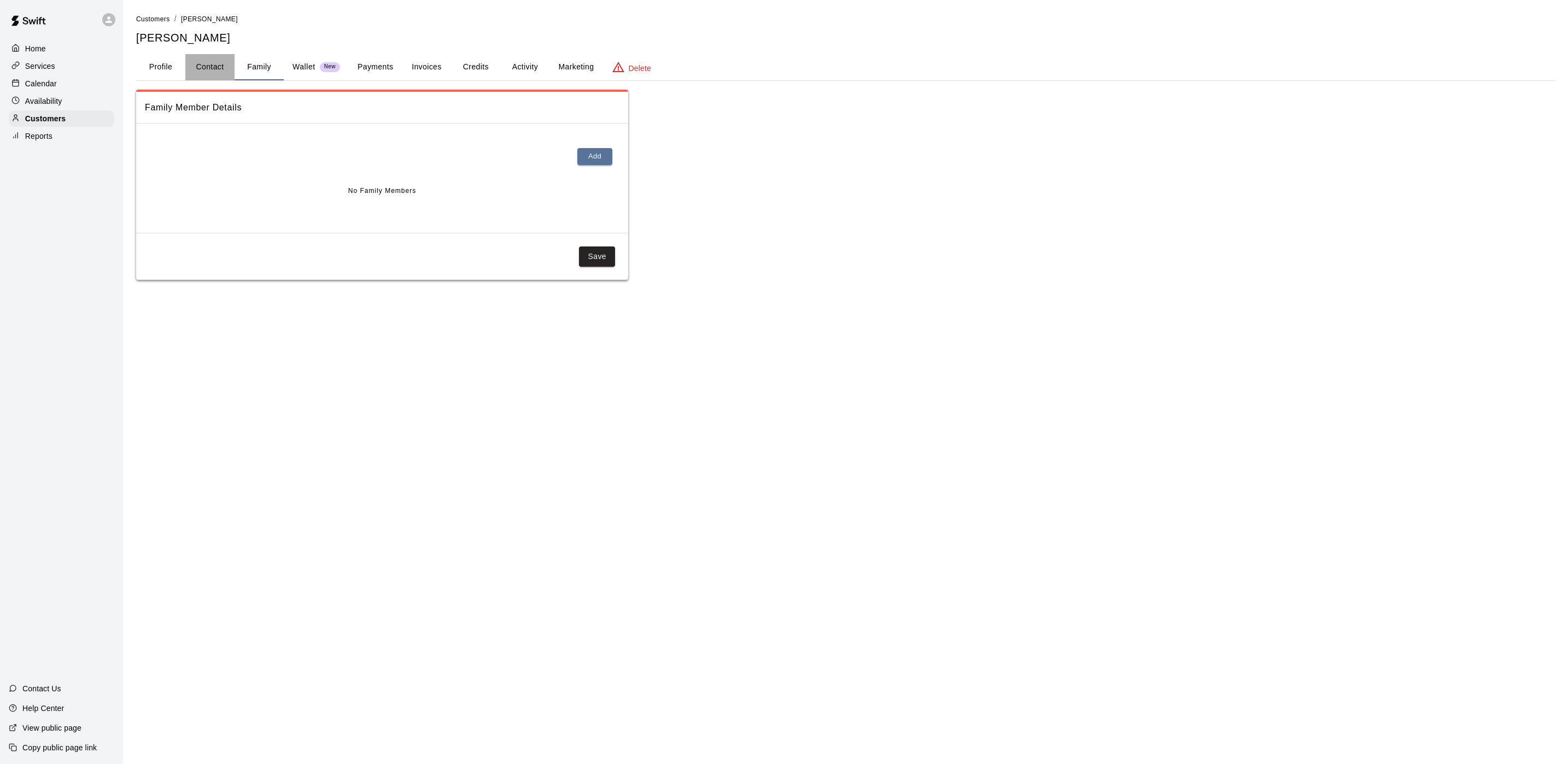
click at [219, 72] on button "Contact" at bounding box center [210, 67] width 49 height 26
select select "**"
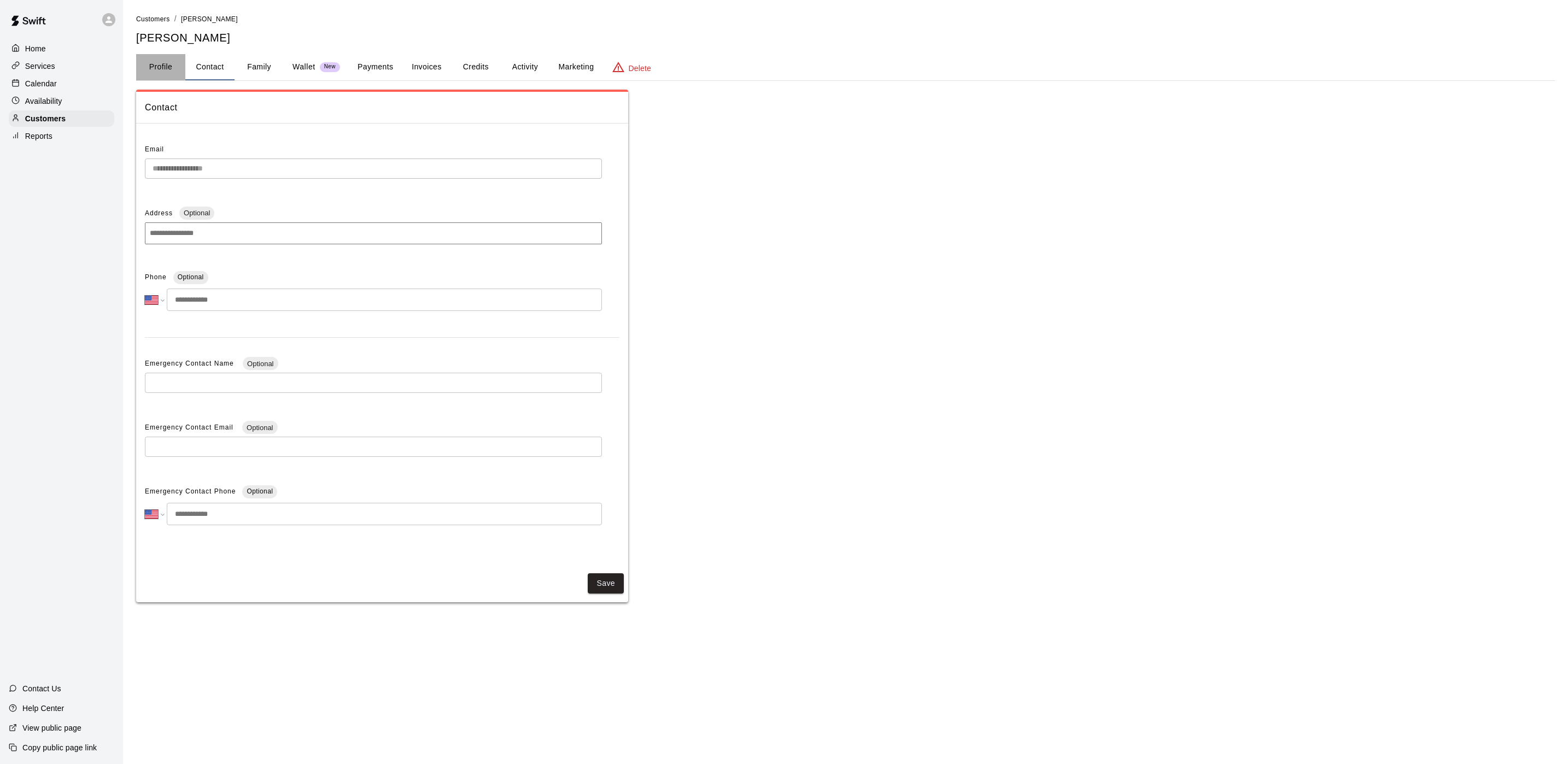
click at [158, 69] on button "Profile" at bounding box center [161, 67] width 49 height 26
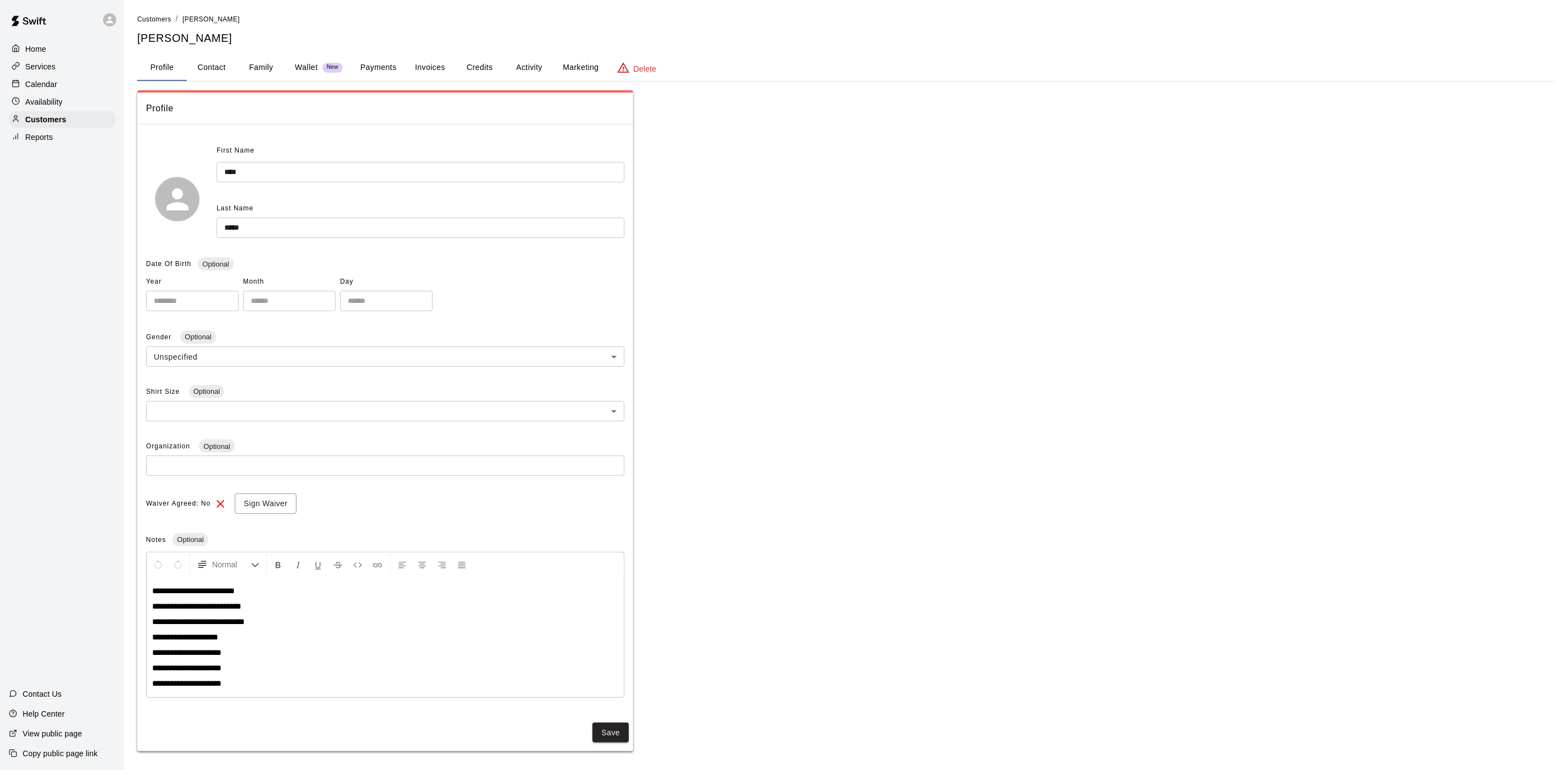
click at [212, 61] on button "Contact" at bounding box center [211, 67] width 49 height 27
select select "**"
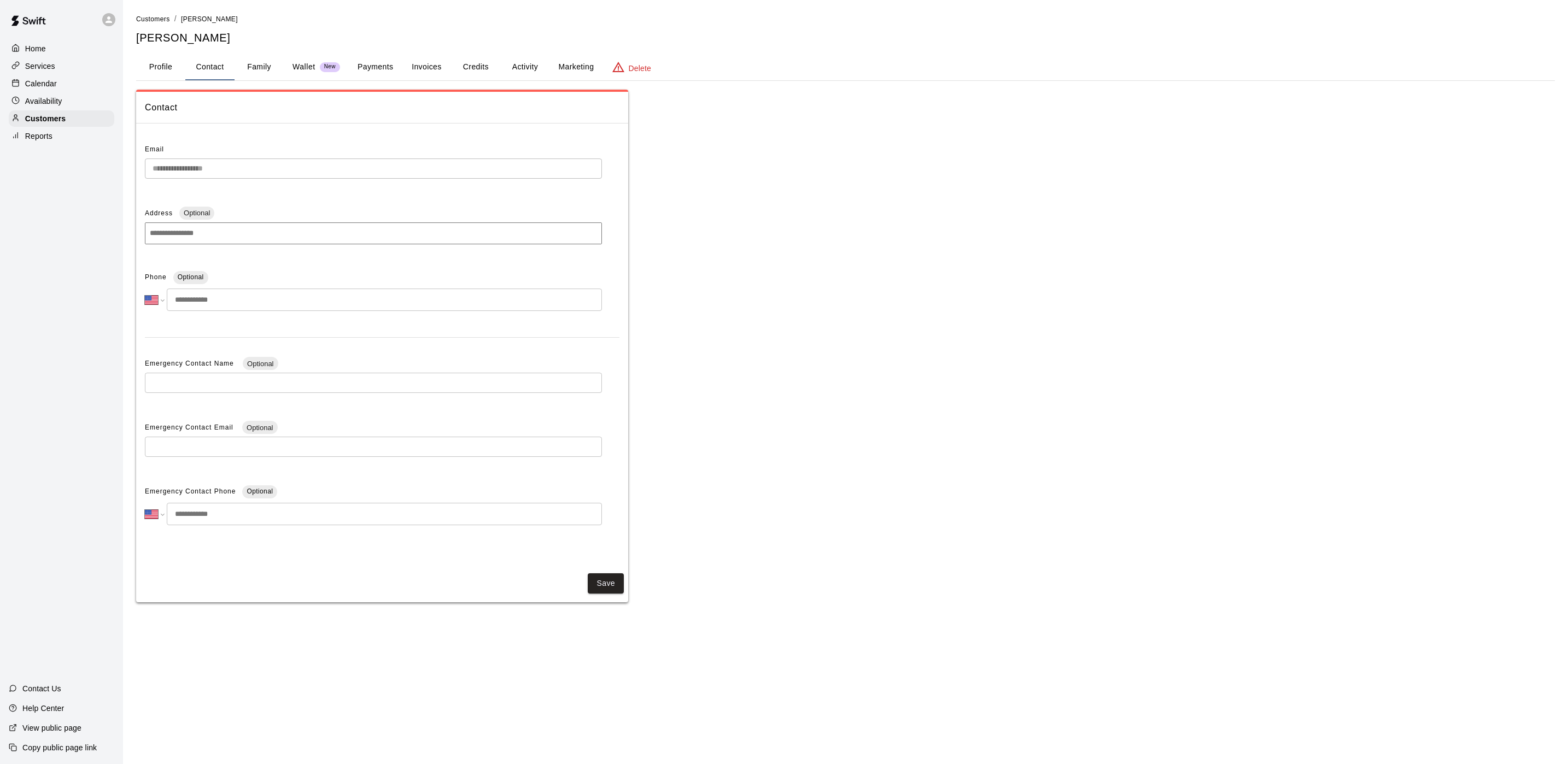
click at [287, 60] on button "Wallet New" at bounding box center [317, 67] width 65 height 26
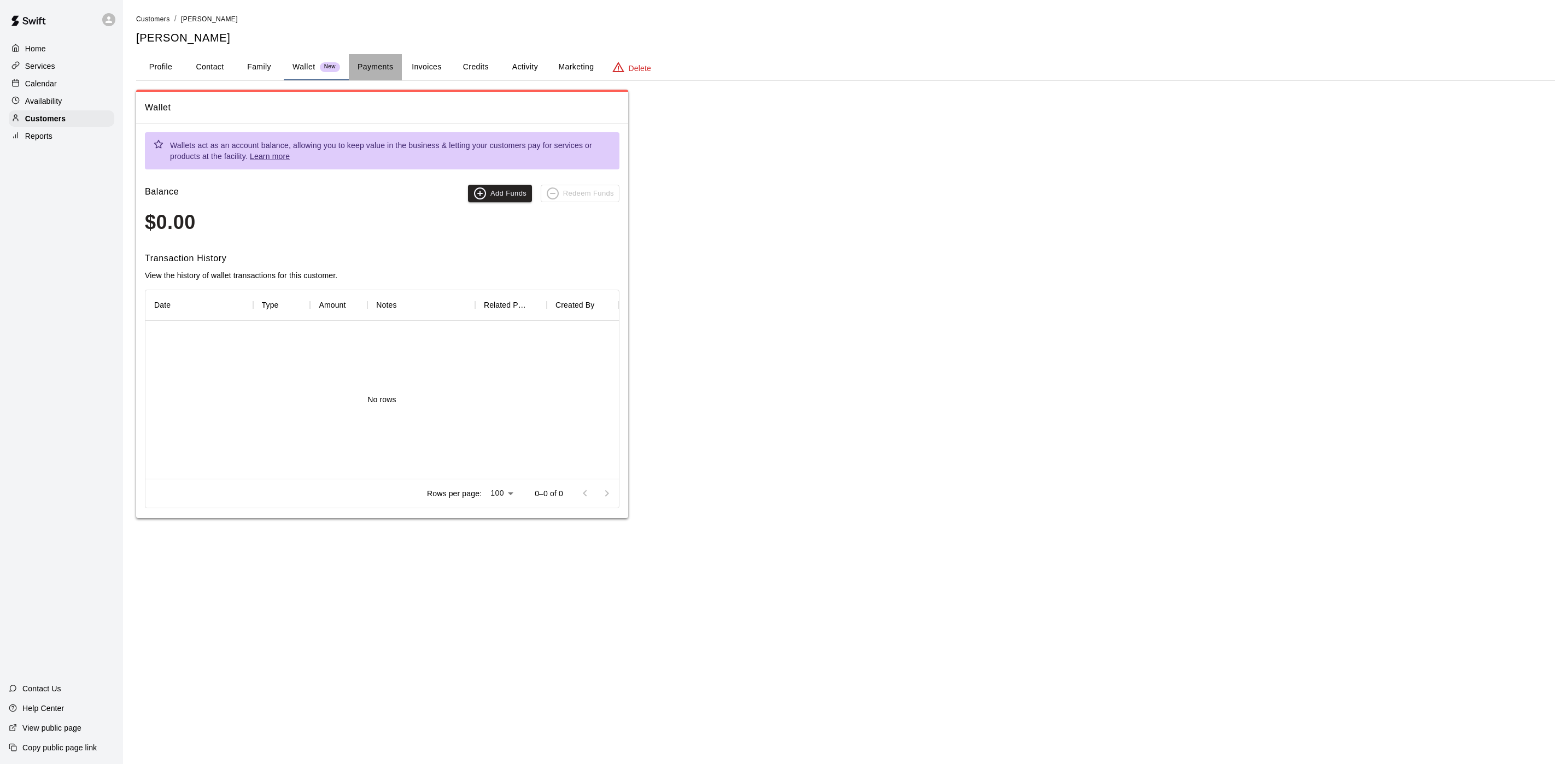
click at [356, 60] on button "Payments" at bounding box center [375, 67] width 53 height 26
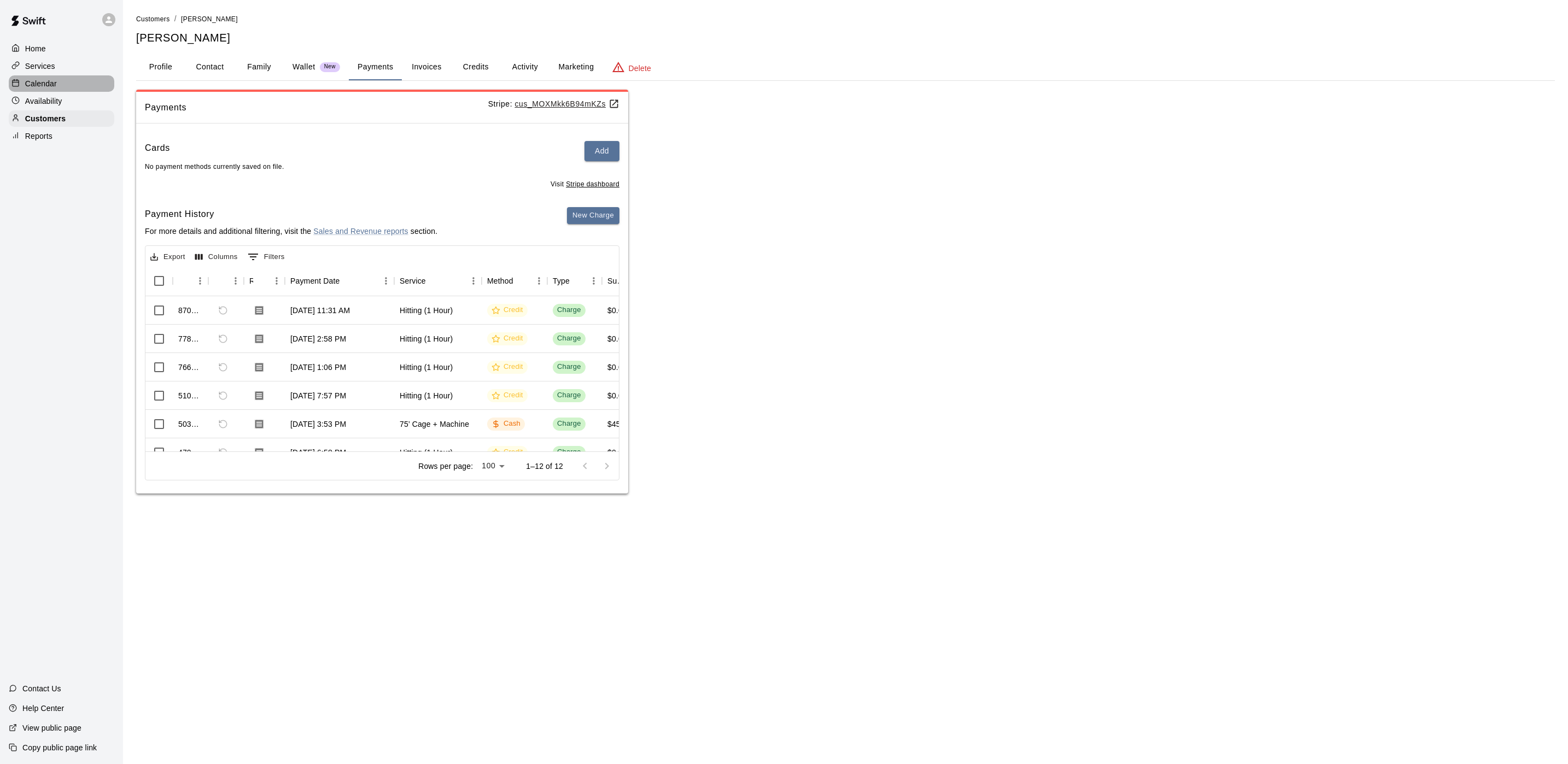
click at [41, 80] on div "Calendar" at bounding box center [62, 83] width 106 height 17
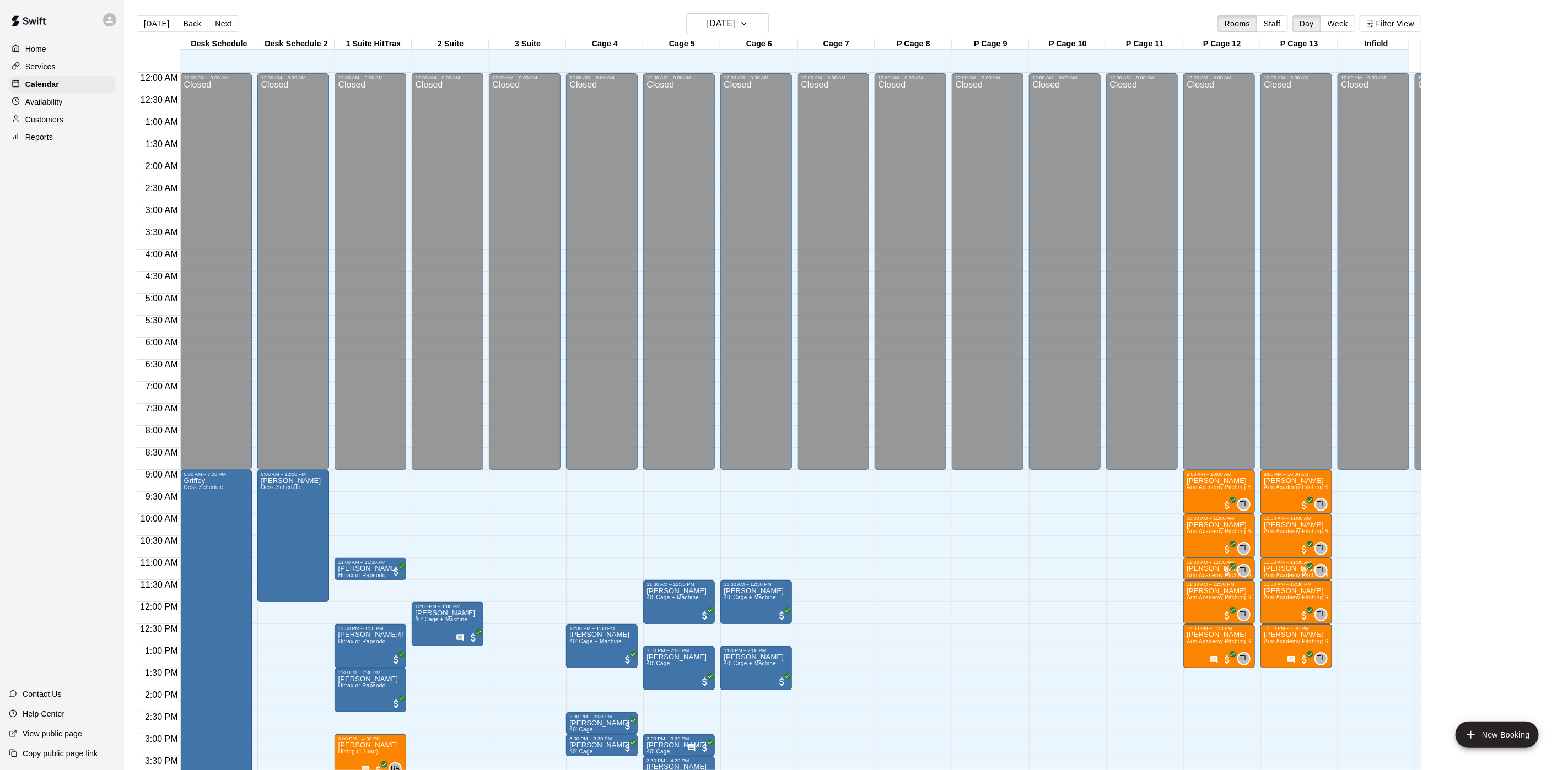
scroll to position [316, 0]
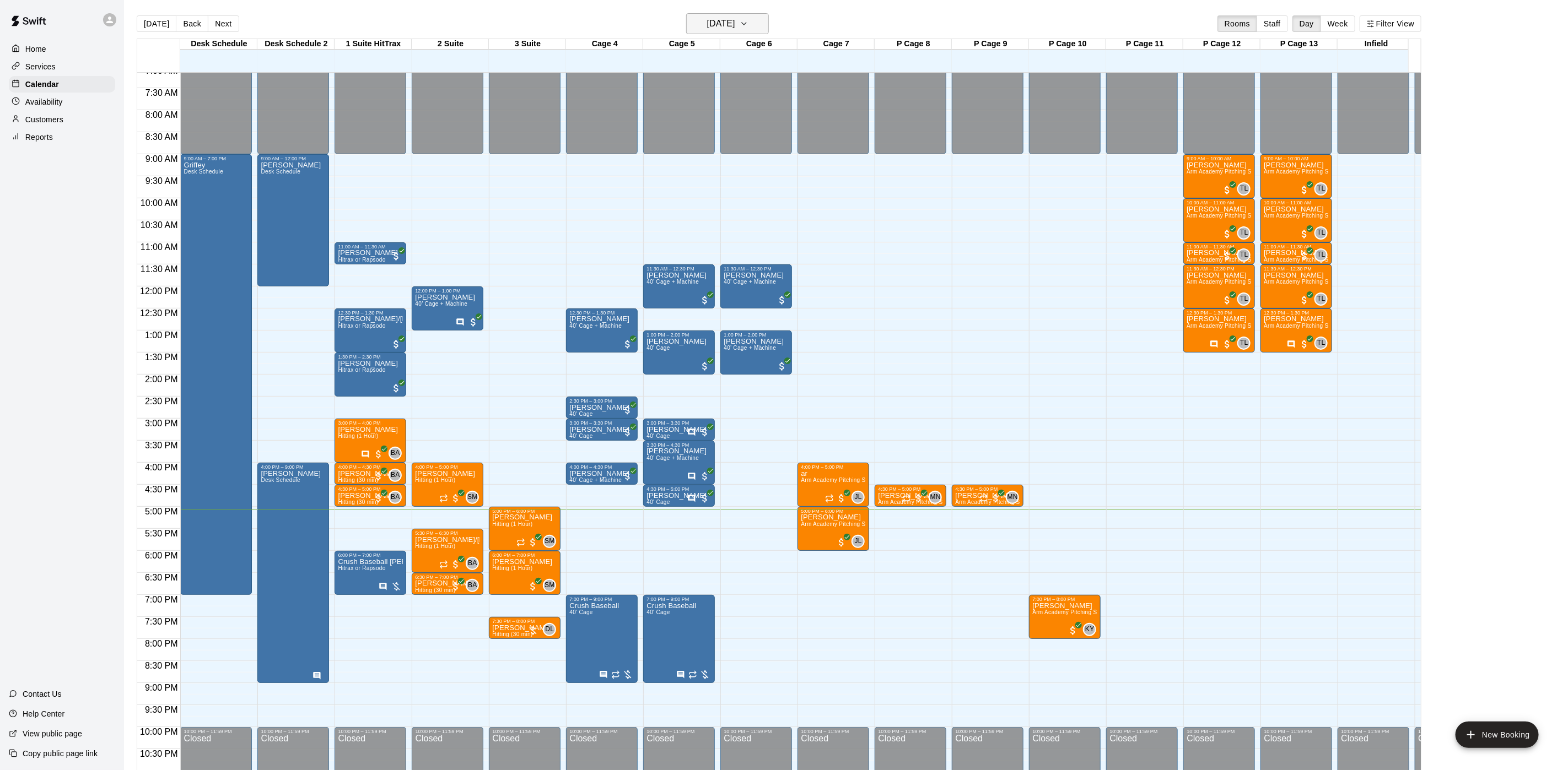
click at [748, 24] on icon "button" at bounding box center [744, 23] width 9 height 13
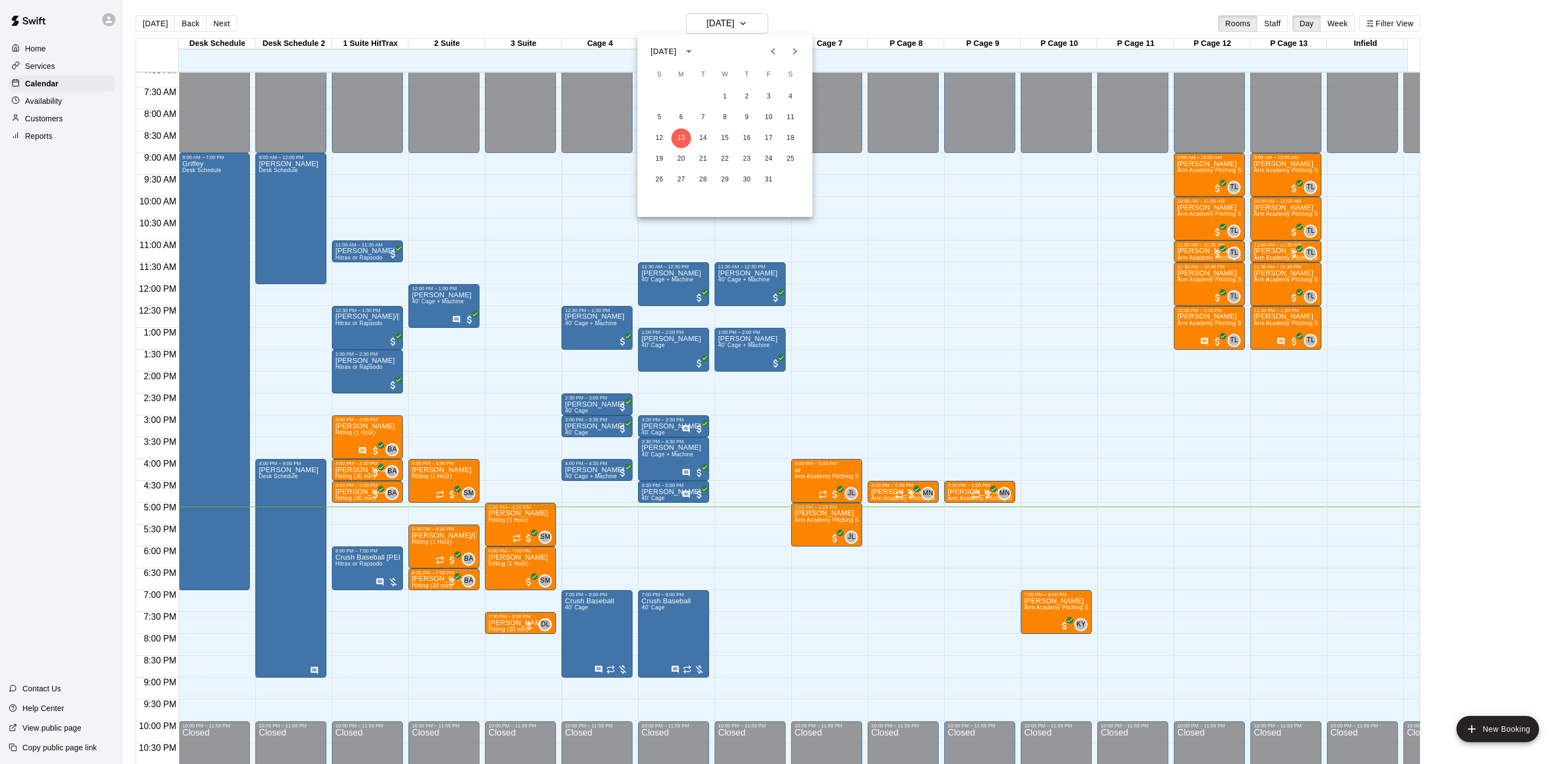
click at [525, 335] on div at bounding box center [784, 382] width 1568 height 764
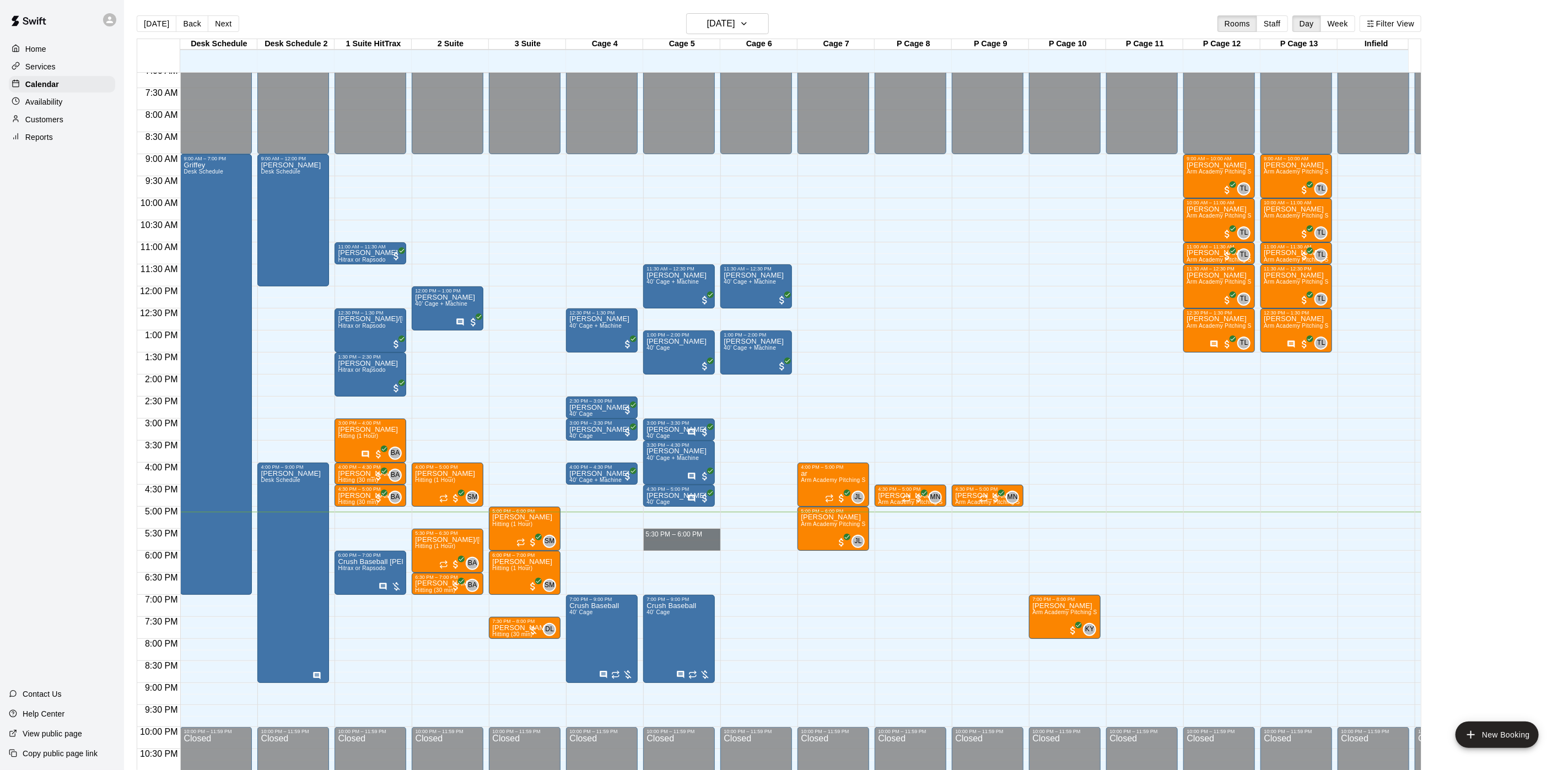
drag, startPoint x: 680, startPoint y: 533, endPoint x: 680, endPoint y: 543, distance: 10.0
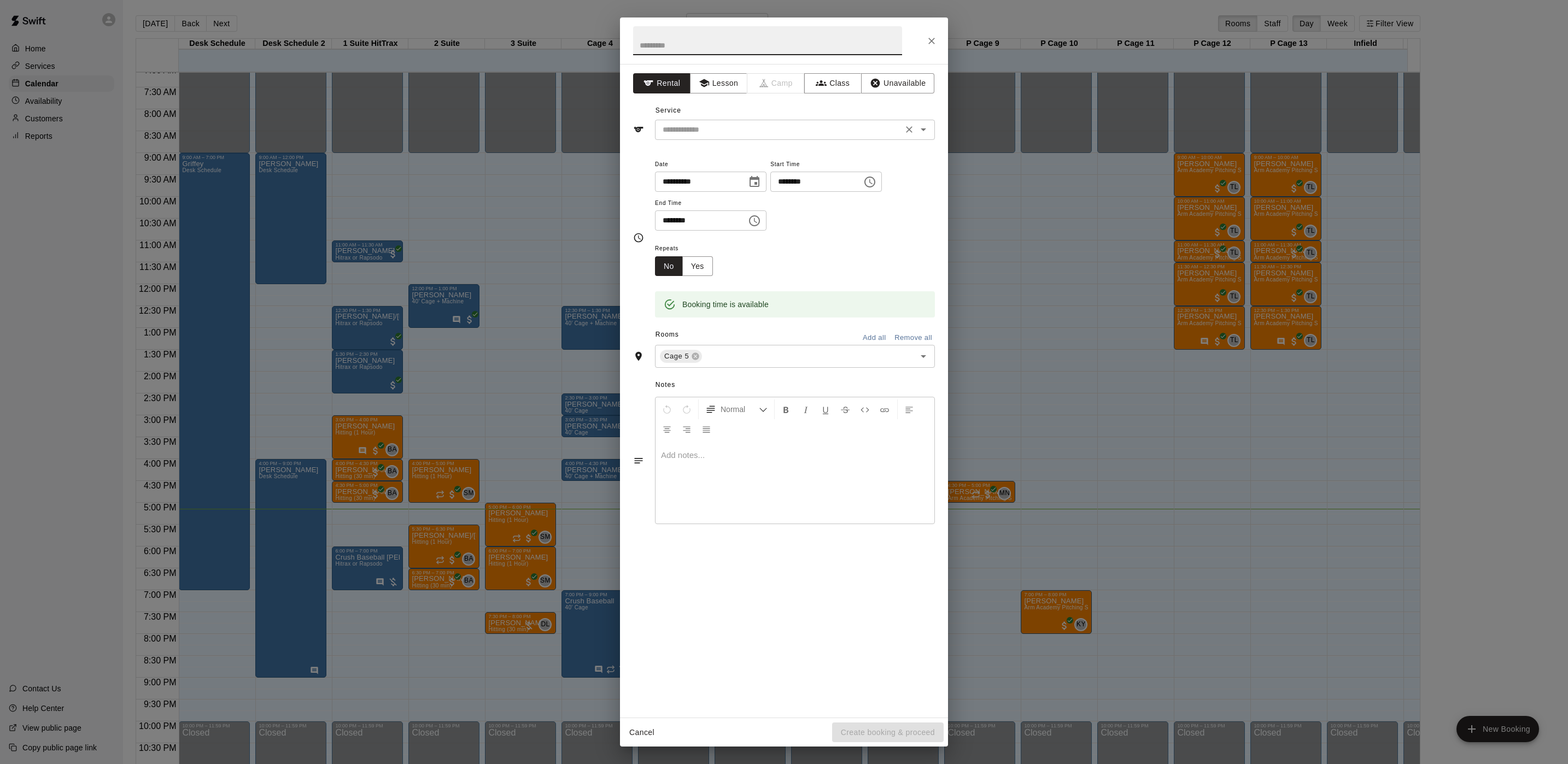
click at [726, 124] on input "text" at bounding box center [779, 130] width 241 height 14
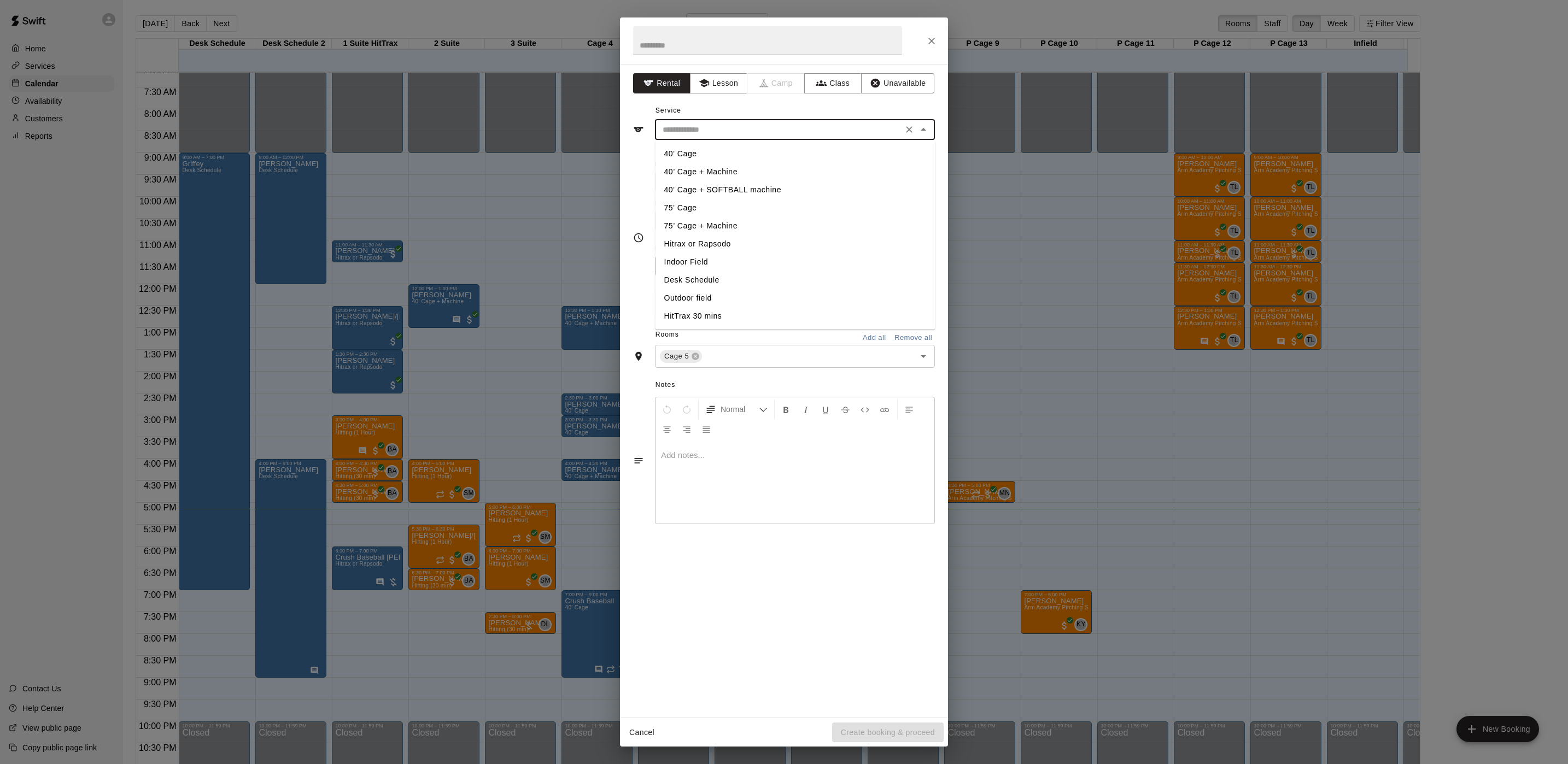
click at [726, 151] on li "40' Cage" at bounding box center [796, 154] width 280 height 18
type input "********"
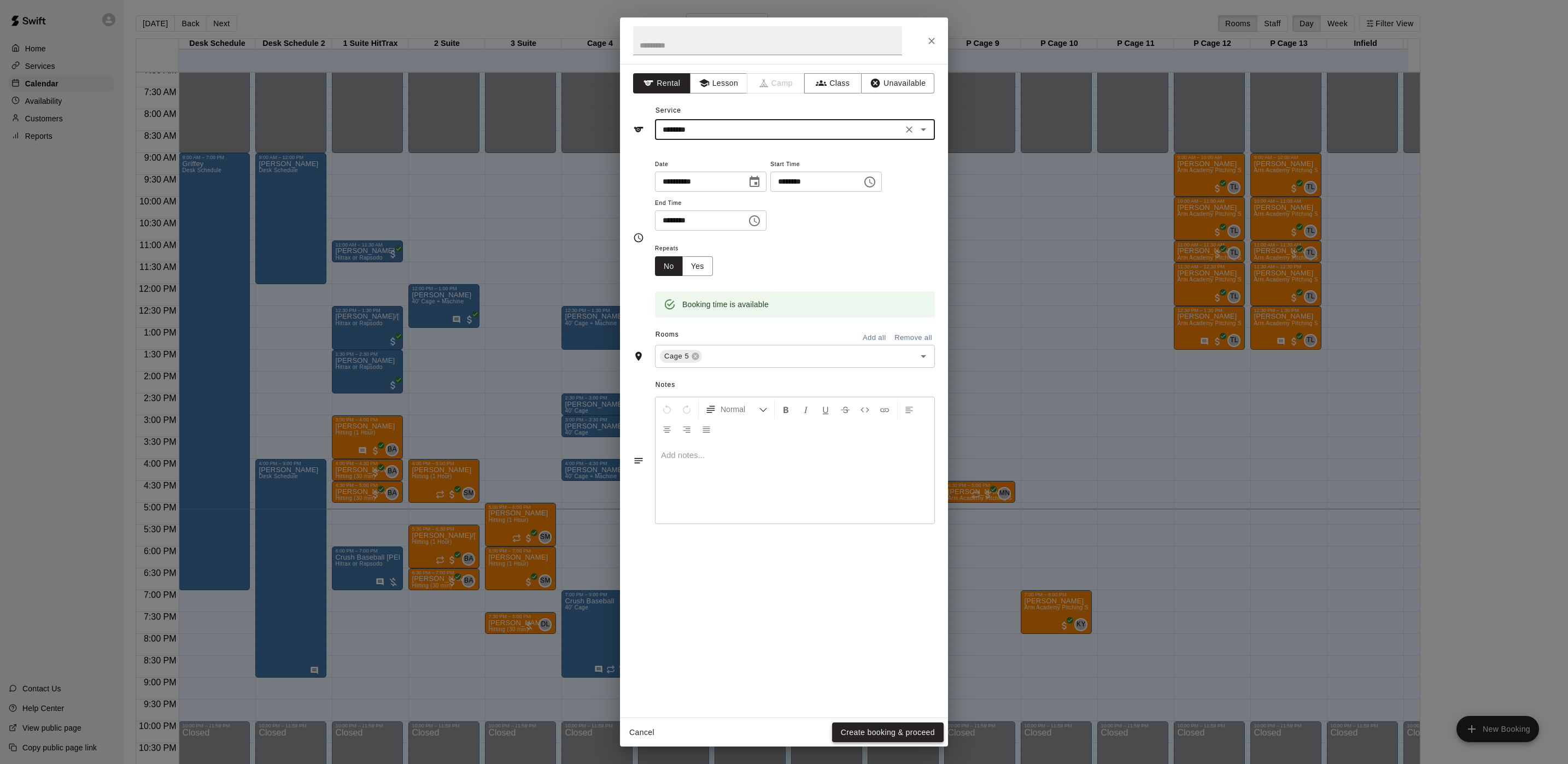
click at [859, 723] on button "Create booking & proceed" at bounding box center [888, 733] width 112 height 21
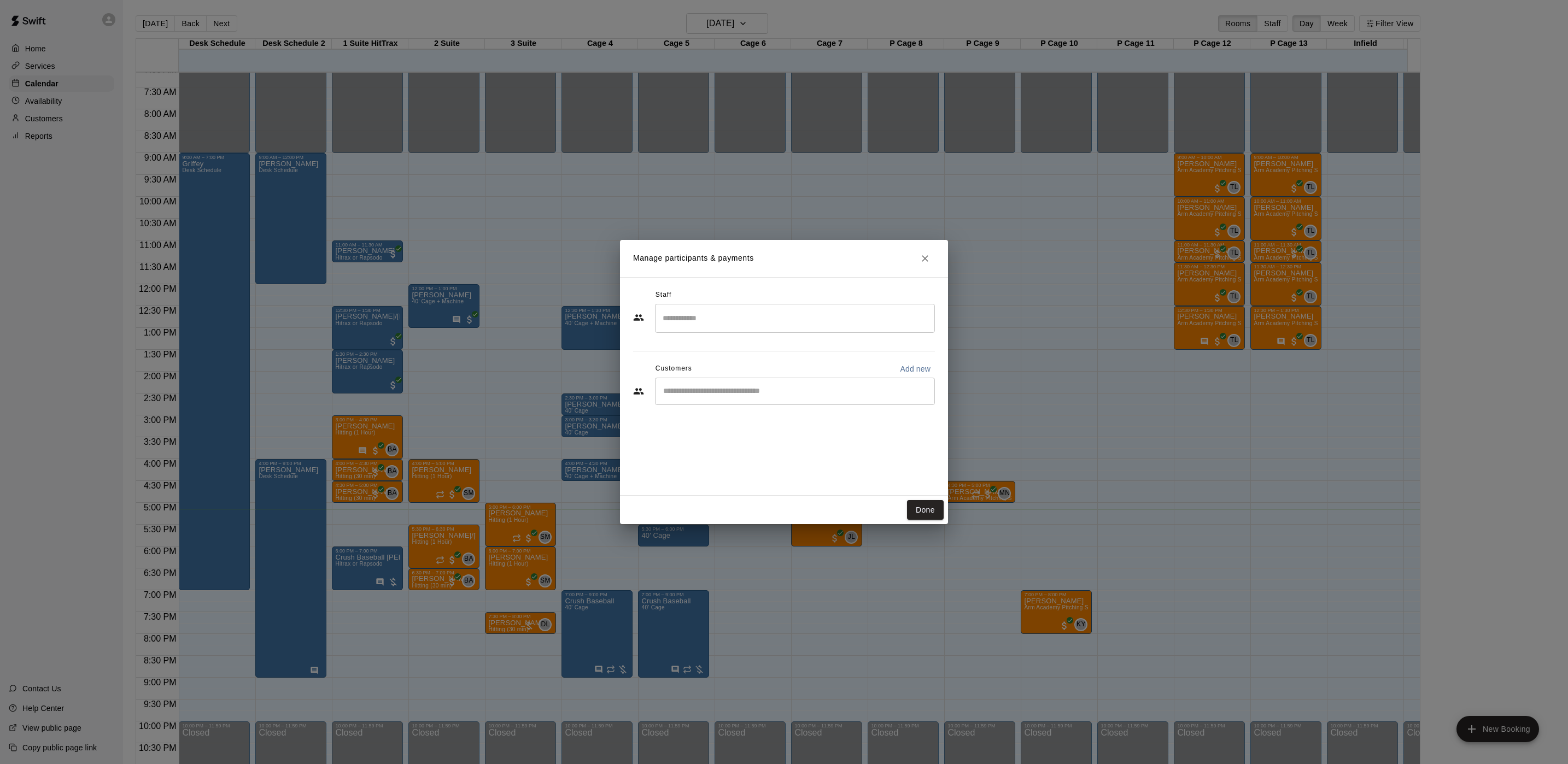
click at [694, 311] on input "Search staff" at bounding box center [796, 318] width 270 height 20
click at [710, 296] on div "Staff" at bounding box center [784, 295] width 302 height 18
click at [710, 373] on div "Customers Add new" at bounding box center [784, 369] width 302 height 18
click at [710, 382] on div "​" at bounding box center [796, 392] width 280 height 27
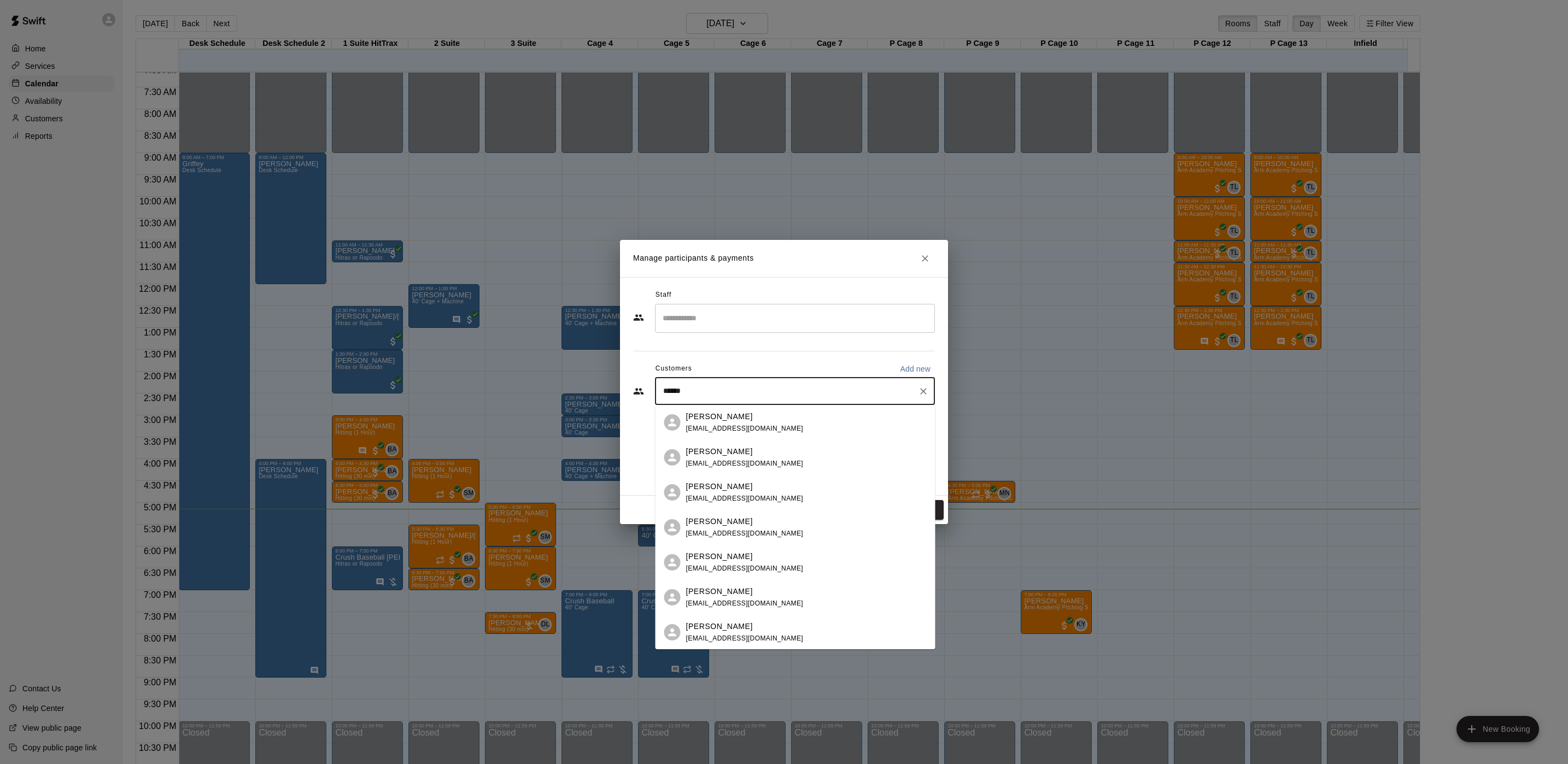
type input "*******"
click at [717, 622] on p "[PERSON_NAME]" at bounding box center [719, 627] width 67 height 12
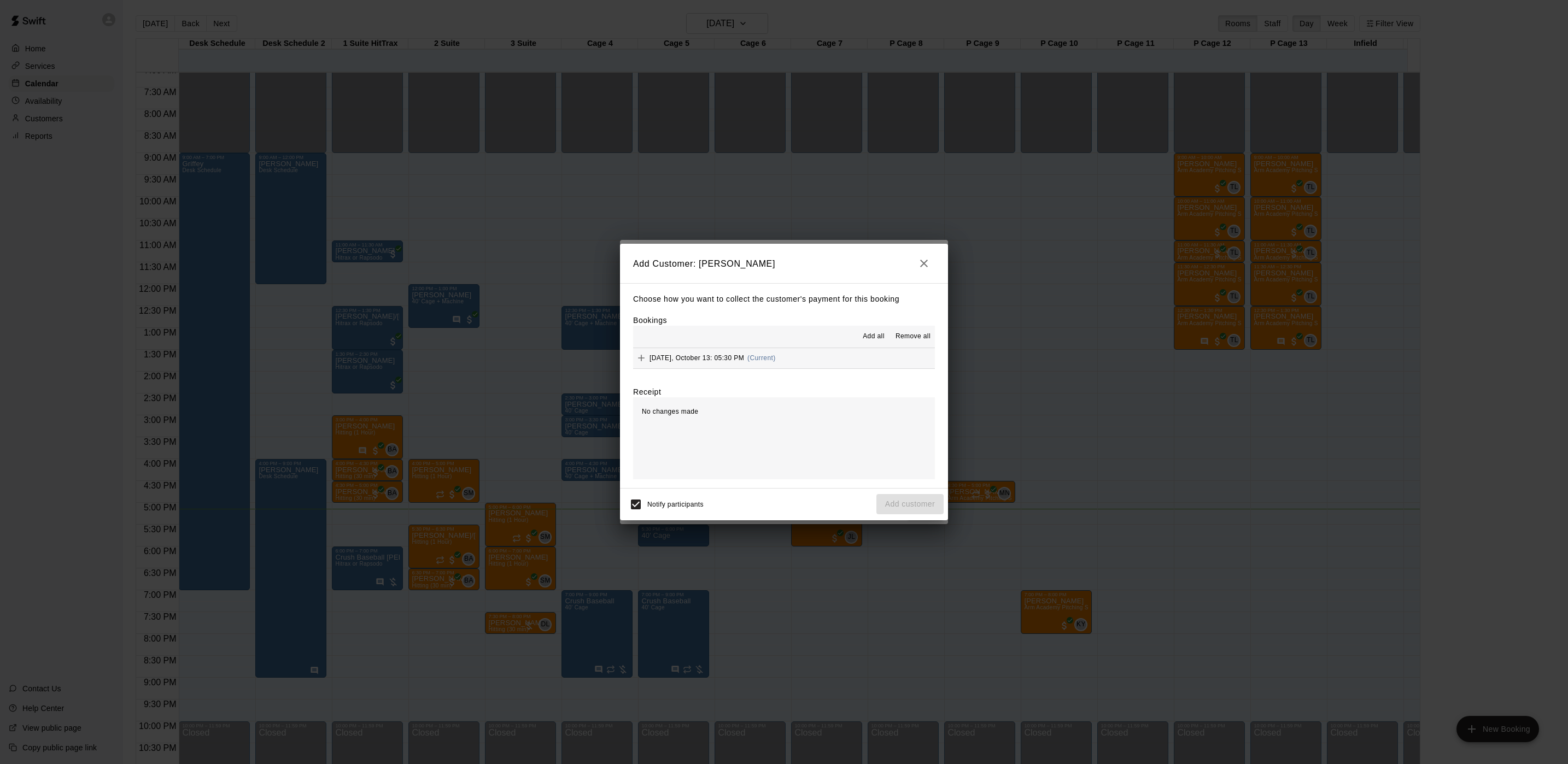
click at [815, 352] on button "[DATE], October 13: 05:30 PM (Current)" at bounding box center [784, 358] width 302 height 21
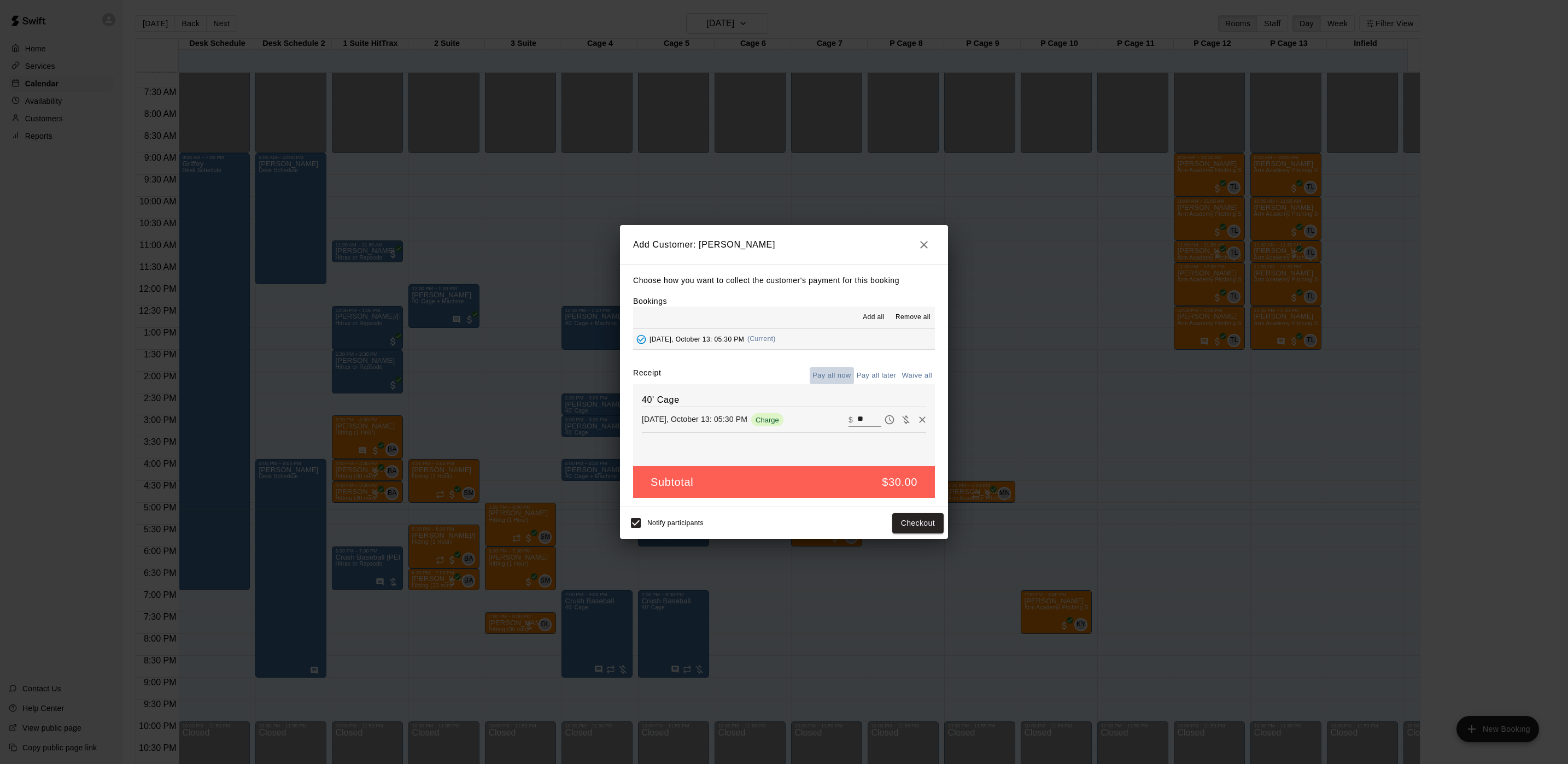
click at [822, 374] on button "Pay all now" at bounding box center [831, 375] width 44 height 17
click at [927, 523] on button "Checkout" at bounding box center [918, 523] width 51 height 21
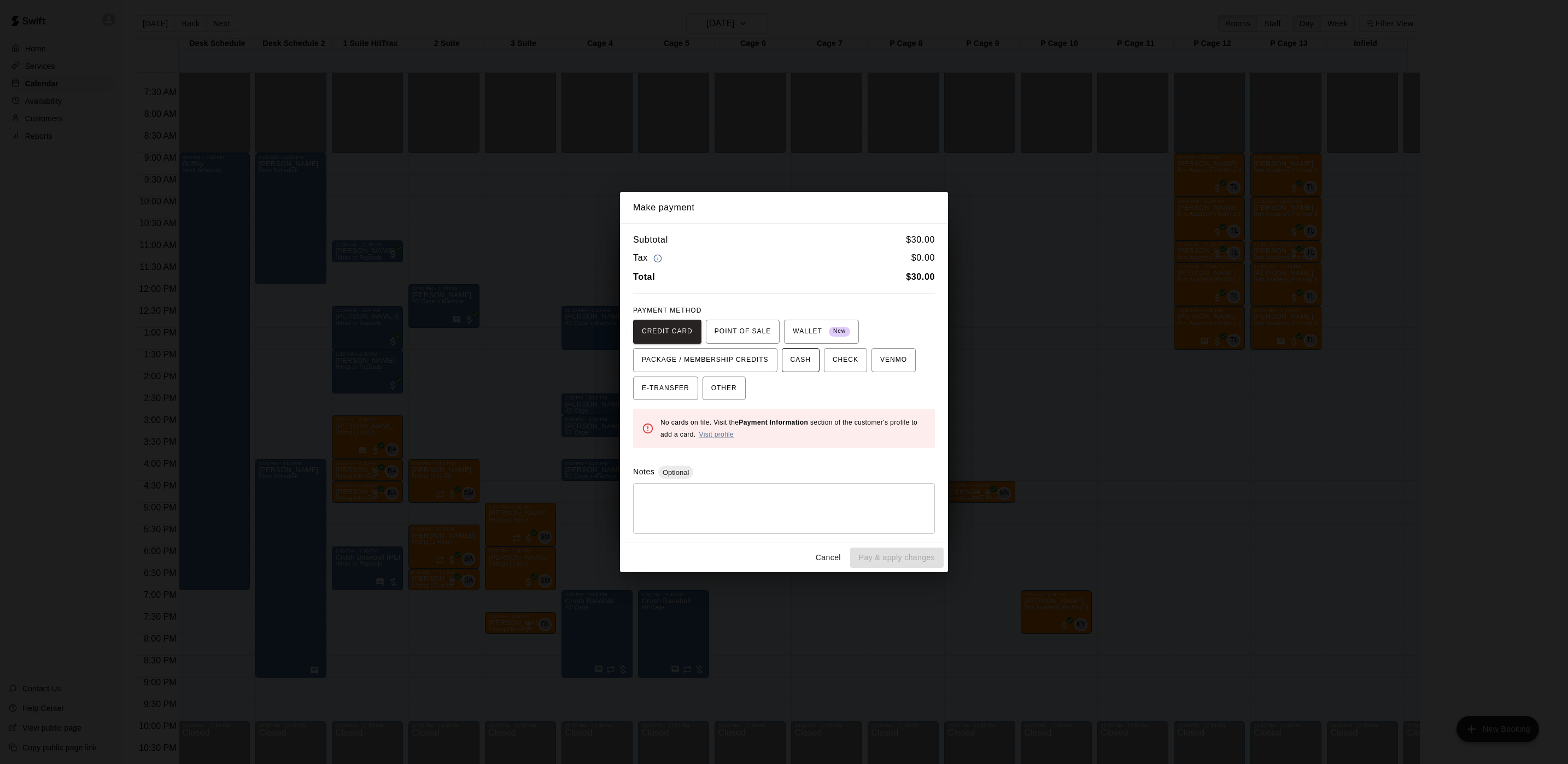
click at [791, 353] on span "CASH" at bounding box center [801, 360] width 21 height 18
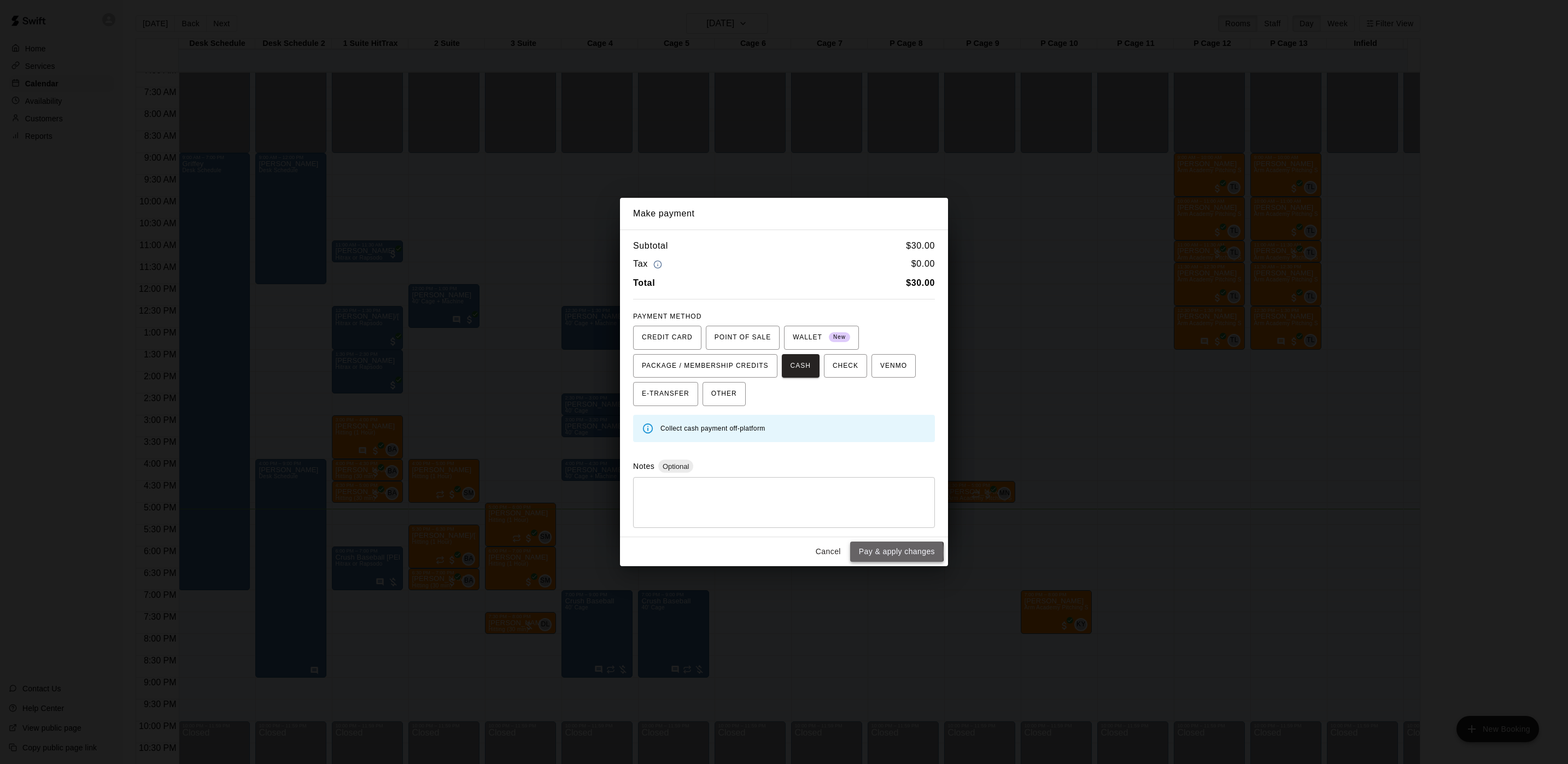
click at [888, 554] on button "Pay & apply changes" at bounding box center [897, 551] width 93 height 21
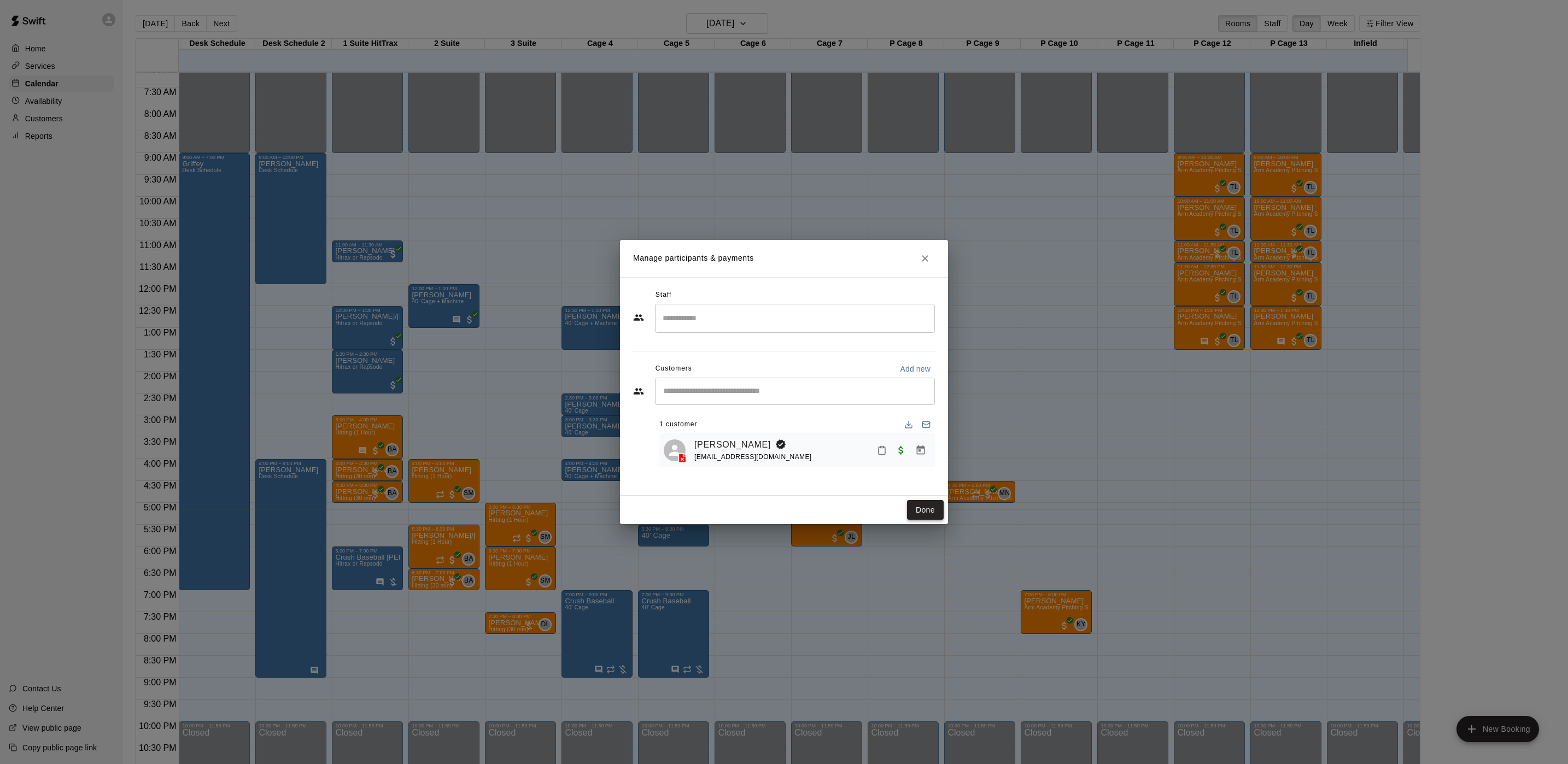
click at [934, 510] on button "Done" at bounding box center [925, 510] width 36 height 21
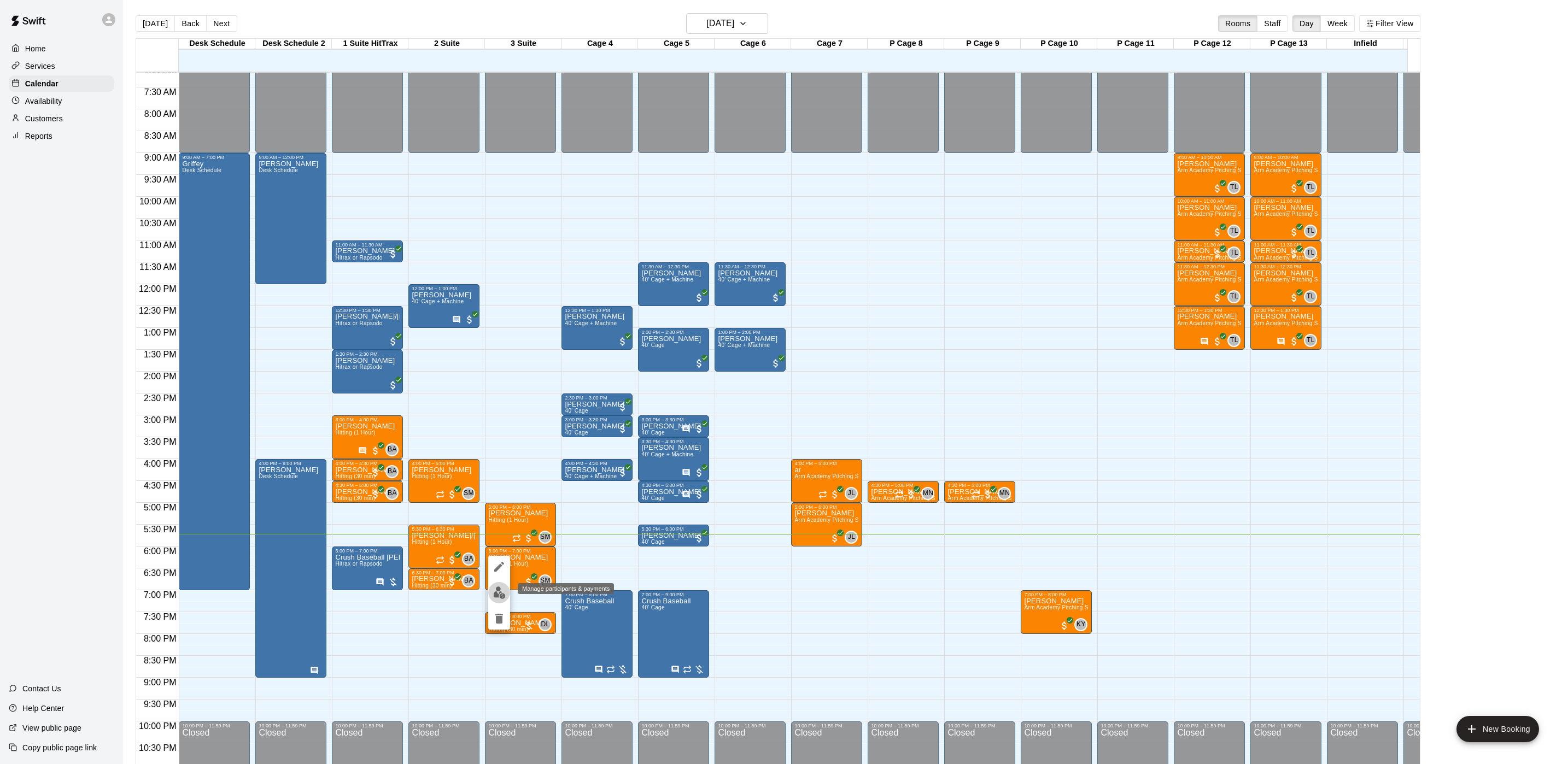
click at [504, 596] on img "edit" at bounding box center [499, 593] width 13 height 13
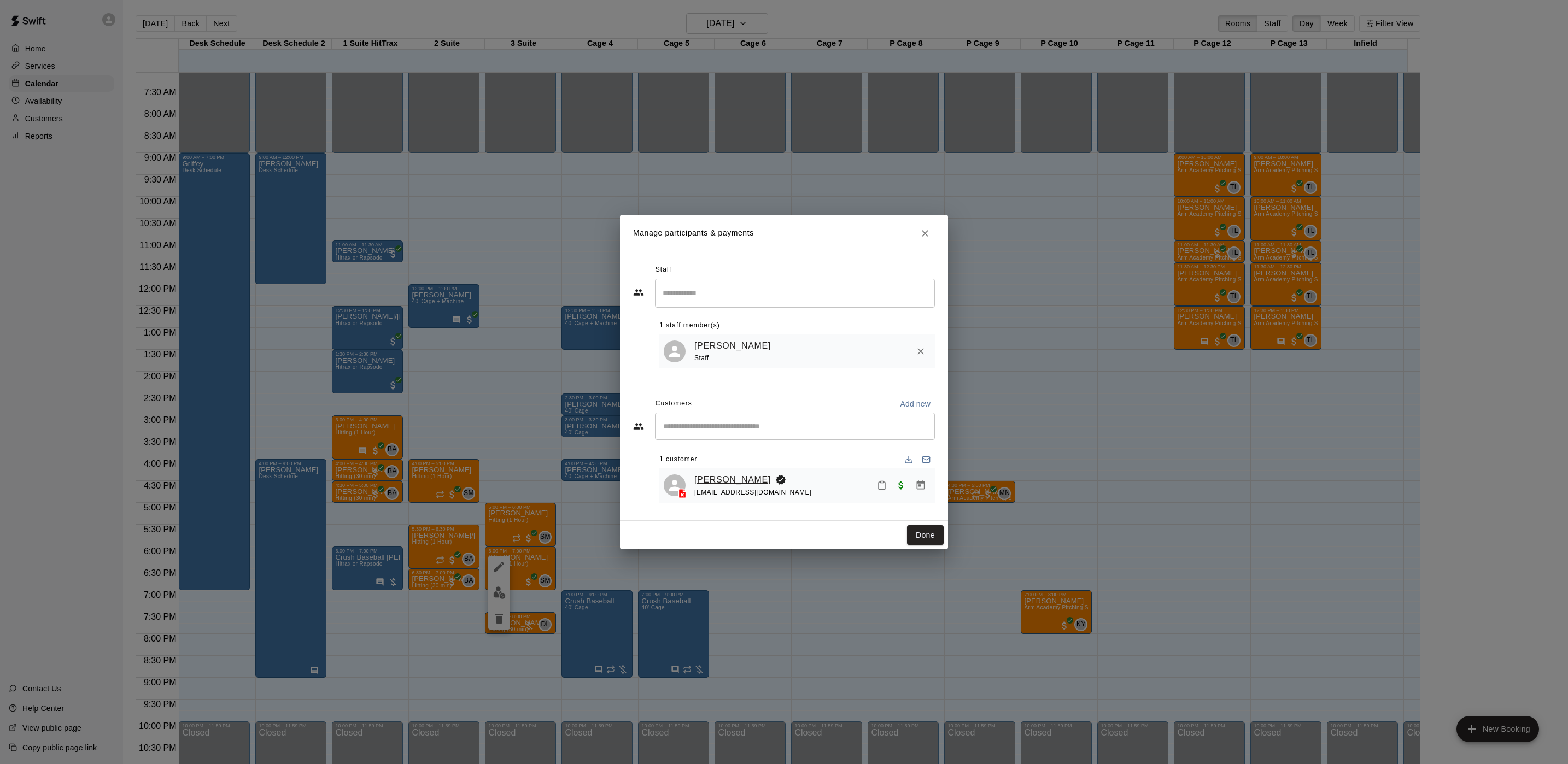
click at [717, 479] on link "[PERSON_NAME]" at bounding box center [733, 480] width 76 height 15
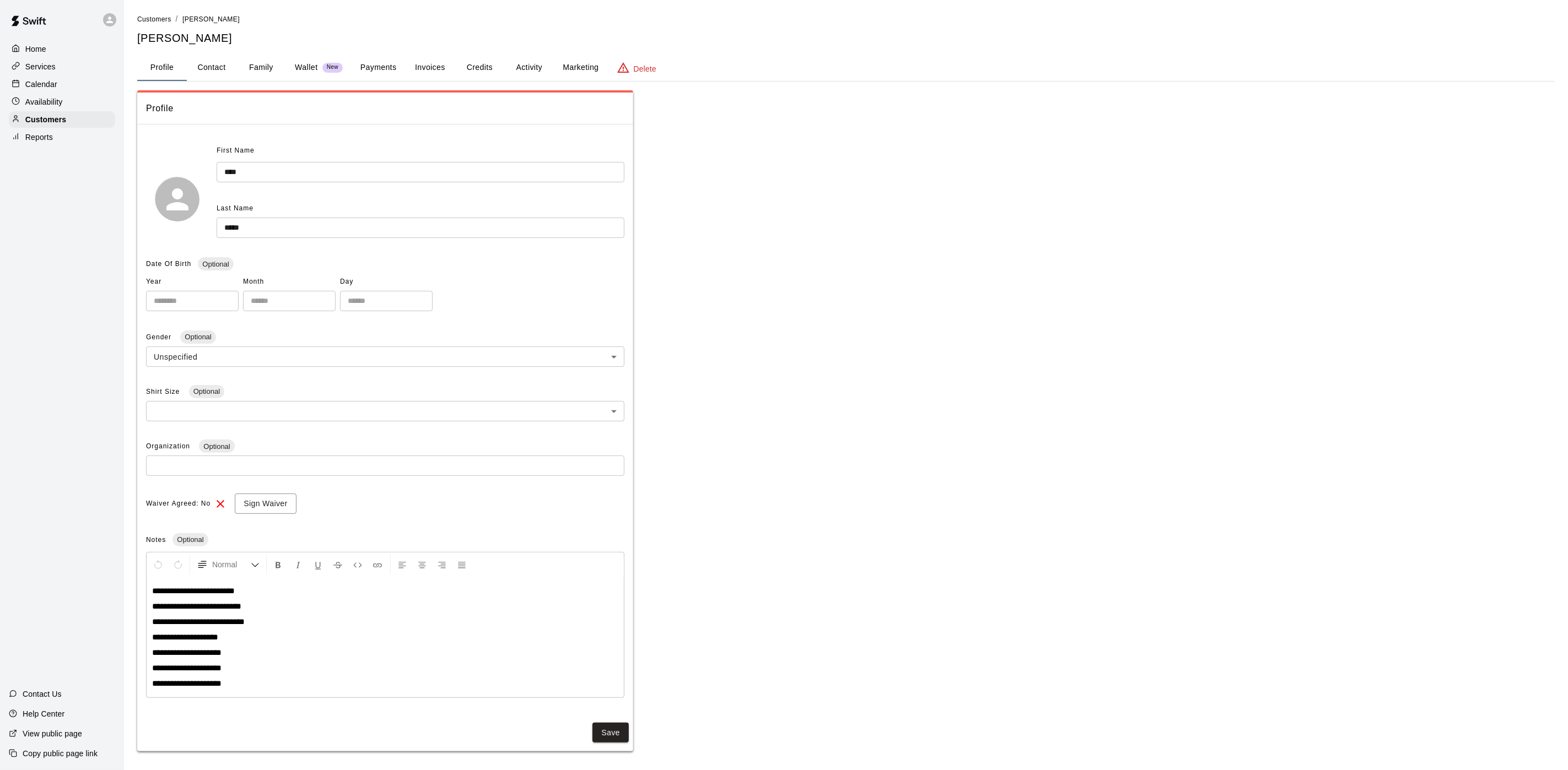
click at [534, 68] on button "Activity" at bounding box center [529, 67] width 49 height 27
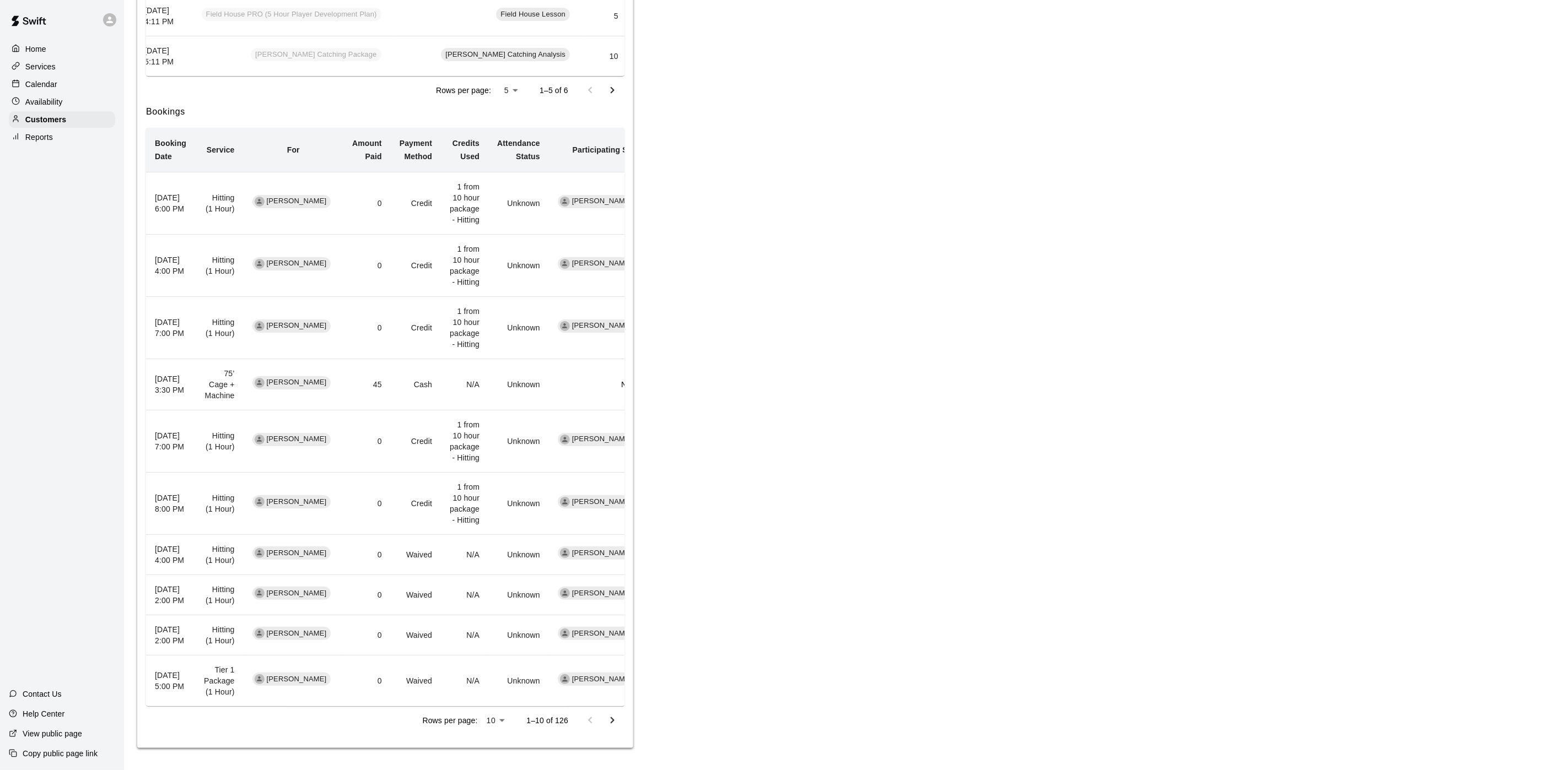
scroll to position [524, 0]
click at [43, 88] on p "Calendar" at bounding box center [41, 84] width 32 height 11
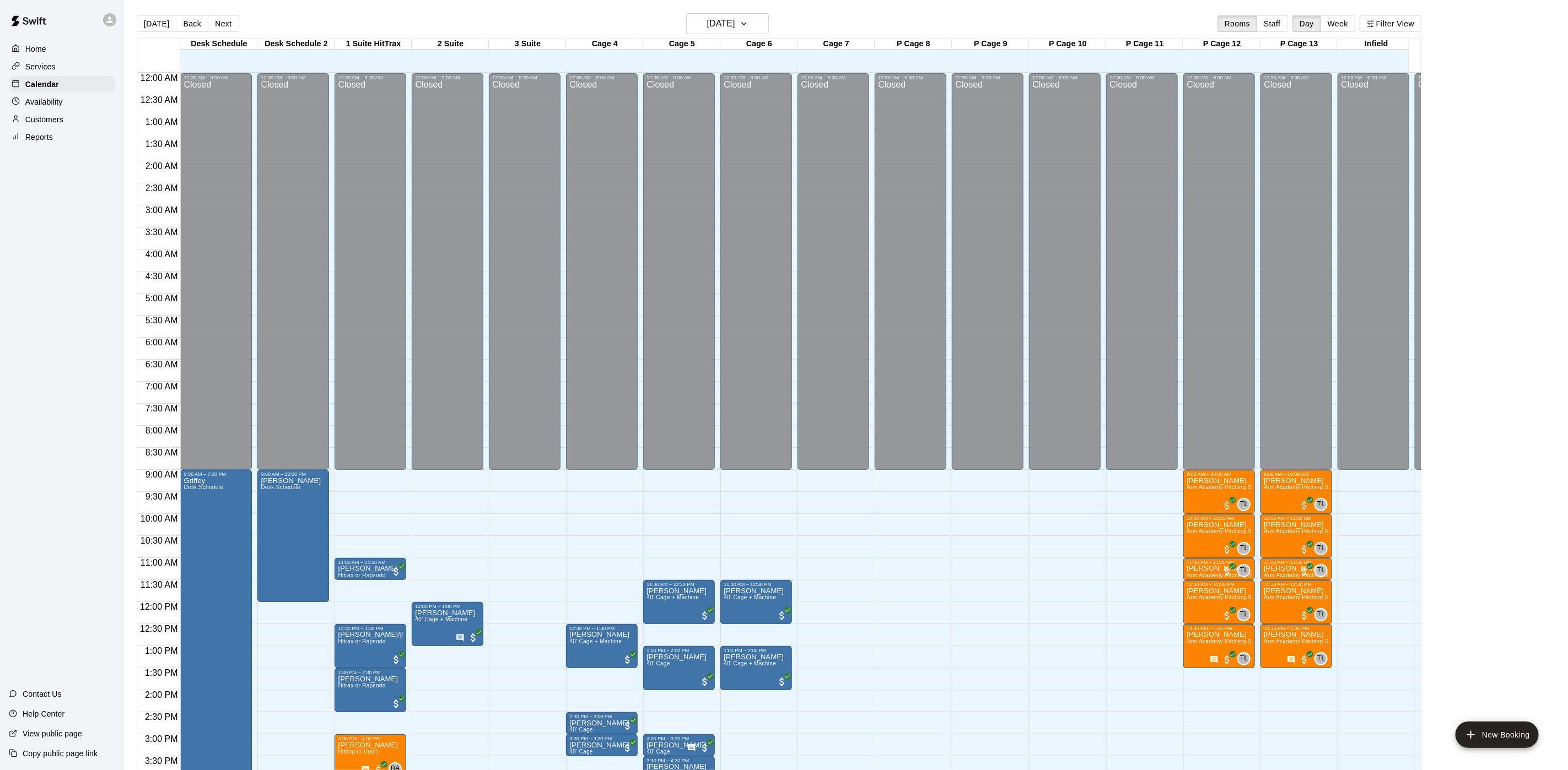
scroll to position [316, 0]
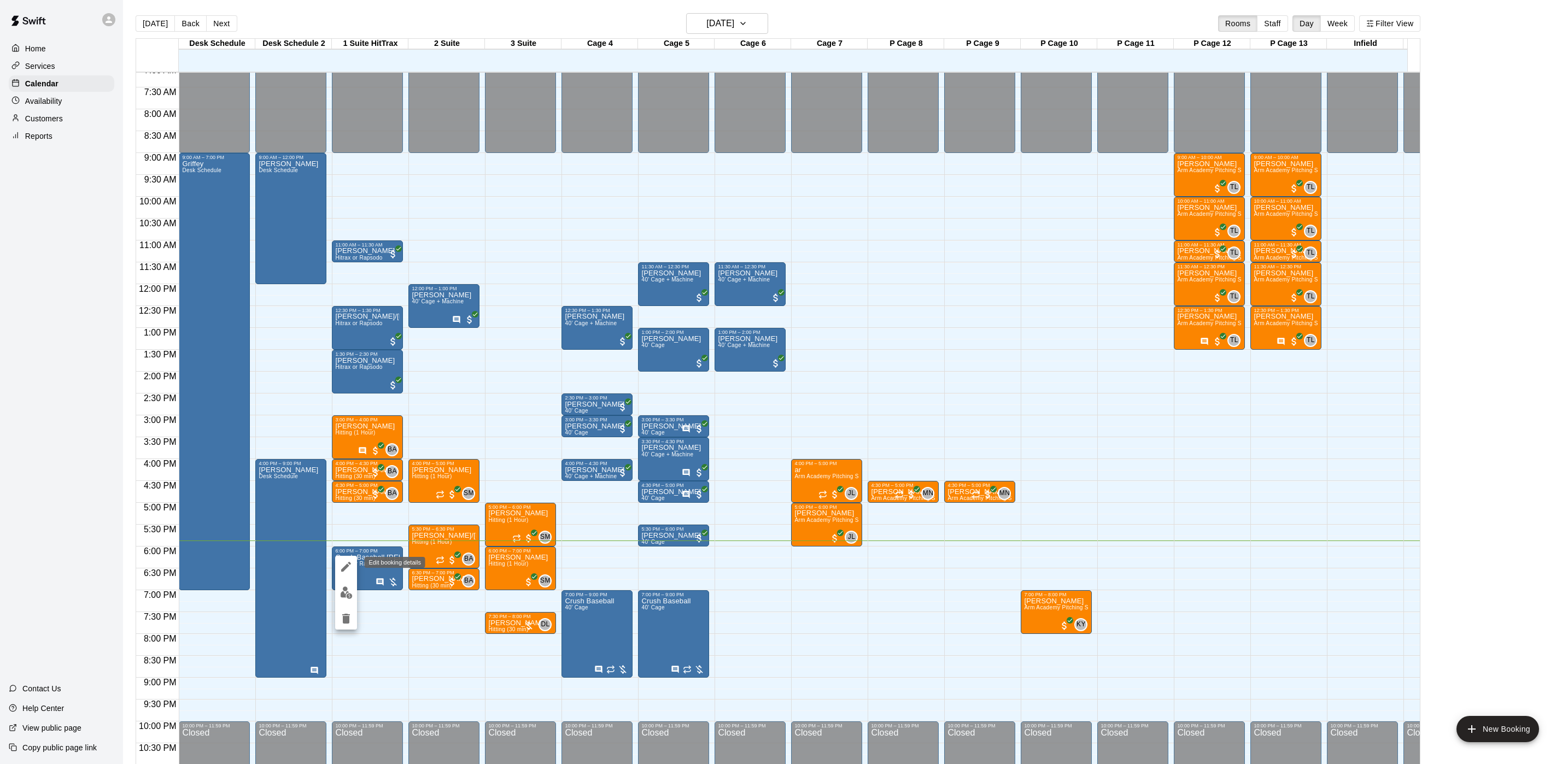
click at [348, 569] on icon "edit" at bounding box center [346, 566] width 13 height 13
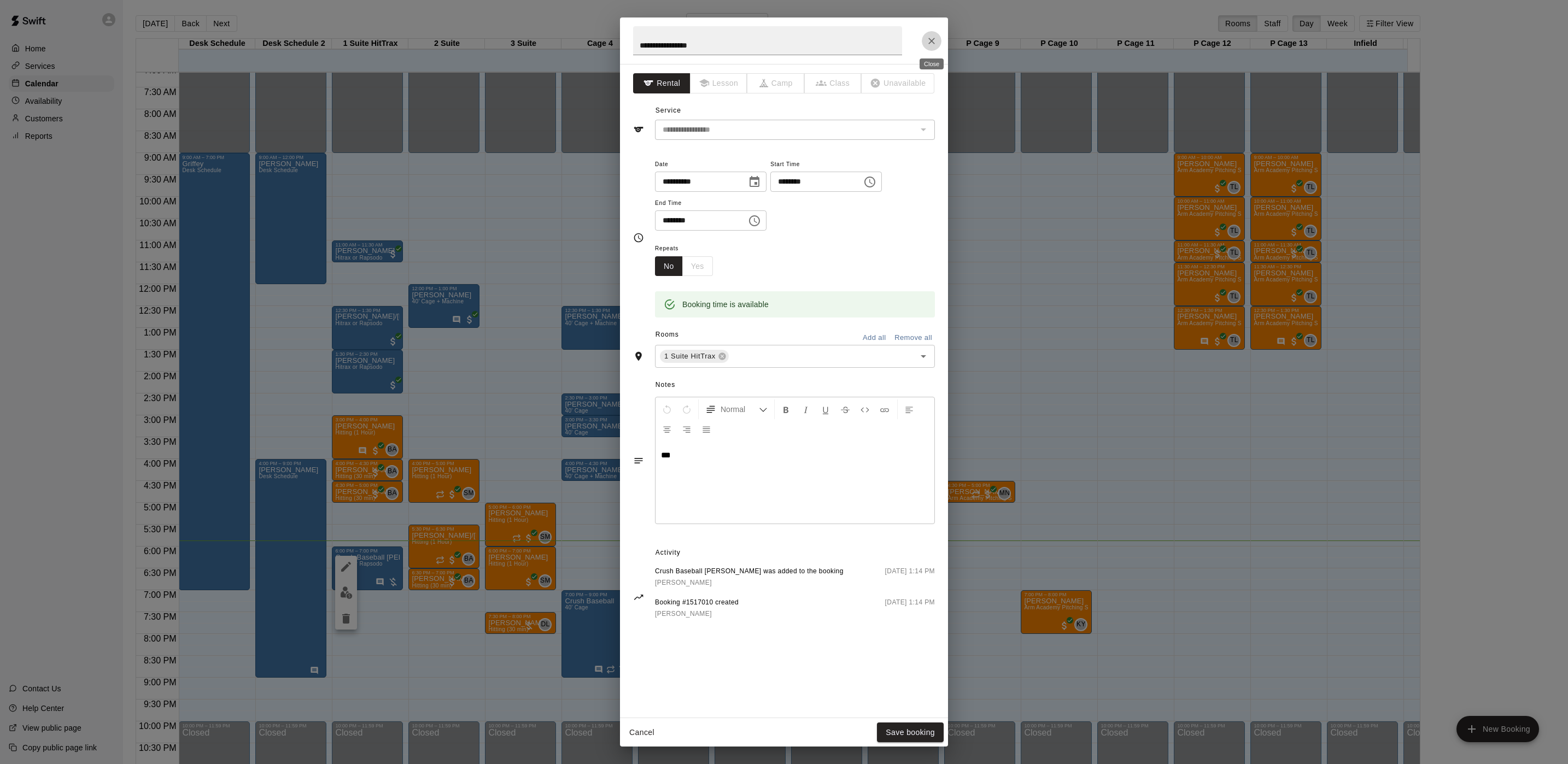
click at [925, 41] on button "Close" at bounding box center [932, 41] width 20 height 20
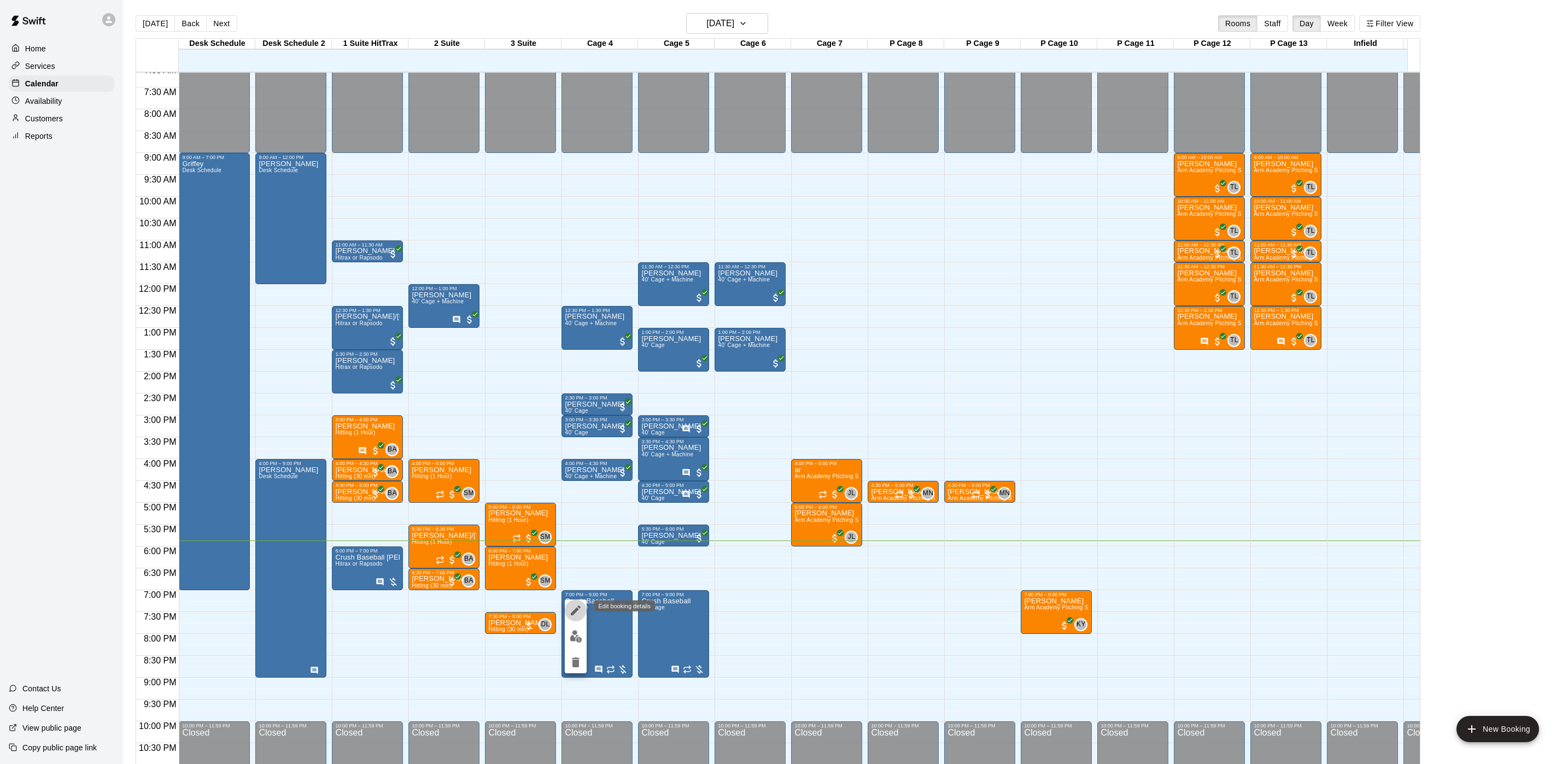
click at [578, 611] on icon "edit" at bounding box center [575, 610] width 13 height 13
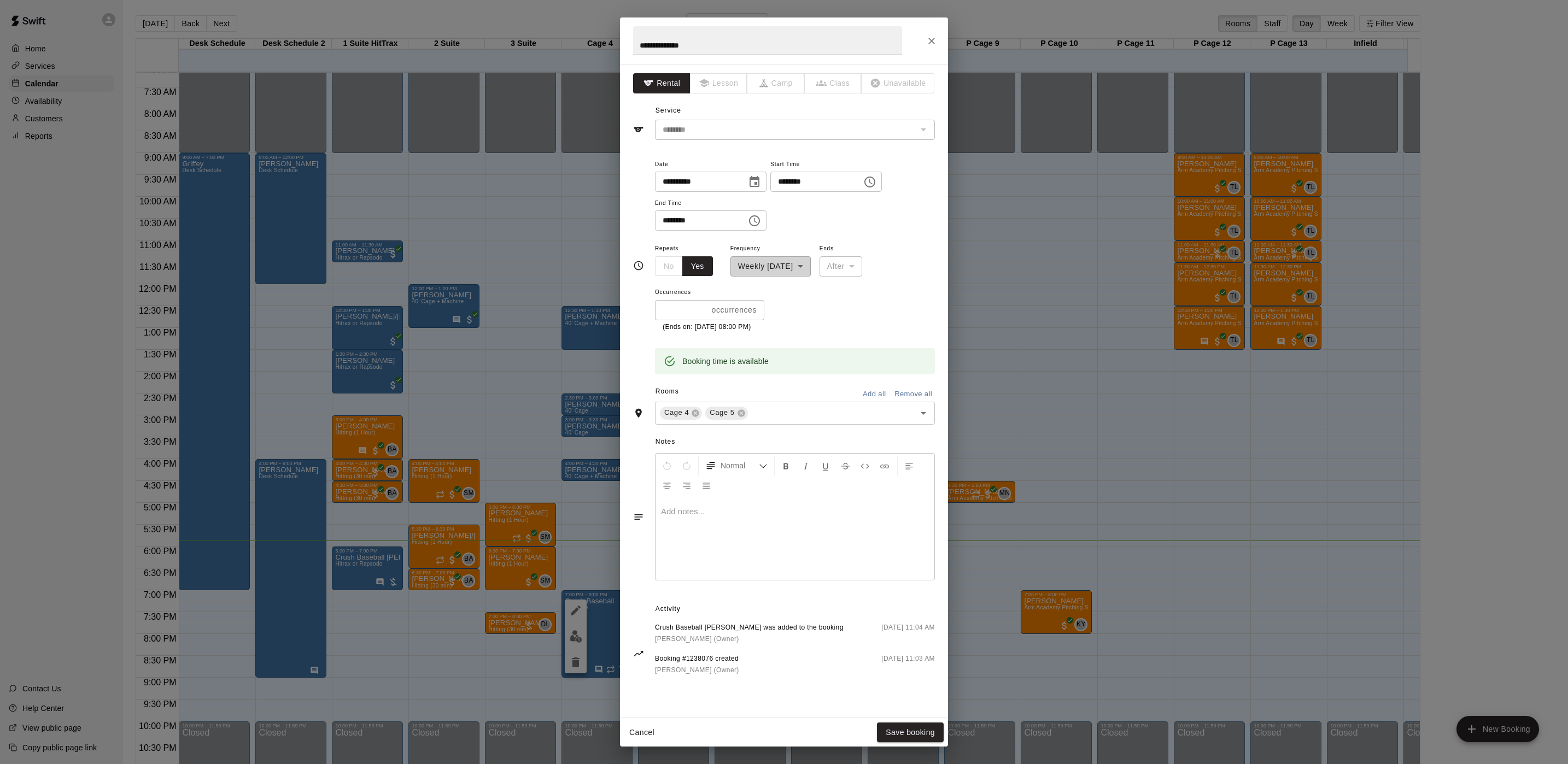
click at [927, 36] on icon "Close" at bounding box center [931, 40] width 11 height 11
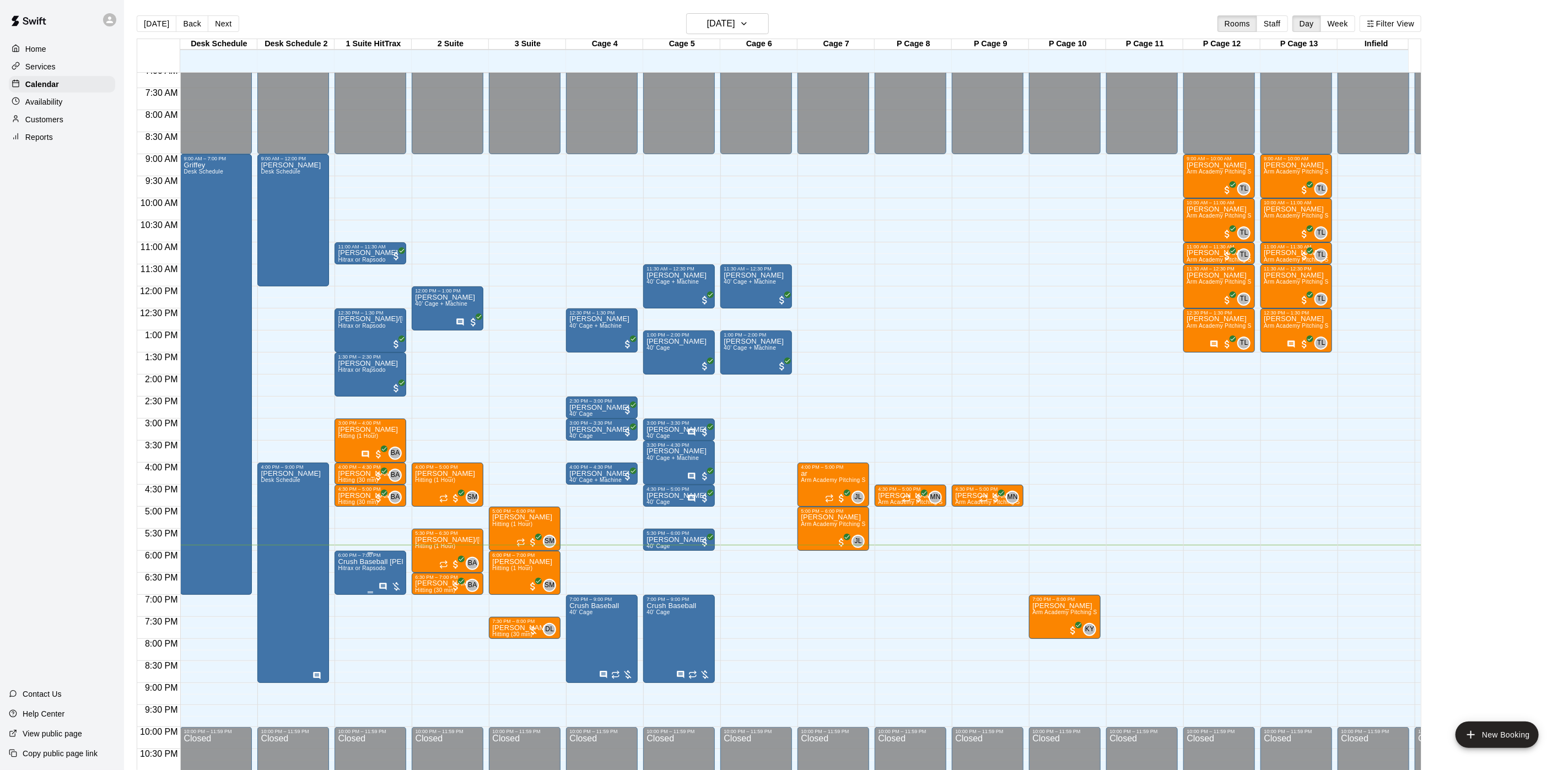
click at [355, 568] on span "Hitrax or Rapsodo" at bounding box center [361, 569] width 47 height 6
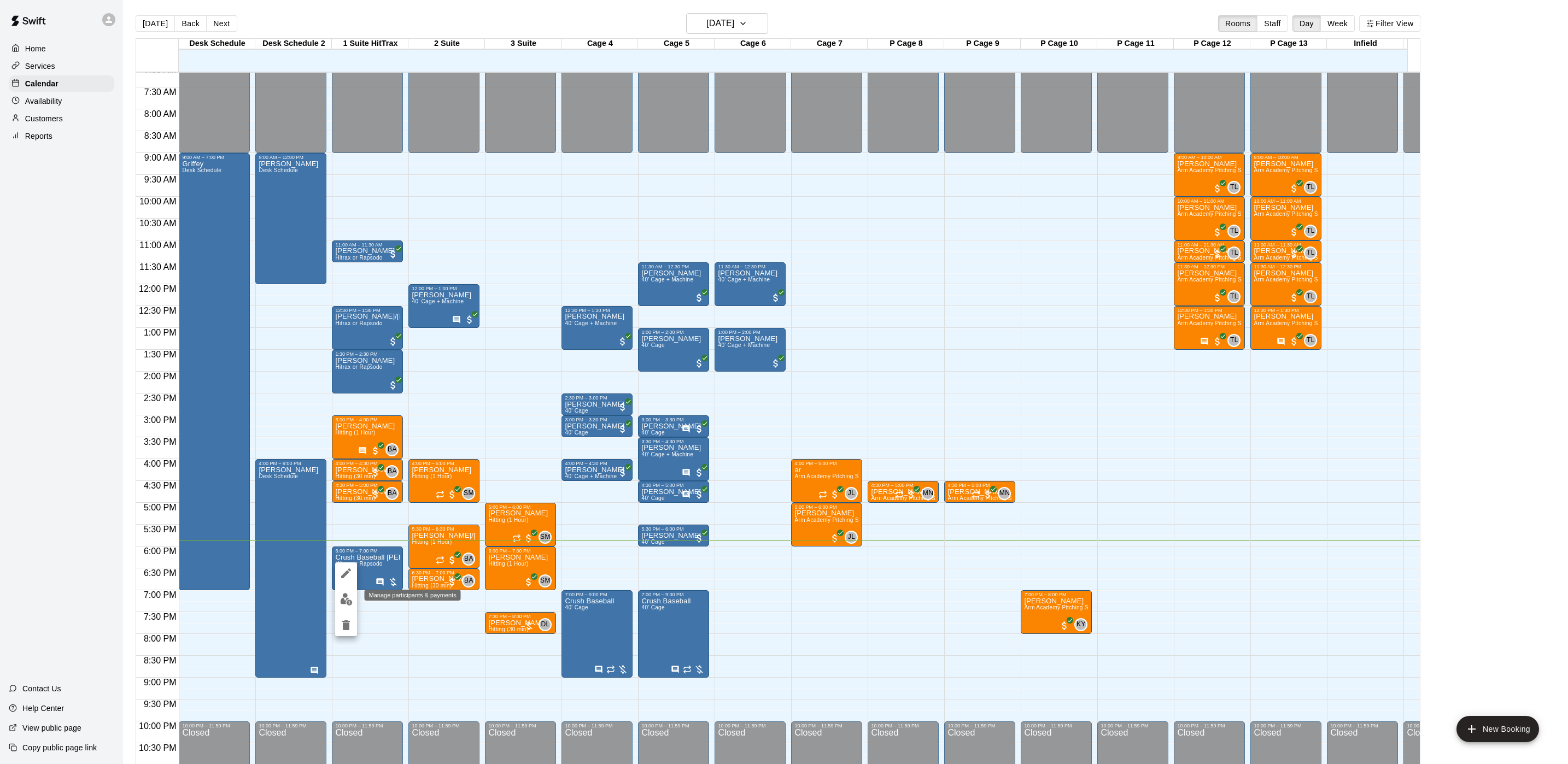
click at [348, 600] on img "edit" at bounding box center [346, 598] width 13 height 13
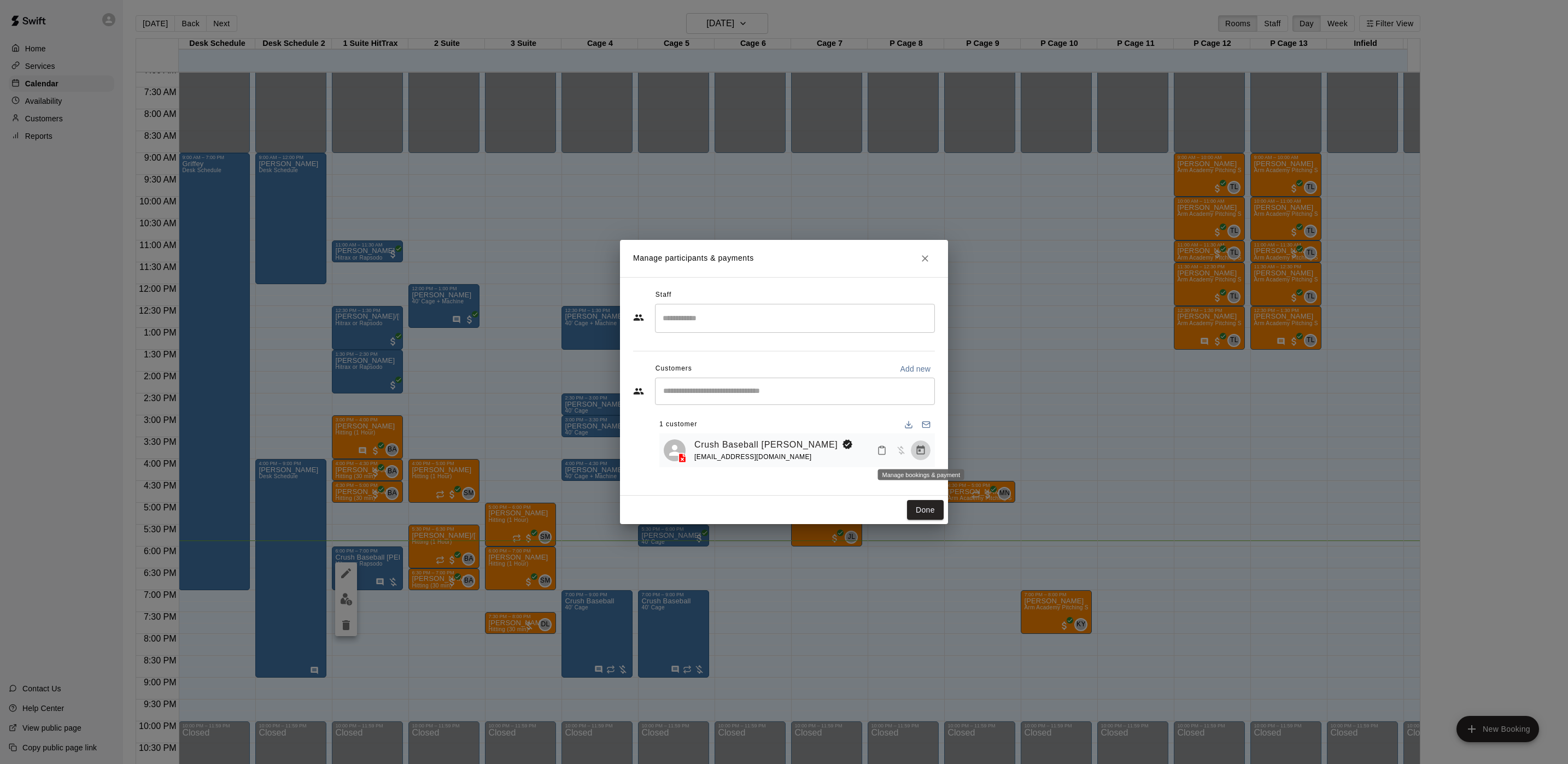
click at [925, 450] on icon "Manage bookings & payment" at bounding box center [920, 450] width 11 height 11
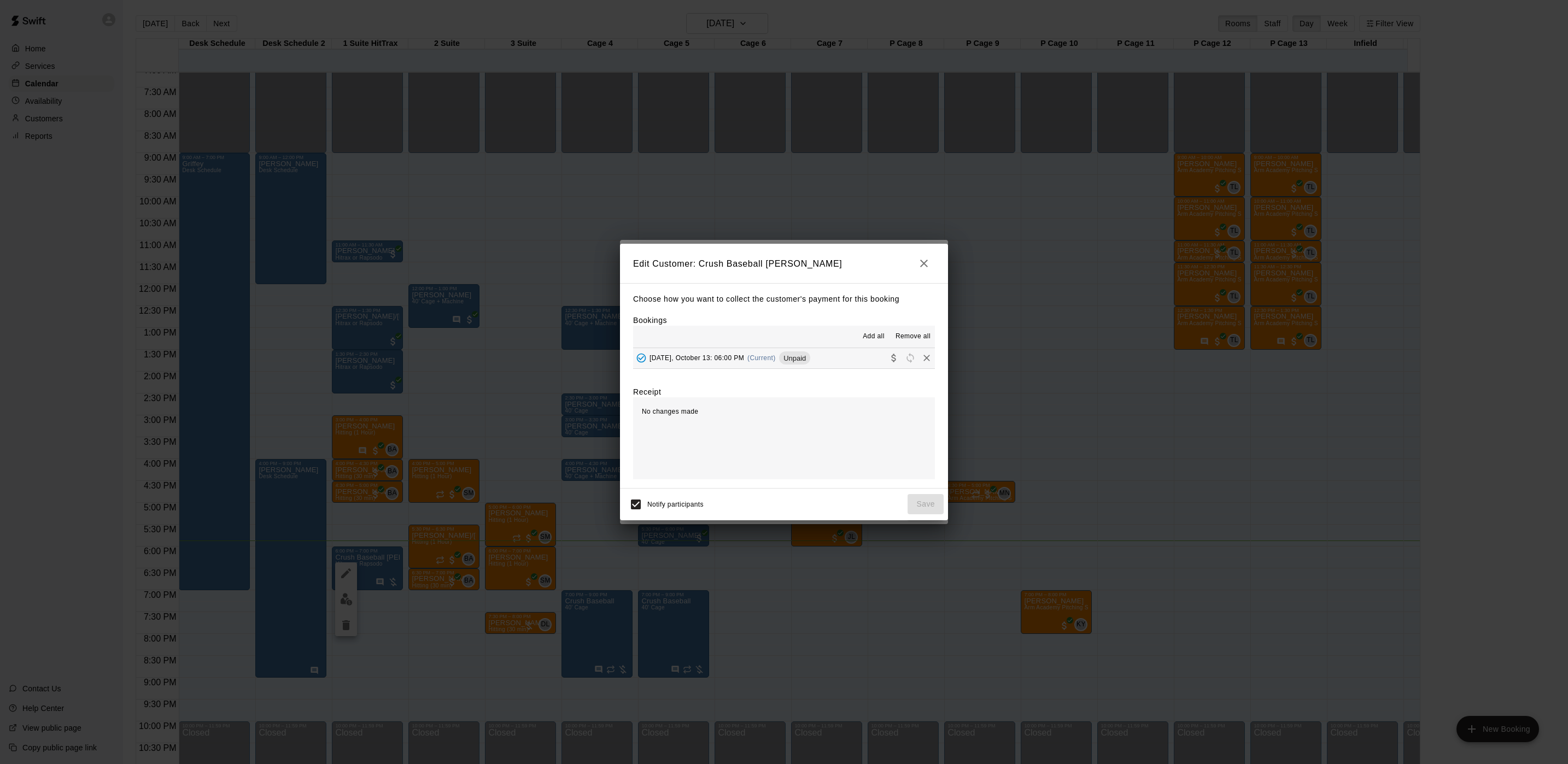
click at [860, 358] on button "[DATE], October 13: 06:00 PM (Current) Unpaid" at bounding box center [784, 358] width 302 height 21
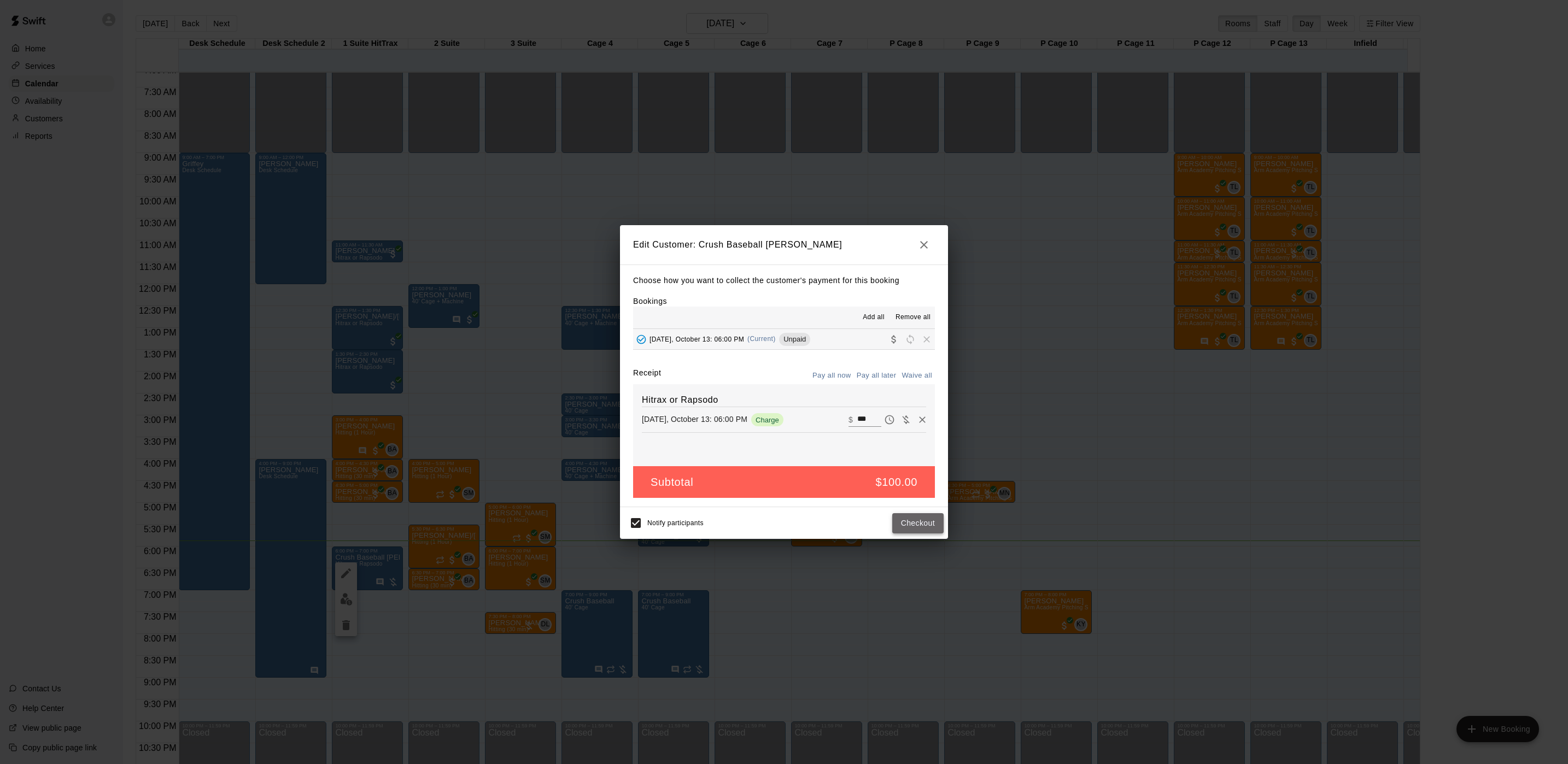
click at [904, 525] on button "Checkout" at bounding box center [918, 523] width 51 height 21
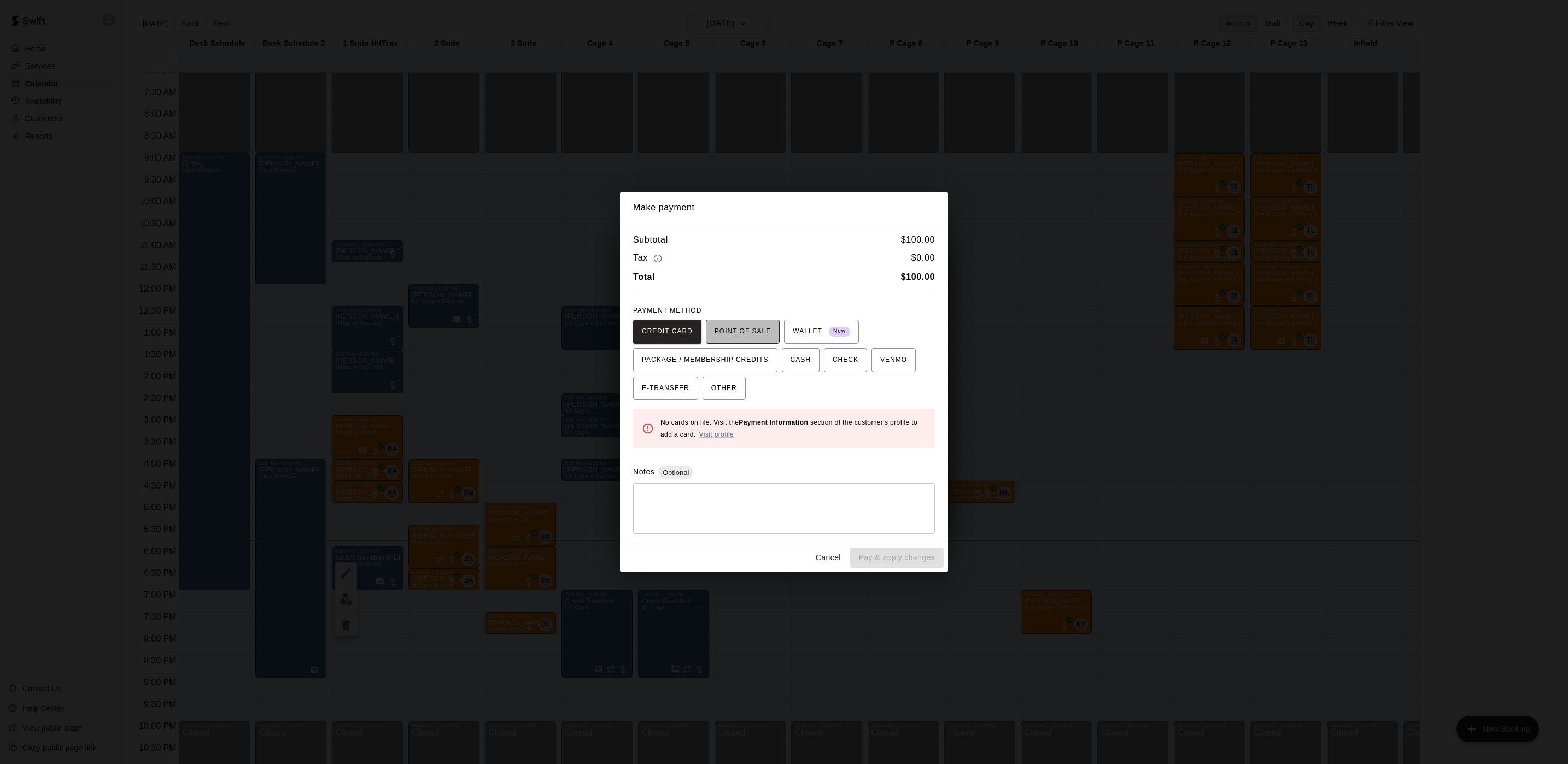
click at [755, 323] on span "POINT OF SALE" at bounding box center [742, 332] width 56 height 18
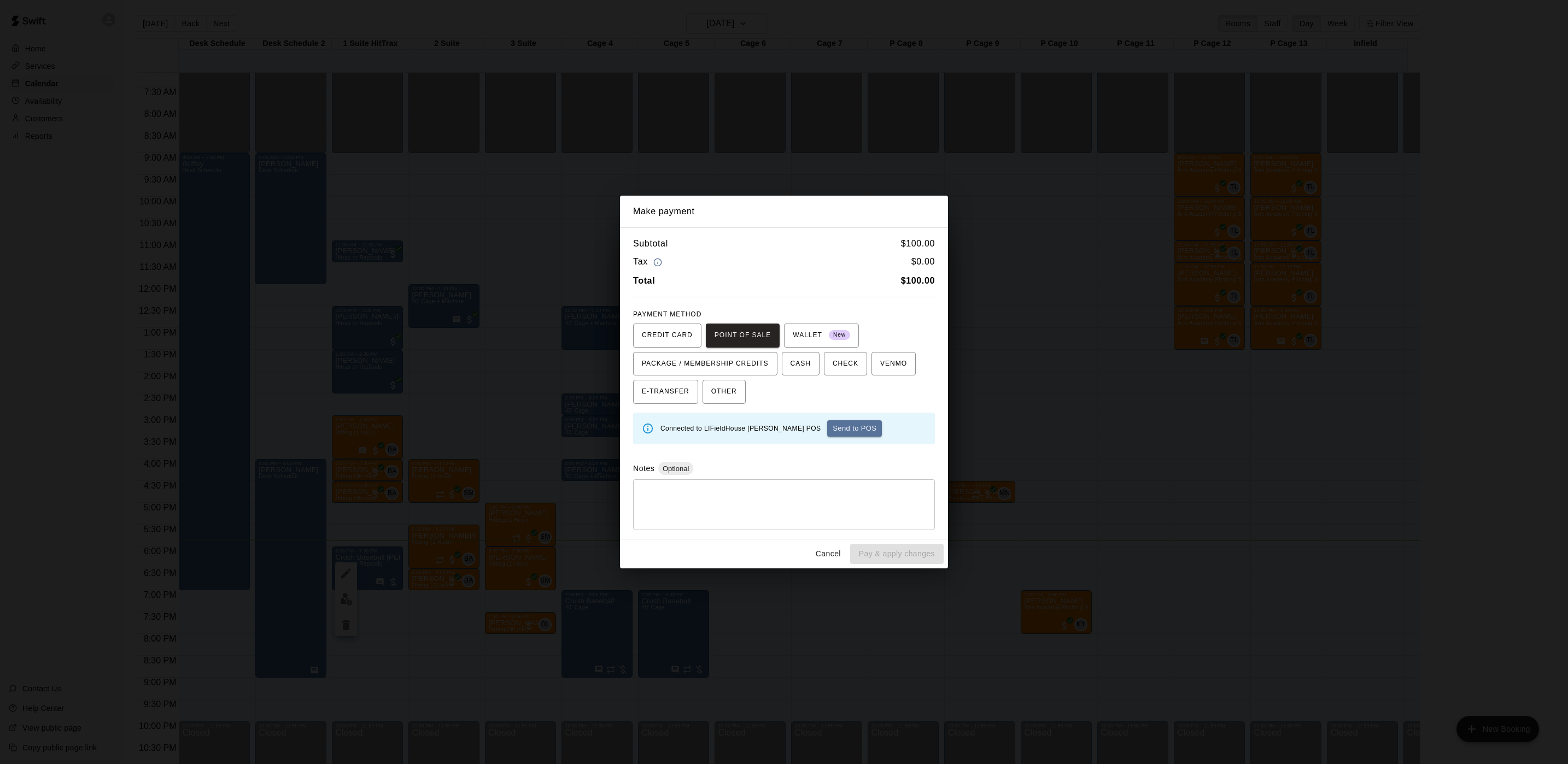
click at [827, 429] on button "Send to POS" at bounding box center [855, 428] width 55 height 17
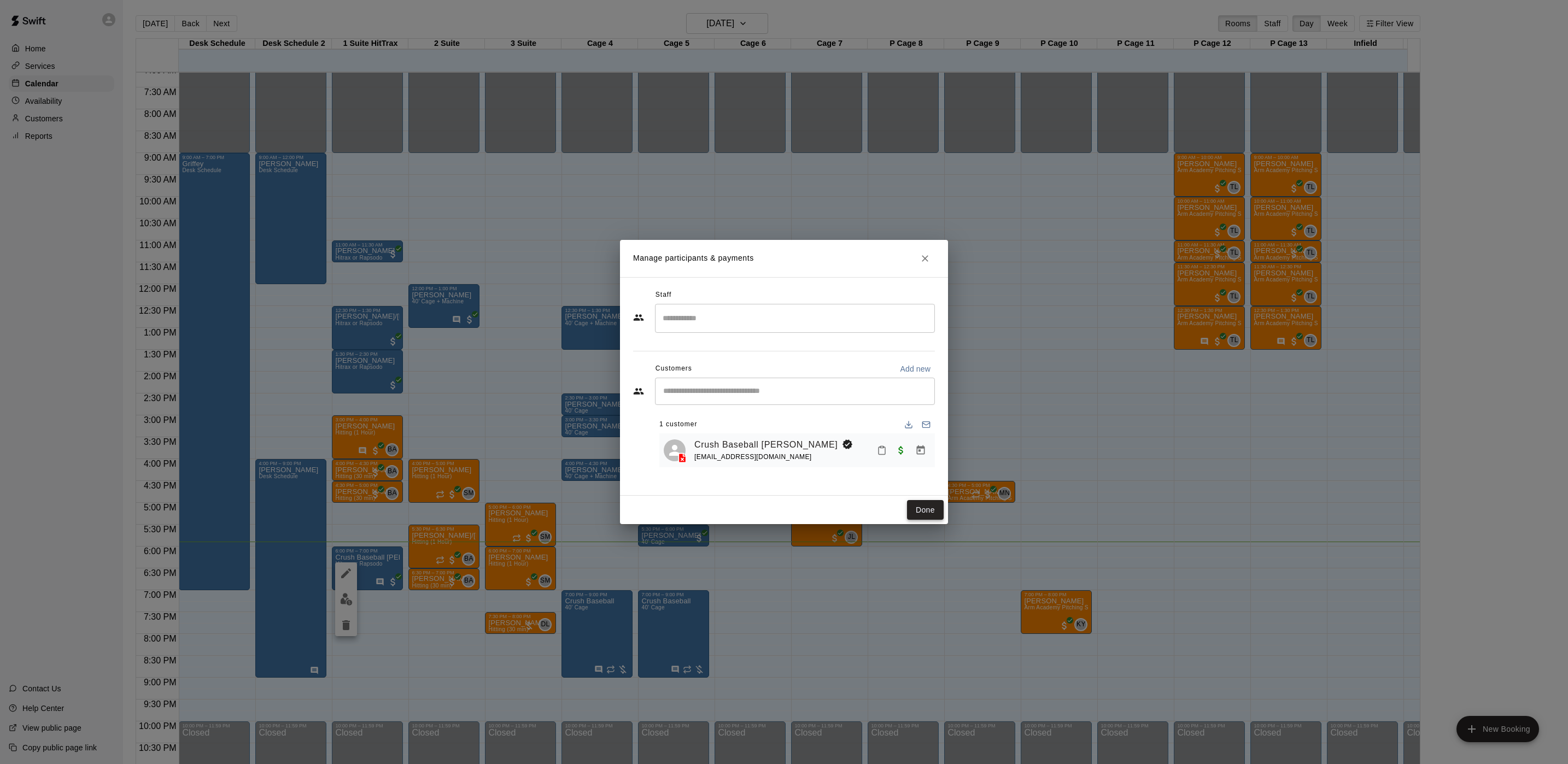
click at [927, 510] on button "Done" at bounding box center [925, 510] width 36 height 21
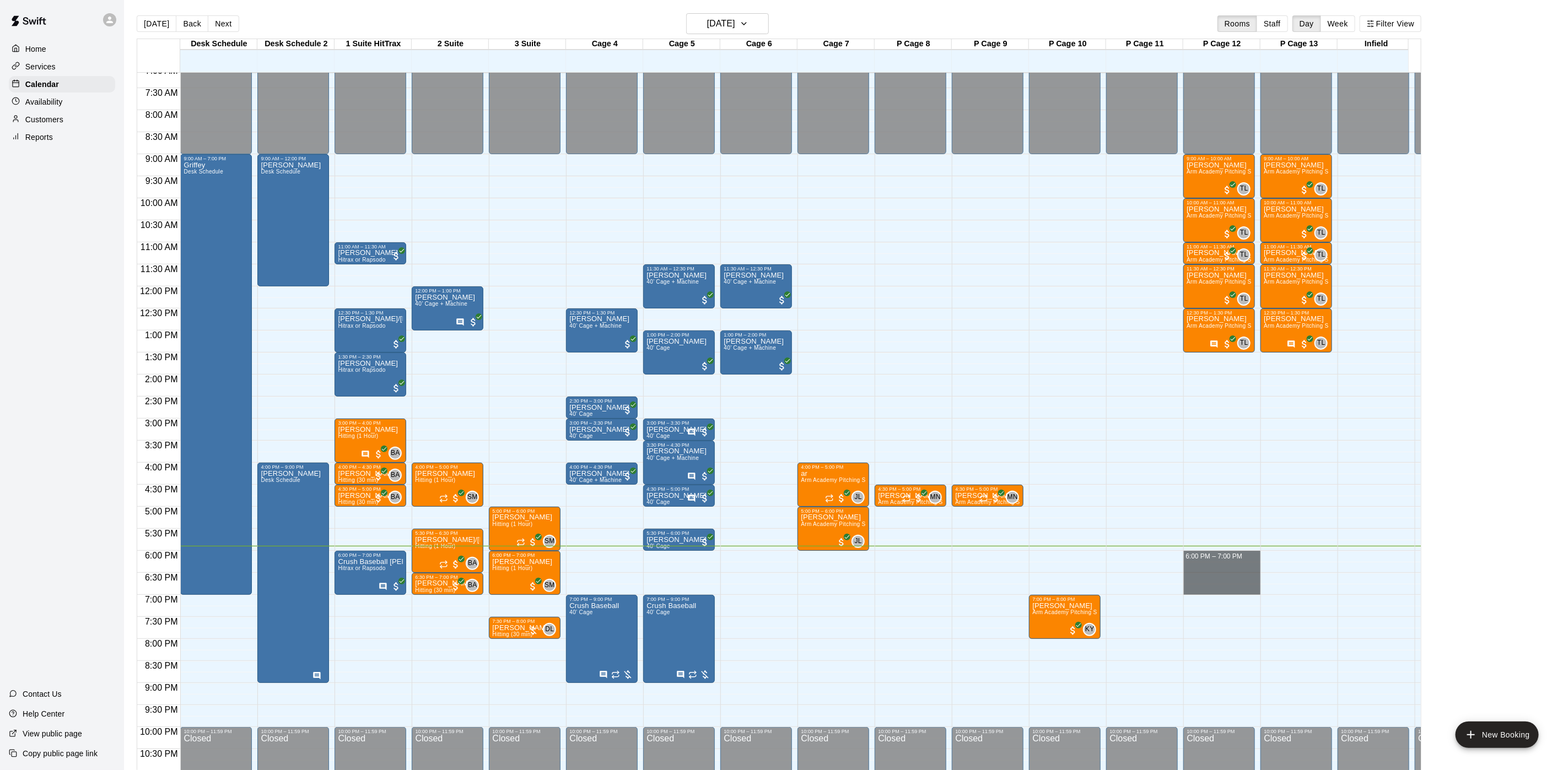
drag, startPoint x: 1215, startPoint y: 558, endPoint x: 1218, endPoint y: 588, distance: 30.1
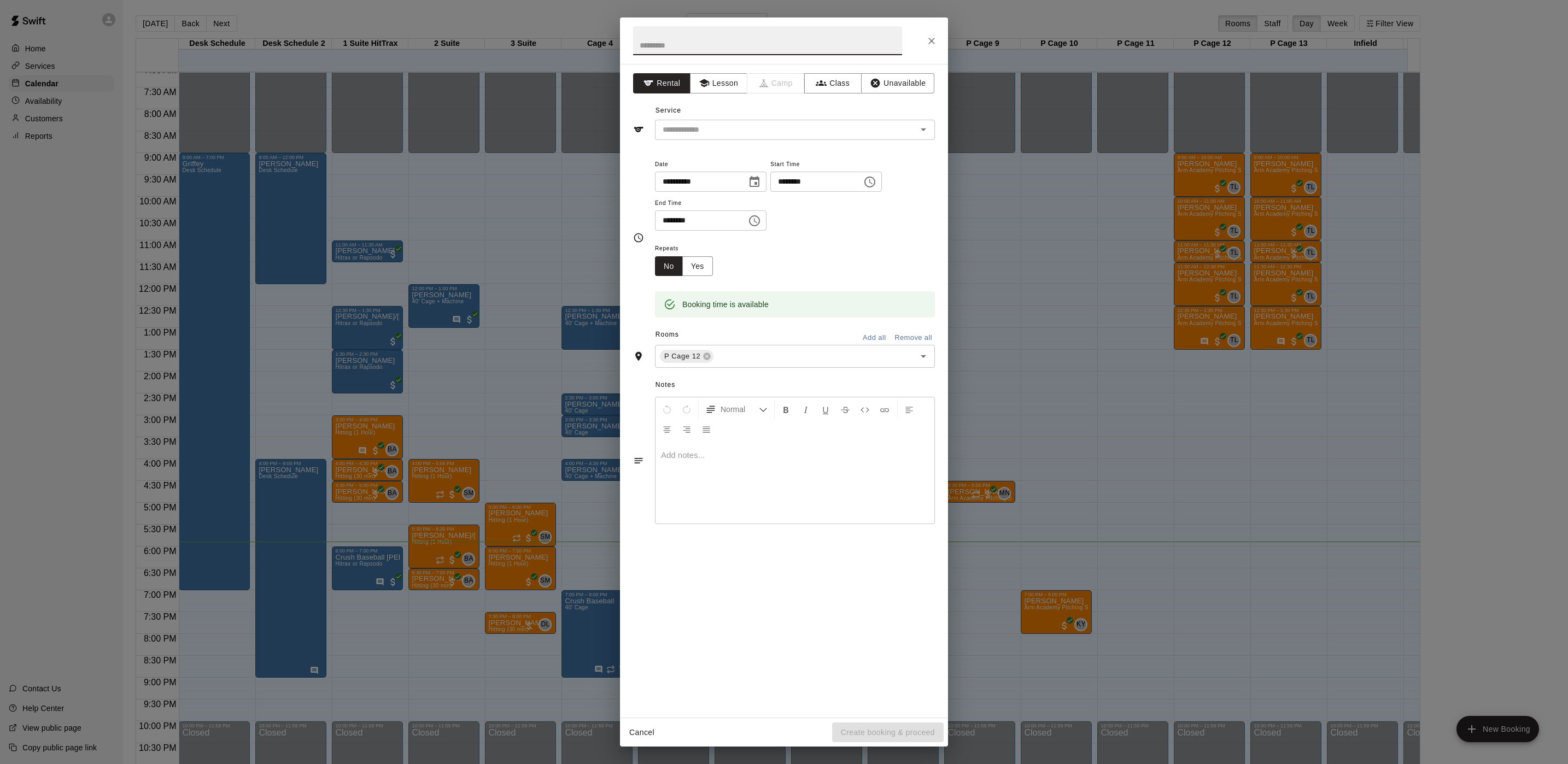
click at [929, 35] on icon "Close" at bounding box center [931, 40] width 11 height 11
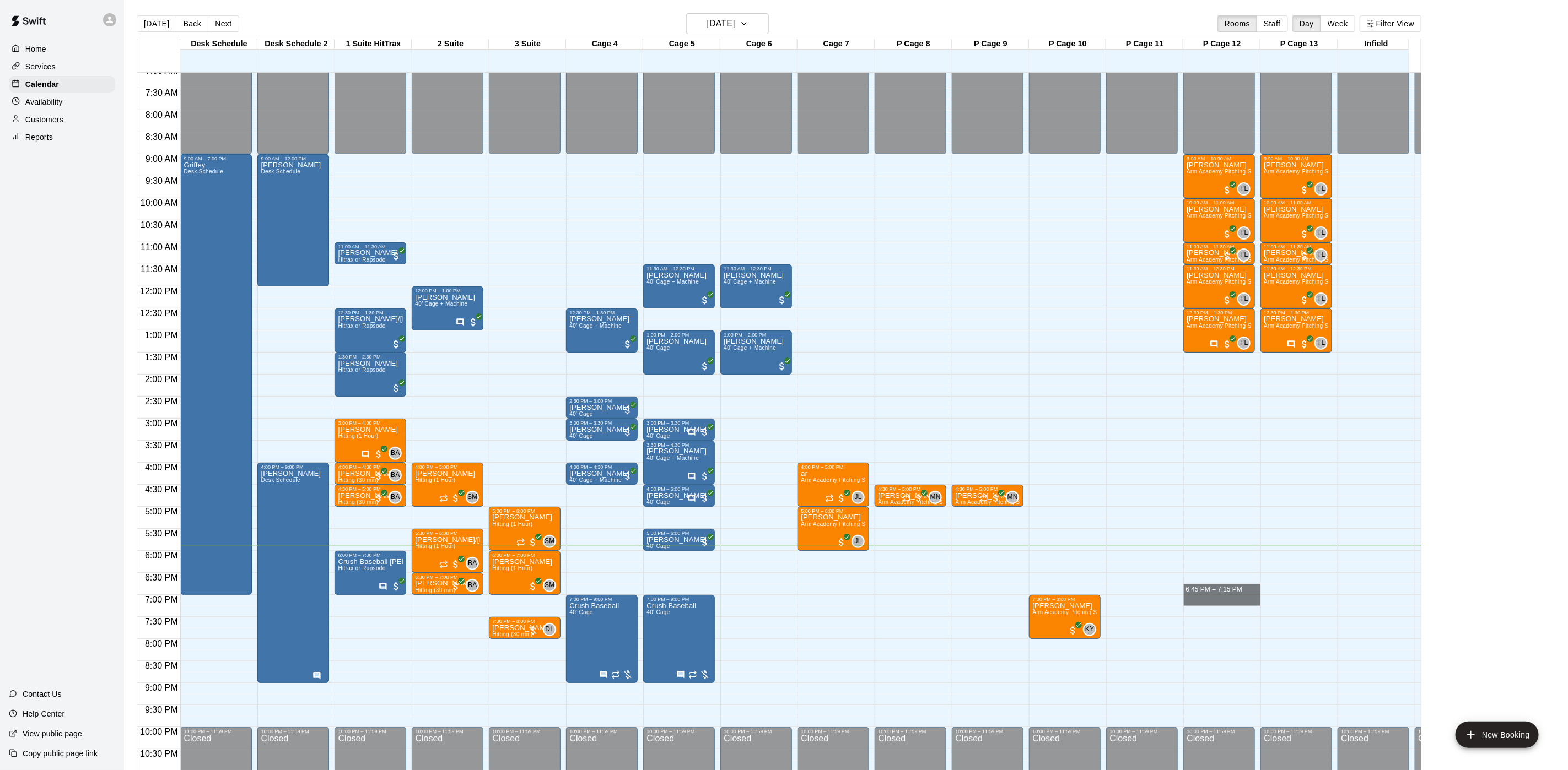
drag, startPoint x: 1225, startPoint y: 580, endPoint x: 1212, endPoint y: 602, distance: 25.6
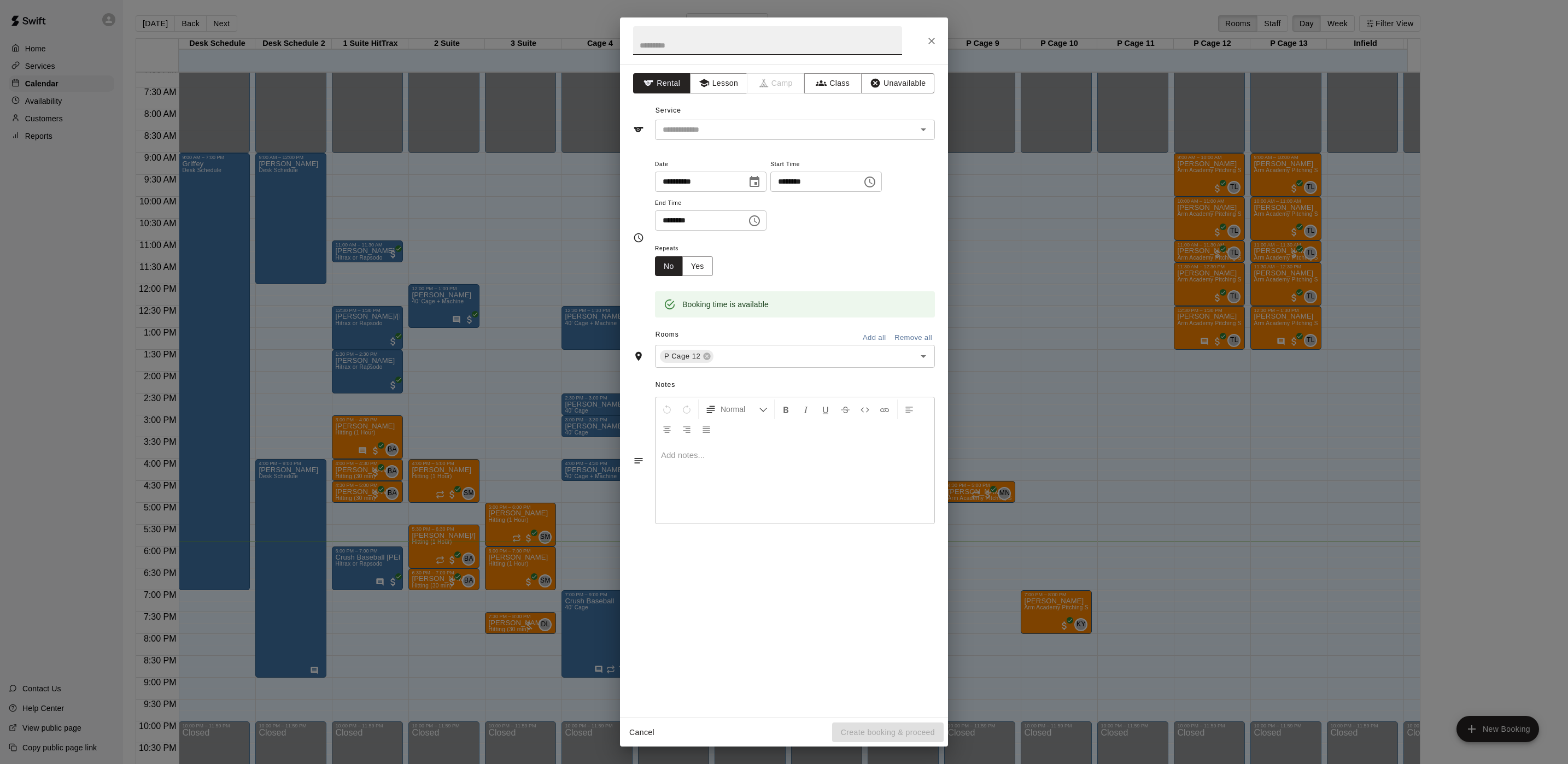
click at [817, 182] on input "********" at bounding box center [812, 181] width 84 height 21
click at [798, 186] on input "********" at bounding box center [812, 181] width 84 height 21
click at [804, 184] on input "********" at bounding box center [812, 181] width 84 height 21
click at [806, 179] on input "********" at bounding box center [812, 181] width 84 height 21
type input "********"
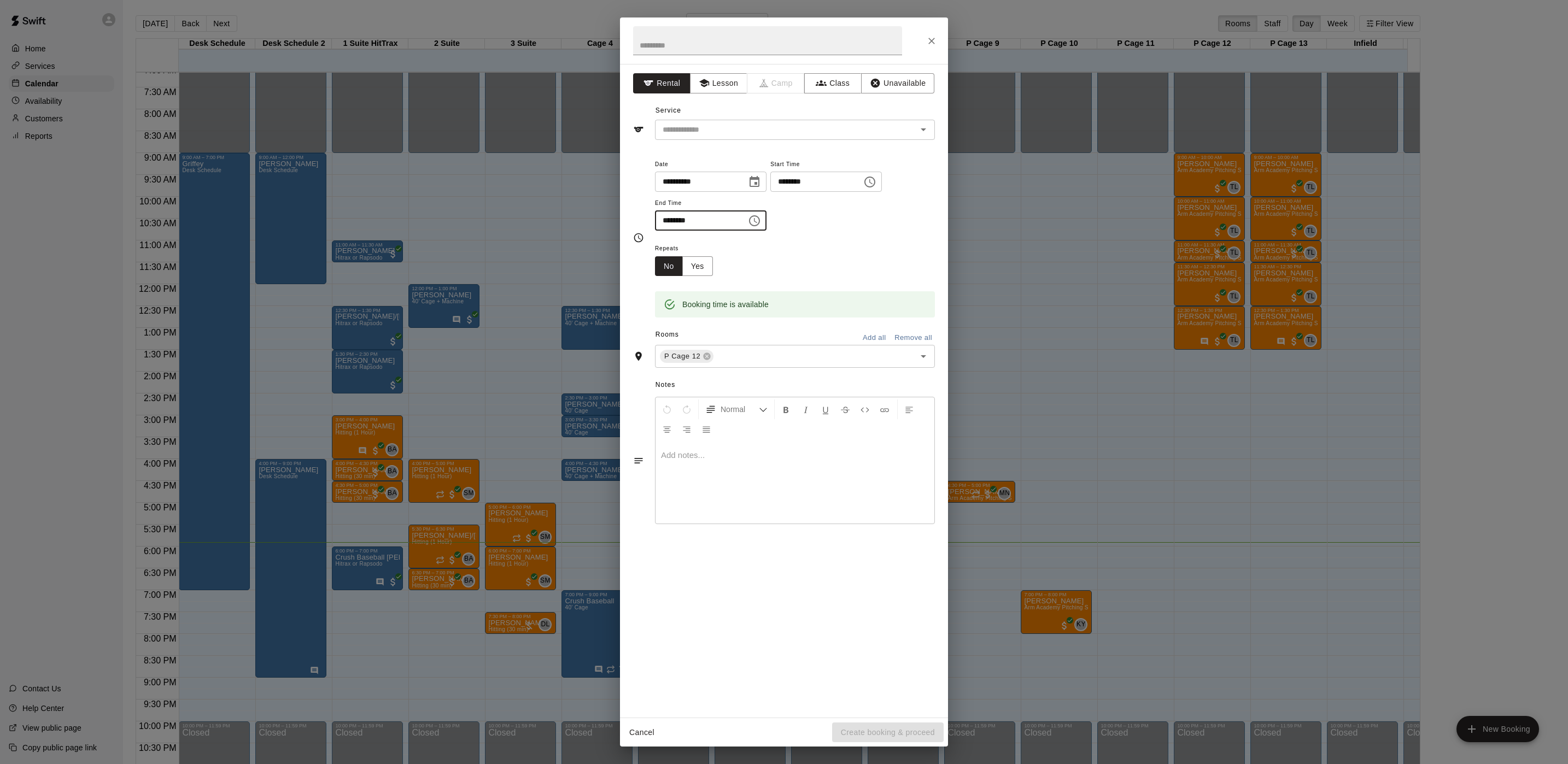
click at [676, 219] on input "********" at bounding box center [698, 220] width 84 height 21
type input "********"
click at [717, 123] on input "text" at bounding box center [779, 130] width 241 height 14
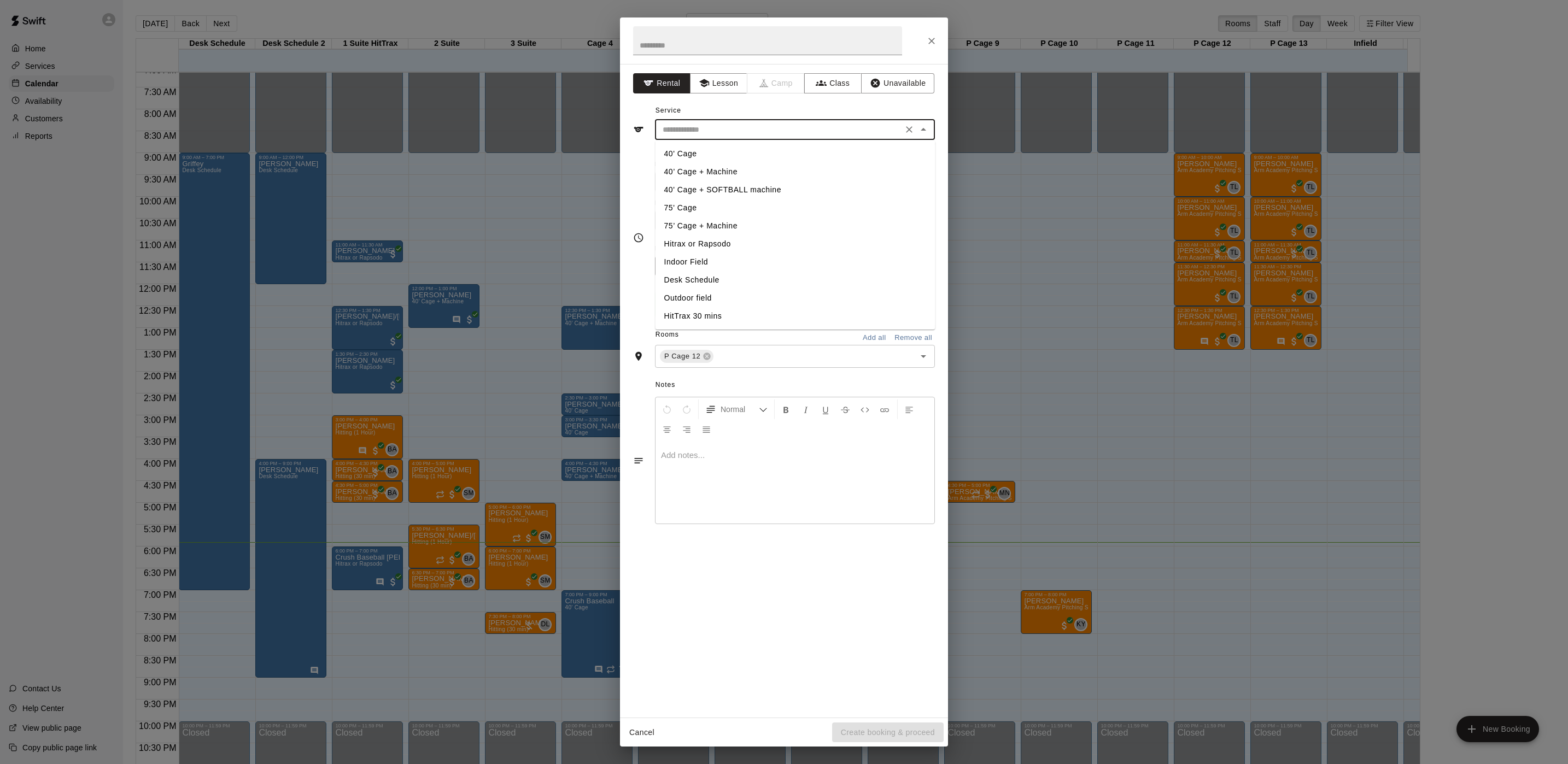
click at [731, 210] on li "75' Cage" at bounding box center [796, 208] width 280 height 18
type input "********"
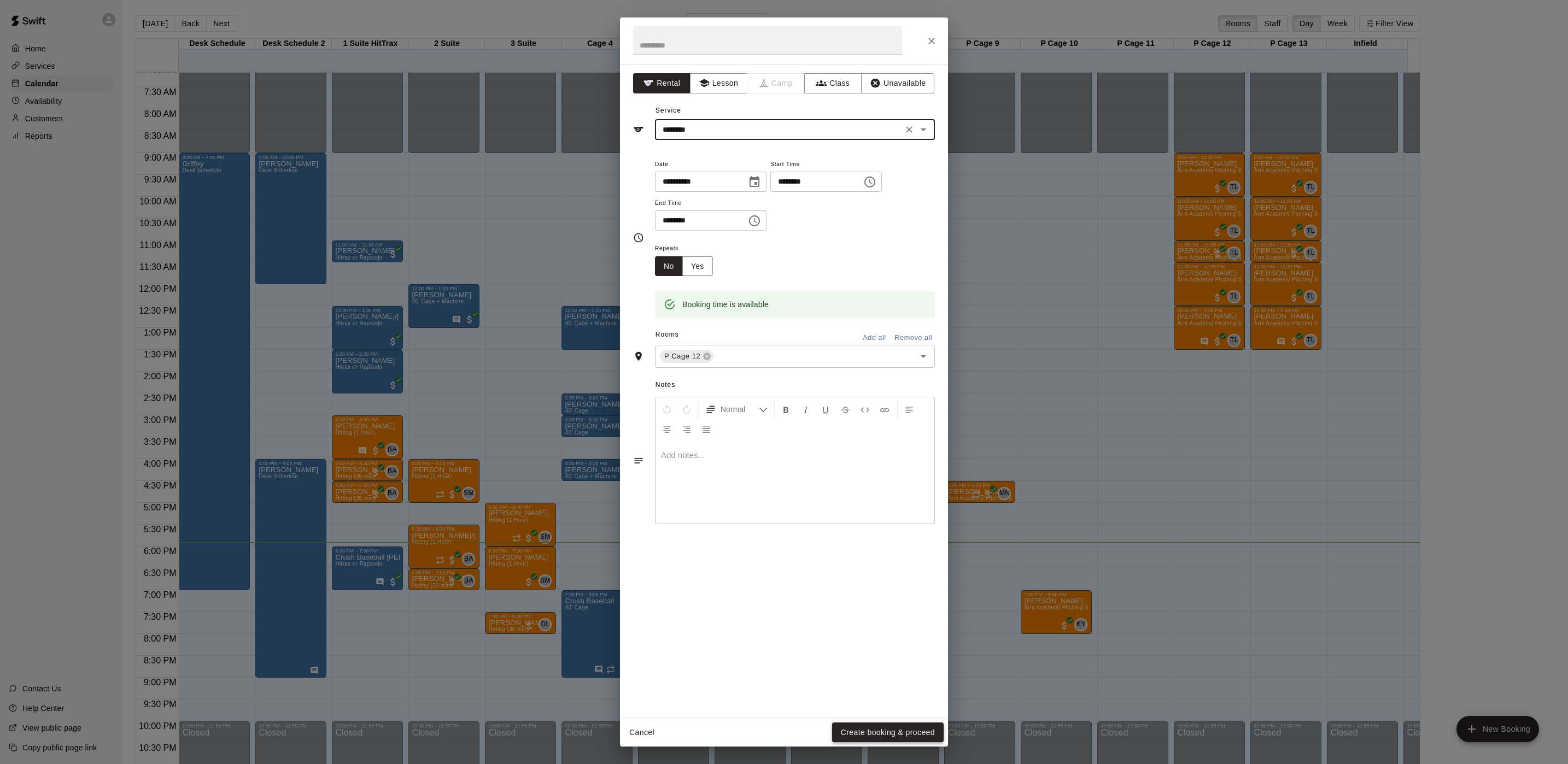
click at [883, 737] on button "Create booking & proceed" at bounding box center [888, 733] width 112 height 21
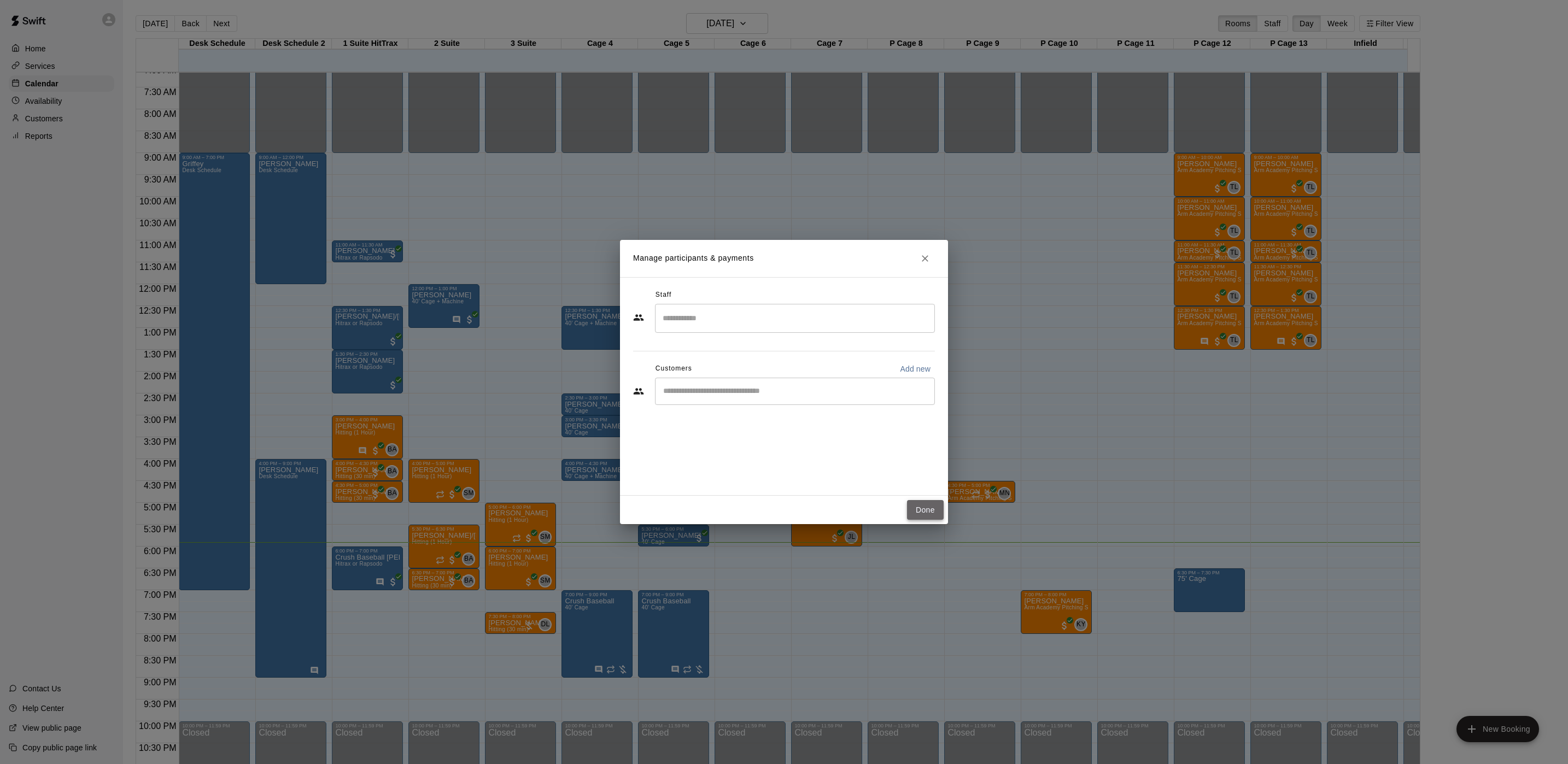
click at [919, 515] on button "Done" at bounding box center [925, 510] width 36 height 21
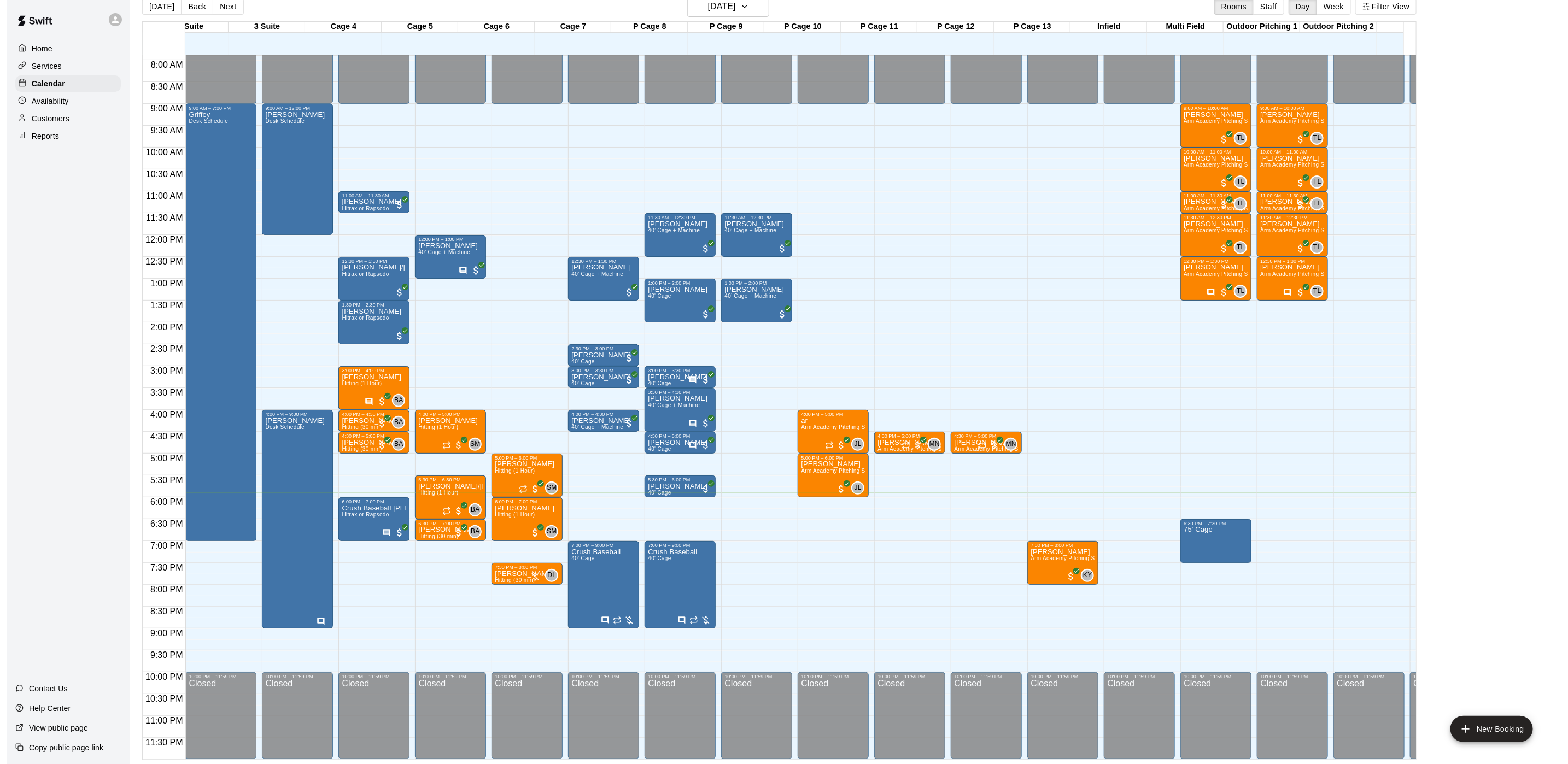
scroll to position [0, 0]
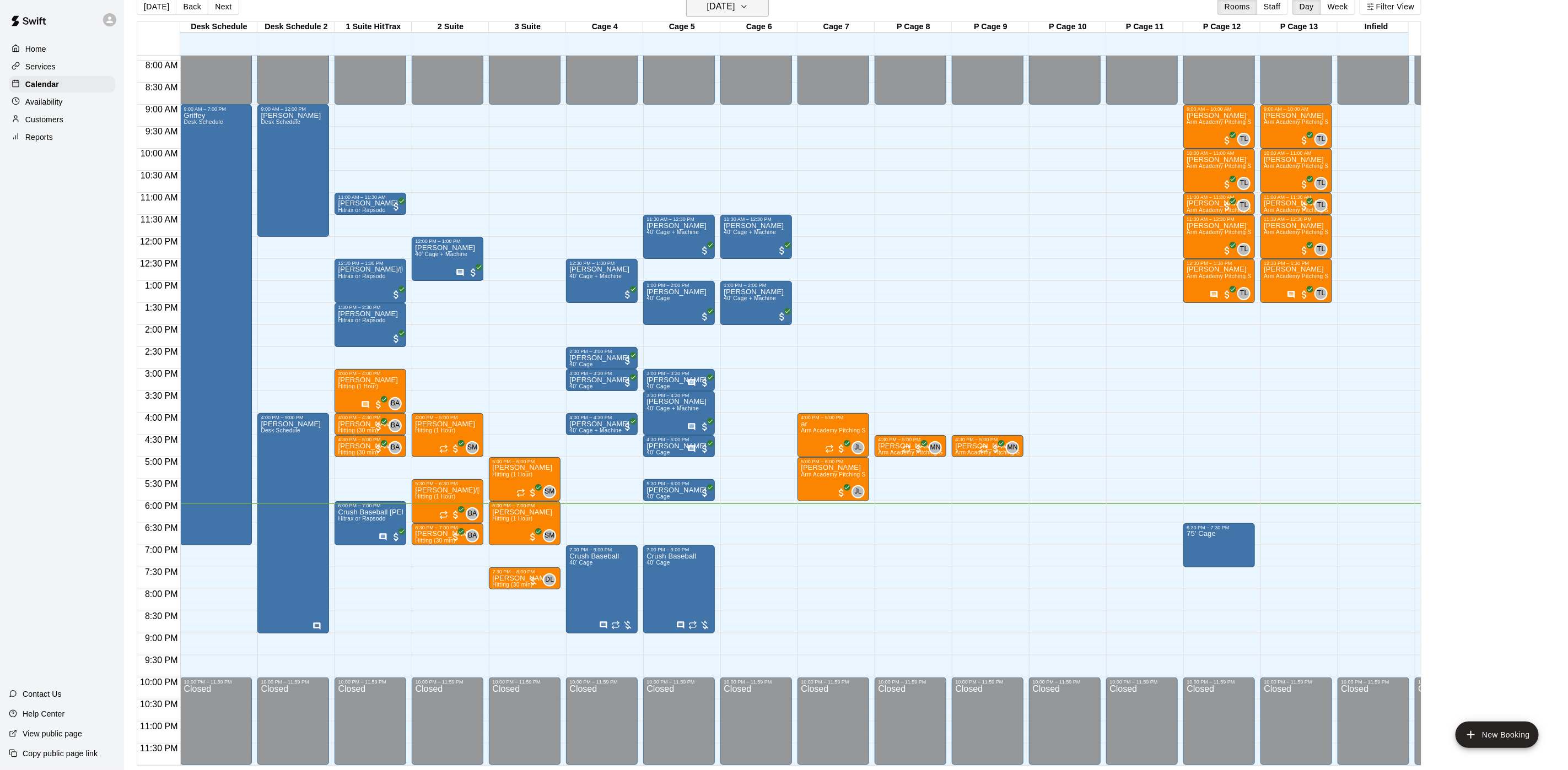
click at [718, 7] on h6 "[DATE]" at bounding box center [721, 7] width 28 height 16
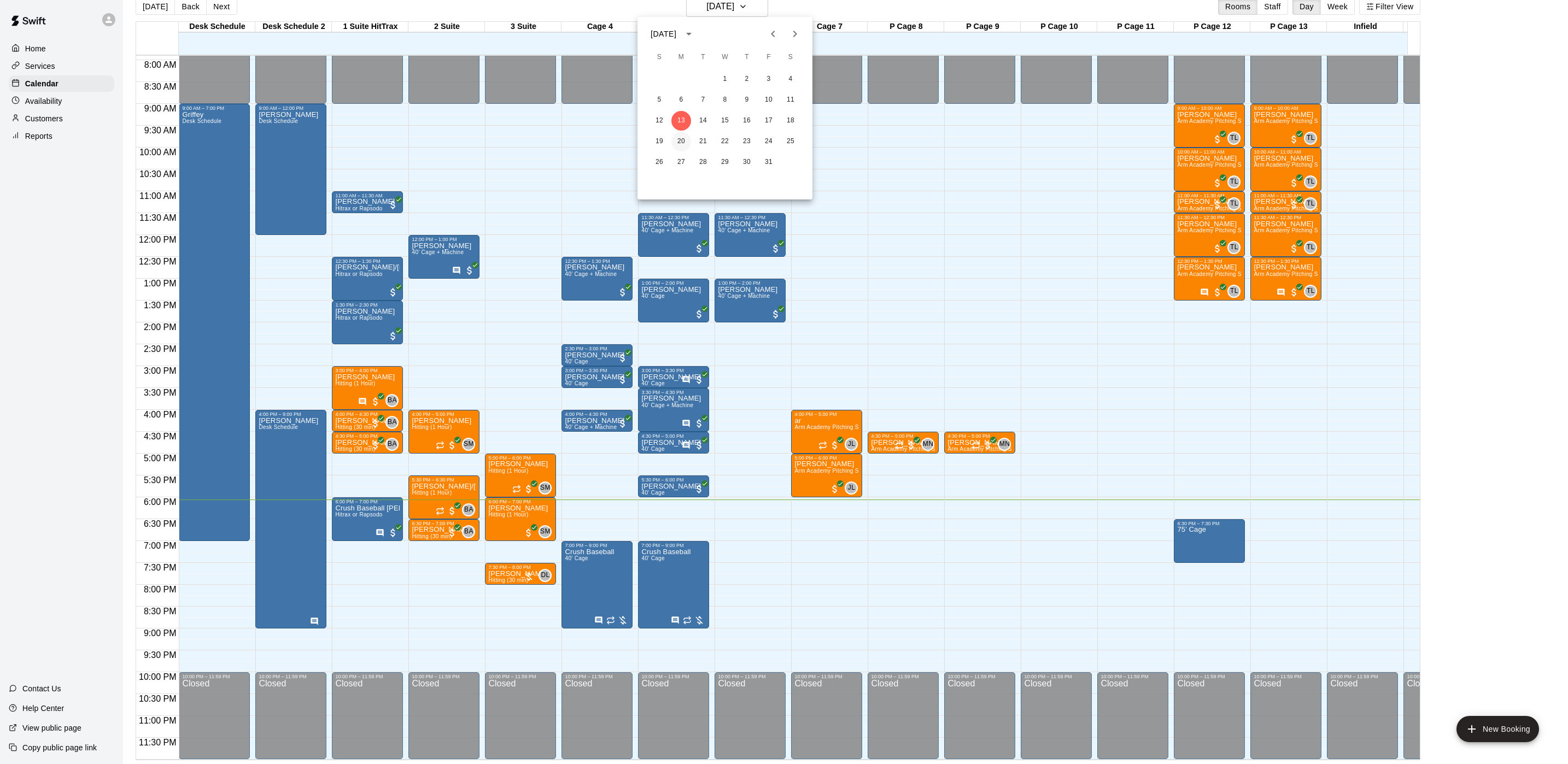
click at [683, 136] on button "20" at bounding box center [681, 141] width 20 height 20
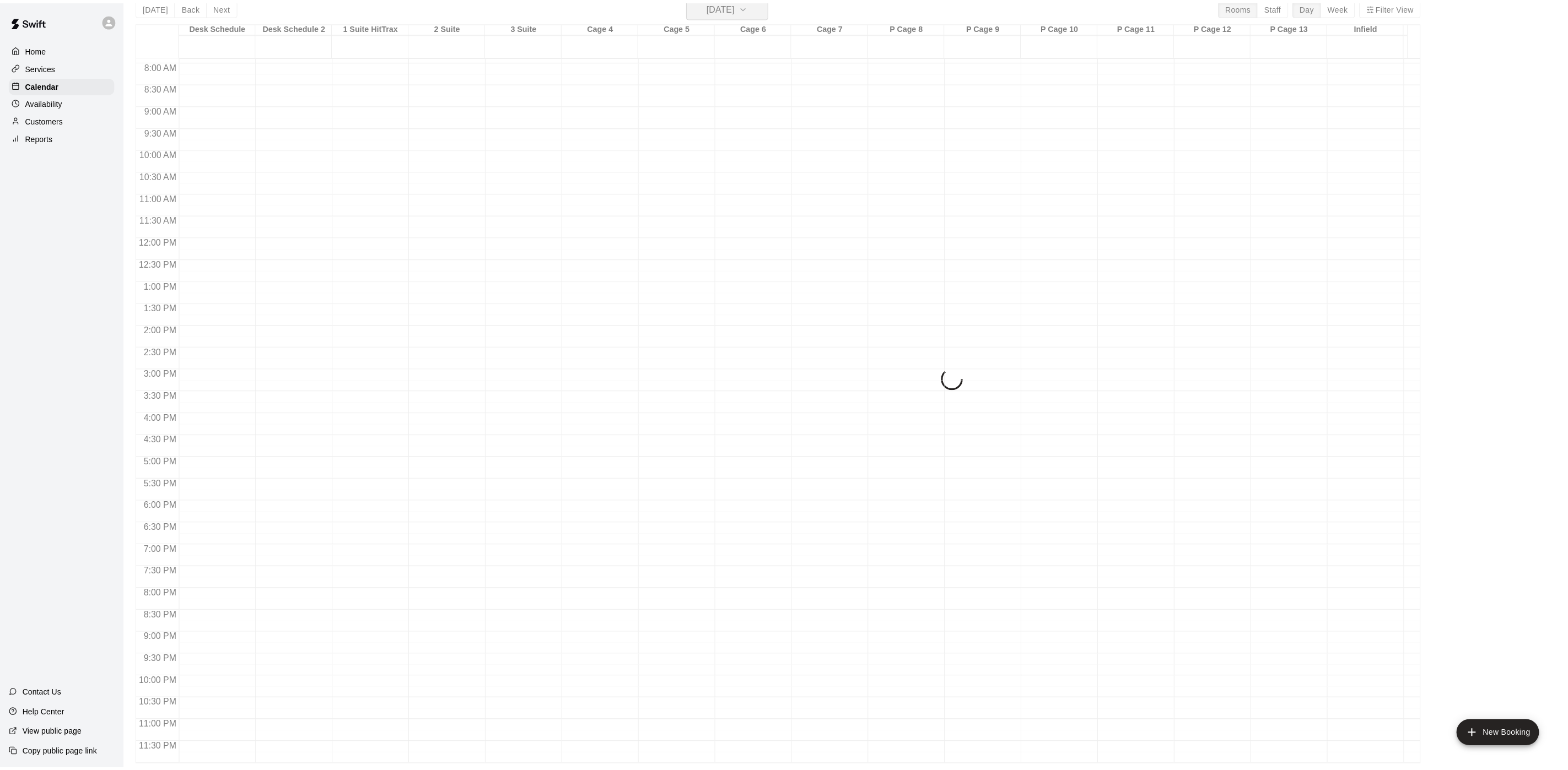
scroll to position [13, 0]
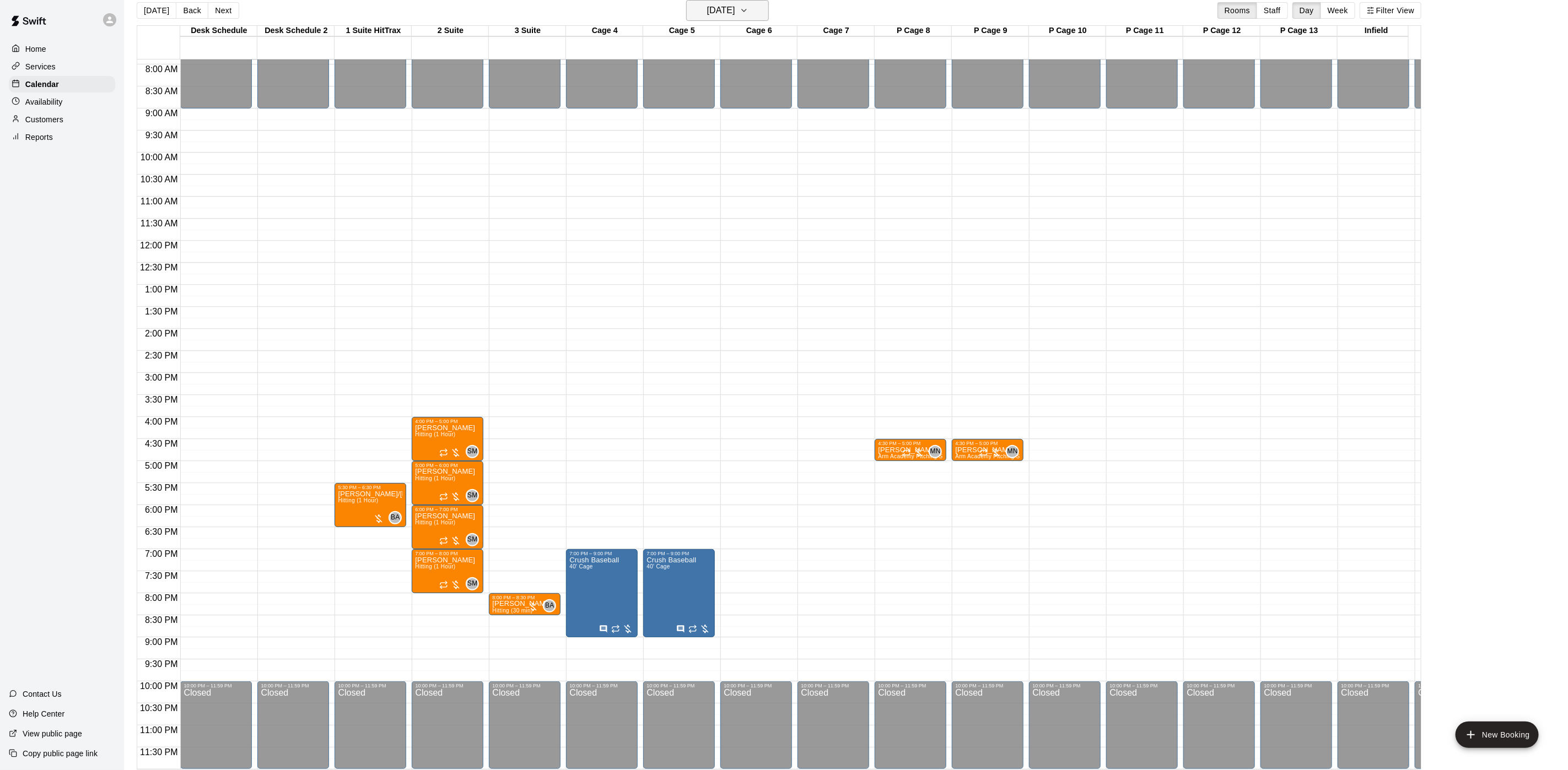
click at [721, 7] on h6 "[DATE]" at bounding box center [721, 11] width 28 height 16
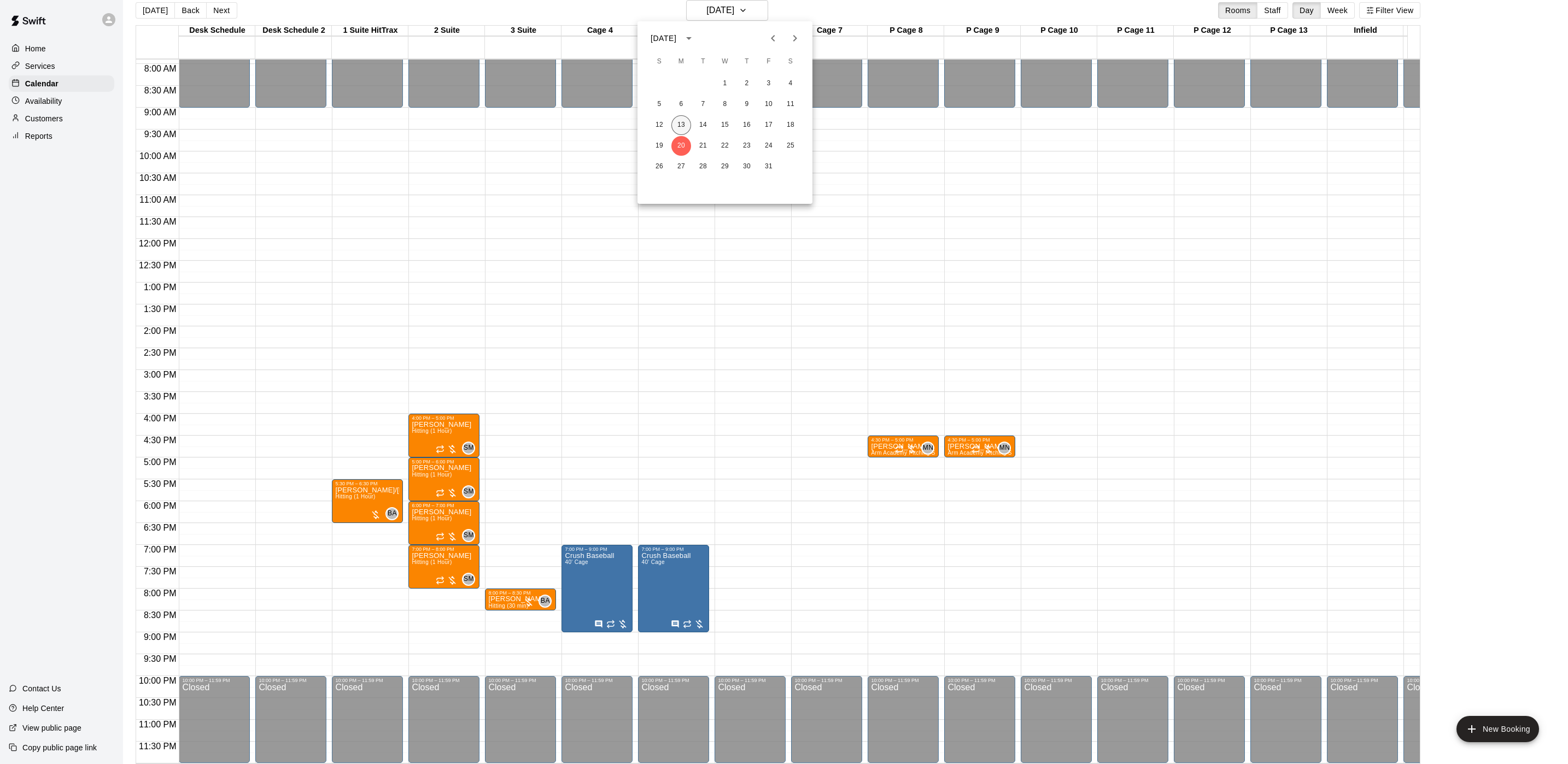
click at [684, 123] on button "13" at bounding box center [681, 125] width 20 height 20
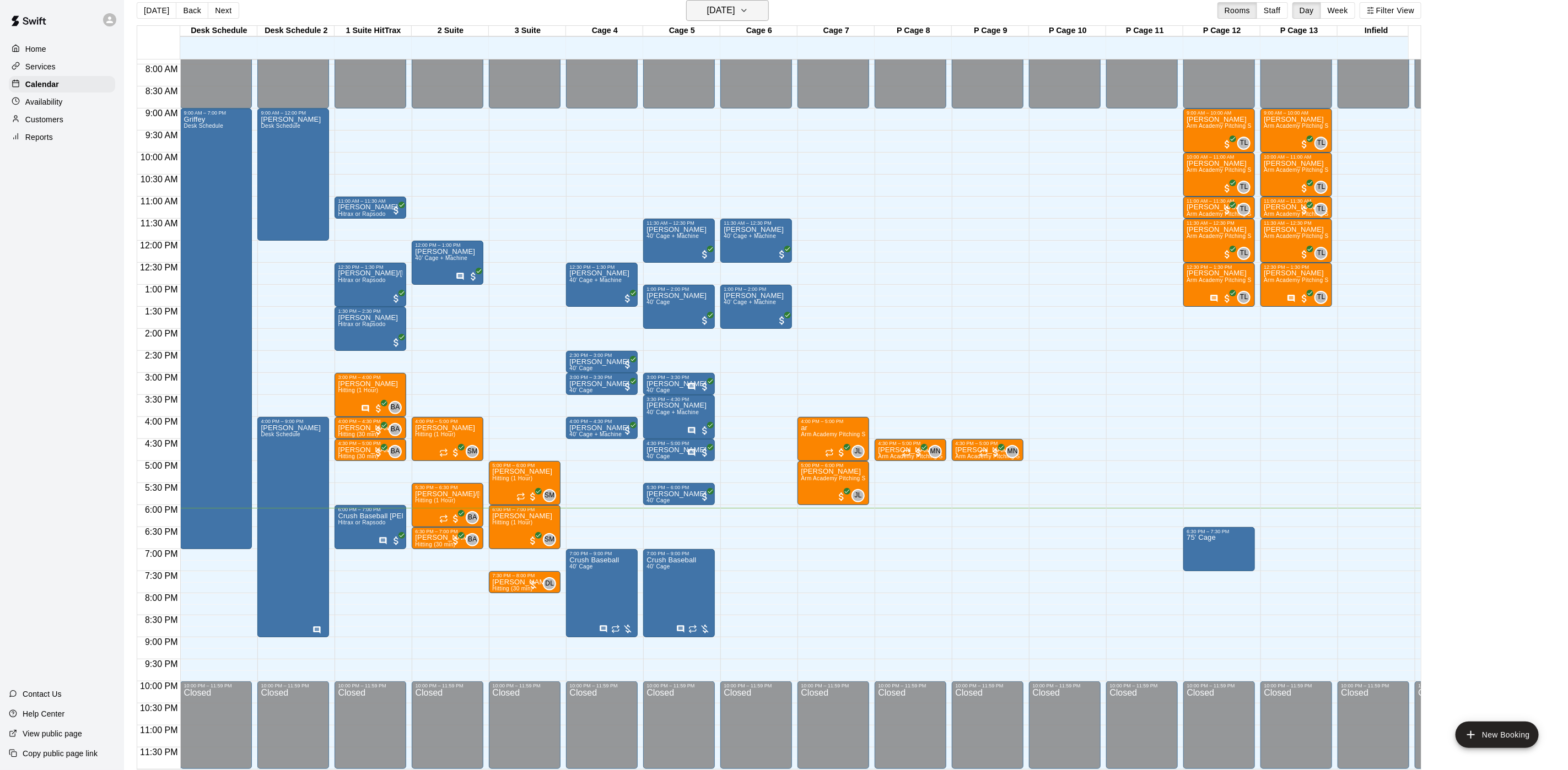
click at [735, 15] on h6 "[DATE]" at bounding box center [721, 11] width 28 height 16
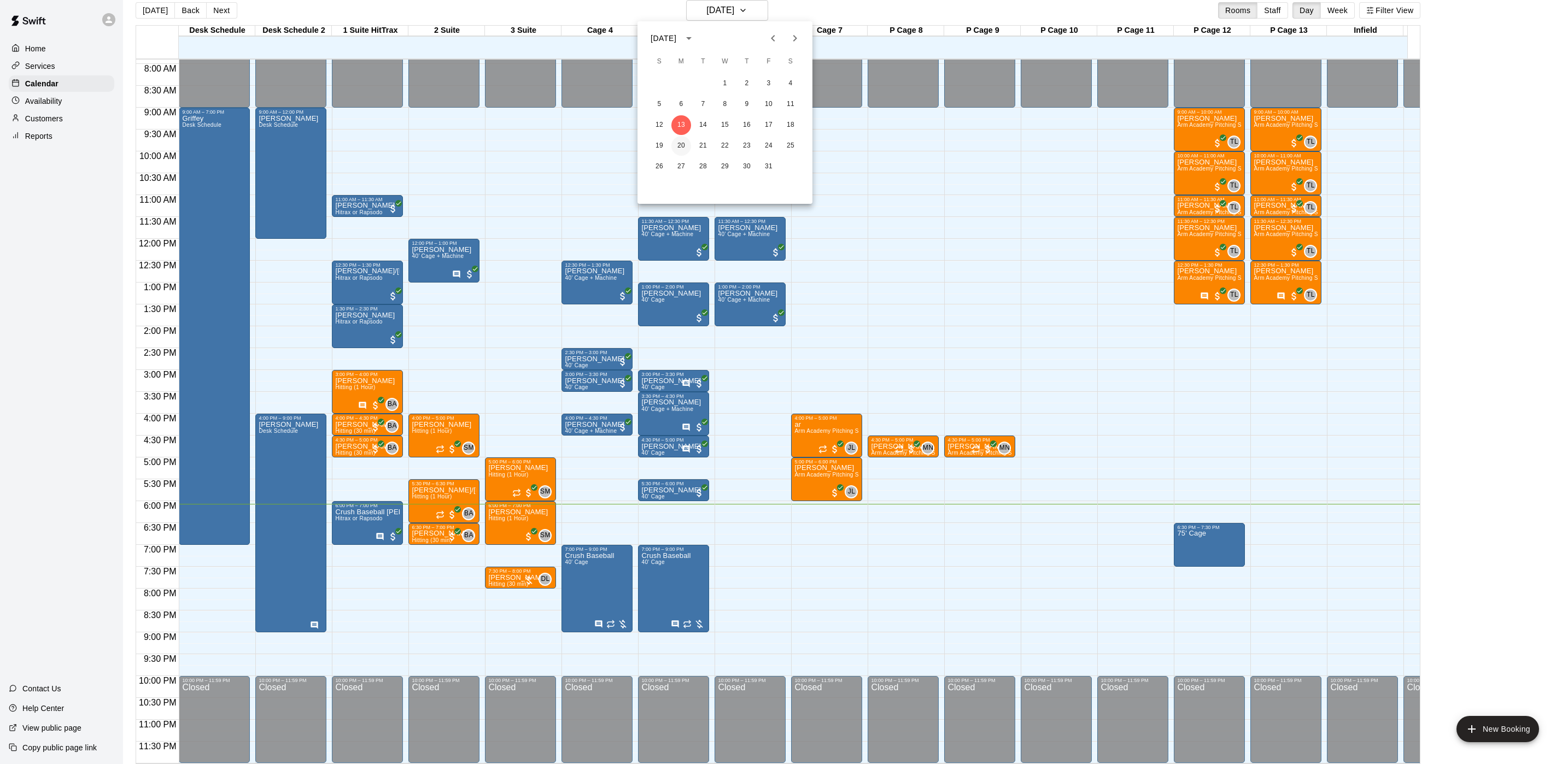
click at [686, 142] on button "20" at bounding box center [681, 146] width 20 height 20
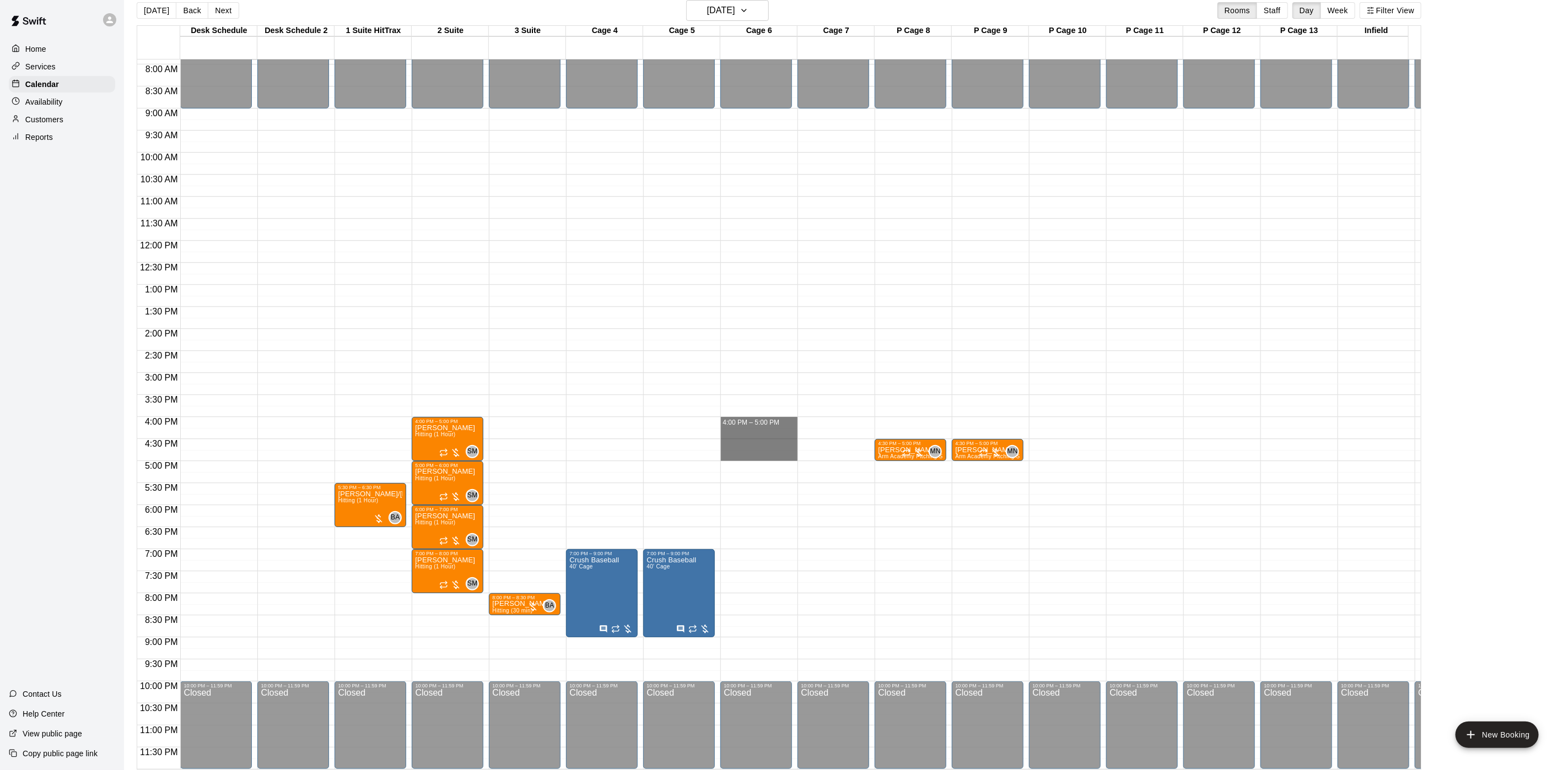
drag, startPoint x: 738, startPoint y: 410, endPoint x: 746, endPoint y: 446, distance: 36.9
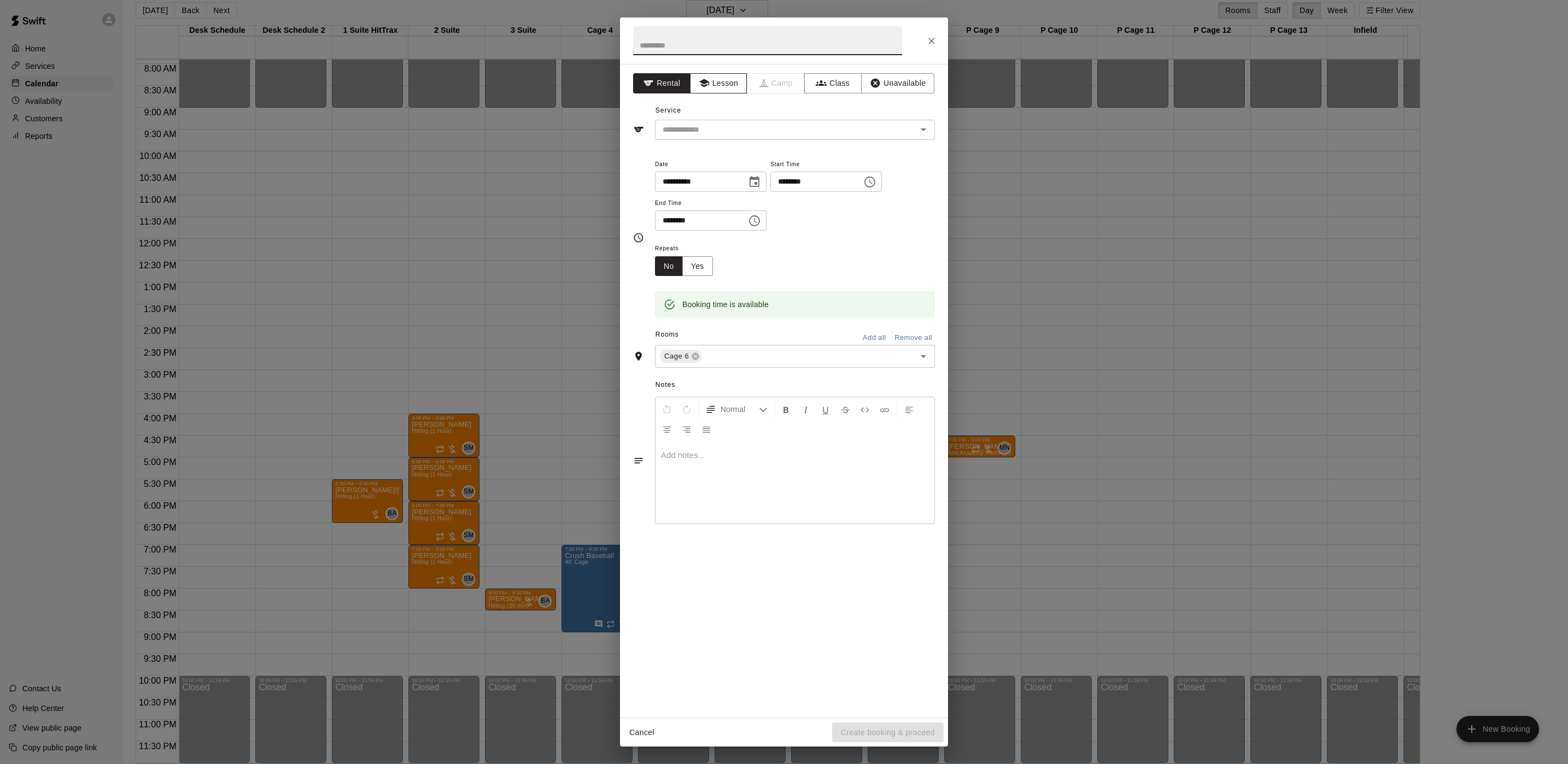
click at [712, 82] on button "Lesson" at bounding box center [718, 83] width 58 height 21
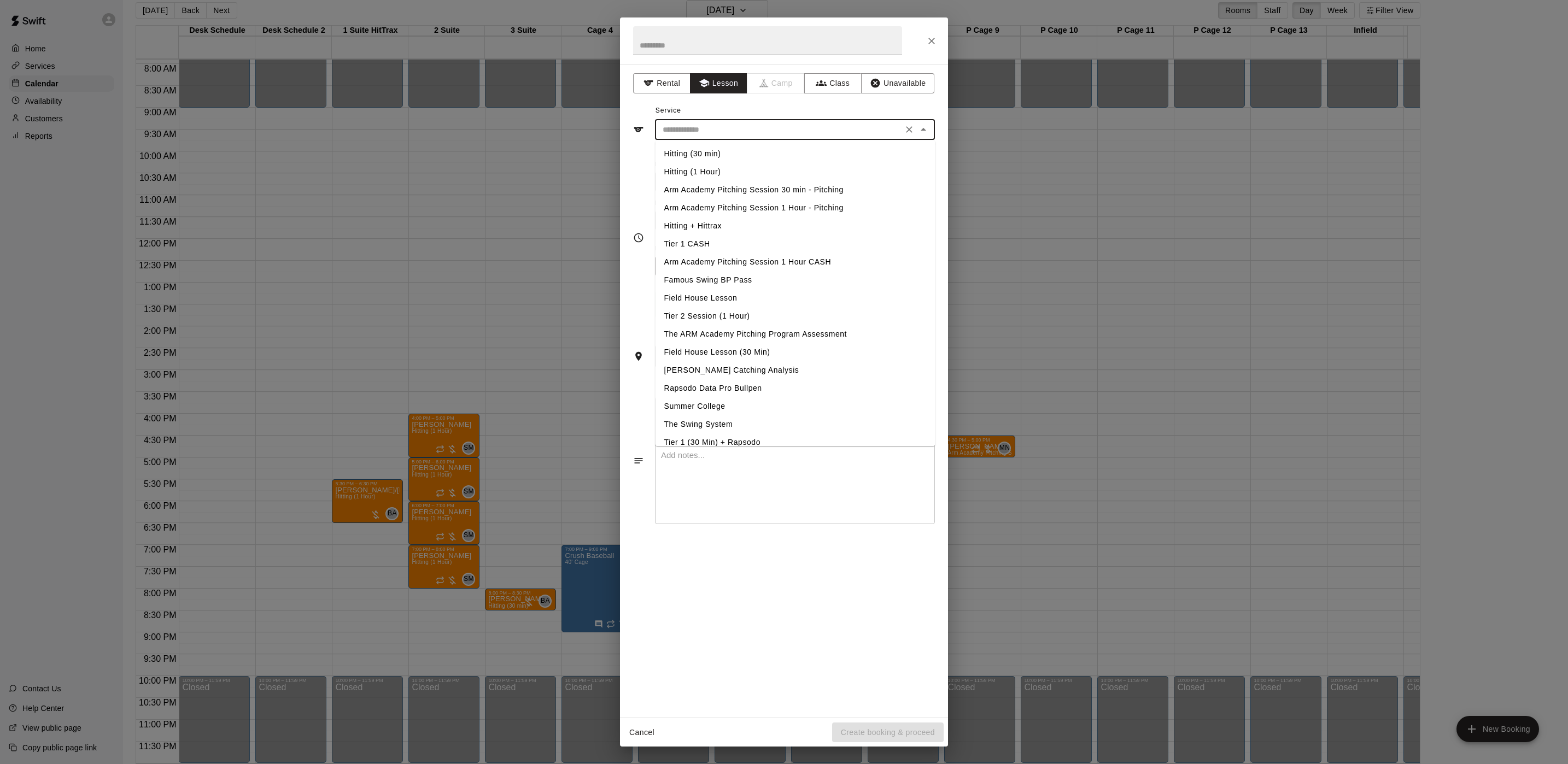
click at [703, 123] on input "text" at bounding box center [779, 130] width 241 height 14
click at [692, 176] on li "Hitting (1 Hour)" at bounding box center [796, 171] width 280 height 18
type input "**********"
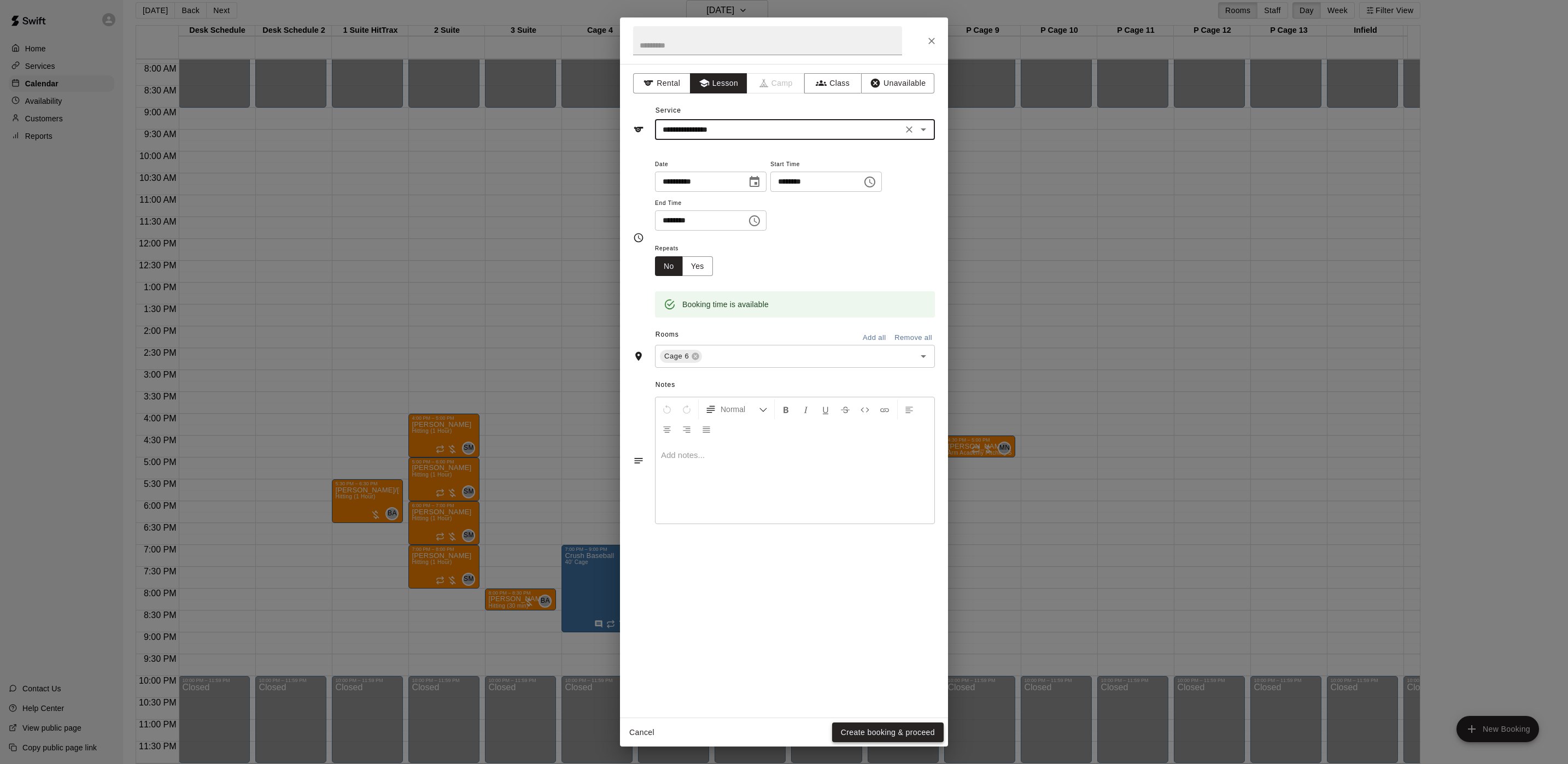
click at [878, 732] on button "Create booking & proceed" at bounding box center [888, 733] width 112 height 21
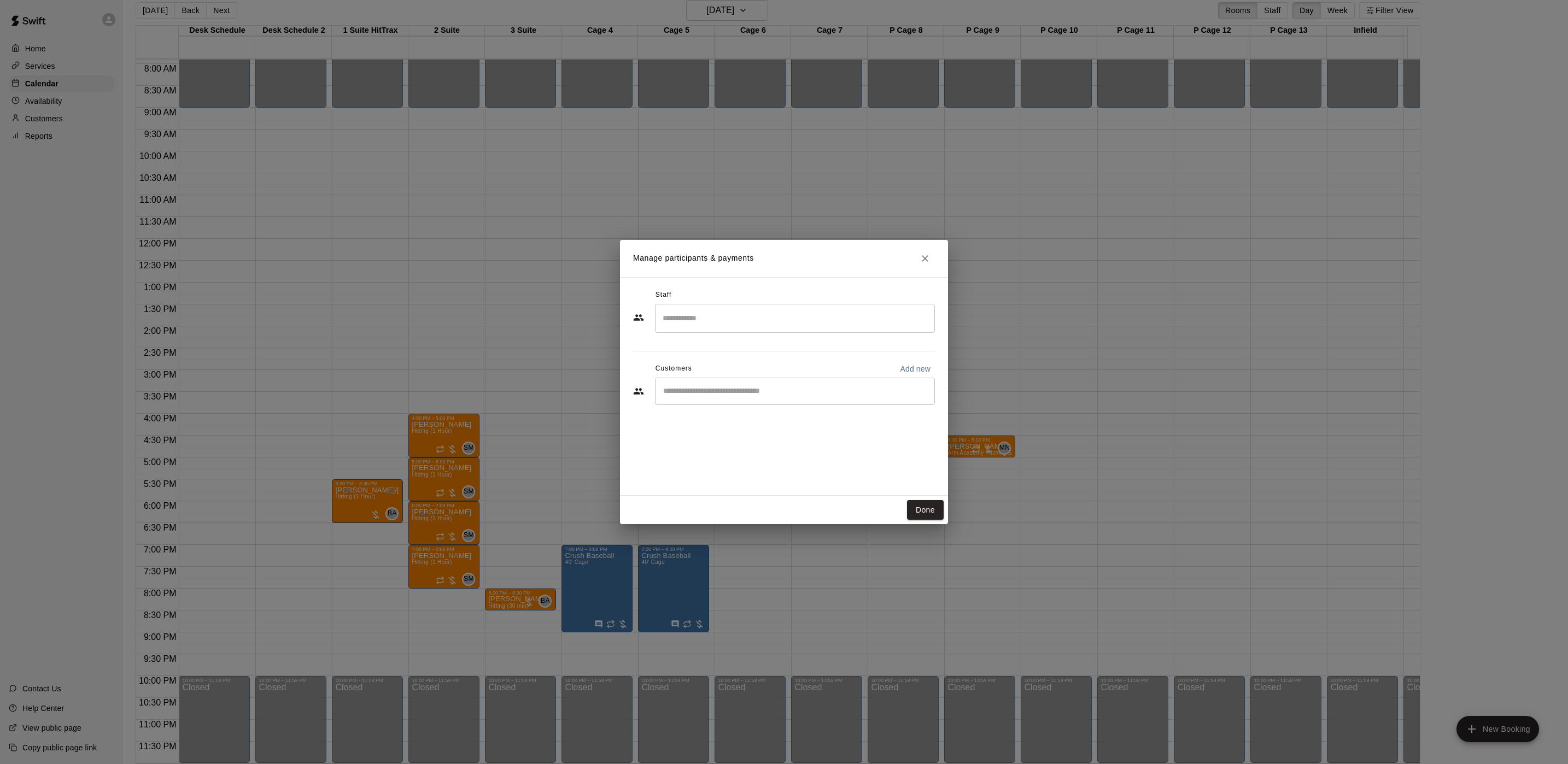
click at [703, 312] on input "Search staff" at bounding box center [796, 318] width 270 height 20
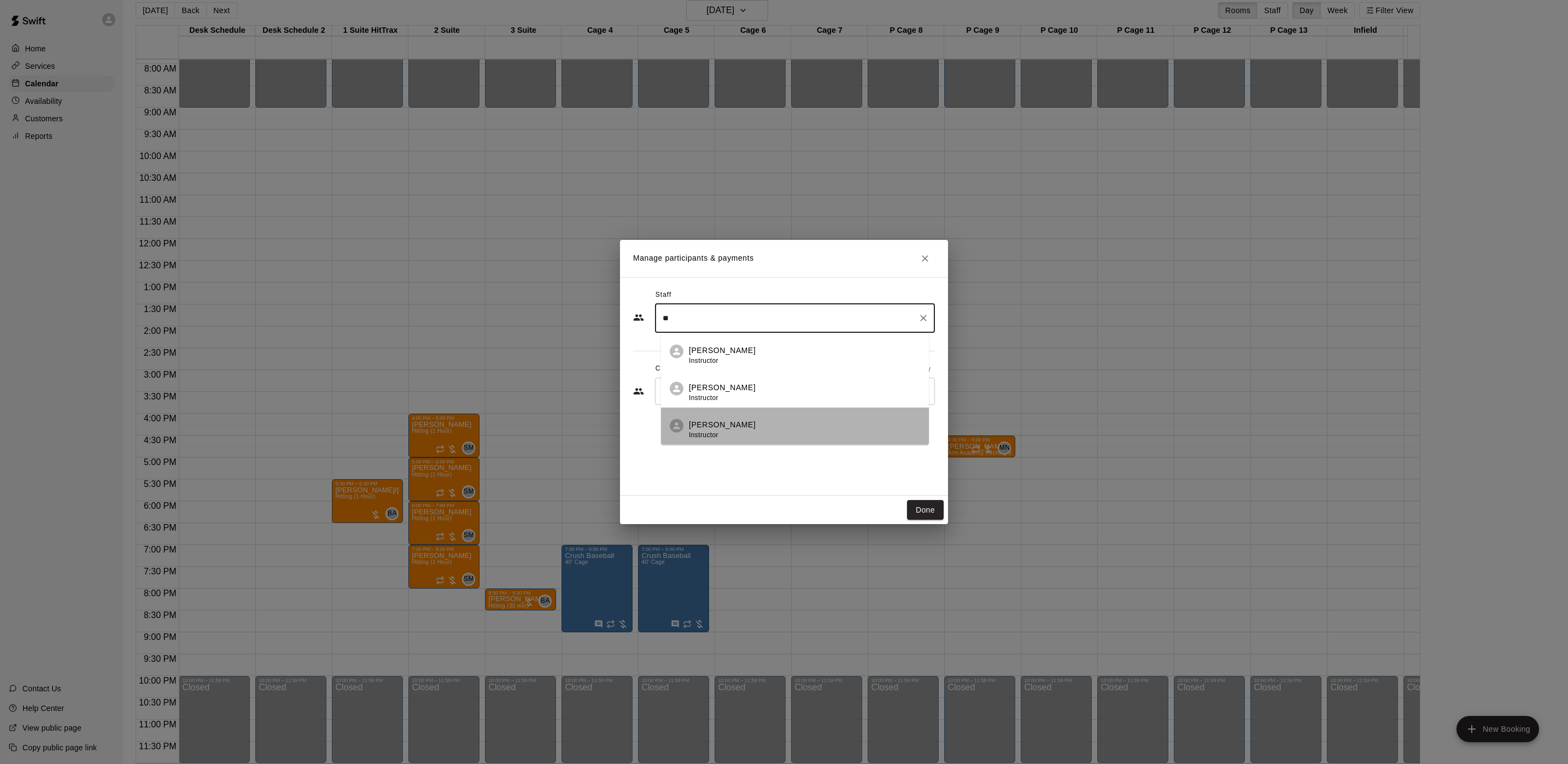
click at [743, 442] on li "[PERSON_NAME] Instructor" at bounding box center [795, 426] width 268 height 37
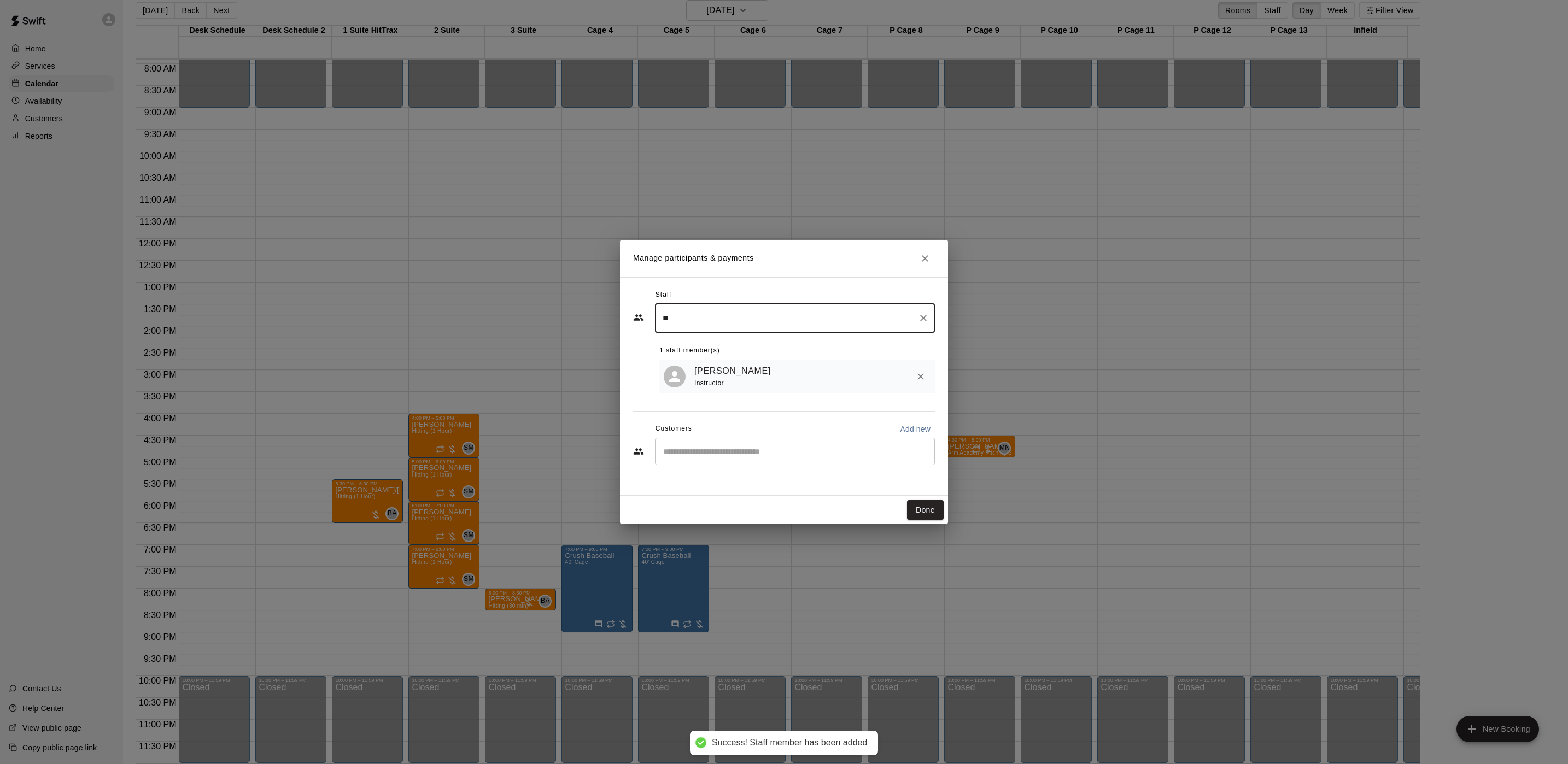
type input "**"
click at [725, 454] on input "Start typing to search customers..." at bounding box center [796, 451] width 270 height 11
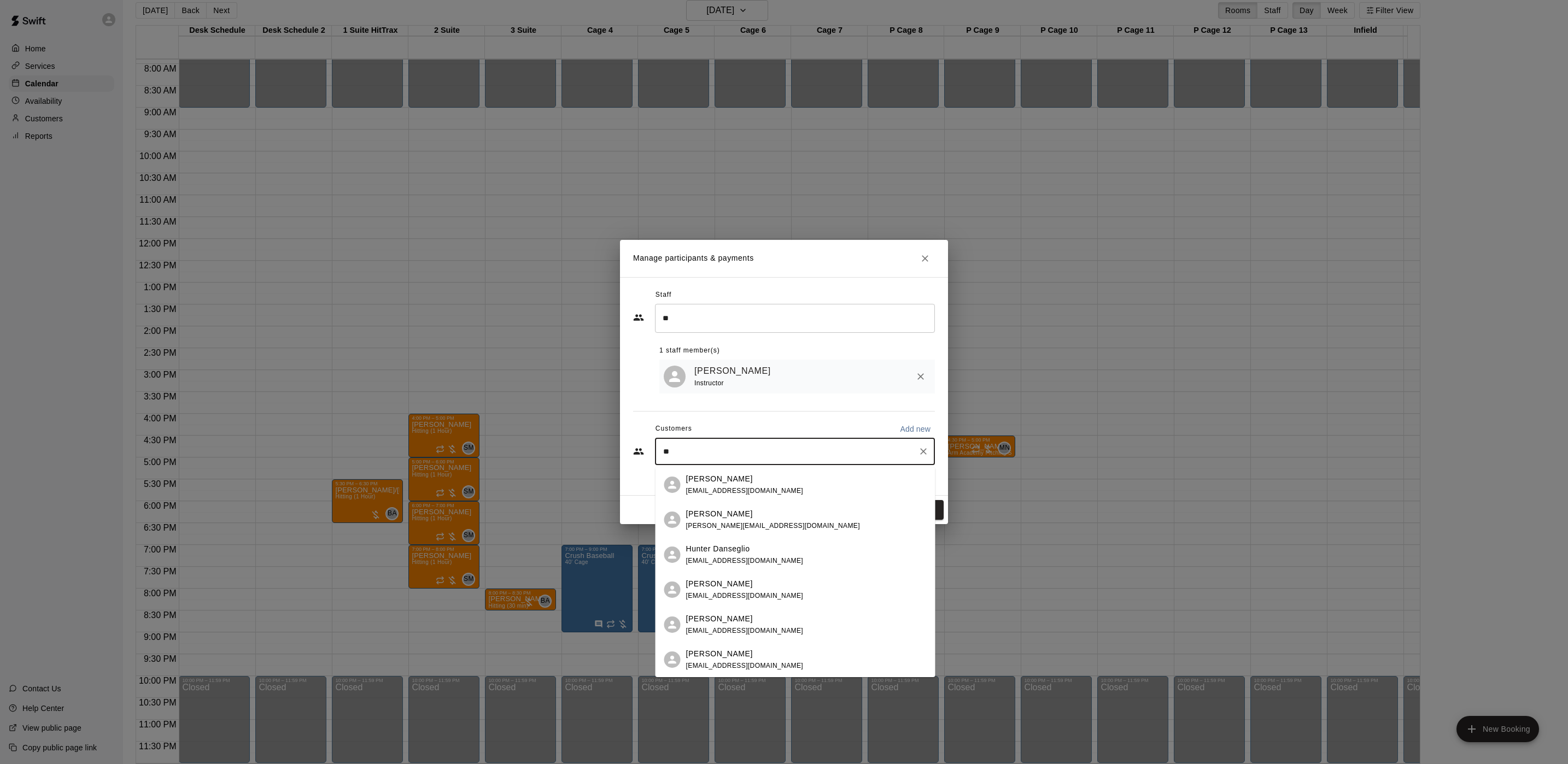
type input "*"
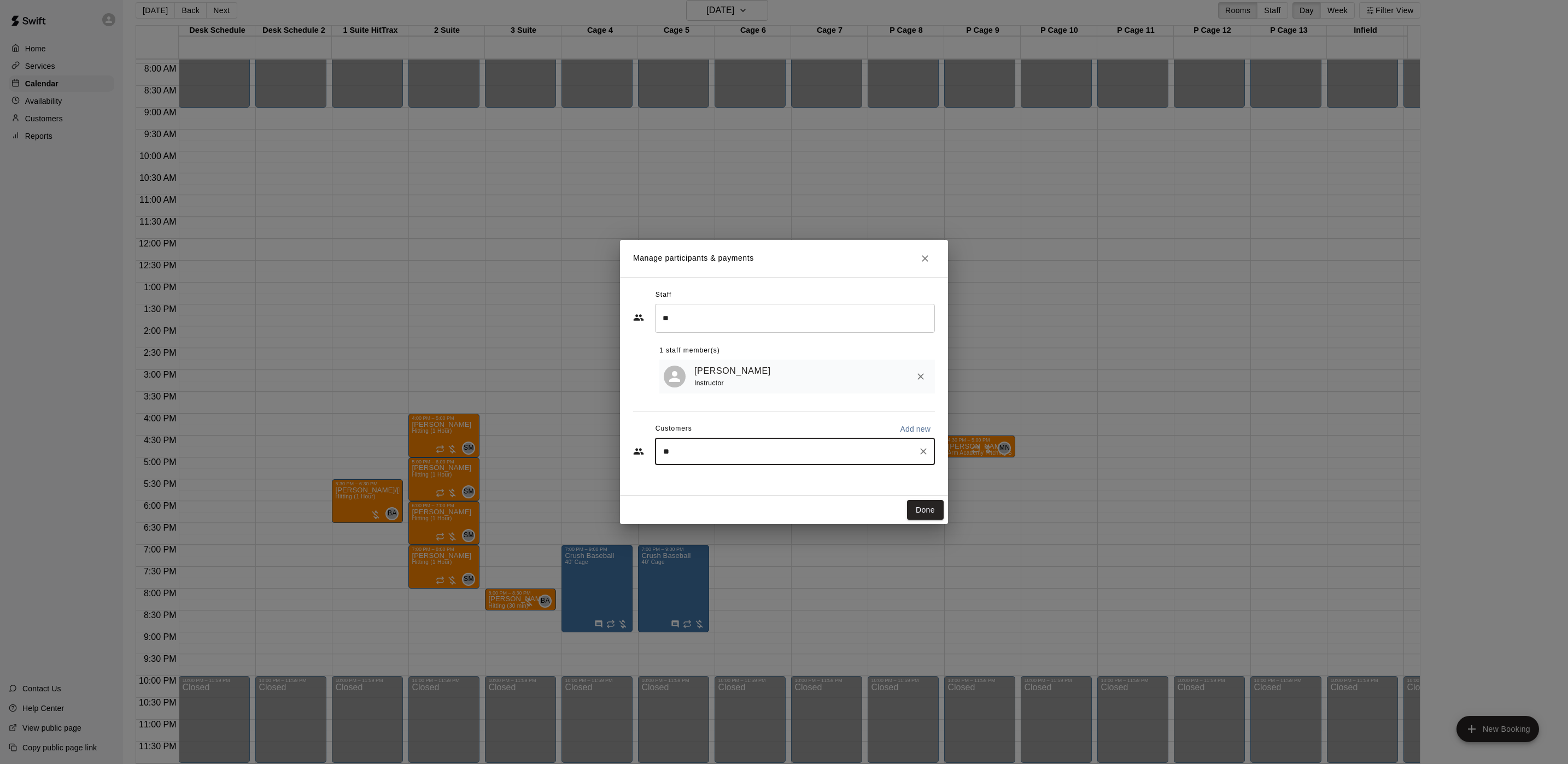
type input "***"
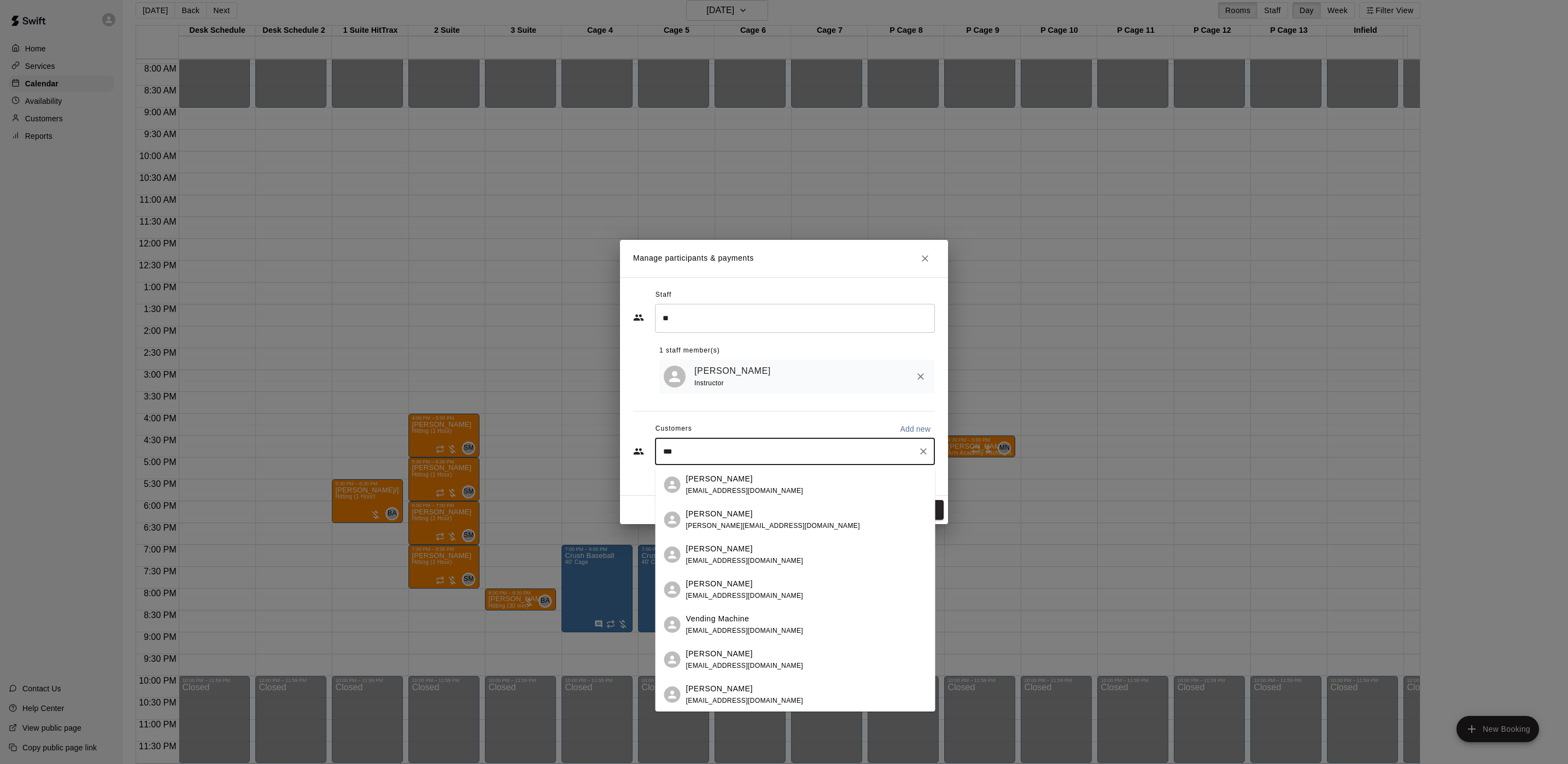
click at [784, 519] on div "Hunter Venturino [EMAIL_ADDRESS][DOMAIN_NAME]" at bounding box center [807, 520] width 241 height 24
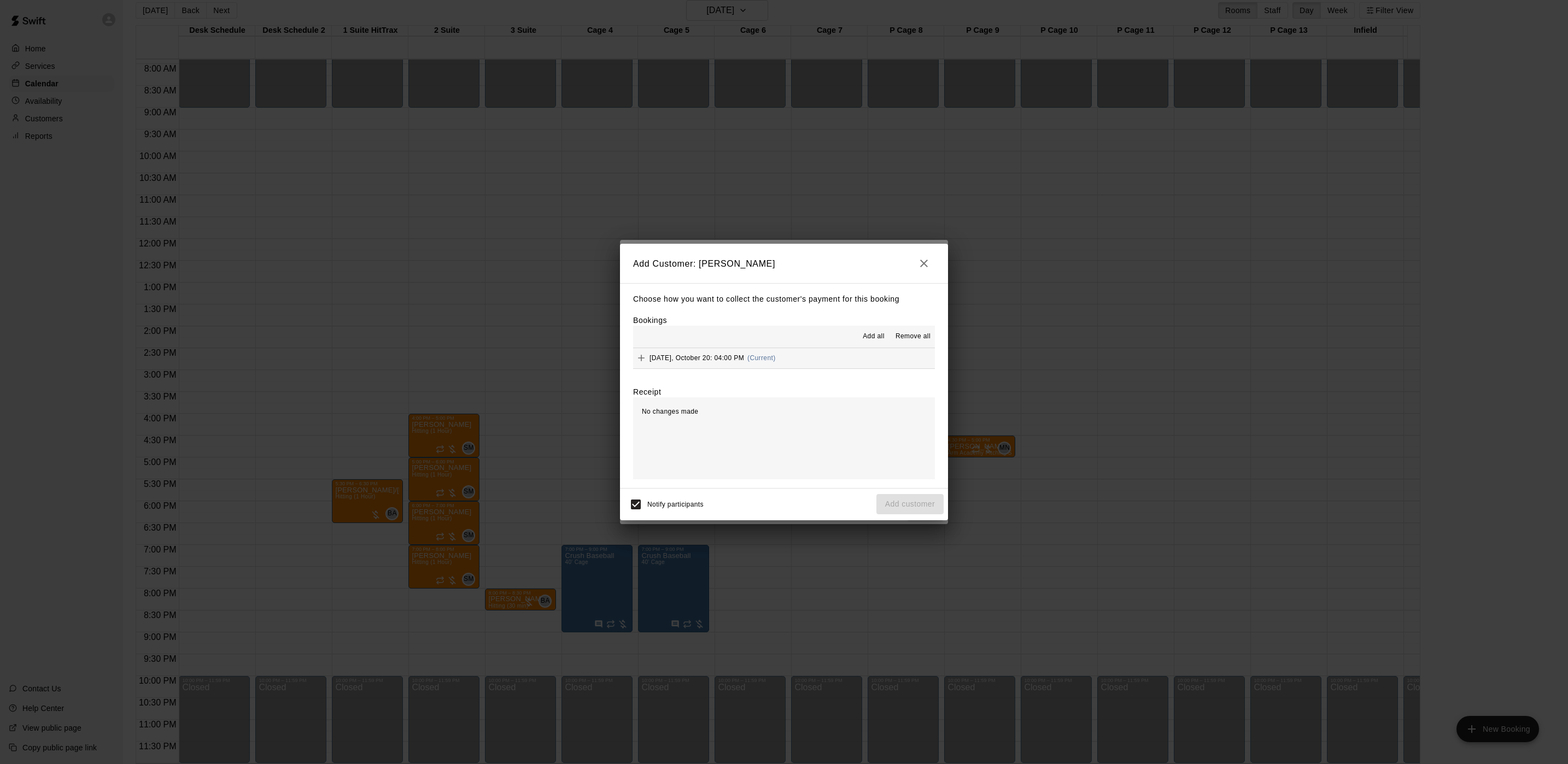
click at [830, 368] on button "[DATE], October 20: 04:00 PM (Current)" at bounding box center [784, 358] width 302 height 21
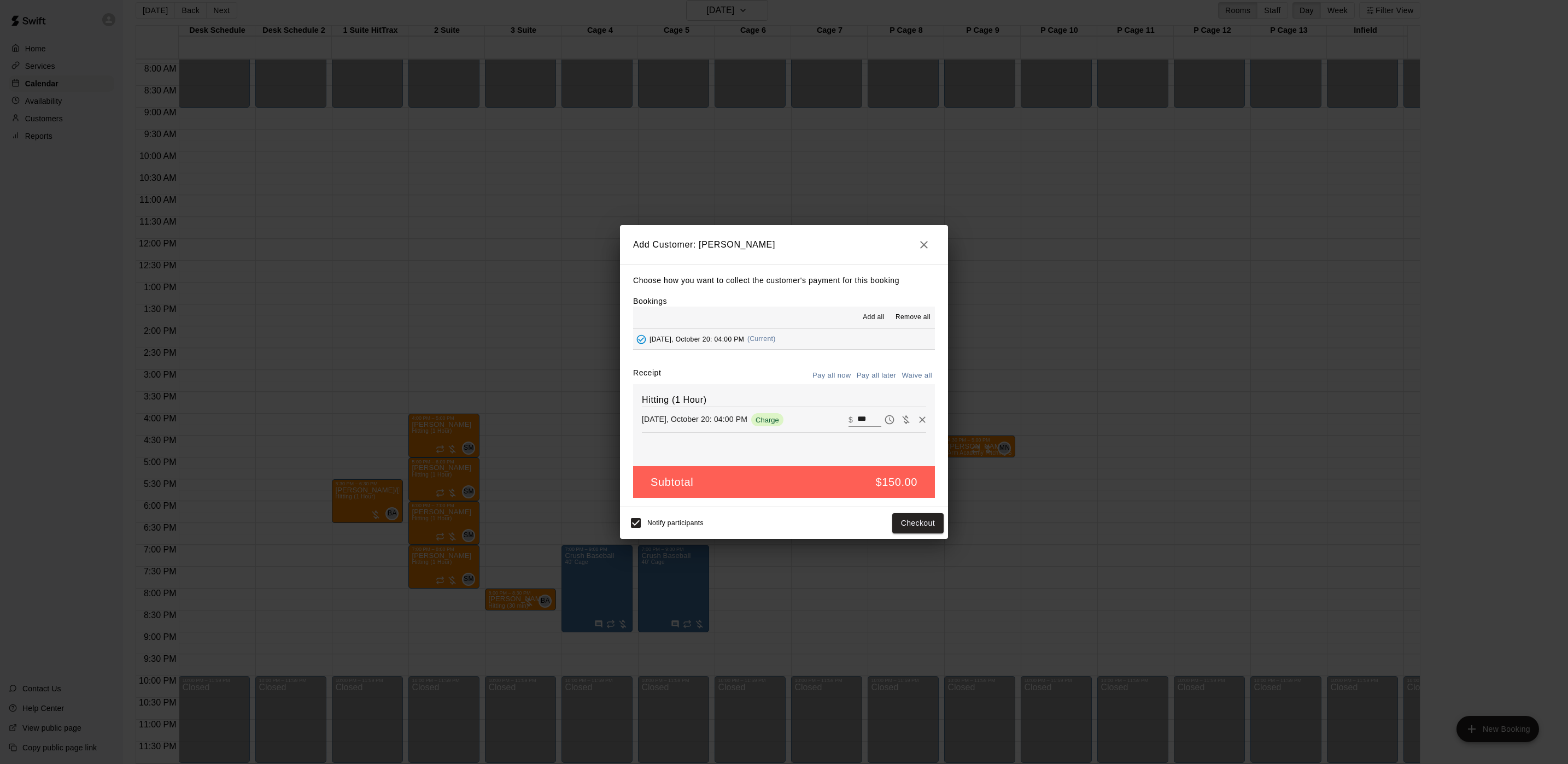
click at [868, 381] on button "Pay all later" at bounding box center [877, 375] width 45 height 17
click at [934, 529] on button "Add customer" at bounding box center [910, 523] width 68 height 21
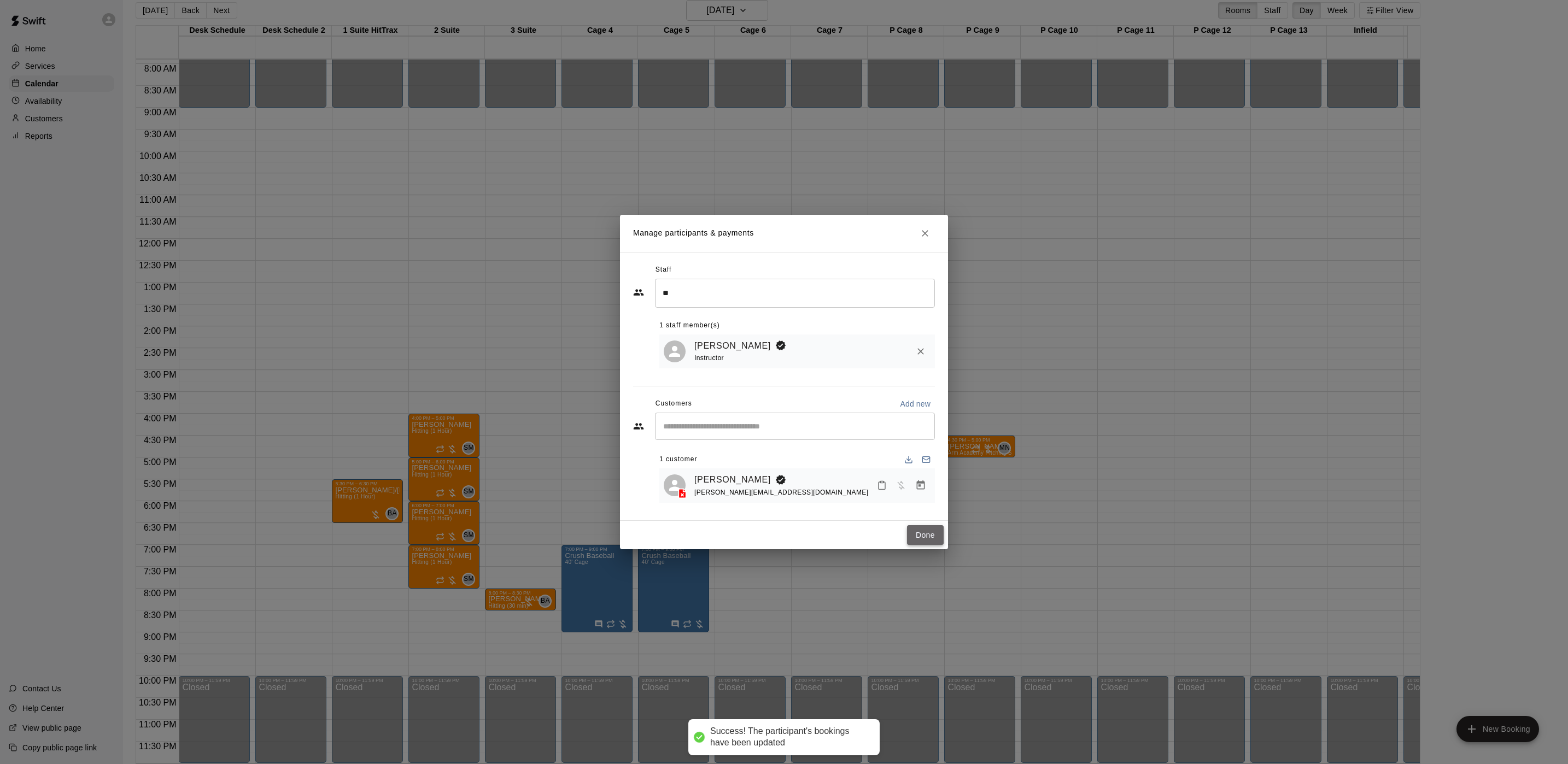
click at [924, 540] on button "Done" at bounding box center [925, 535] width 36 height 21
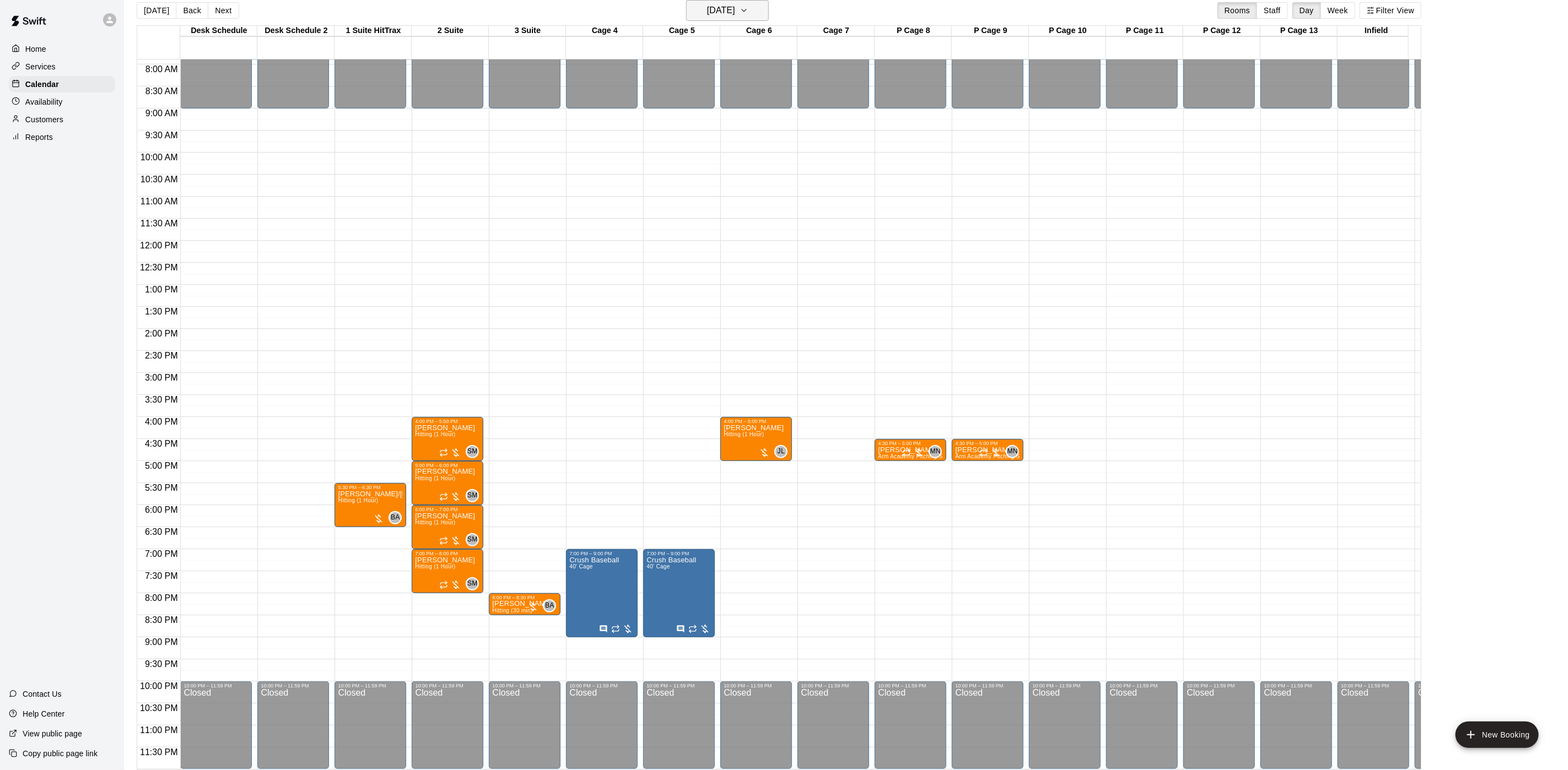
click at [706, 0] on button "[DATE]" at bounding box center [728, 10] width 83 height 21
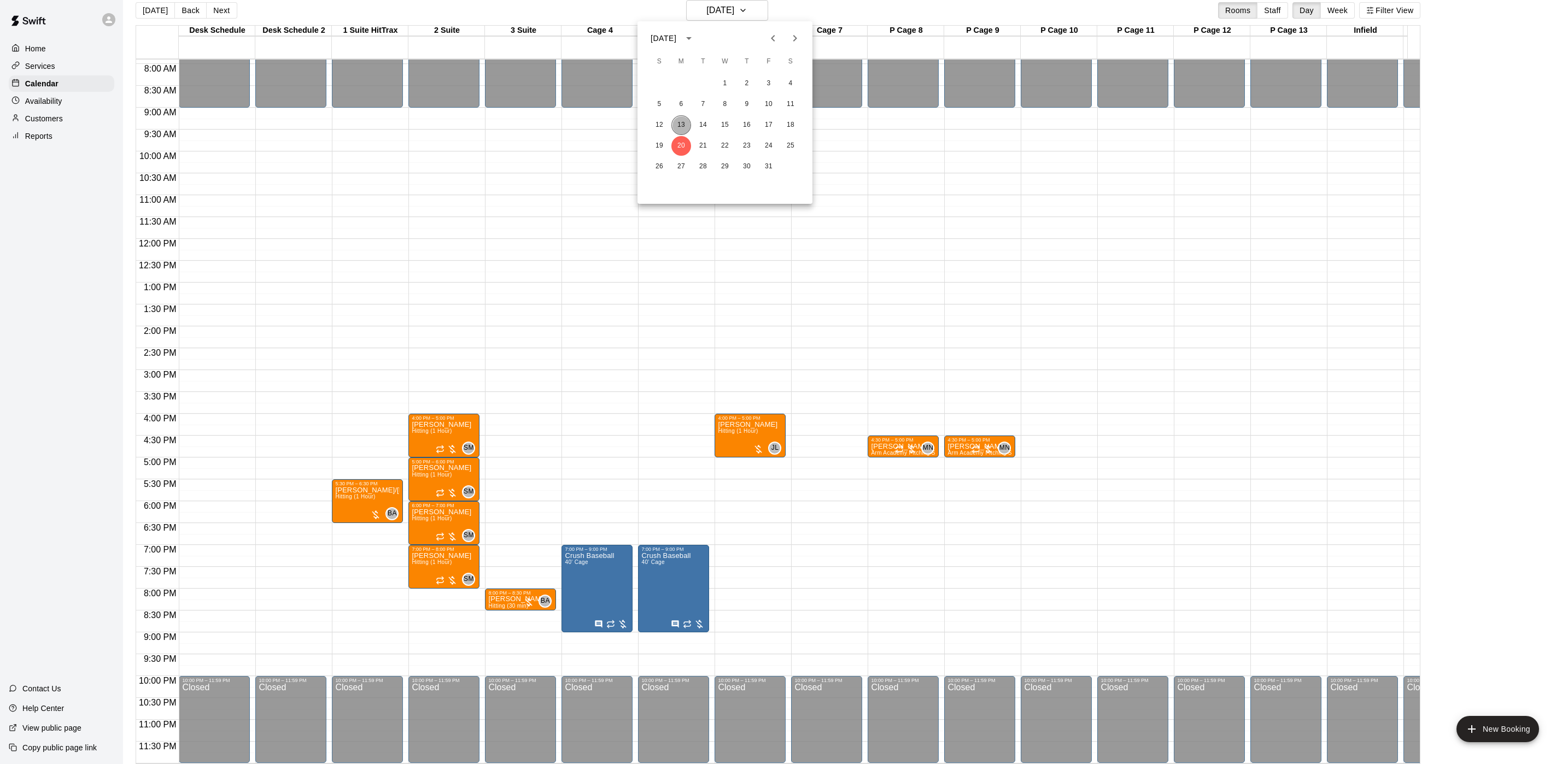
click at [683, 119] on button "13" at bounding box center [681, 125] width 20 height 20
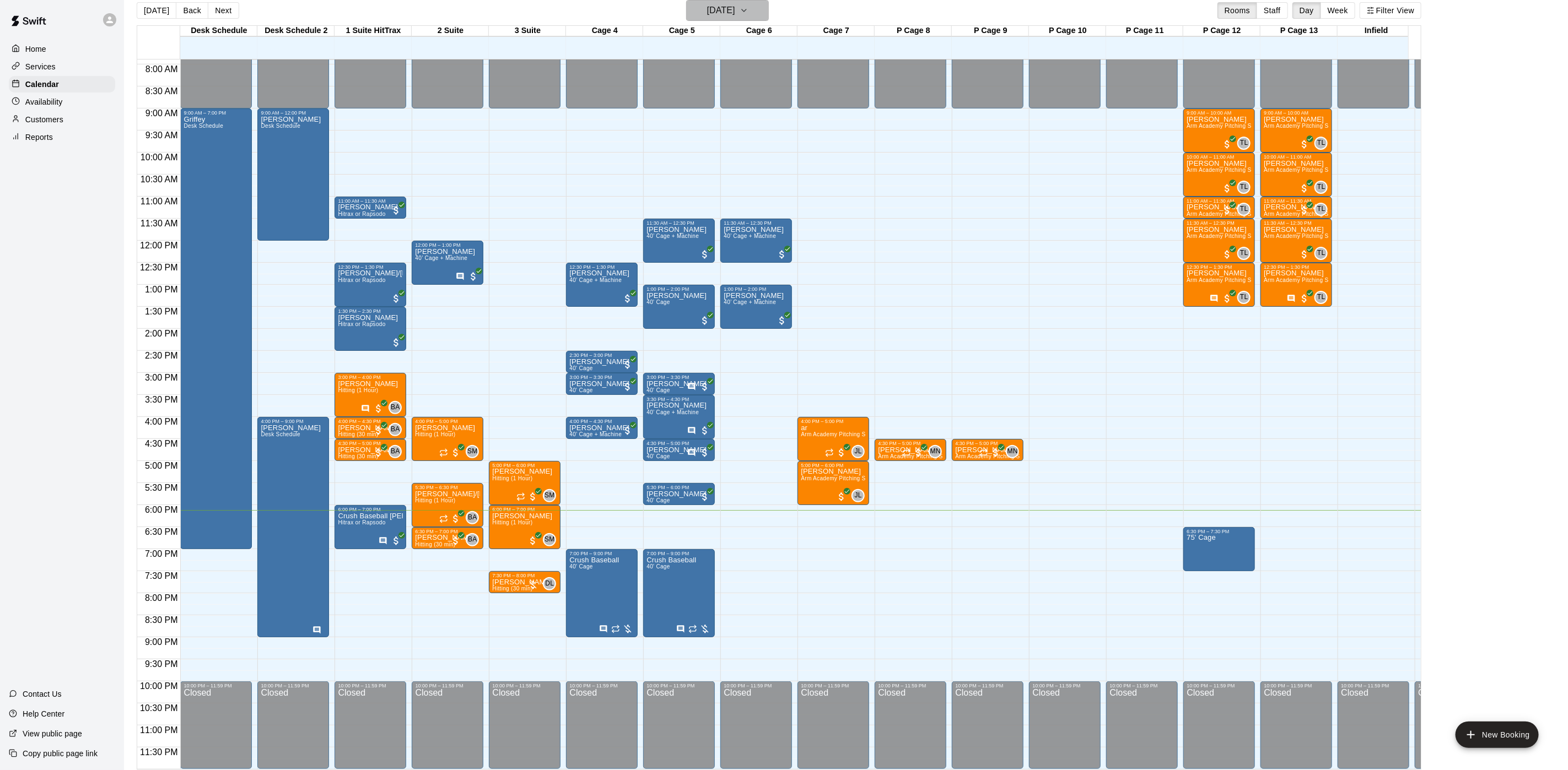
click at [715, 7] on h6 "[DATE]" at bounding box center [721, 11] width 28 height 16
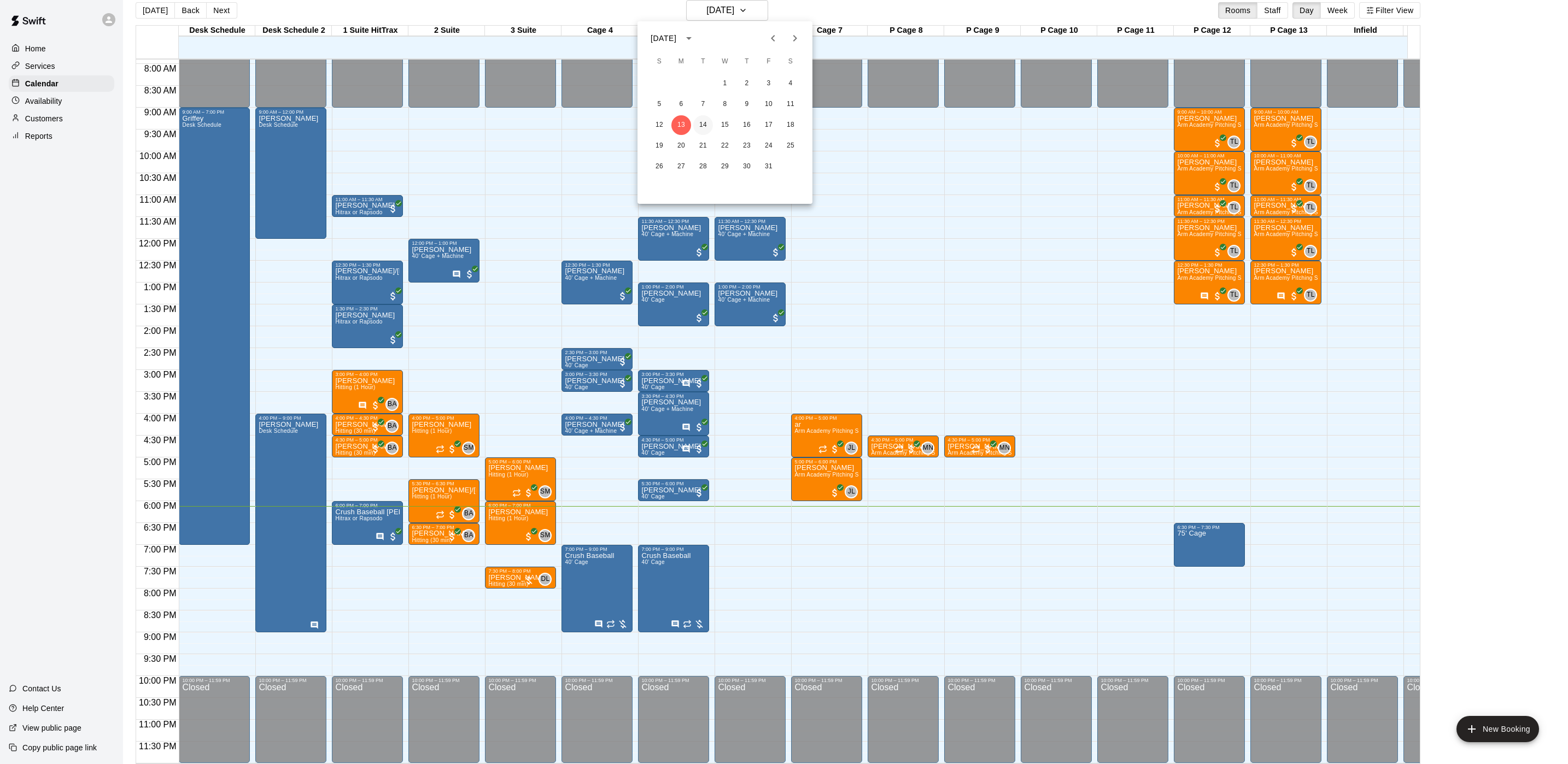
click at [710, 125] on button "14" at bounding box center [704, 125] width 20 height 20
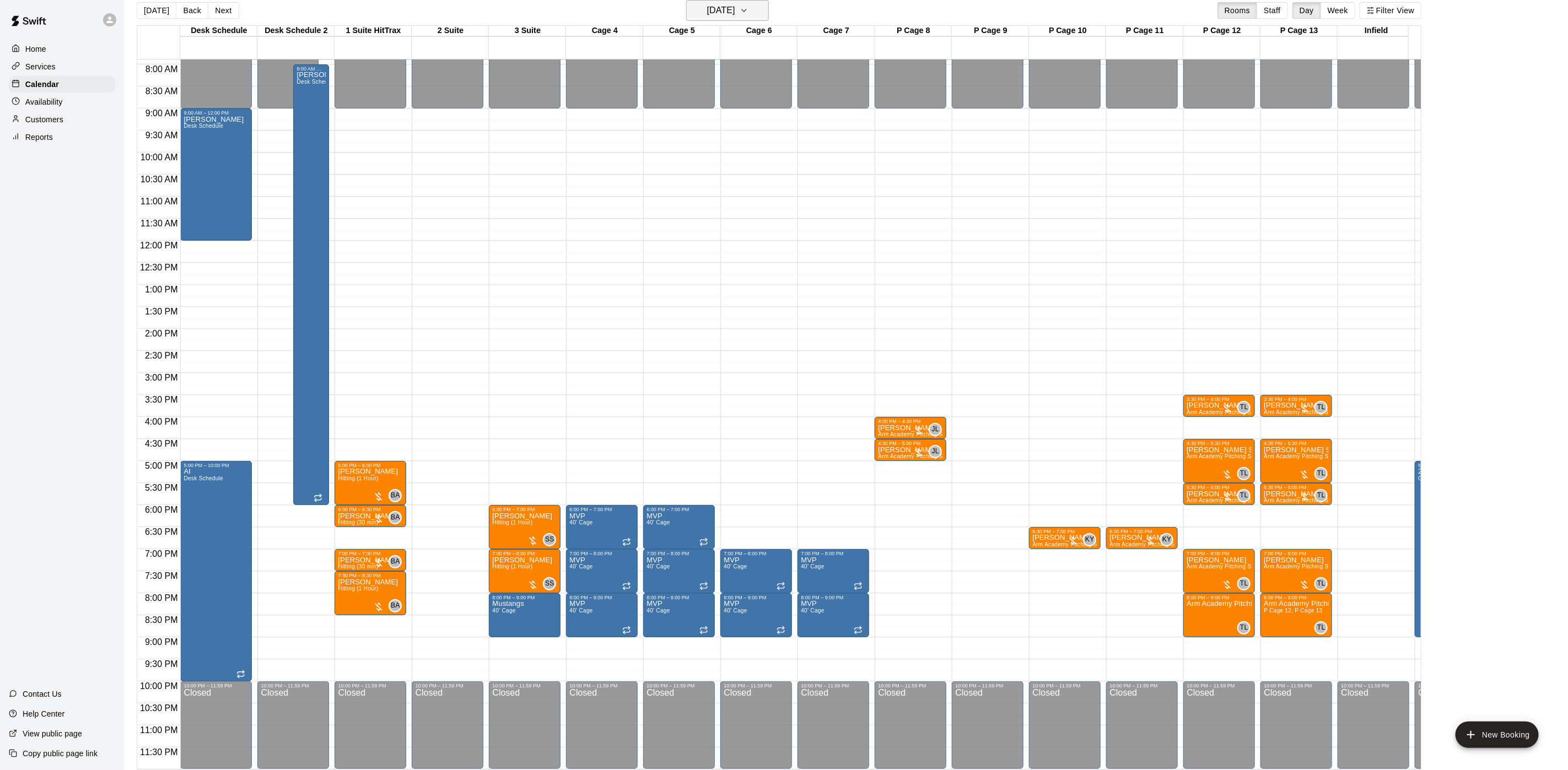
click at [707, 4] on h6 "[DATE]" at bounding box center [721, 11] width 28 height 16
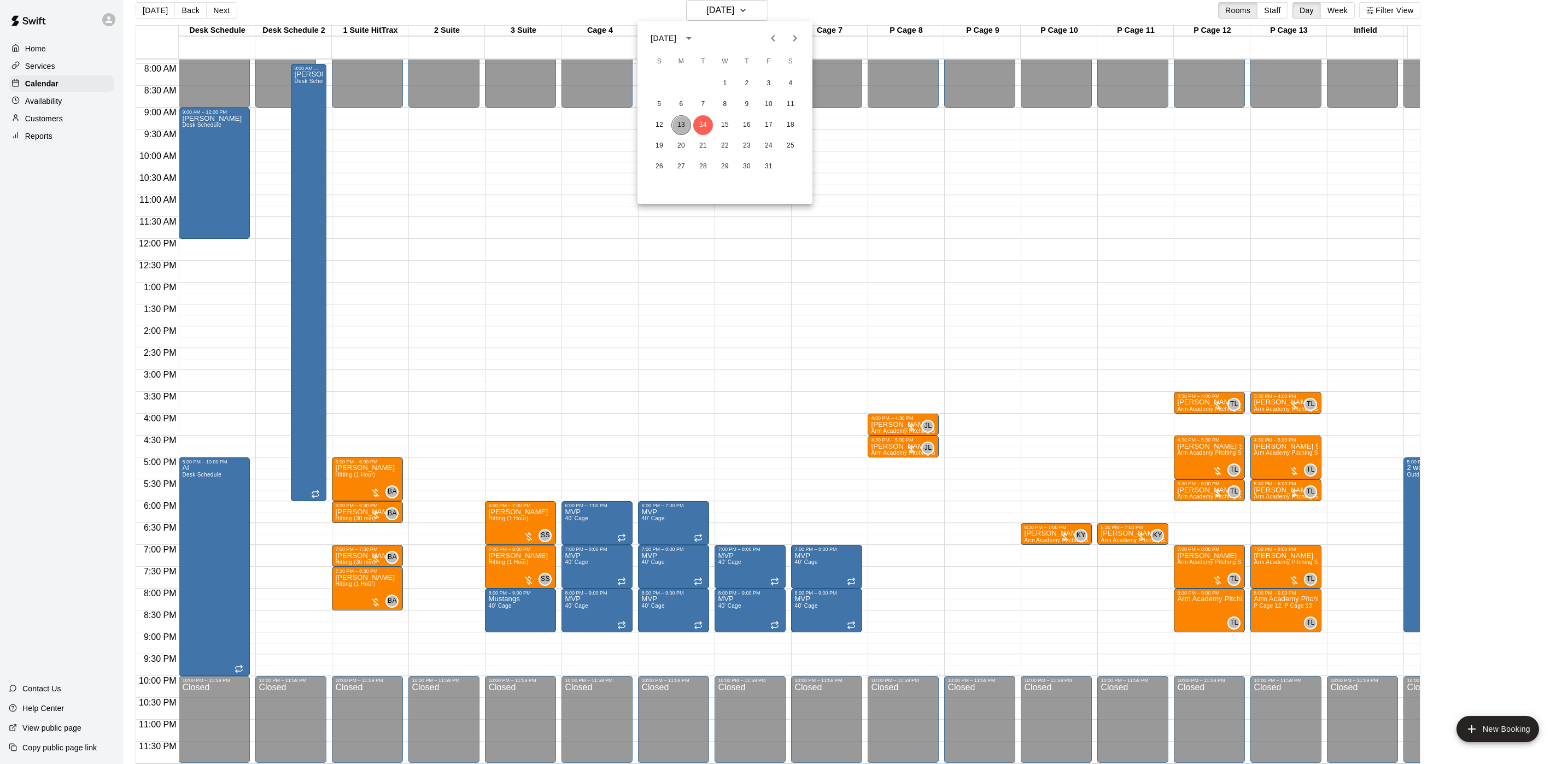
click at [680, 124] on button "13" at bounding box center [681, 125] width 20 height 20
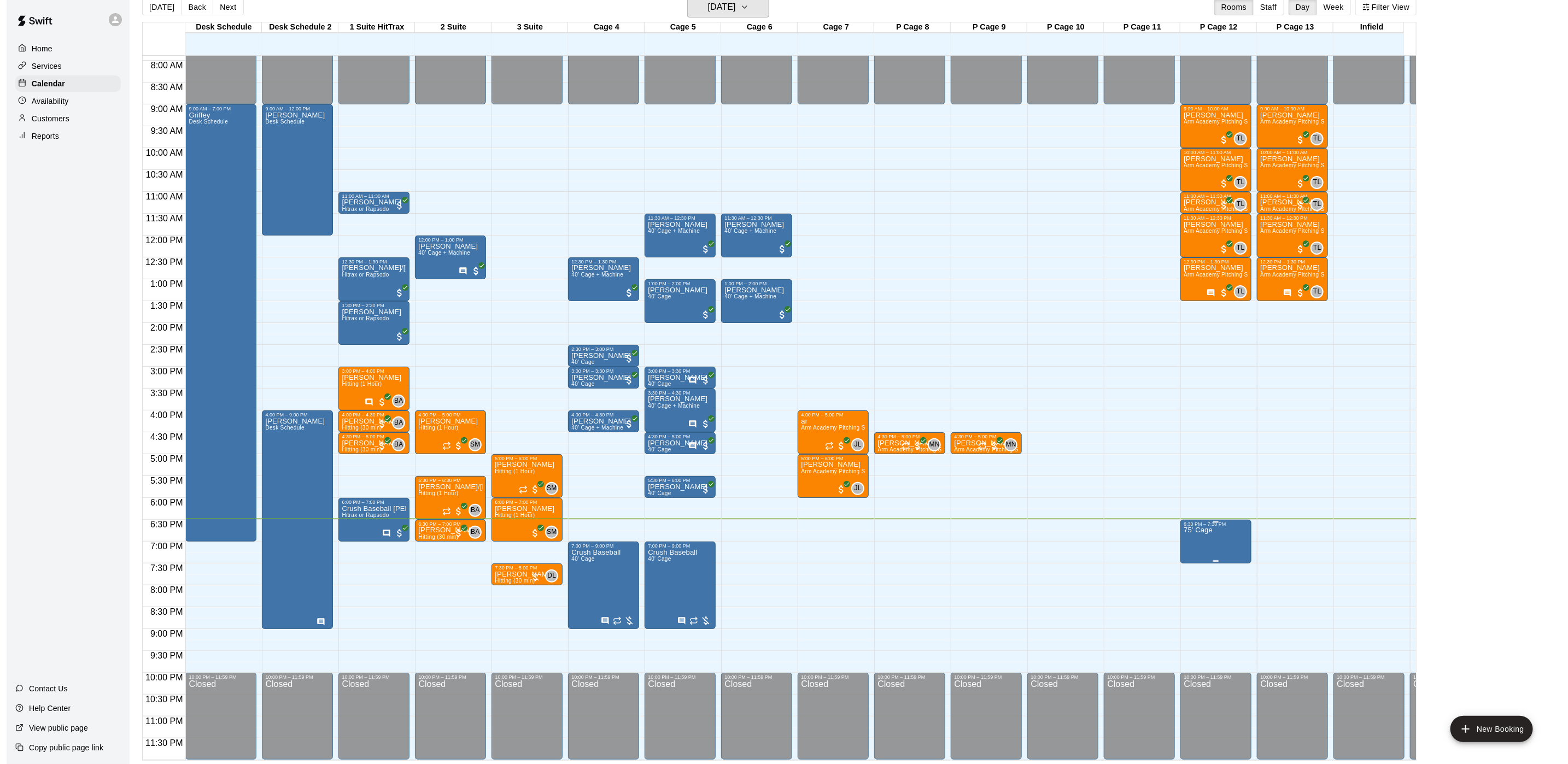
scroll to position [17, 0]
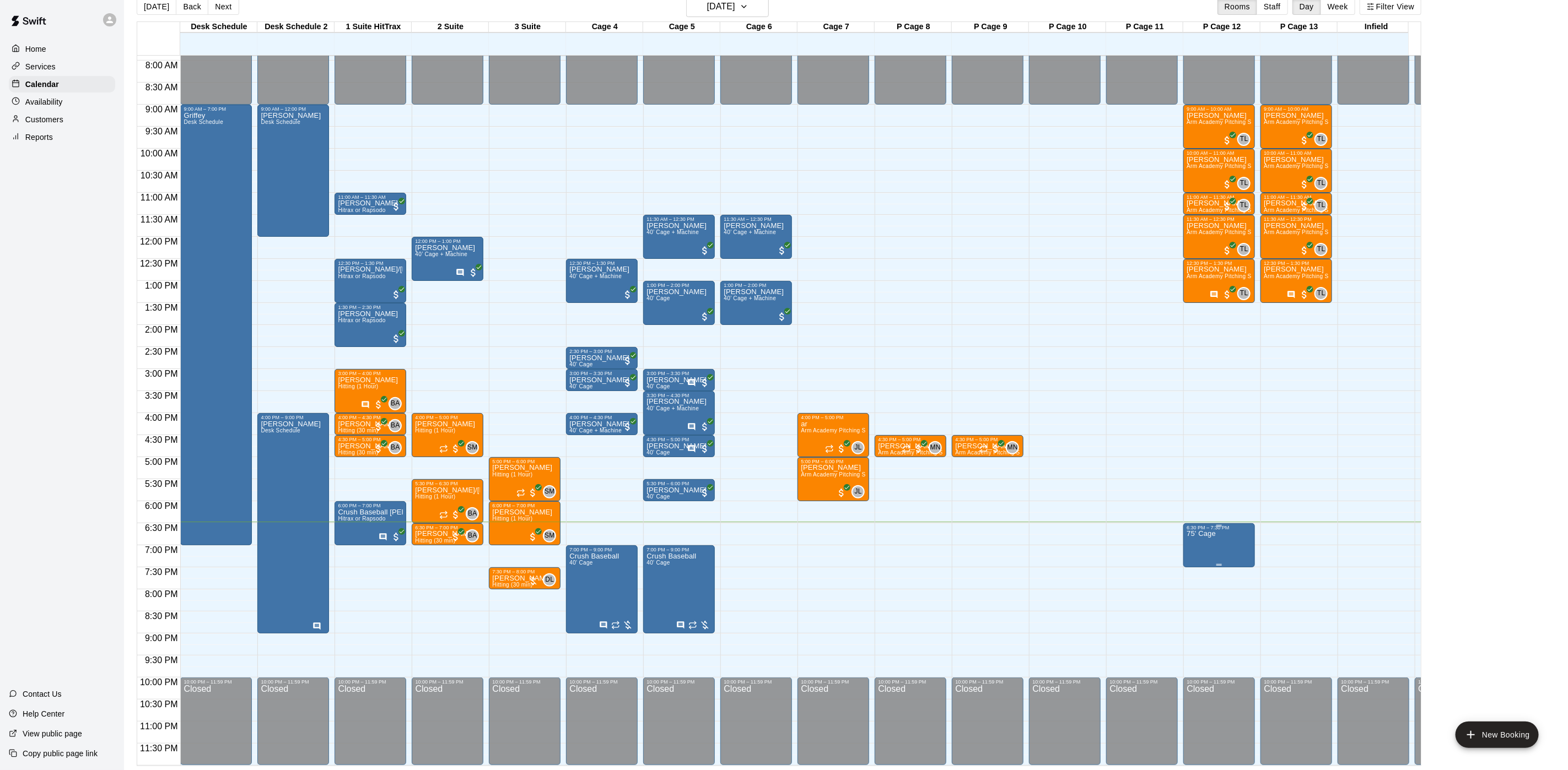
click at [1209, 534] on p "75' Cage" at bounding box center [1201, 534] width 30 height 0
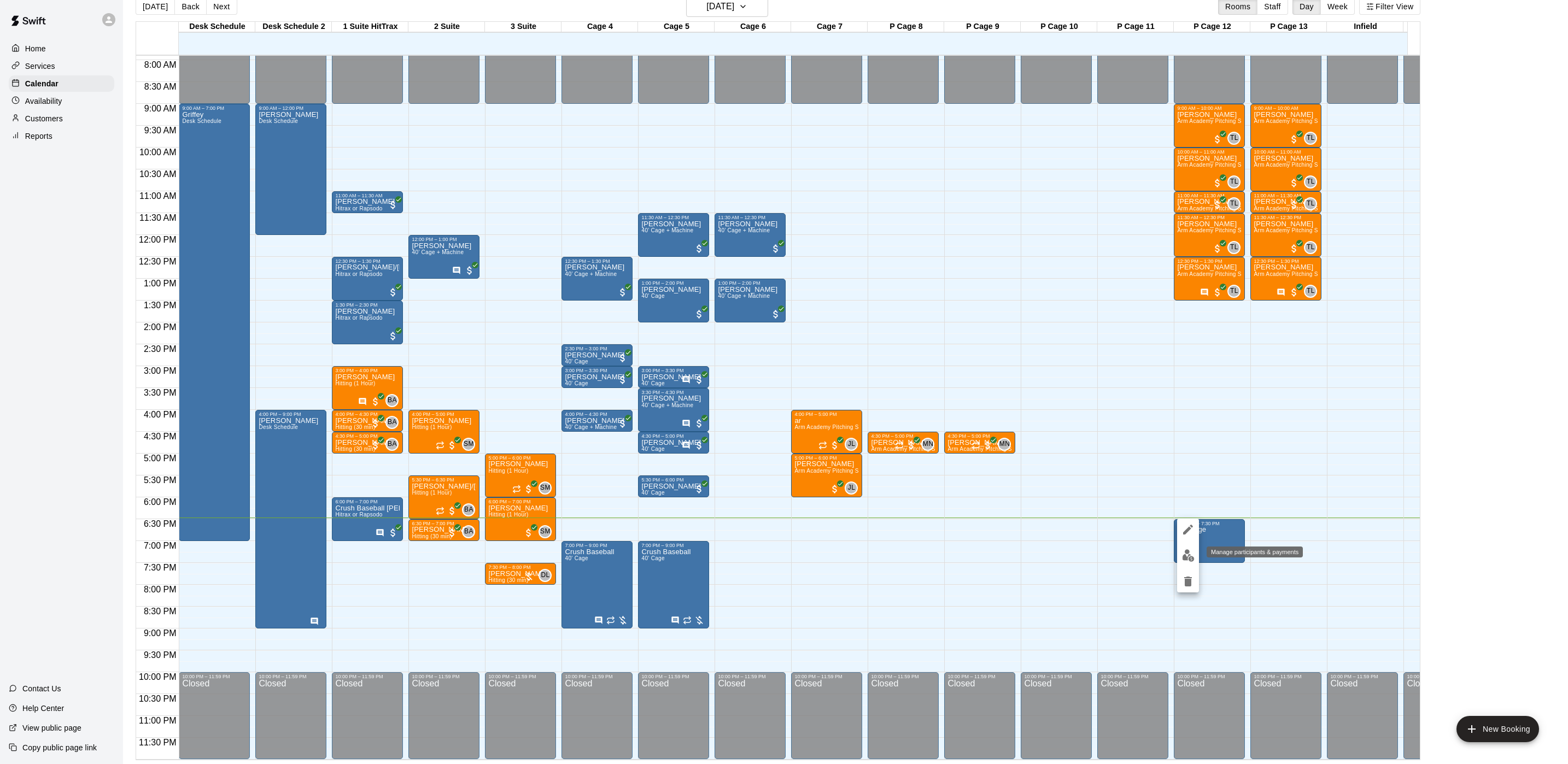
click at [1185, 556] on img "edit" at bounding box center [1188, 555] width 13 height 13
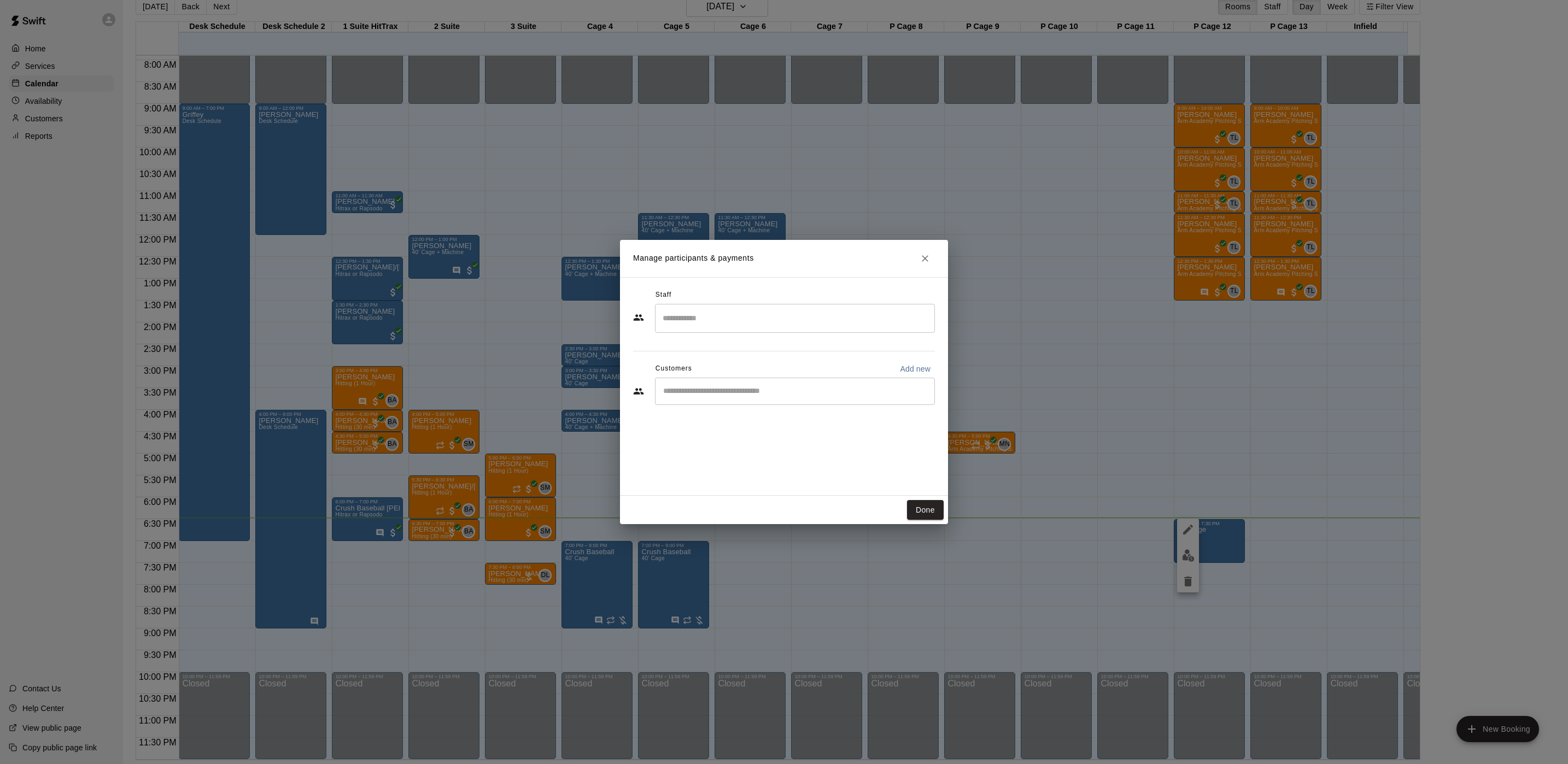
click at [1194, 433] on div "Manage participants & payments Staff ​ Customers Add new ​ Done" at bounding box center [784, 382] width 1568 height 764
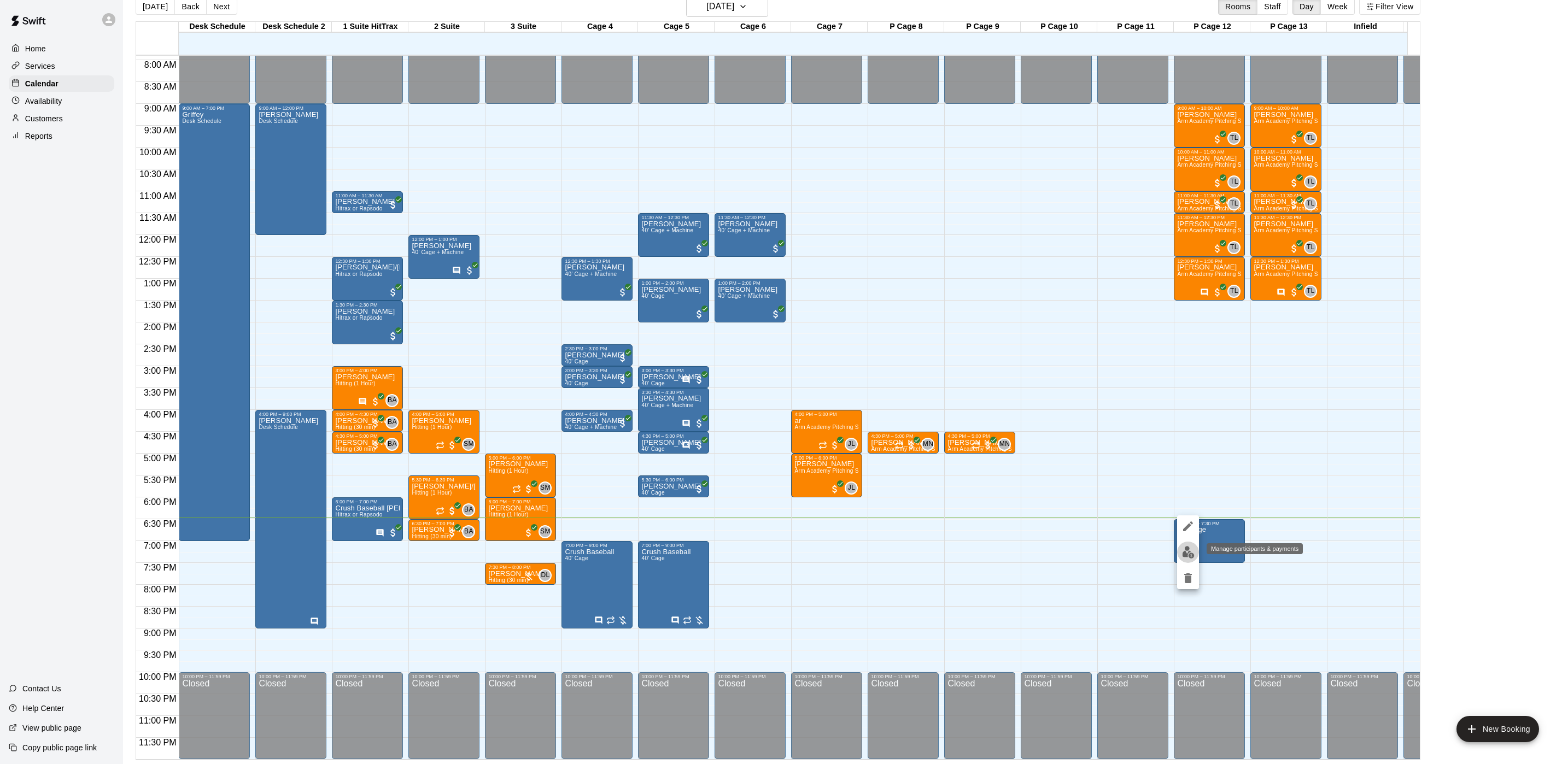
click at [1190, 544] on button "edit" at bounding box center [1188, 552] width 22 height 22
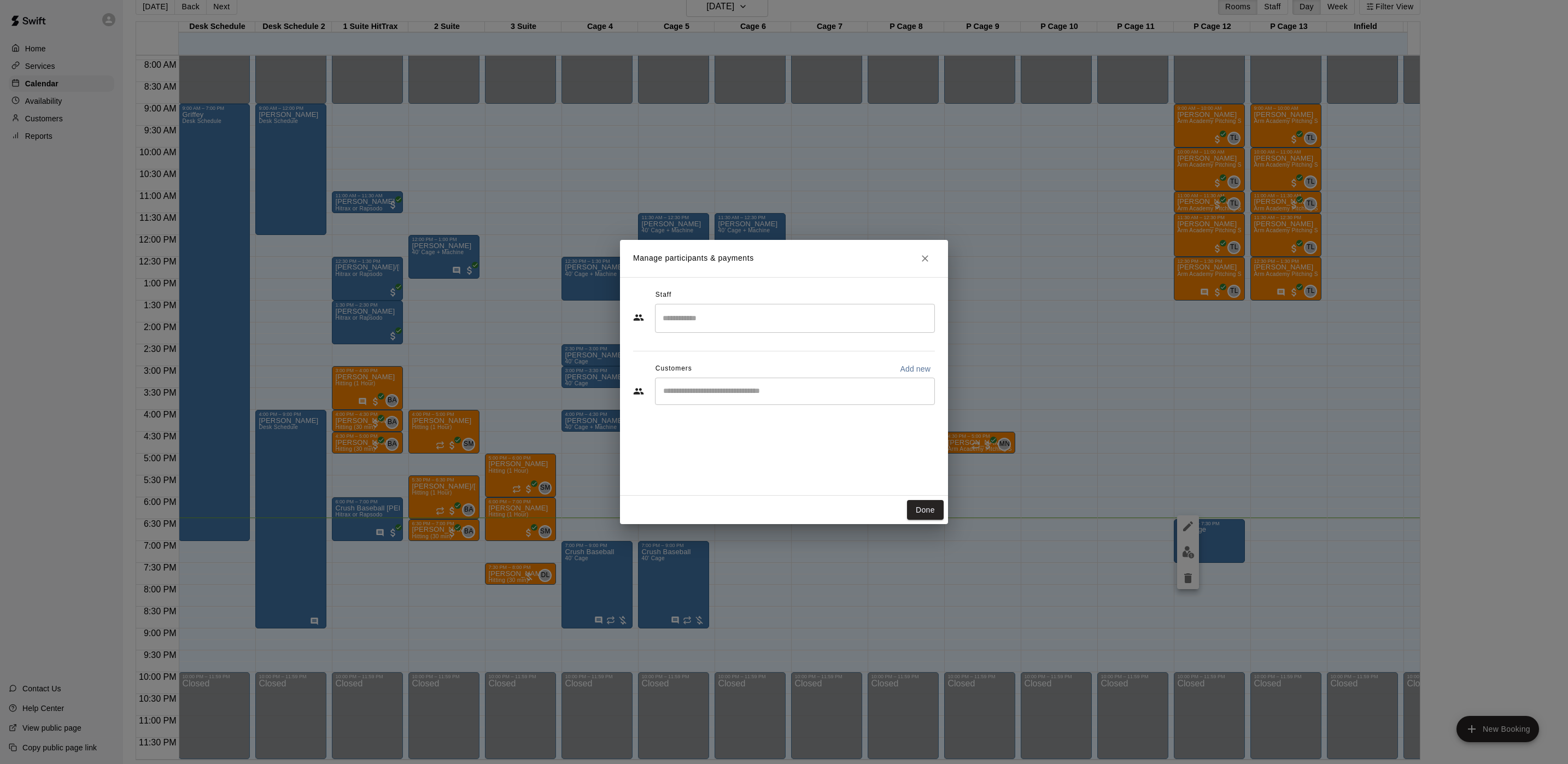
click at [913, 374] on p "Add new" at bounding box center [915, 368] width 30 height 11
select select "**"
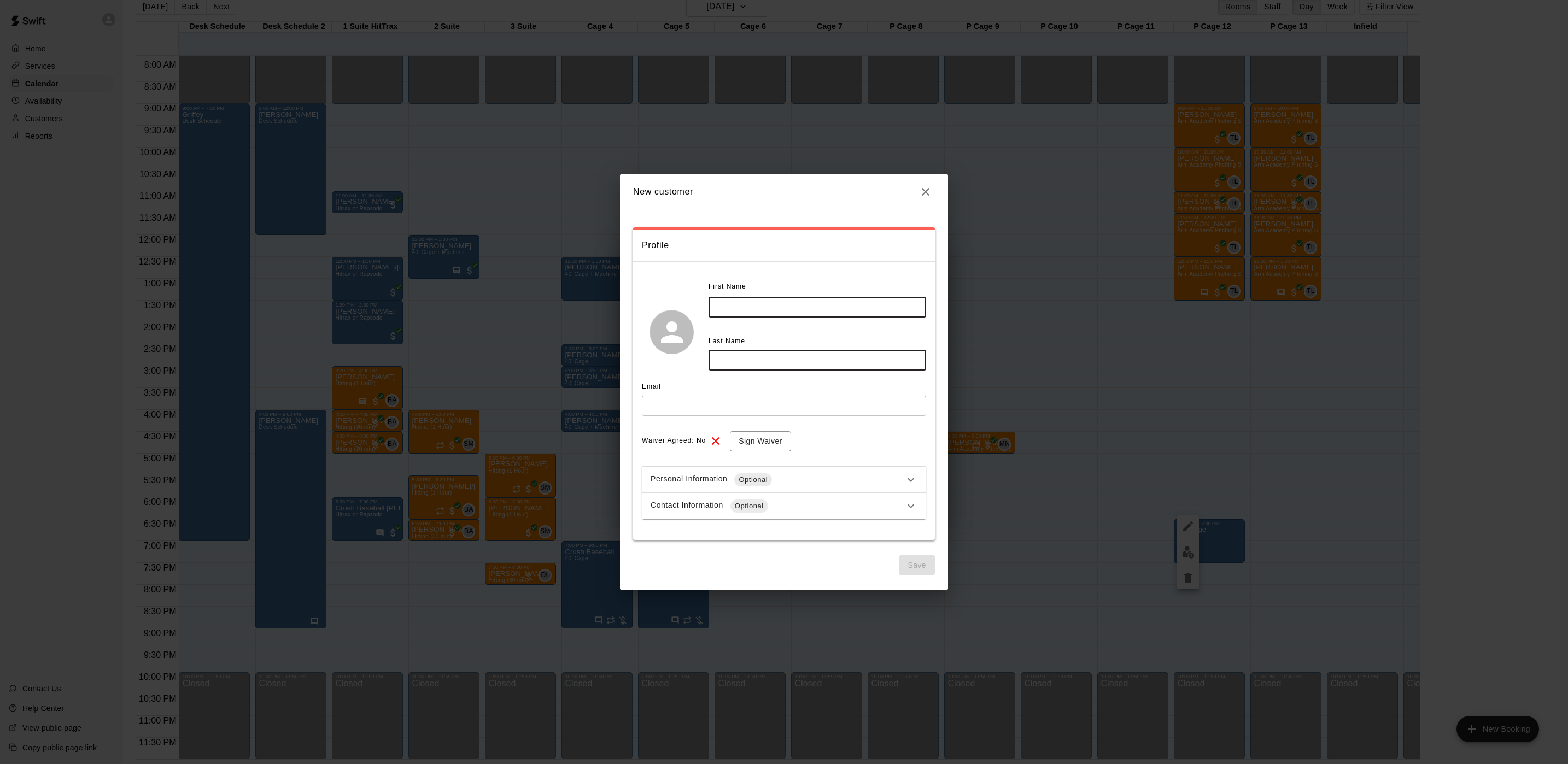
click at [750, 310] on input "text" at bounding box center [817, 308] width 218 height 21
click at [937, 187] on h2 "New customer" at bounding box center [784, 191] width 328 height 36
click at [931, 191] on icon "button" at bounding box center [925, 191] width 13 height 13
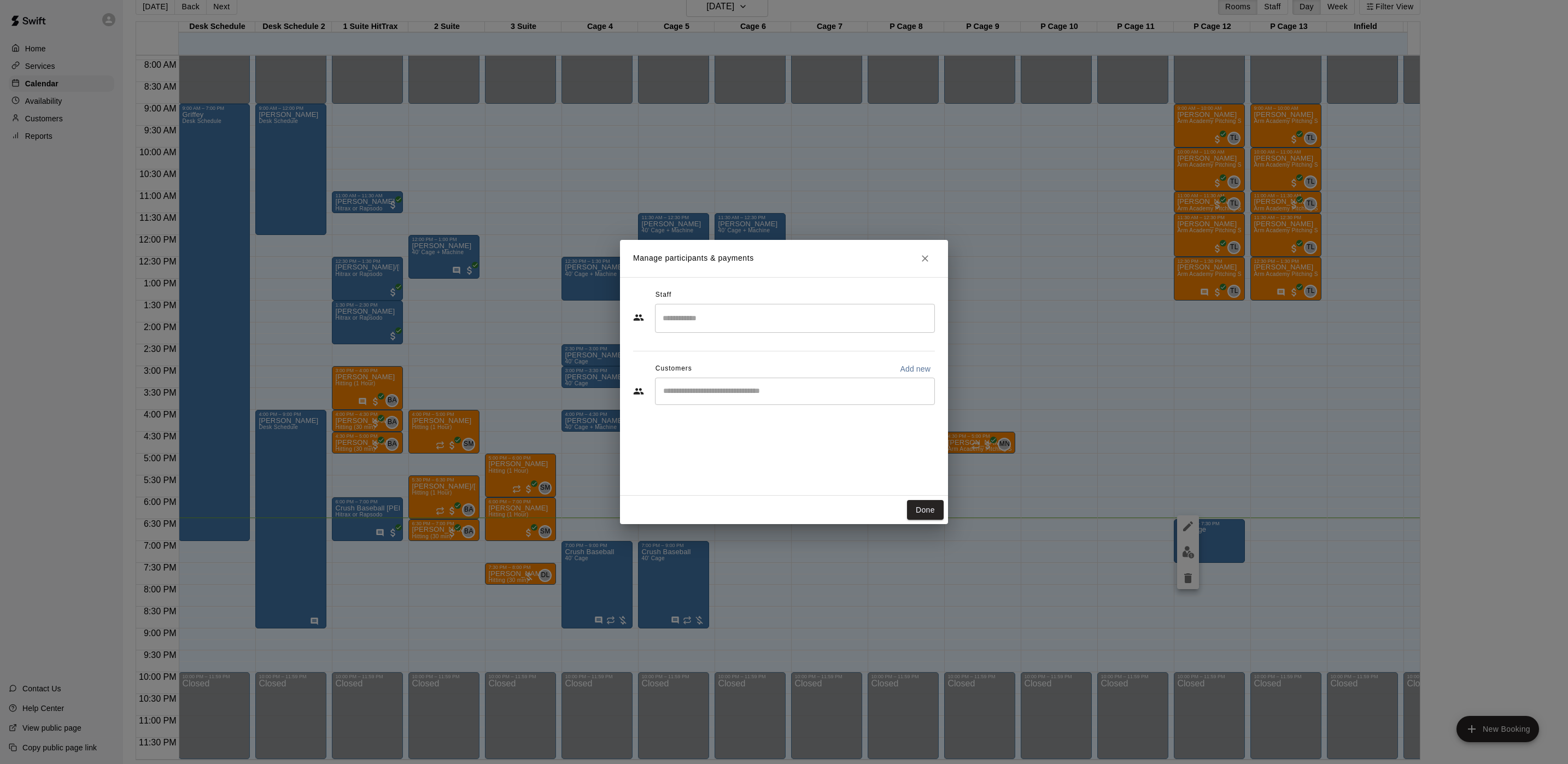
click at [756, 408] on div "Staff ​ Customers Add new ​" at bounding box center [784, 351] width 302 height 129
click at [759, 404] on div "​" at bounding box center [796, 392] width 280 height 27
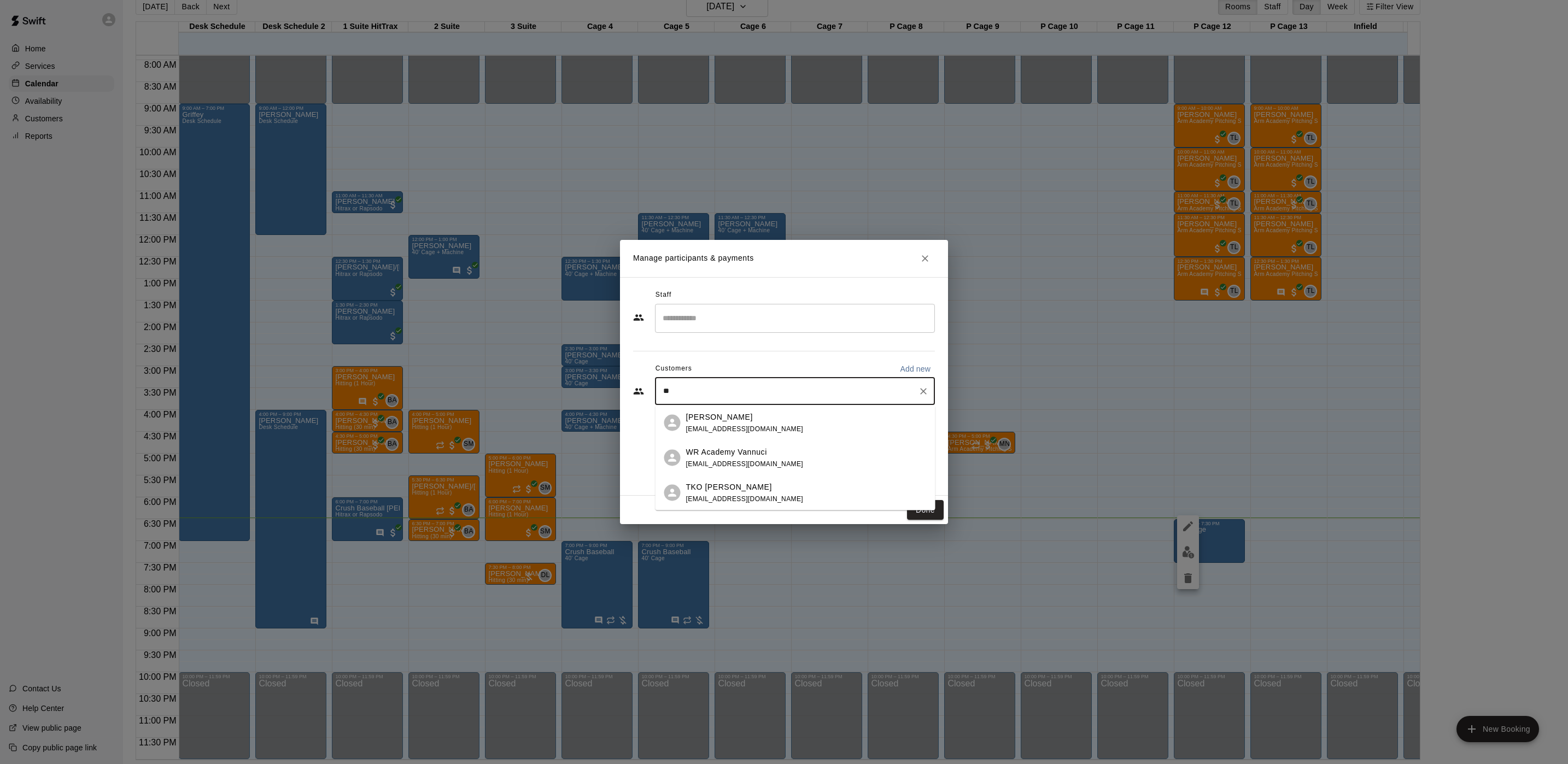
type input "*"
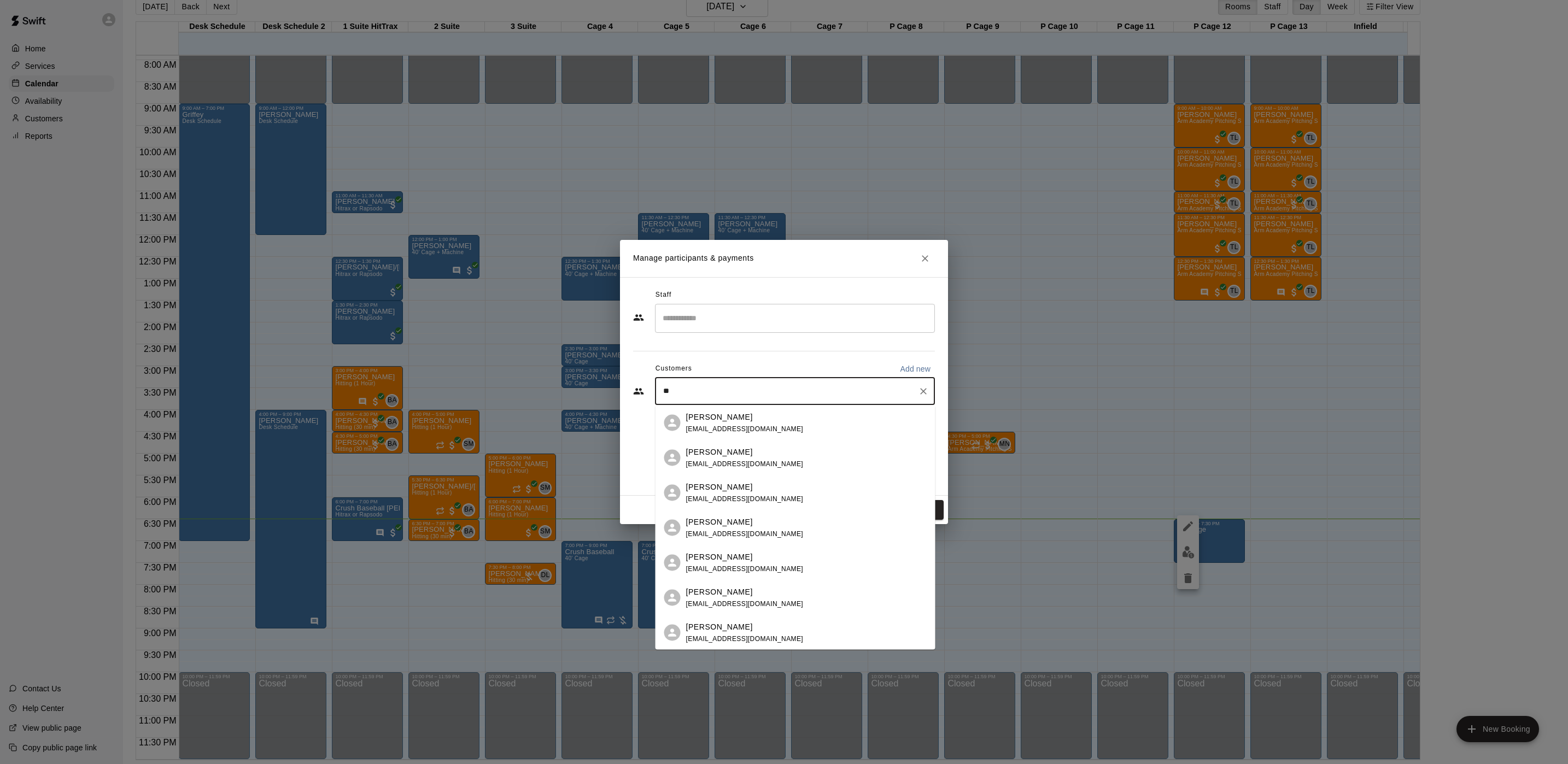
type input "***"
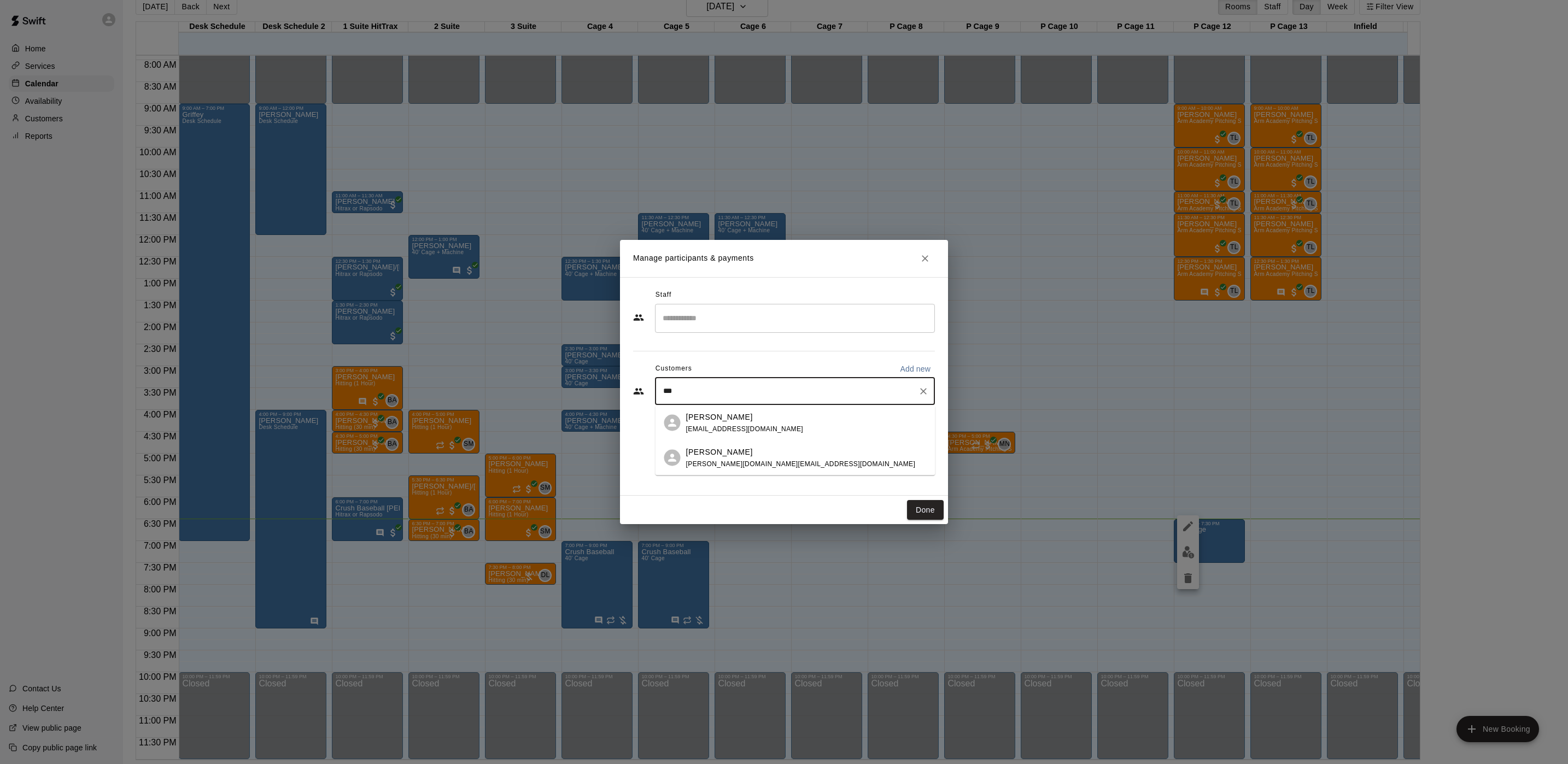
click at [797, 459] on div "Cayden [PERSON_NAME] [PERSON_NAME][DOMAIN_NAME][EMAIL_ADDRESS][DOMAIN_NAME]" at bounding box center [807, 457] width 241 height 24
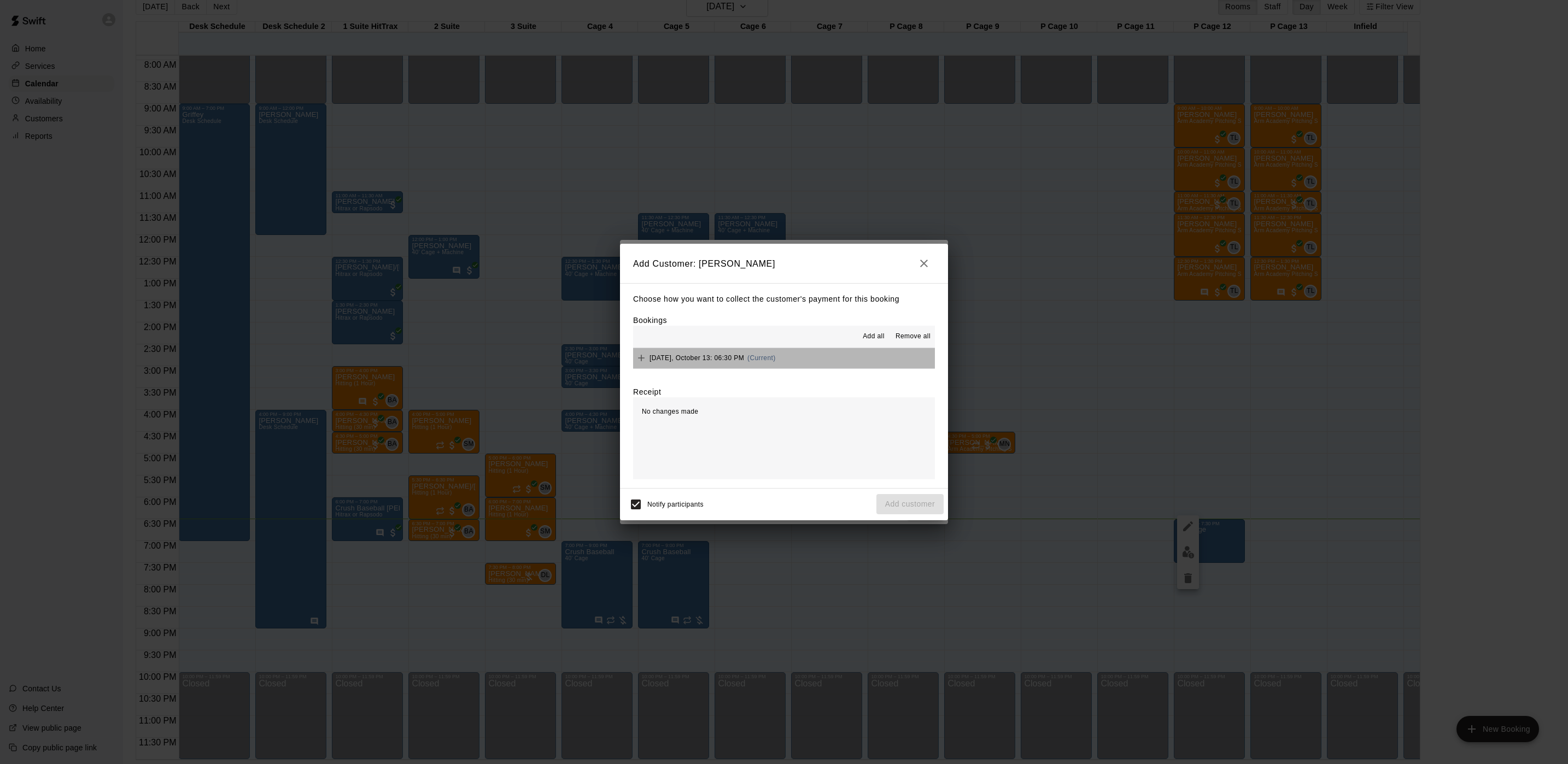
click at [813, 366] on button "[DATE], October 13: 06:30 PM (Current)" at bounding box center [784, 358] width 302 height 21
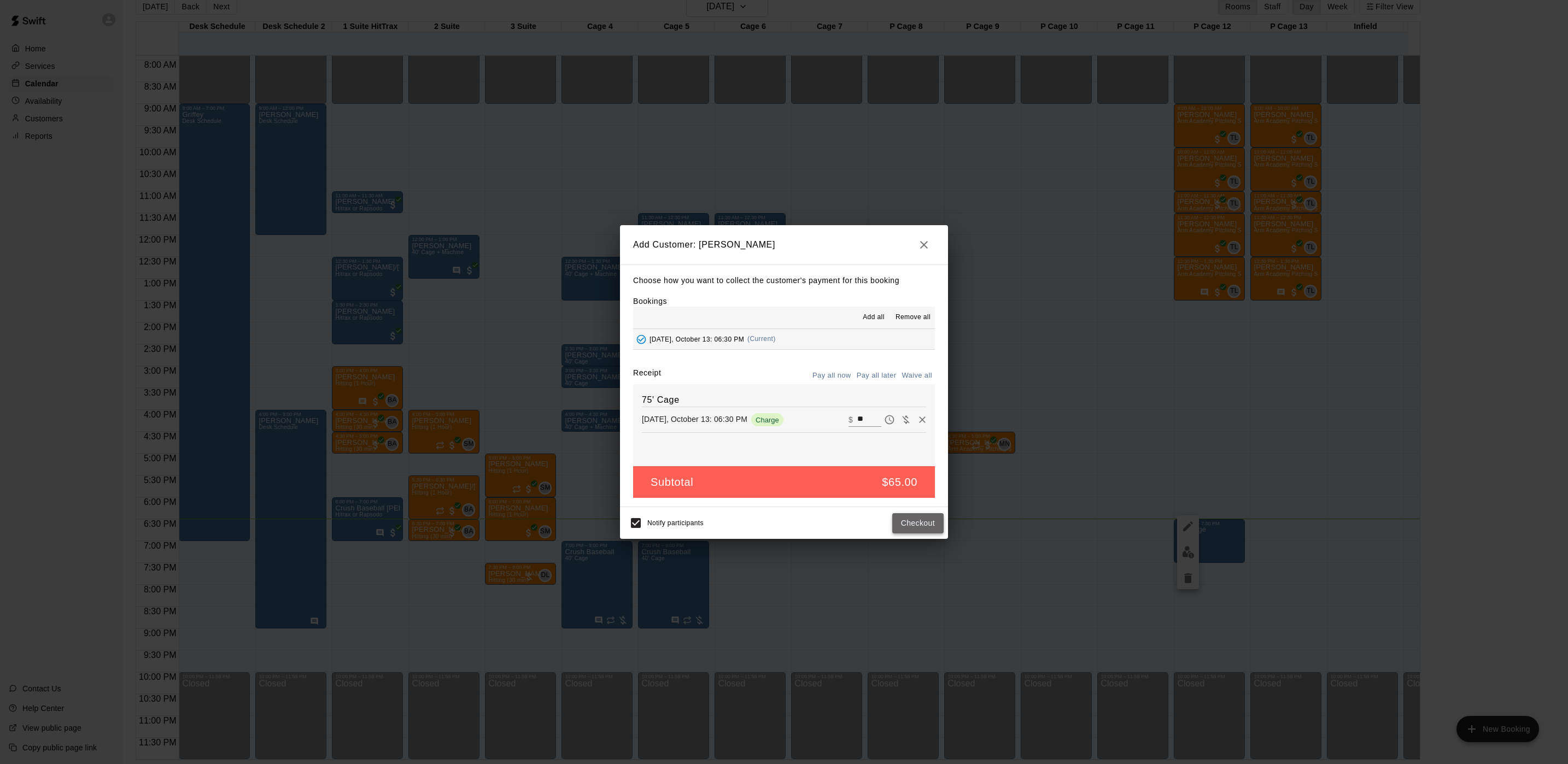
click at [936, 530] on button "Checkout" at bounding box center [918, 523] width 51 height 21
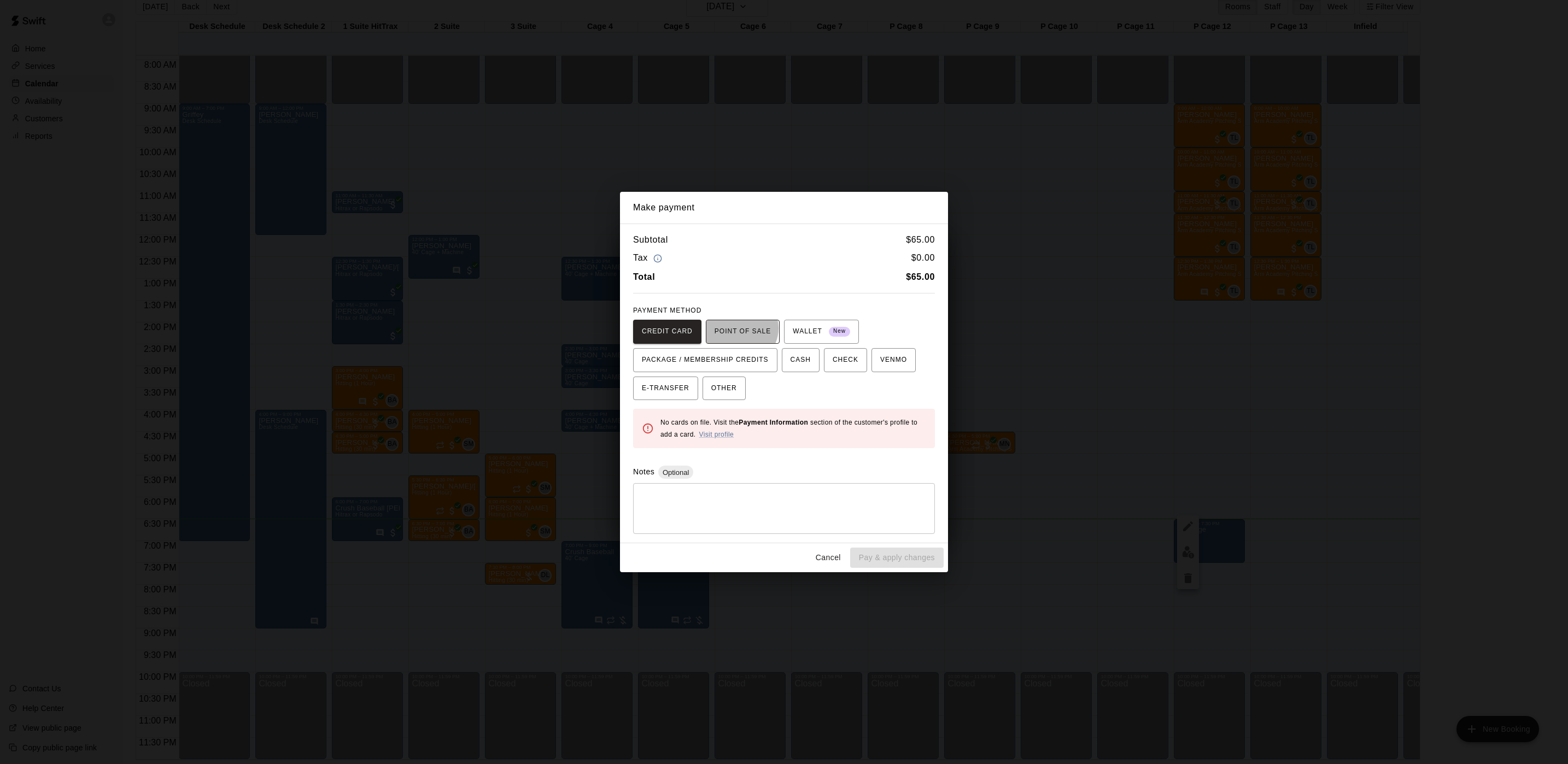
click at [736, 328] on span "POINT OF SALE" at bounding box center [742, 332] width 56 height 18
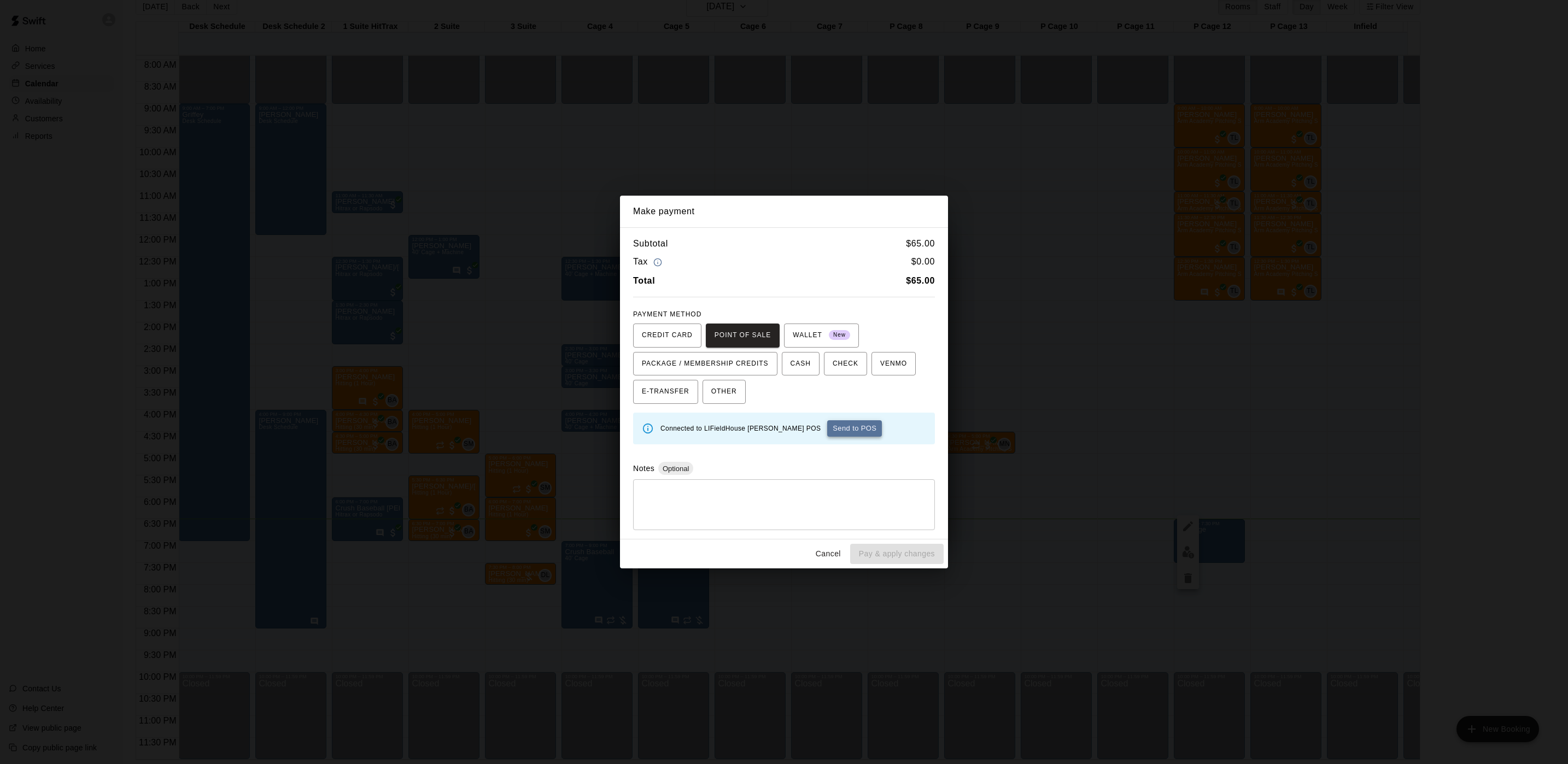
click at [827, 427] on button "Send to POS" at bounding box center [855, 428] width 55 height 17
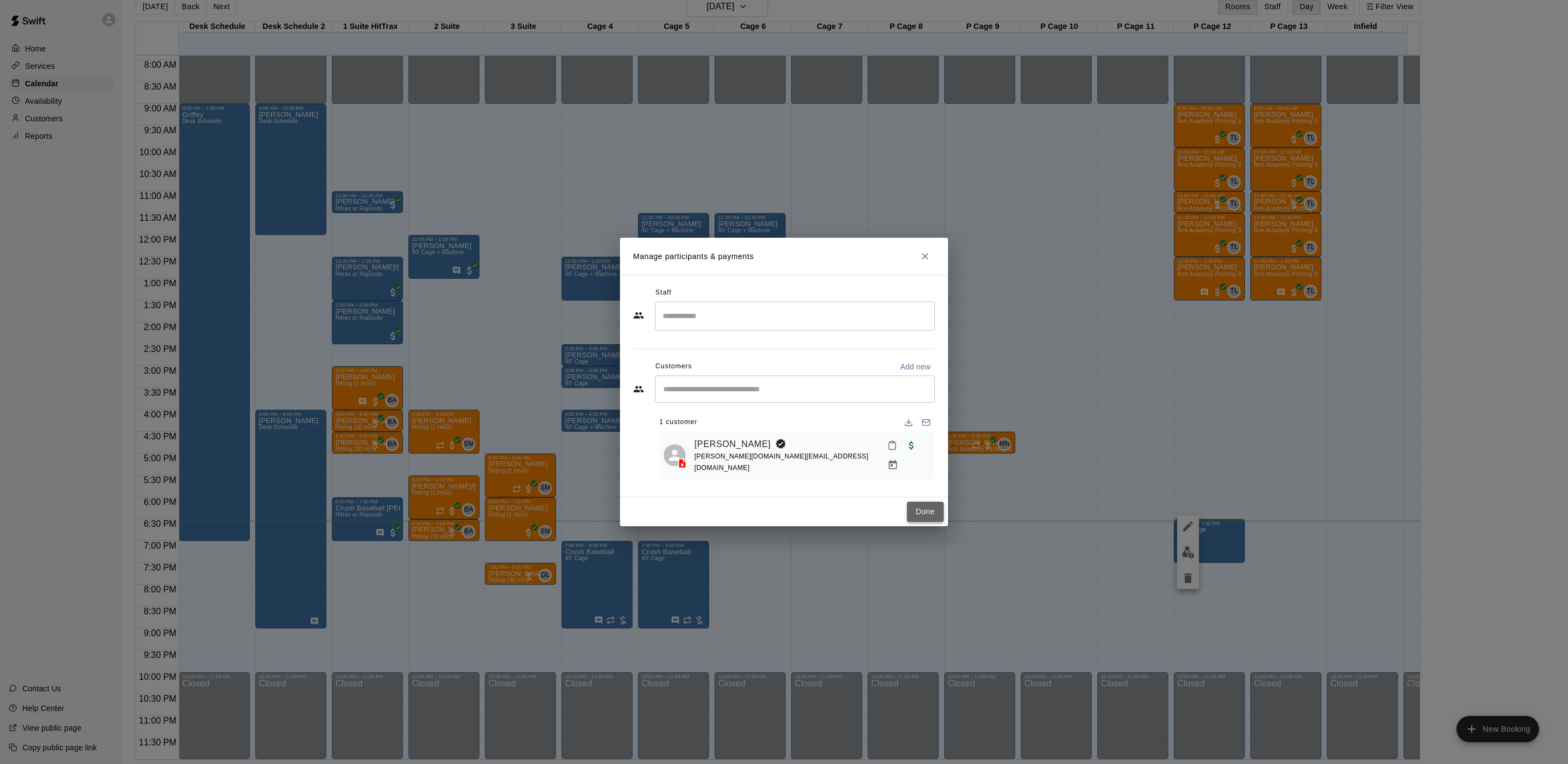
click at [932, 505] on button "Done" at bounding box center [925, 511] width 36 height 21
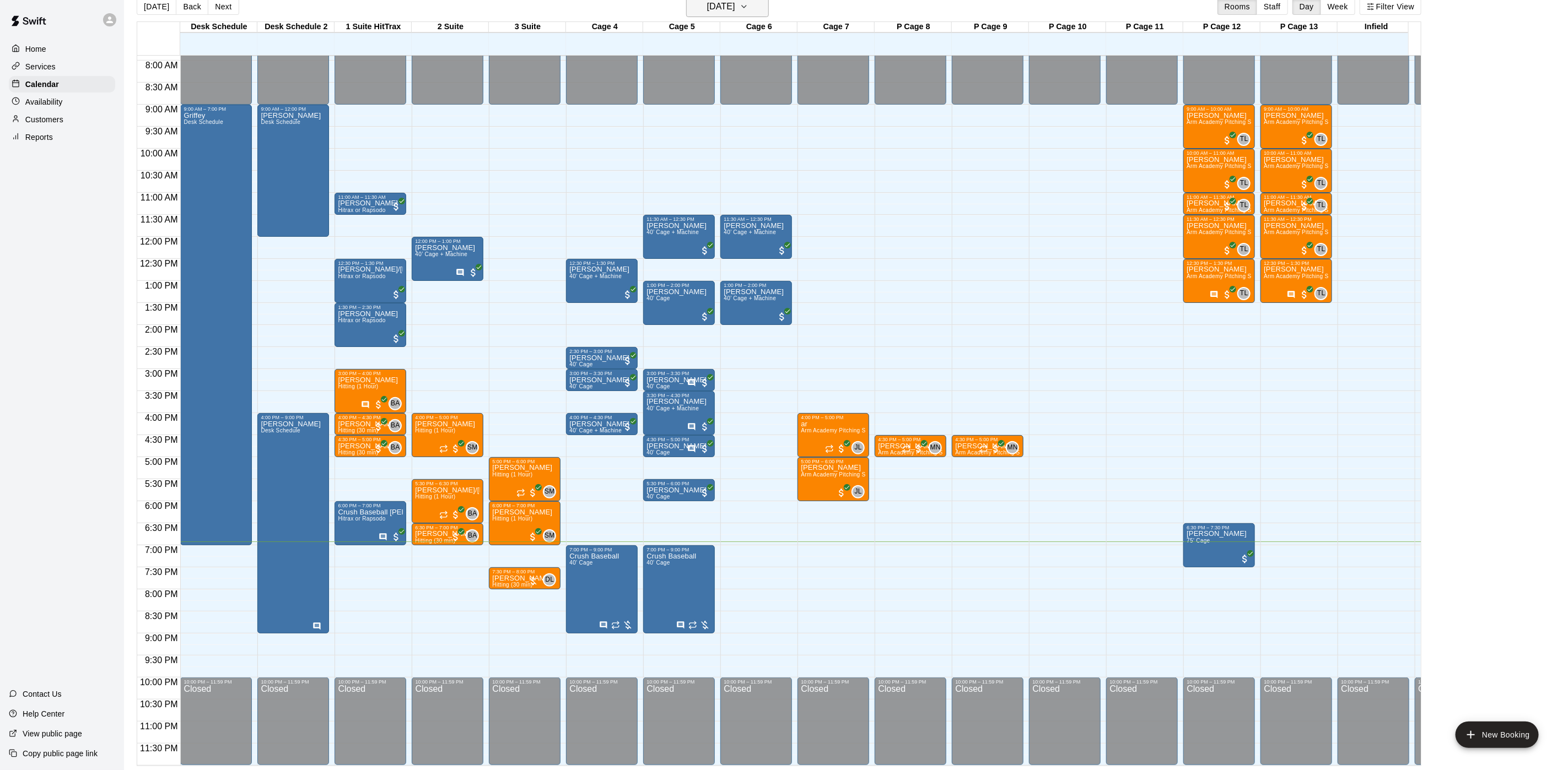
click at [735, 7] on h6 "[DATE]" at bounding box center [721, 7] width 28 height 16
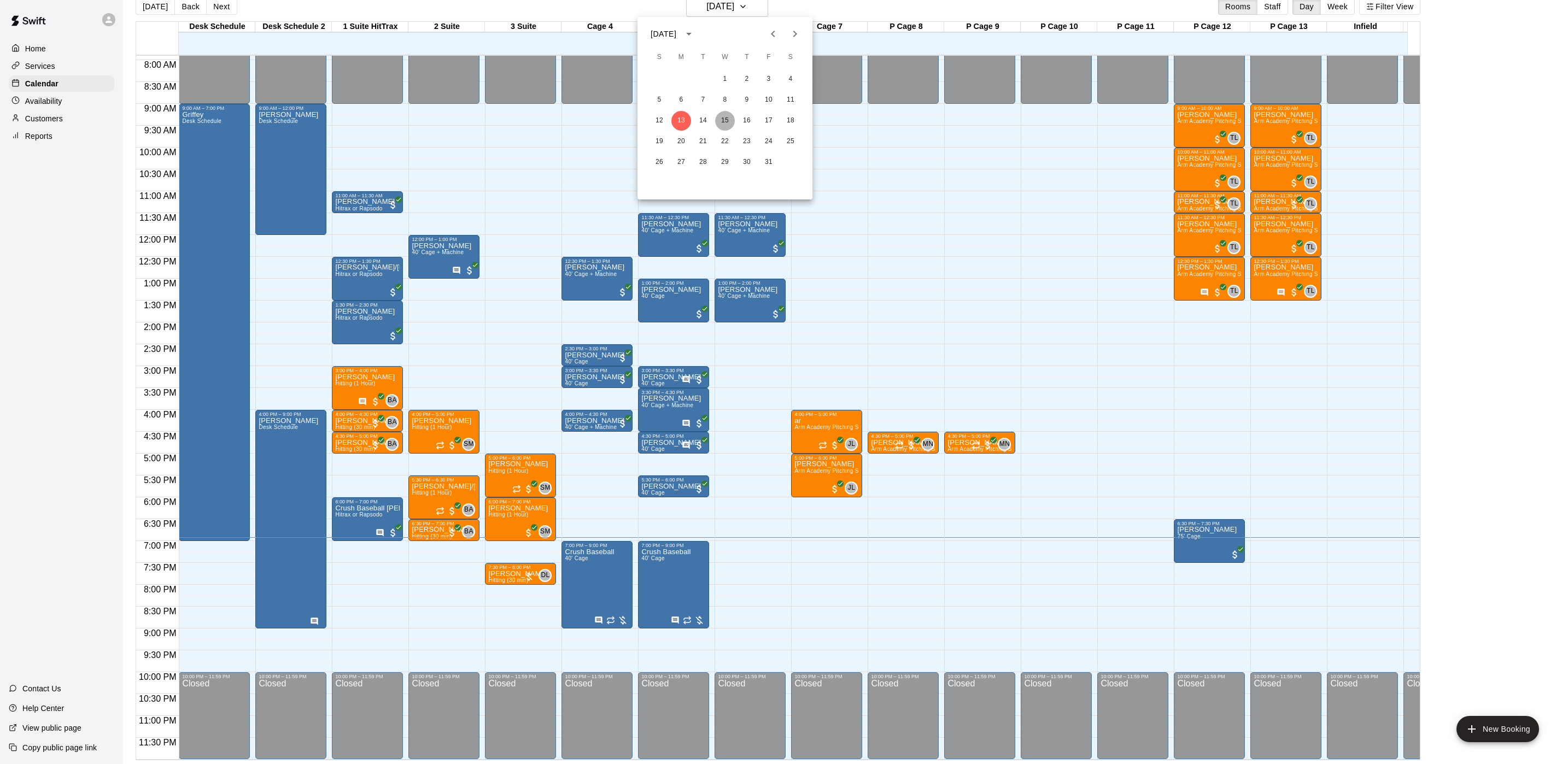
click at [724, 114] on button "15" at bounding box center [725, 120] width 20 height 20
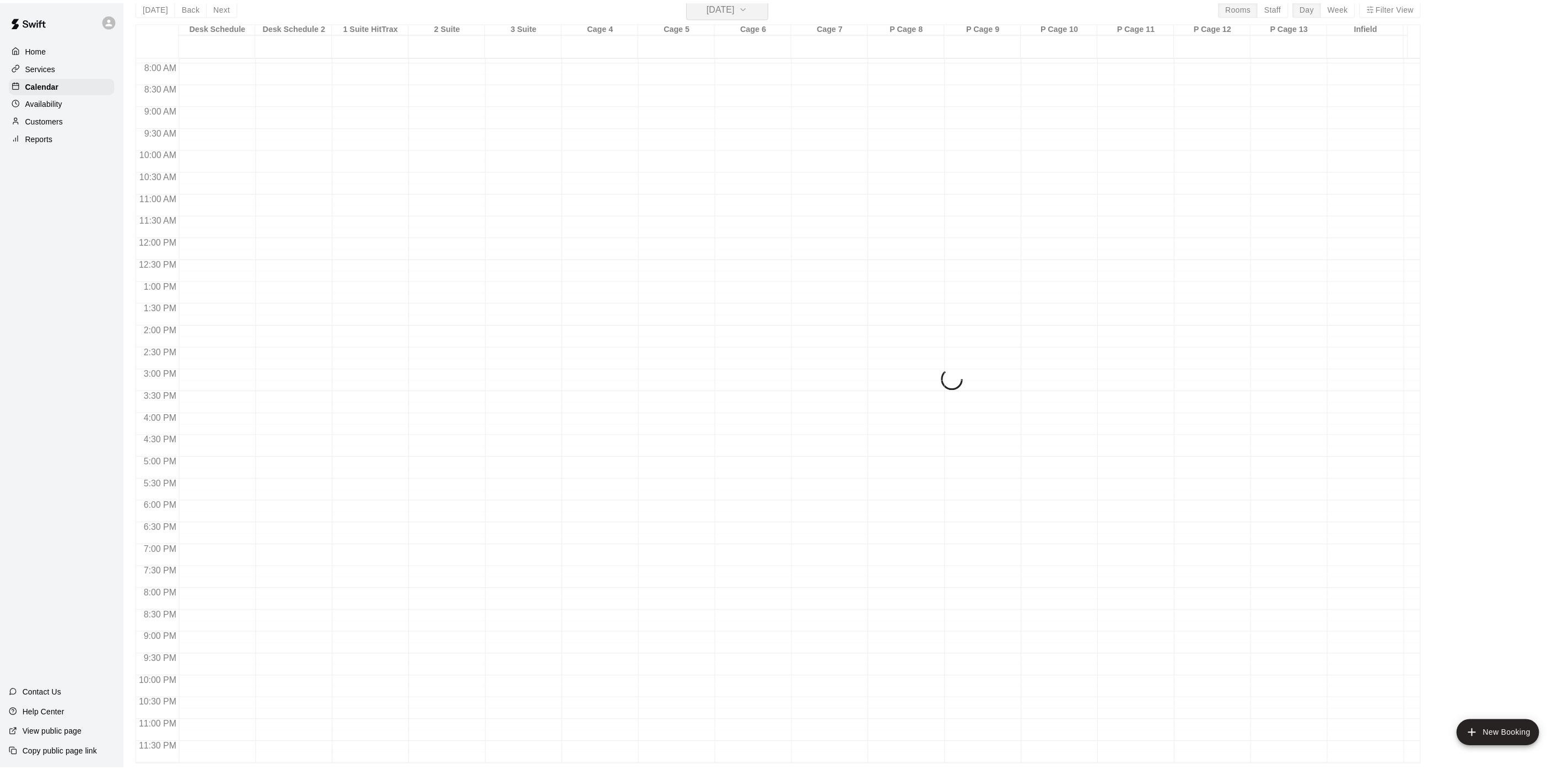
scroll to position [13, 0]
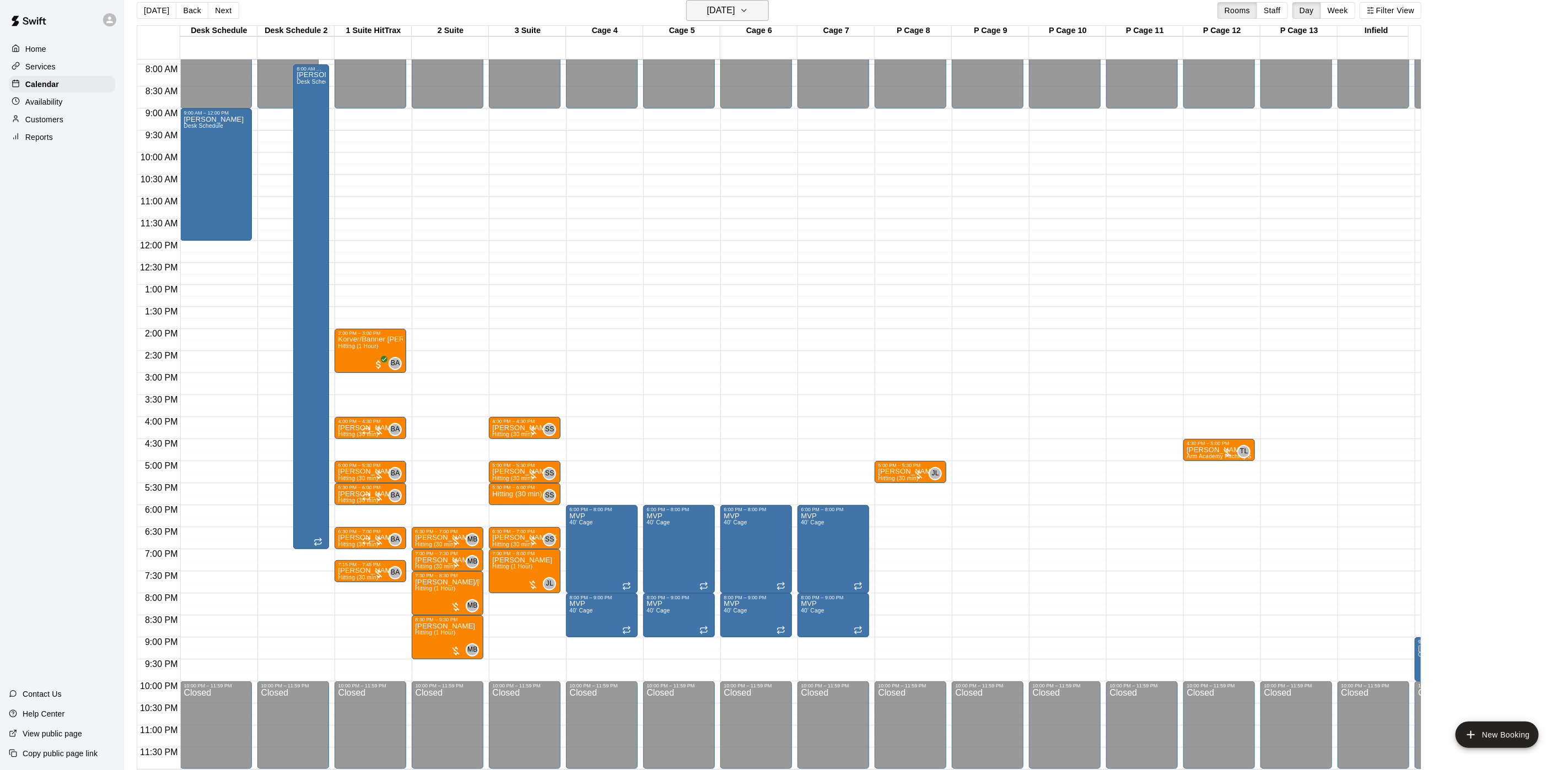
click at [708, 4] on h6 "[DATE]" at bounding box center [721, 11] width 28 height 16
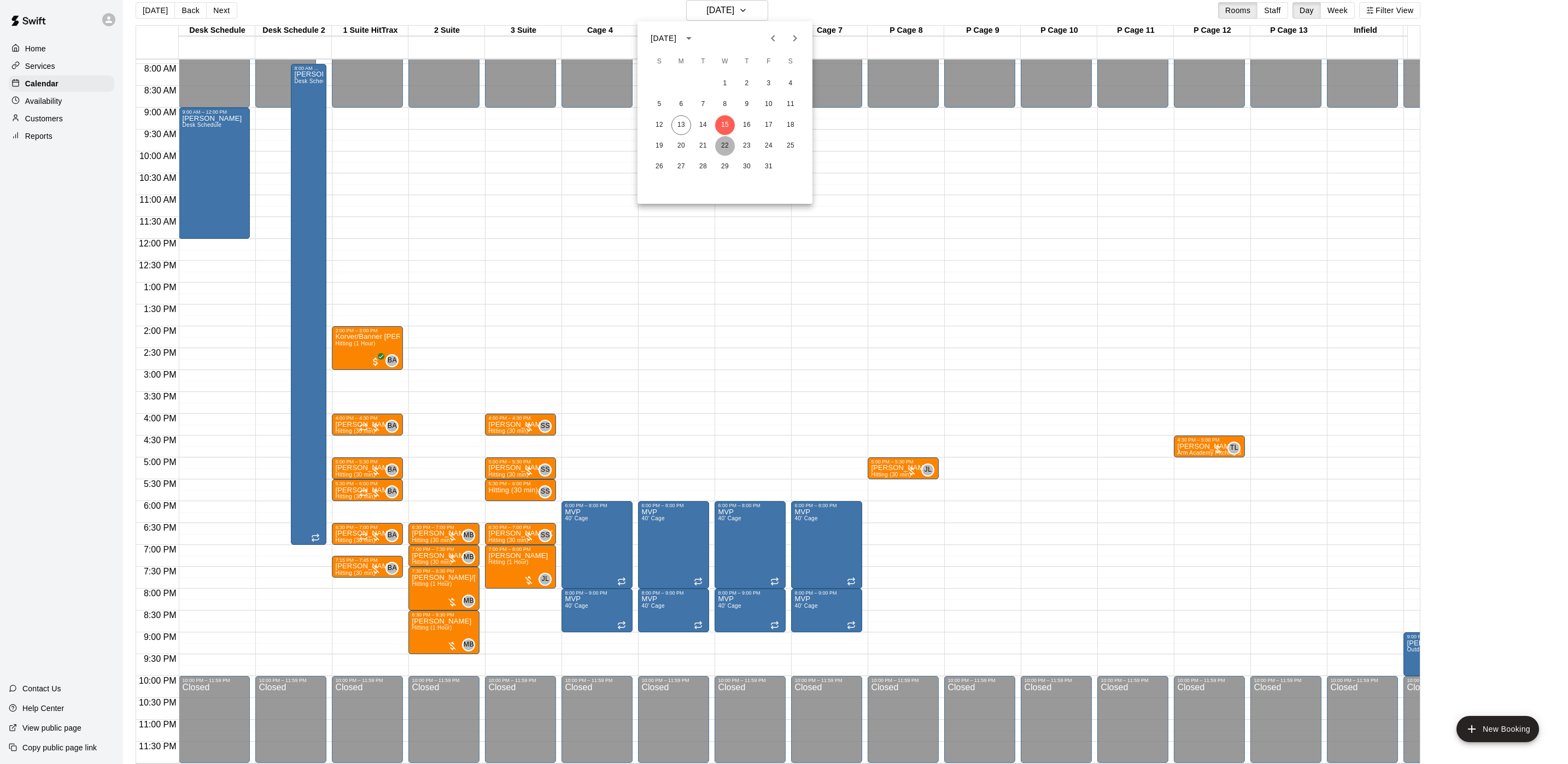
click at [728, 138] on button "22" at bounding box center [725, 146] width 20 height 20
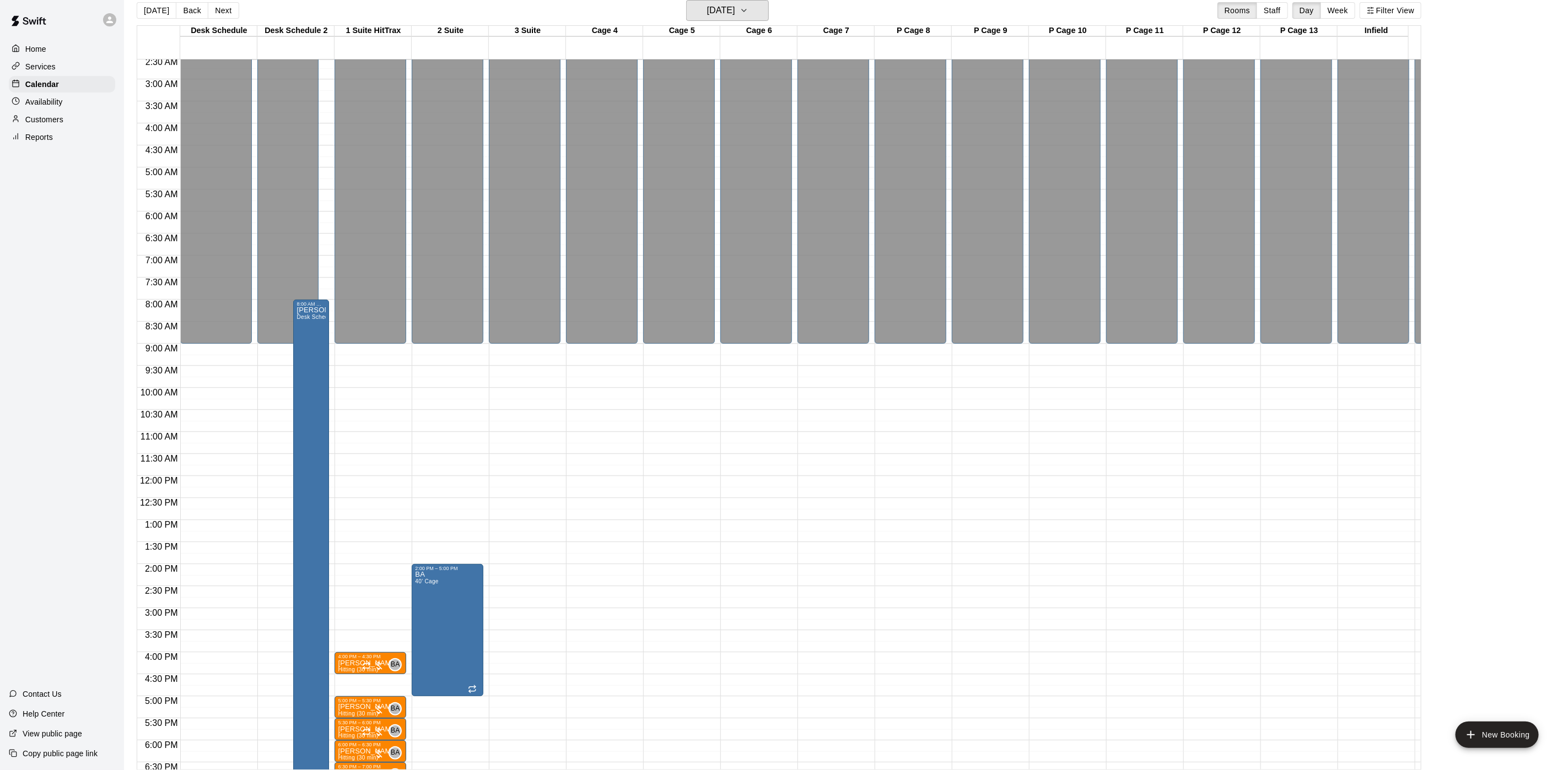
scroll to position [361, 0]
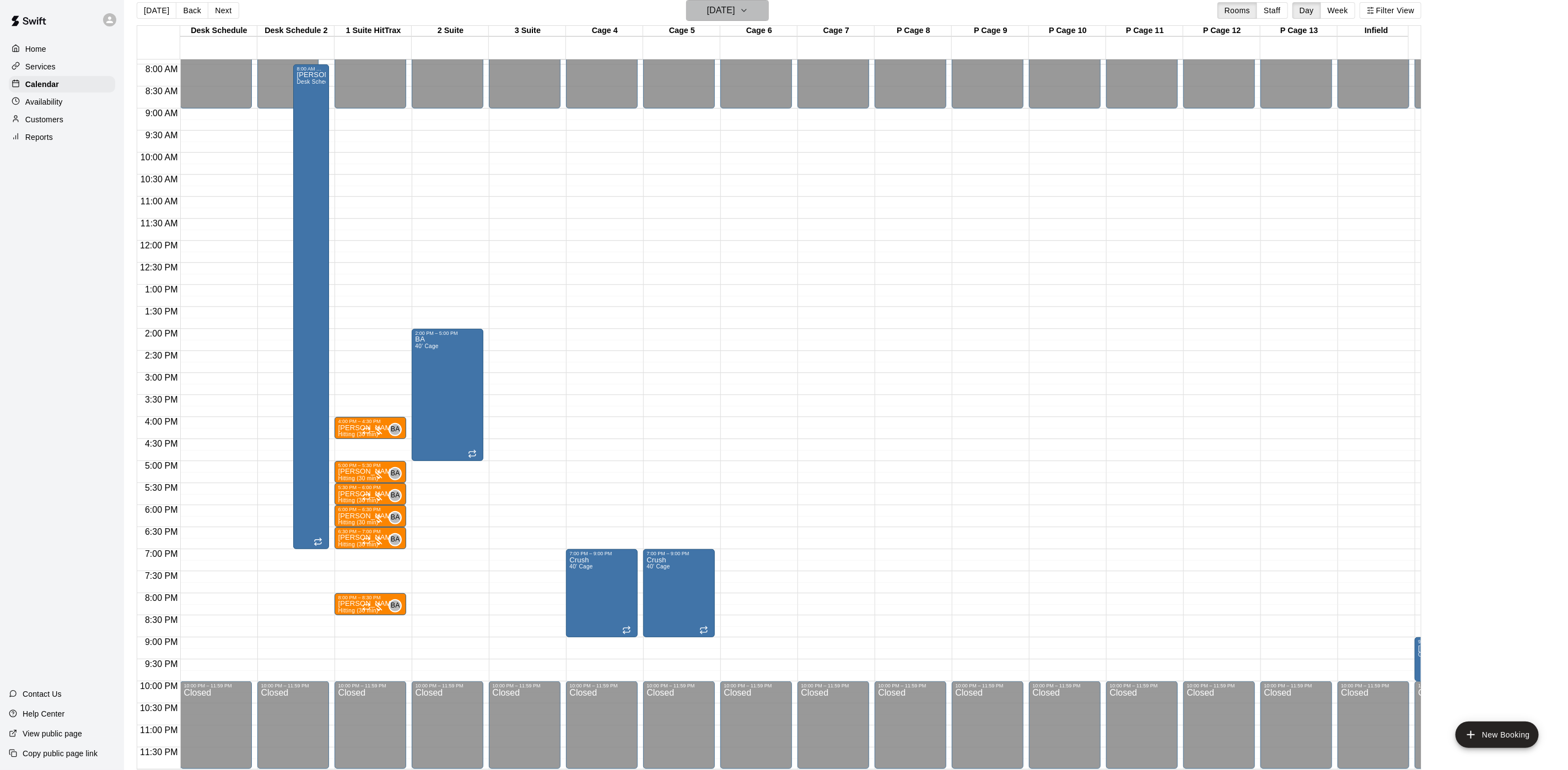
click at [707, 12] on h6 "[DATE]" at bounding box center [721, 11] width 28 height 16
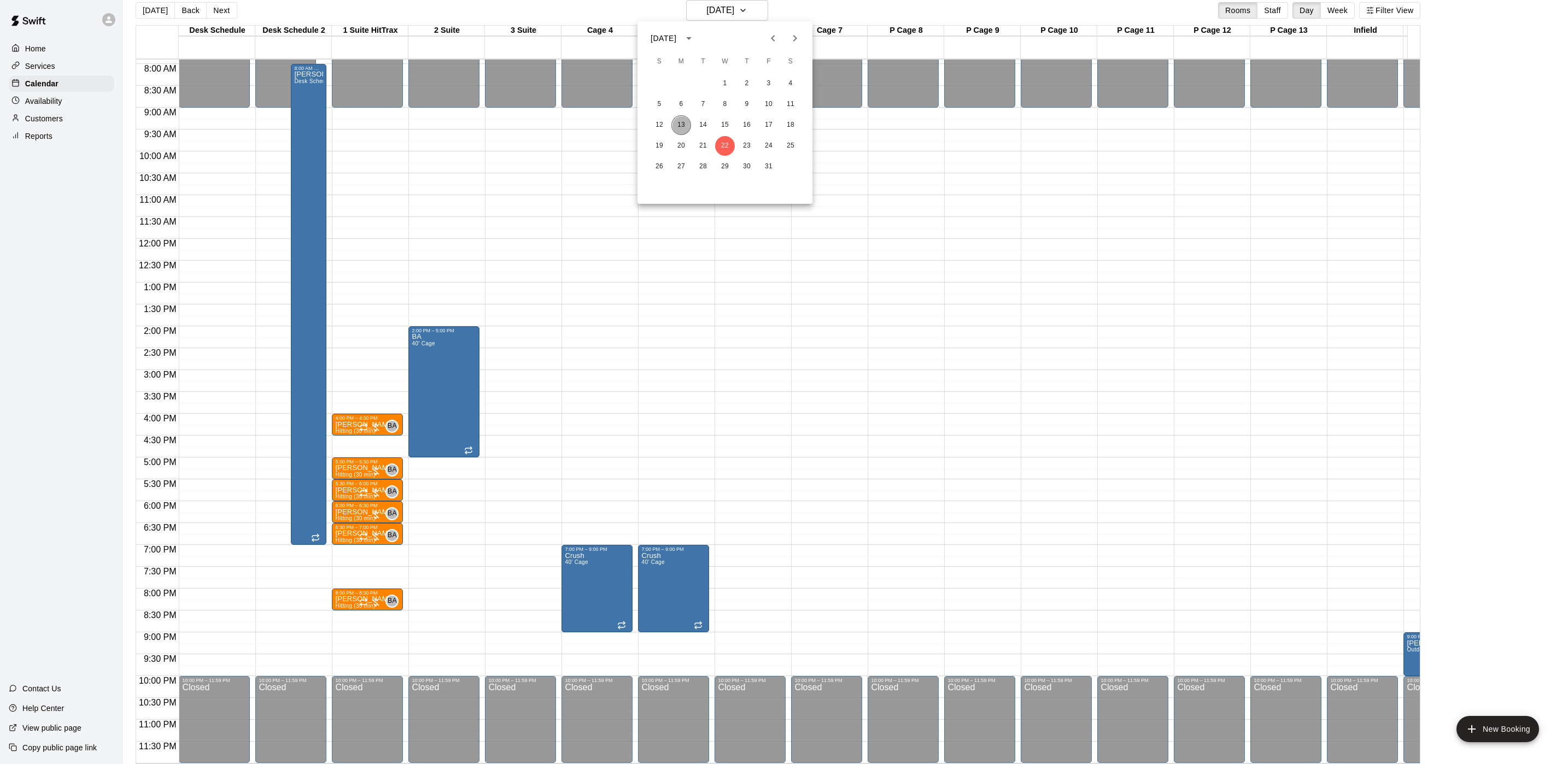
click at [682, 120] on button "13" at bounding box center [681, 125] width 20 height 20
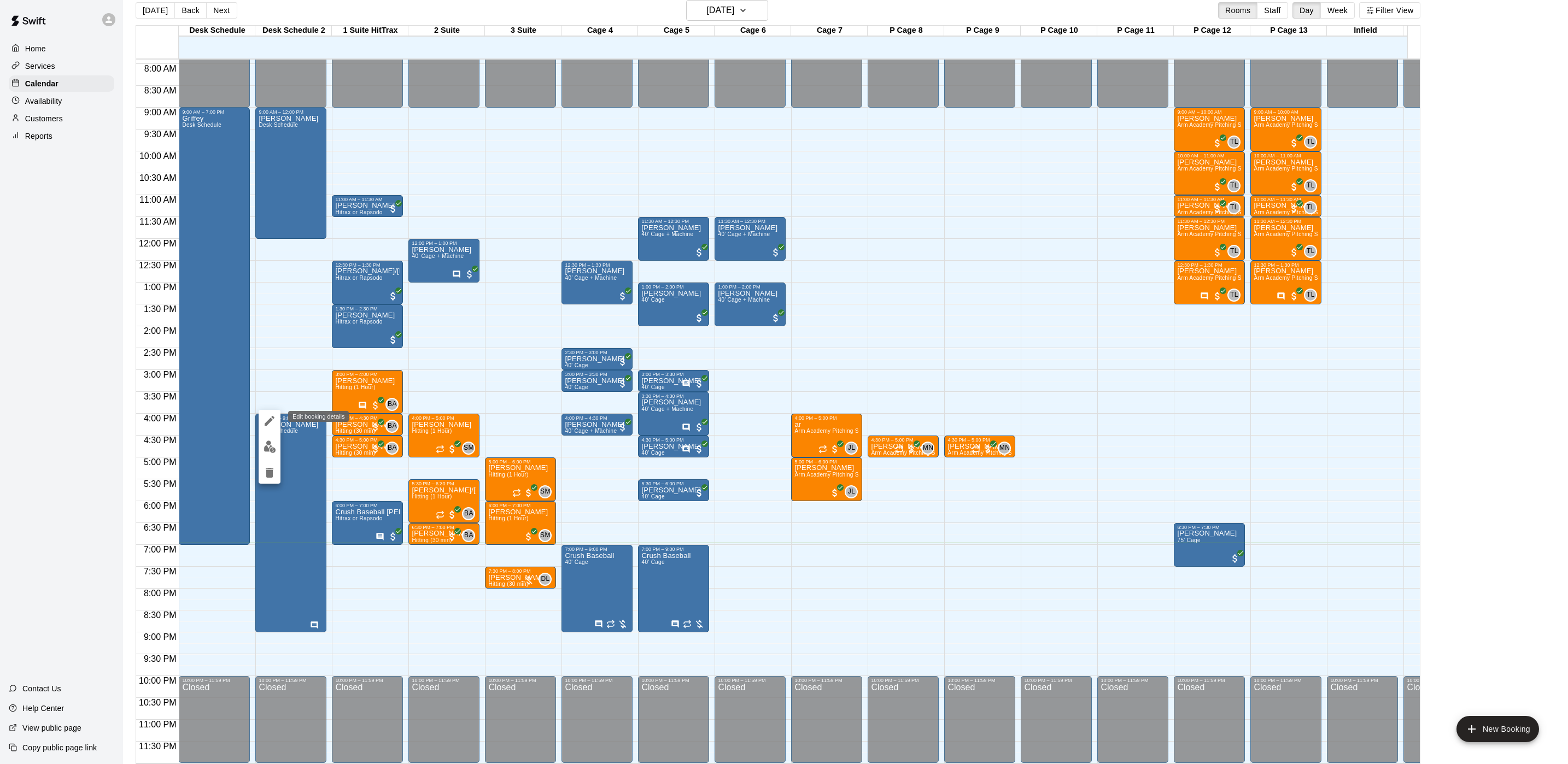
click at [272, 421] on icon "edit" at bounding box center [269, 420] width 13 height 13
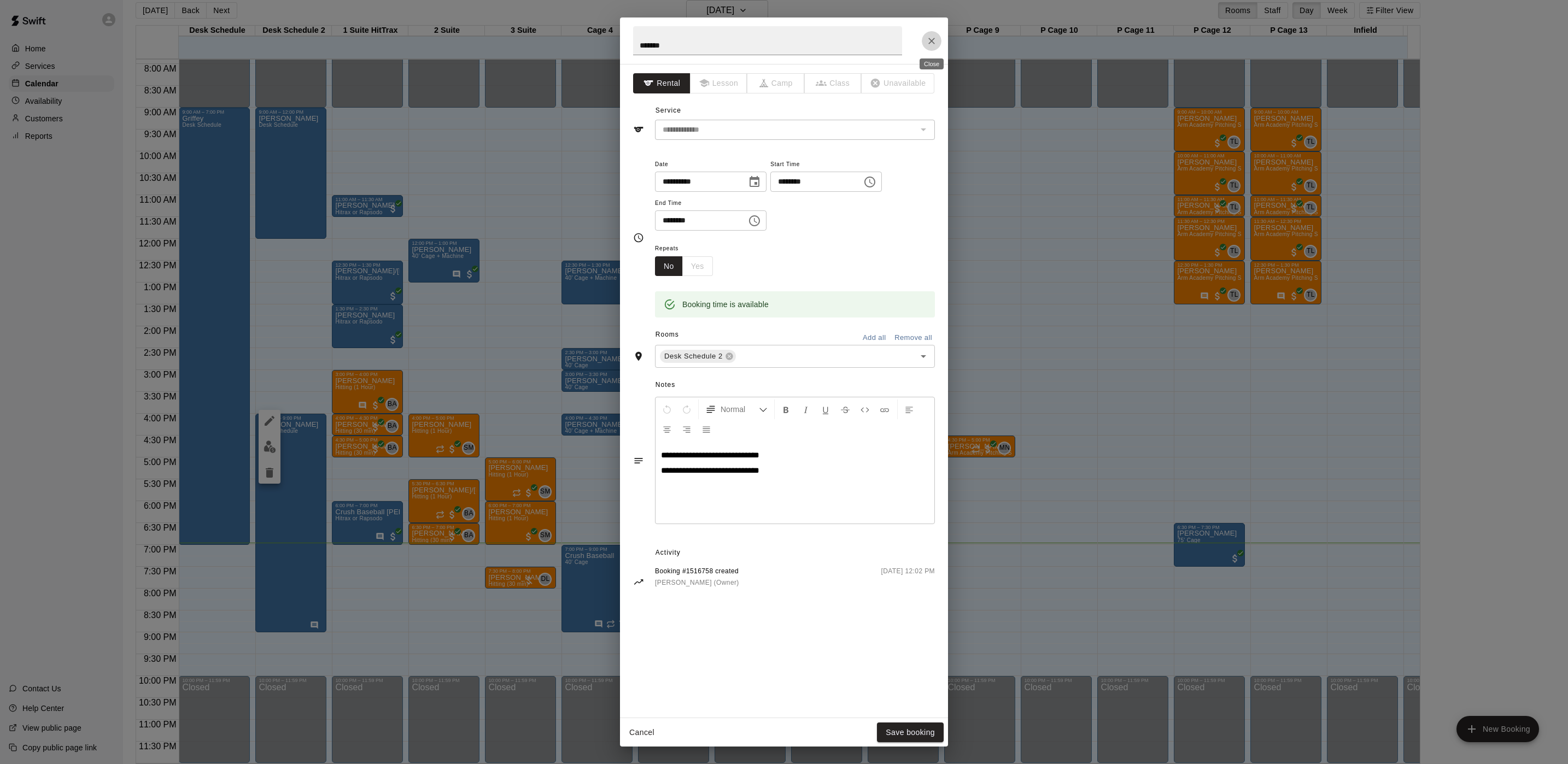
click at [930, 45] on icon "Close" at bounding box center [931, 40] width 11 height 11
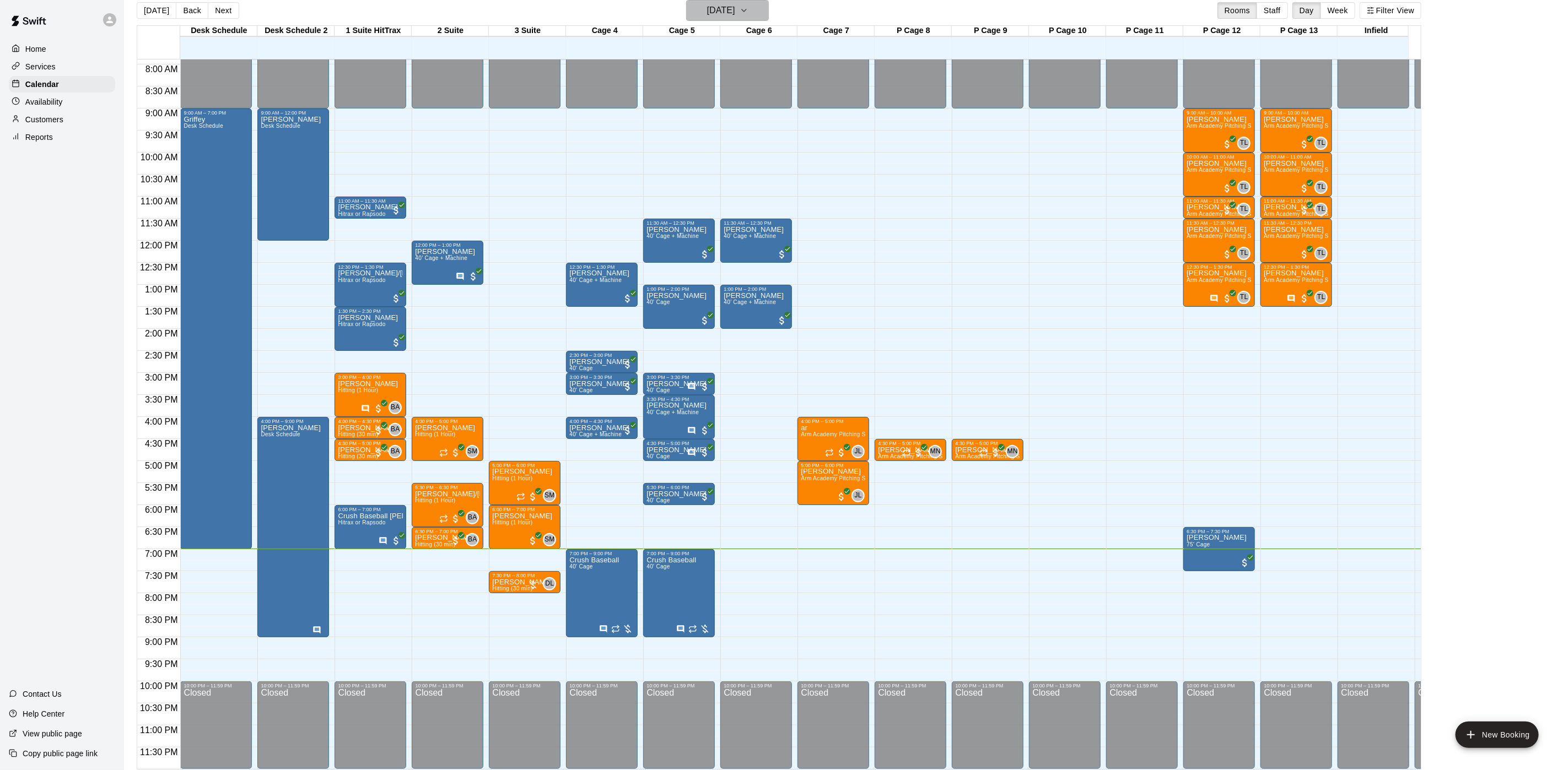
click at [730, 21] on button "[DATE]" at bounding box center [728, 10] width 83 height 21
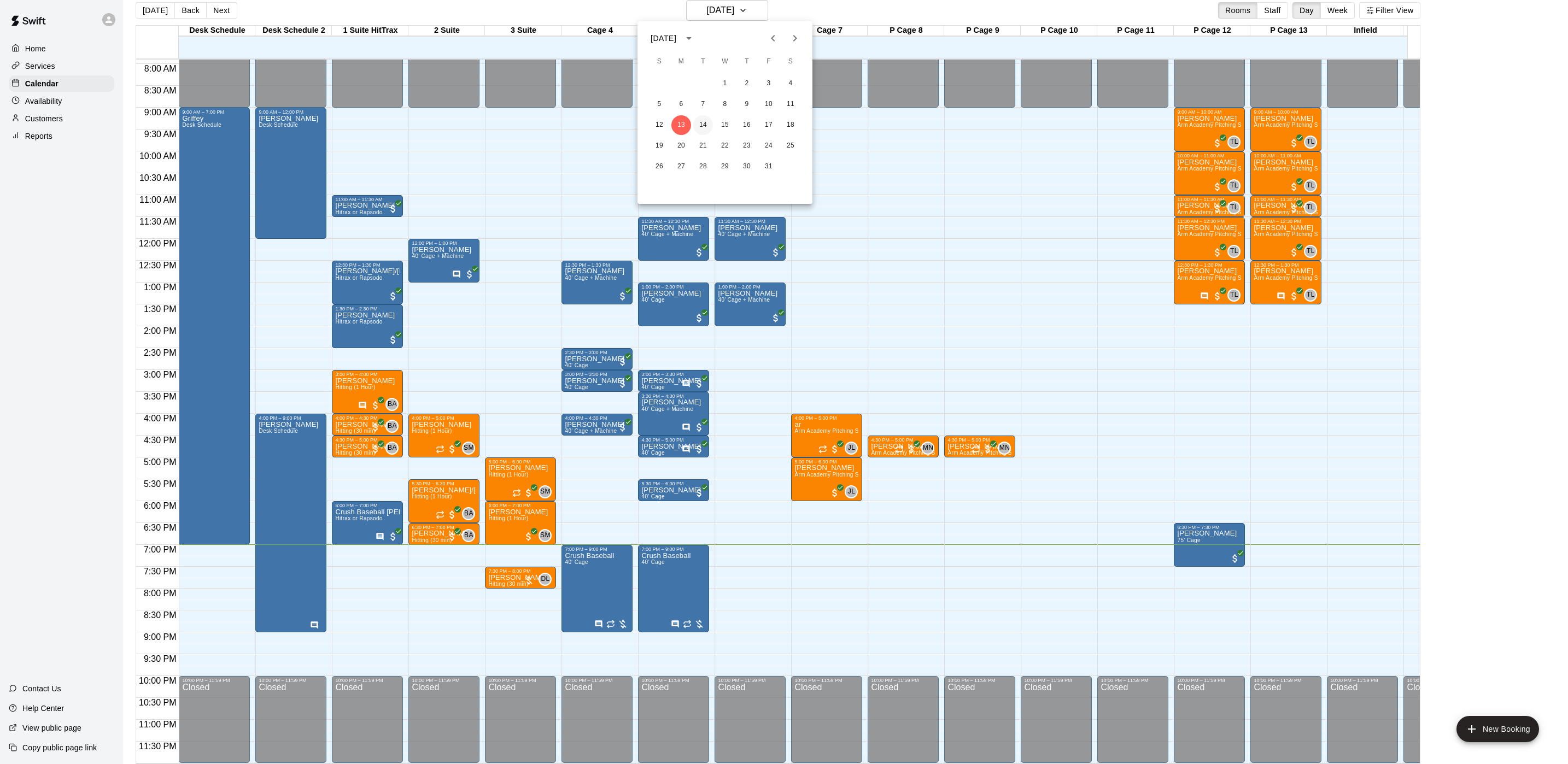
click at [706, 119] on button "14" at bounding box center [704, 125] width 20 height 20
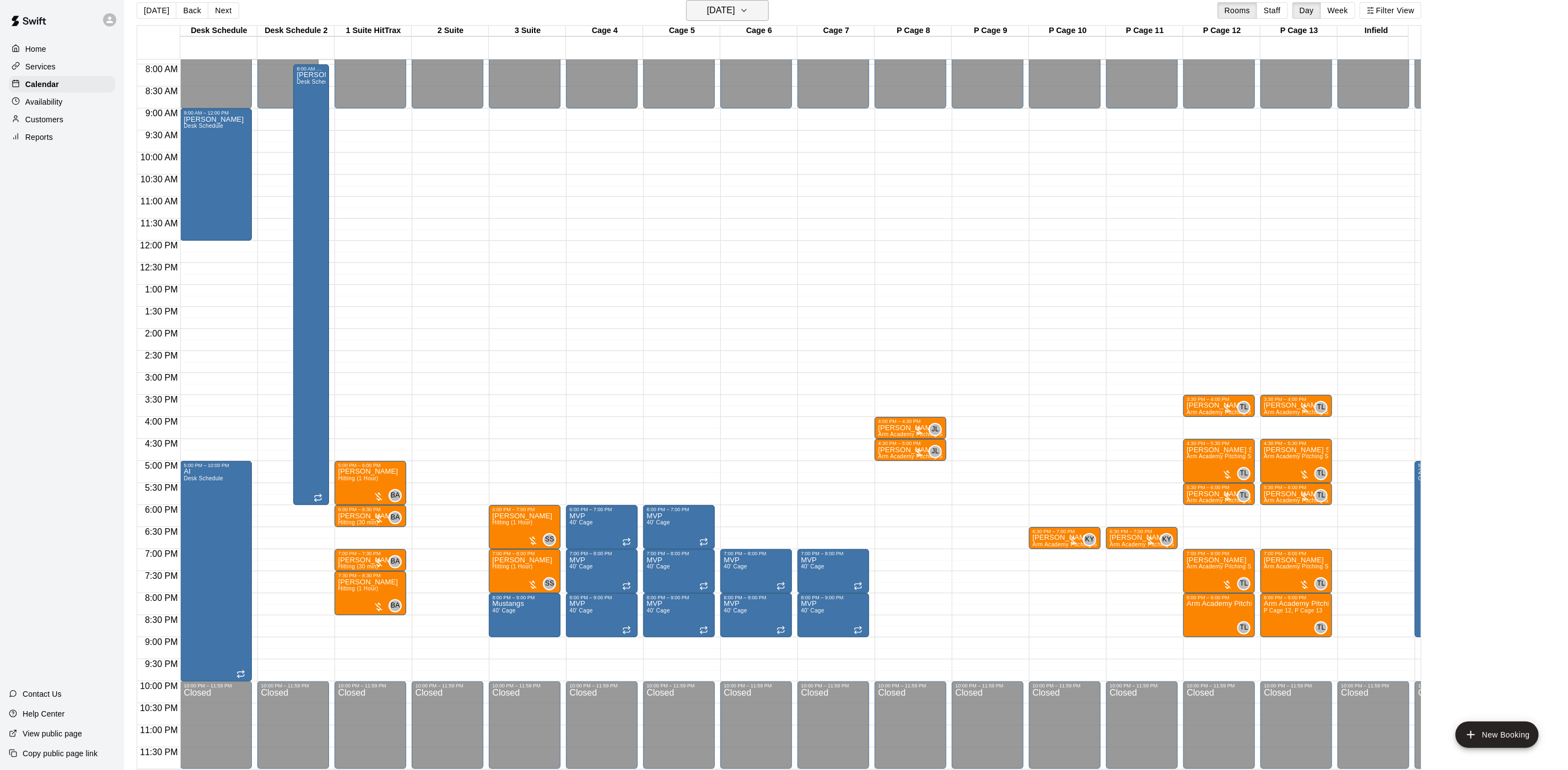
click at [720, 20] on button "[DATE]" at bounding box center [728, 10] width 83 height 21
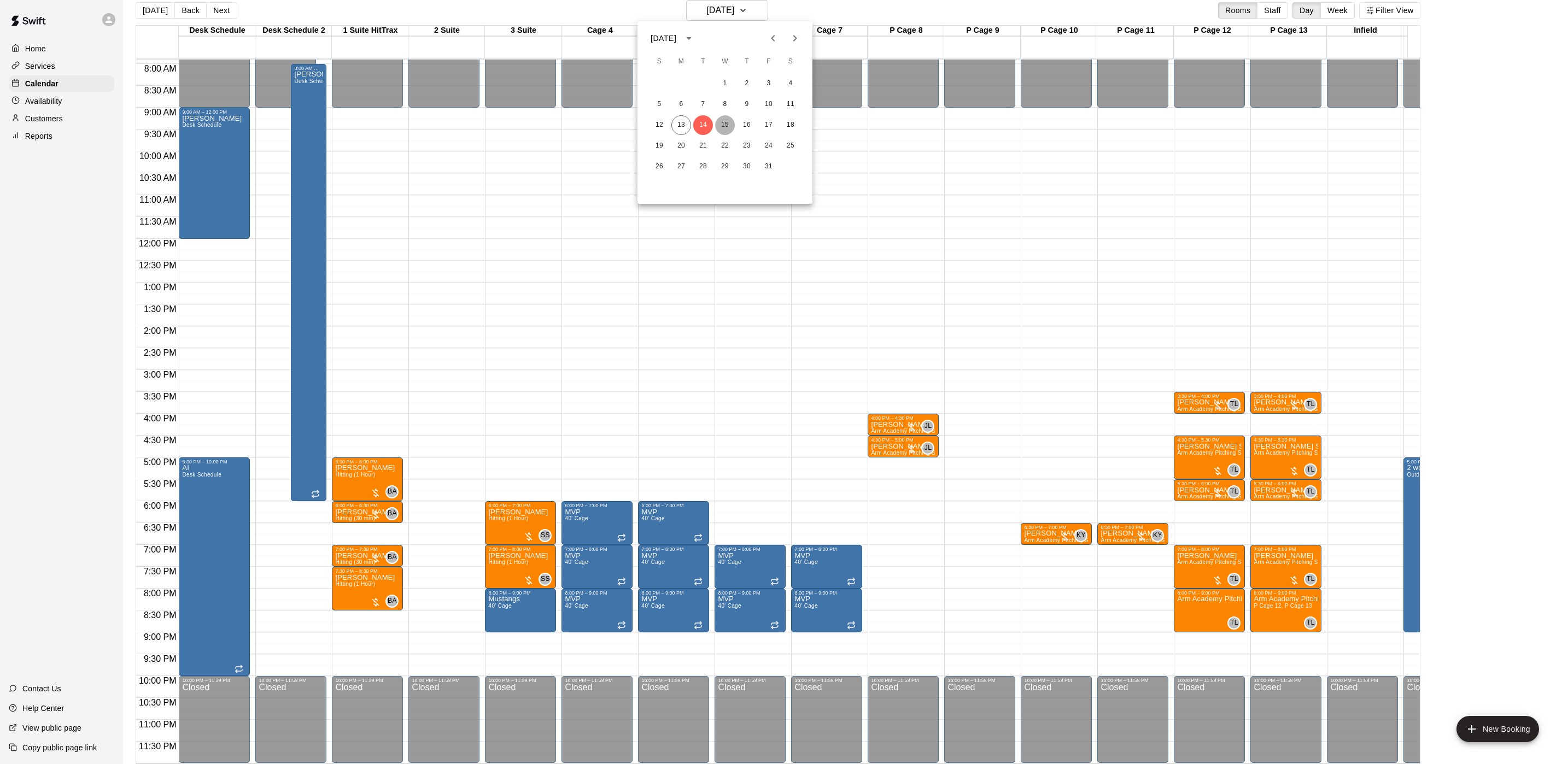
click at [727, 119] on button "15" at bounding box center [725, 125] width 20 height 20
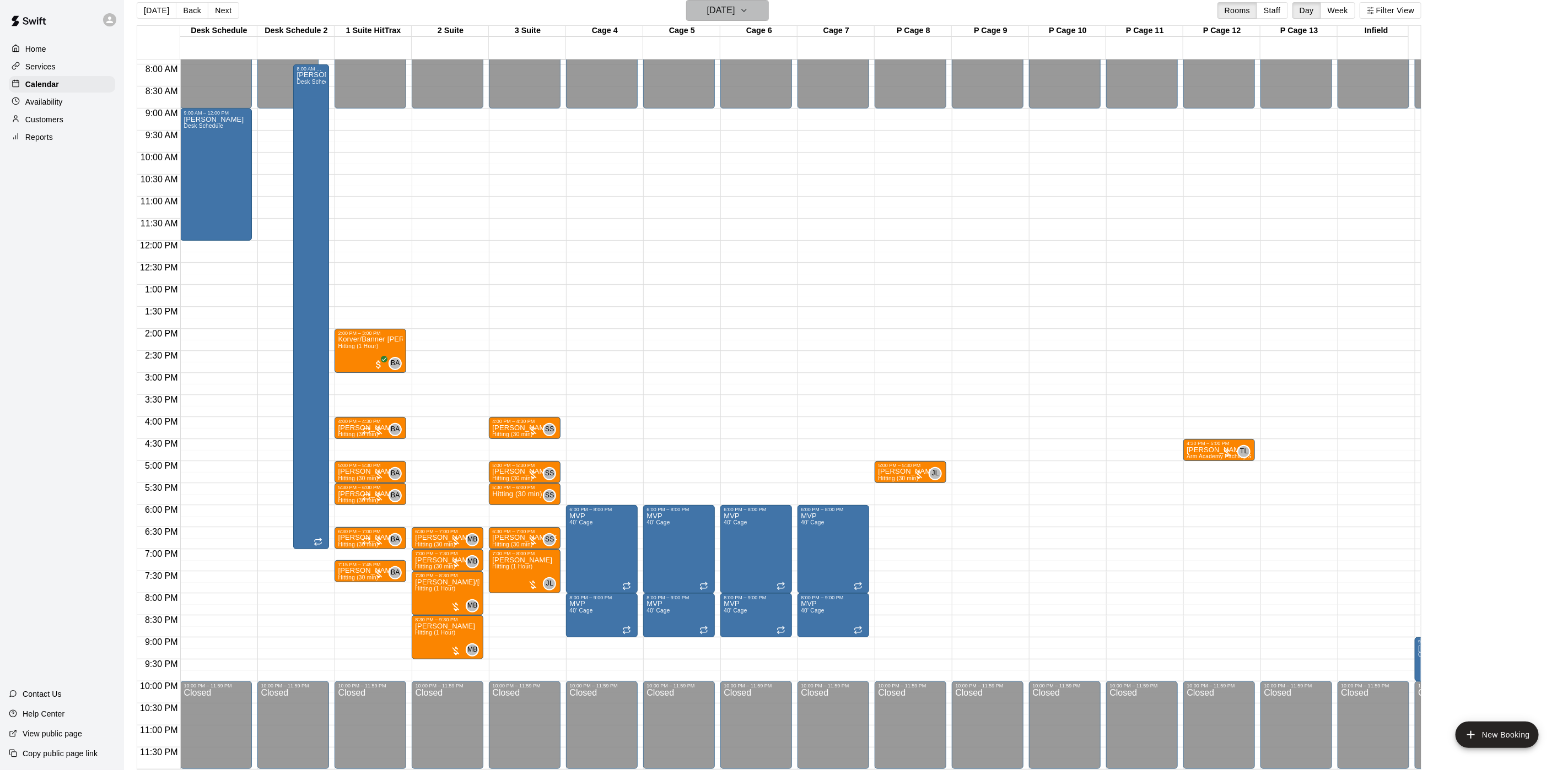
click at [686, 15] on button "[DATE]" at bounding box center [728, 10] width 83 height 21
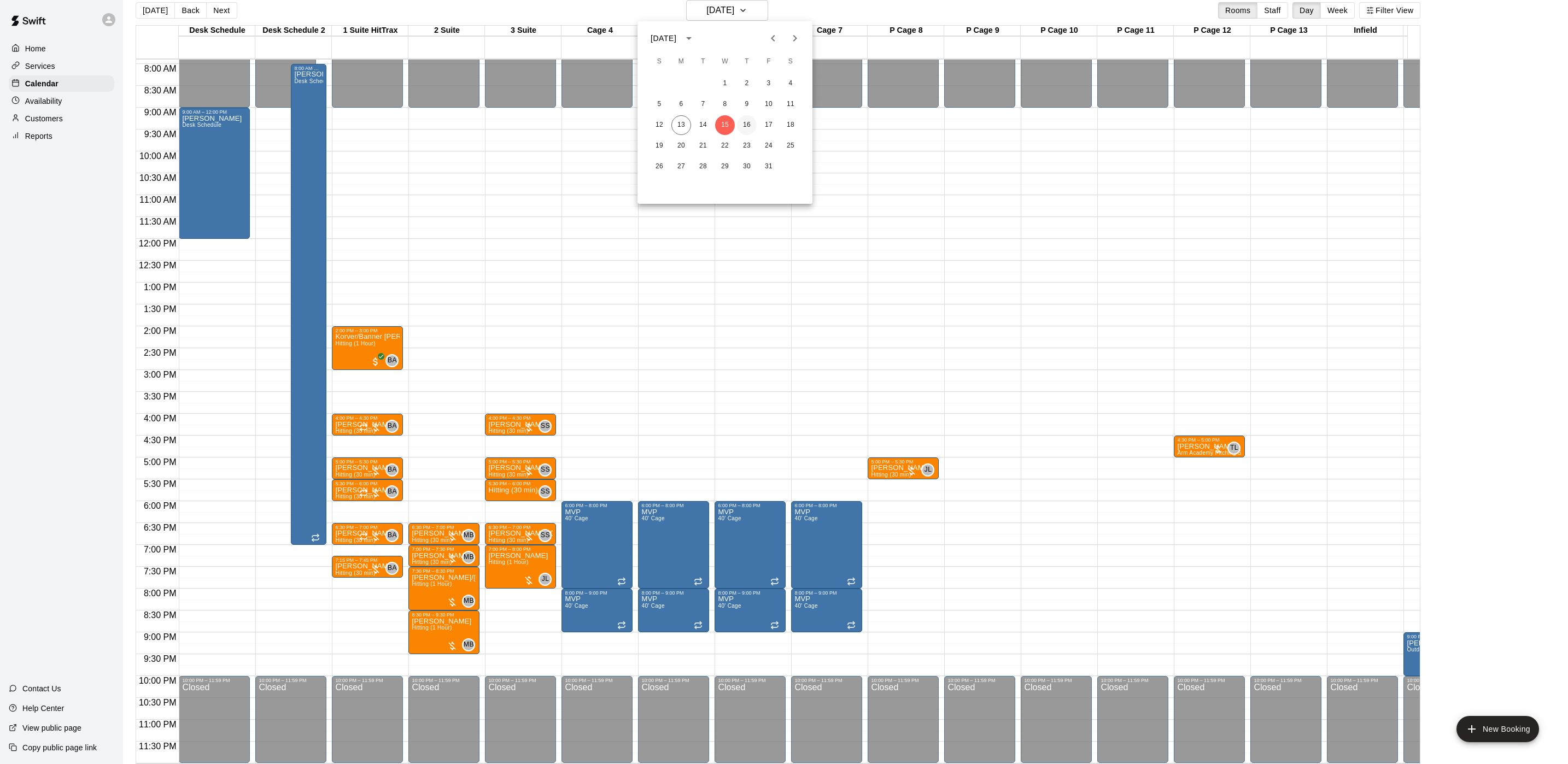
click at [751, 121] on button "16" at bounding box center [747, 125] width 20 height 20
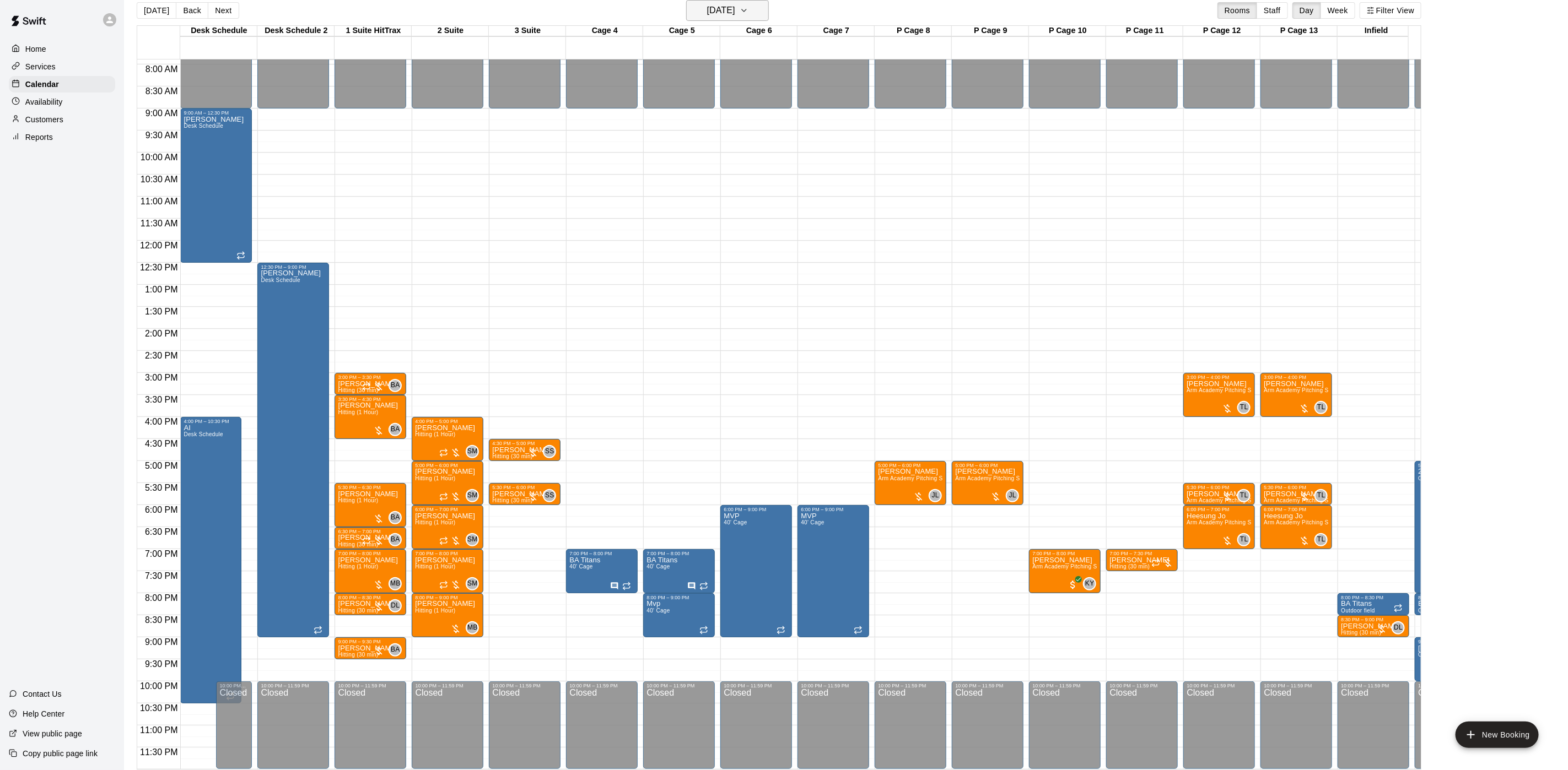
click at [723, 12] on h6 "[DATE]" at bounding box center [721, 11] width 28 height 16
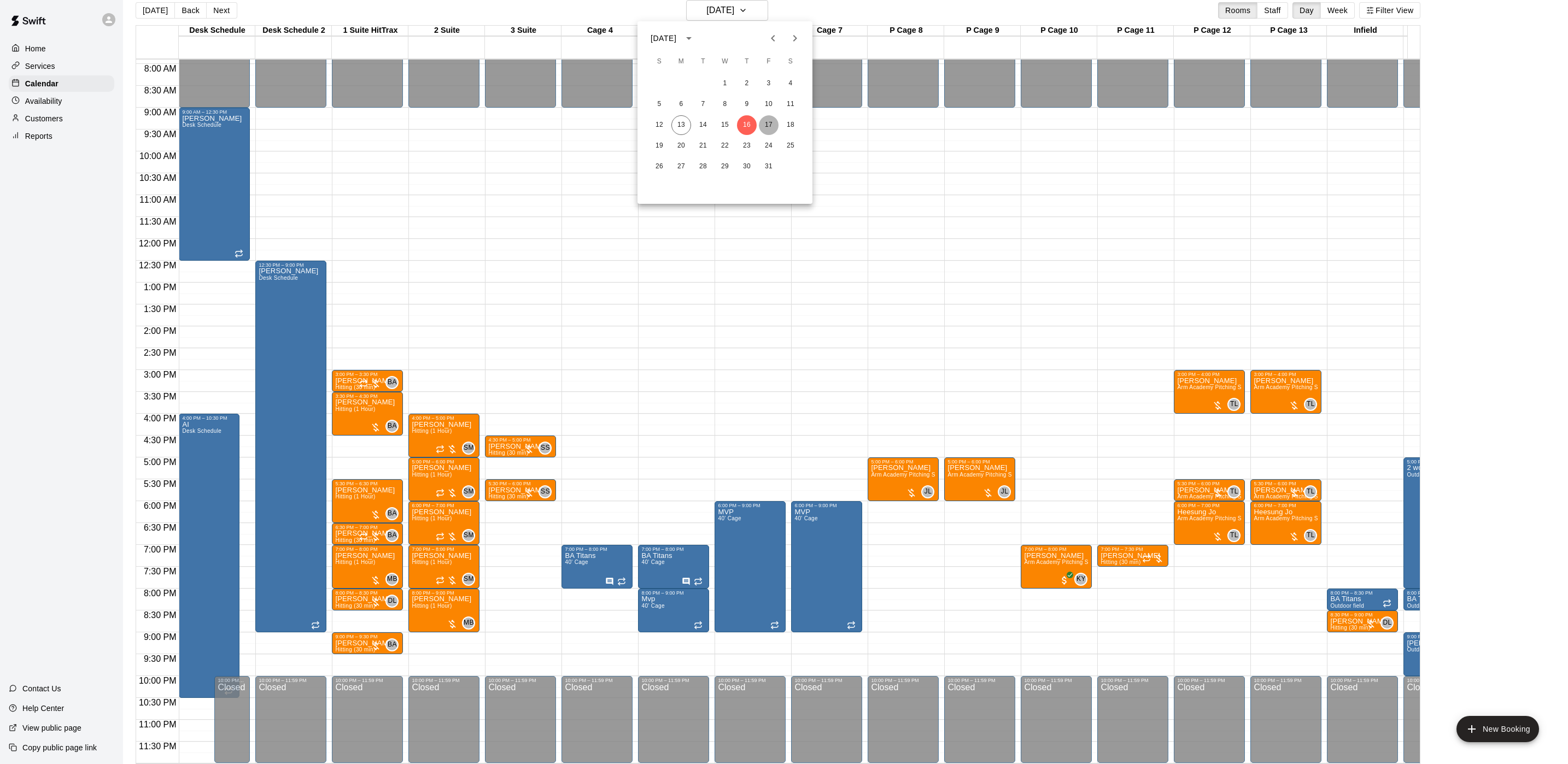
click at [771, 124] on button "17" at bounding box center [769, 125] width 20 height 20
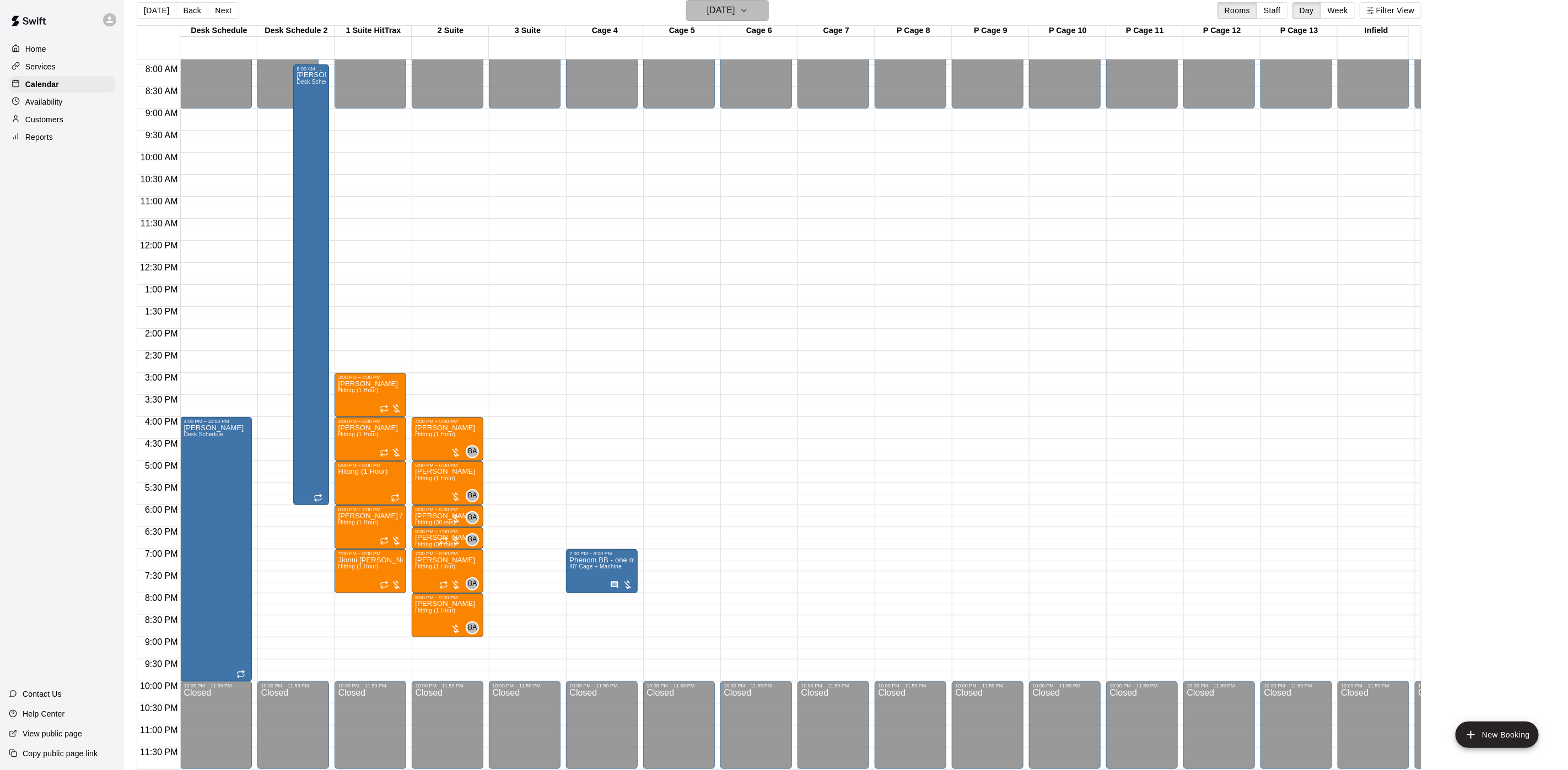
click at [714, 4] on h6 "[DATE]" at bounding box center [721, 11] width 28 height 16
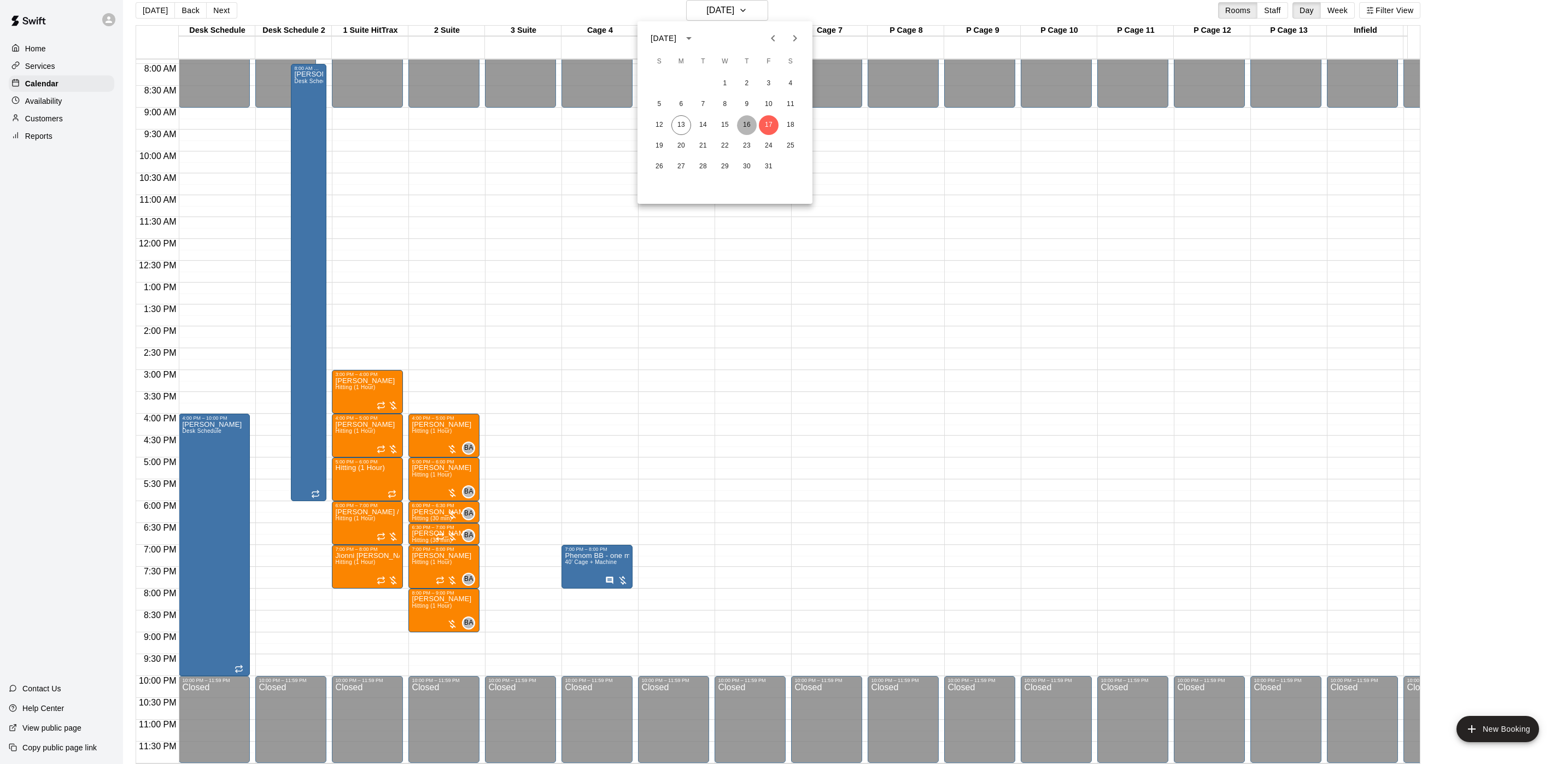
click at [747, 130] on button "16" at bounding box center [747, 125] width 20 height 20
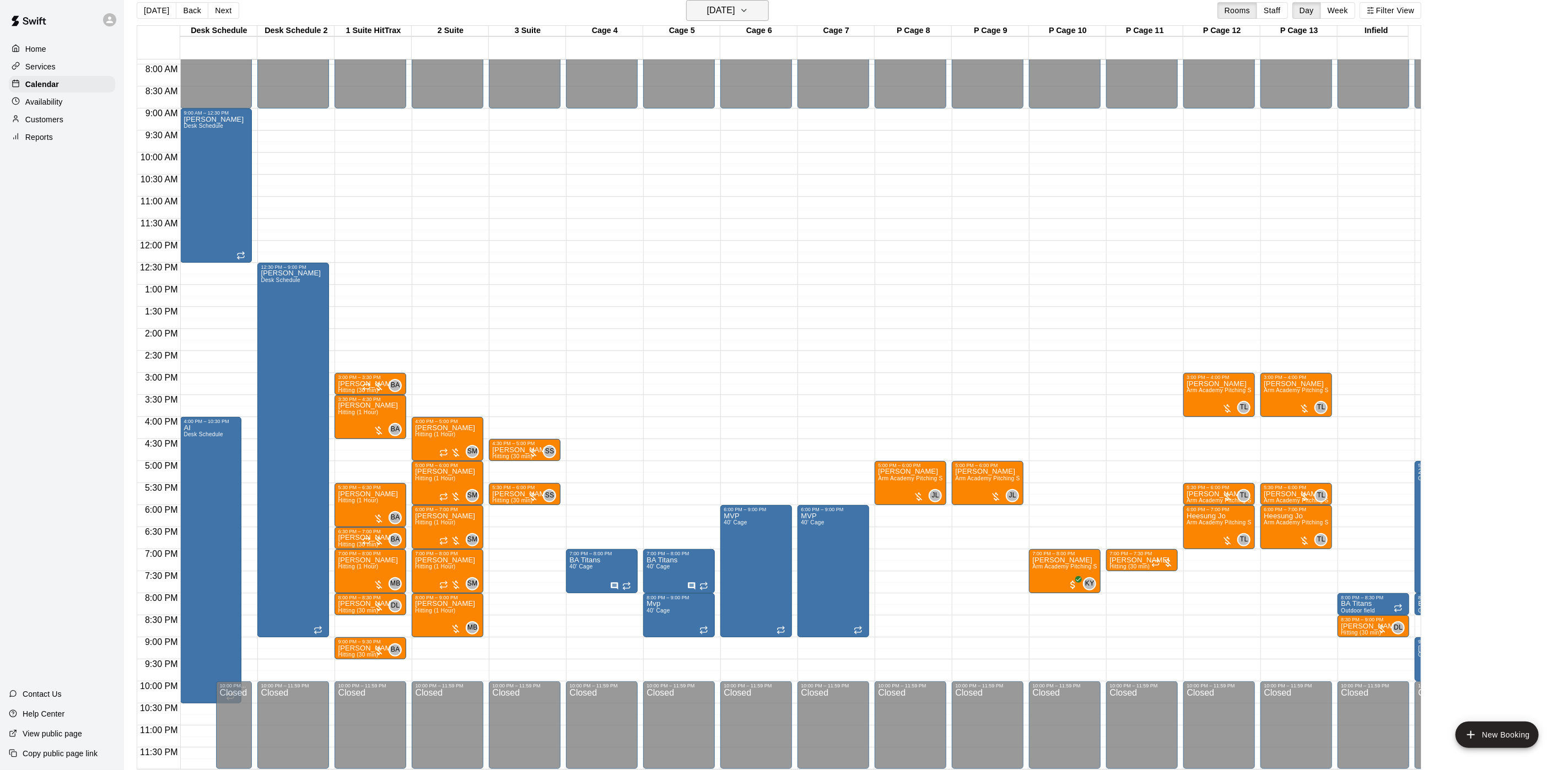
click at [725, 15] on h6 "[DATE]" at bounding box center [721, 11] width 28 height 16
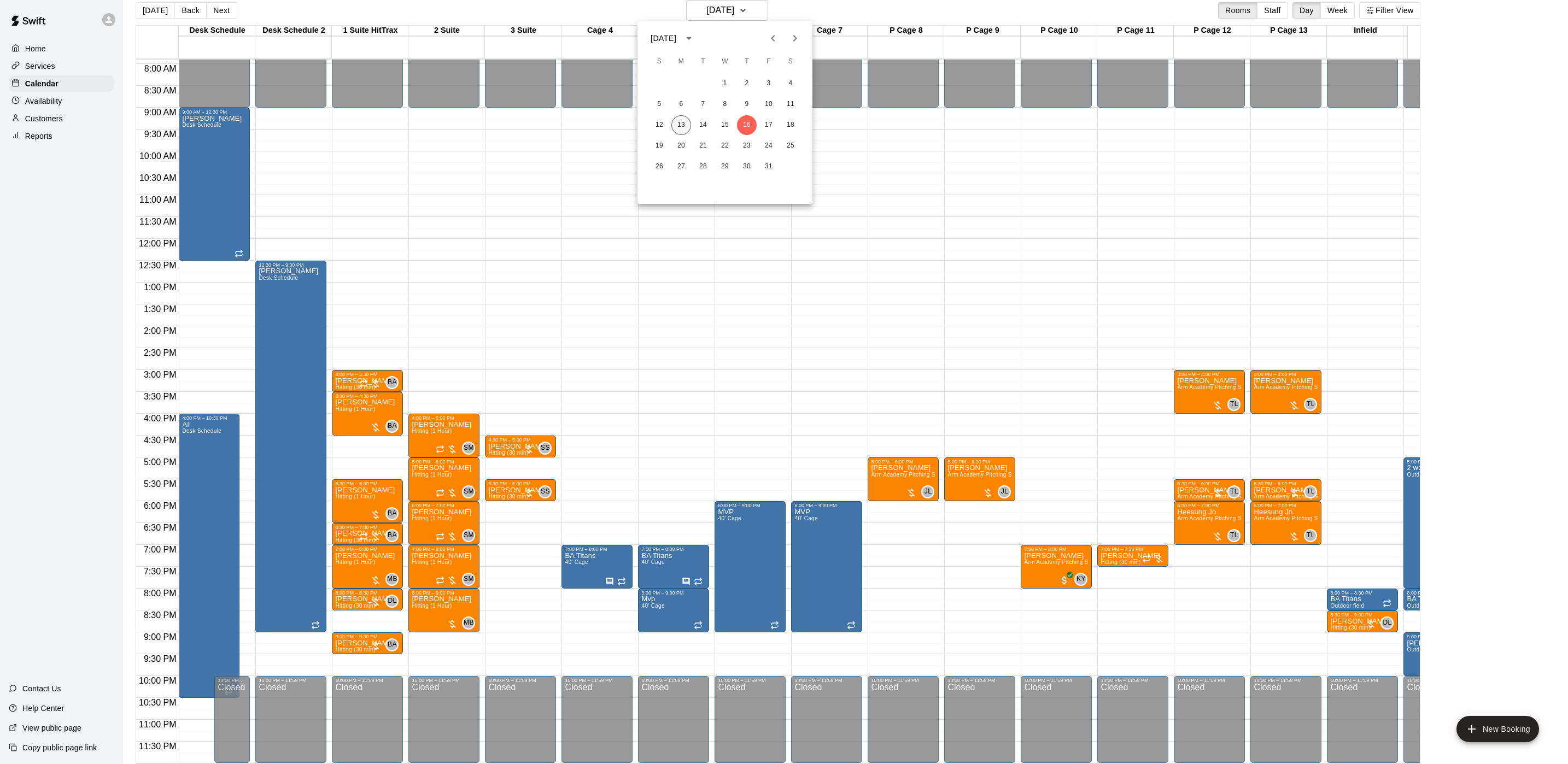
click at [674, 119] on button "13" at bounding box center [681, 125] width 20 height 20
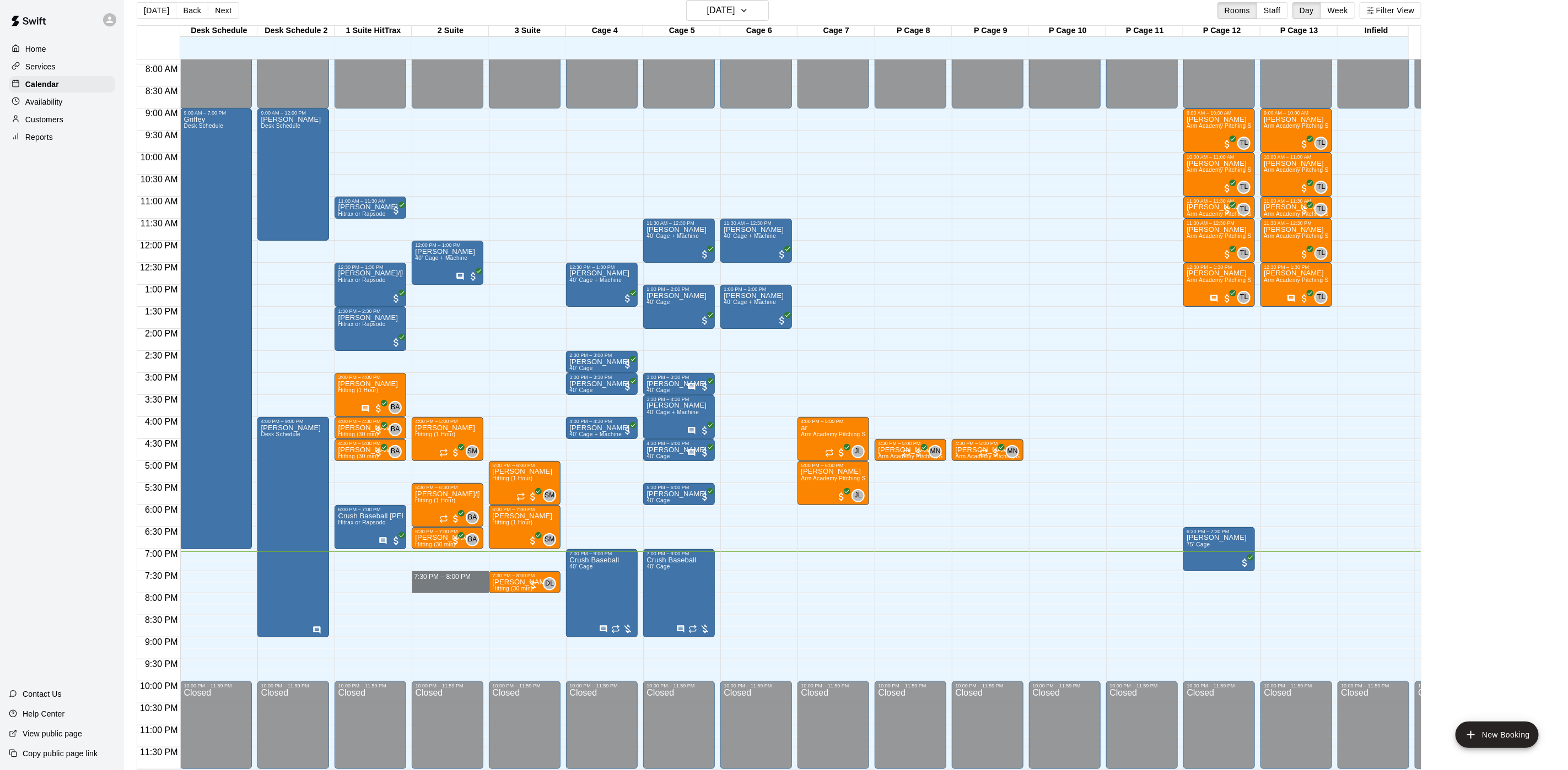
drag, startPoint x: 438, startPoint y: 566, endPoint x: 438, endPoint y: 578, distance: 12.0
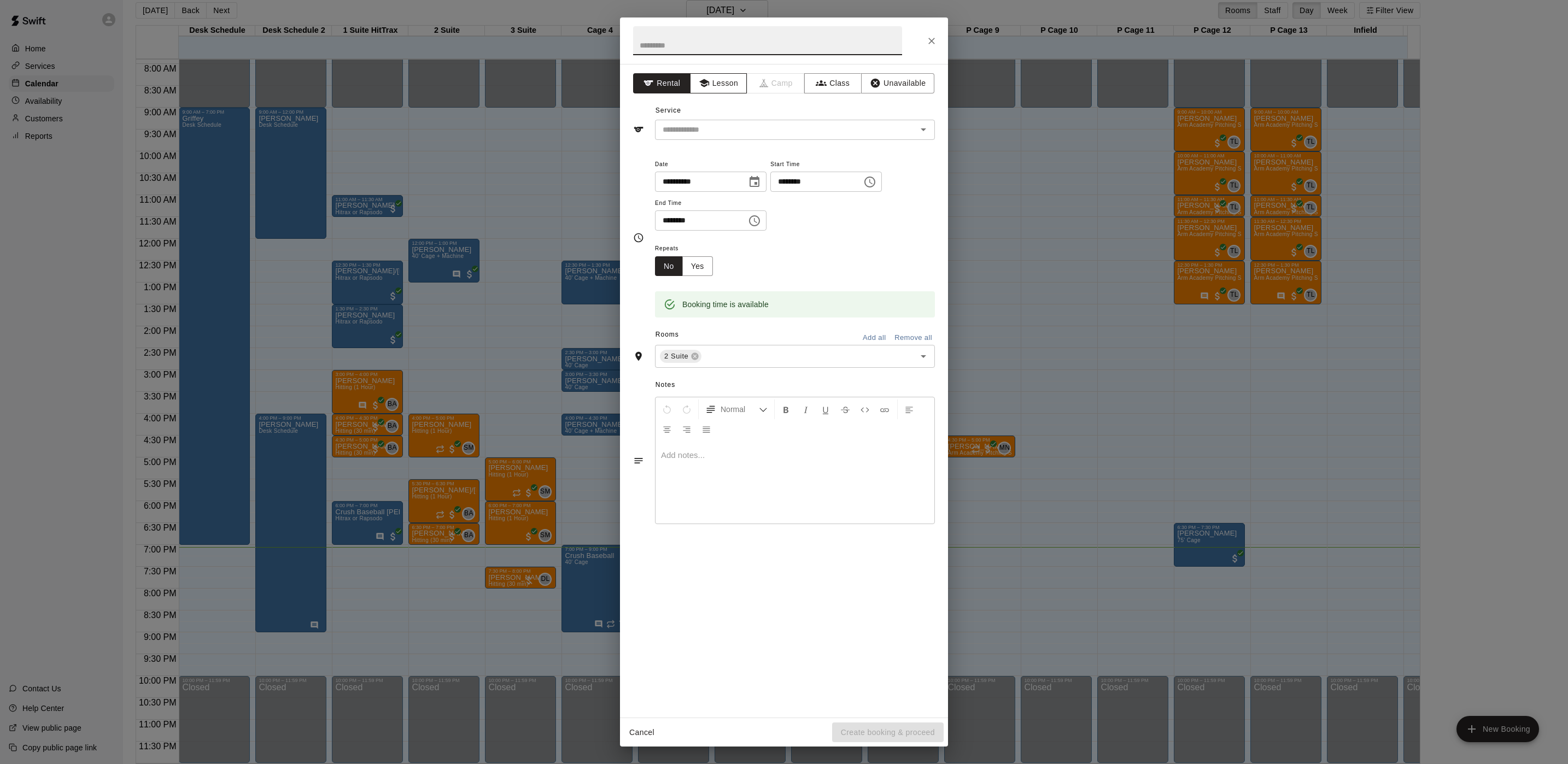
click at [718, 87] on button "Lesson" at bounding box center [718, 83] width 58 height 21
click at [717, 125] on input "text" at bounding box center [779, 130] width 241 height 14
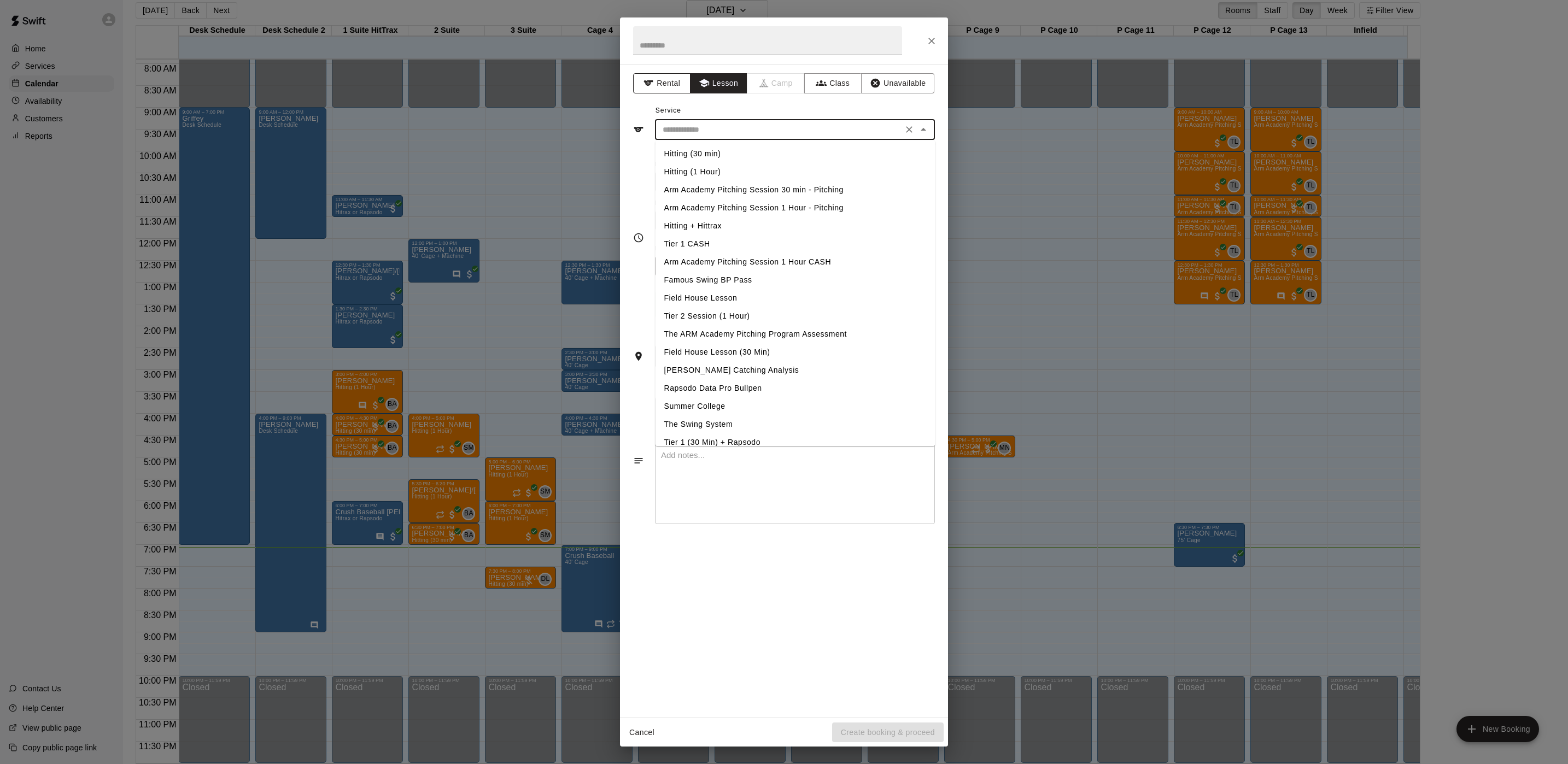
click at [684, 86] on button "Rental" at bounding box center [662, 83] width 58 height 21
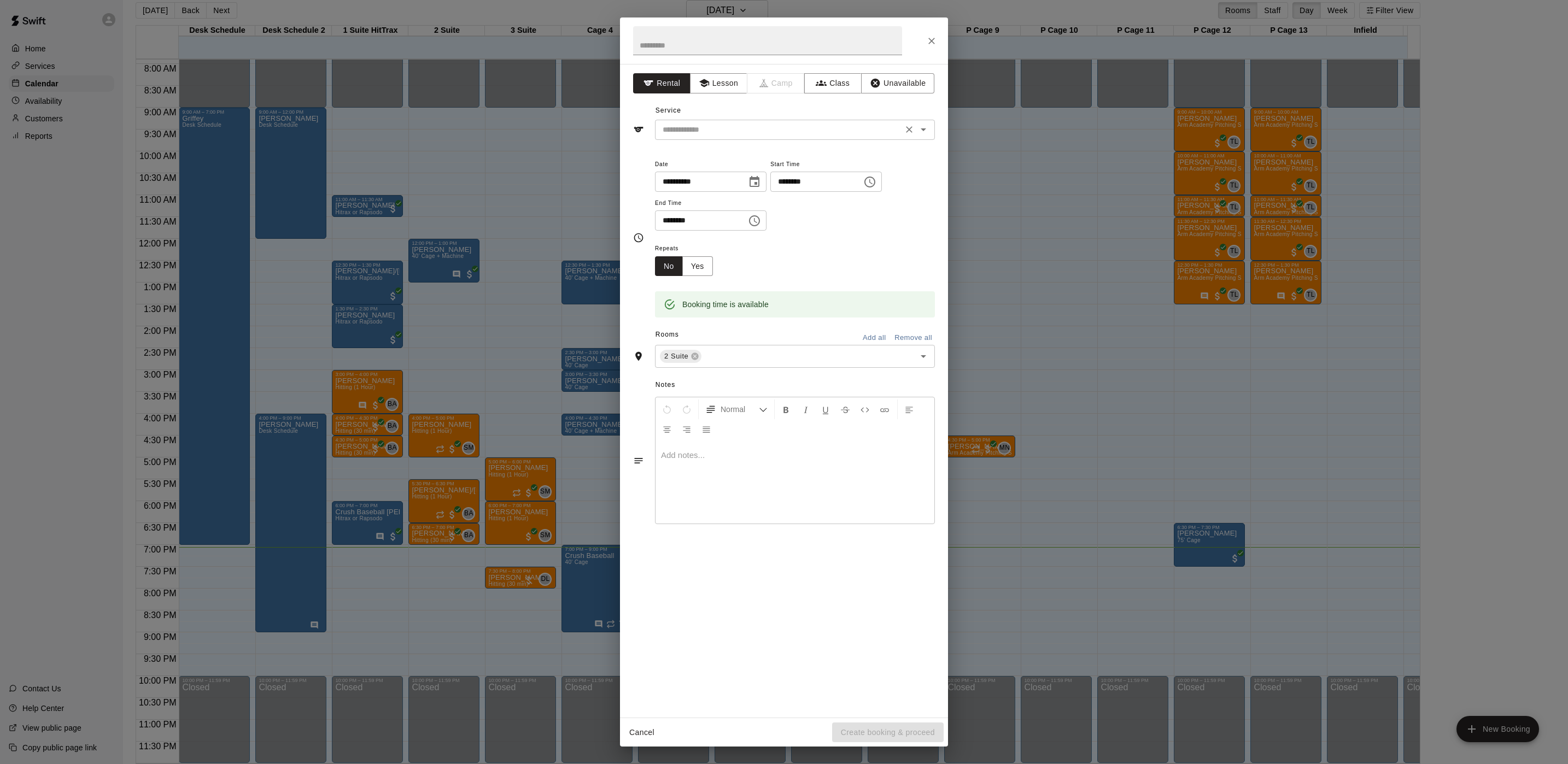
click at [704, 126] on input "text" at bounding box center [779, 130] width 241 height 14
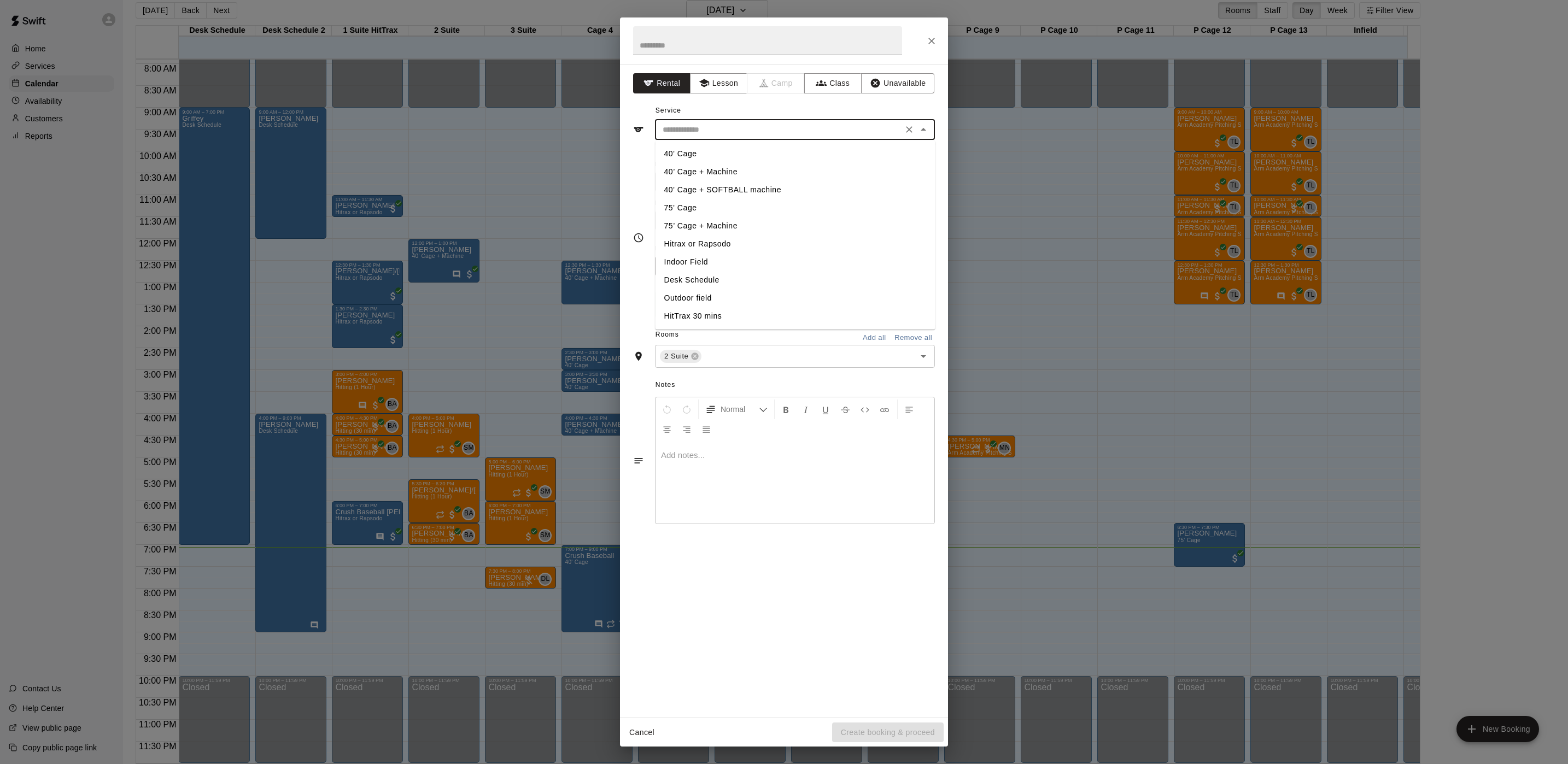
click at [708, 151] on li "40' Cage" at bounding box center [796, 154] width 280 height 18
type input "********"
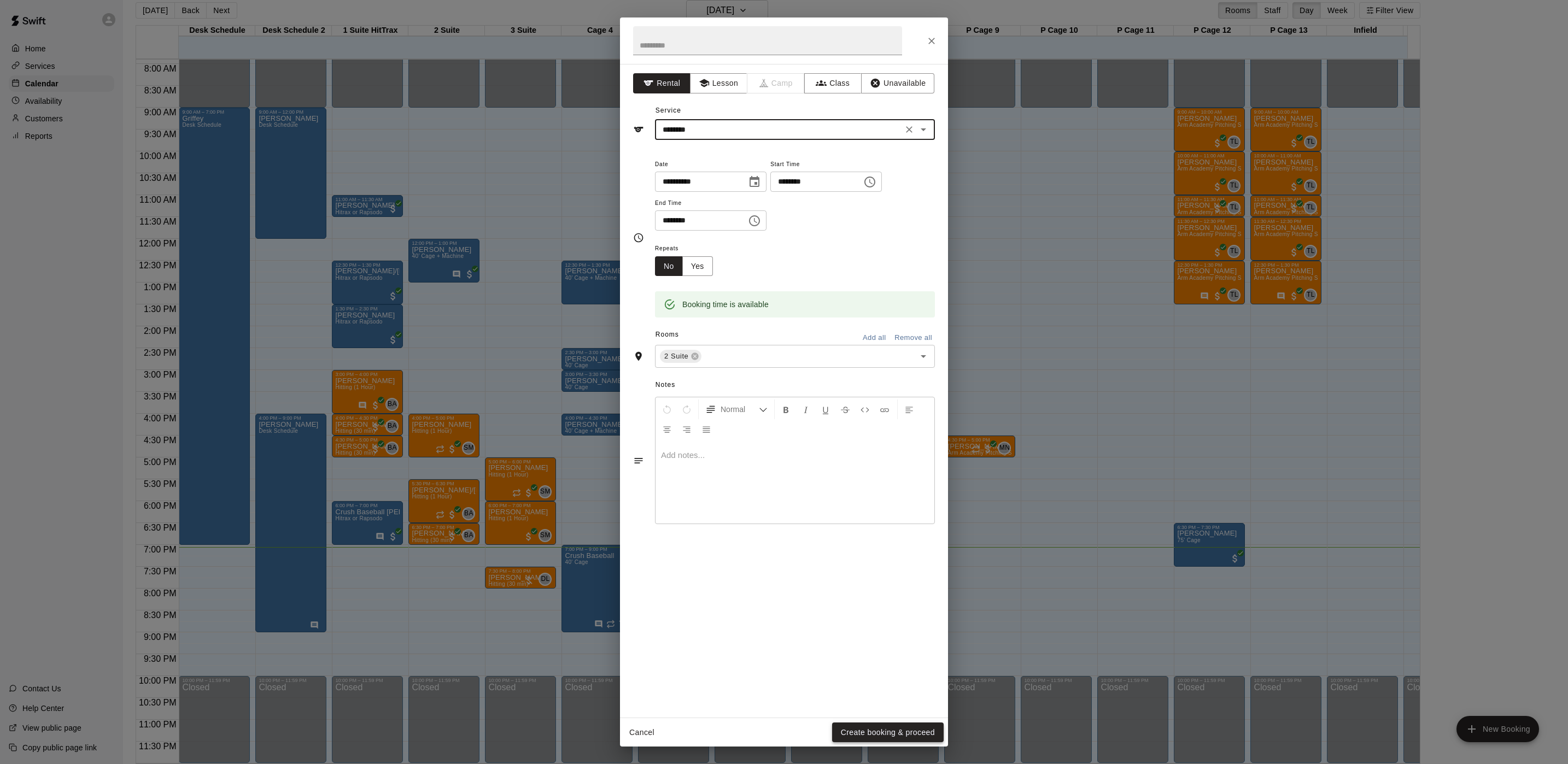
click at [870, 728] on button "Create booking & proceed" at bounding box center [888, 733] width 112 height 21
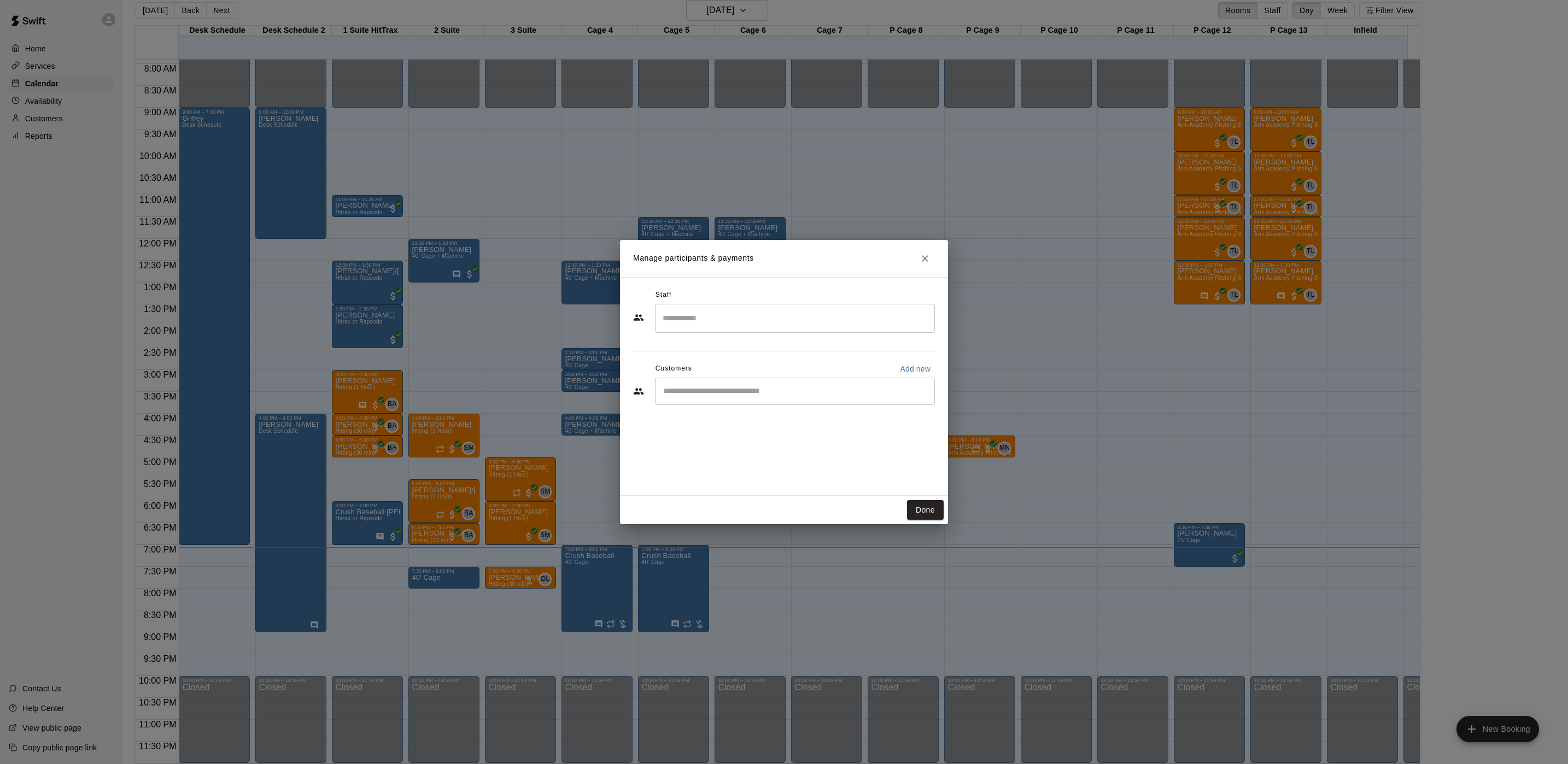
click at [696, 398] on div "​" at bounding box center [796, 392] width 280 height 27
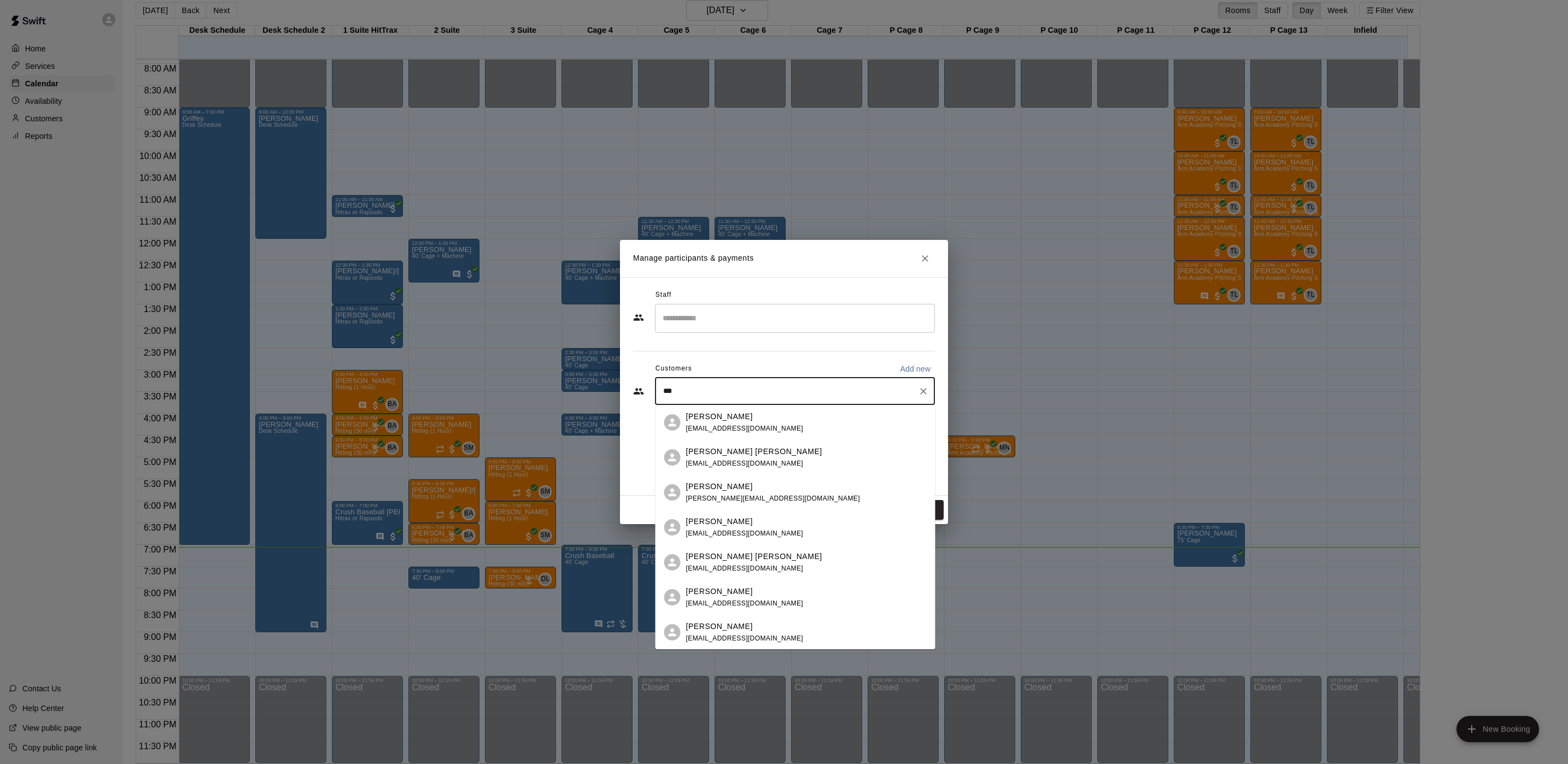
type input "****"
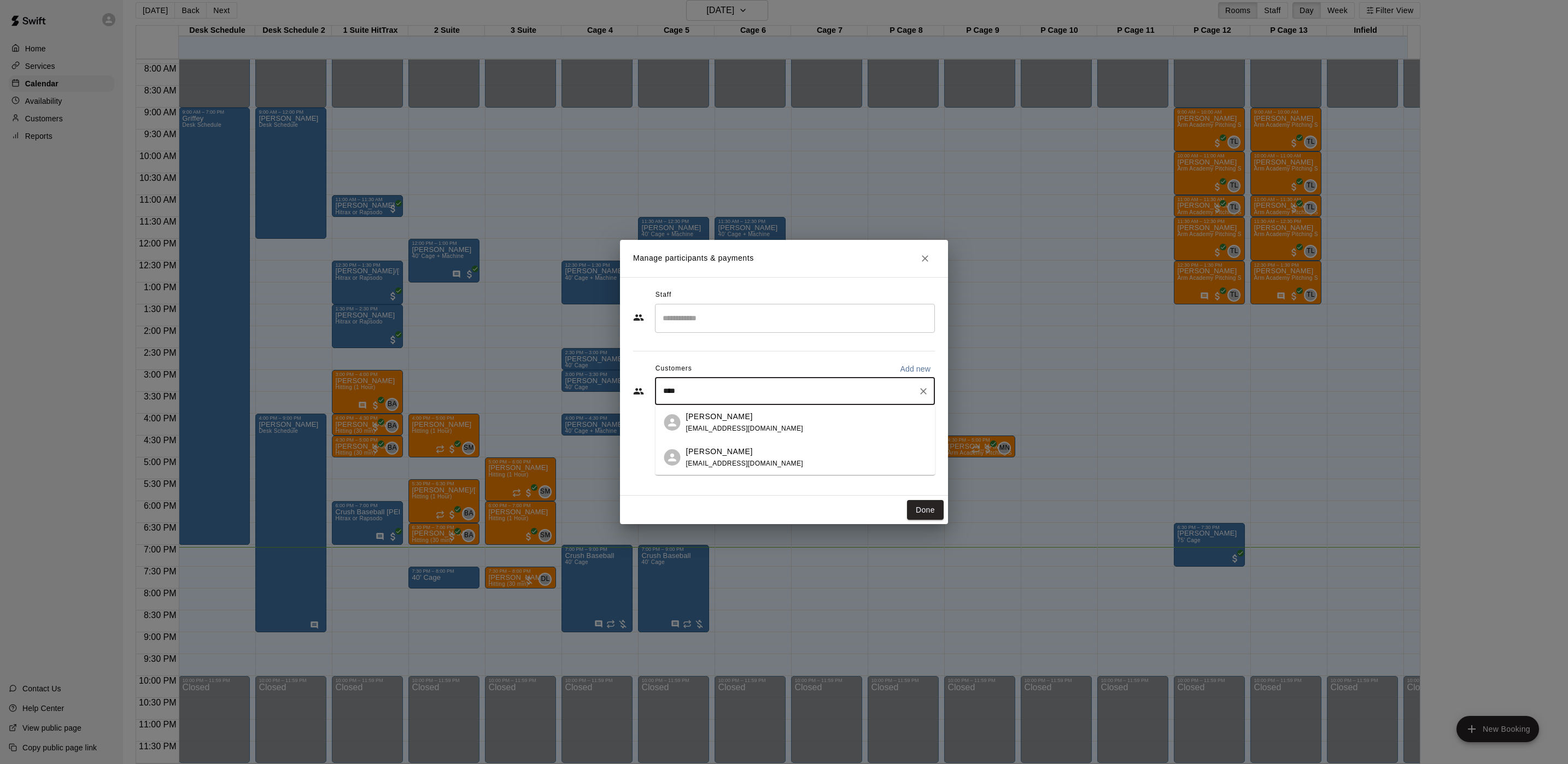
click at [797, 455] on div "[PERSON_NAME] [EMAIL_ADDRESS][DOMAIN_NAME]" at bounding box center [807, 457] width 241 height 24
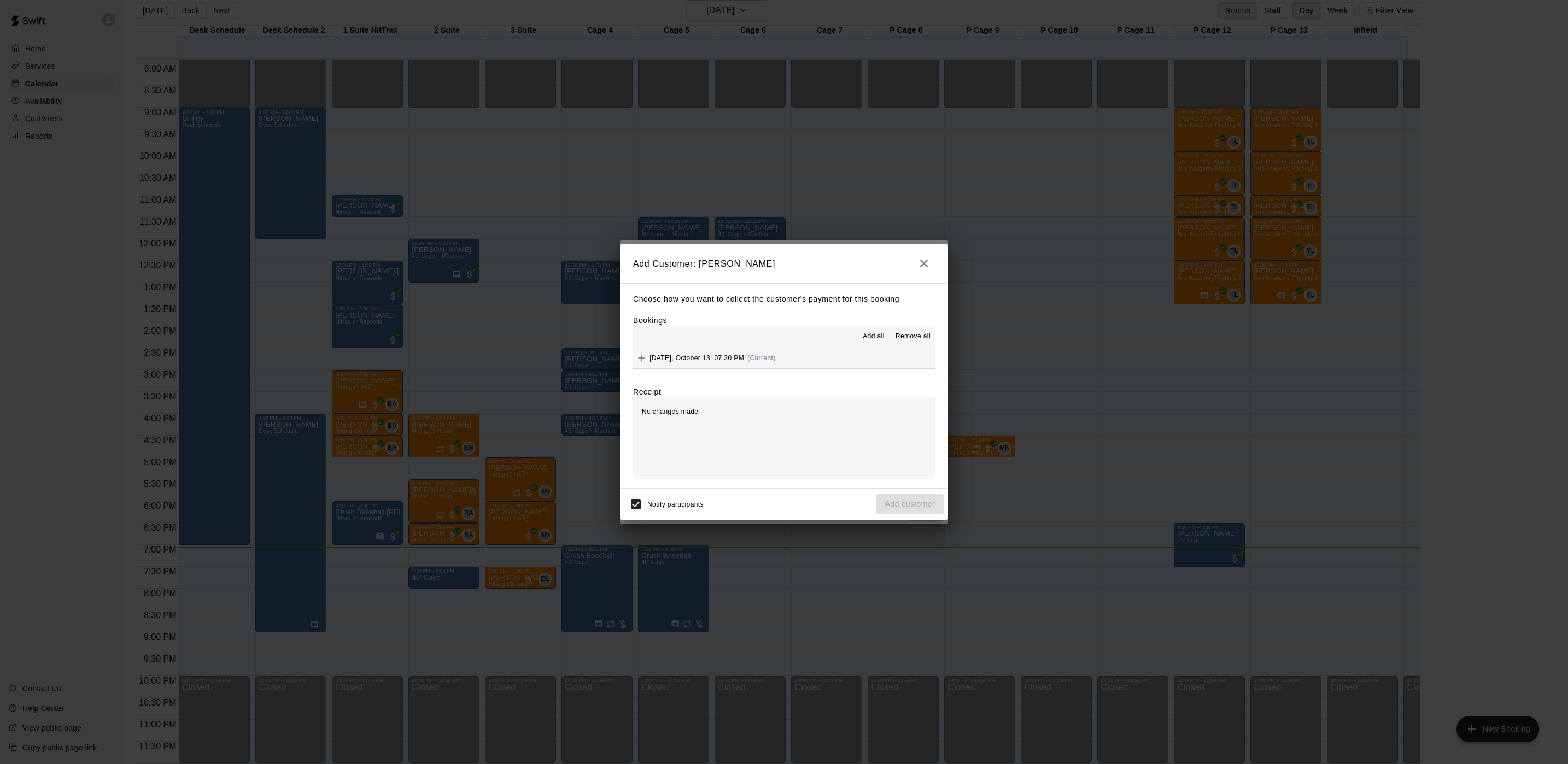
click at [873, 356] on button "[DATE], October 13: 07:30 PM (Current)" at bounding box center [784, 358] width 302 height 21
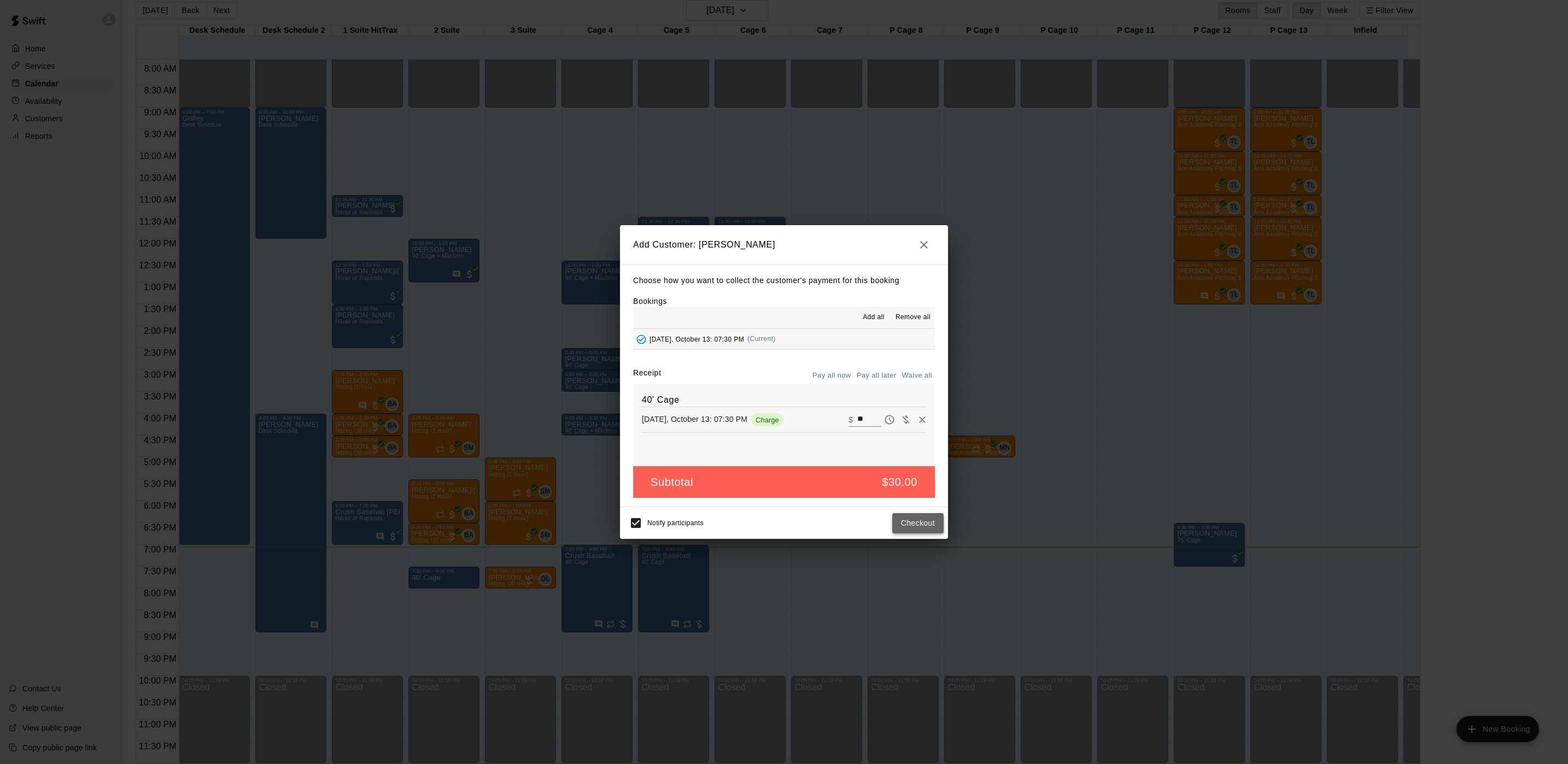
click at [902, 525] on button "Checkout" at bounding box center [918, 523] width 51 height 21
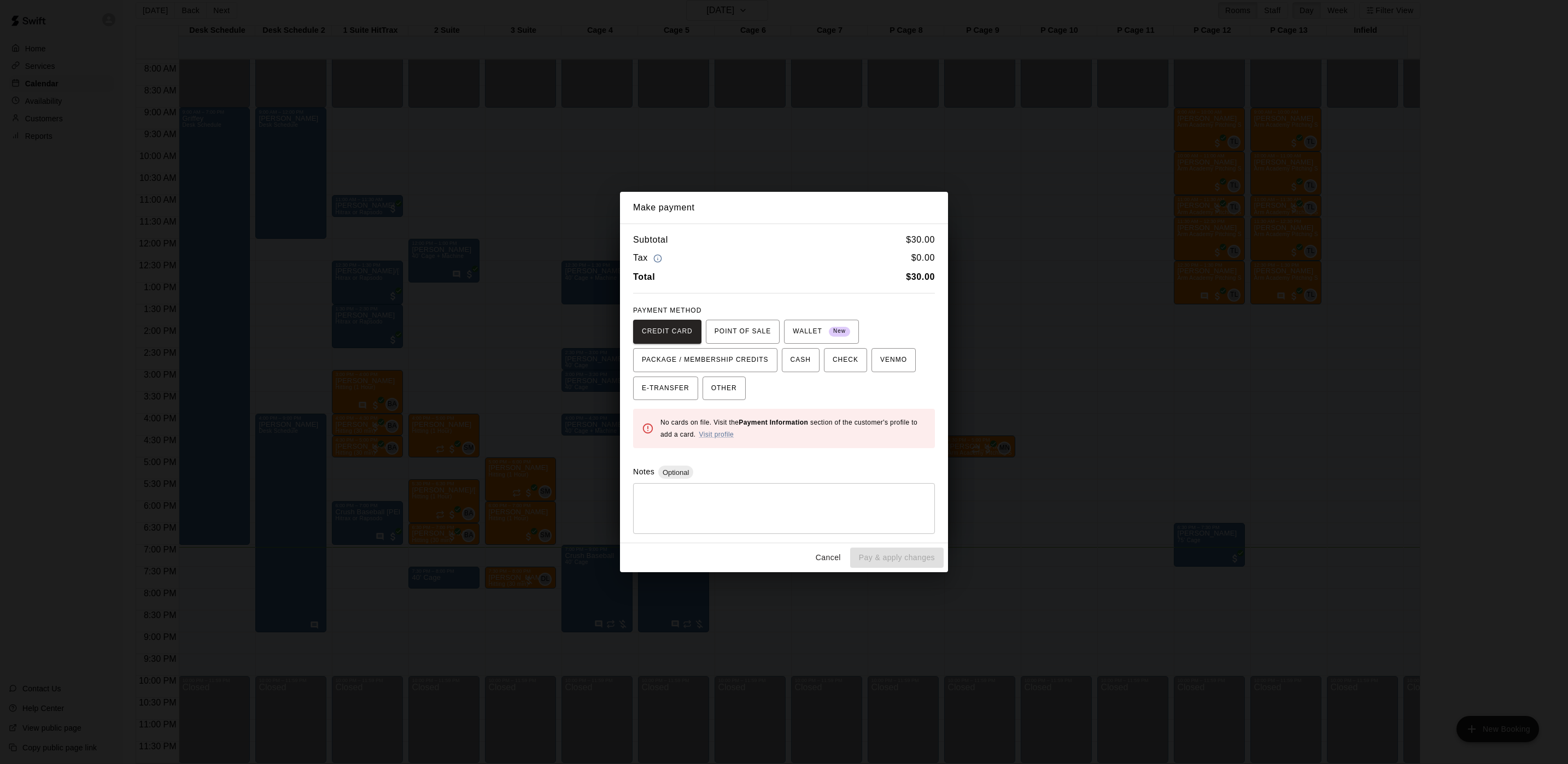
click at [723, 315] on div "PAYMENT METHOD CREDIT CARD POINT OF SALE WALLET New PACKAGE / MEMBERSHIP CREDIT…" at bounding box center [784, 352] width 302 height 98
click at [724, 330] on span "POINT OF SALE" at bounding box center [742, 332] width 56 height 18
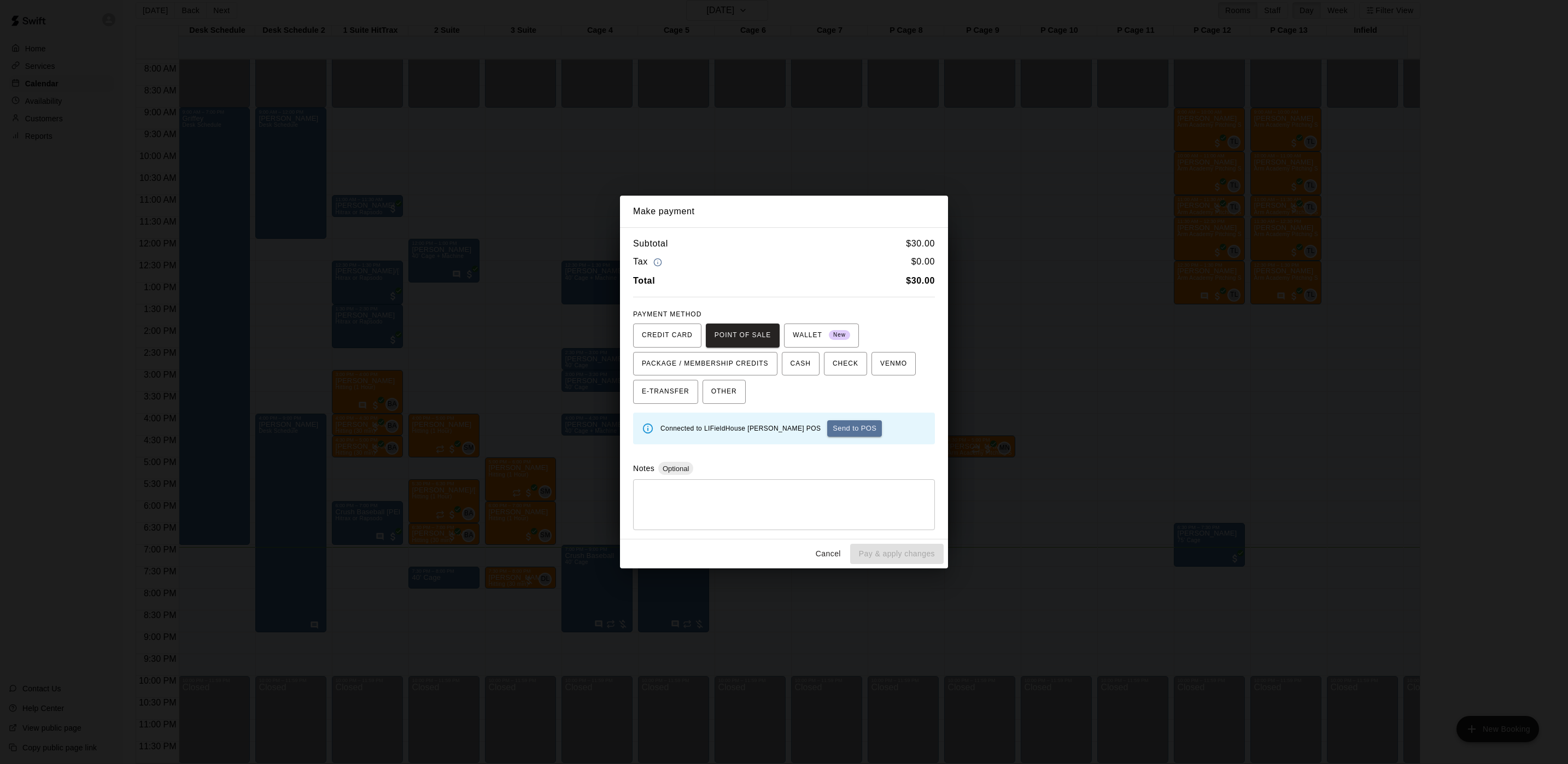
click at [842, 556] on button "Cancel" at bounding box center [829, 553] width 35 height 21
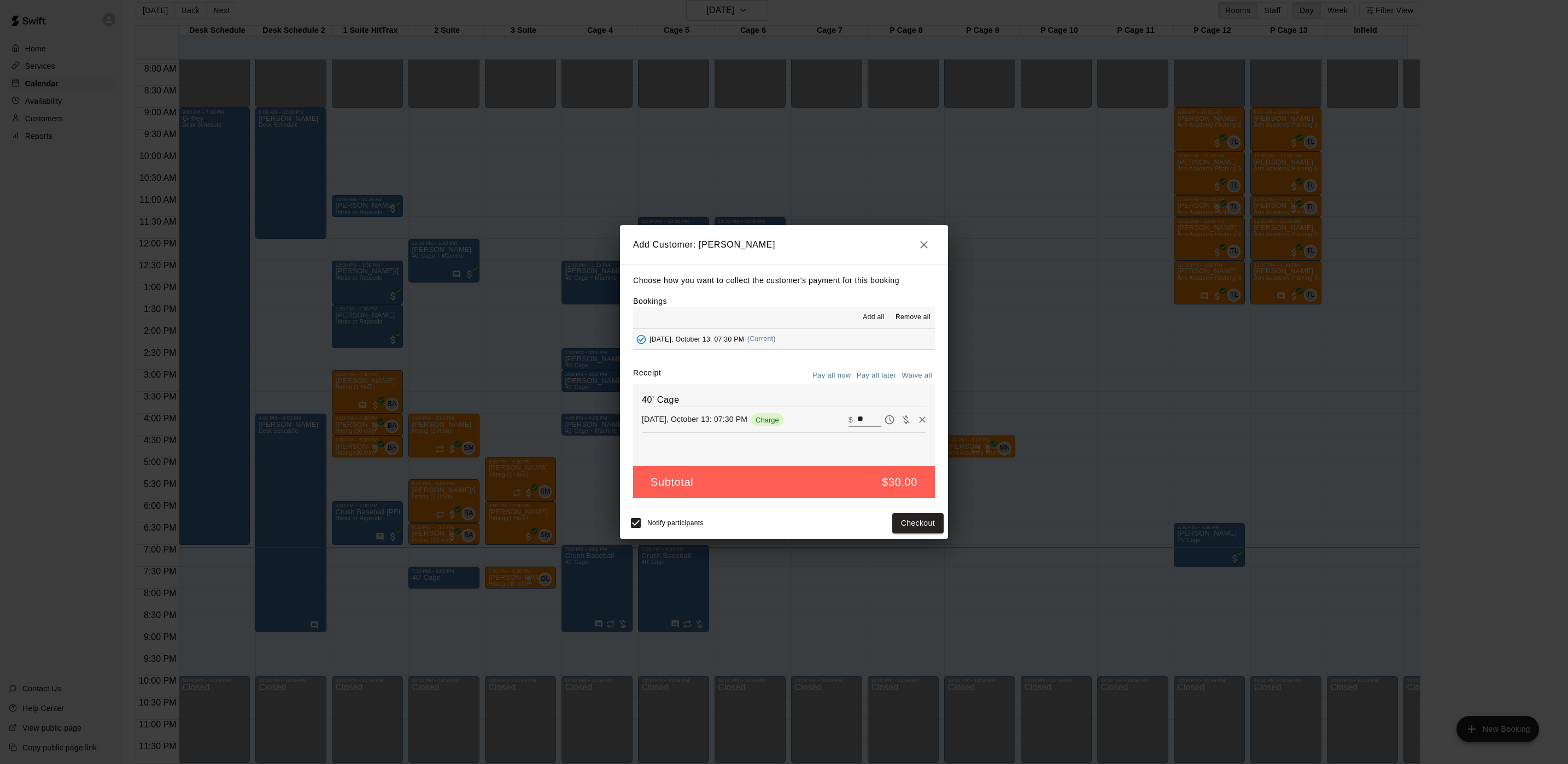
click at [858, 418] on input "**" at bounding box center [869, 419] width 24 height 15
click at [858, 422] on input "**" at bounding box center [869, 419] width 24 height 15
type input "**"
click at [897, 517] on button "Checkout" at bounding box center [918, 523] width 51 height 21
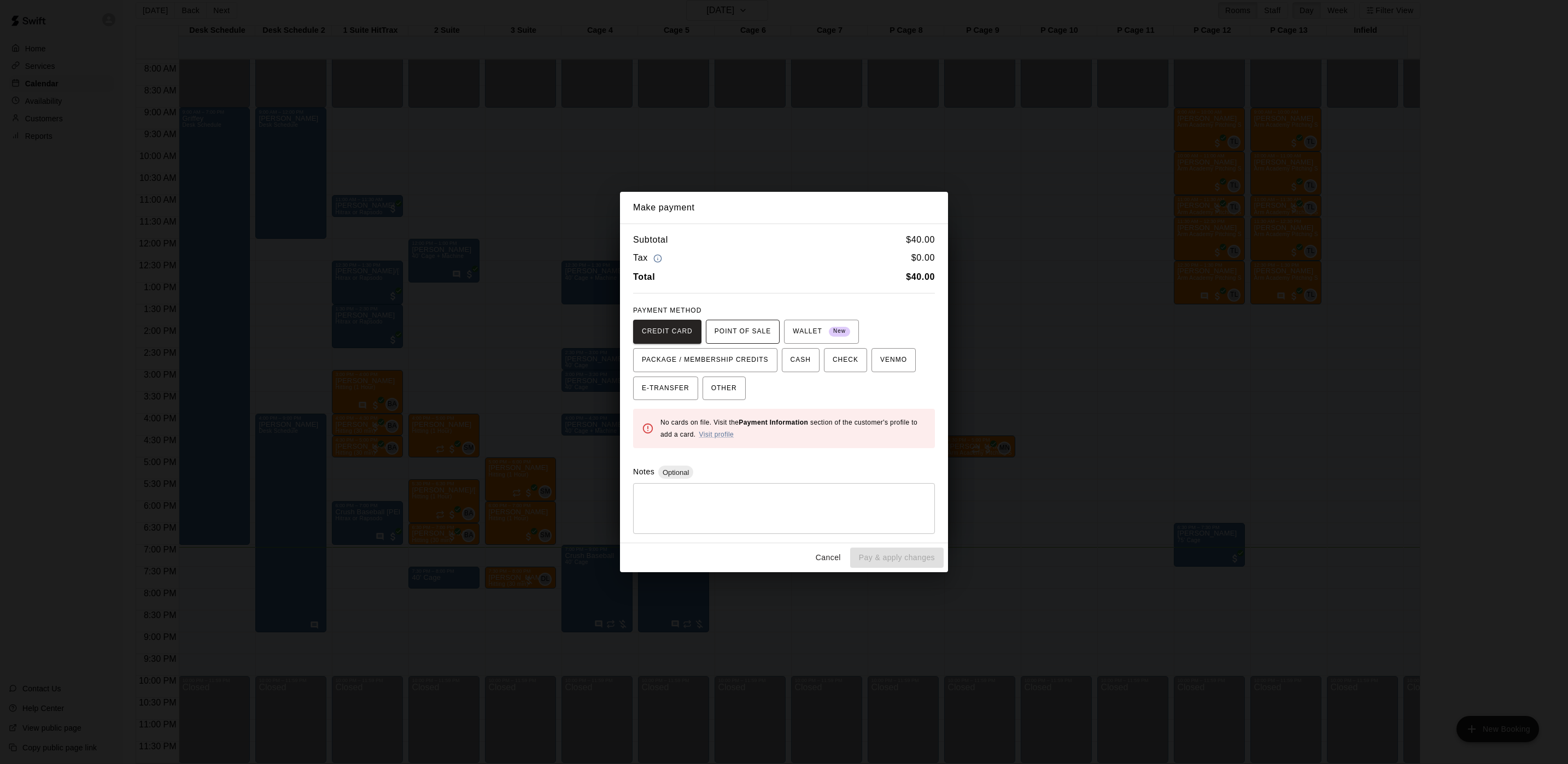
click at [729, 340] on button "POINT OF SALE" at bounding box center [742, 331] width 74 height 24
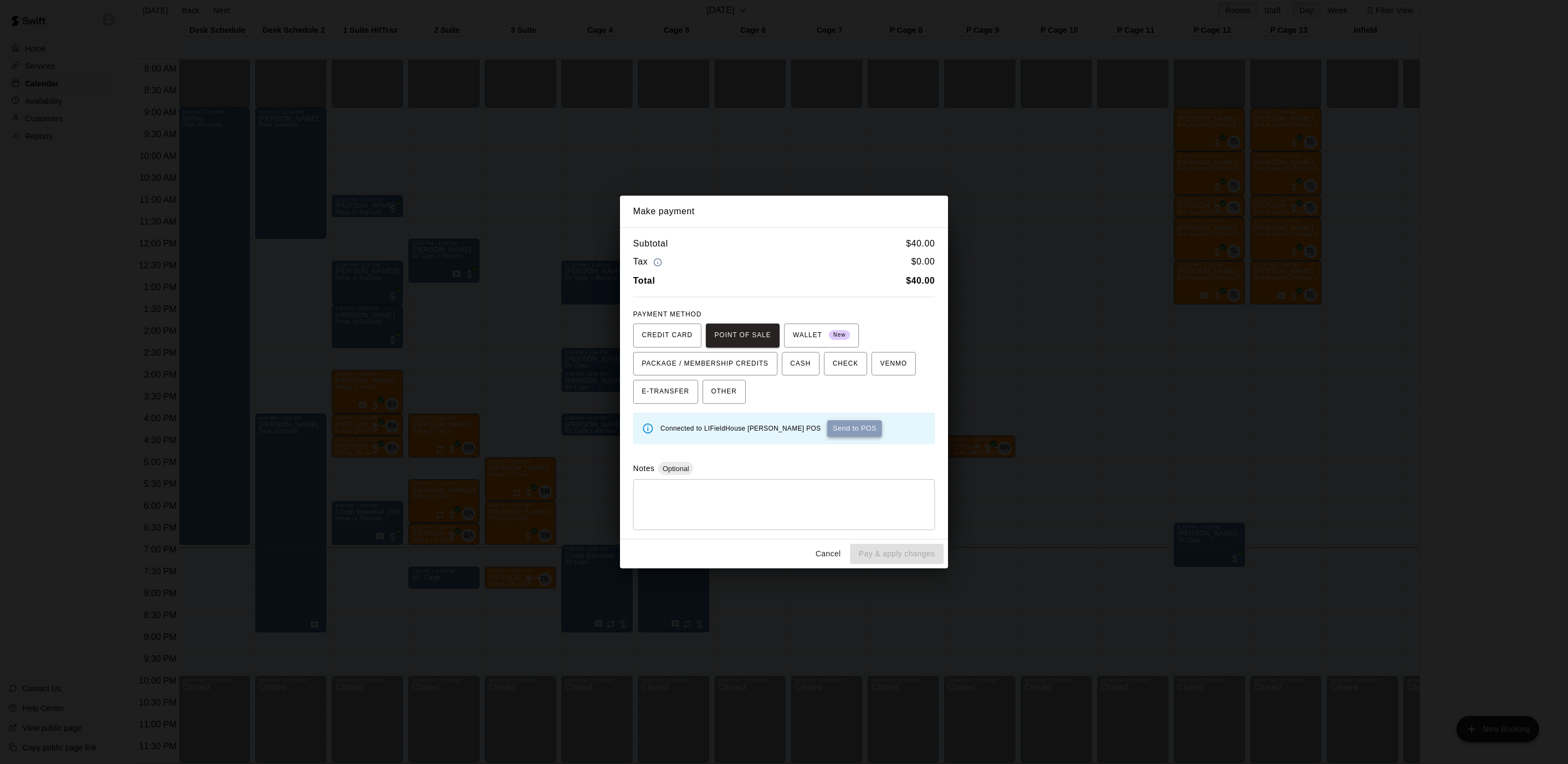
click at [834, 430] on button "Send to POS" at bounding box center [855, 428] width 55 height 17
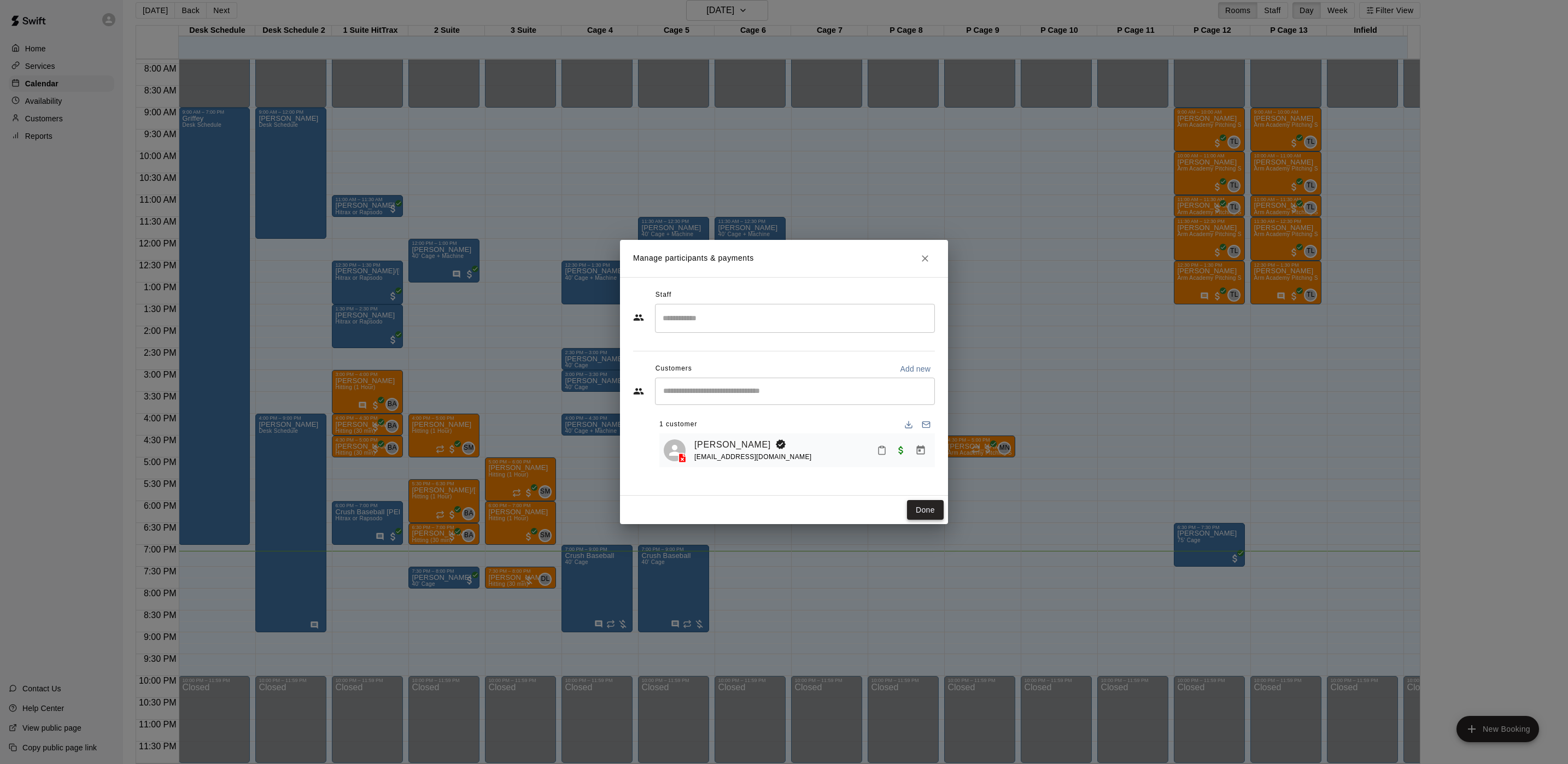
click at [931, 501] on button "Done" at bounding box center [925, 510] width 36 height 21
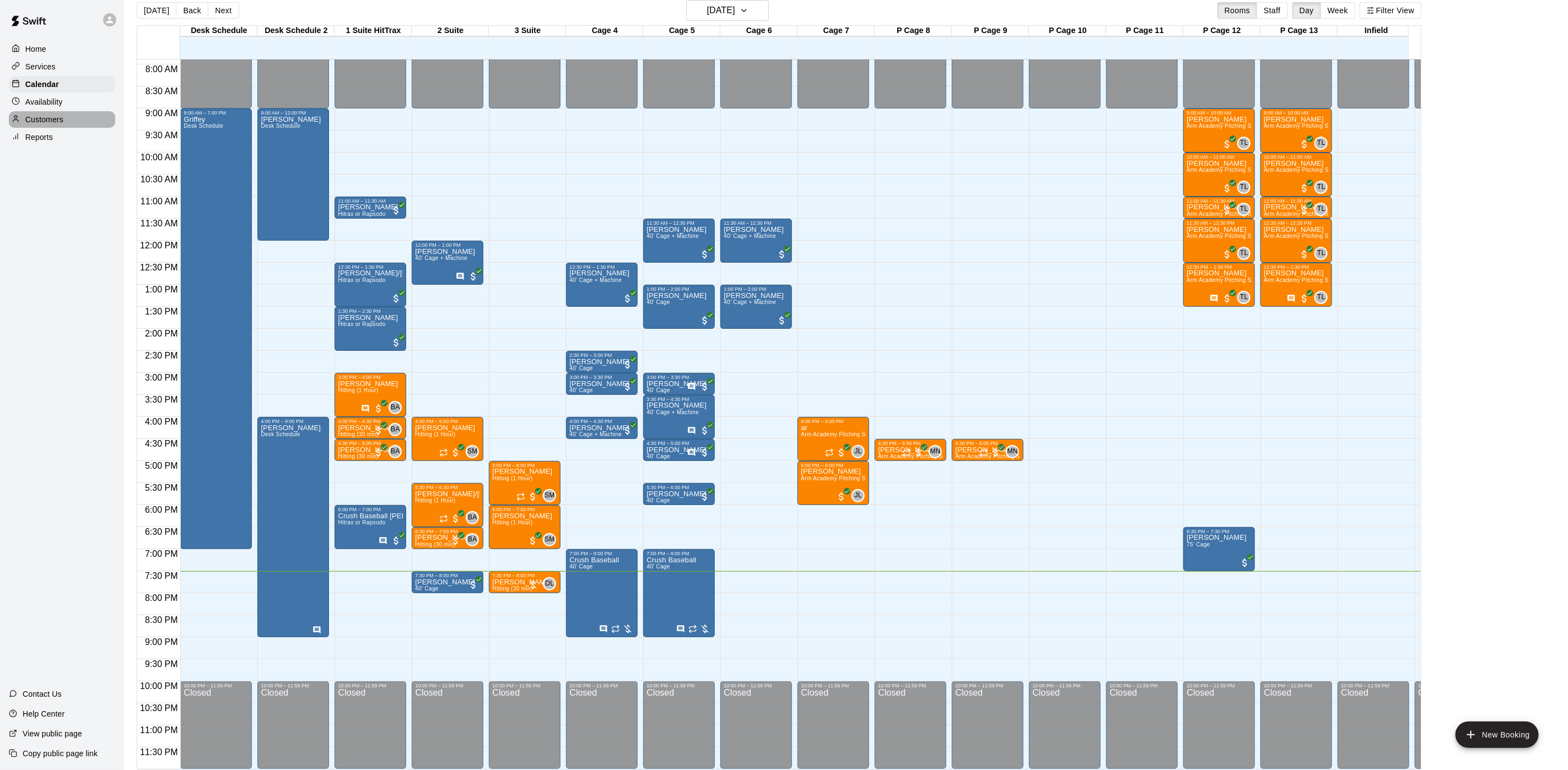
click at [45, 125] on p "Customers" at bounding box center [44, 119] width 39 height 11
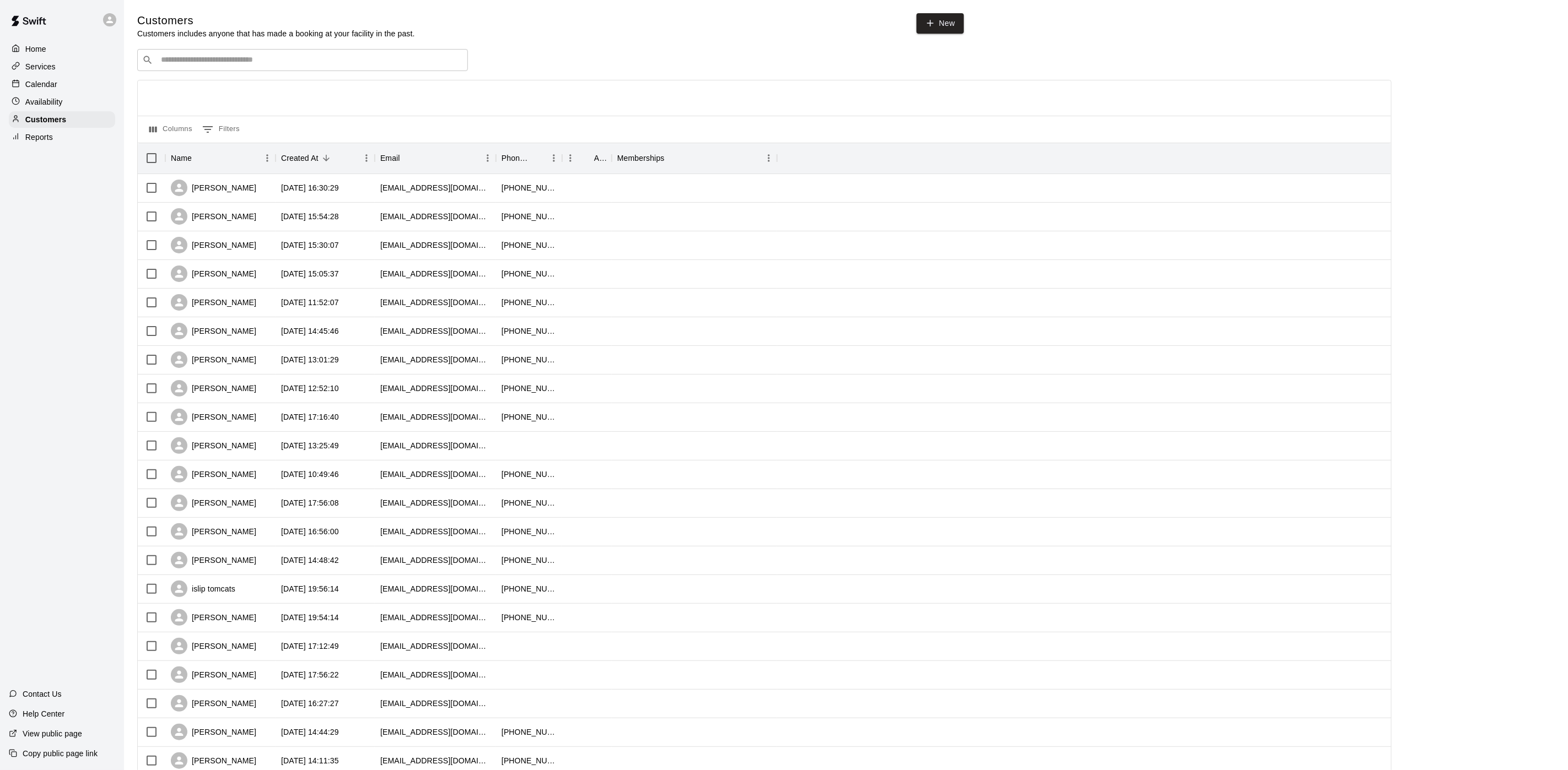
click at [181, 56] on input "Search customers by name or email" at bounding box center [310, 59] width 305 height 11
type input "****"
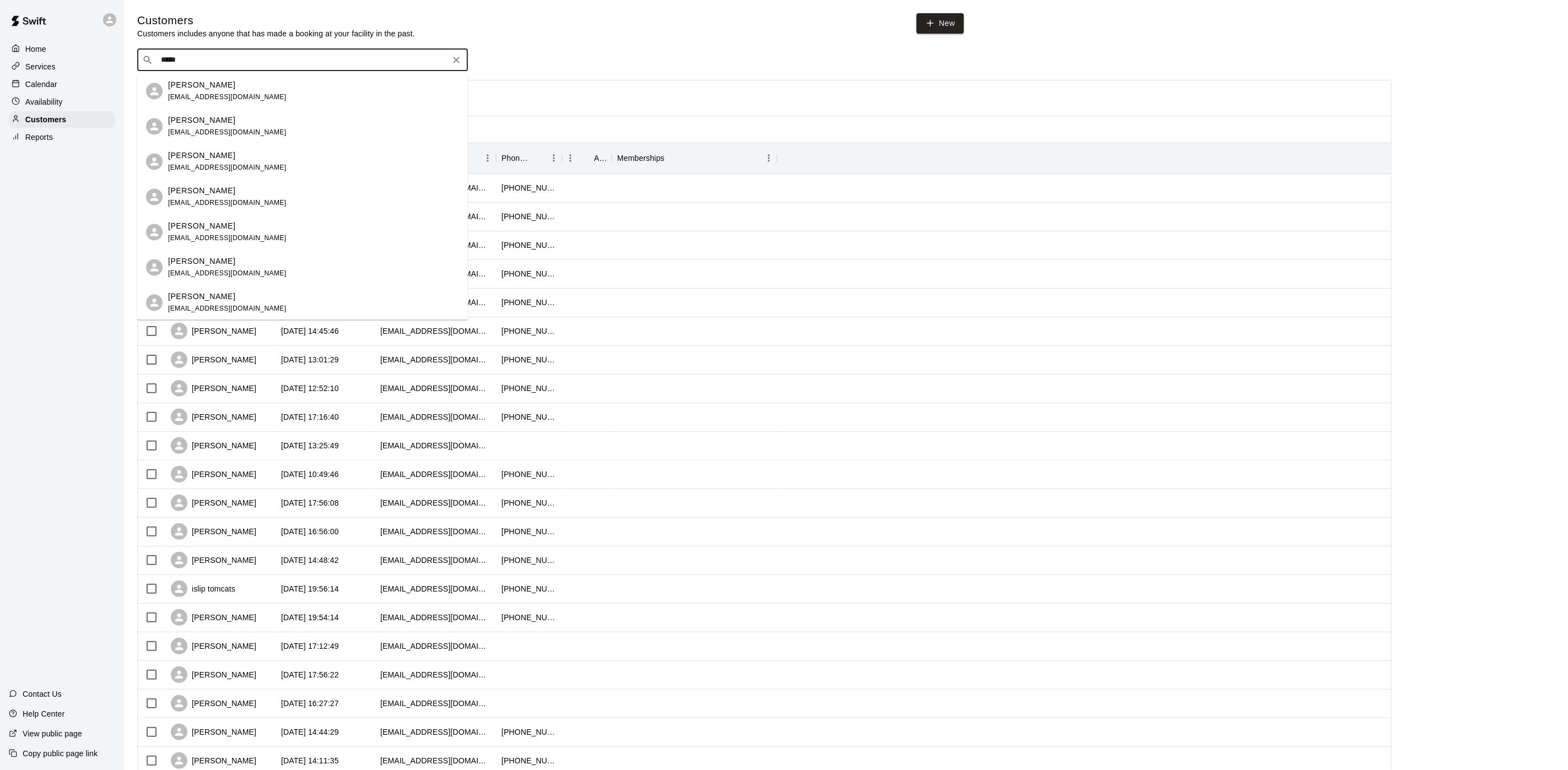
click at [205, 122] on p "[PERSON_NAME]" at bounding box center [201, 120] width 67 height 12
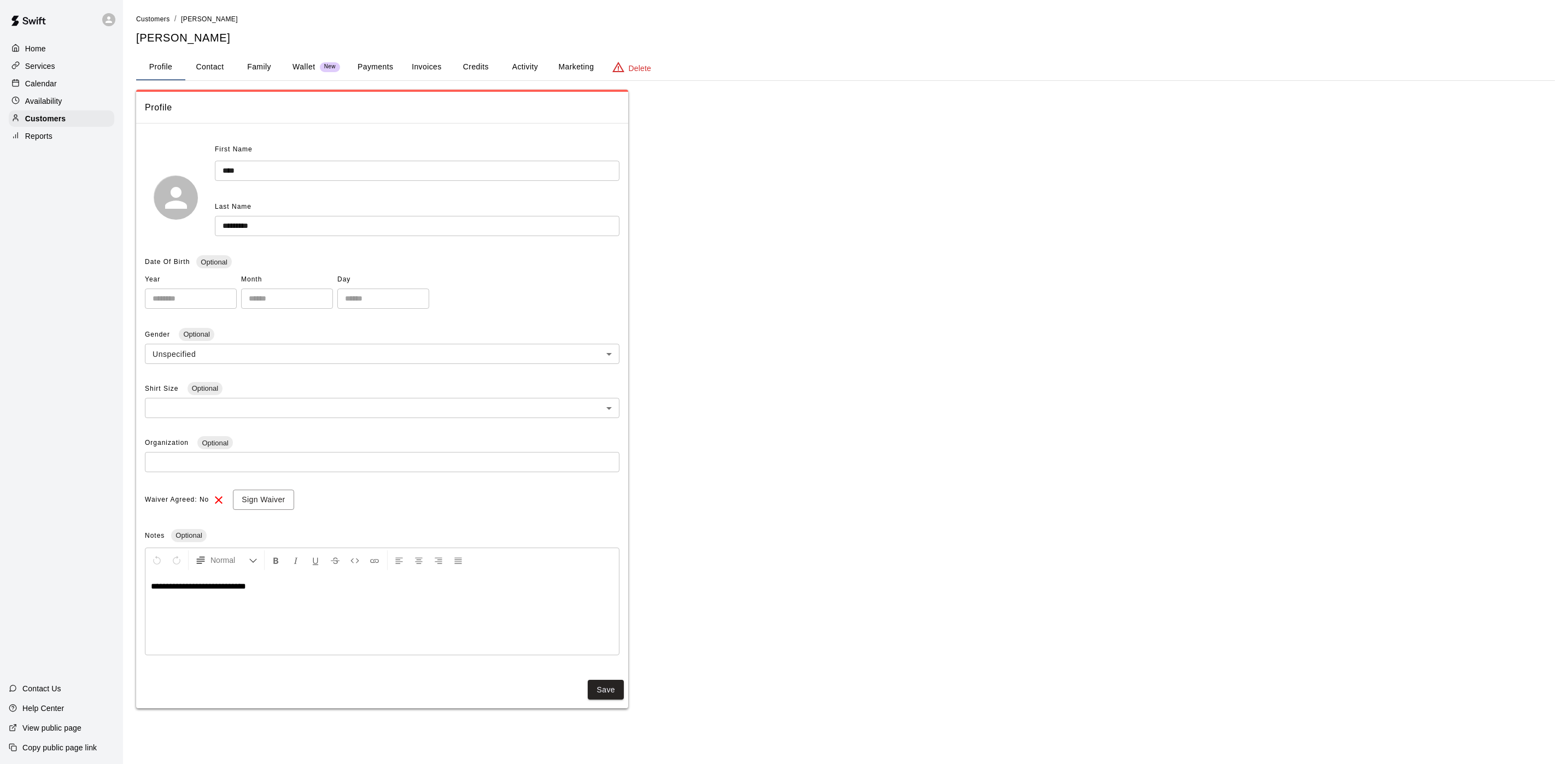
click at [404, 62] on button "Invoices" at bounding box center [426, 67] width 49 height 26
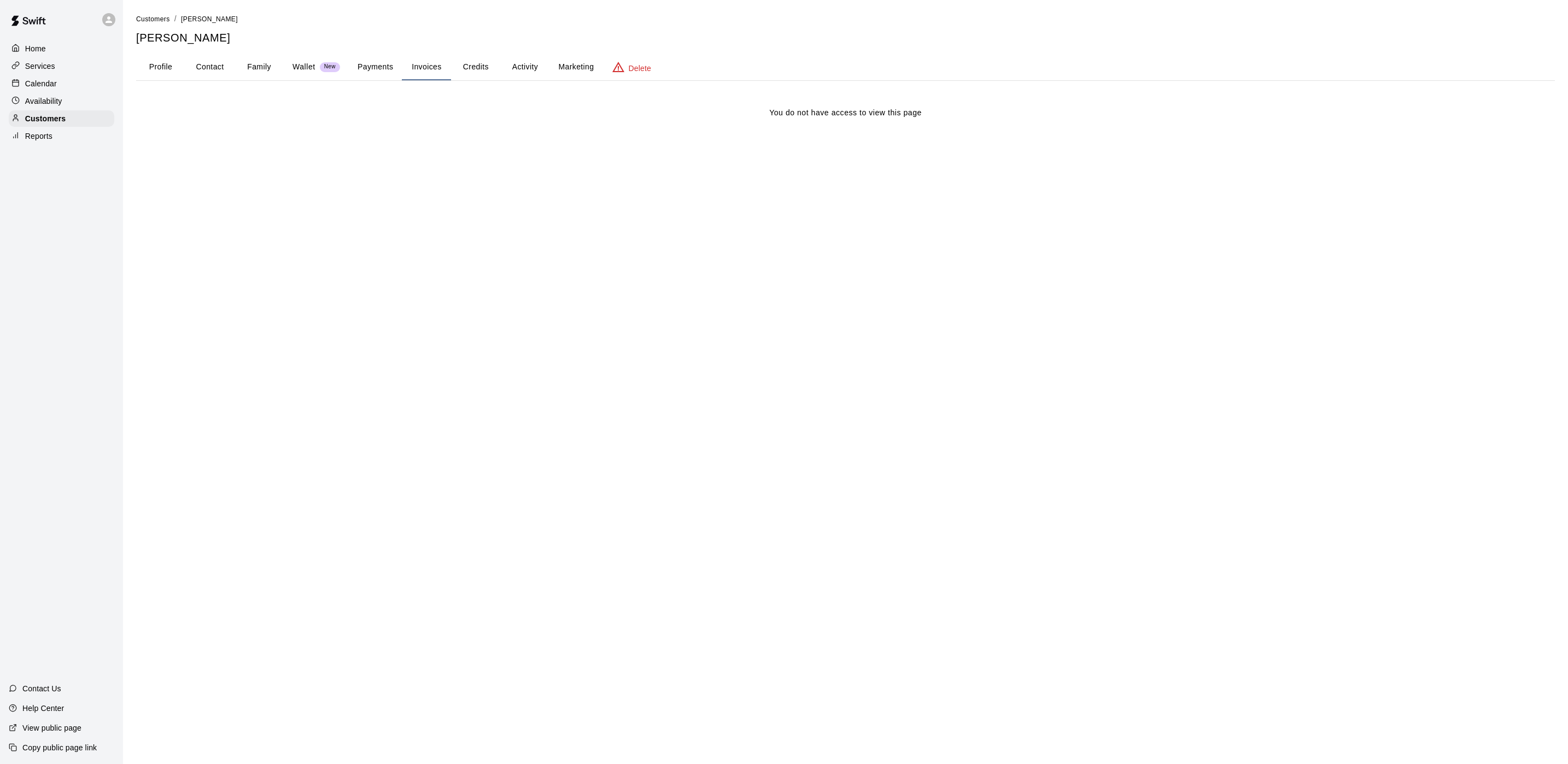
click at [483, 65] on button "Credits" at bounding box center [475, 67] width 49 height 26
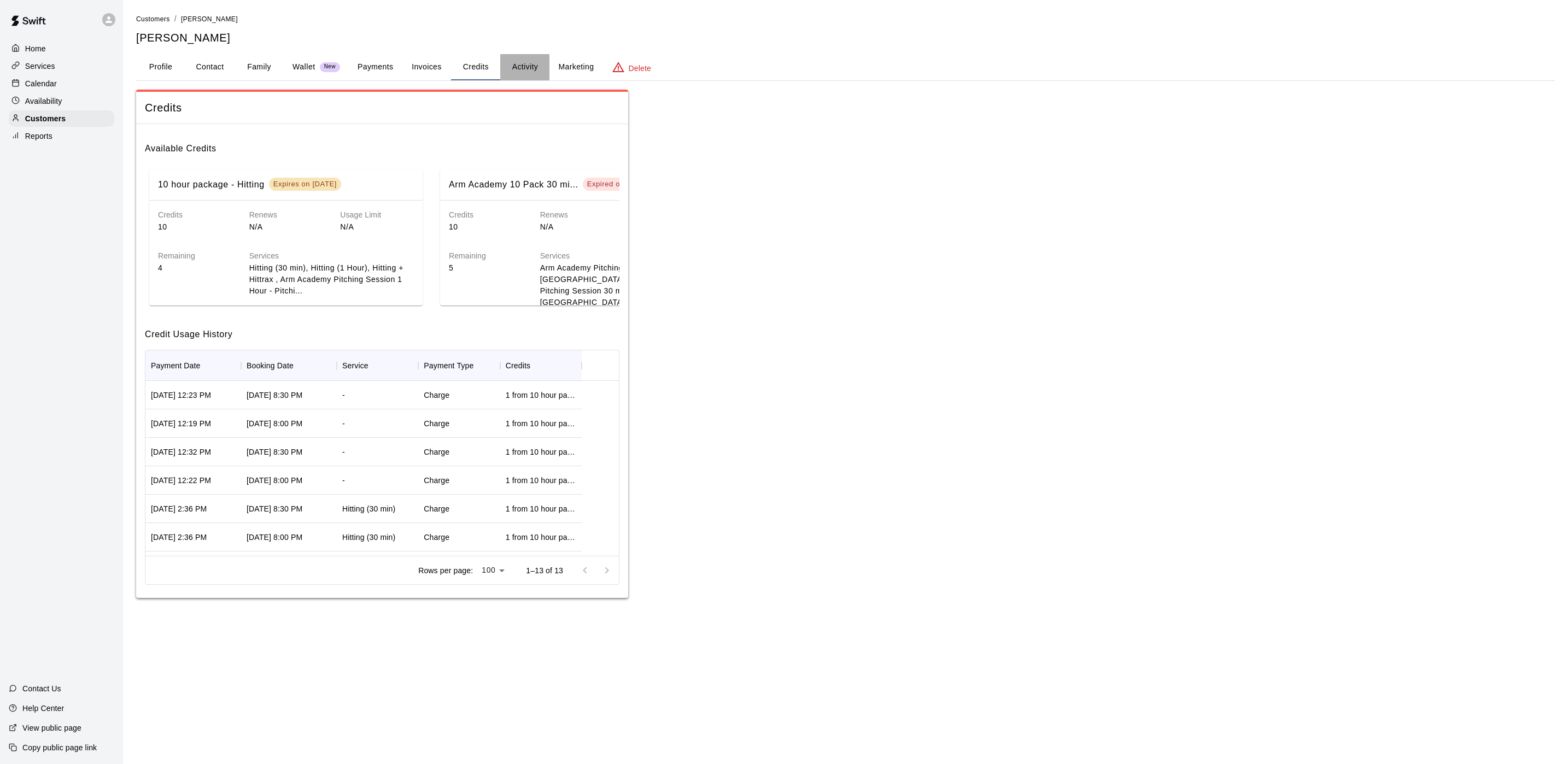
click at [537, 67] on button "Activity" at bounding box center [525, 67] width 49 height 26
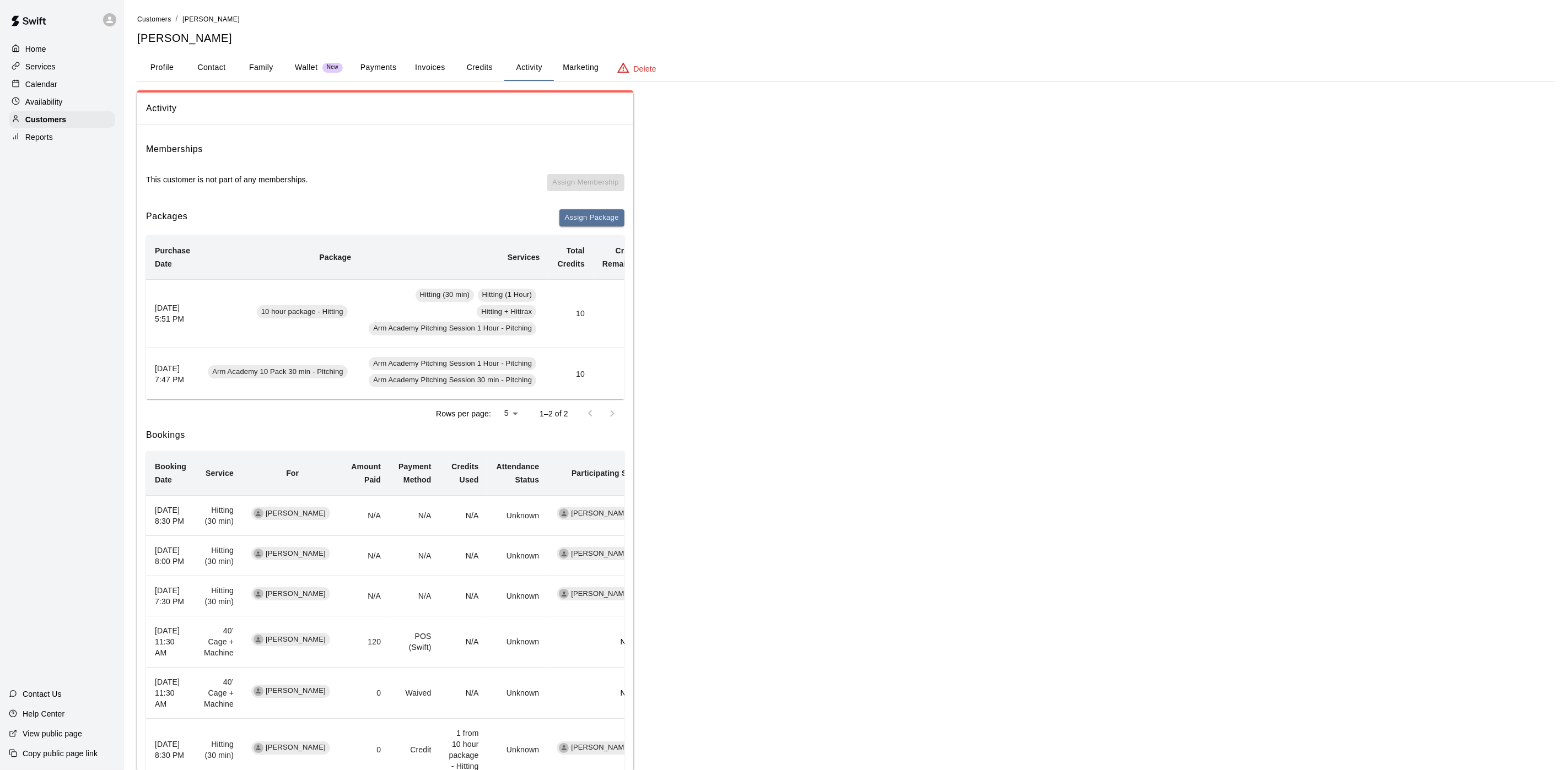
click at [76, 111] on div "Availability" at bounding box center [62, 102] width 107 height 17
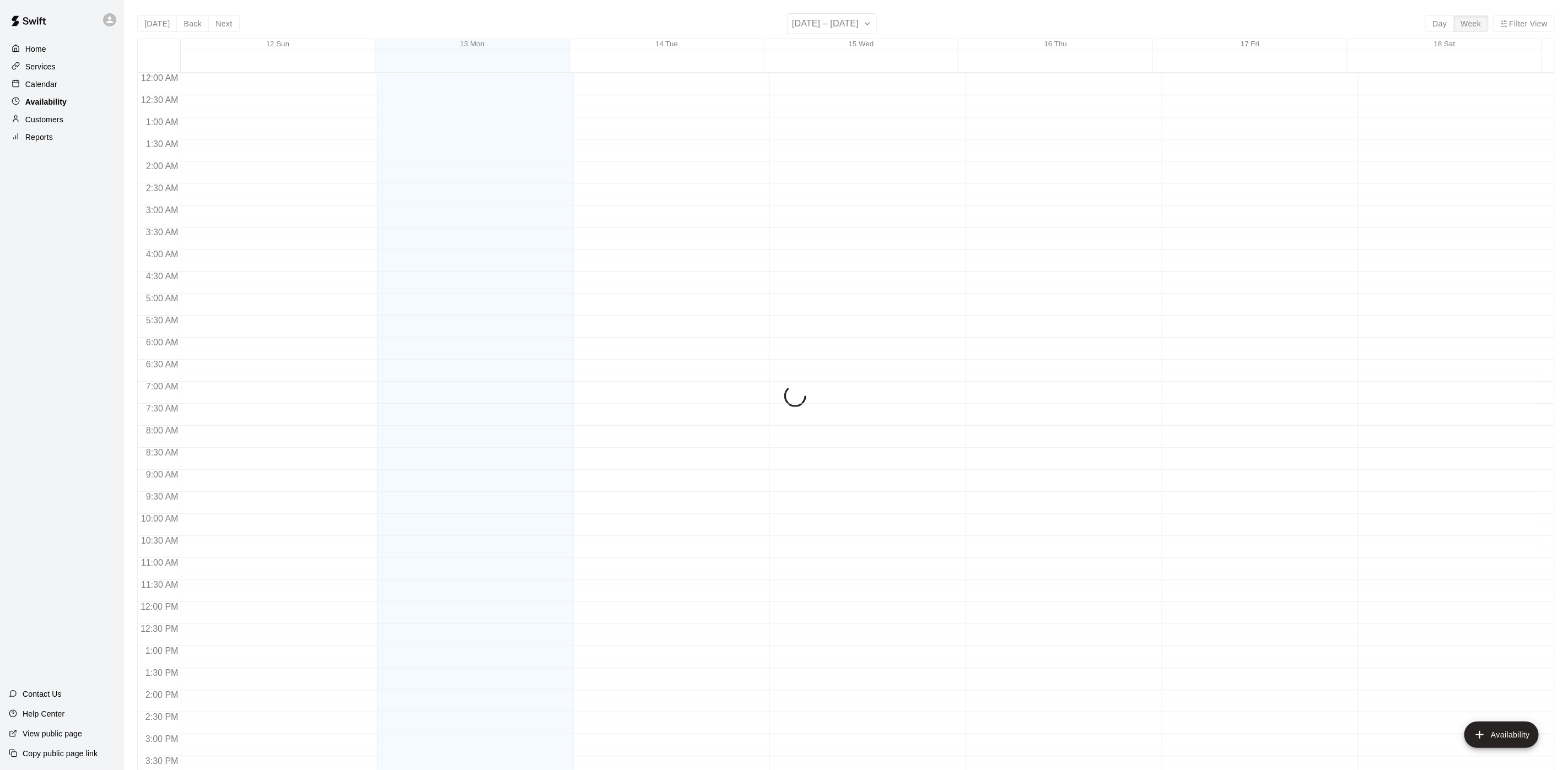
scroll to position [348, 0]
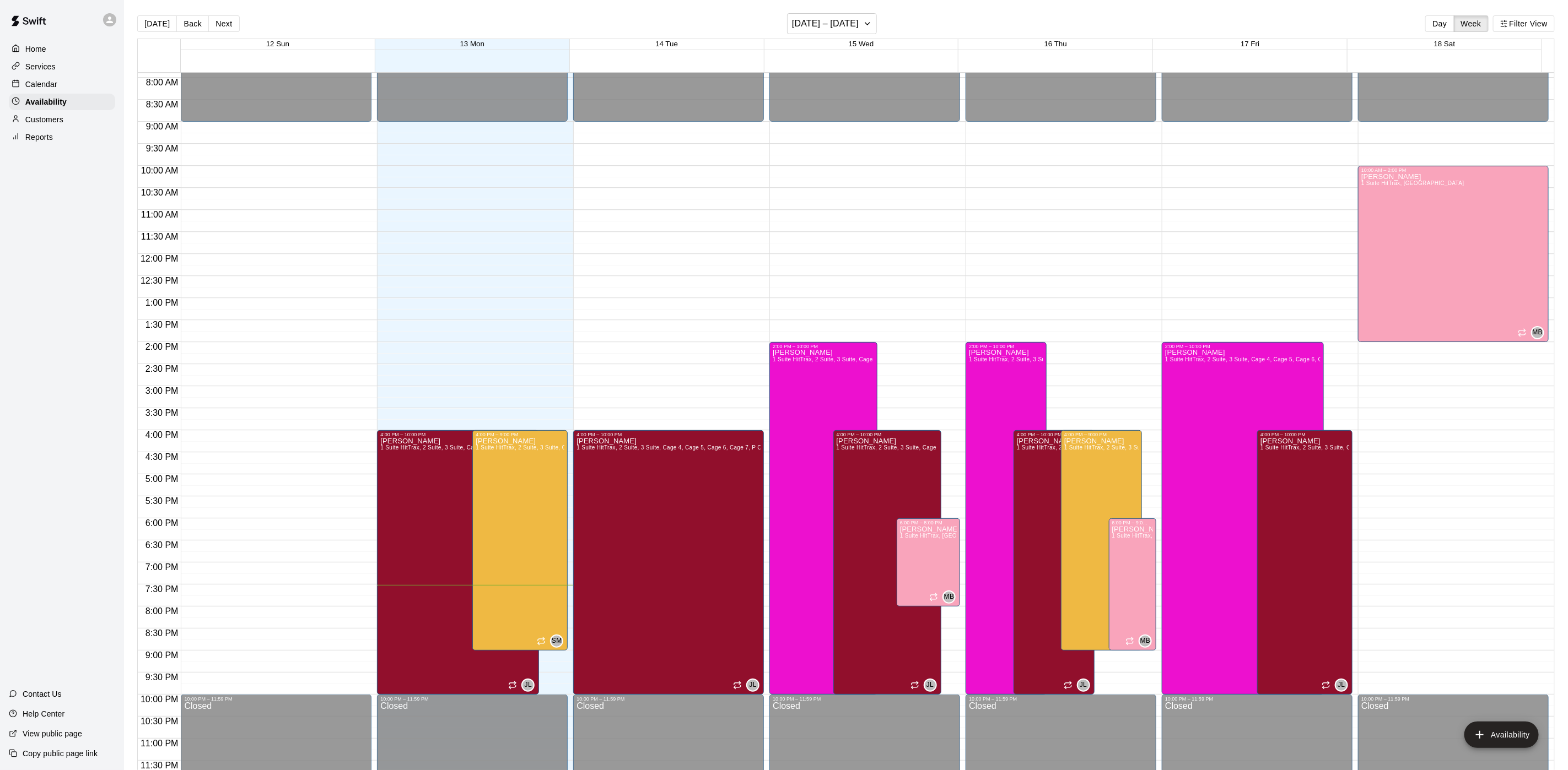
click at [74, 88] on div "Calendar" at bounding box center [62, 84] width 107 height 17
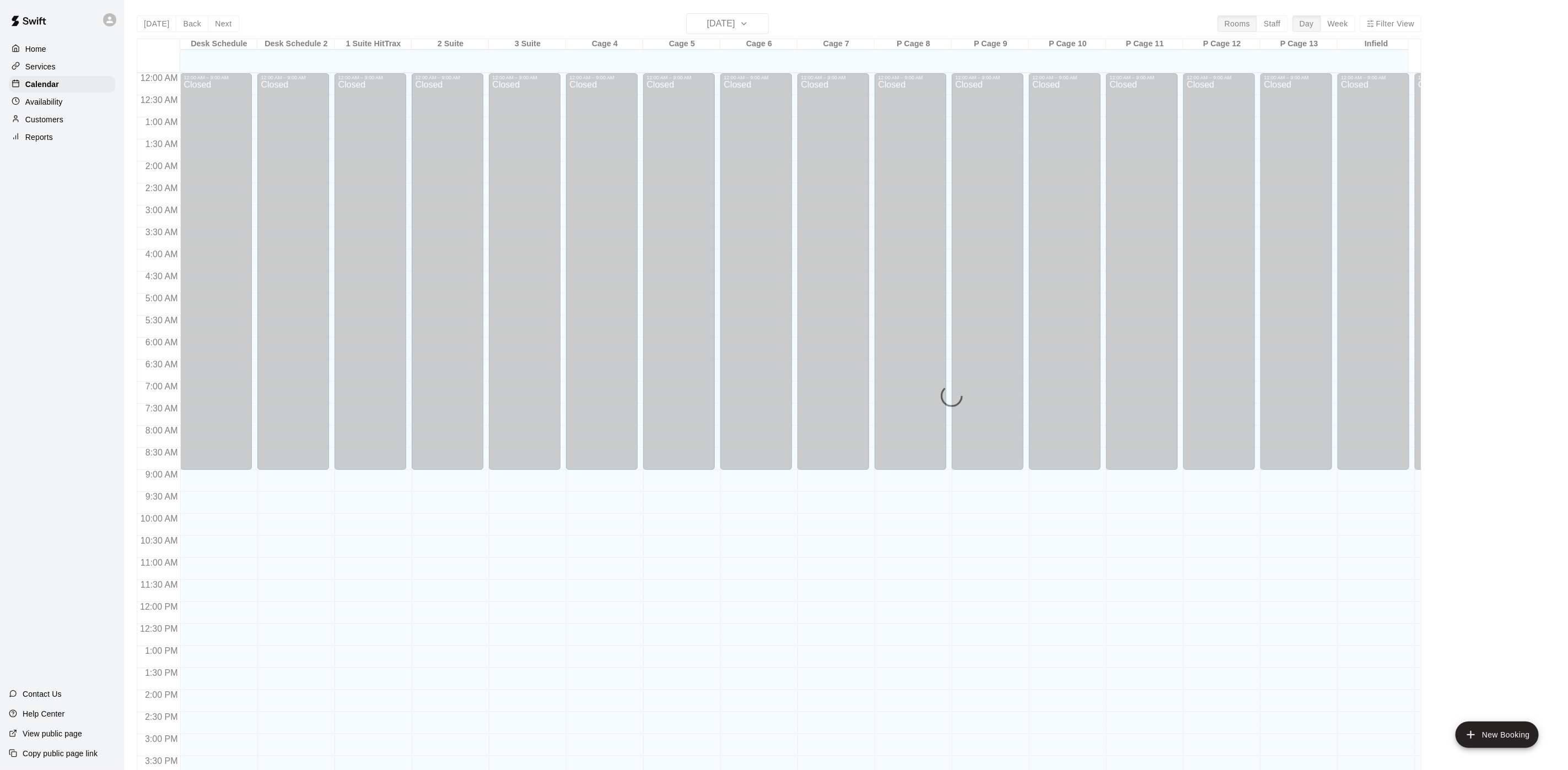
scroll to position [316, 0]
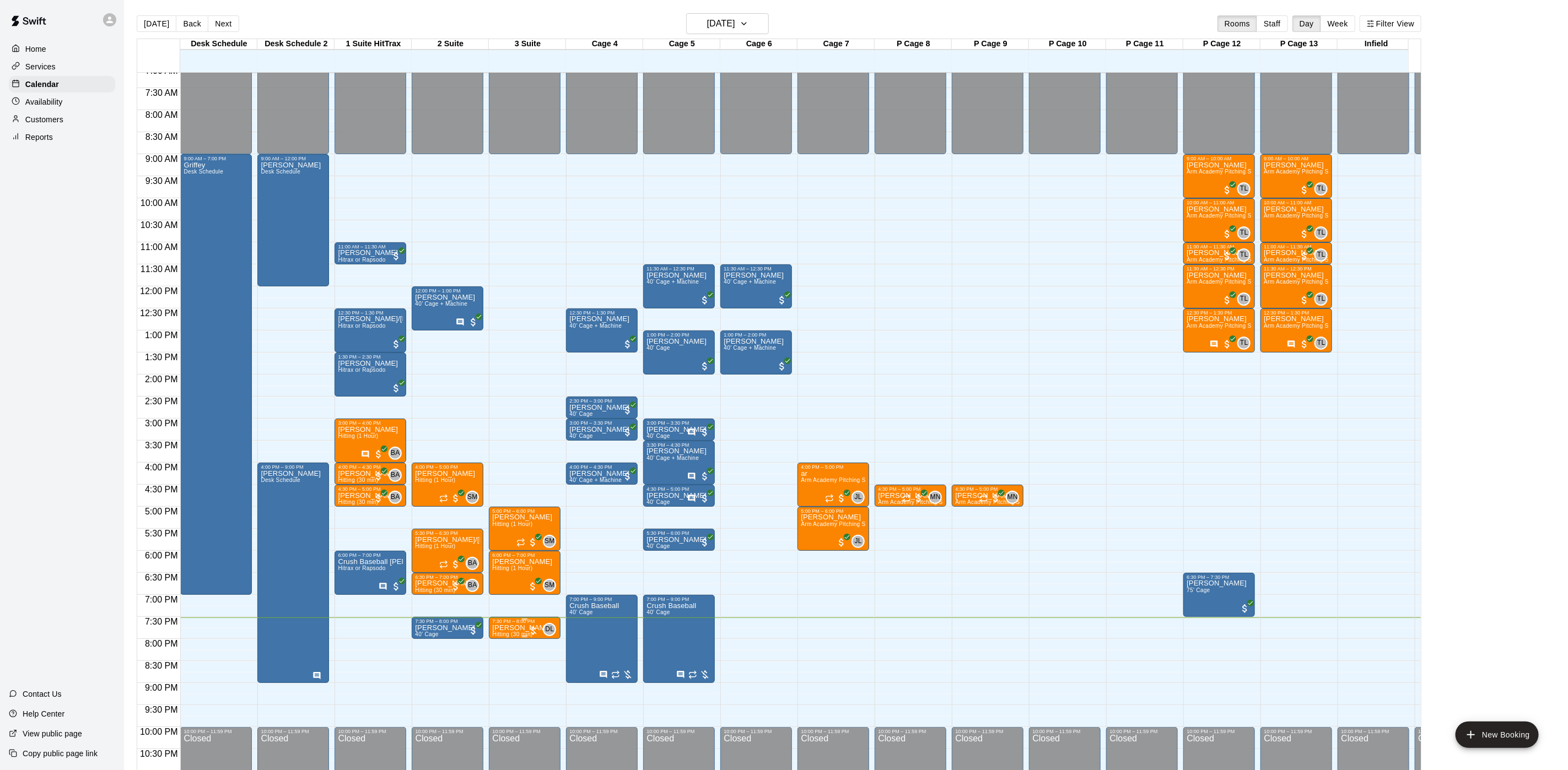
click at [522, 628] on p "[PERSON_NAME]" at bounding box center [521, 628] width 60 height 0
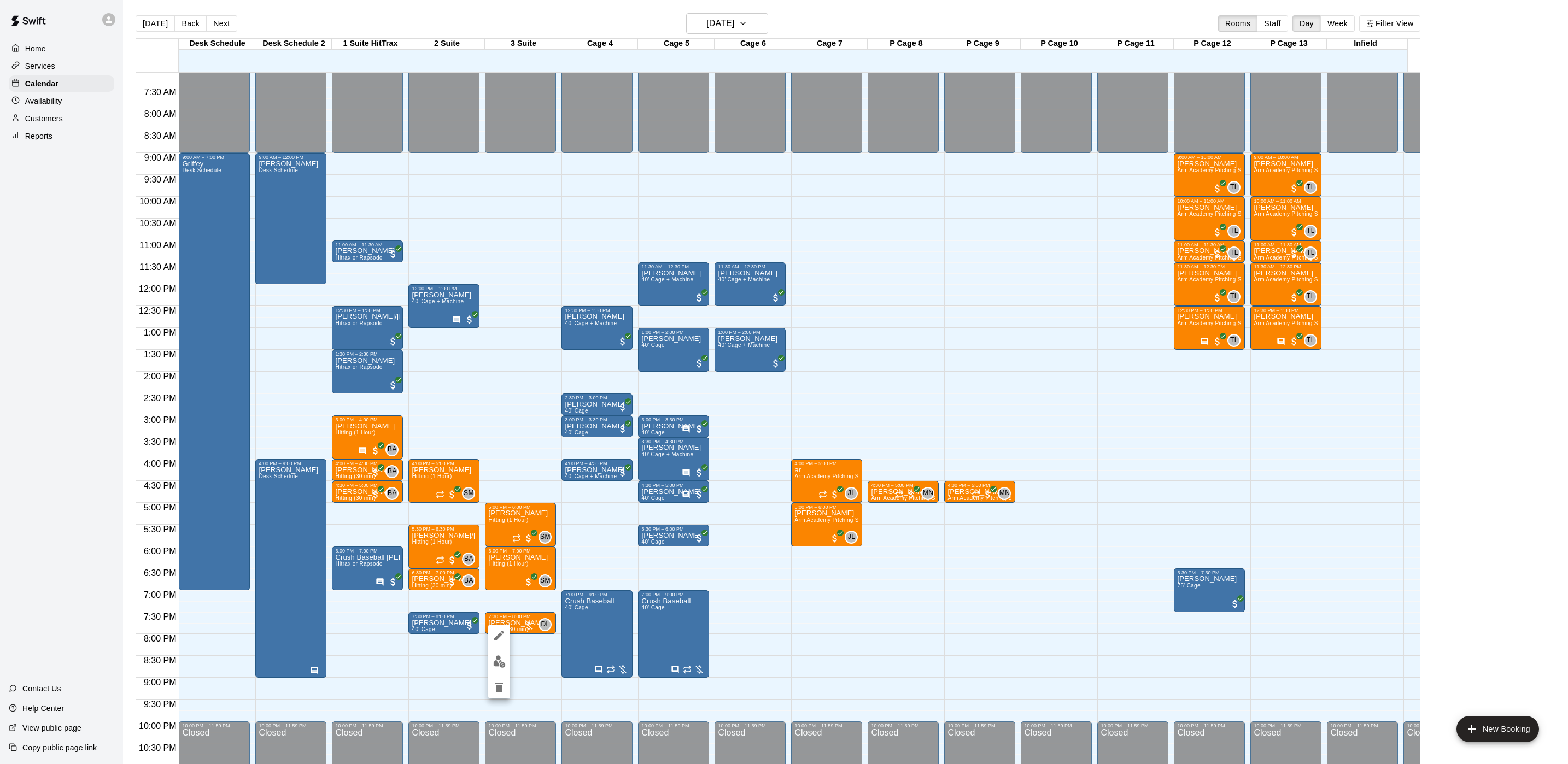
click at [496, 656] on img "edit" at bounding box center [499, 661] width 13 height 13
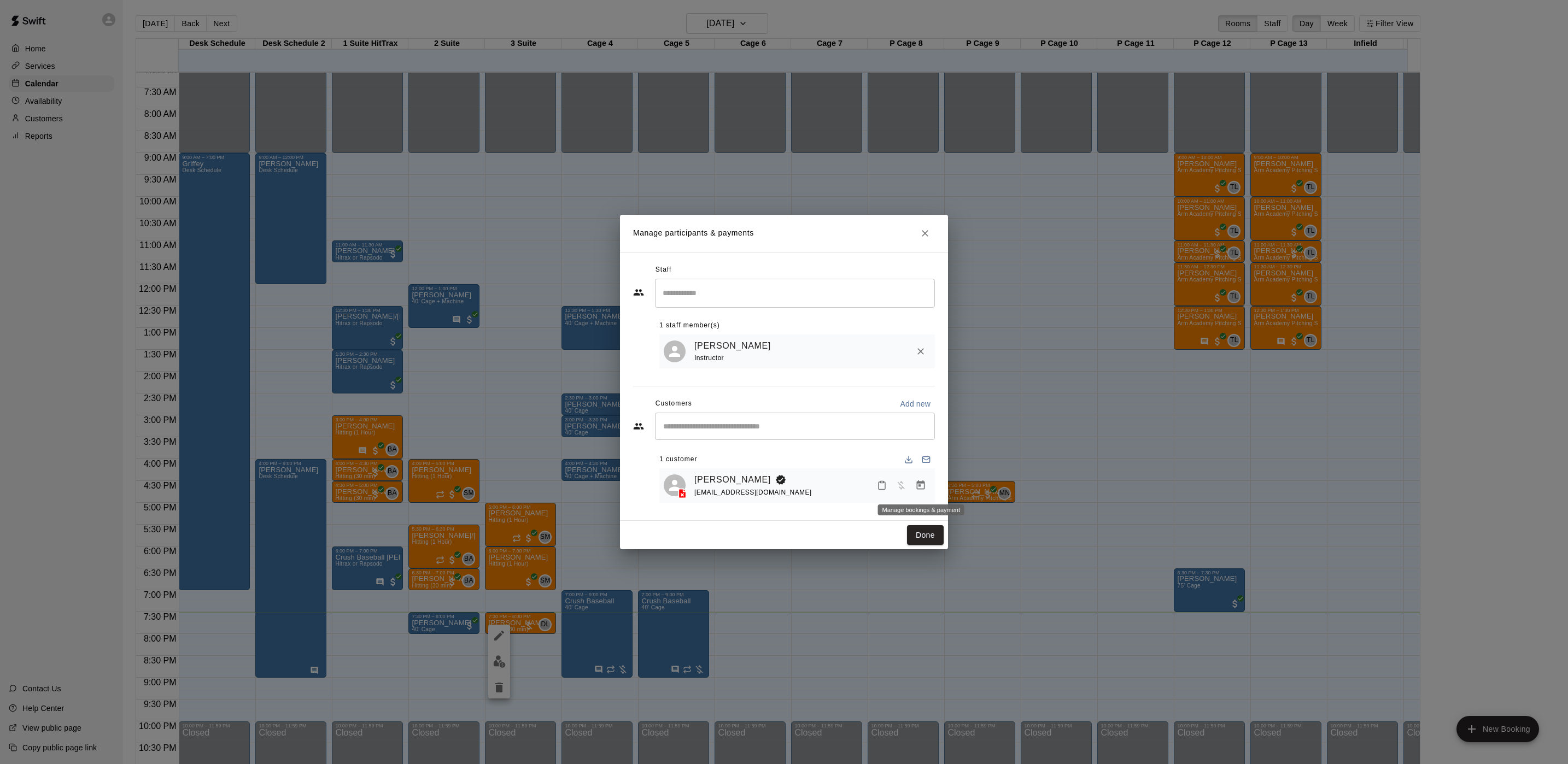
click at [920, 487] on icon "Manage bookings & payment" at bounding box center [921, 485] width 8 height 9
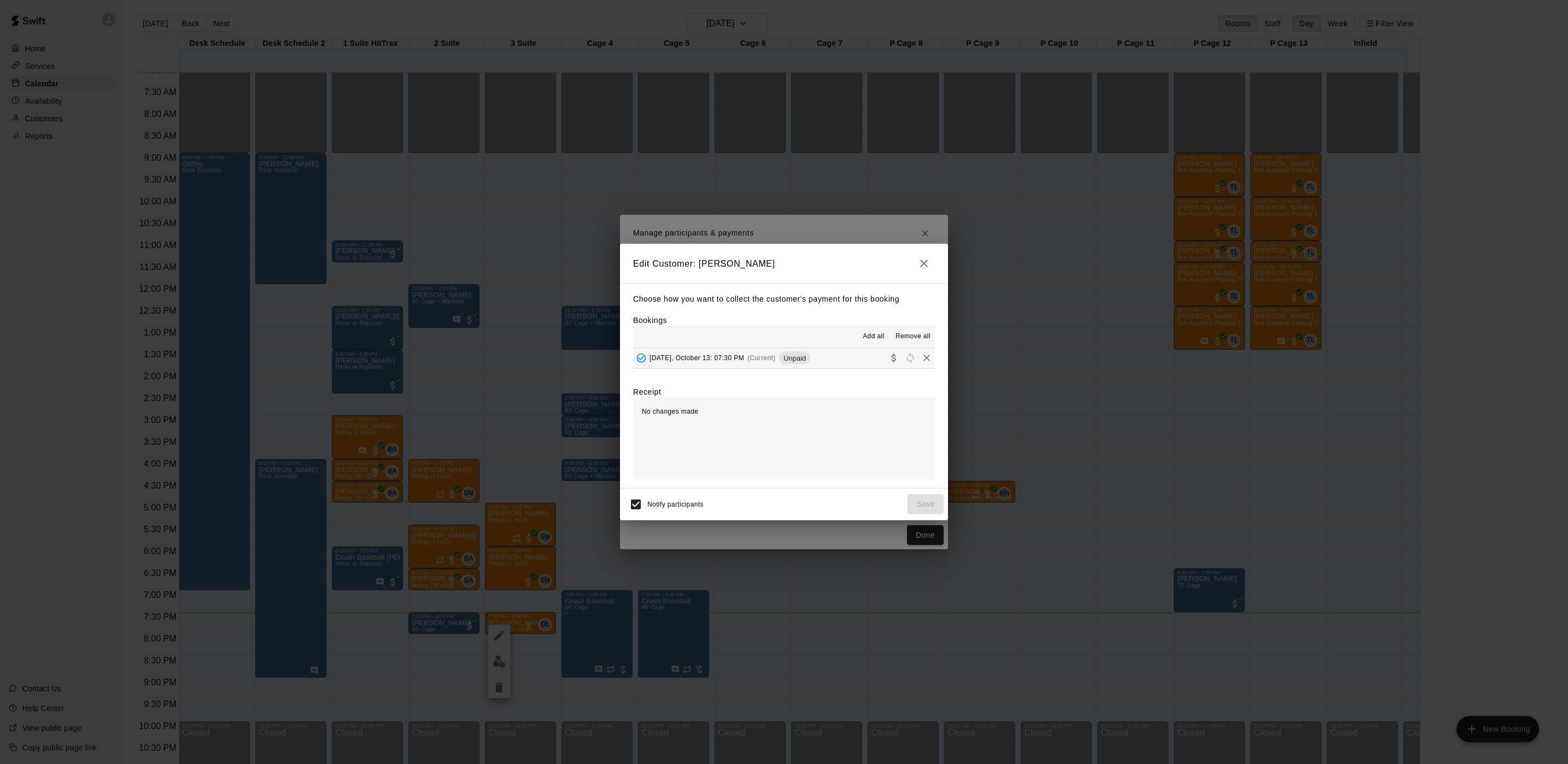
click at [786, 361] on span "Unpaid" at bounding box center [795, 358] width 31 height 8
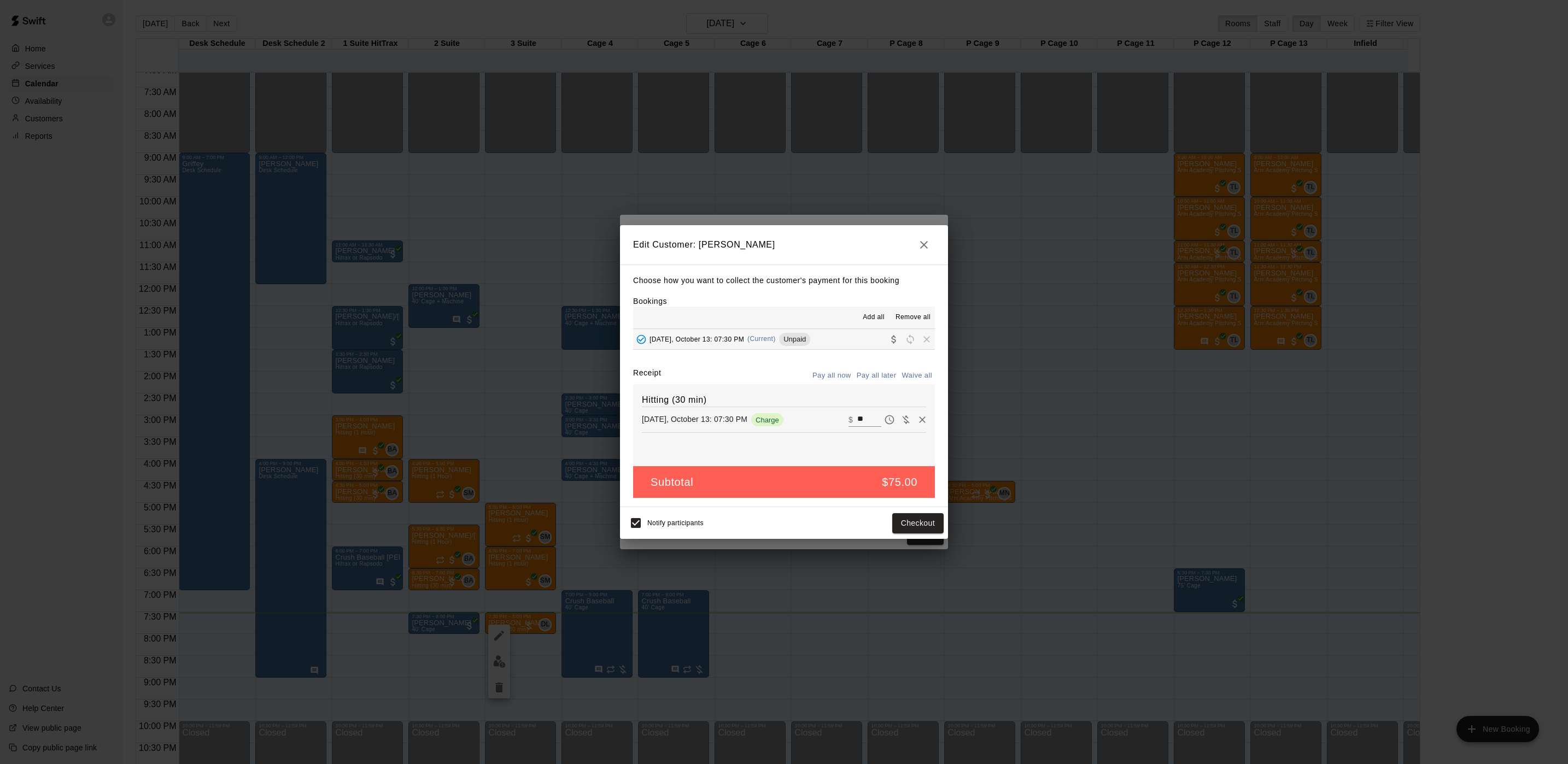
click at [832, 374] on button "Pay all now" at bounding box center [831, 375] width 44 height 17
click at [894, 510] on div "Notify participants Checkout" at bounding box center [784, 523] width 328 height 31
click at [906, 524] on button "Checkout" at bounding box center [918, 523] width 51 height 21
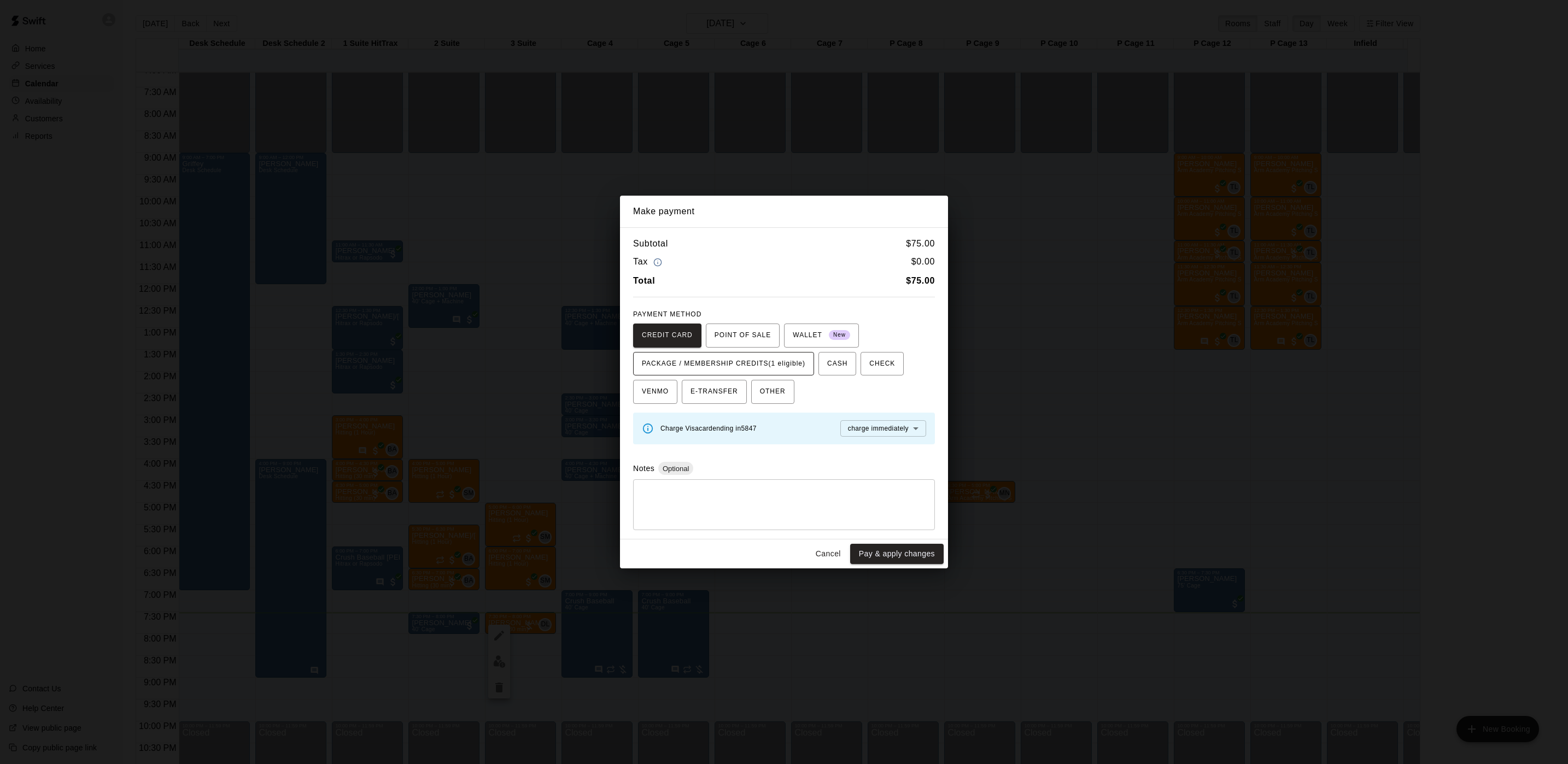
click at [726, 367] on span "PACKAGE / MEMBERSHIP CREDITS (1 eligible)" at bounding box center [723, 364] width 164 height 18
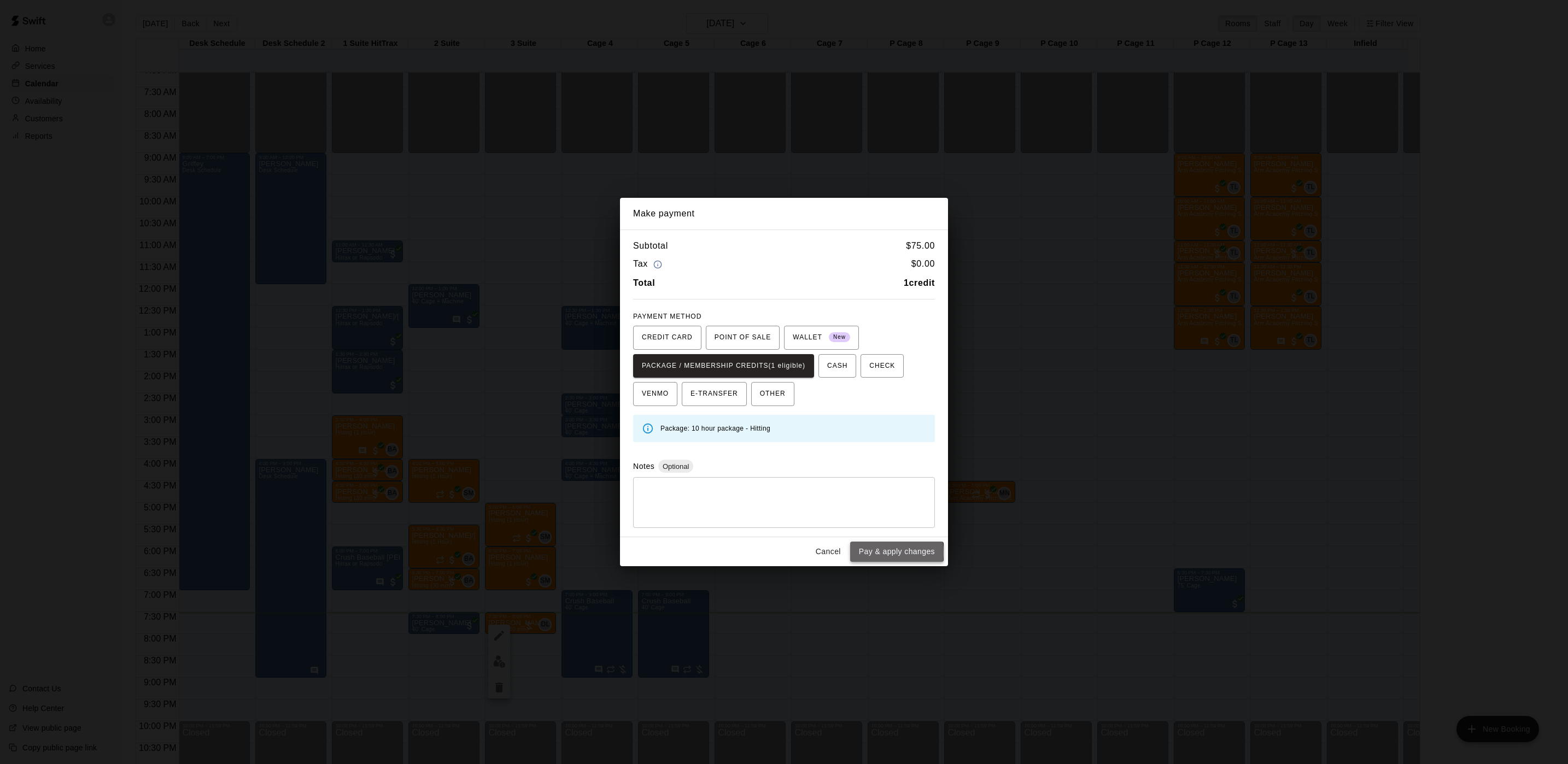
click at [880, 554] on button "Pay & apply changes" at bounding box center [897, 551] width 93 height 21
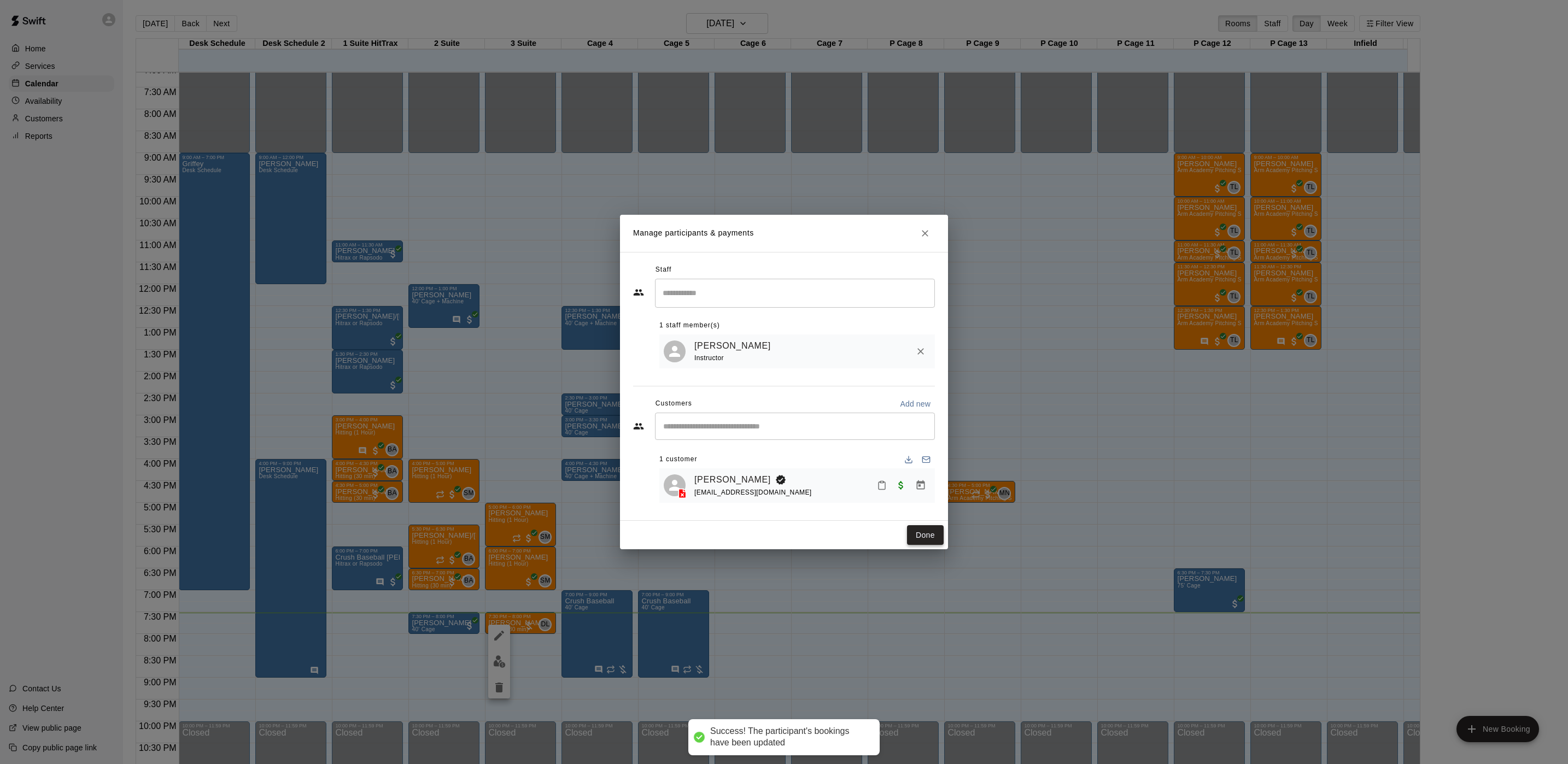
click at [942, 537] on button "Done" at bounding box center [925, 535] width 36 height 21
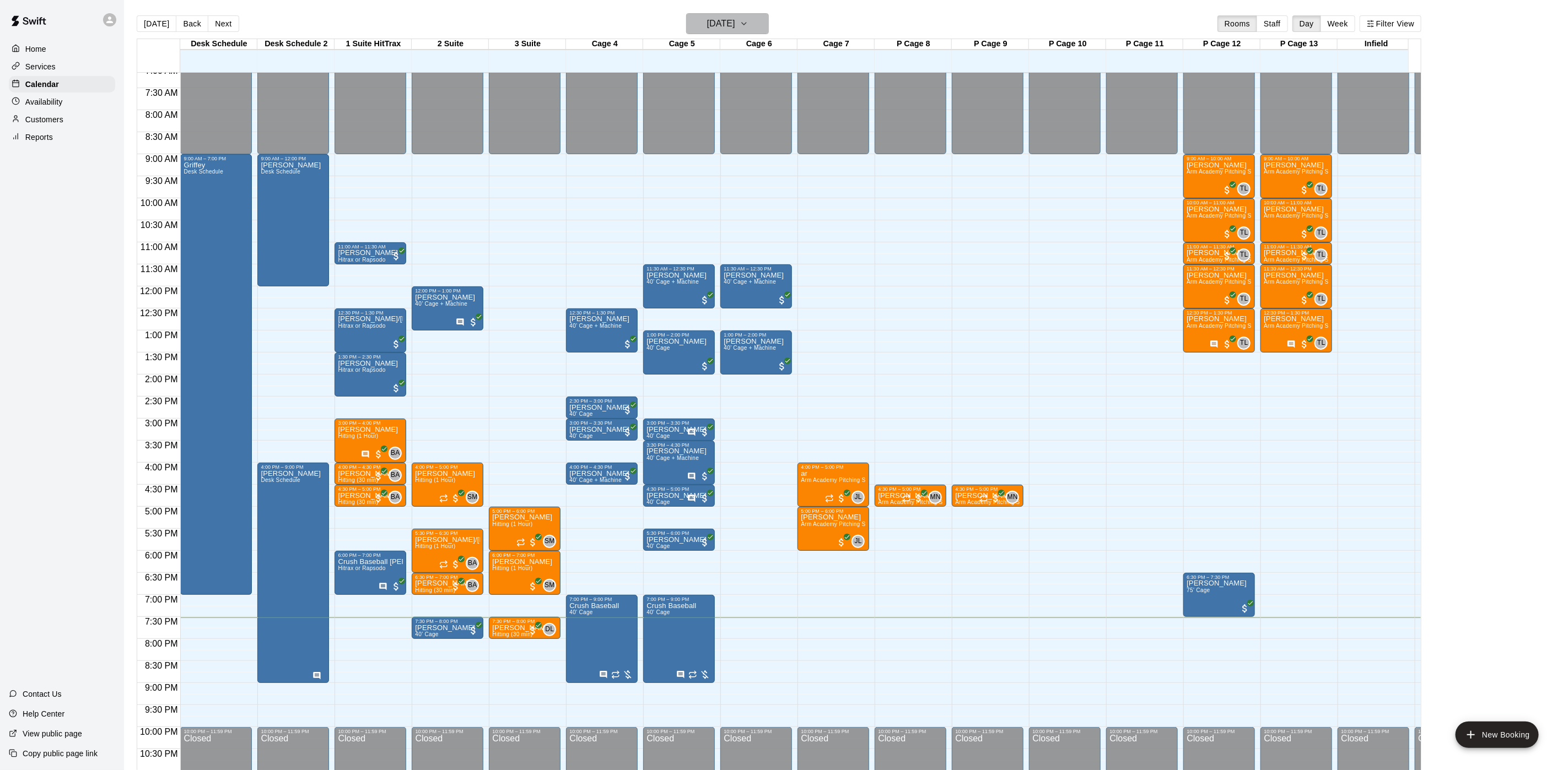
click at [716, 33] on button "[DATE]" at bounding box center [728, 23] width 83 height 21
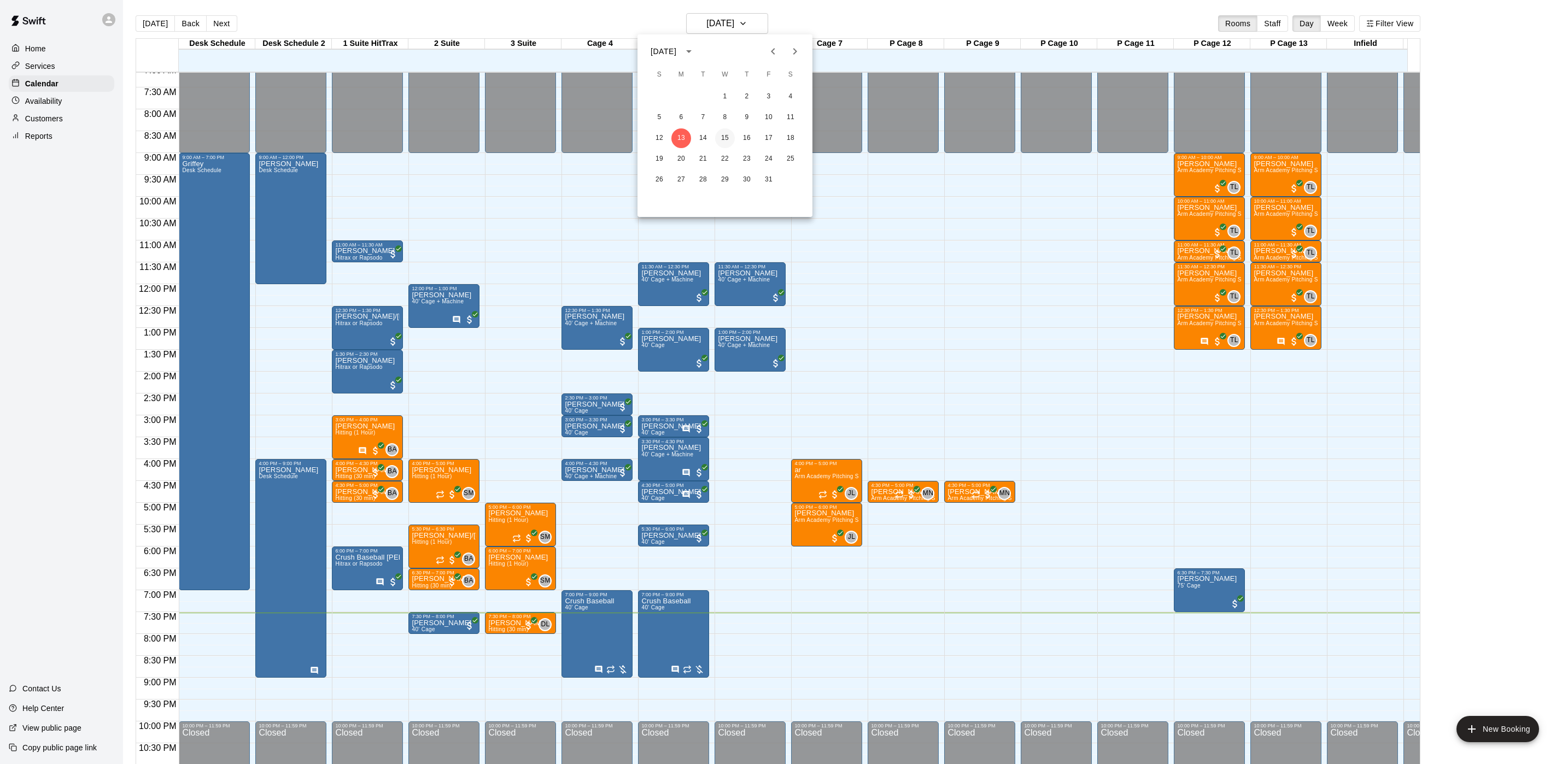
click at [723, 133] on button "15" at bounding box center [725, 138] width 20 height 20
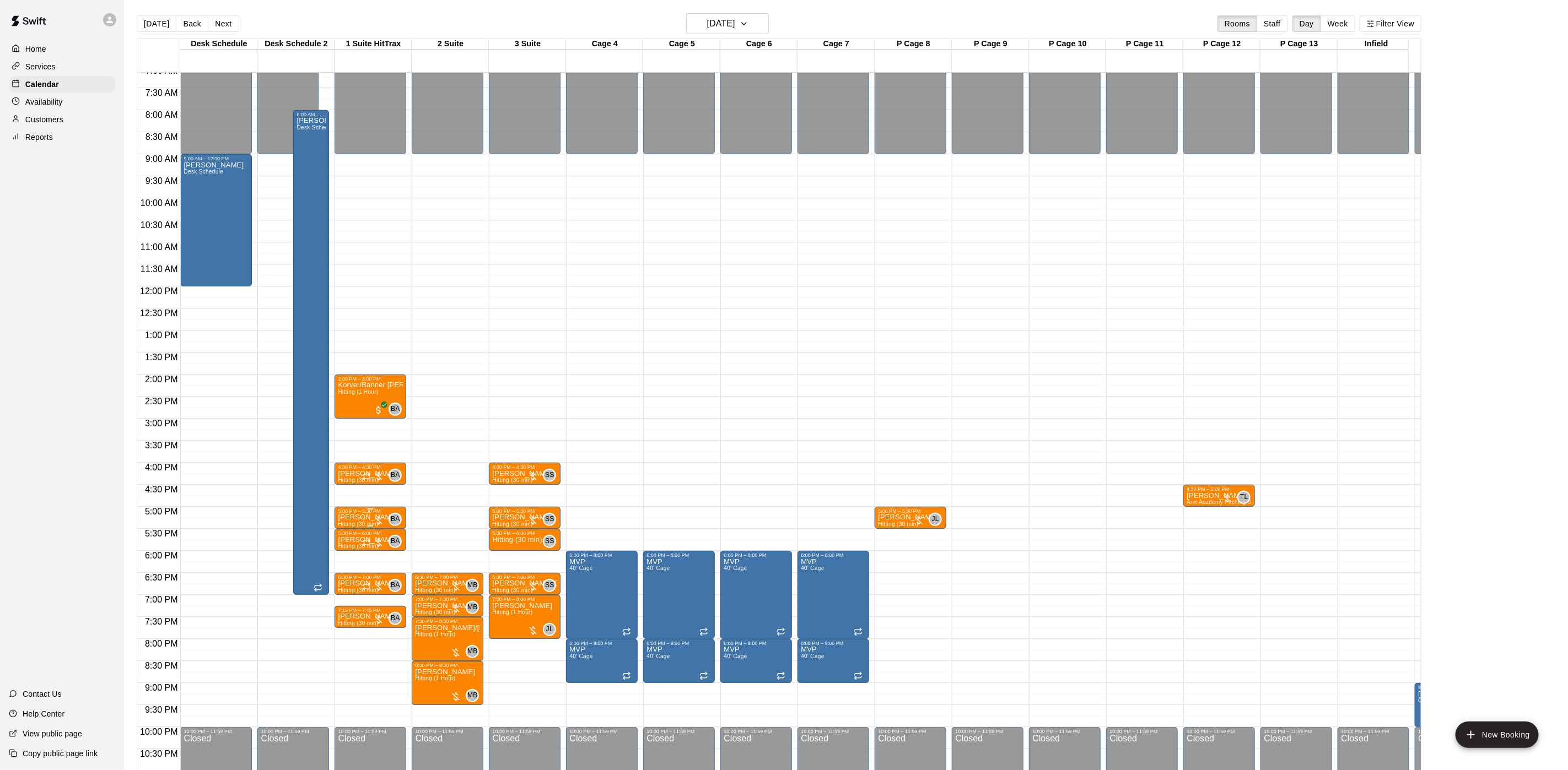
click at [353, 524] on span "Hitting (30 min)" at bounding box center [357, 524] width 40 height 6
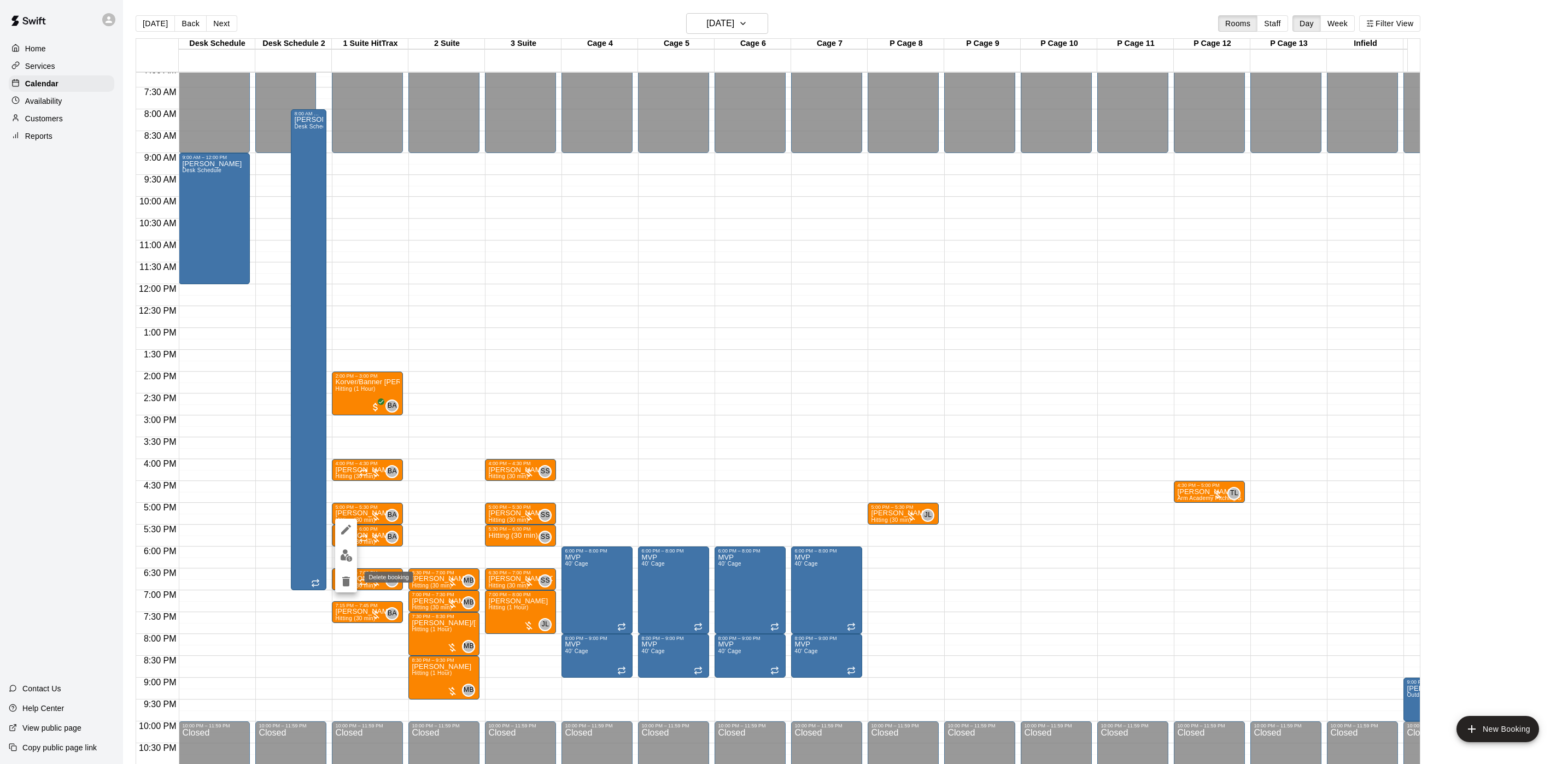
click at [345, 582] on icon "delete" at bounding box center [346, 582] width 8 height 10
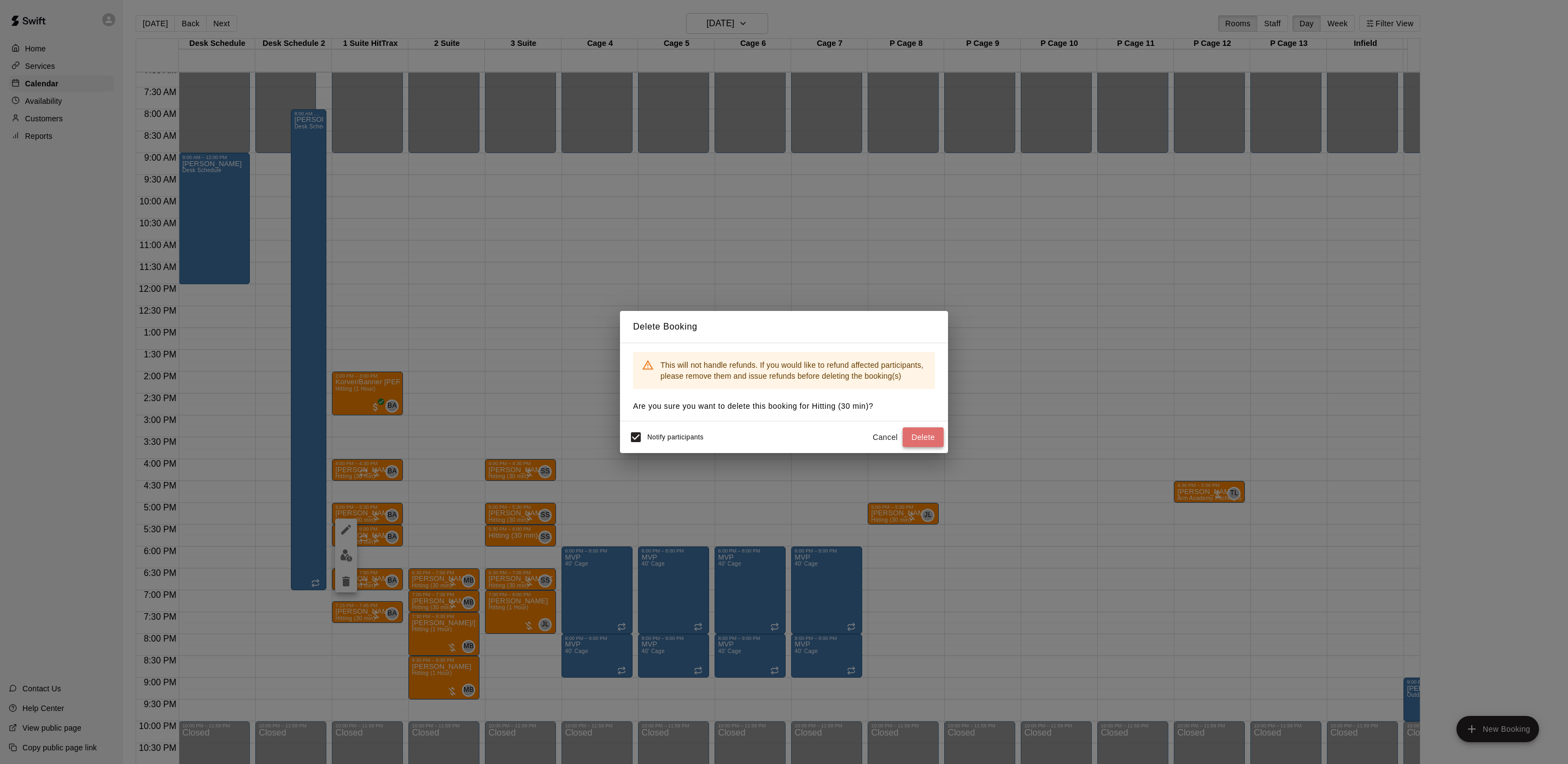
click at [920, 438] on button "Delete" at bounding box center [923, 437] width 41 height 21
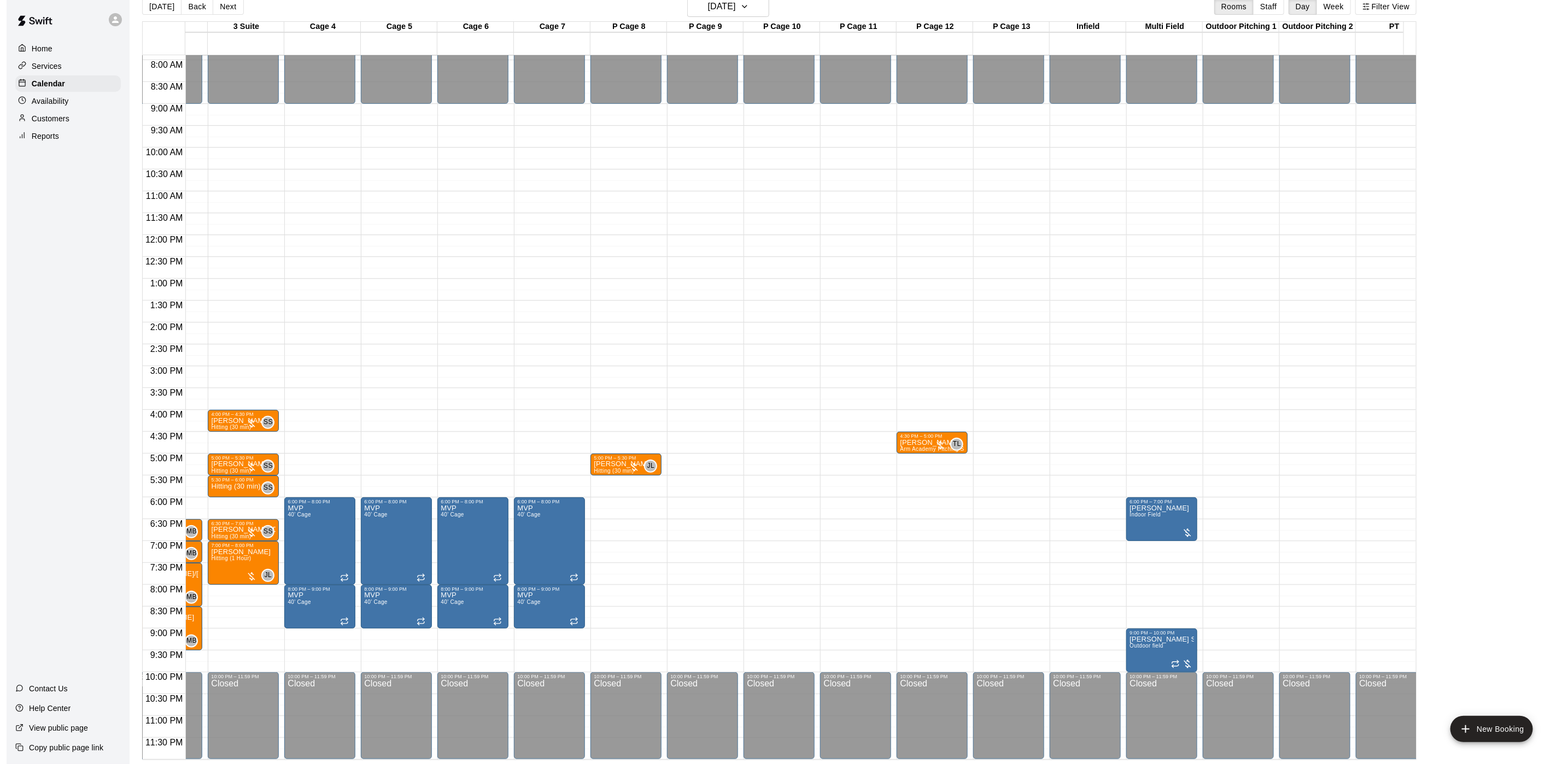
scroll to position [0, 0]
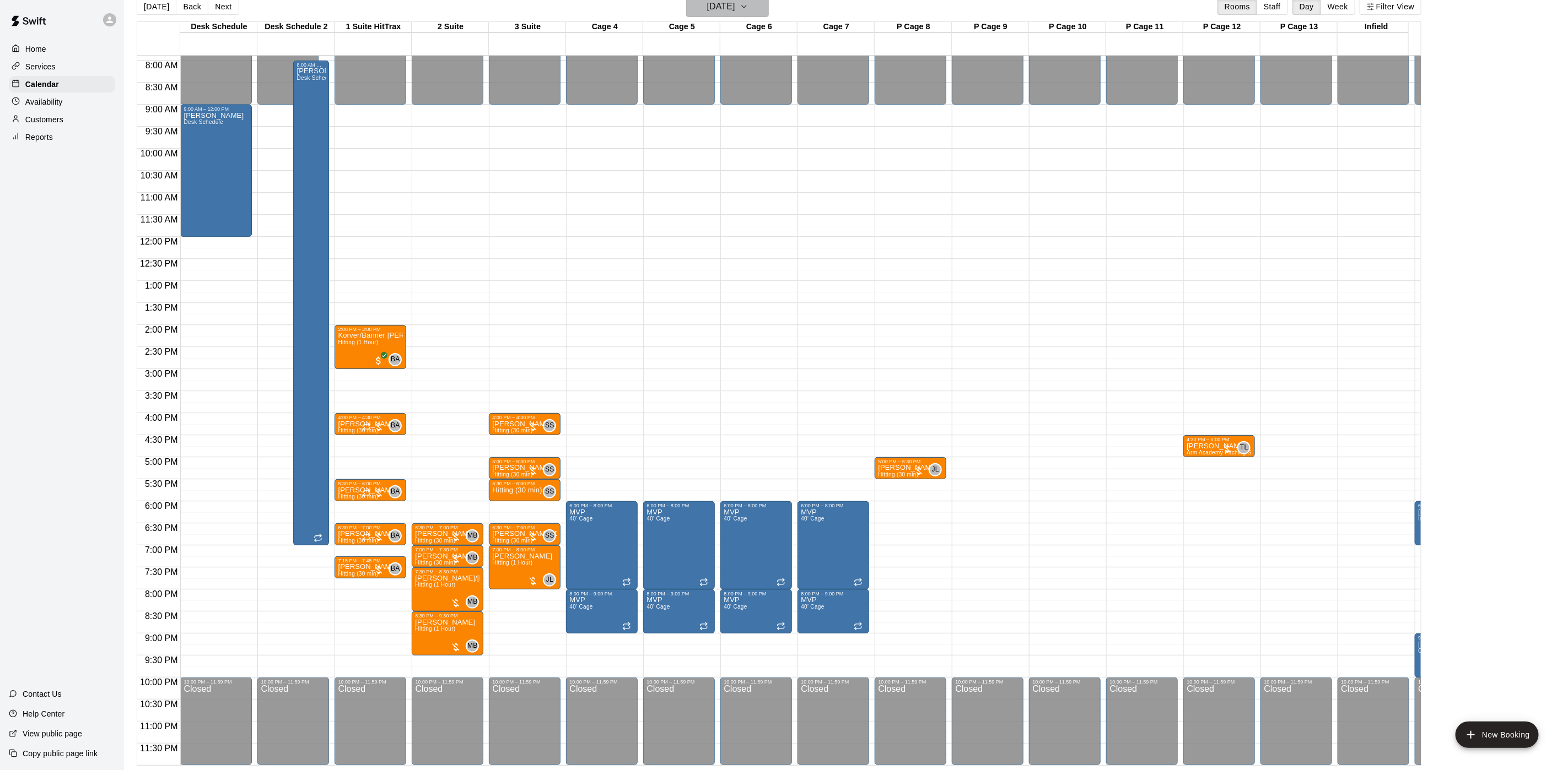
click at [733, 14] on h6 "[DATE]" at bounding box center [721, 7] width 28 height 16
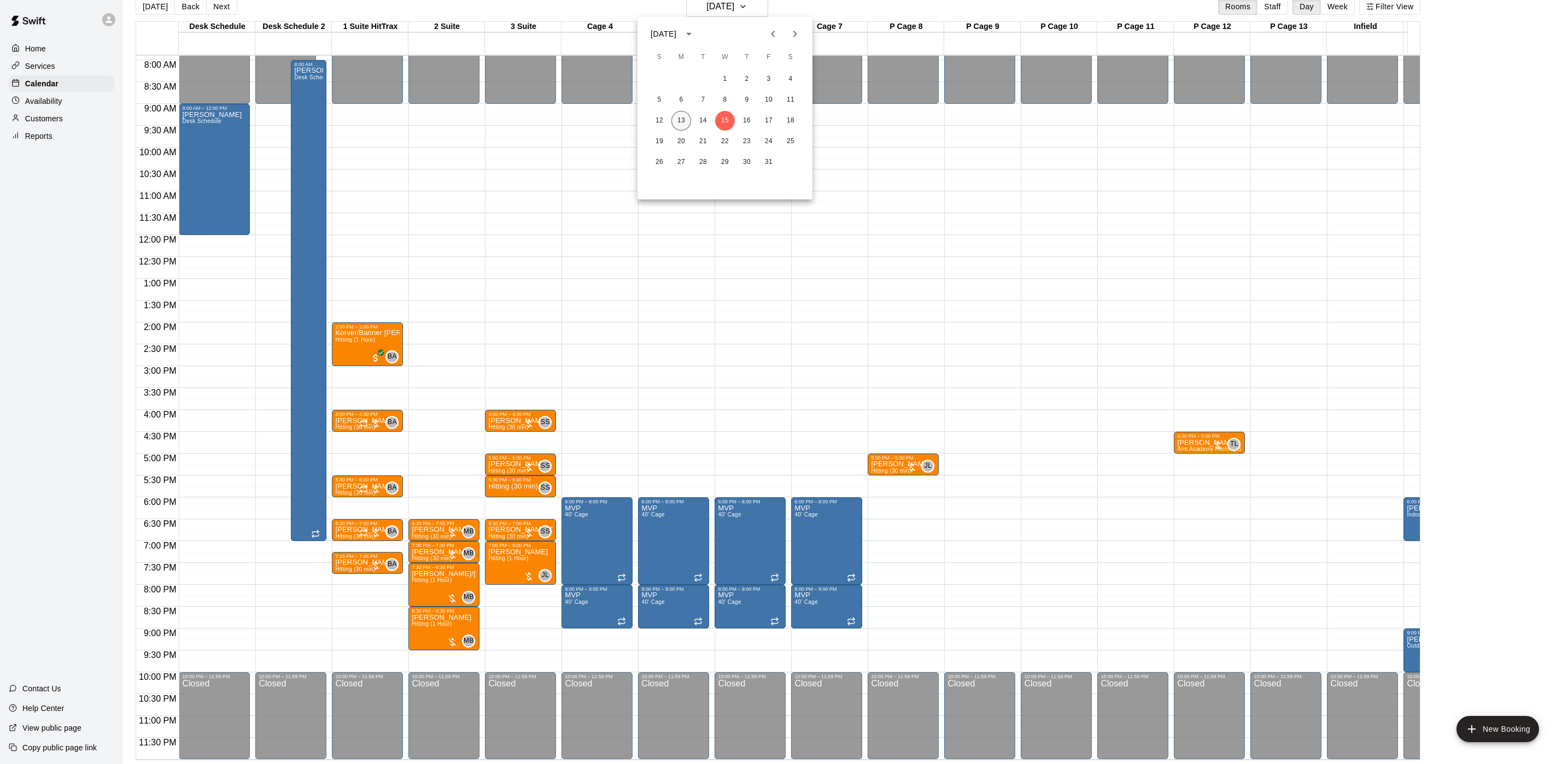
click at [688, 126] on button "13" at bounding box center [681, 120] width 20 height 20
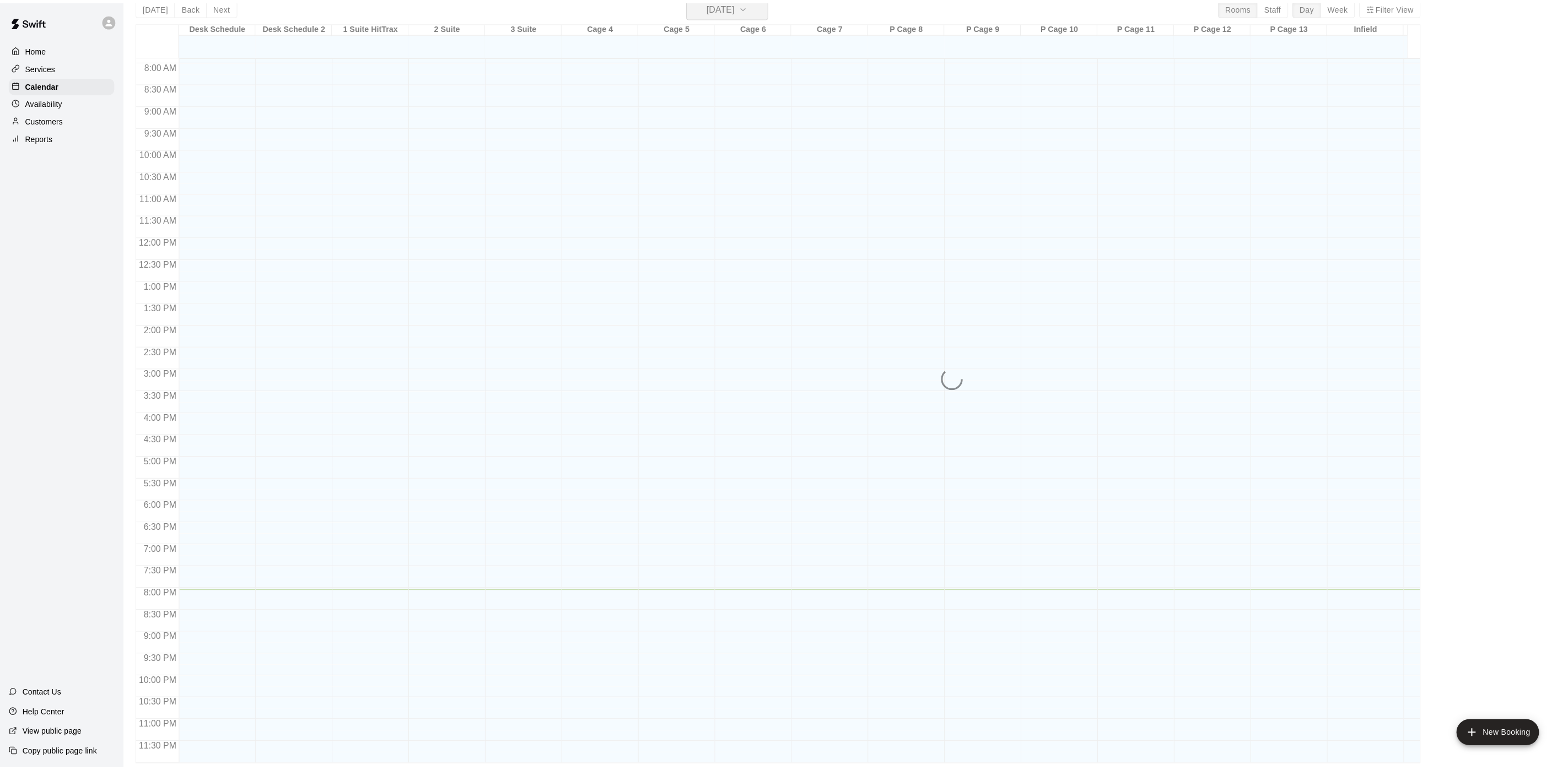
scroll to position [13, 0]
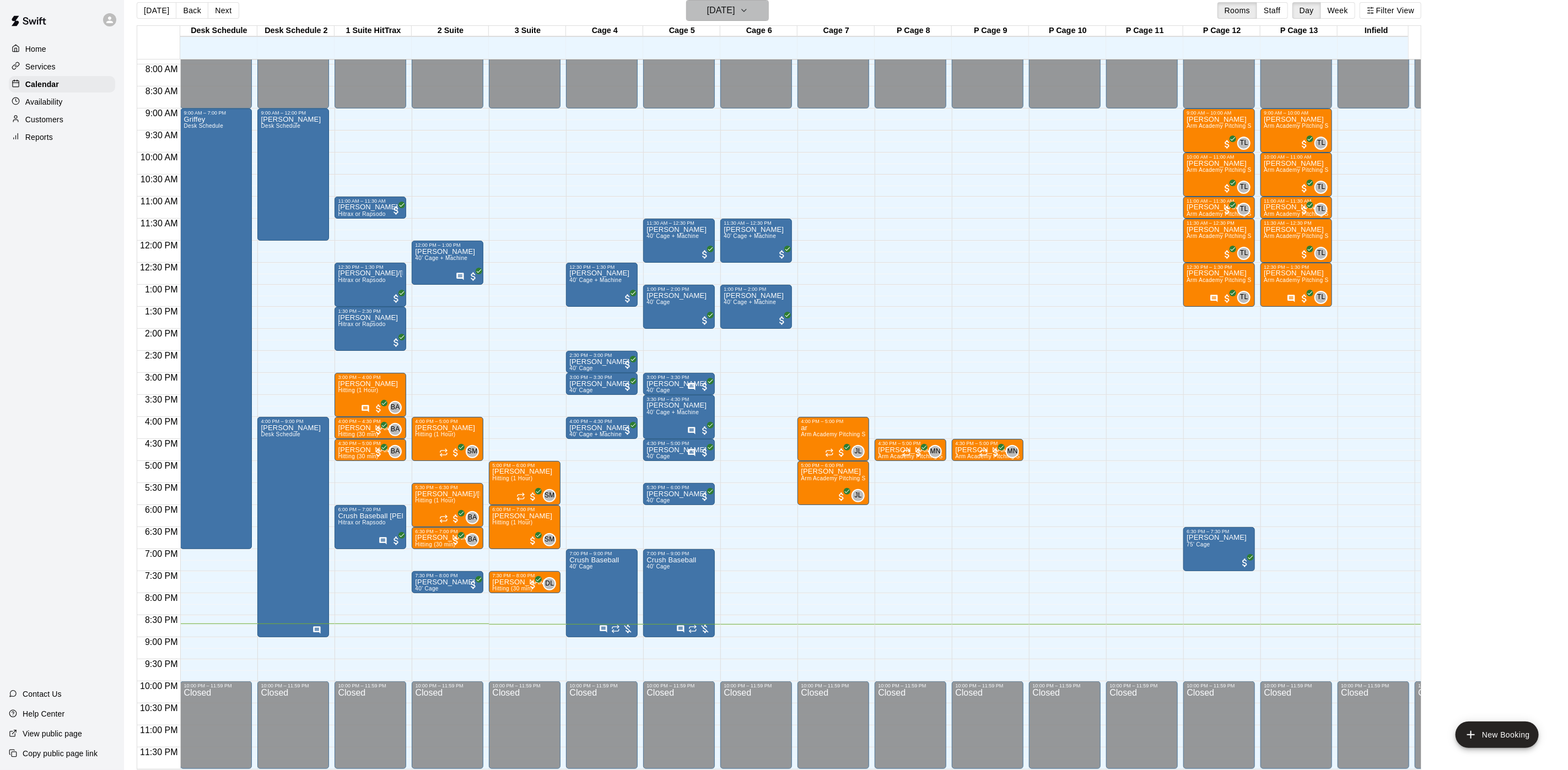
click at [735, 3] on h6 "[DATE]" at bounding box center [721, 11] width 28 height 16
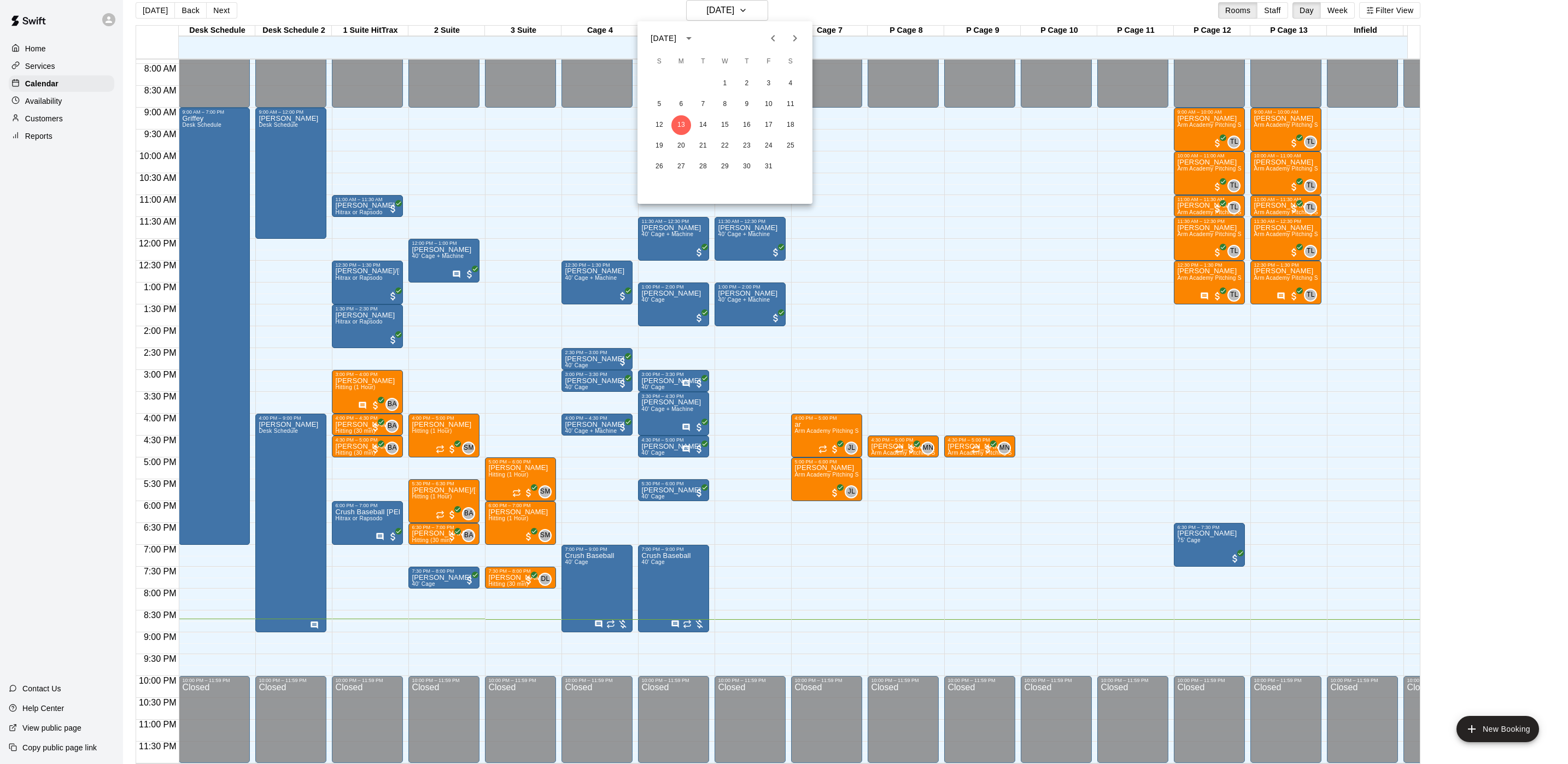
click at [801, 36] on icon "Next month" at bounding box center [795, 37] width 13 height 13
click at [800, 40] on icon "Next month" at bounding box center [795, 37] width 13 height 13
click at [797, 32] on icon "Next month" at bounding box center [795, 37] width 13 height 13
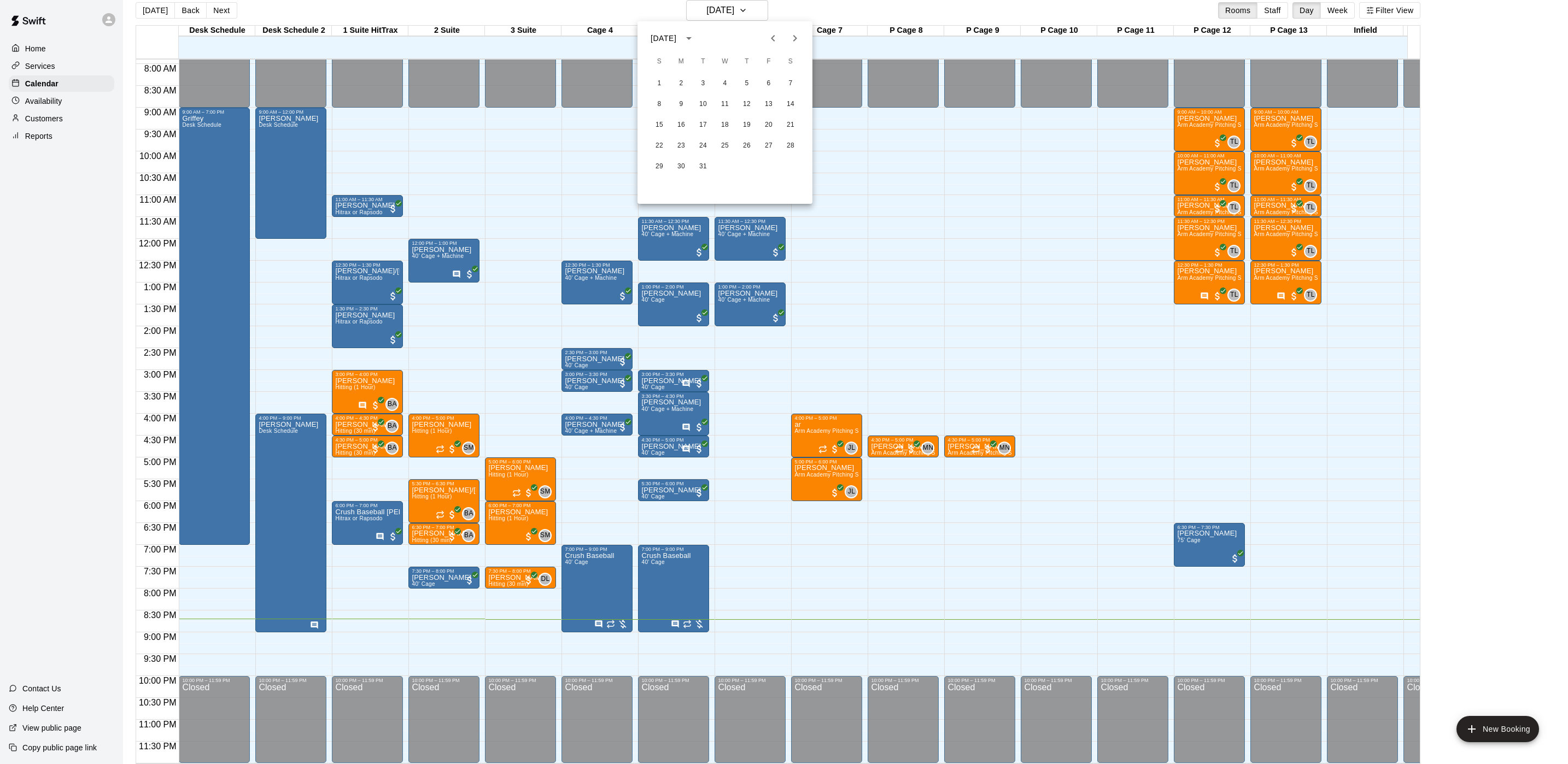
drag, startPoint x: 893, startPoint y: 135, endPoint x: 885, endPoint y: 131, distance: 8.9
click at [890, 134] on div at bounding box center [784, 382] width 1568 height 764
